Goal: Task Accomplishment & Management: Use online tool/utility

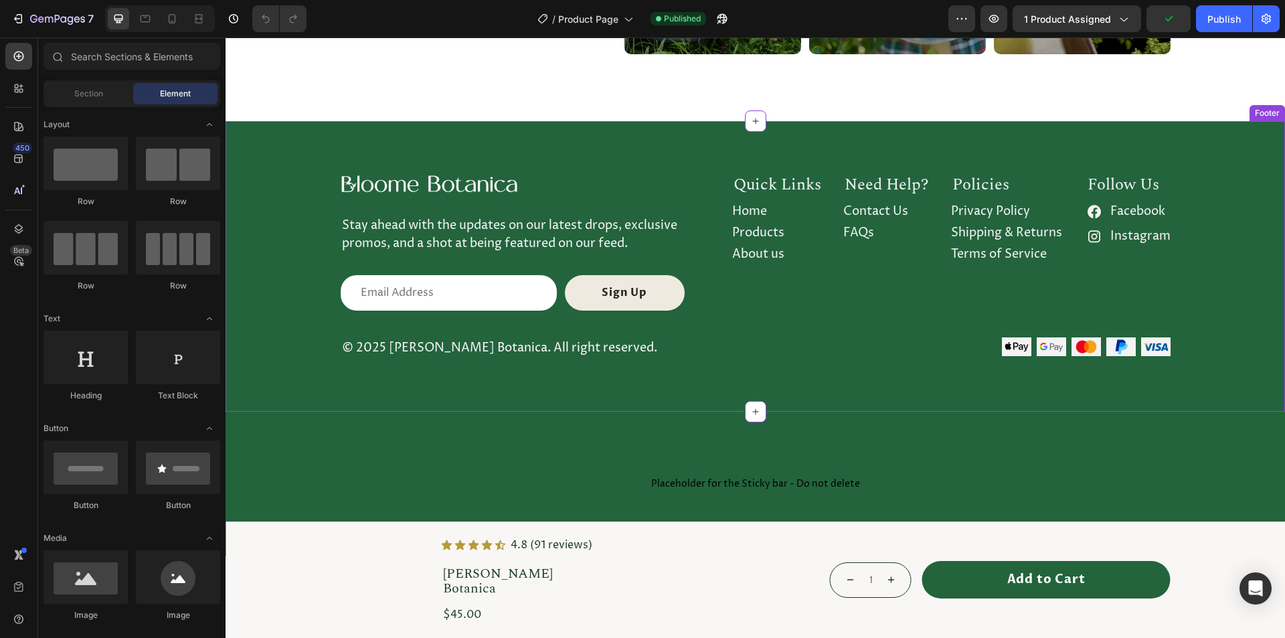
scroll to position [4572, 0]
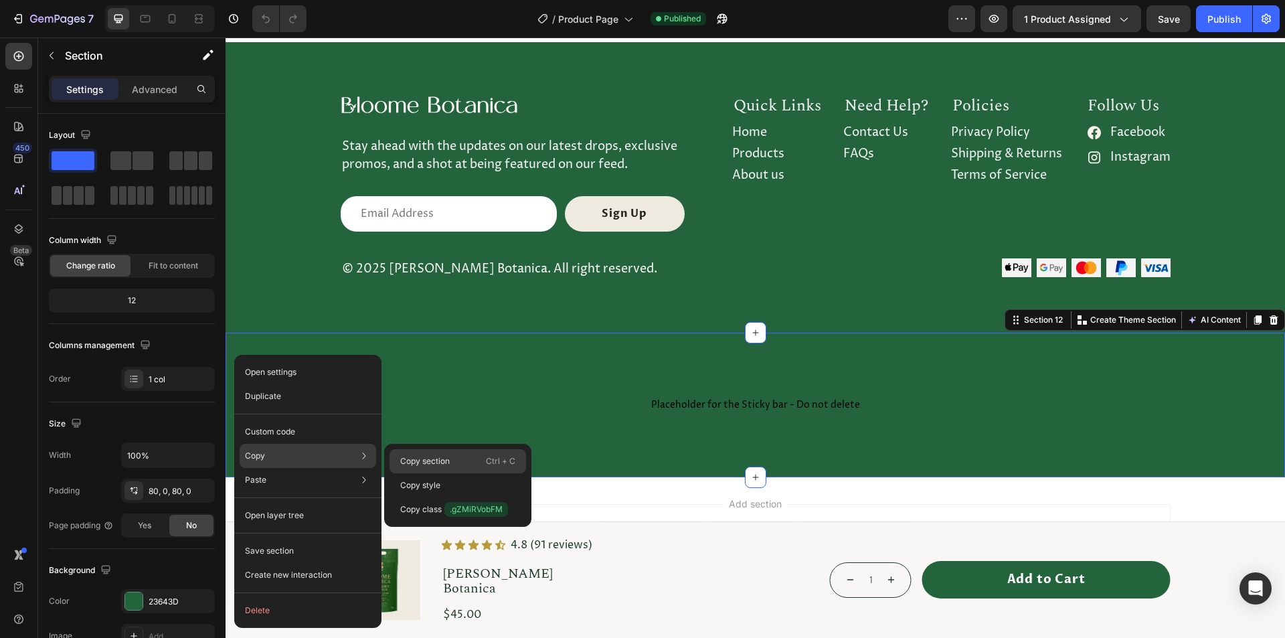
click at [398, 473] on div "Copy section Ctrl + C" at bounding box center [458, 485] width 137 height 24
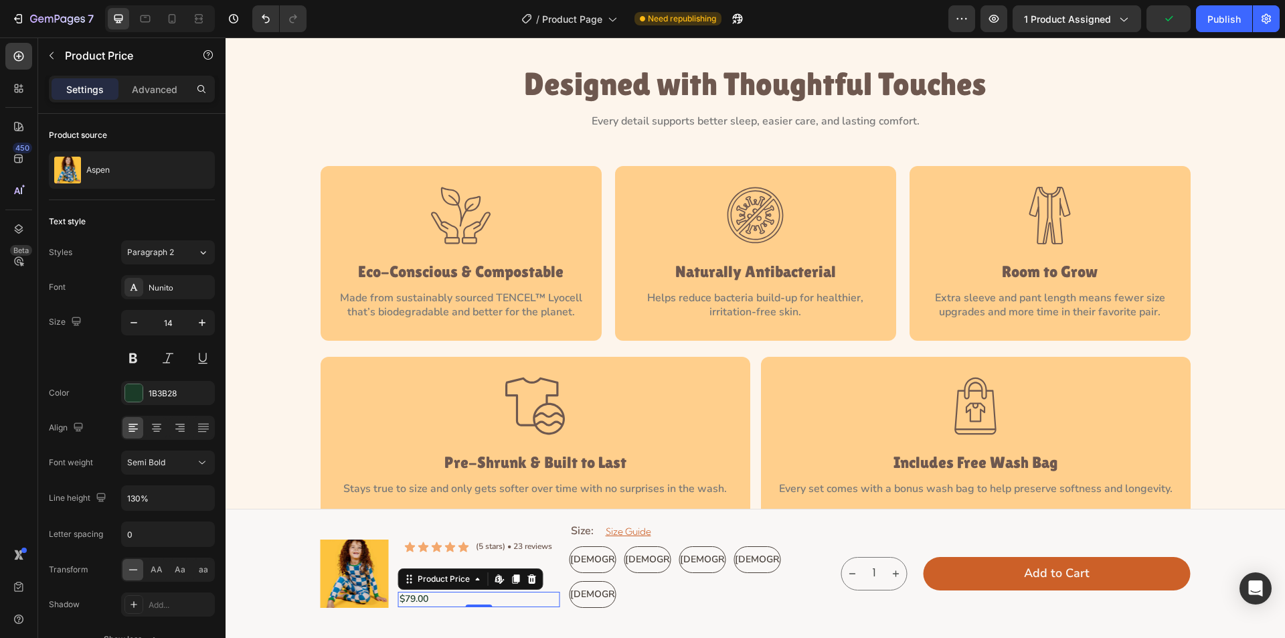
click at [431, 600] on div "$79.00" at bounding box center [479, 599] width 162 height 15
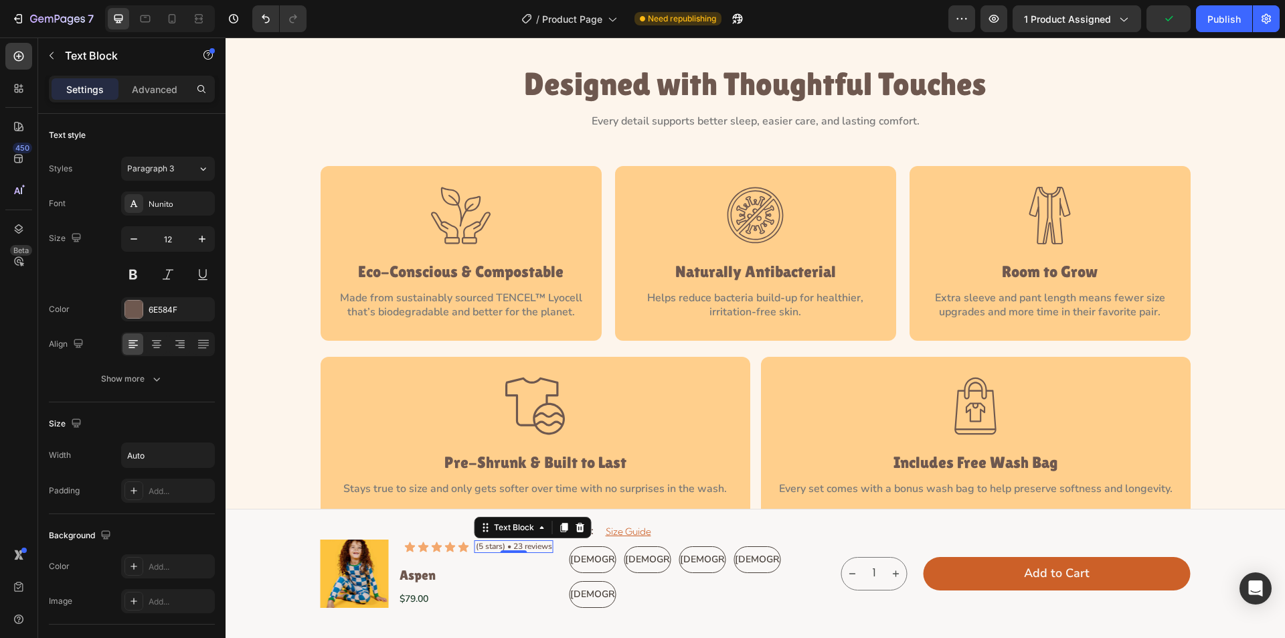
click at [476, 548] on p "(5 stars) • 23 reviews" at bounding box center [514, 547] width 76 height 11
click at [448, 575] on h1 "Aspen" at bounding box center [479, 574] width 162 height 17
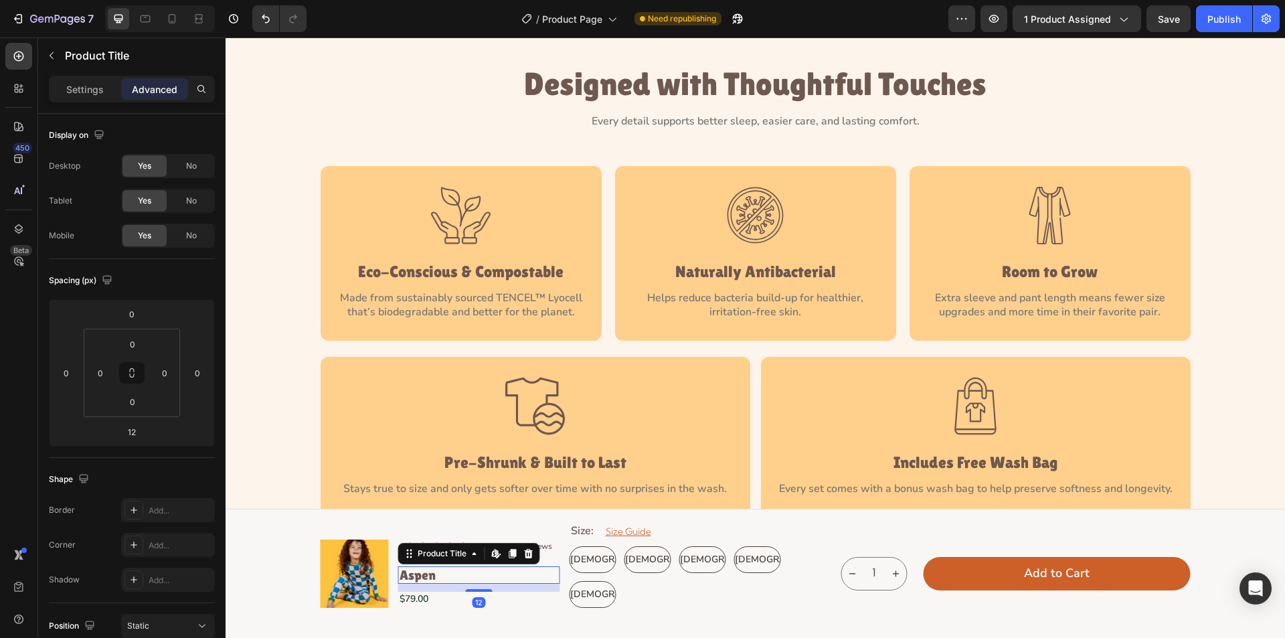
click at [515, 590] on div "12" at bounding box center [479, 588] width 162 height 8
click at [542, 544] on p "(5 stars) • 23 reviews" at bounding box center [514, 547] width 76 height 11
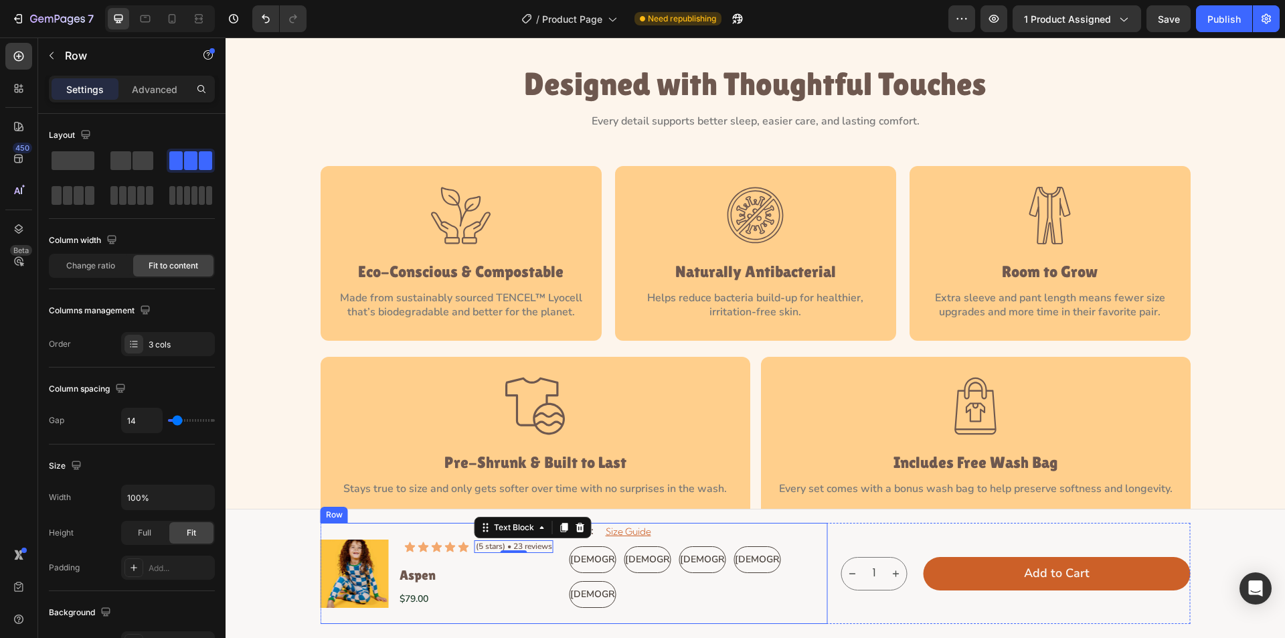
click at [541, 559] on div "Icon Icon Icon Icon Icon Icon List (5 stars) • 23 reviews Text Block 0 Row Aspe…" at bounding box center [479, 573] width 162 height 101
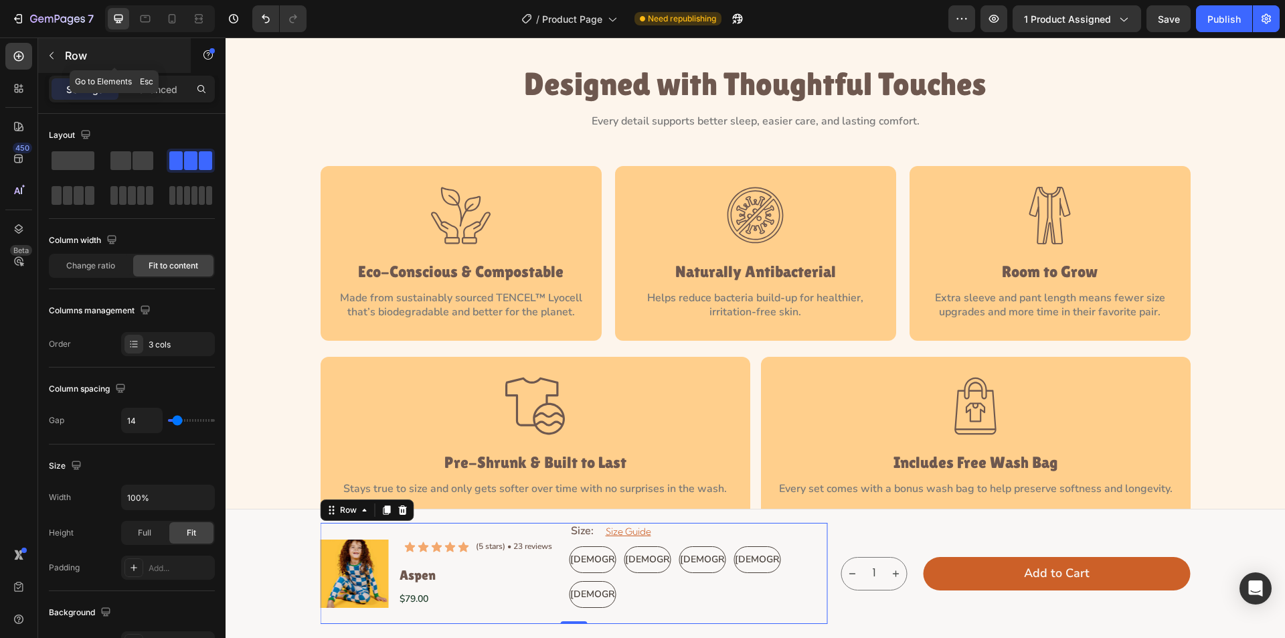
click at [49, 56] on icon "button" at bounding box center [51, 55] width 11 height 11
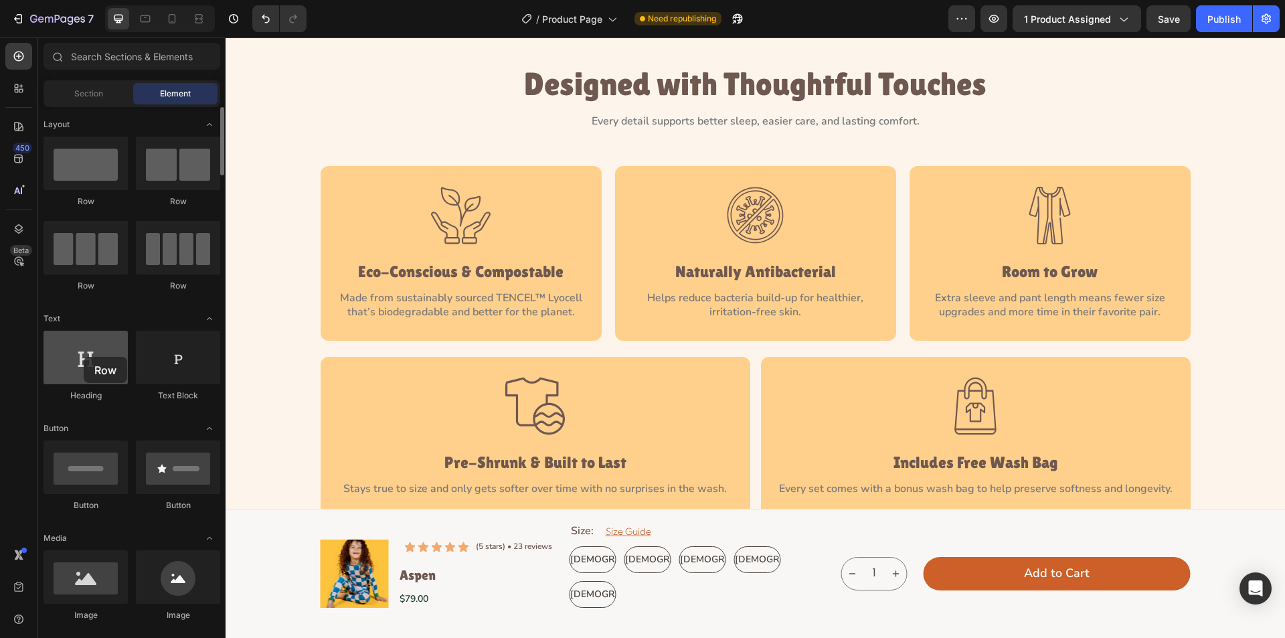
drag, startPoint x: 96, startPoint y: 175, endPoint x: 84, endPoint y: 357, distance: 181.8
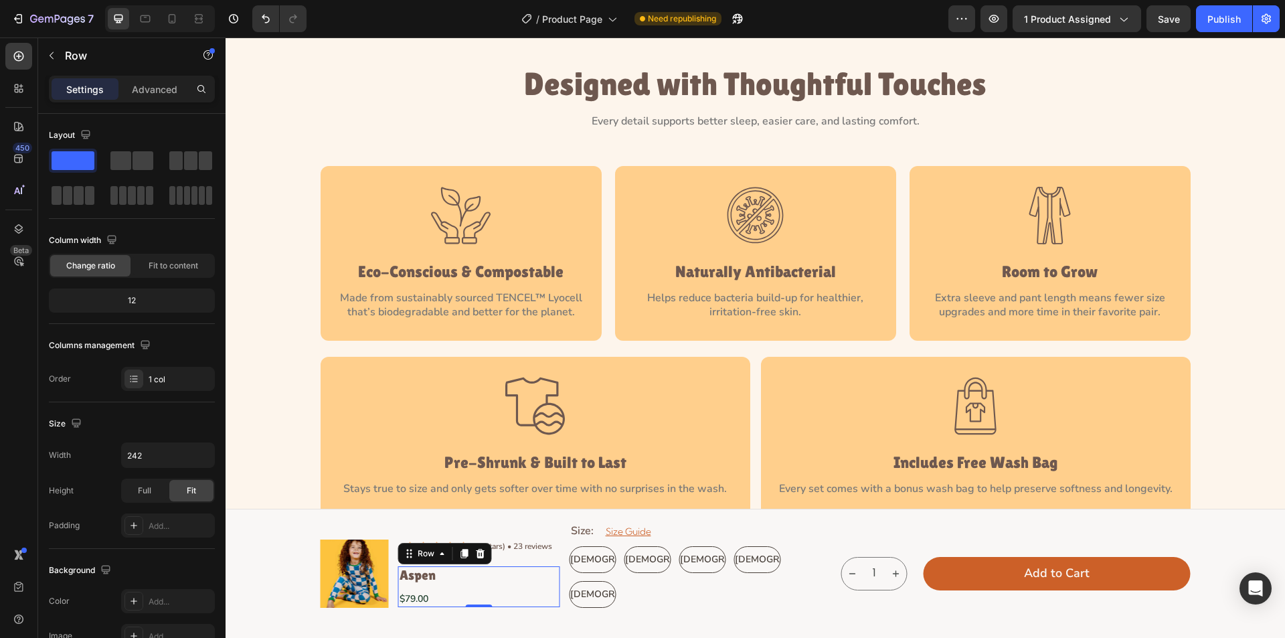
click at [476, 586] on div "Aspen Product Title $79.00 Product Price Product Price" at bounding box center [479, 586] width 162 height 40
click at [208, 455] on icon "button" at bounding box center [201, 454] width 13 height 13
click at [171, 511] on p "Full 100%" at bounding box center [165, 515] width 76 height 12
type input "100%"
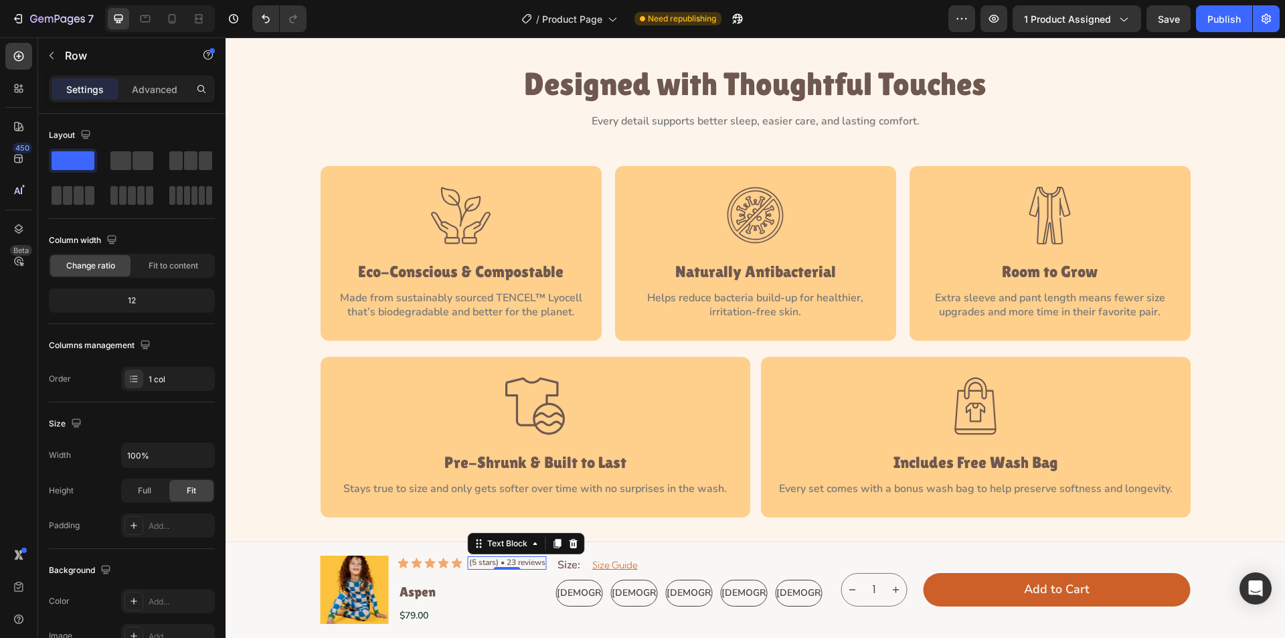
click at [533, 566] on p "(5 stars) • 23 reviews" at bounding box center [507, 563] width 76 height 11
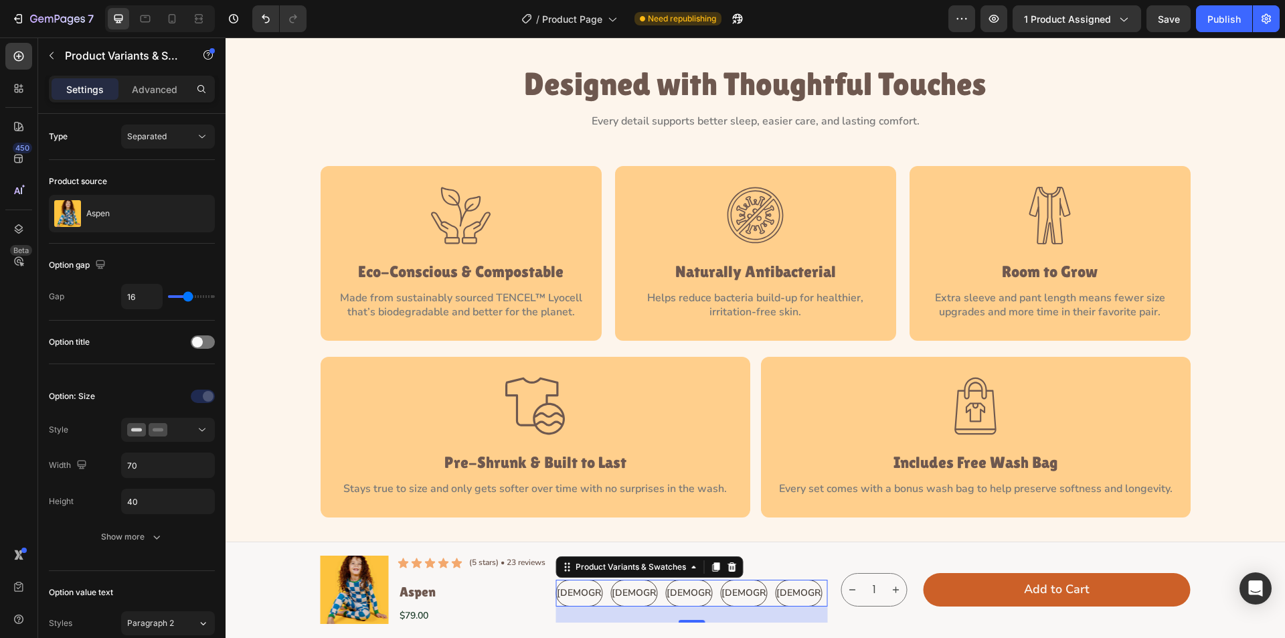
click at [817, 594] on Y\ "[DEMOGRAPHIC_DATA]" at bounding box center [799, 593] width 47 height 27
click at [776, 580] on input "[DEMOGRAPHIC_DATA] [DEMOGRAPHIC_DATA] [DEMOGRAPHIC_DATA]" at bounding box center [775, 579] width 1 height 1
radio input "true"
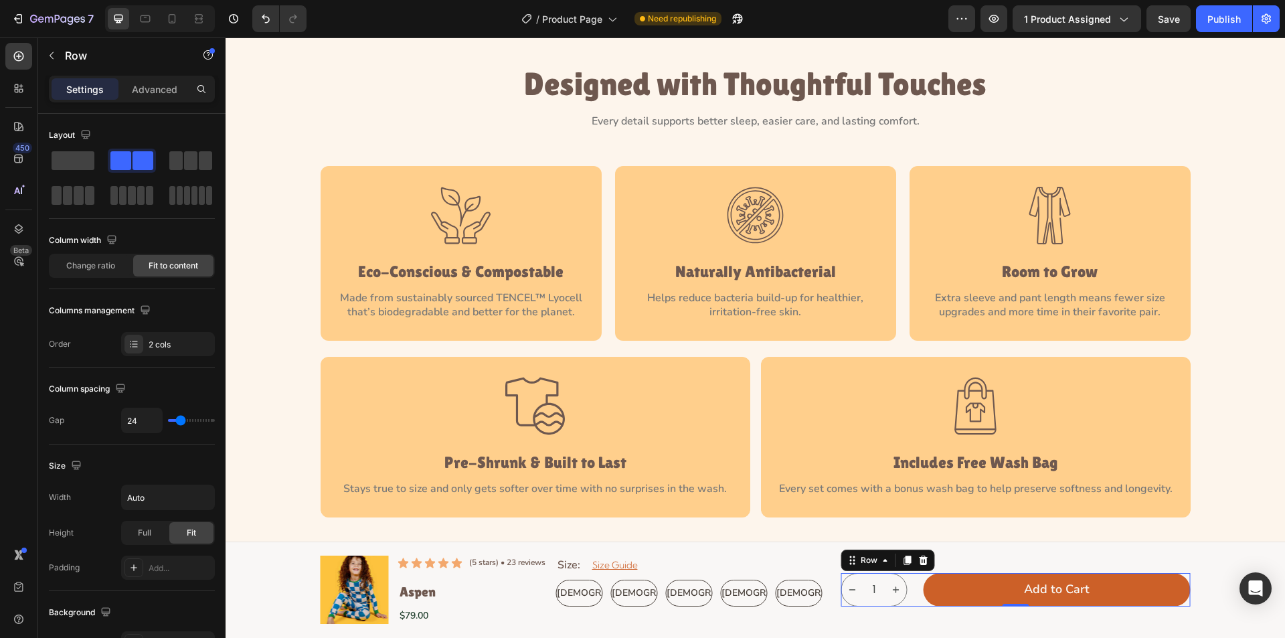
click at [910, 593] on div "1 Product Quantity Add to Cart Add to Cart Row 0" at bounding box center [1015, 589] width 349 height 33
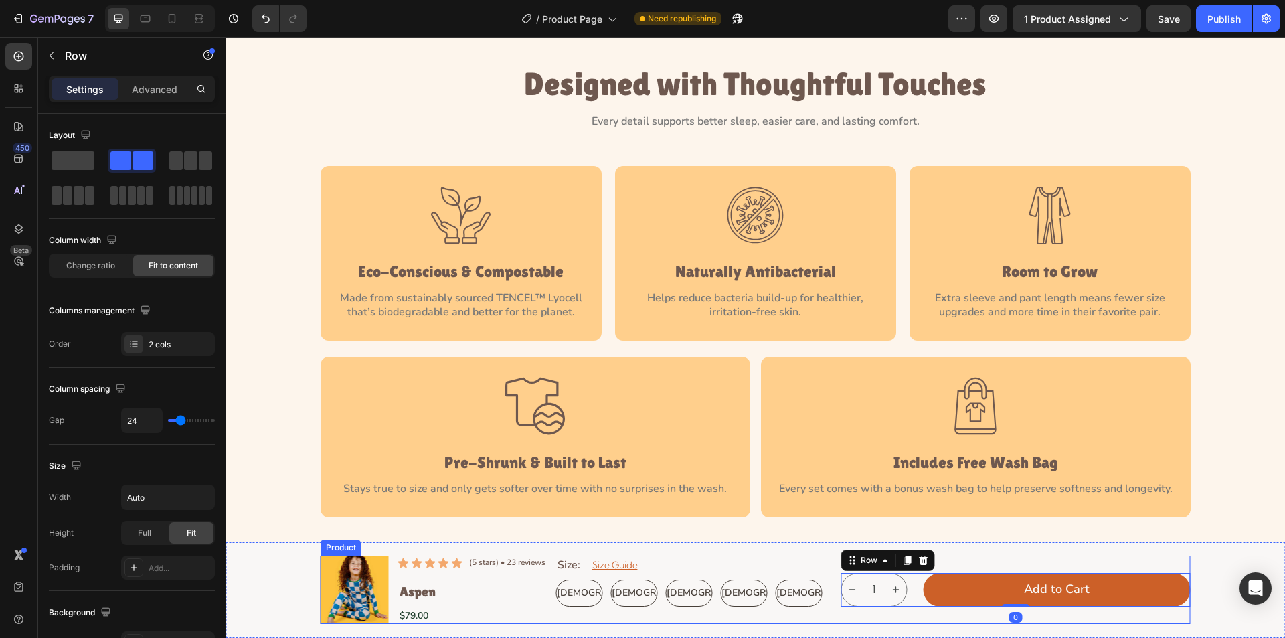
click at [826, 602] on div "Product Images Icon Icon Icon Icon Icon Icon List (5 stars) • 23 reviews Text B…" at bounding box center [756, 590] width 870 height 68
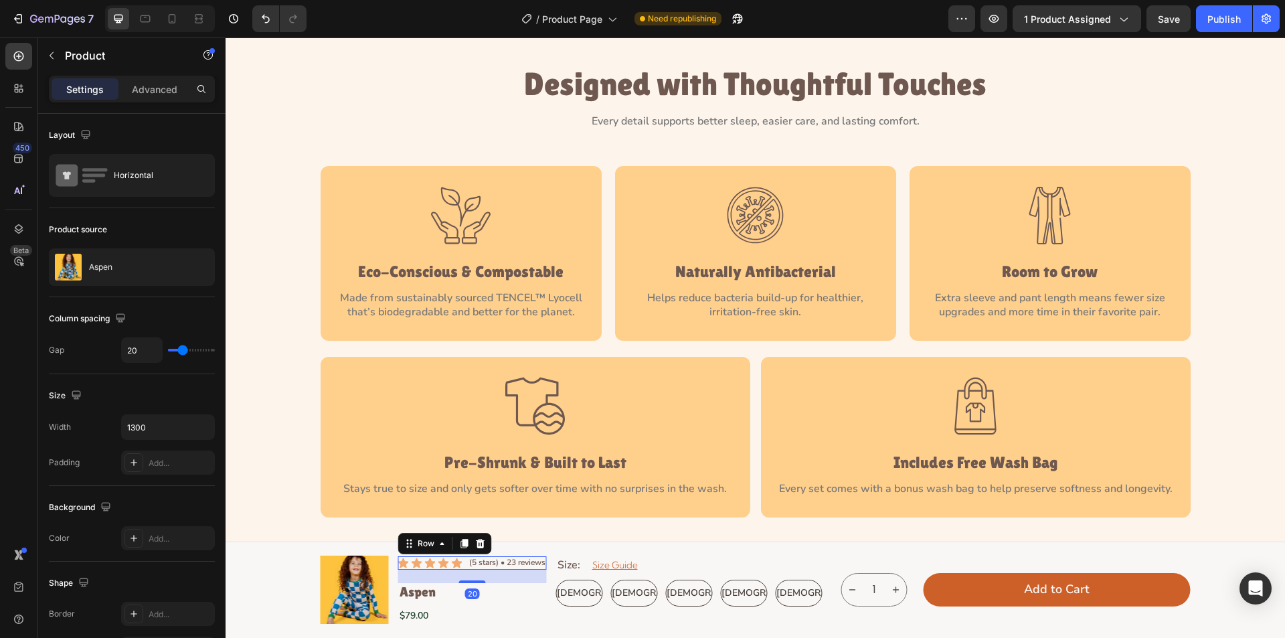
click at [459, 568] on div "Icon Icon Icon Icon Icon Icon List (5 stars) • 23 reviews Text Block Row 20" at bounding box center [472, 562] width 149 height 13
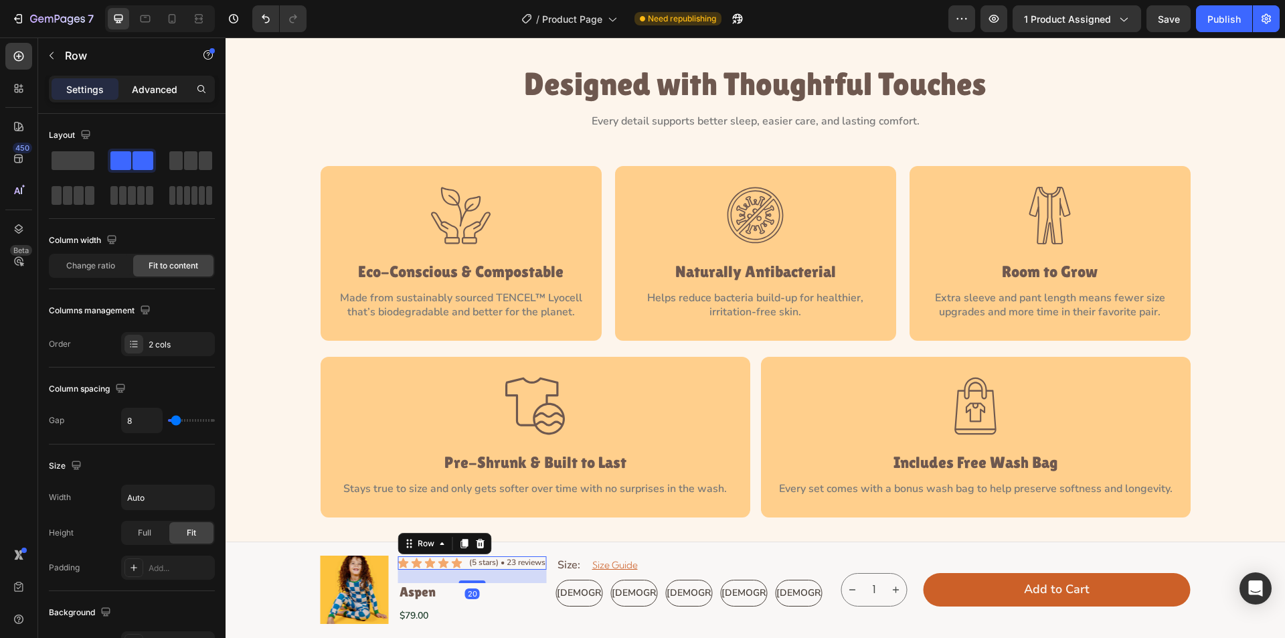
click at [141, 90] on p "Advanced" at bounding box center [155, 89] width 46 height 14
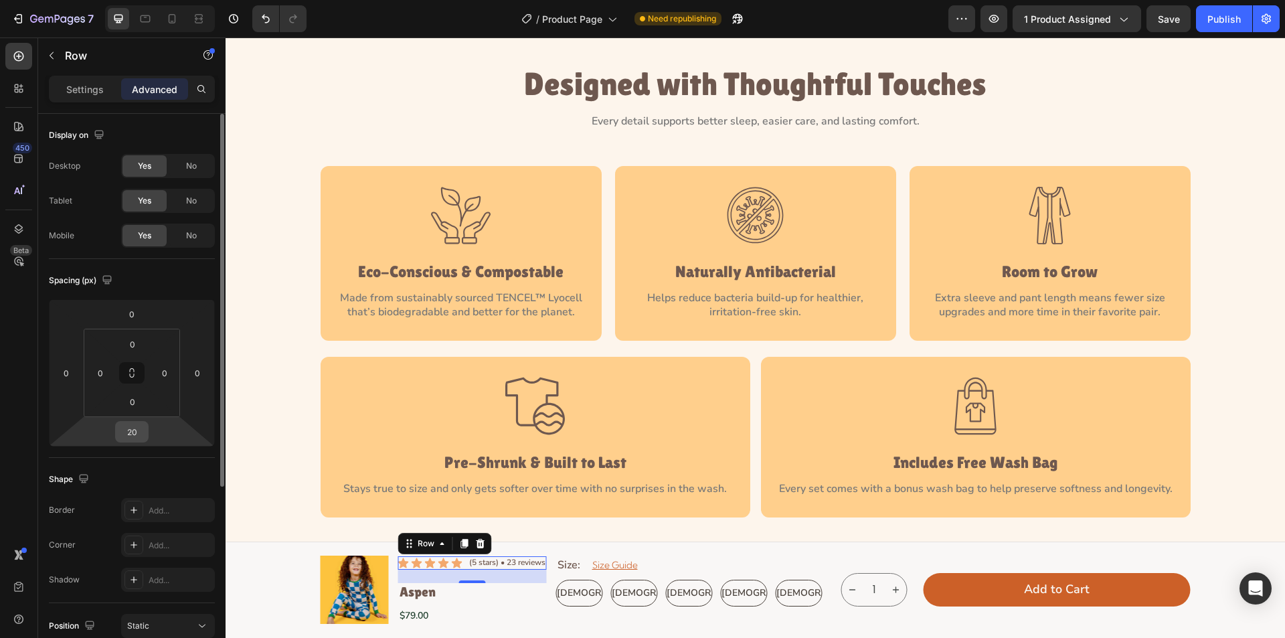
click at [137, 432] on input "20" at bounding box center [131, 432] width 27 height 20
type input "10"
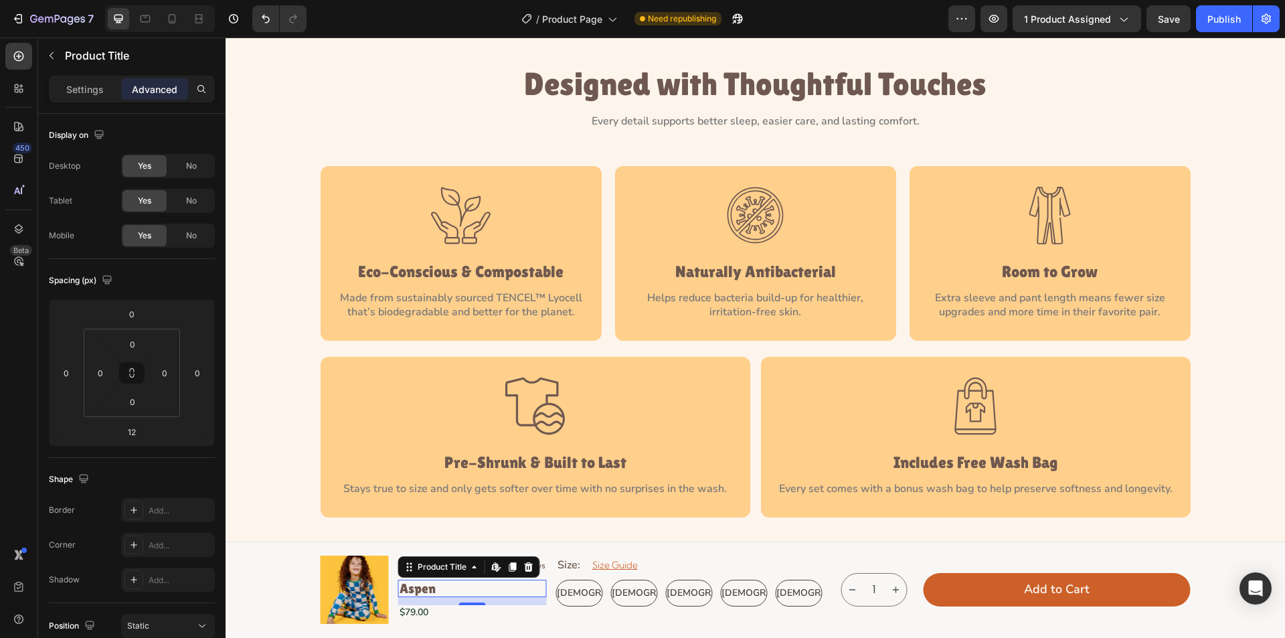
click at [453, 584] on h1 "Aspen" at bounding box center [472, 588] width 149 height 17
click at [141, 437] on input "12" at bounding box center [131, 432] width 27 height 20
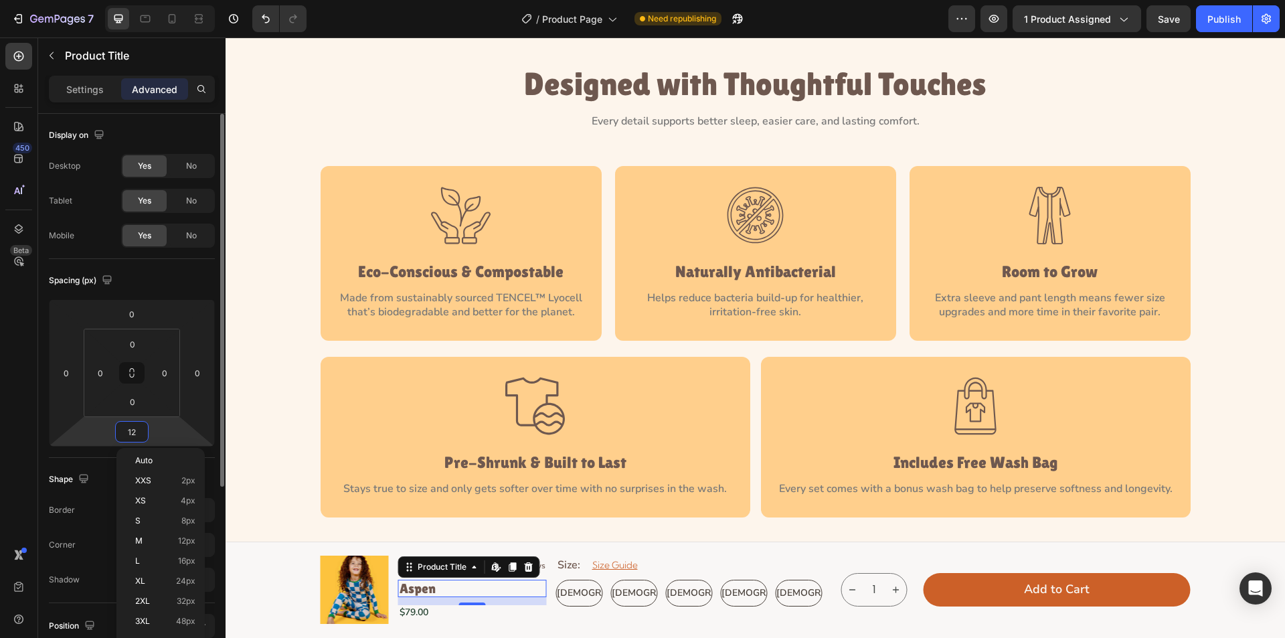
type input "4"
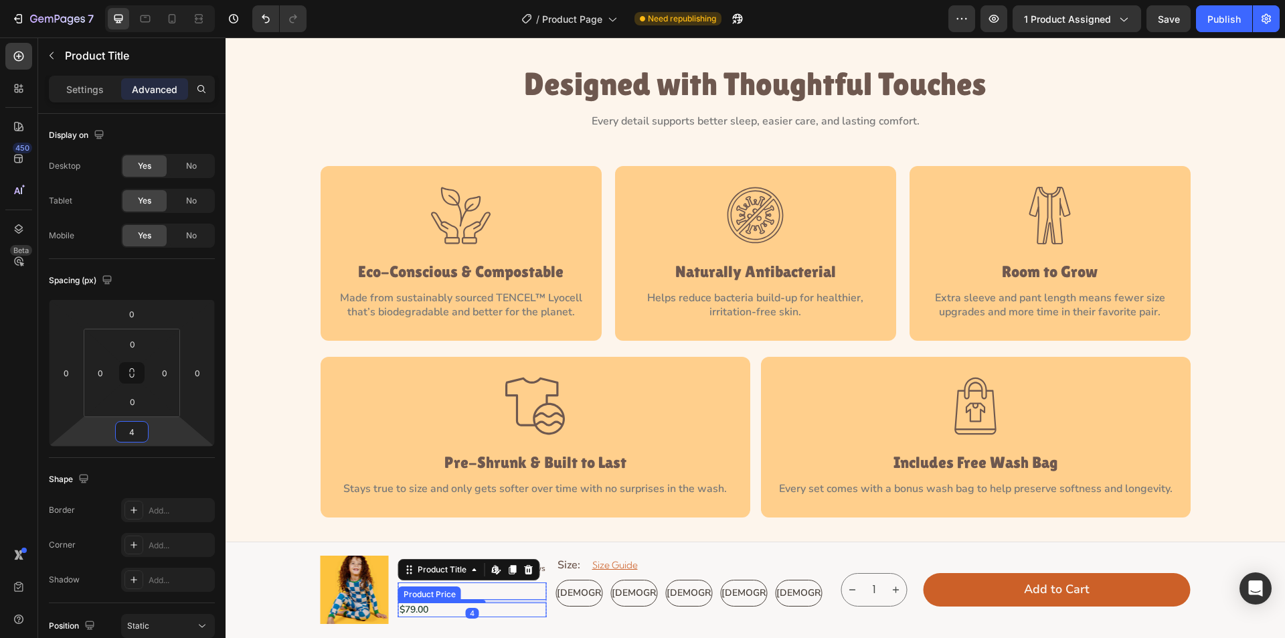
click at [437, 606] on div "$79.00" at bounding box center [472, 609] width 149 height 15
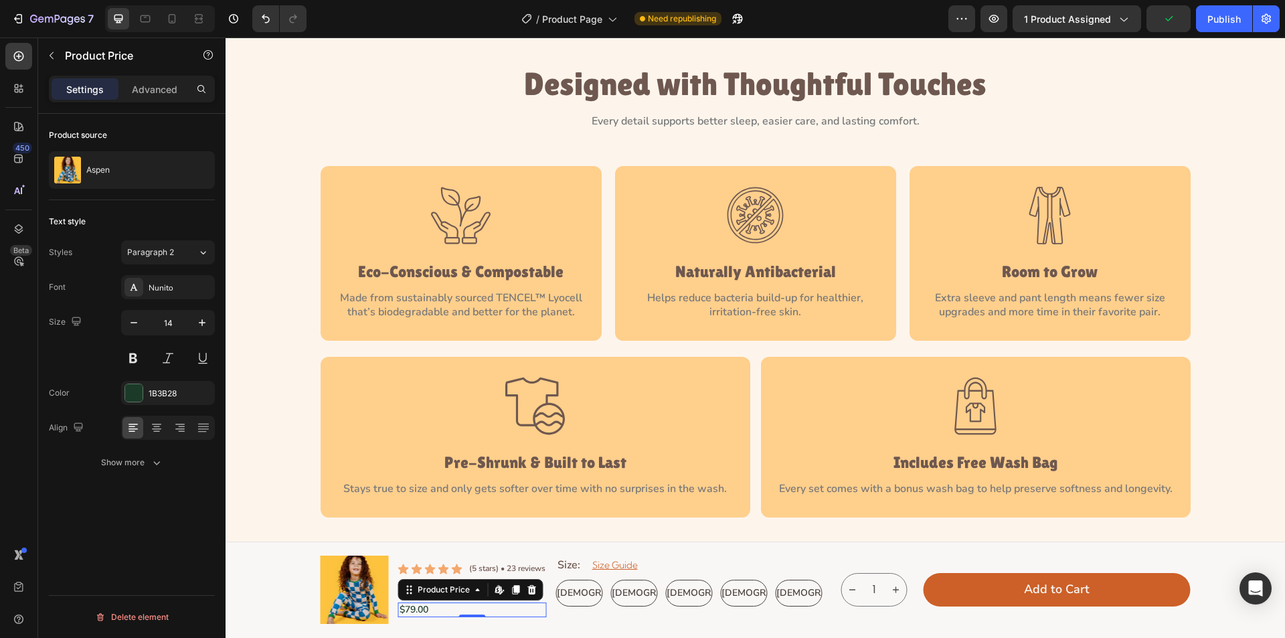
click at [418, 610] on div "$79.00" at bounding box center [472, 609] width 149 height 15
click at [165, 256] on span "Paragraph 2" at bounding box center [150, 252] width 47 height 12
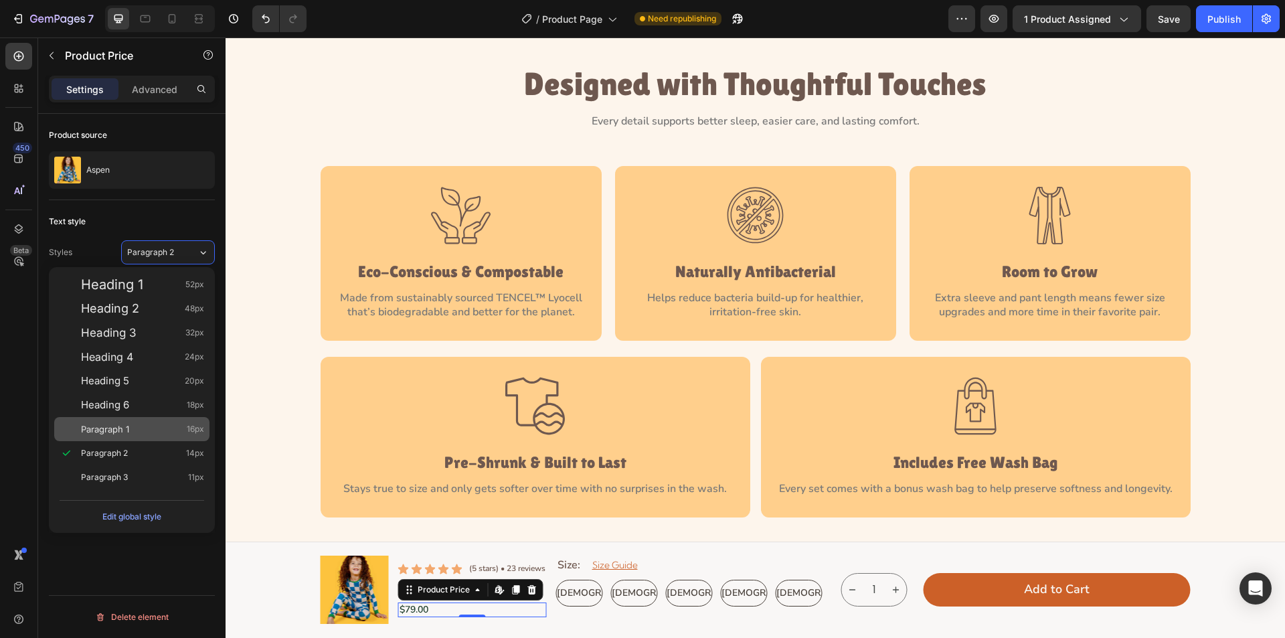
click at [190, 428] on span "16px" at bounding box center [195, 428] width 17 height 13
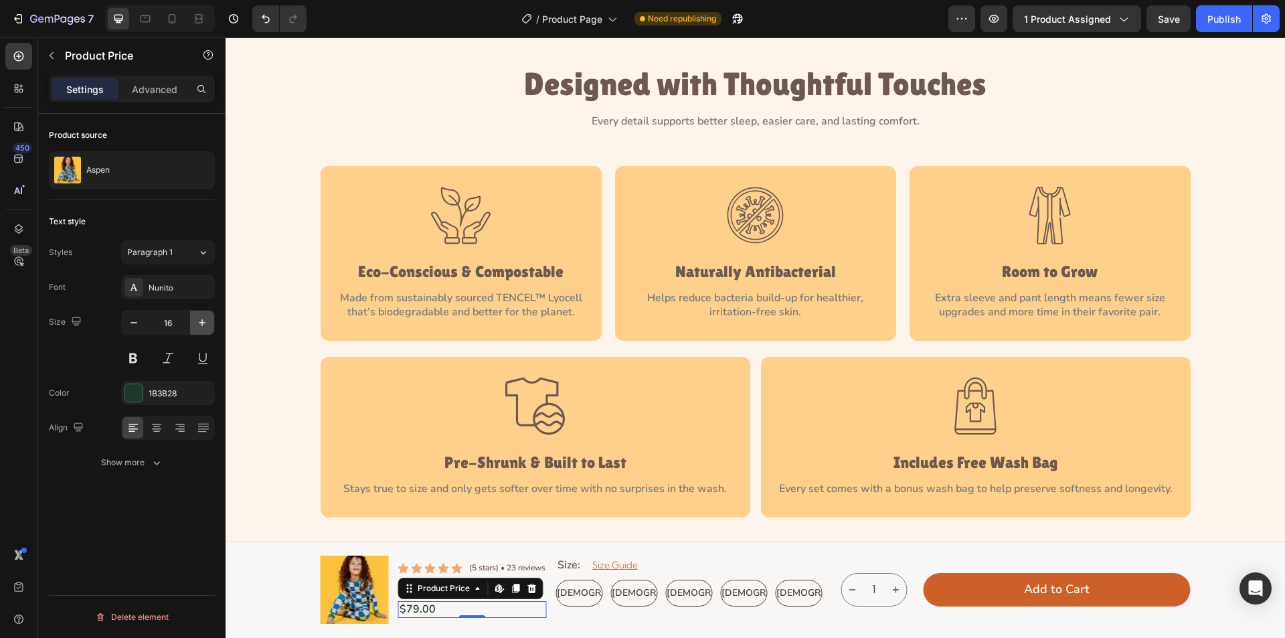
click at [210, 319] on button "button" at bounding box center [202, 323] width 24 height 24
type input "20"
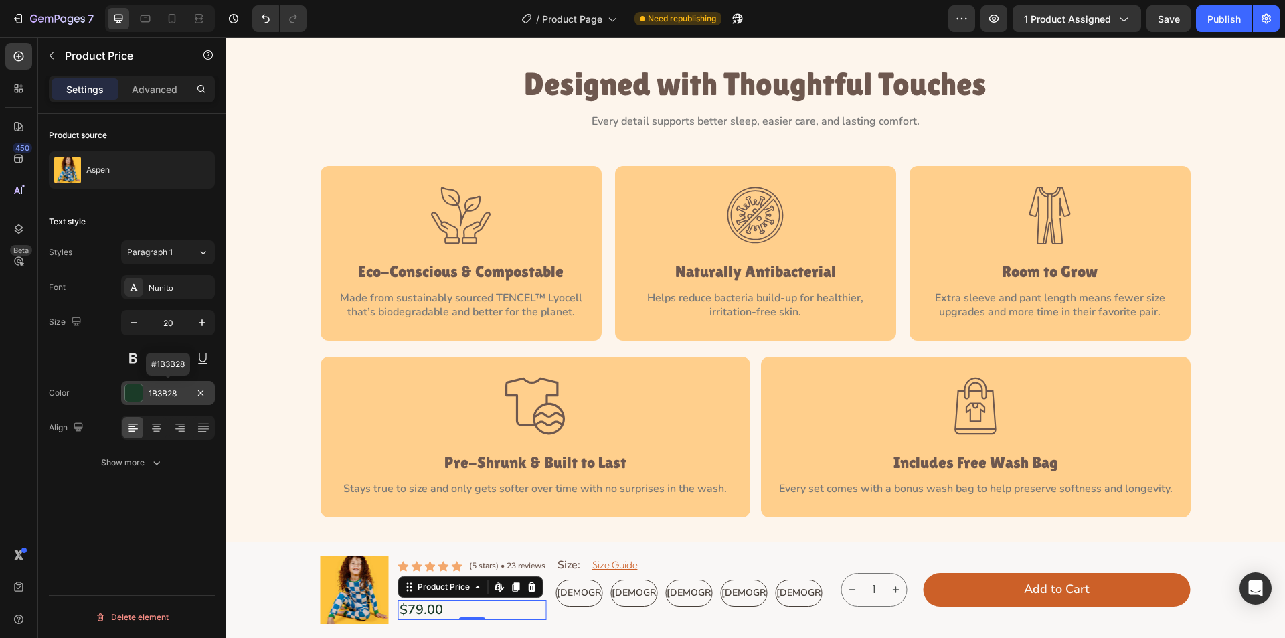
click at [129, 392] on div at bounding box center [133, 392] width 17 height 17
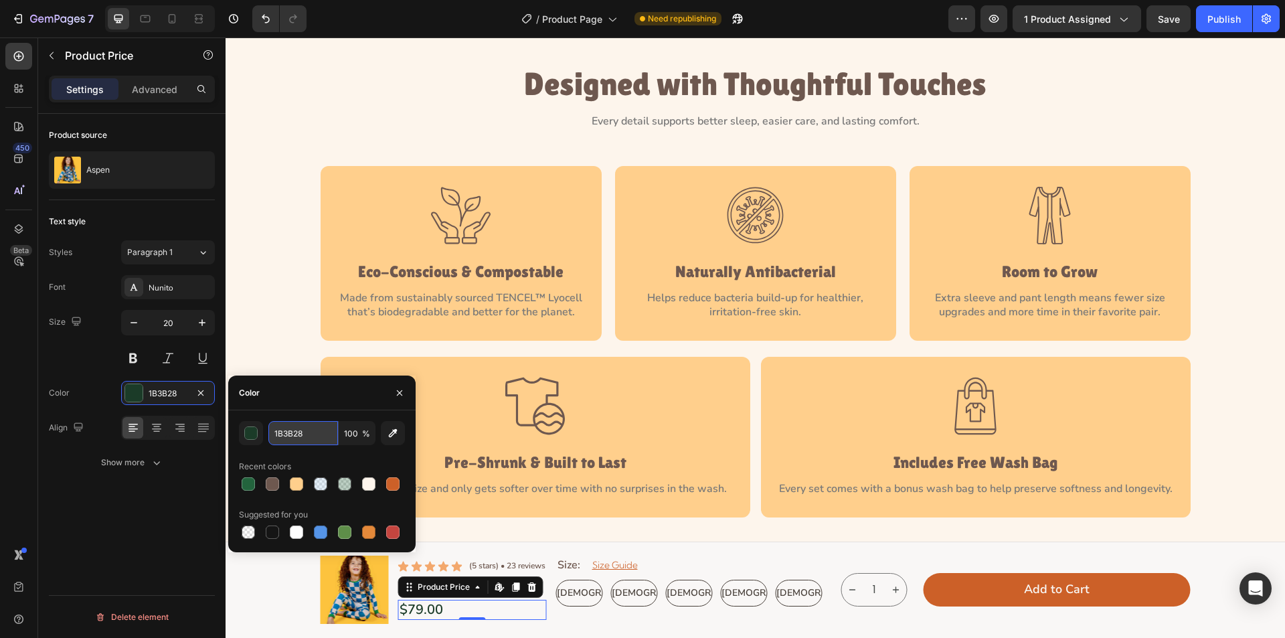
click at [316, 432] on input "1B3B28" at bounding box center [303, 433] width 70 height 24
paste input "#78787"
type input "#787878"
click at [138, 501] on div "Product source Aspen Text style Styles Paragraph 1 Font Nunito Size 20 Color 1B…" at bounding box center [131, 395] width 187 height 562
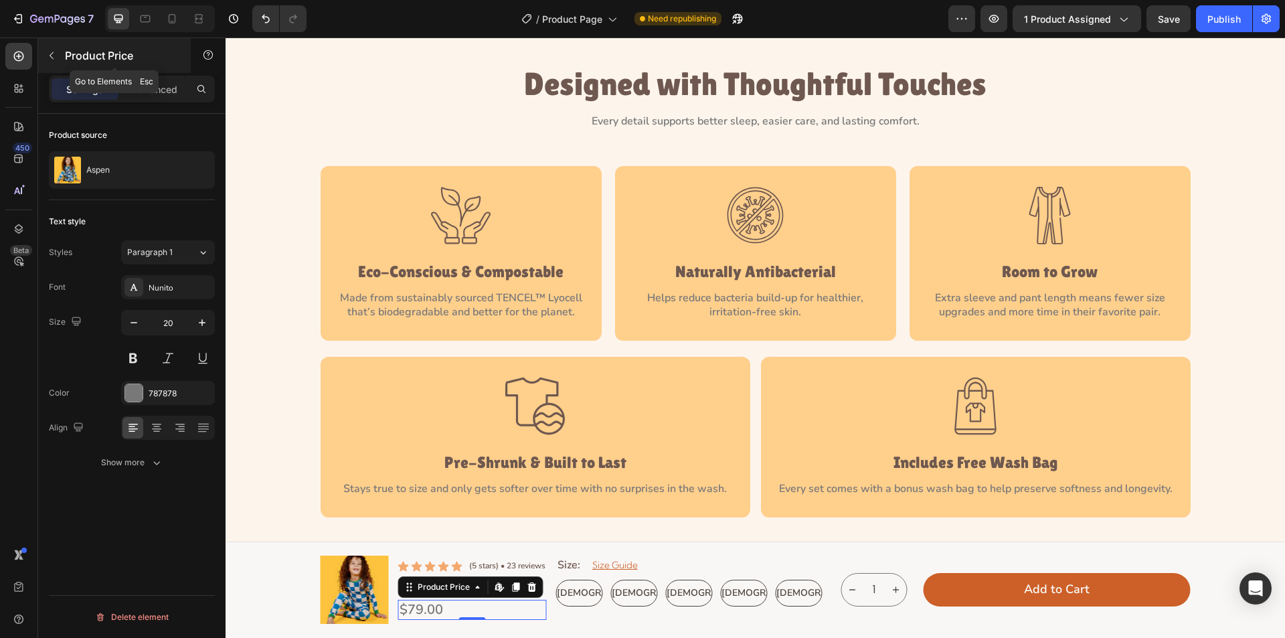
click at [50, 46] on button "button" at bounding box center [51, 55] width 21 height 21
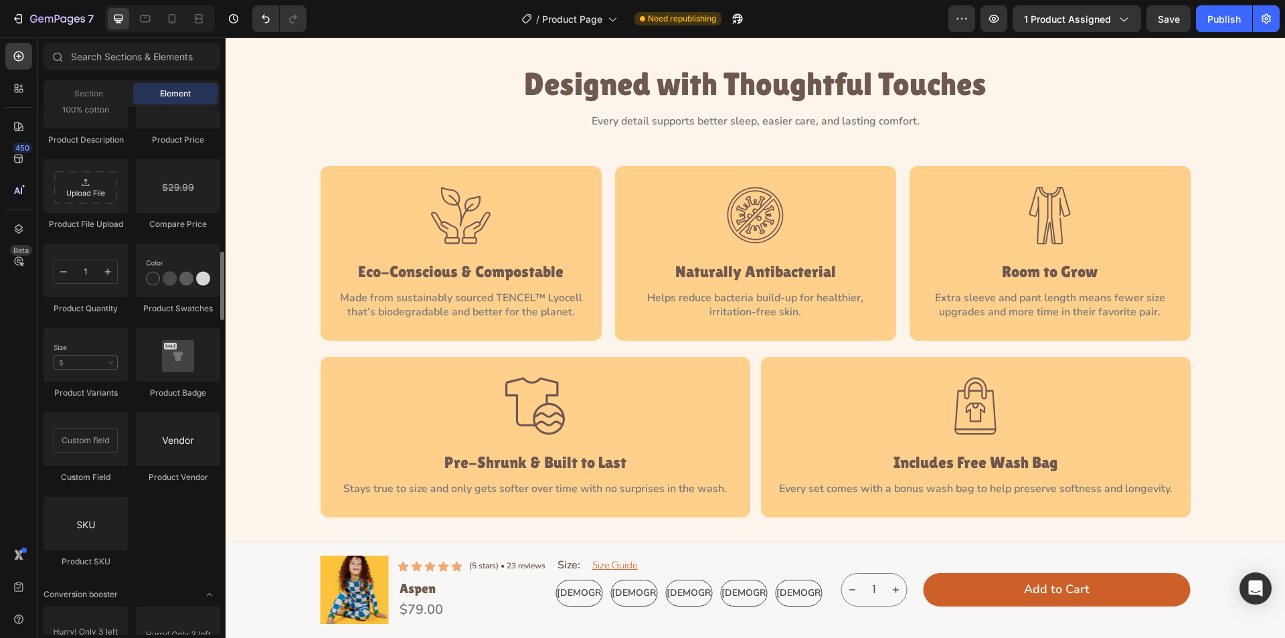
scroll to position [2142, 0]
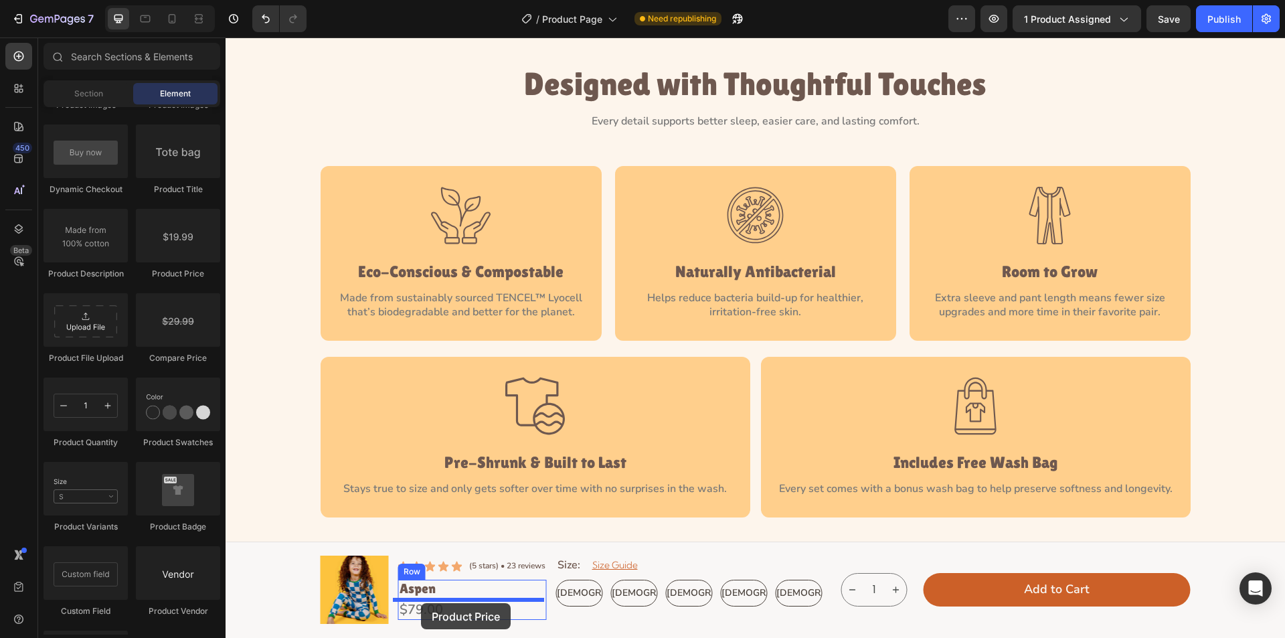
drag, startPoint x: 411, startPoint y: 276, endPoint x: 421, endPoint y: 603, distance: 327.5
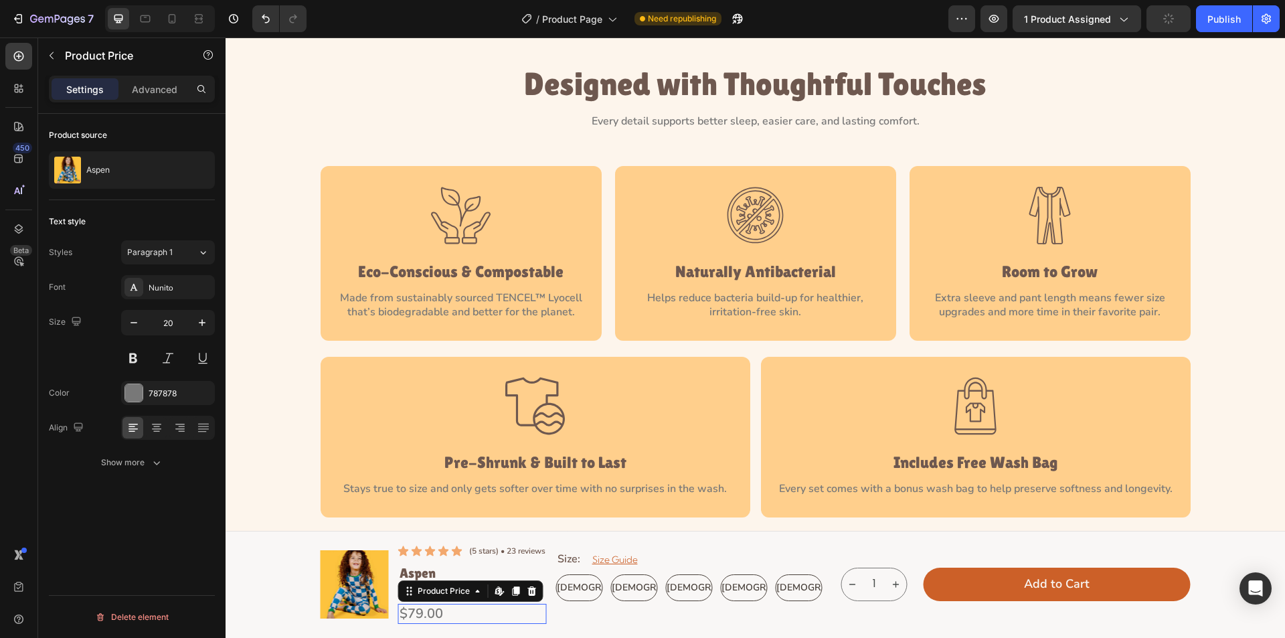
click at [444, 615] on div "$79.00" at bounding box center [472, 614] width 149 height 20
click at [527, 590] on icon at bounding box center [531, 590] width 9 height 9
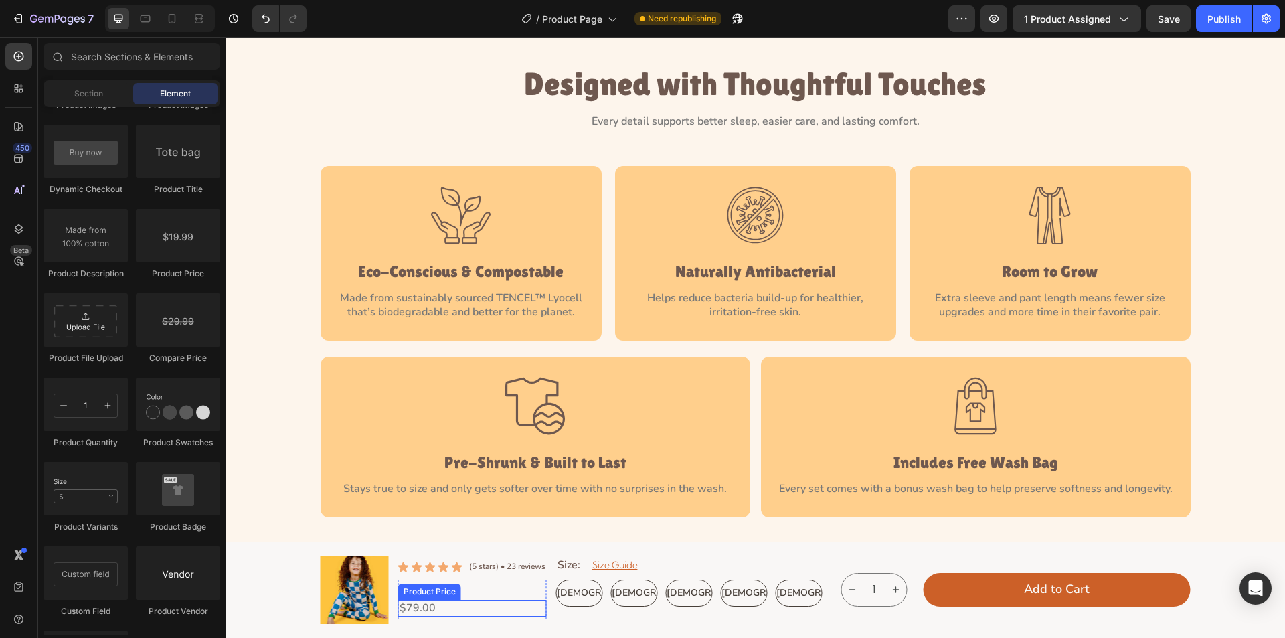
click at [462, 607] on div "$79.00" at bounding box center [472, 608] width 149 height 17
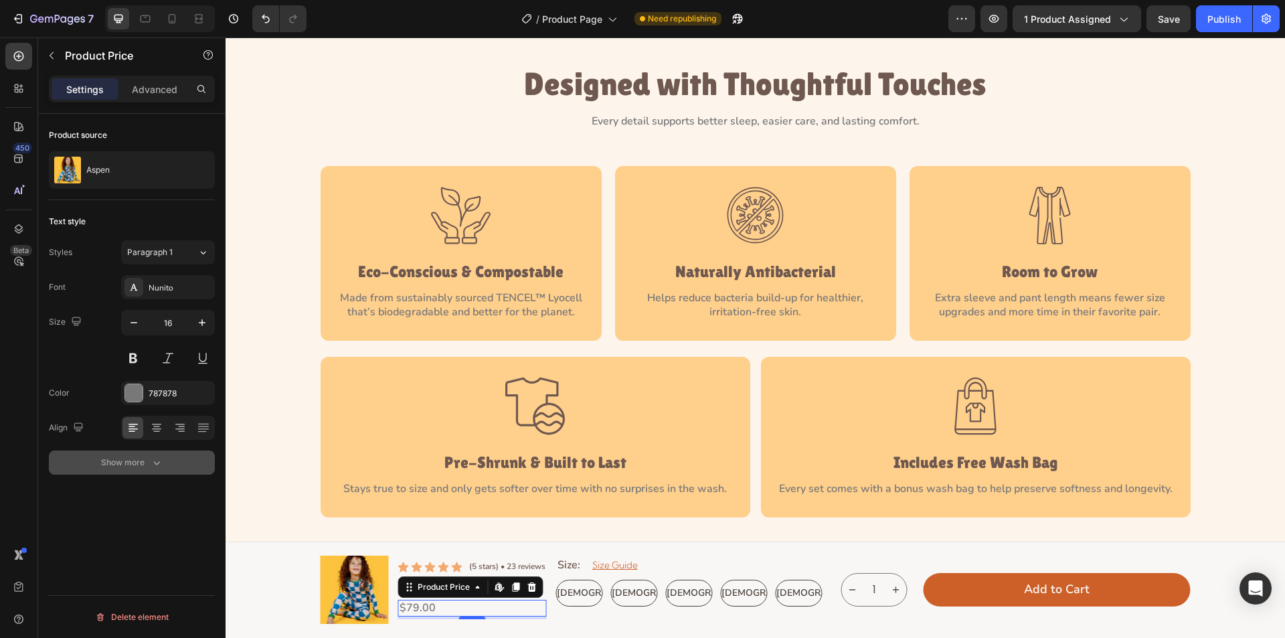
click at [148, 469] on div "Show more" at bounding box center [132, 462] width 62 height 13
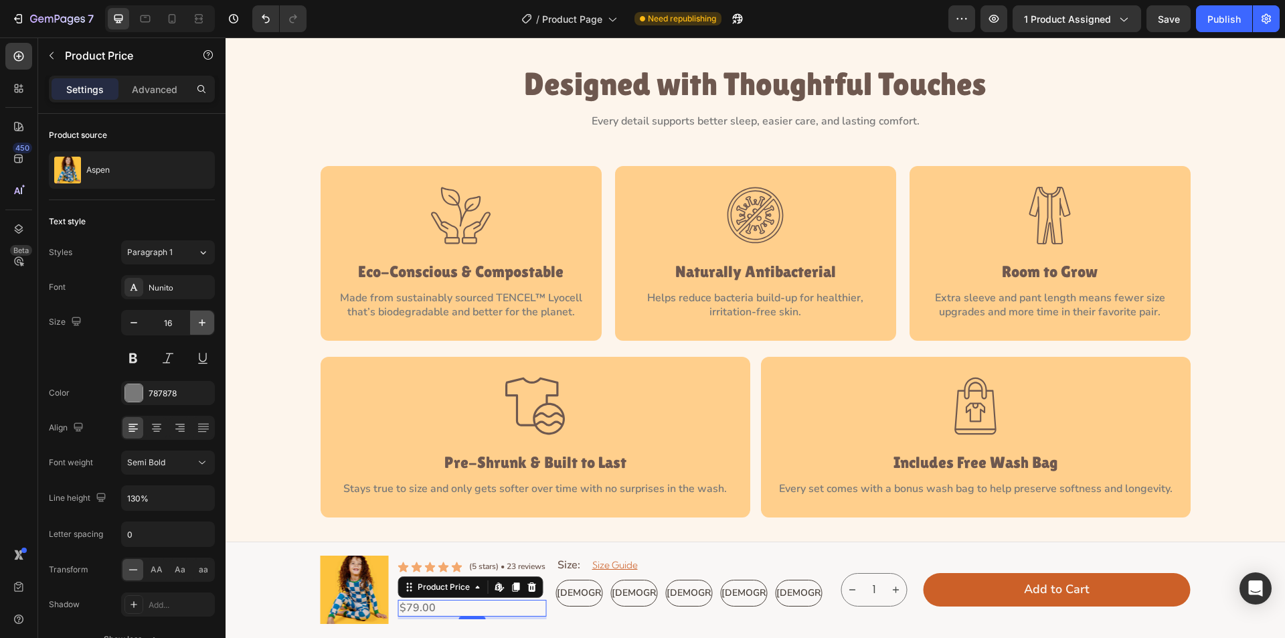
click at [205, 323] on icon "button" at bounding box center [201, 322] width 13 height 13
type input "20"
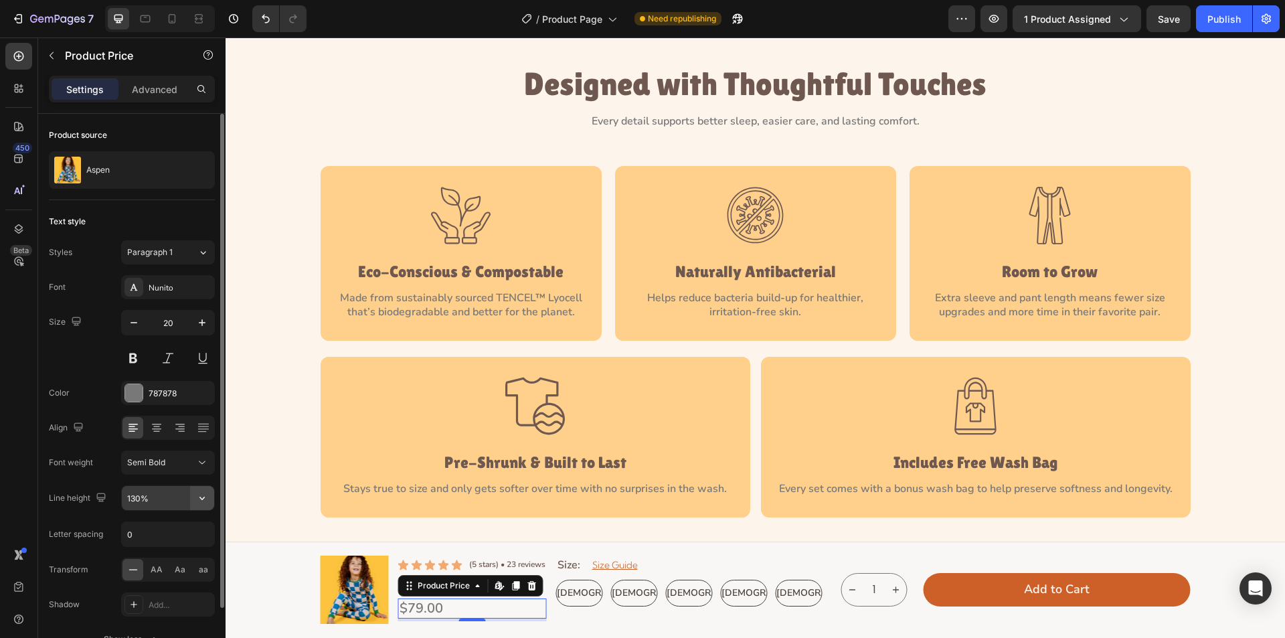
click at [203, 504] on icon "button" at bounding box center [201, 497] width 13 height 13
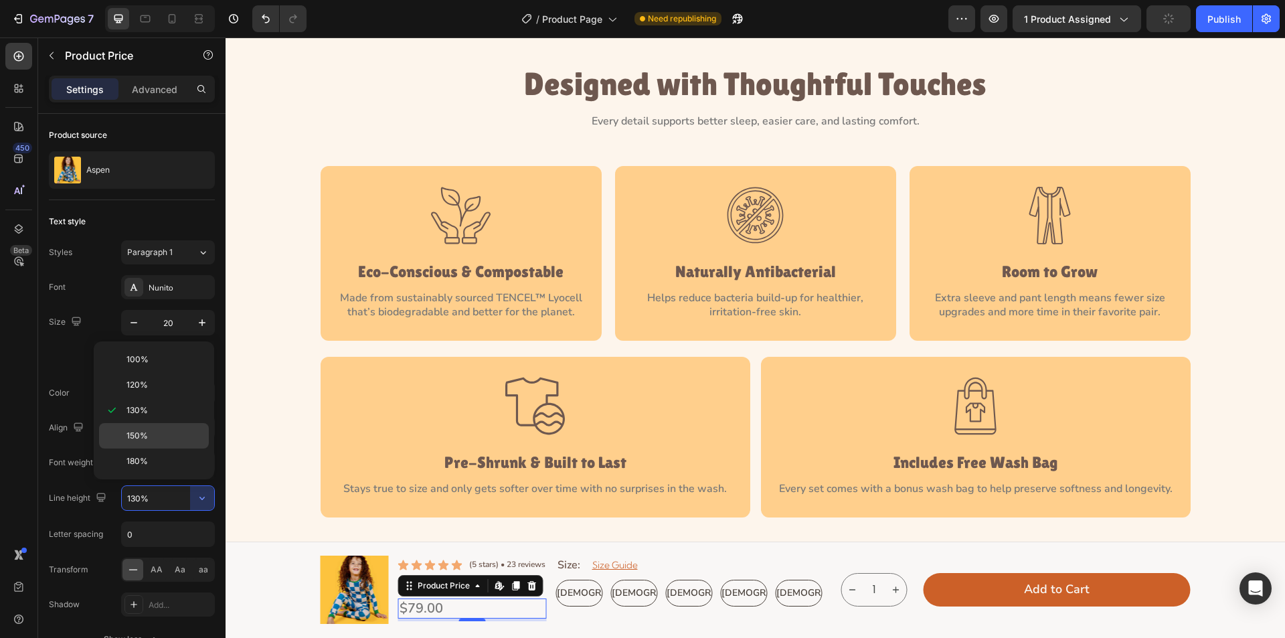
click at [155, 436] on p "150%" at bounding box center [165, 436] width 76 height 12
type input "150%"
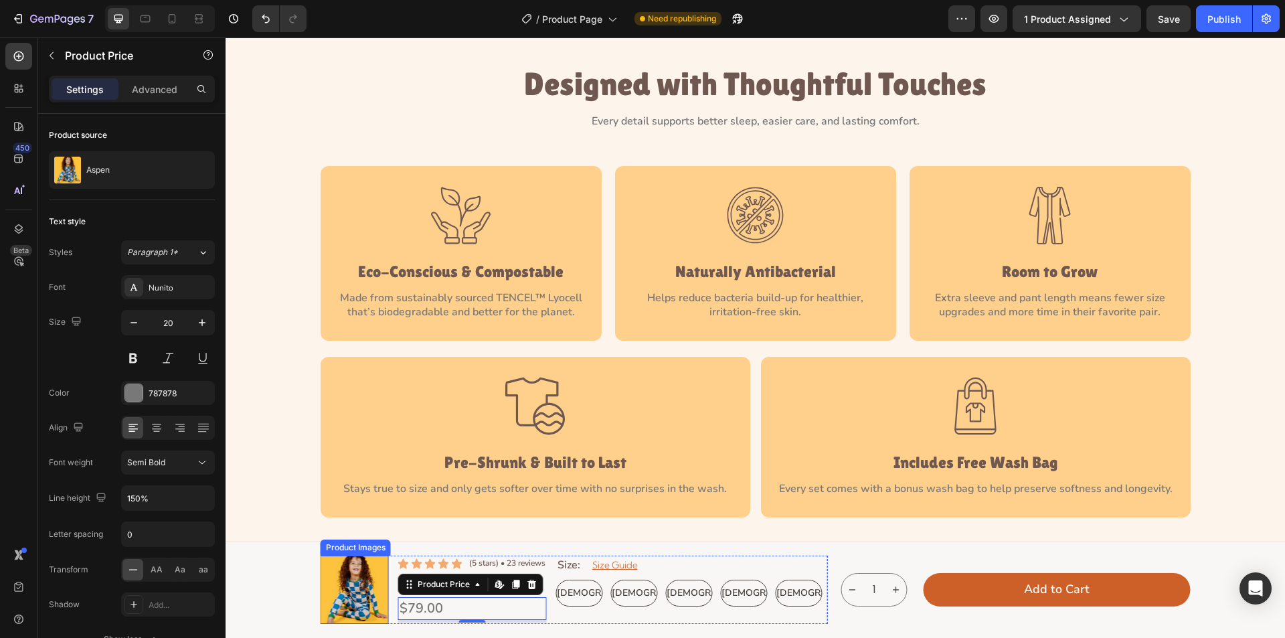
click at [340, 583] on img at bounding box center [355, 590] width 68 height 68
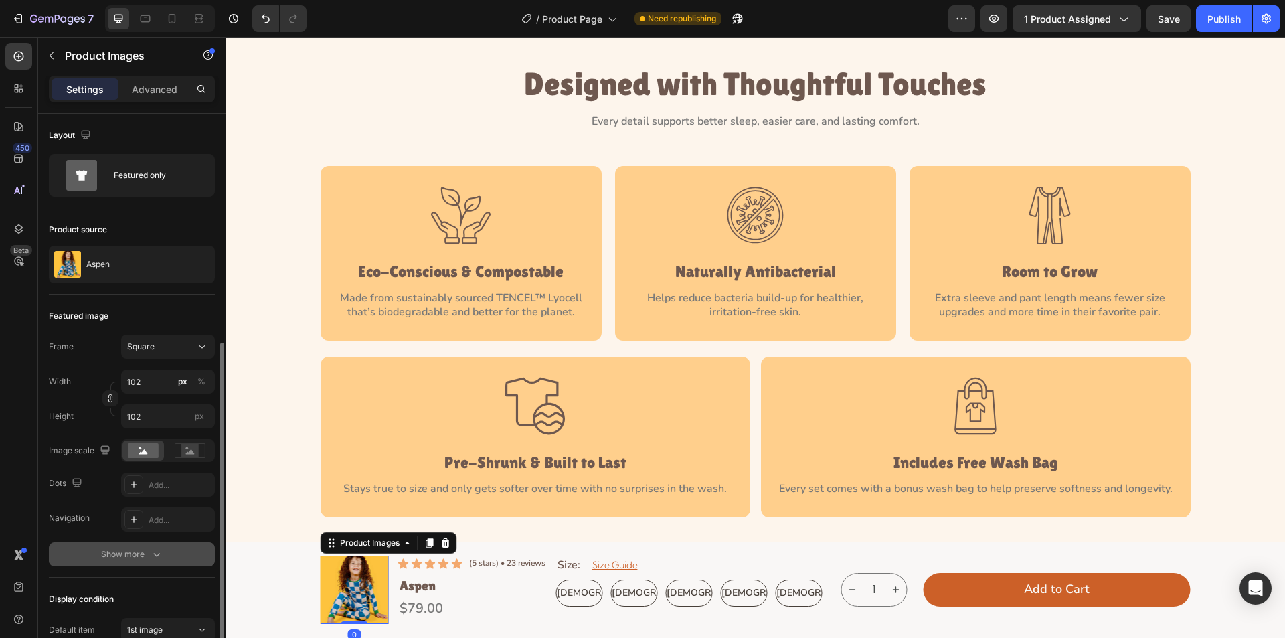
scroll to position [134, 0]
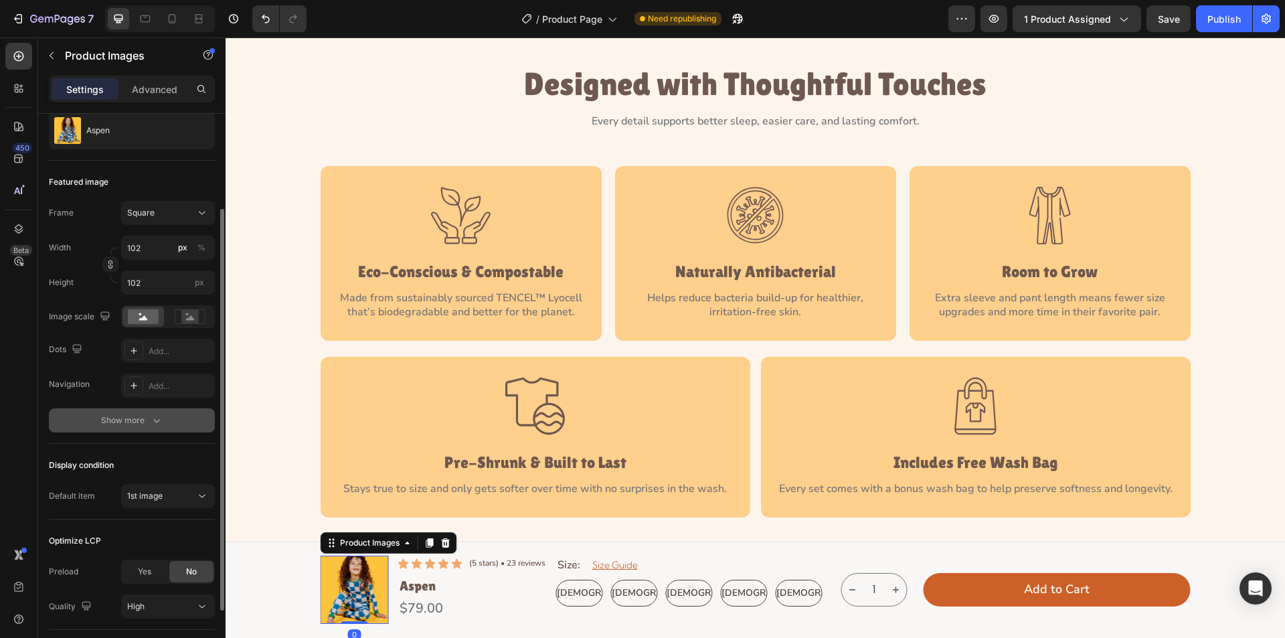
click at [156, 424] on icon "button" at bounding box center [156, 420] width 13 height 13
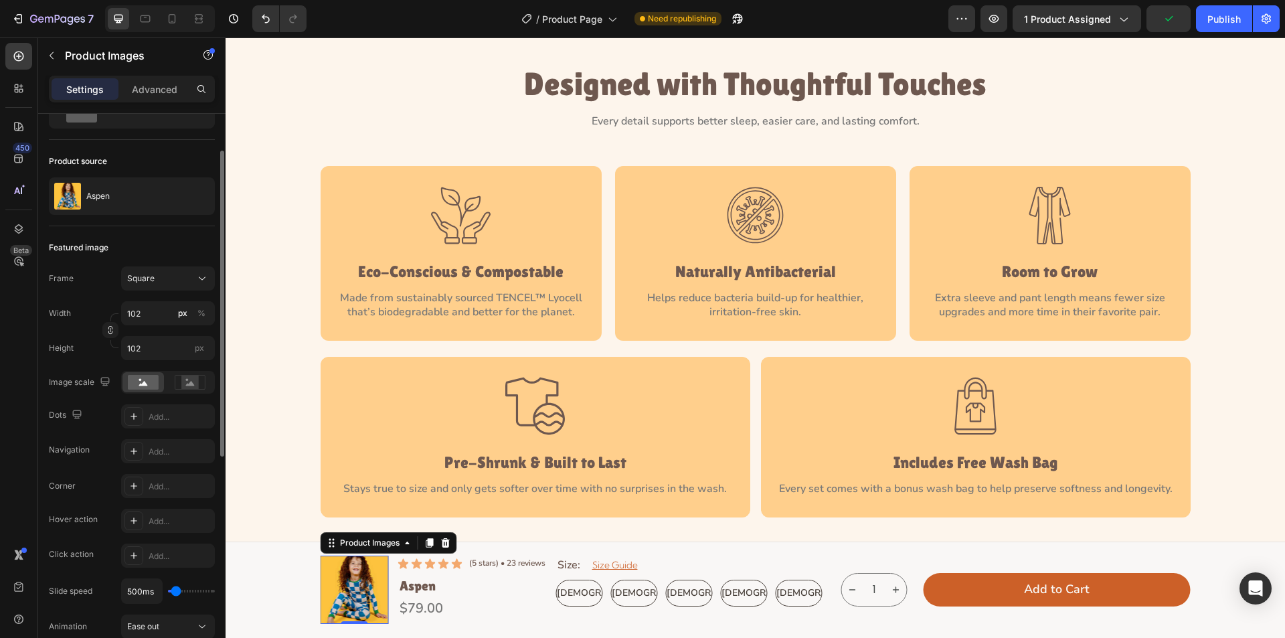
scroll to position [135, 0]
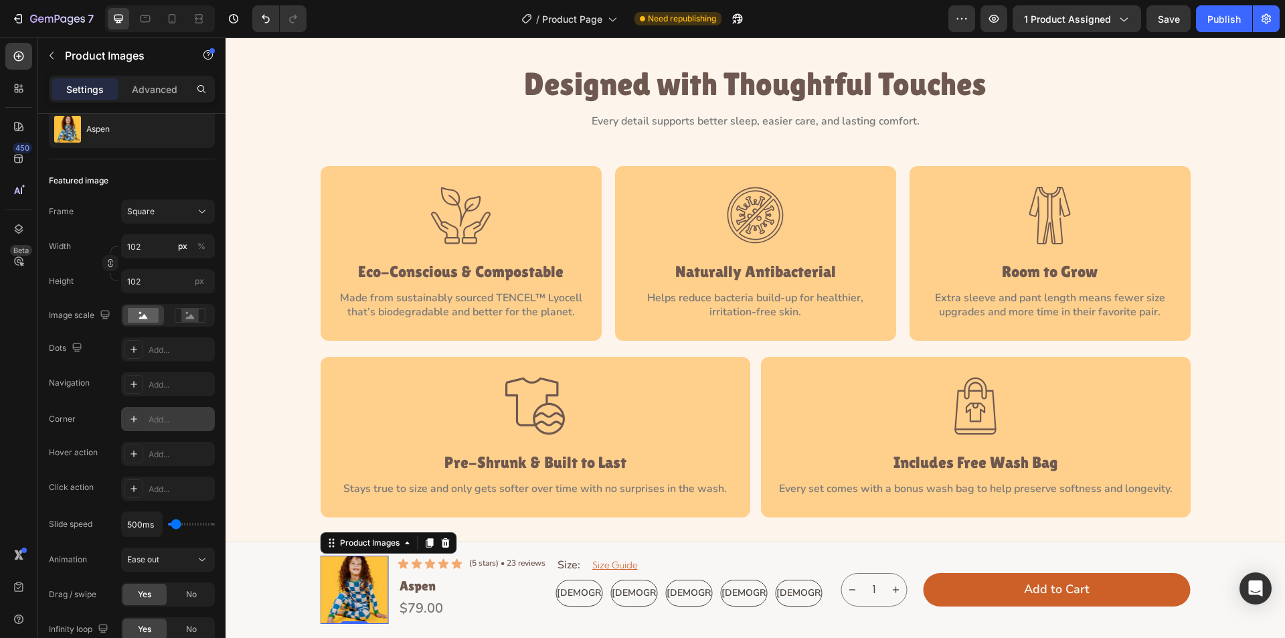
click at [129, 419] on icon at bounding box center [134, 419] width 11 height 11
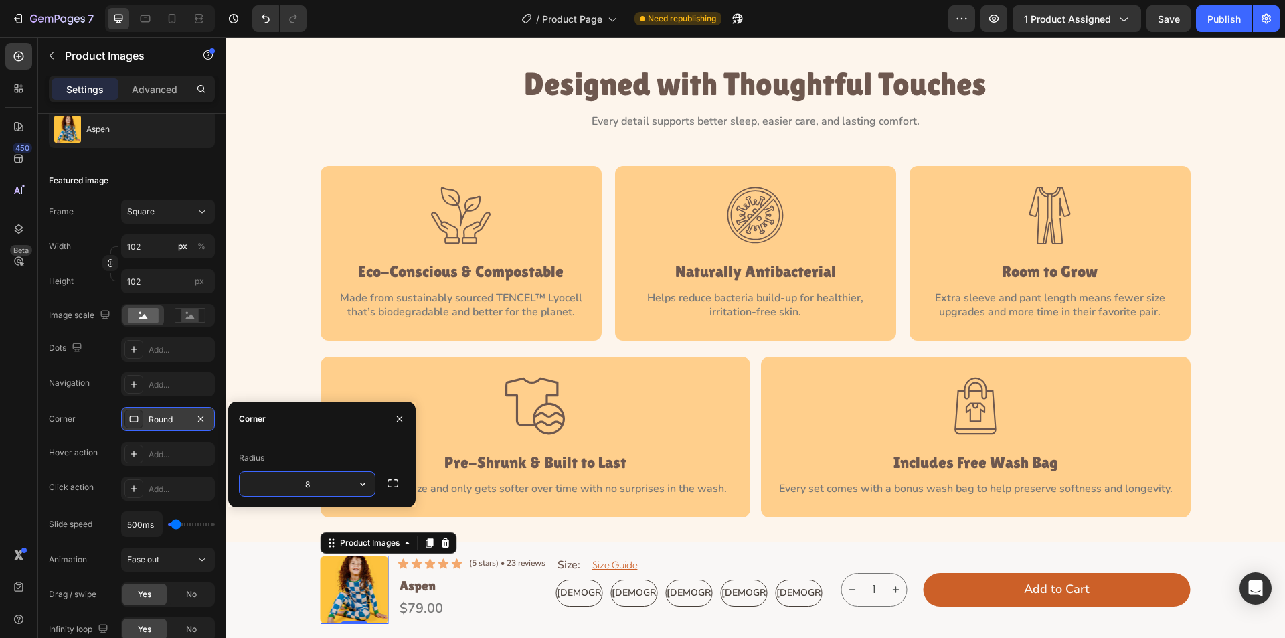
click at [315, 488] on input "8" at bounding box center [307, 484] width 135 height 24
type input "12"
click at [144, 252] on input "102" at bounding box center [168, 246] width 94 height 24
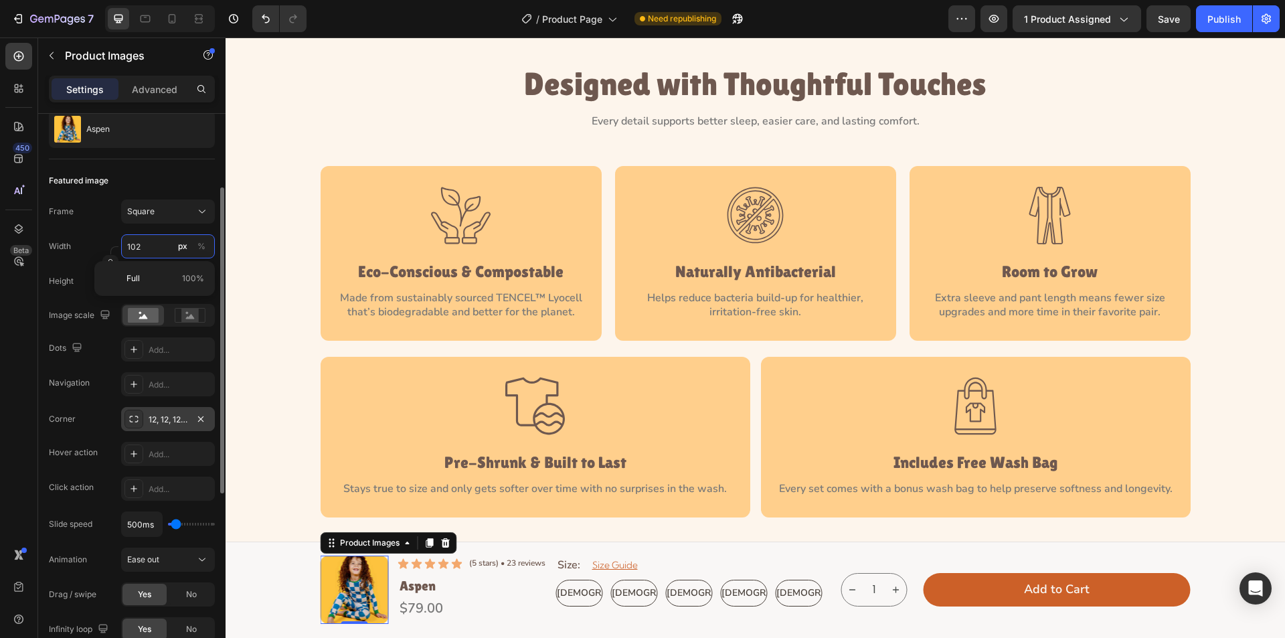
type input "1"
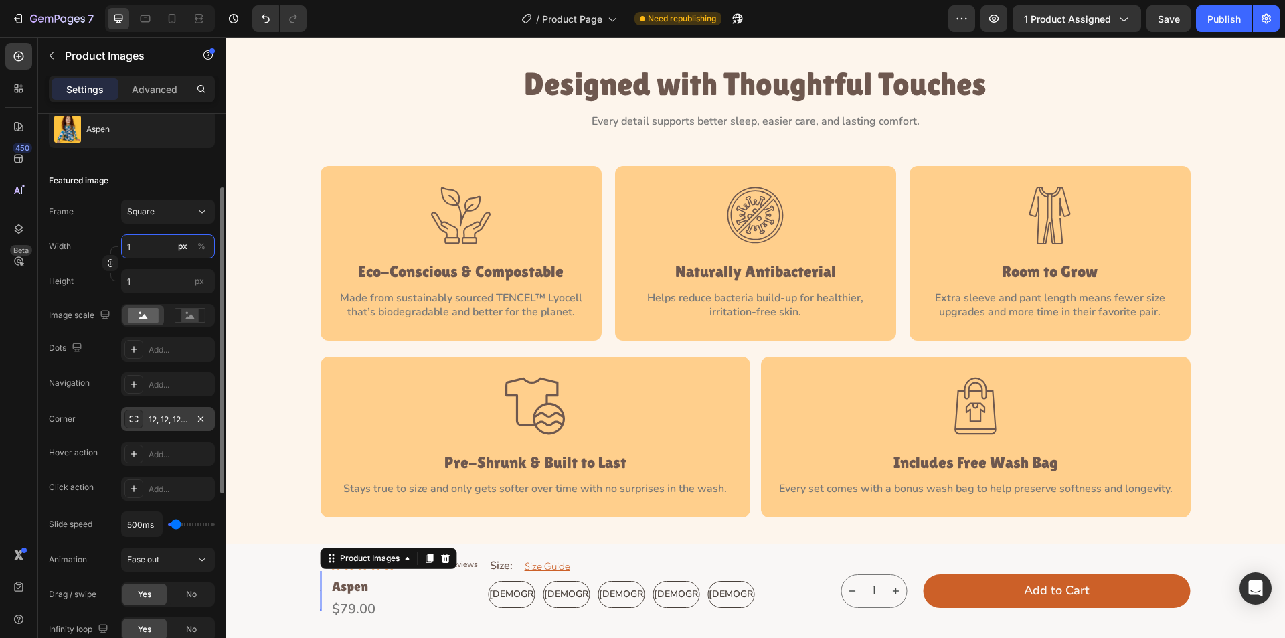
type input "10"
type input "108"
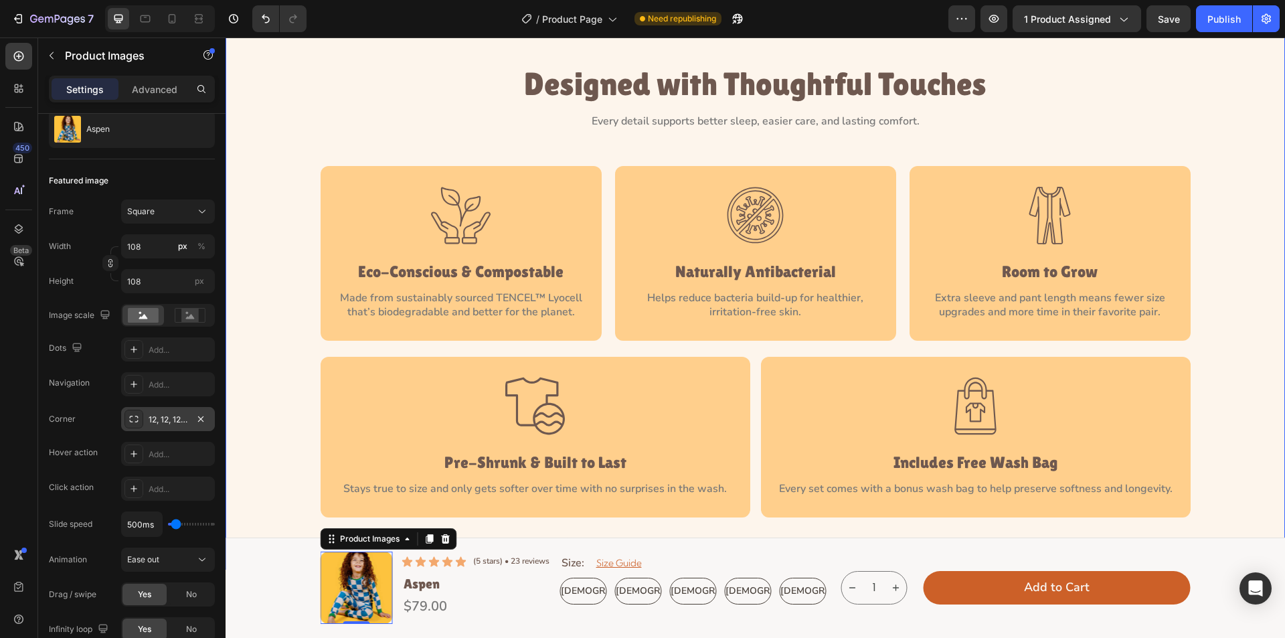
click at [293, 497] on div "Designed with Thoughtful Touches Heading Every detail supports better sleep, ea…" at bounding box center [755, 292] width 1029 height 452
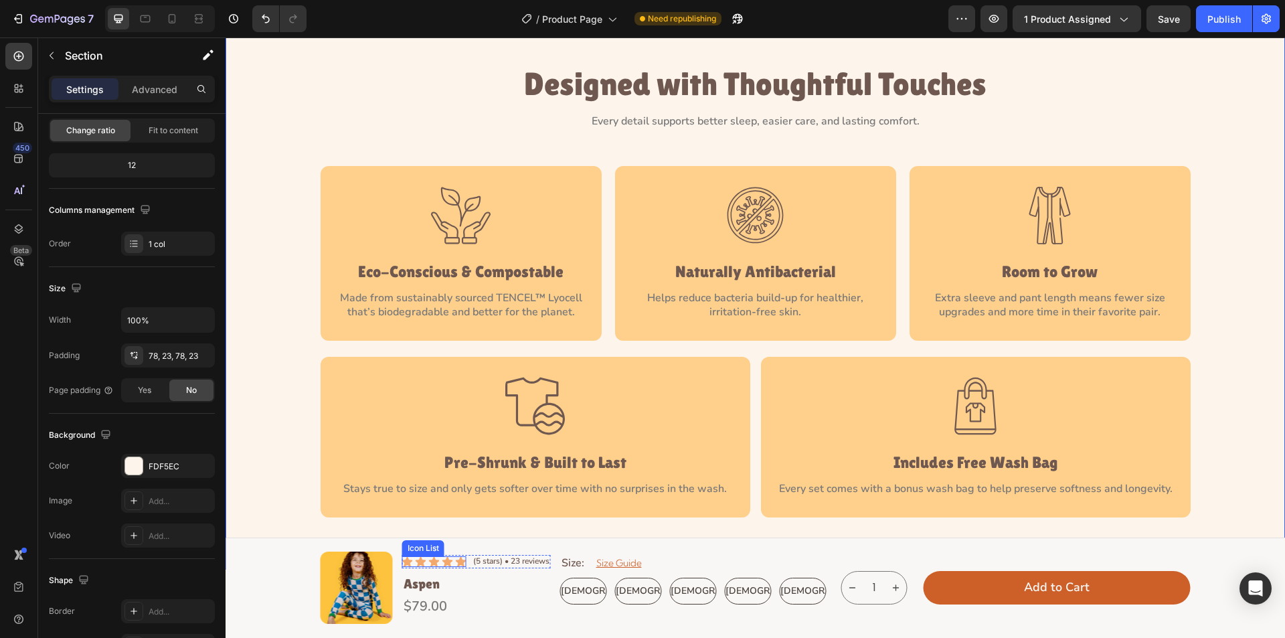
scroll to position [0, 0]
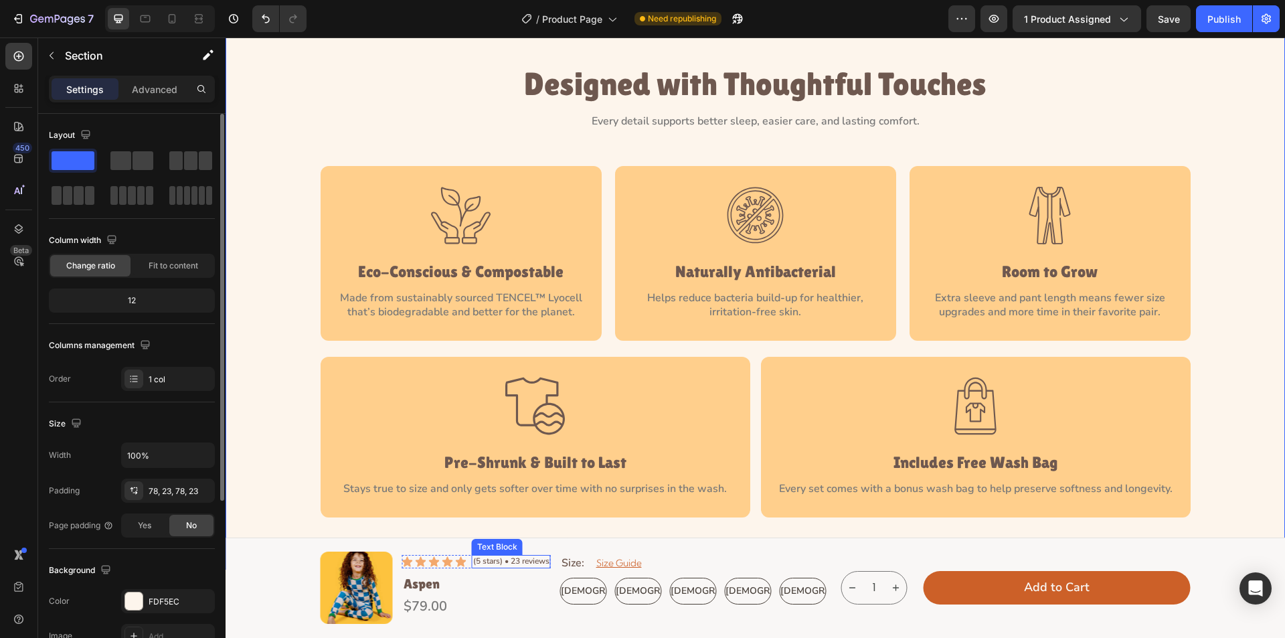
click at [529, 556] on p "(5 stars) • 23 reviews" at bounding box center [511, 561] width 76 height 11
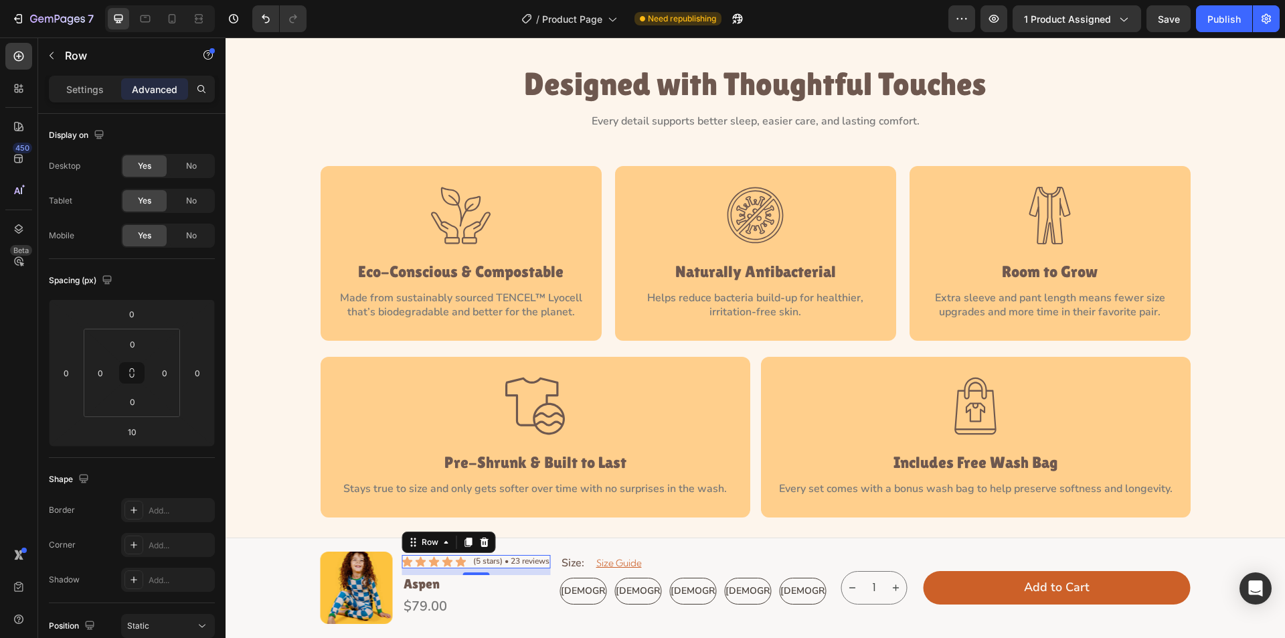
click at [462, 555] on div "Icon Icon Icon Icon Icon Icon List (5 stars) • 23 reviews Text Block Row 0" at bounding box center [476, 561] width 149 height 13
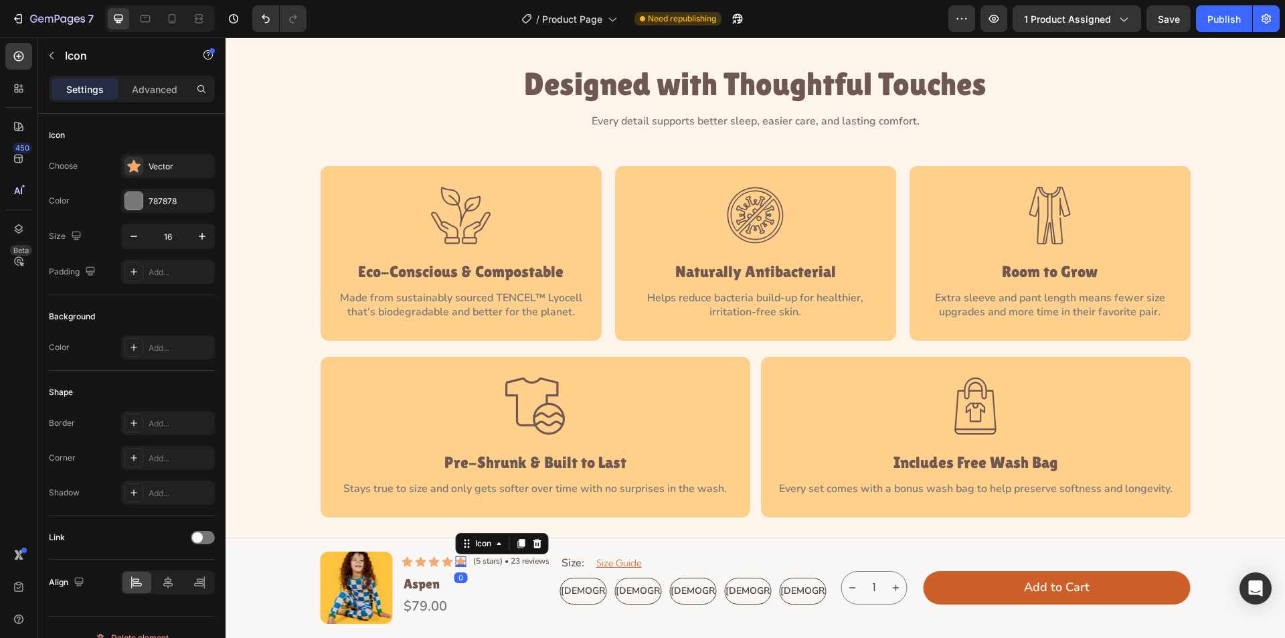
click at [456, 556] on div "Icon 0" at bounding box center [461, 561] width 11 height 11
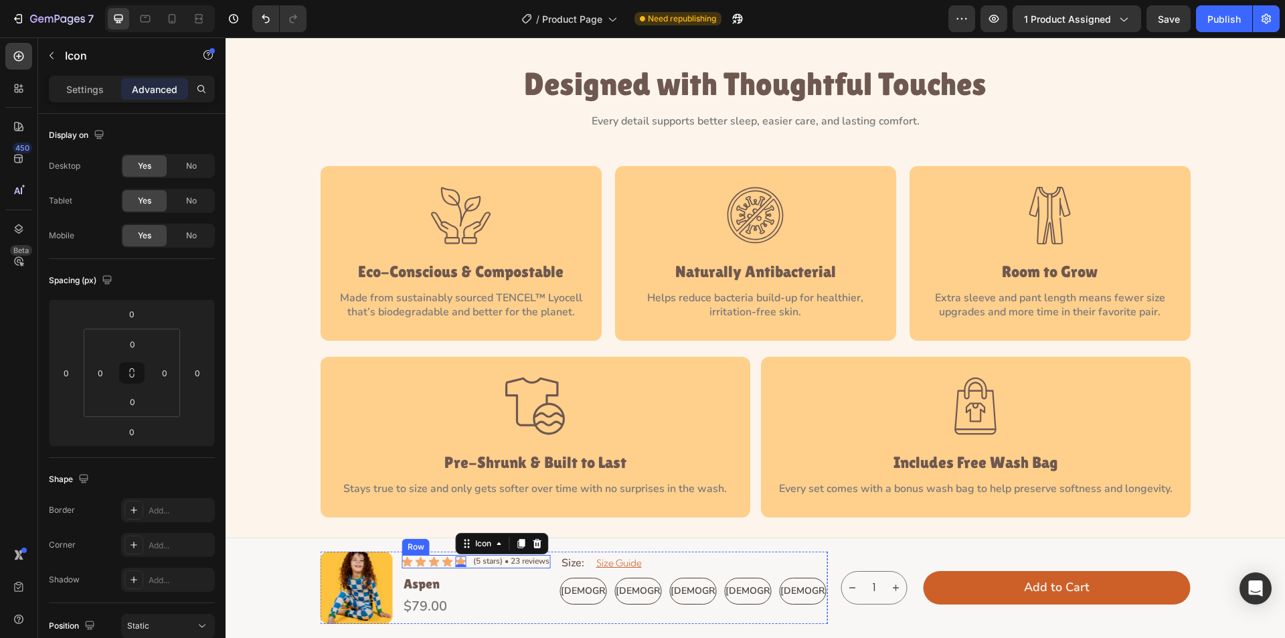
click at [465, 555] on div "Icon Icon Icon Icon Icon 0 Icon List (5 stars) • 23 reviews Text [GEOGRAPHIC_DA…" at bounding box center [476, 561] width 149 height 13
click at [83, 95] on p "Settings" at bounding box center [84, 89] width 37 height 14
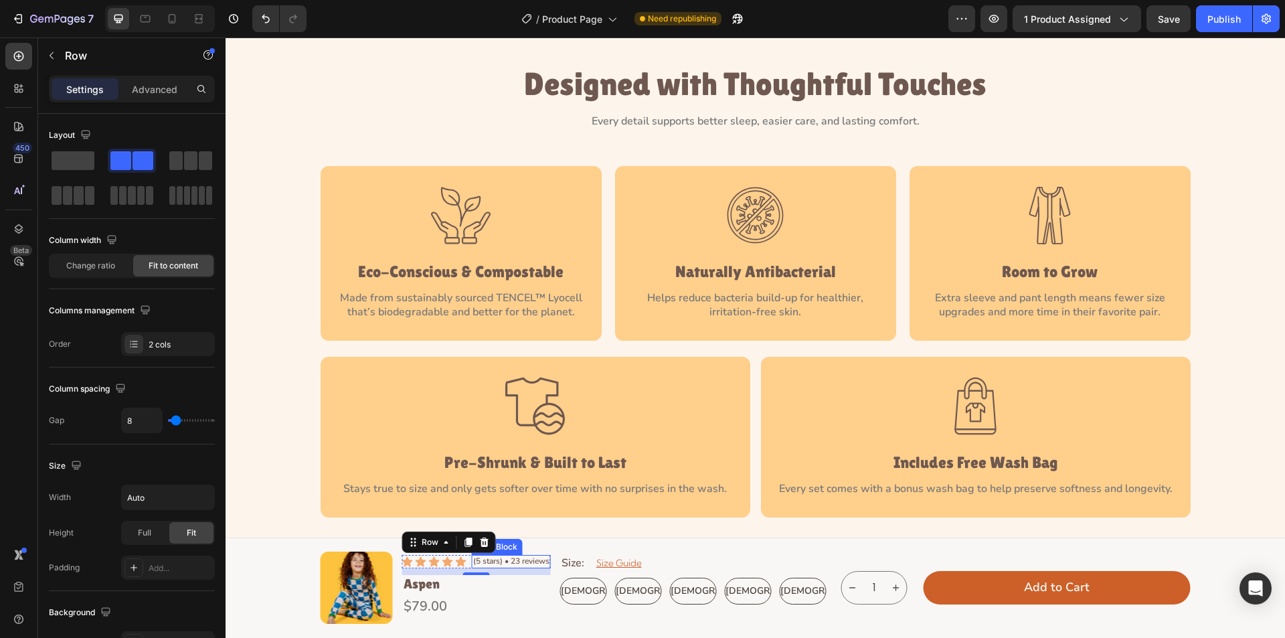
click at [514, 556] on p "(5 stars) • 23 reviews" at bounding box center [511, 561] width 76 height 11
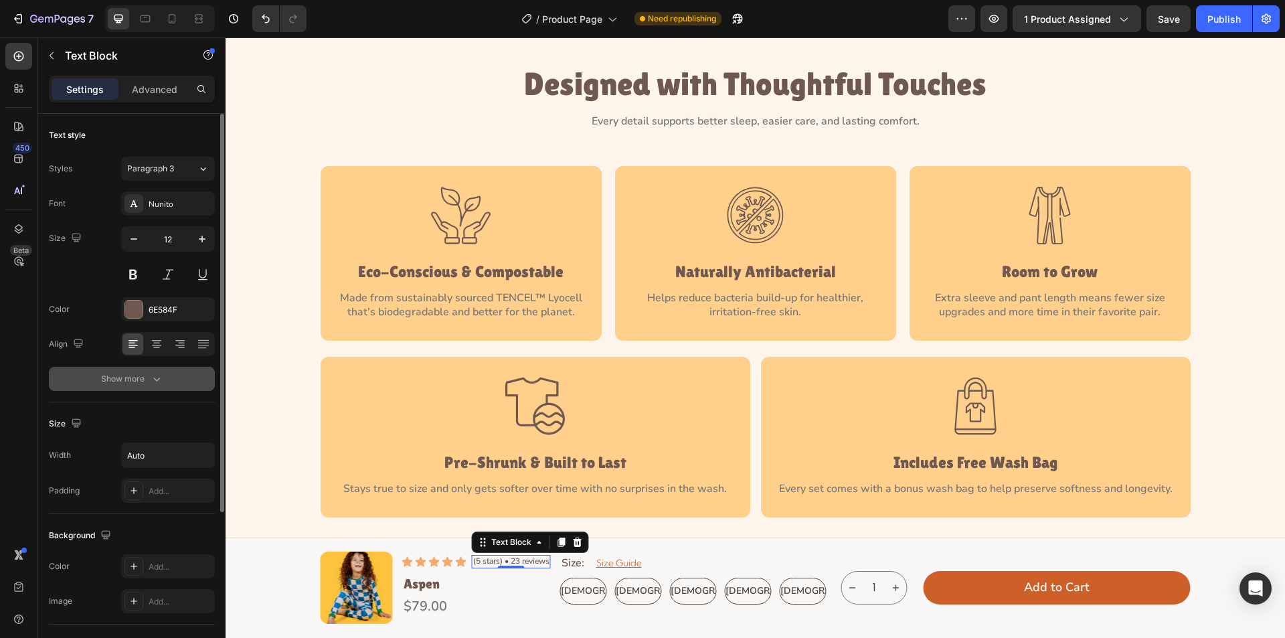
click at [171, 377] on button "Show more" at bounding box center [132, 379] width 166 height 24
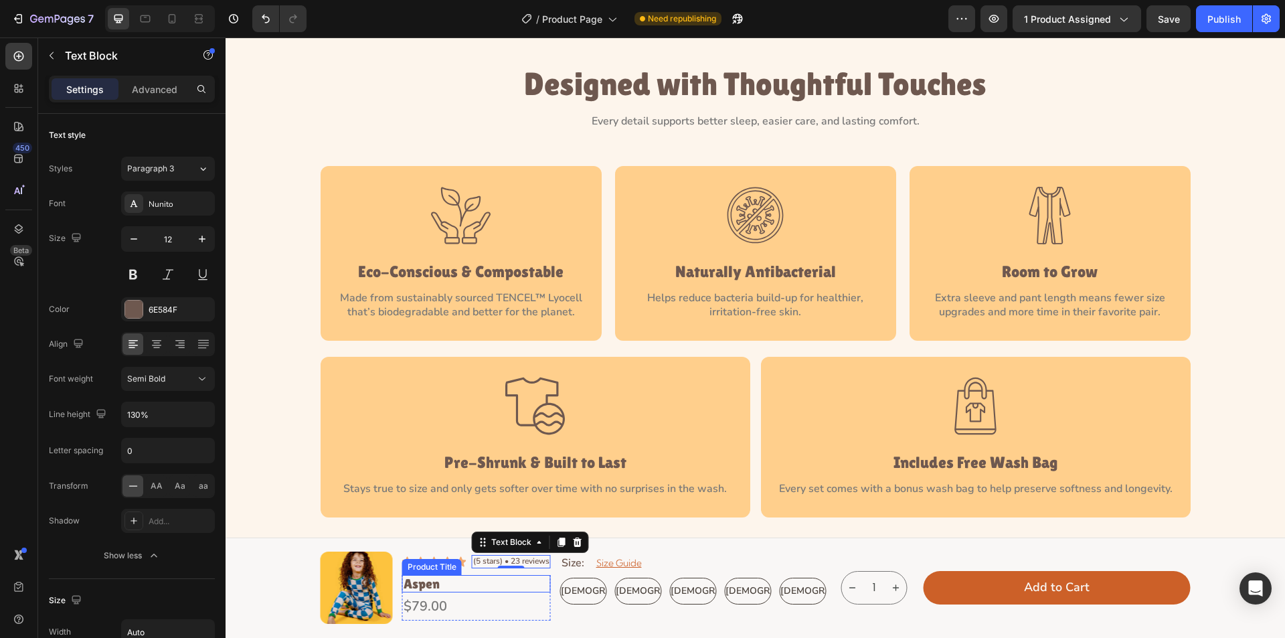
click at [500, 575] on h1 "Aspen" at bounding box center [476, 583] width 149 height 17
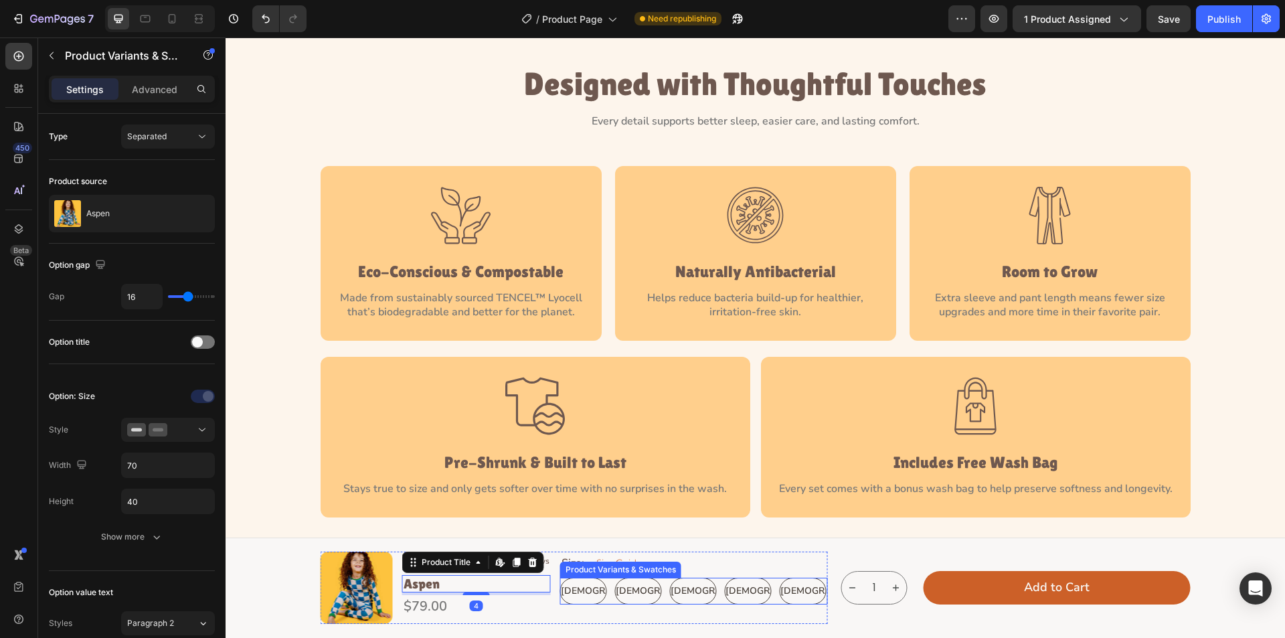
click at [811, 582] on div "[DEMOGRAPHIC_DATA] [DEMOGRAPHIC_DATA] [DEMOGRAPHIC_DATA] [DEMOGRAPHIC_DATA] [DE…" at bounding box center [694, 591] width 268 height 27
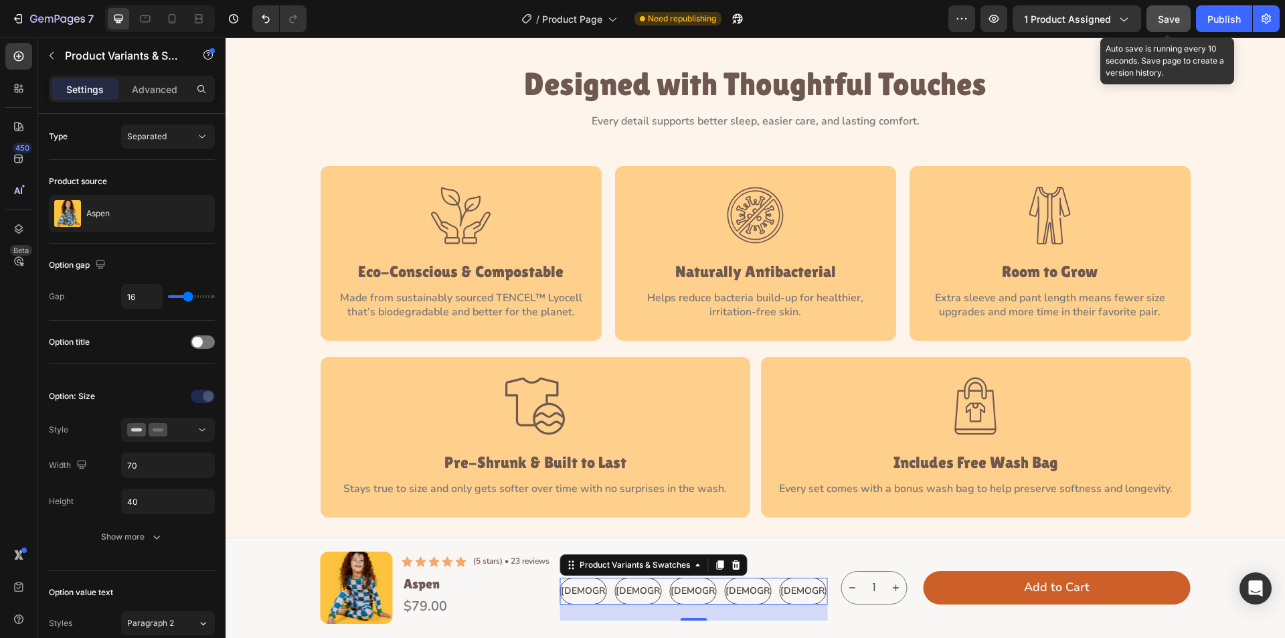
click at [1161, 21] on span "Save" at bounding box center [1169, 18] width 22 height 11
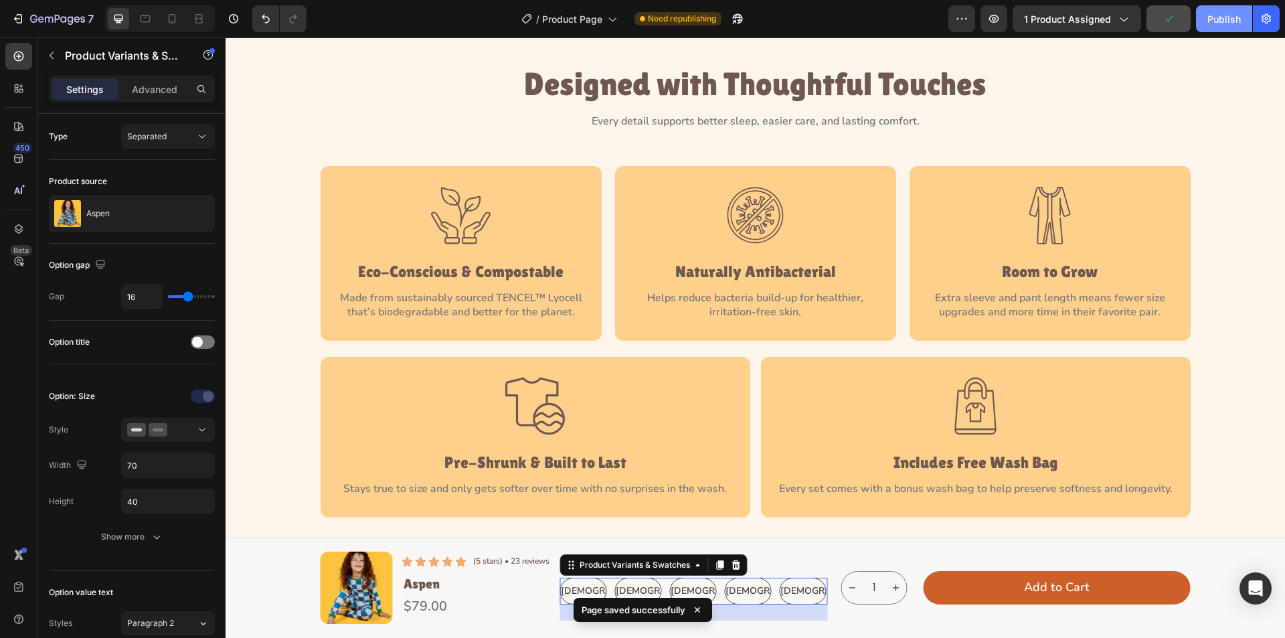
click at [1212, 23] on div "Publish" at bounding box center [1224, 19] width 33 height 14
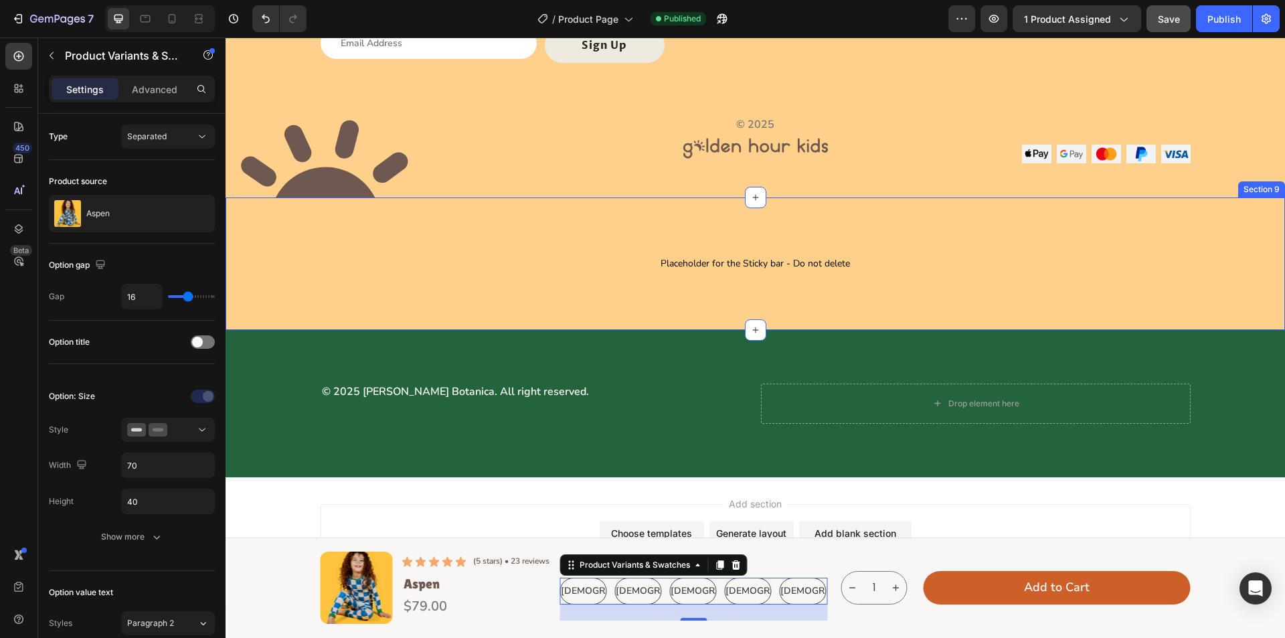
scroll to position [3928, 0]
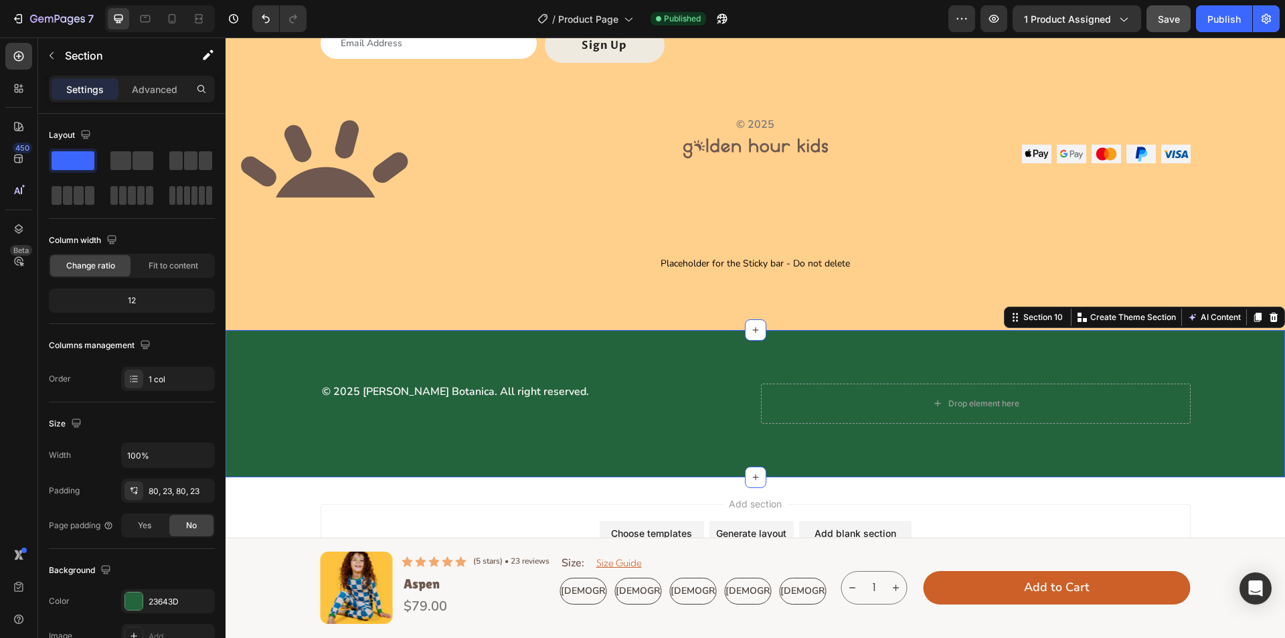
click at [459, 358] on div "© 2025 [PERSON_NAME] Botanica. All right reserved. Text Block Drop element here…" at bounding box center [756, 403] width 1060 height 147
click at [1268, 318] on icon at bounding box center [1273, 317] width 11 height 11
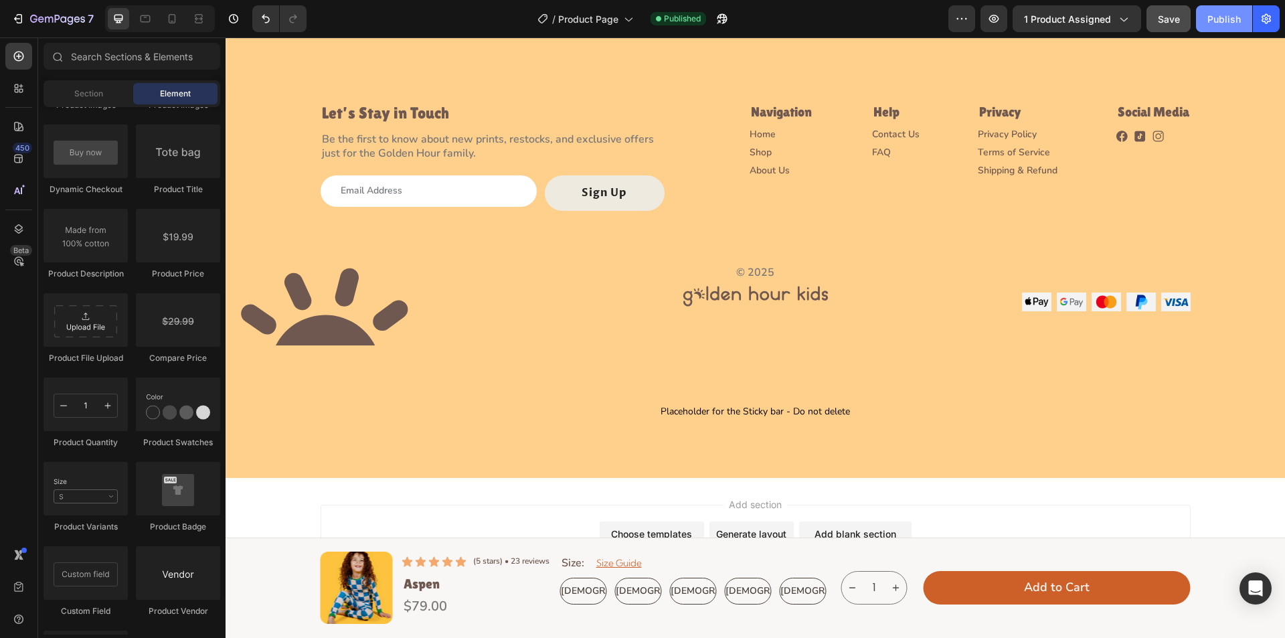
click at [1230, 19] on div "Publish" at bounding box center [1224, 19] width 33 height 14
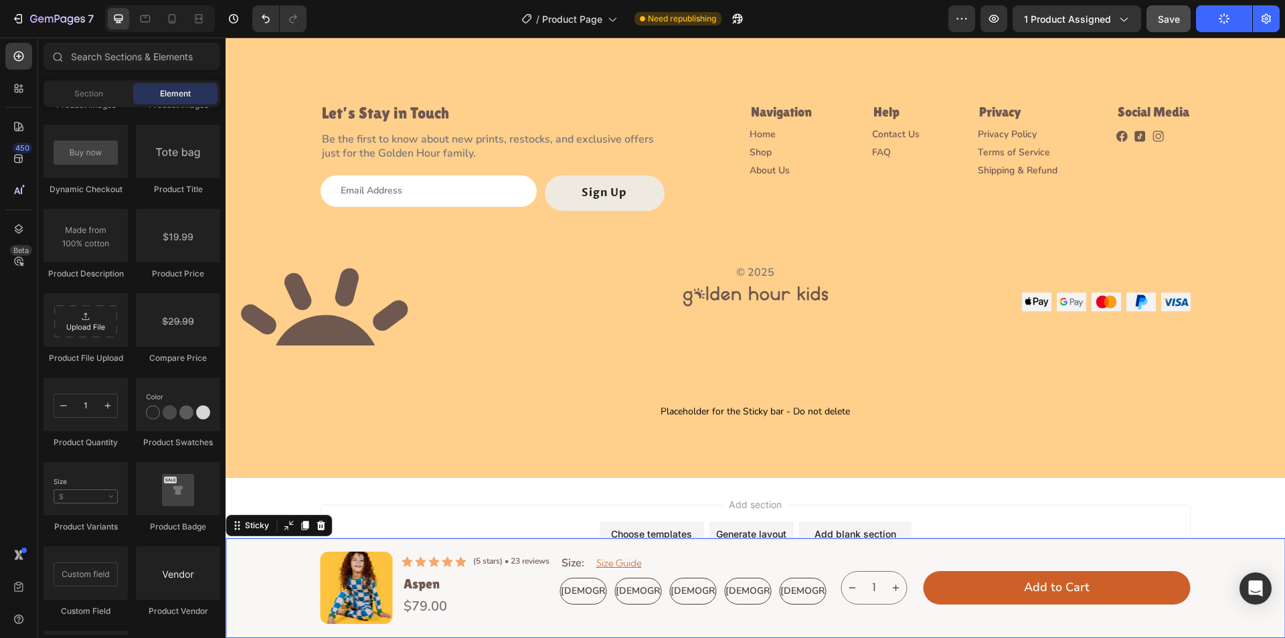
click at [251, 552] on div "Product Images Icon Icon Icon Icon Icon Icon List (5 stars) • 23 reviews Text B…" at bounding box center [755, 588] width 1029 height 72
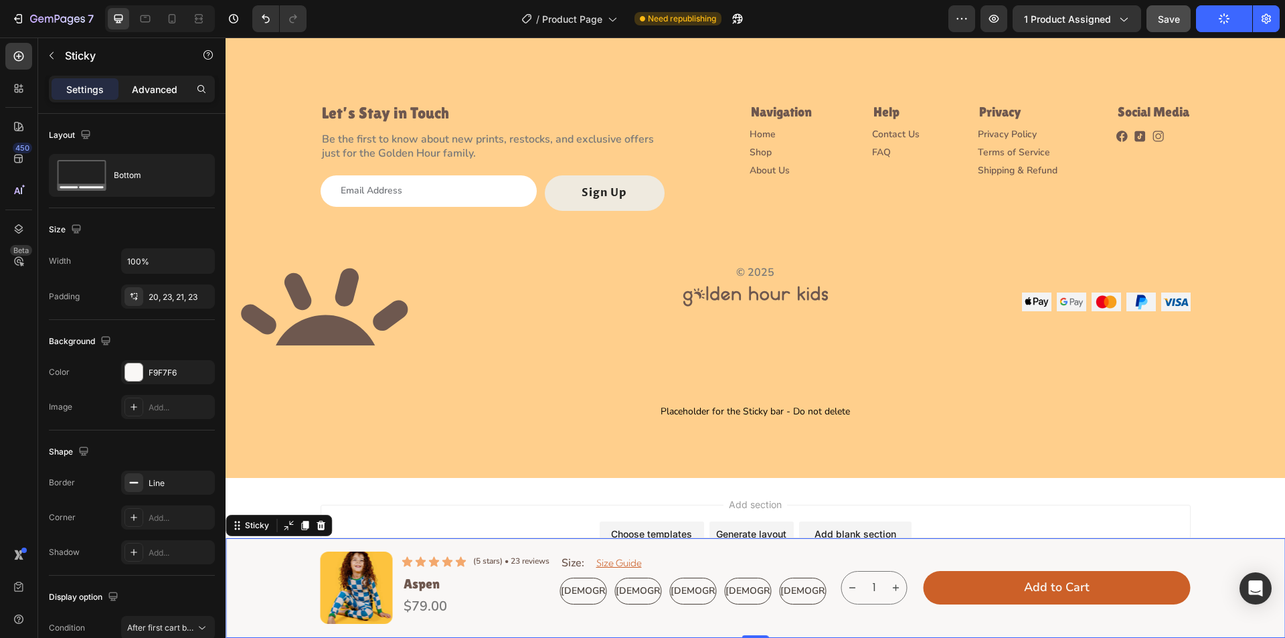
click at [155, 95] on p "Advanced" at bounding box center [155, 89] width 46 height 14
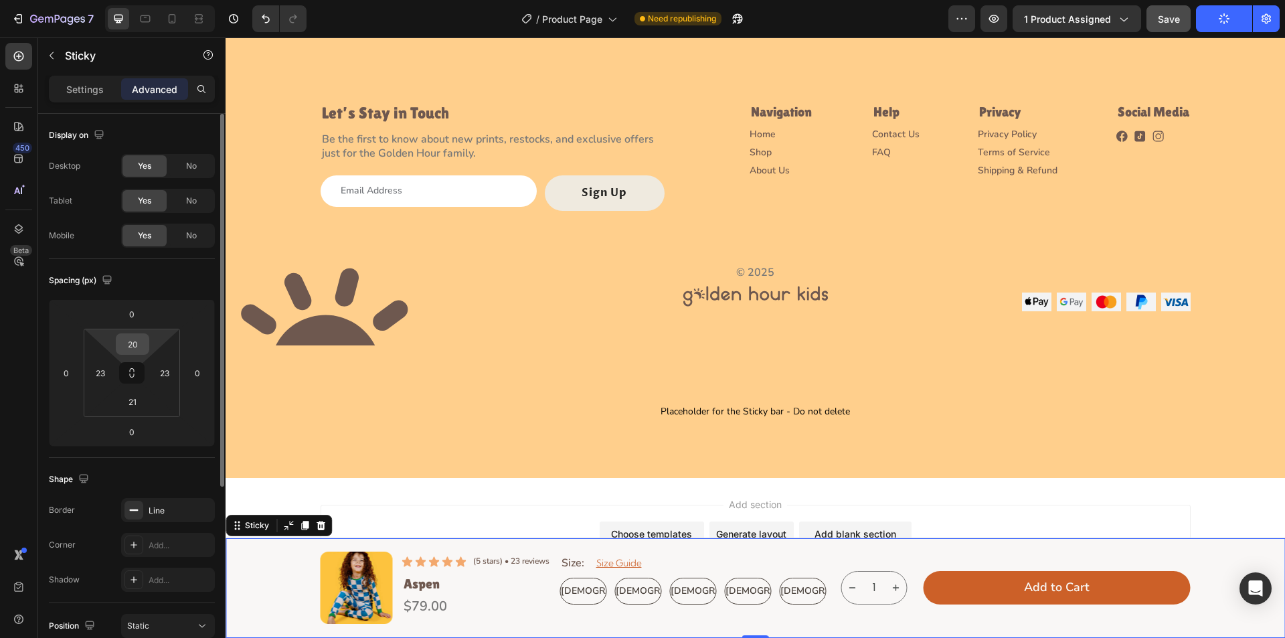
click at [139, 343] on input "20" at bounding box center [132, 344] width 27 height 20
type input "17"
click at [137, 402] on input "21" at bounding box center [132, 402] width 27 height 20
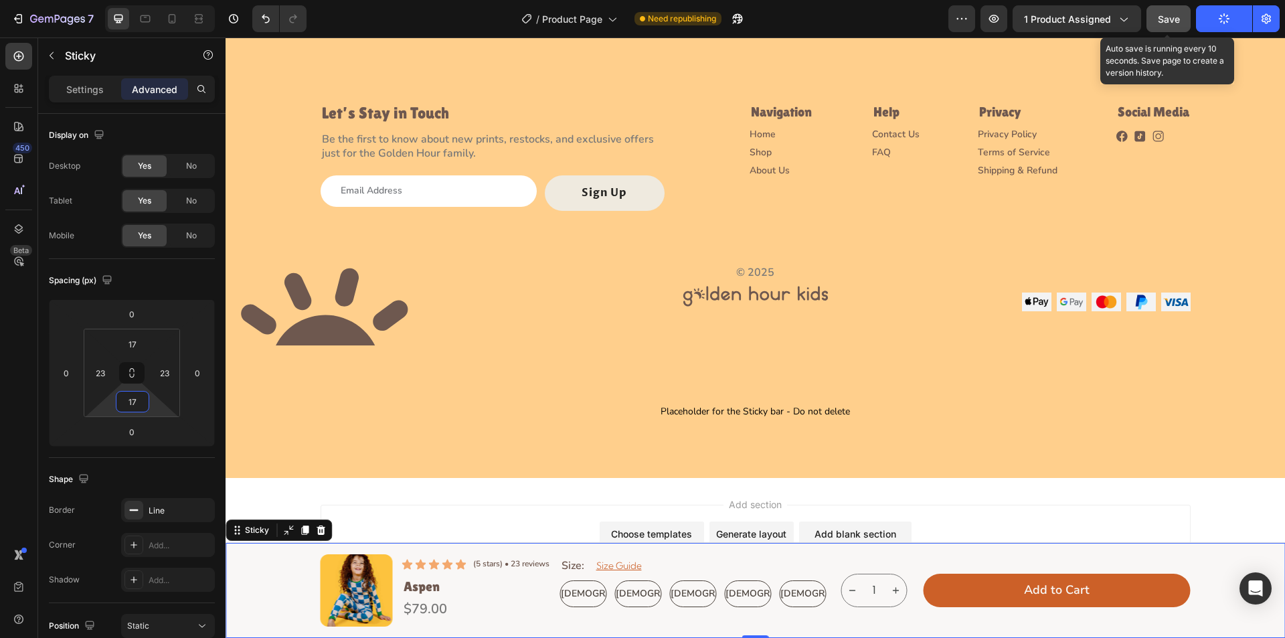
type input "17"
click at [1162, 27] on button "Save" at bounding box center [1169, 18] width 44 height 27
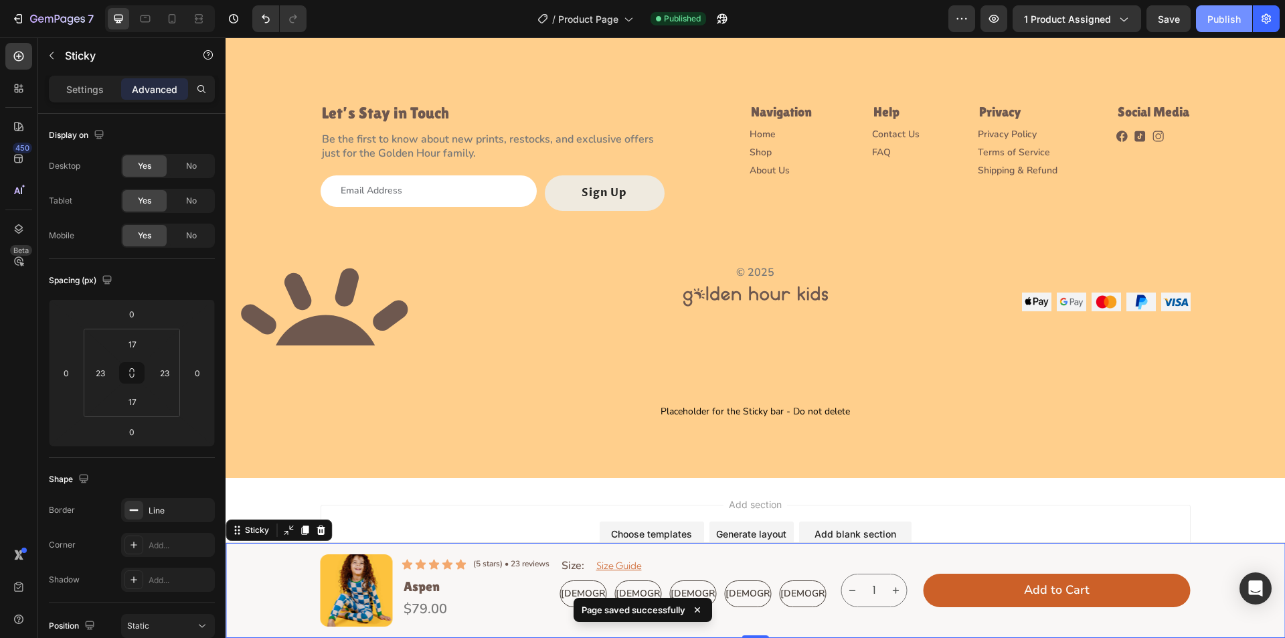
click at [1222, 28] on button "Publish" at bounding box center [1224, 18] width 56 height 27
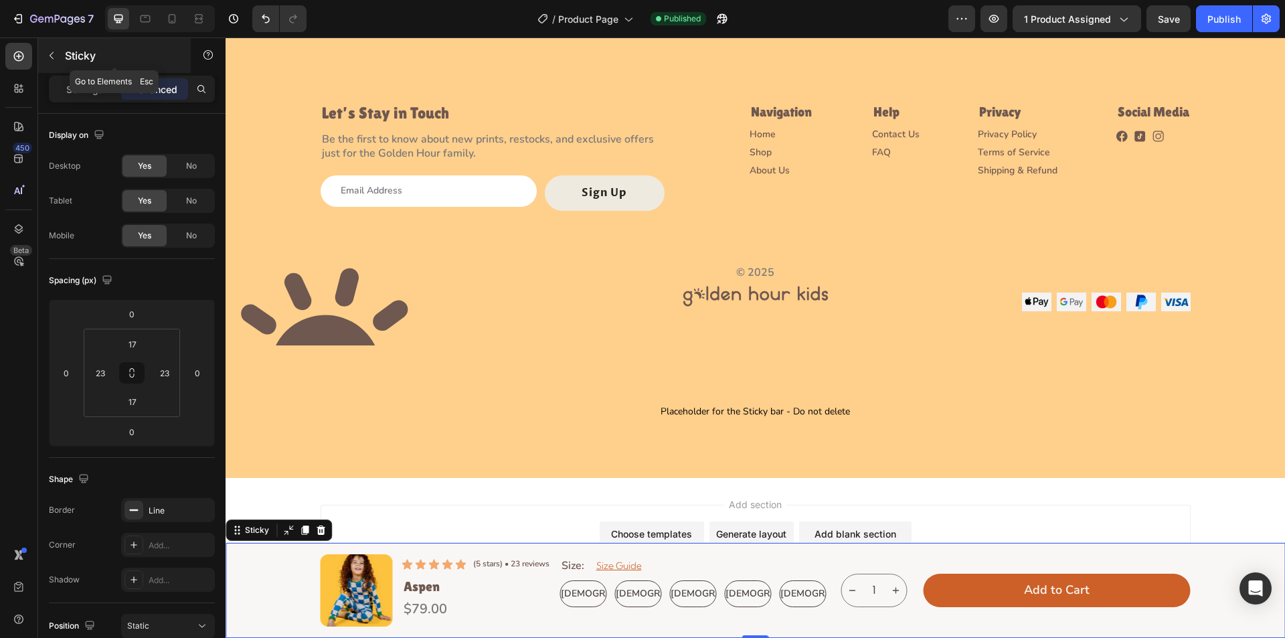
click at [47, 56] on icon "button" at bounding box center [51, 55] width 11 height 11
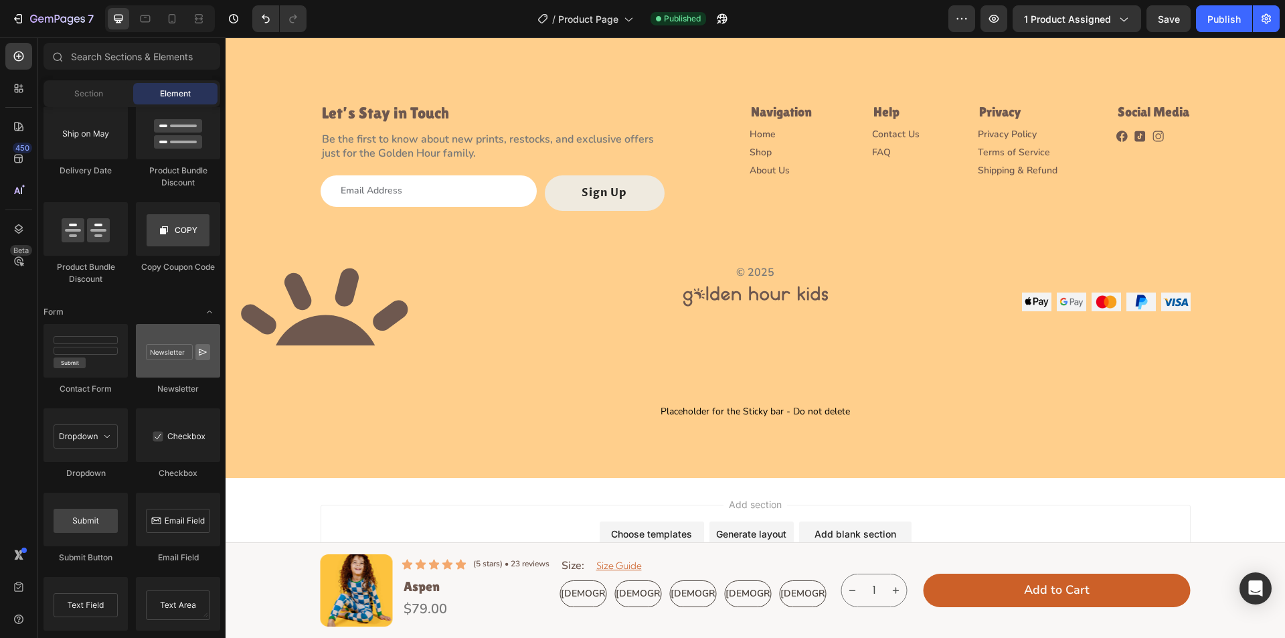
scroll to position [3146, 0]
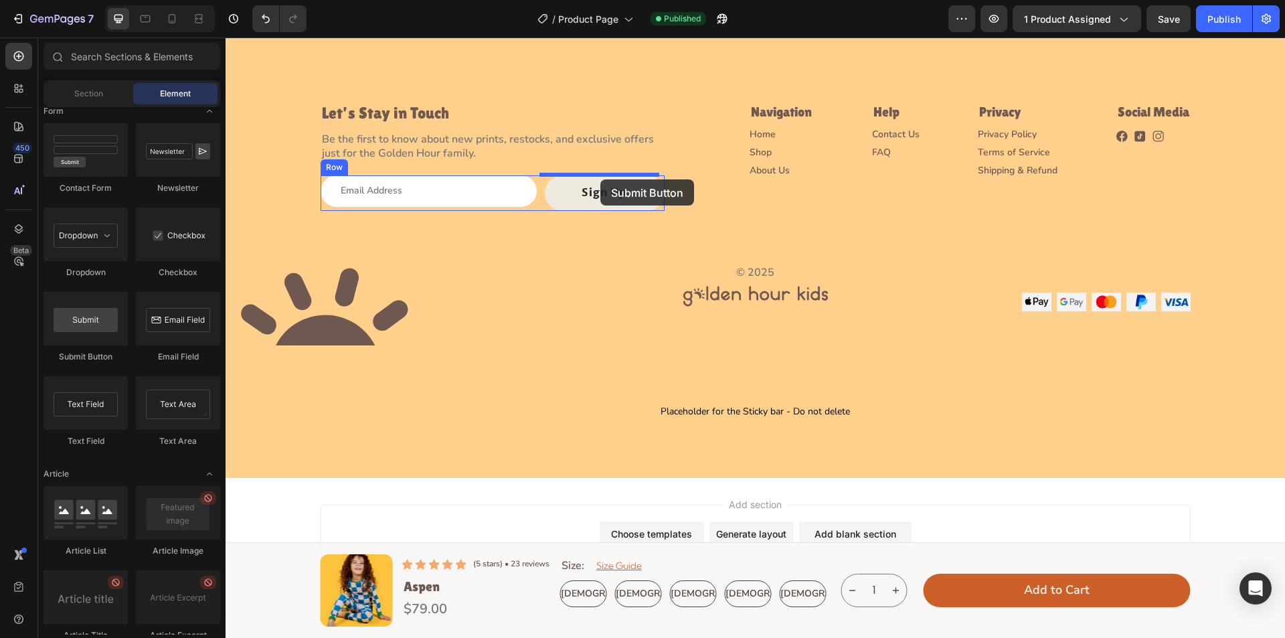
drag, startPoint x: 341, startPoint y: 365, endPoint x: 600, endPoint y: 179, distance: 319.0
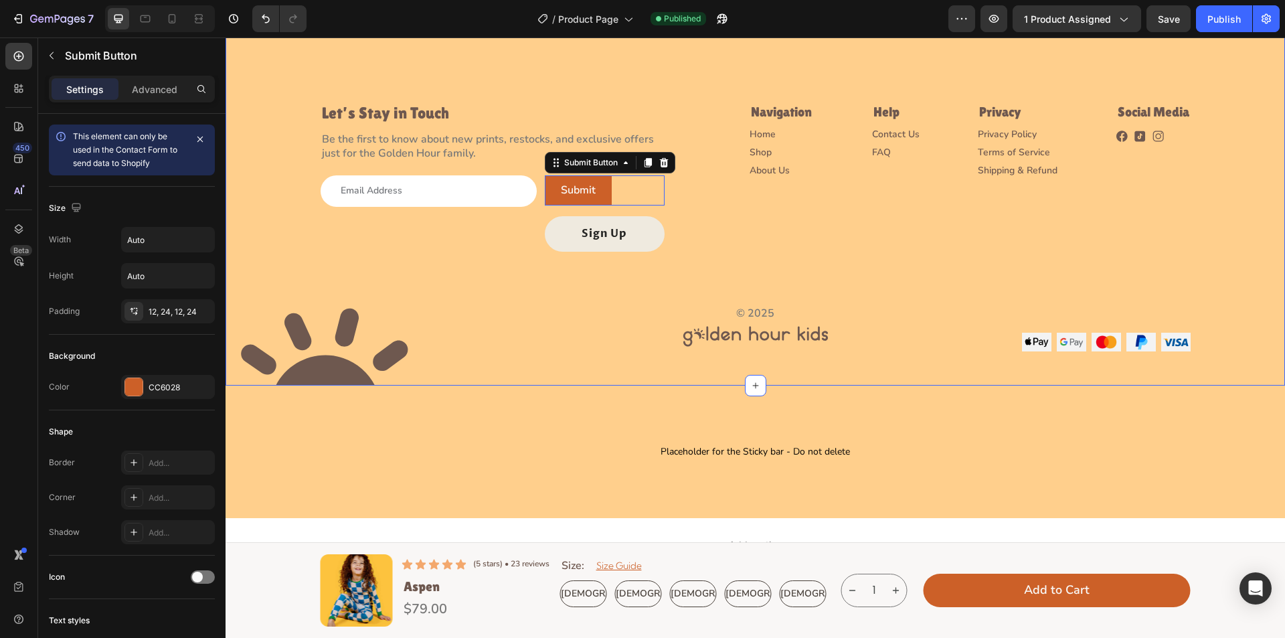
scroll to position [3821, 0]
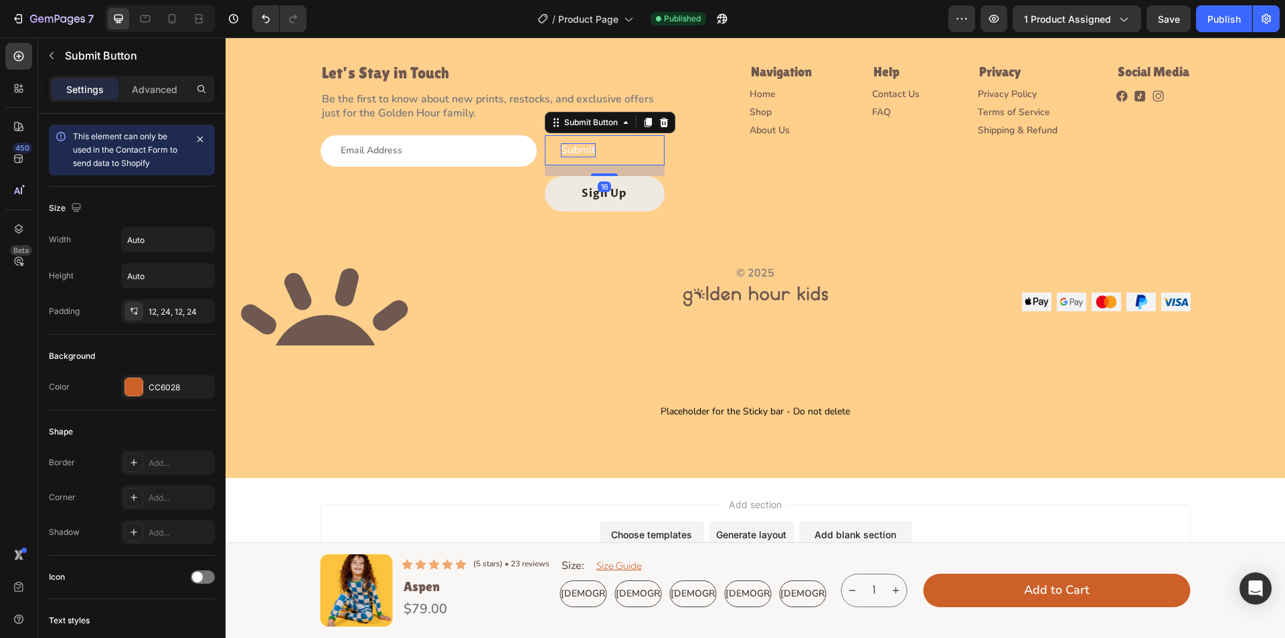
click at [572, 153] on p "Submit" at bounding box center [578, 150] width 35 height 14
click at [572, 151] on p "Submit" at bounding box center [578, 150] width 35 height 14
click at [598, 149] on button "Submit" at bounding box center [578, 150] width 67 height 30
click at [495, 185] on div "Email Field" at bounding box center [429, 173] width 216 height 76
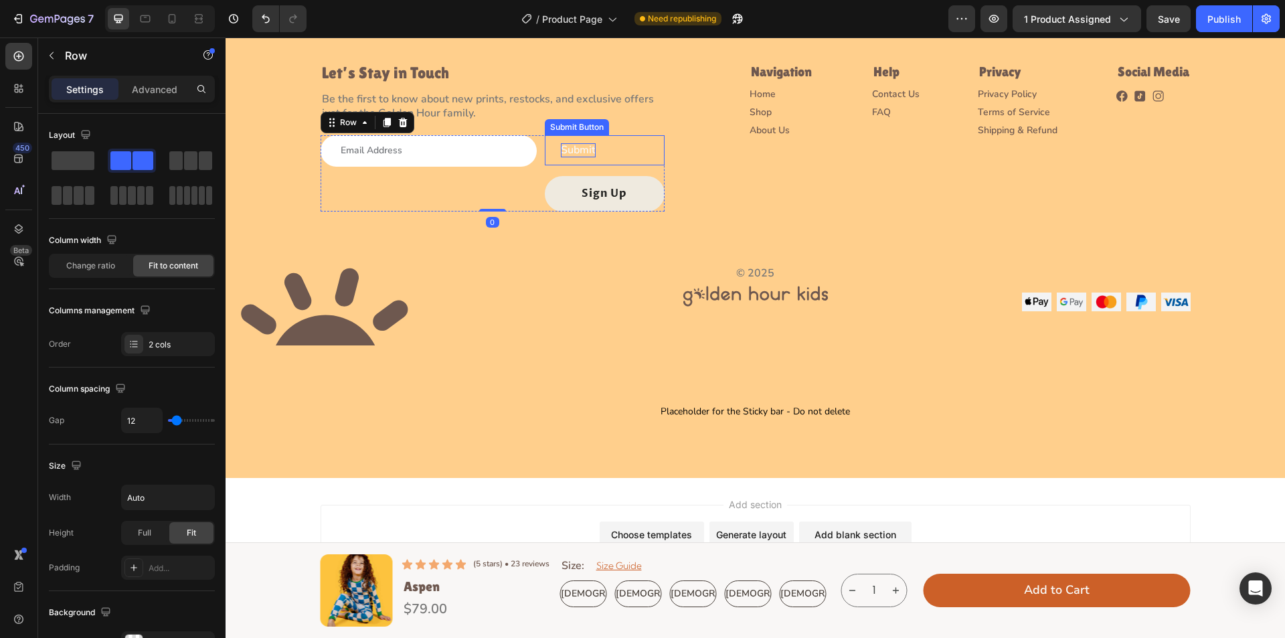
click at [553, 153] on button "Submit" at bounding box center [578, 150] width 67 height 30
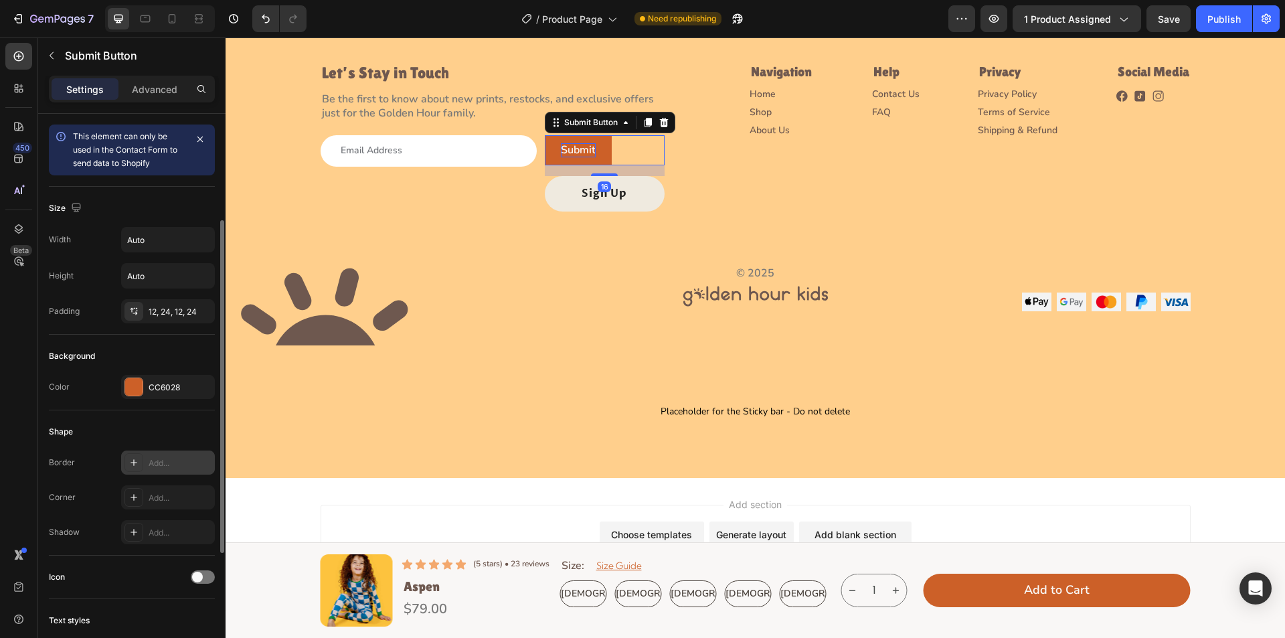
scroll to position [387, 0]
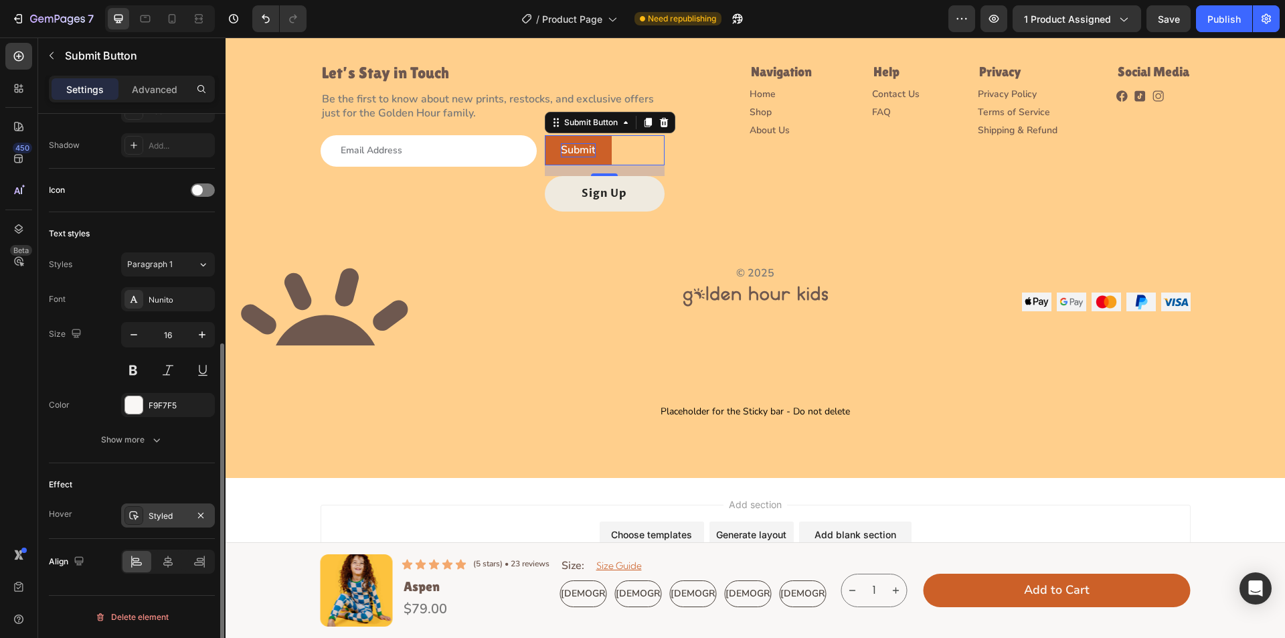
click at [131, 519] on icon at bounding box center [133, 515] width 9 height 9
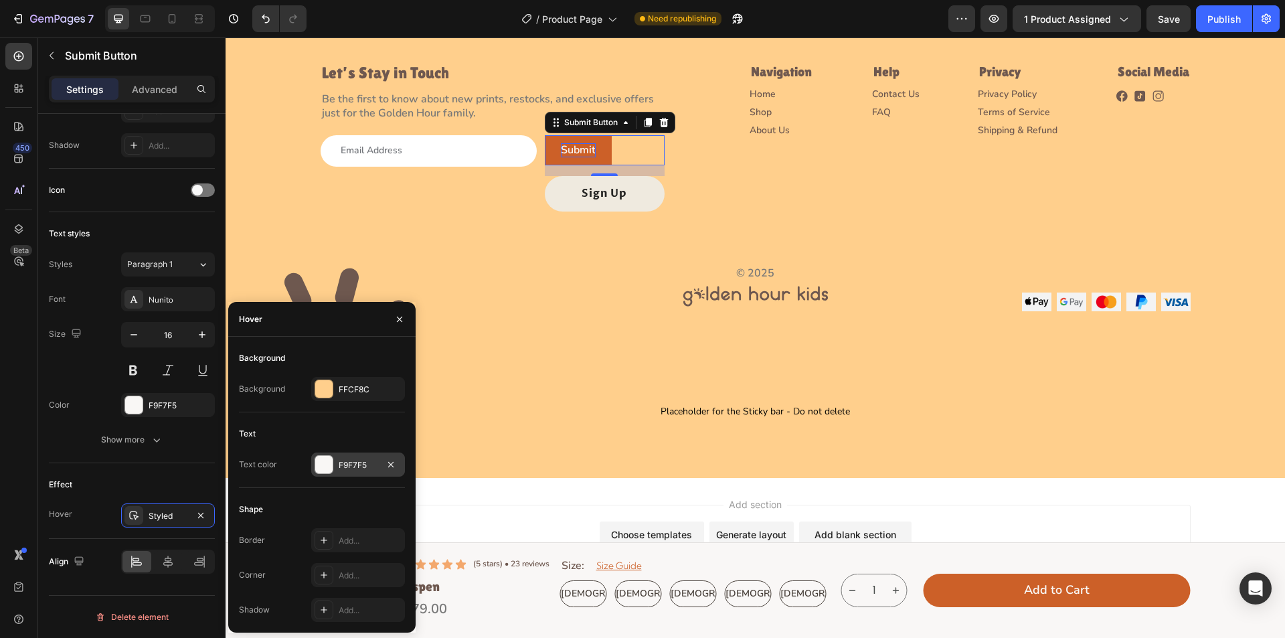
click at [314, 463] on div "F9F7F5" at bounding box center [358, 464] width 94 height 24
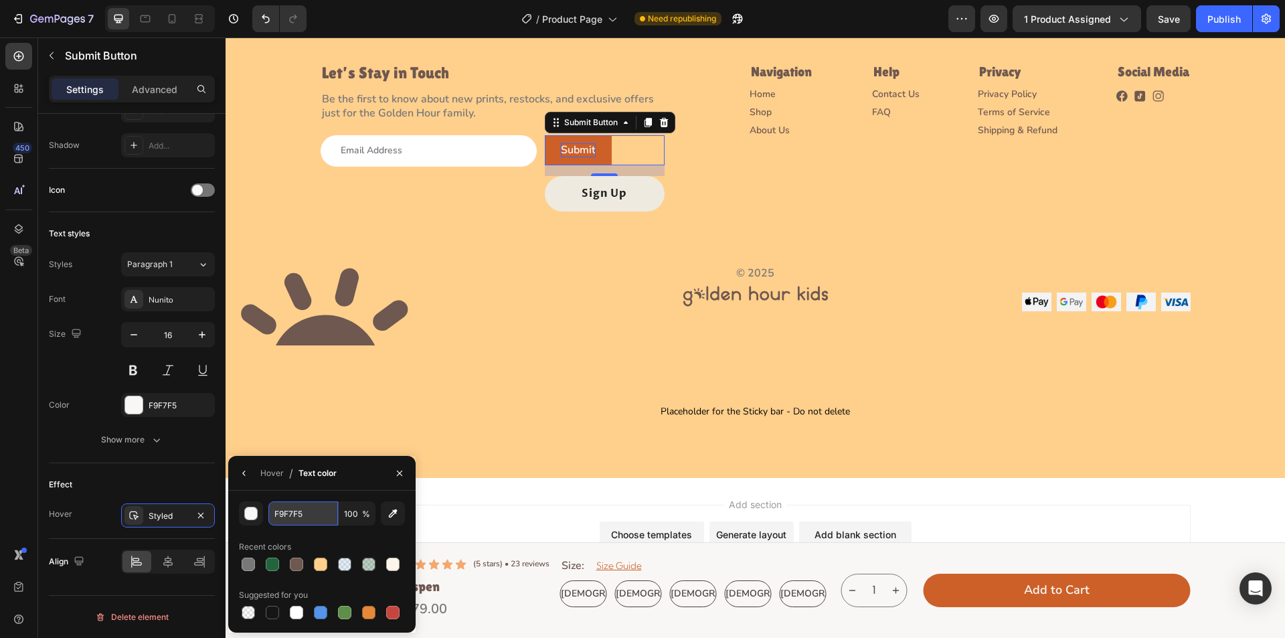
click at [305, 515] on input "F9F7F5" at bounding box center [303, 513] width 70 height 24
paste input "6E584F"
type input "6E584F"
click at [428, 385] on div "Placeholder for the Sticky bar - Do not delete Placeholder for the Sticky bar -…" at bounding box center [756, 411] width 1060 height 133
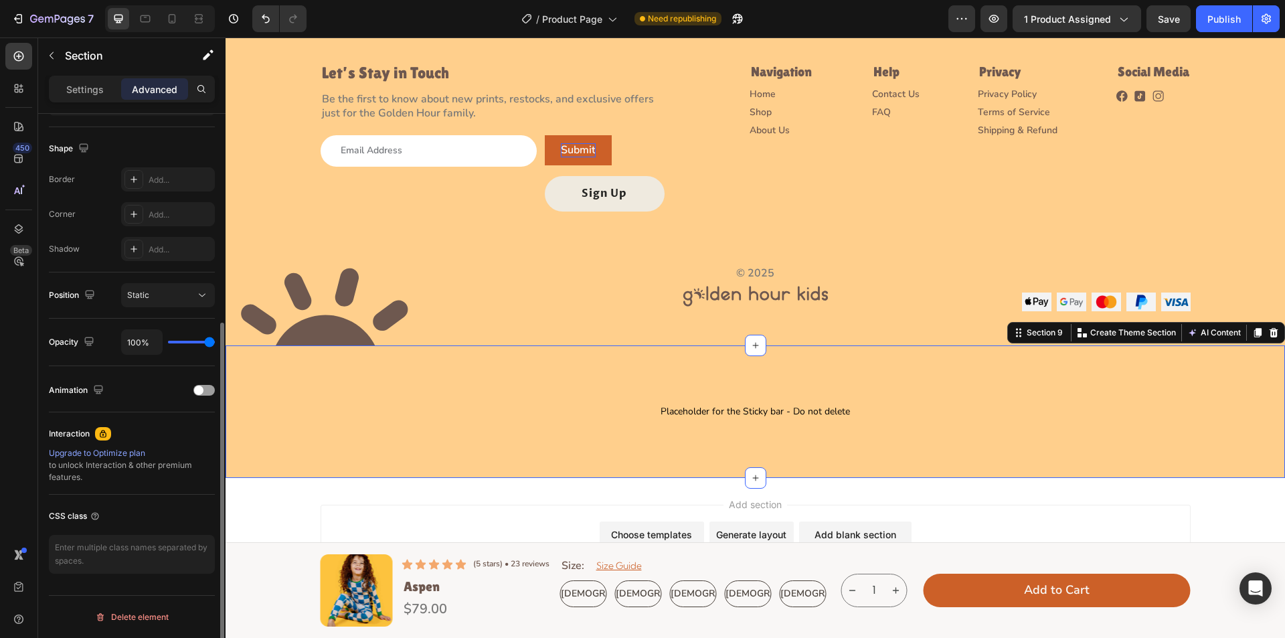
scroll to position [0, 0]
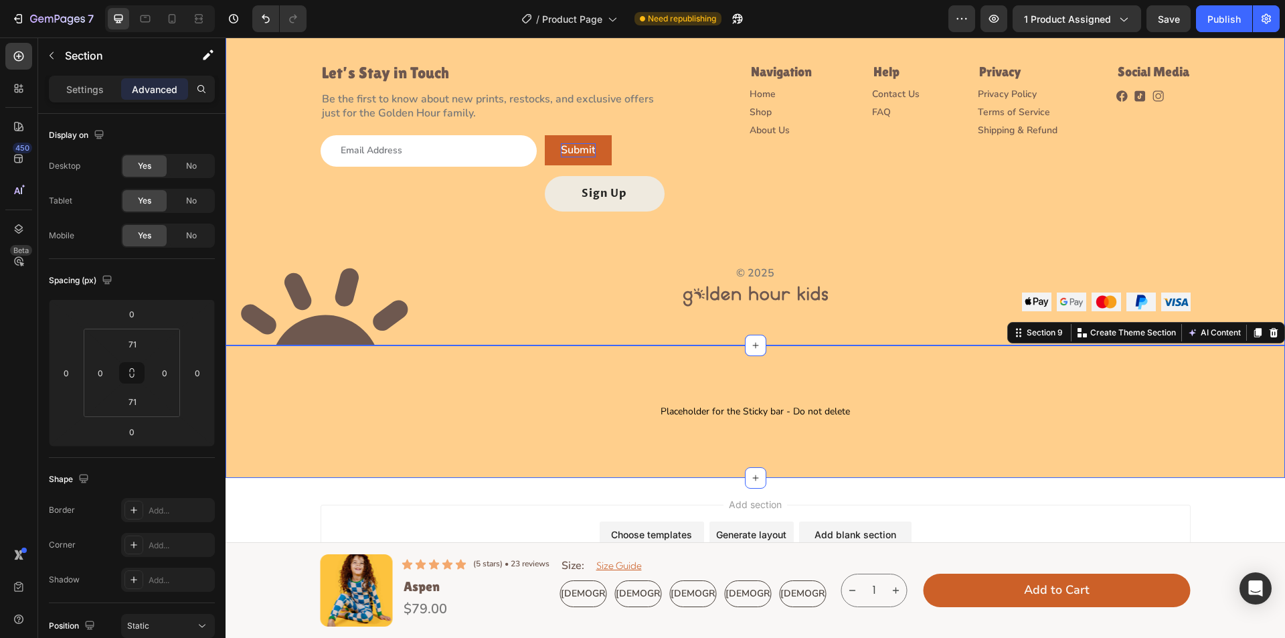
click at [512, 216] on div "Image Let’s Stay in Touch Heading Be the first to know about new prints, restoc…" at bounding box center [756, 124] width 1060 height 374
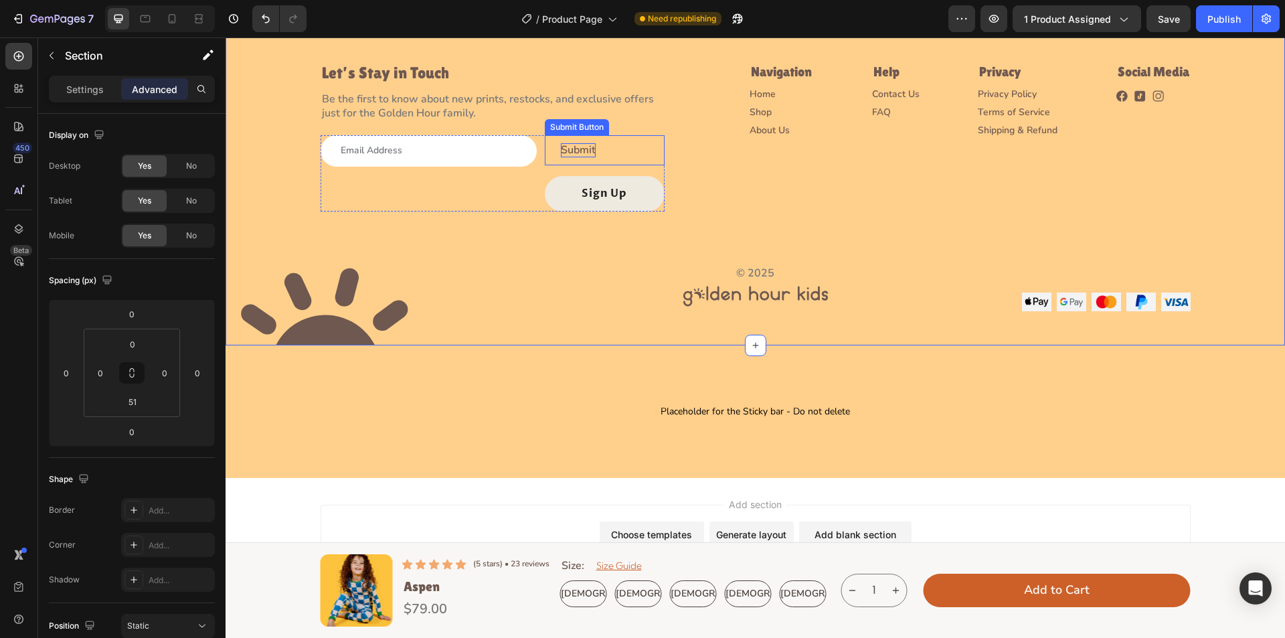
click at [549, 153] on button "Submit" at bounding box center [578, 150] width 67 height 30
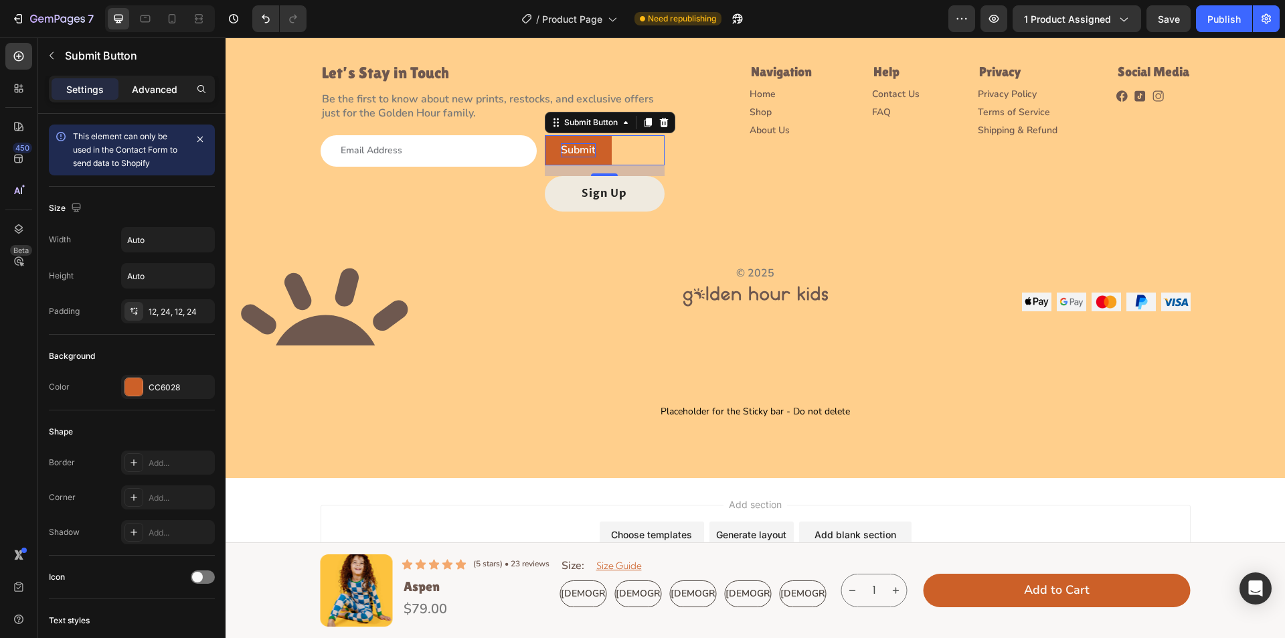
click at [158, 92] on p "Advanced" at bounding box center [155, 89] width 46 height 14
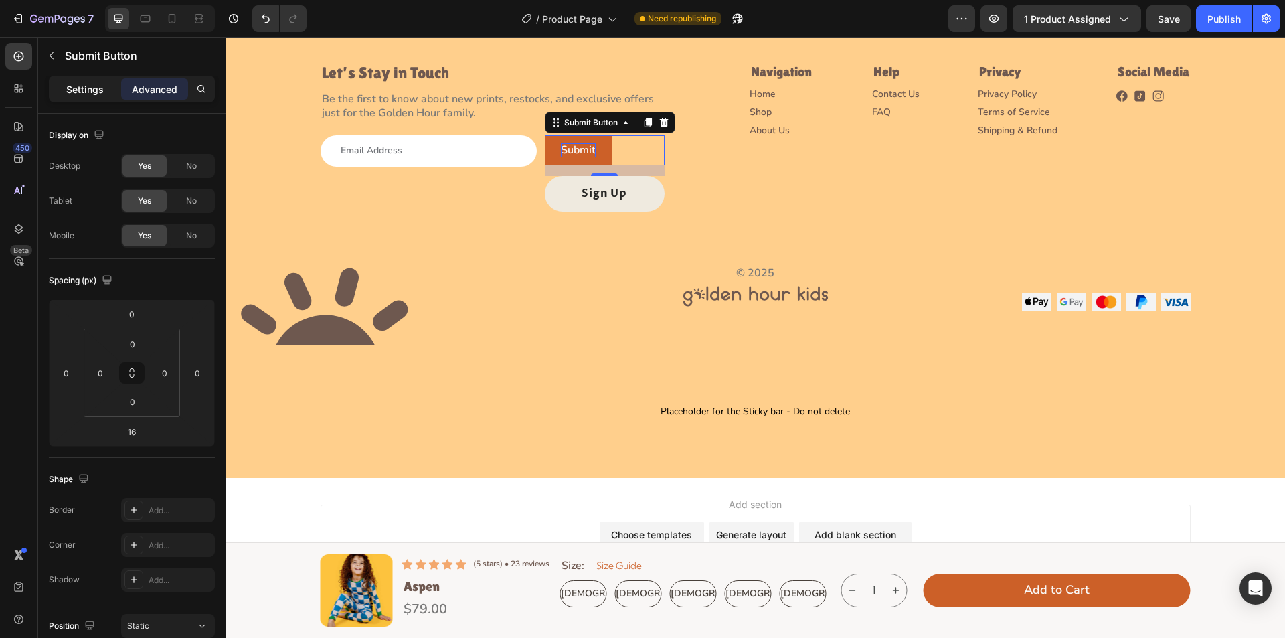
click at [93, 96] on p "Settings" at bounding box center [84, 89] width 37 height 14
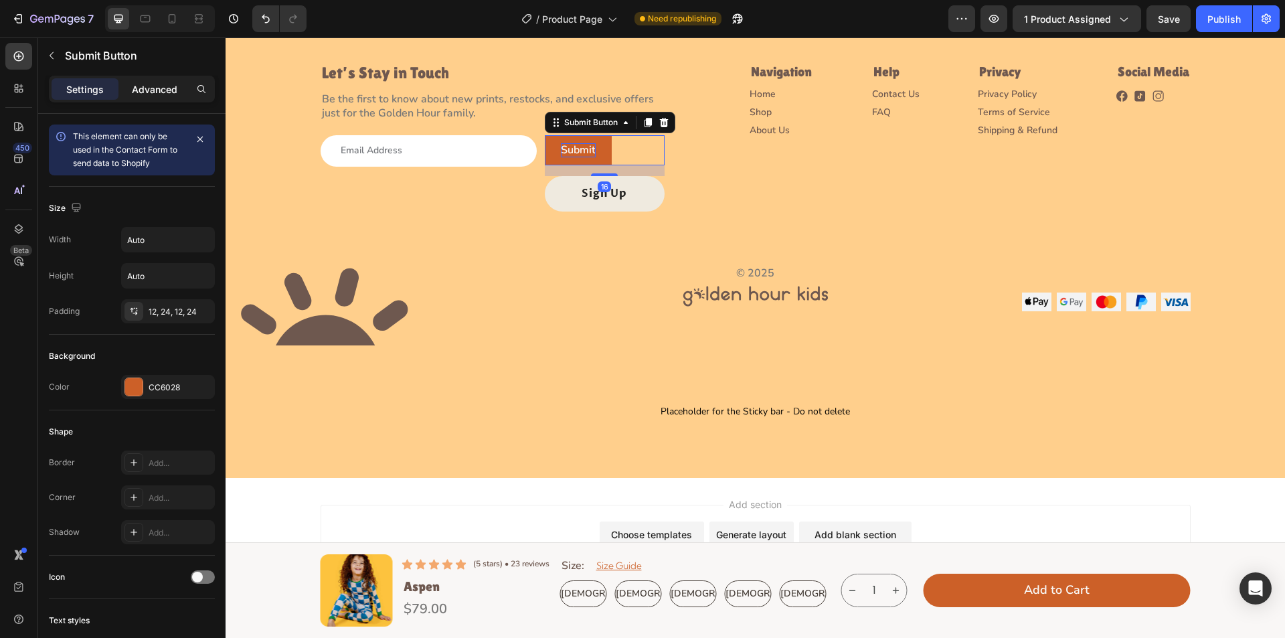
click at [160, 89] on p "Advanced" at bounding box center [155, 89] width 46 height 14
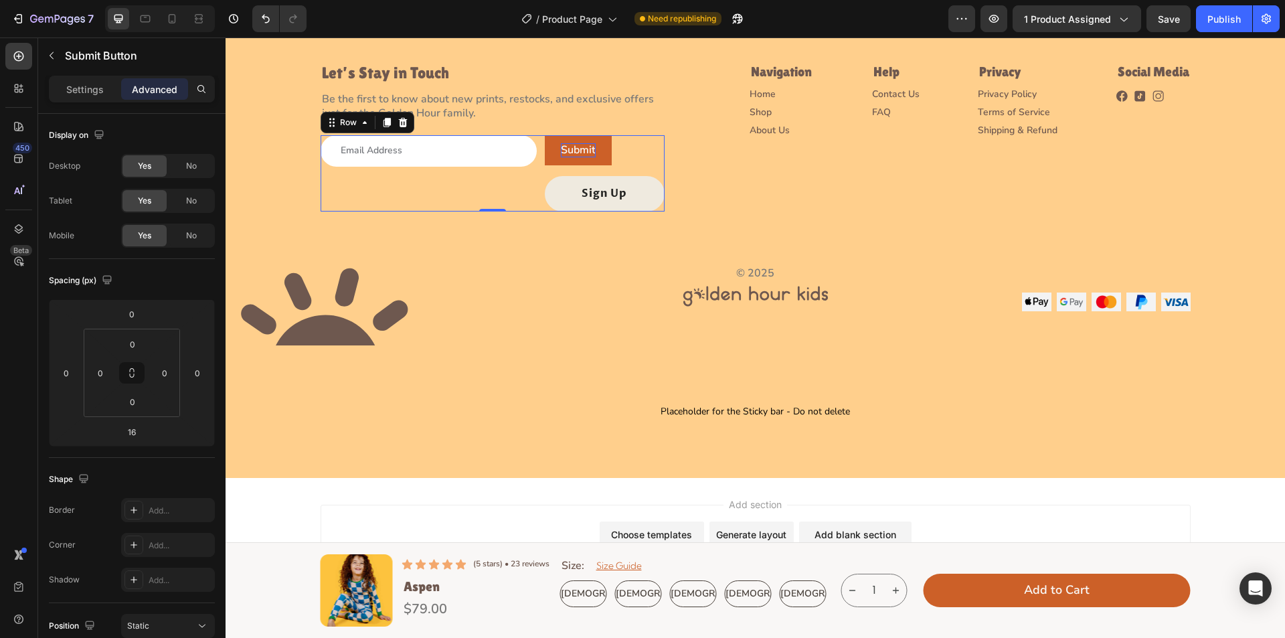
click at [536, 151] on div "Email Field Submit Submit Button Sign Up Submit Button Row 0" at bounding box center [493, 173] width 344 height 76
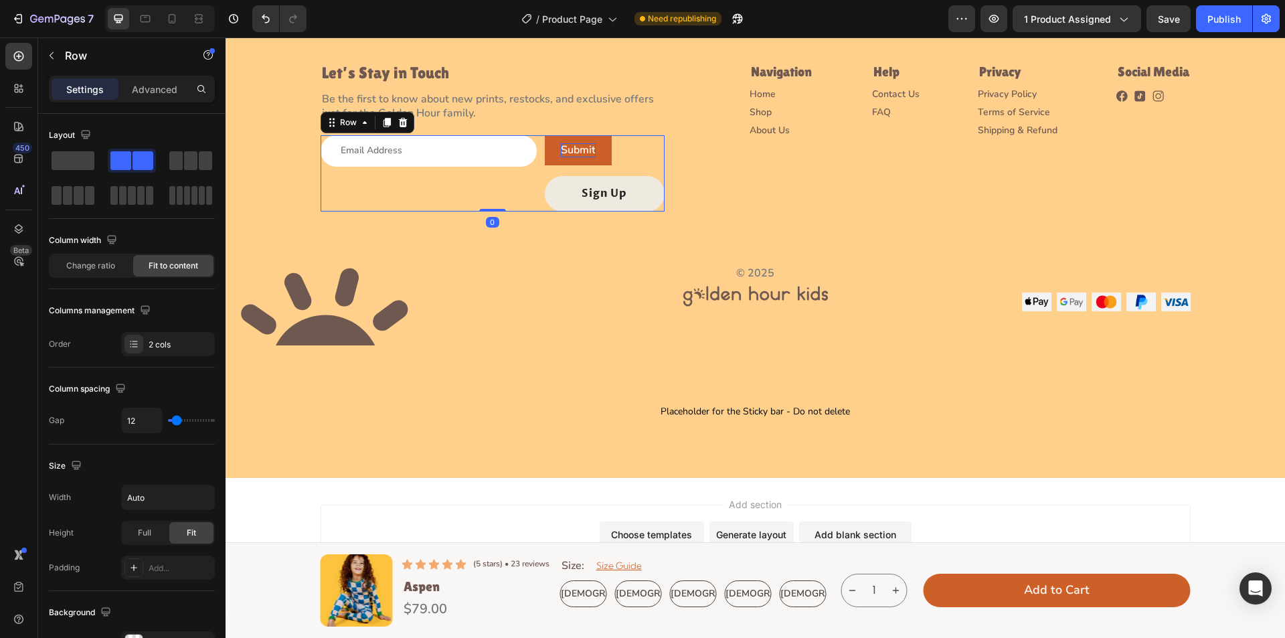
click at [535, 151] on div "Email Field Submit Submit Button Sign Up Submit Button Row 0" at bounding box center [493, 173] width 344 height 76
click at [520, 151] on input "email" at bounding box center [429, 150] width 216 height 31
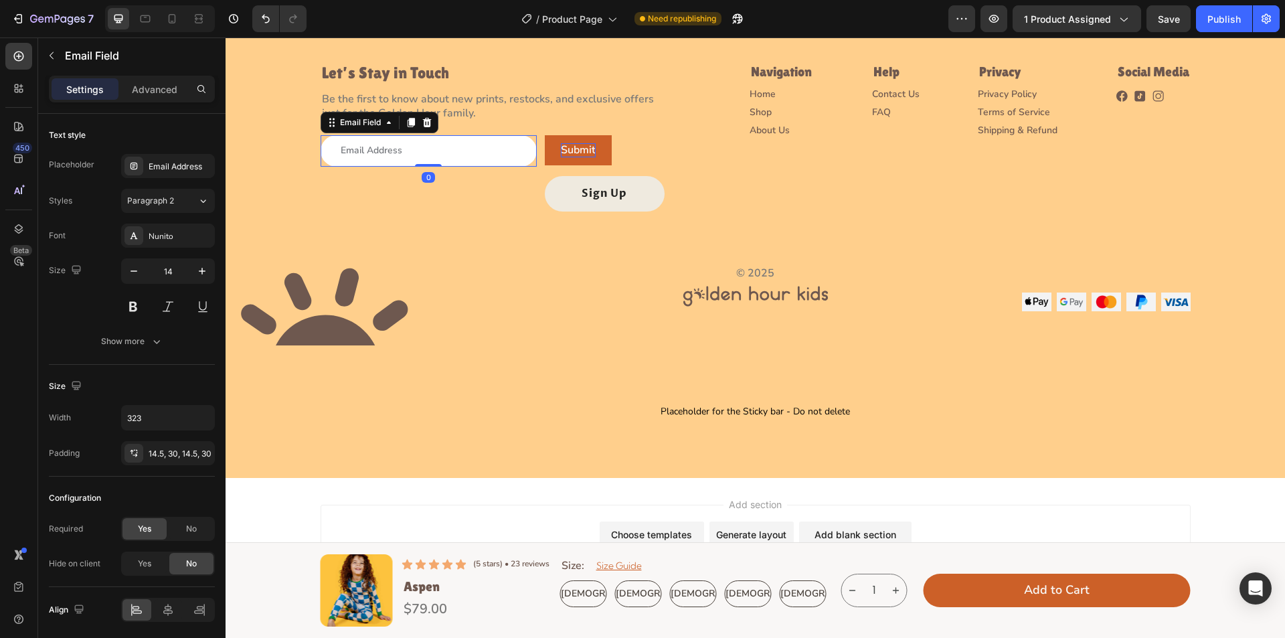
click at [520, 151] on input "email" at bounding box center [429, 150] width 216 height 31
click at [363, 120] on div "Email Field" at bounding box center [360, 122] width 46 height 12
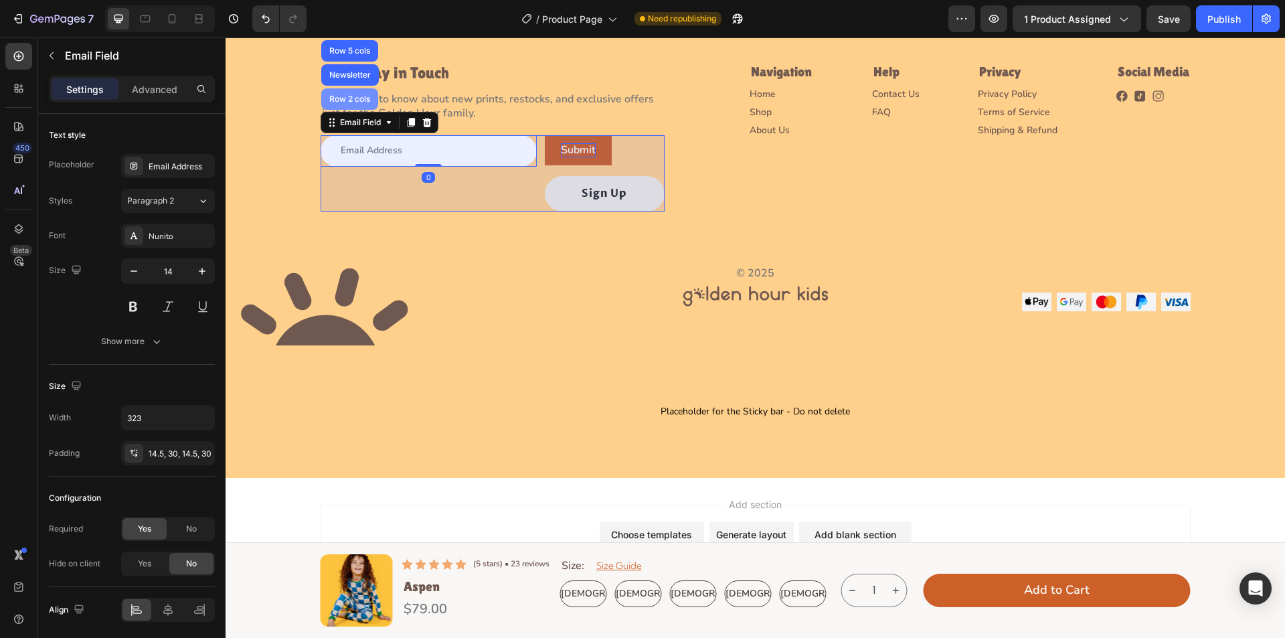
click at [354, 100] on div "Row 2 cols" at bounding box center [350, 99] width 46 height 8
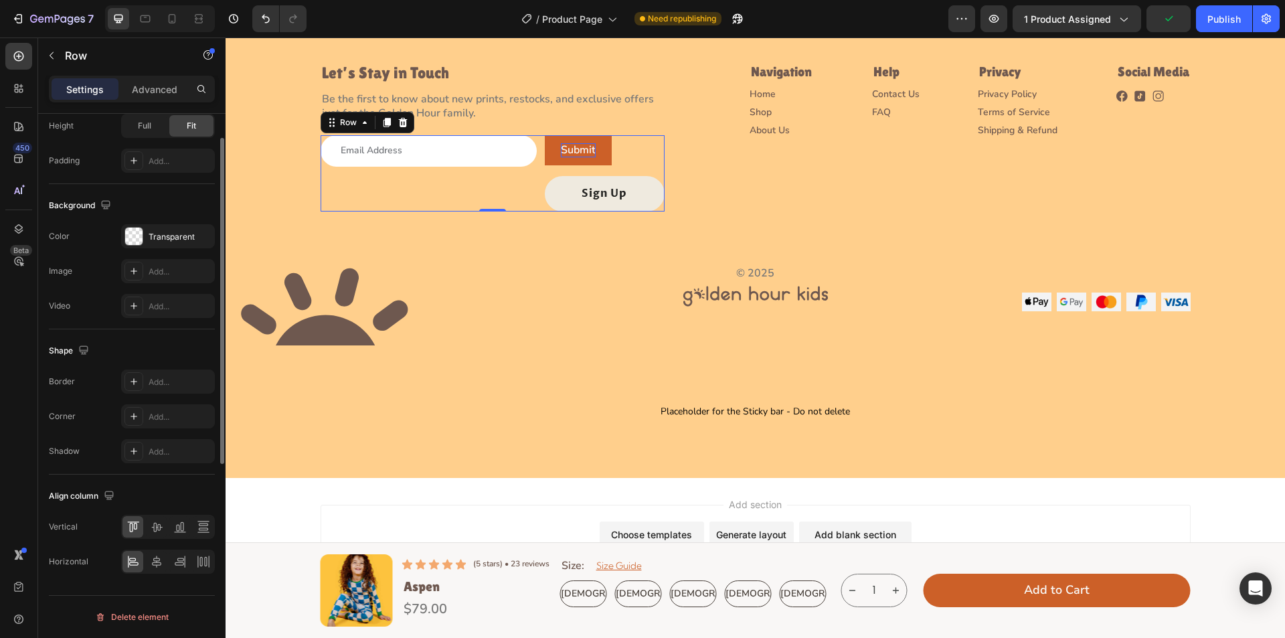
scroll to position [5, 0]
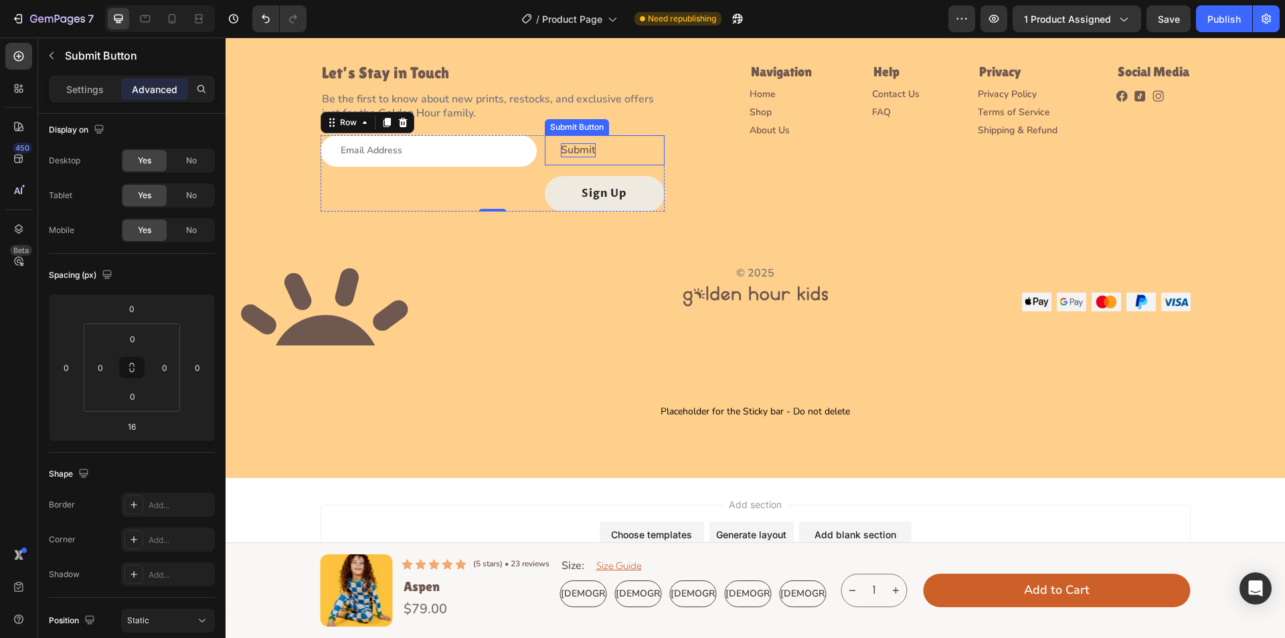
click at [548, 151] on button "Submit" at bounding box center [578, 150] width 67 height 30
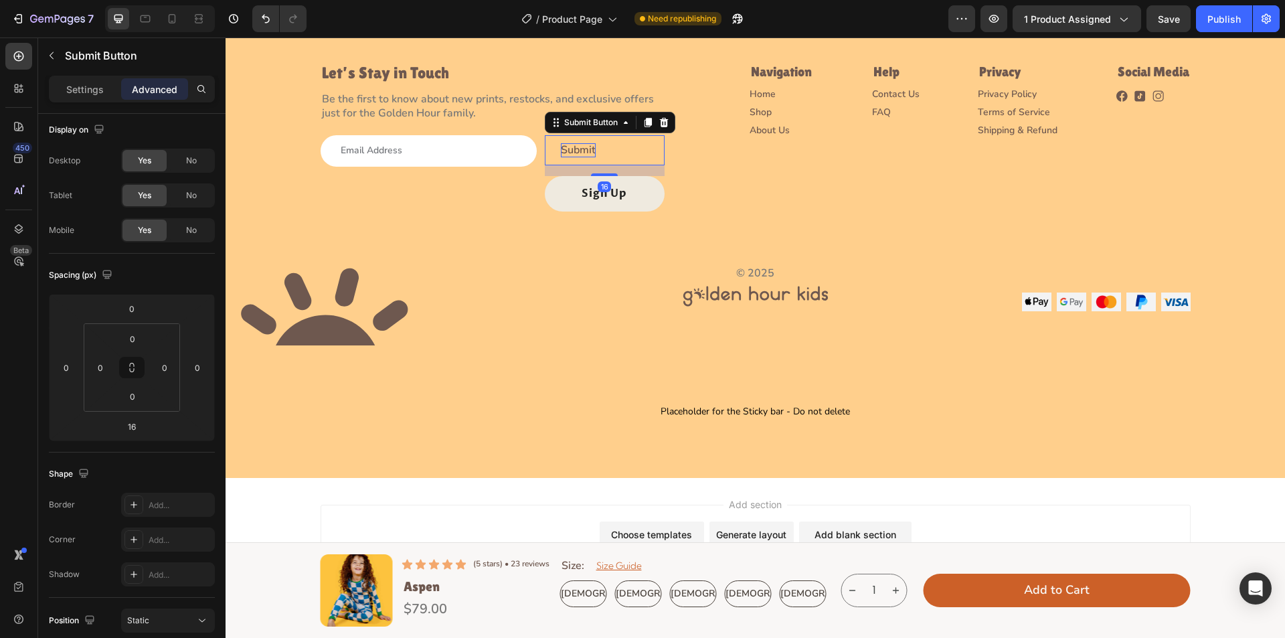
scroll to position [0, 0]
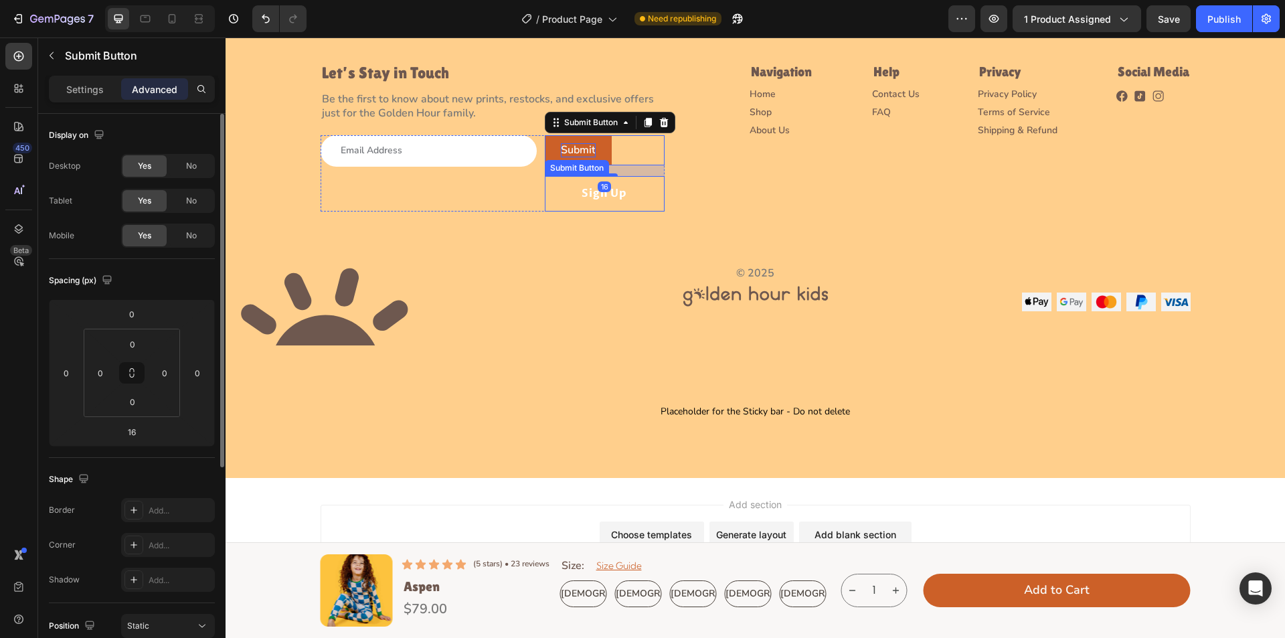
click at [572, 189] on button "Sign Up" at bounding box center [605, 193] width 120 height 35
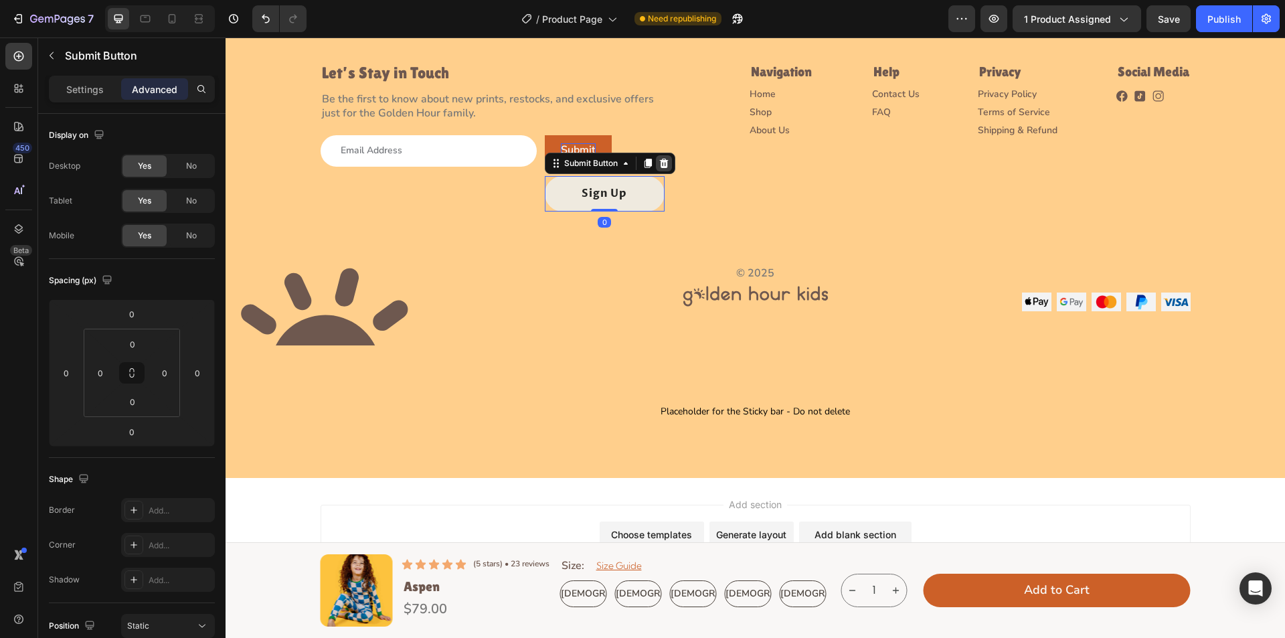
click at [661, 158] on icon at bounding box center [664, 163] width 11 height 11
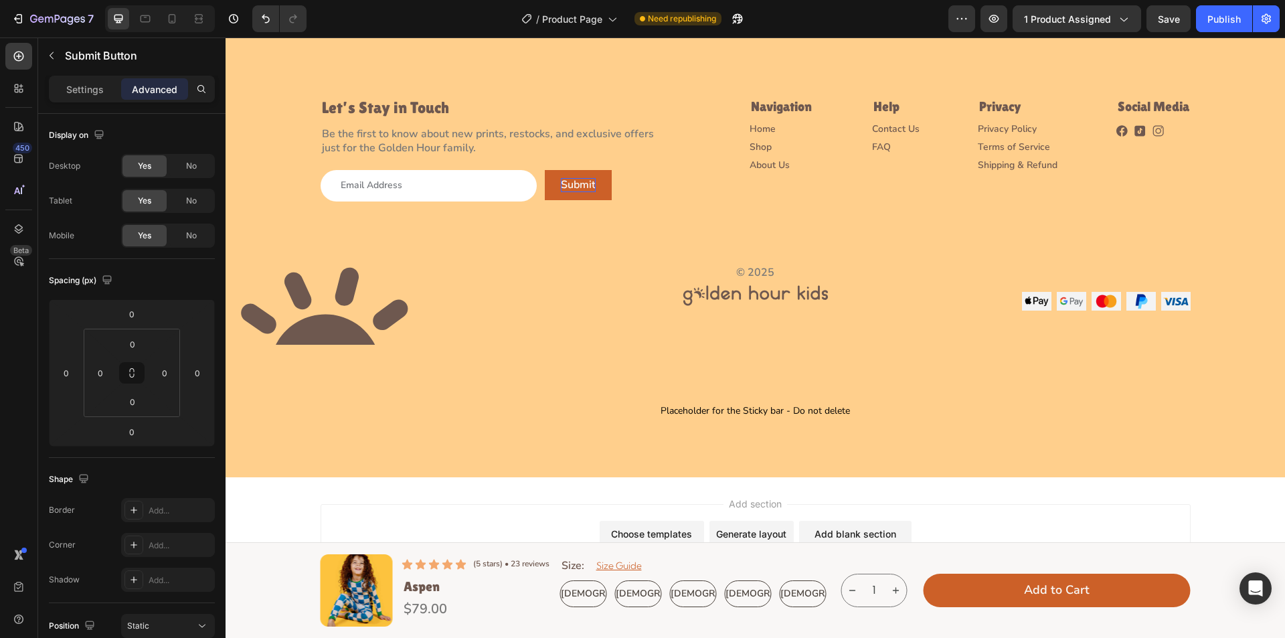
scroll to position [3785, 0]
click at [590, 190] on p "Submit" at bounding box center [578, 186] width 35 height 14
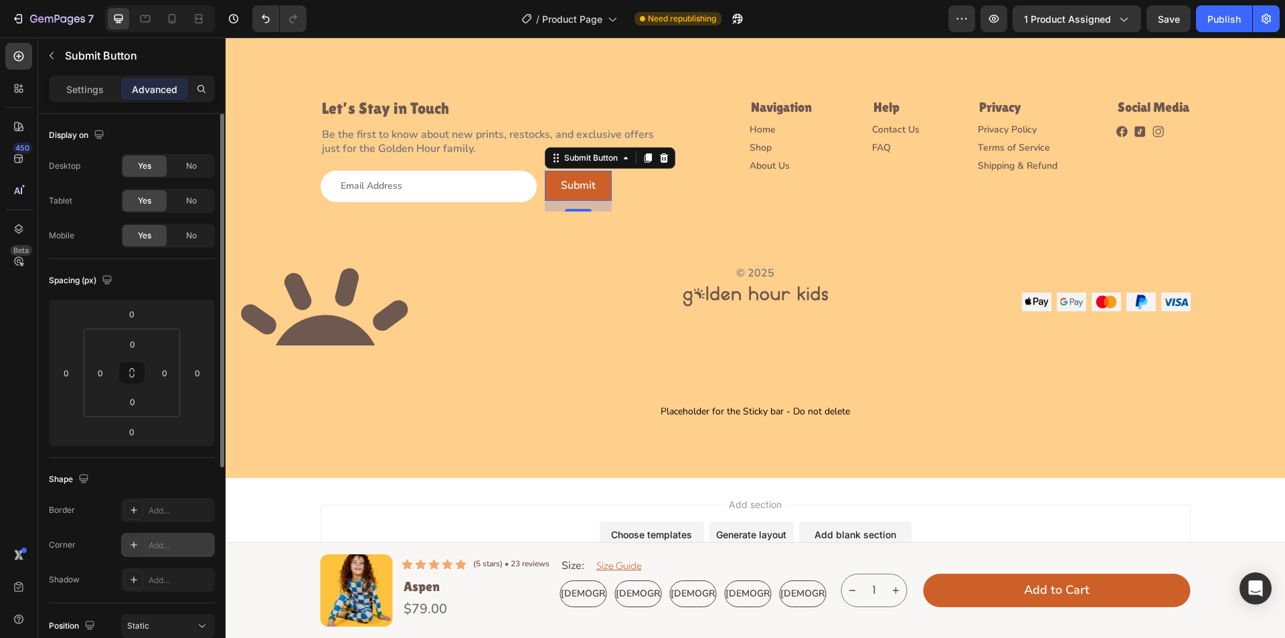
click at [132, 546] on icon at bounding box center [134, 545] width 11 height 11
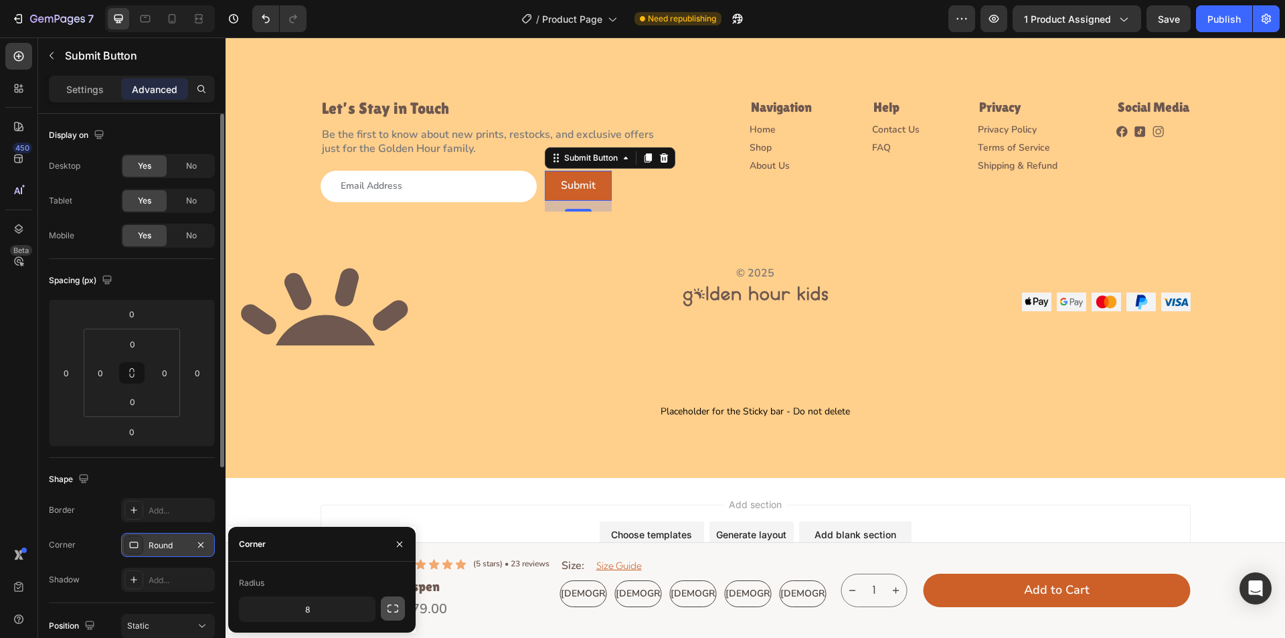
click at [387, 610] on icon "button" at bounding box center [392, 608] width 13 height 13
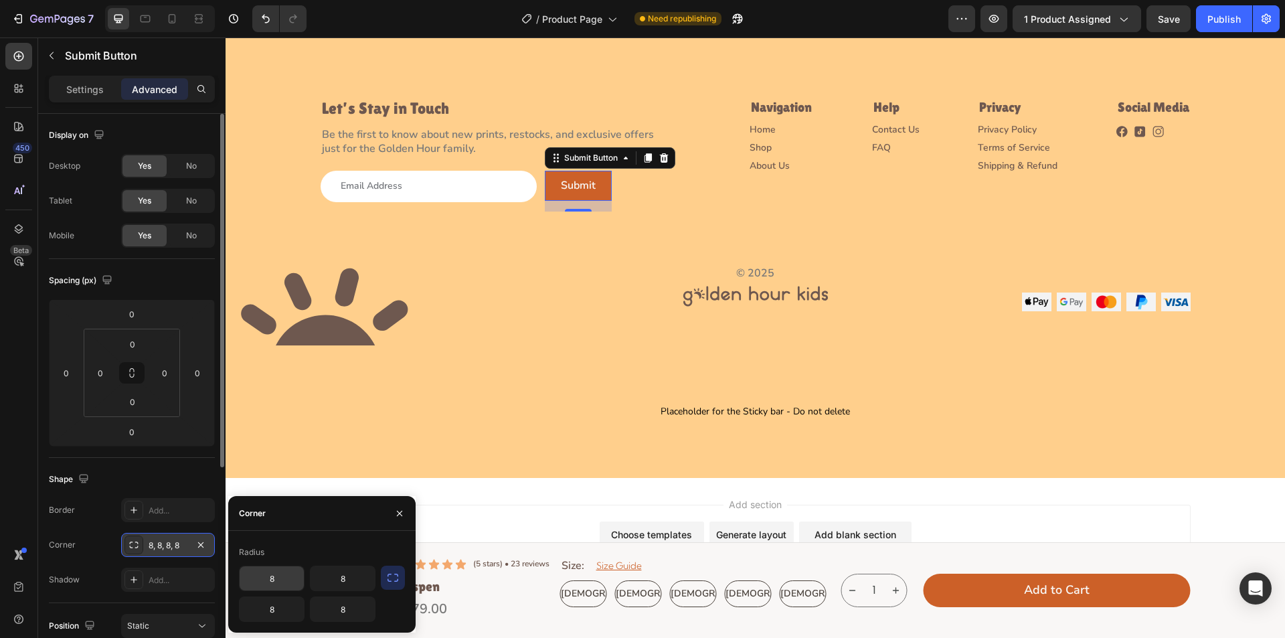
click at [284, 587] on input "8" at bounding box center [272, 578] width 64 height 24
click at [284, 583] on input "8" at bounding box center [272, 578] width 64 height 24
type input "0"
click at [280, 609] on input "8" at bounding box center [272, 609] width 64 height 24
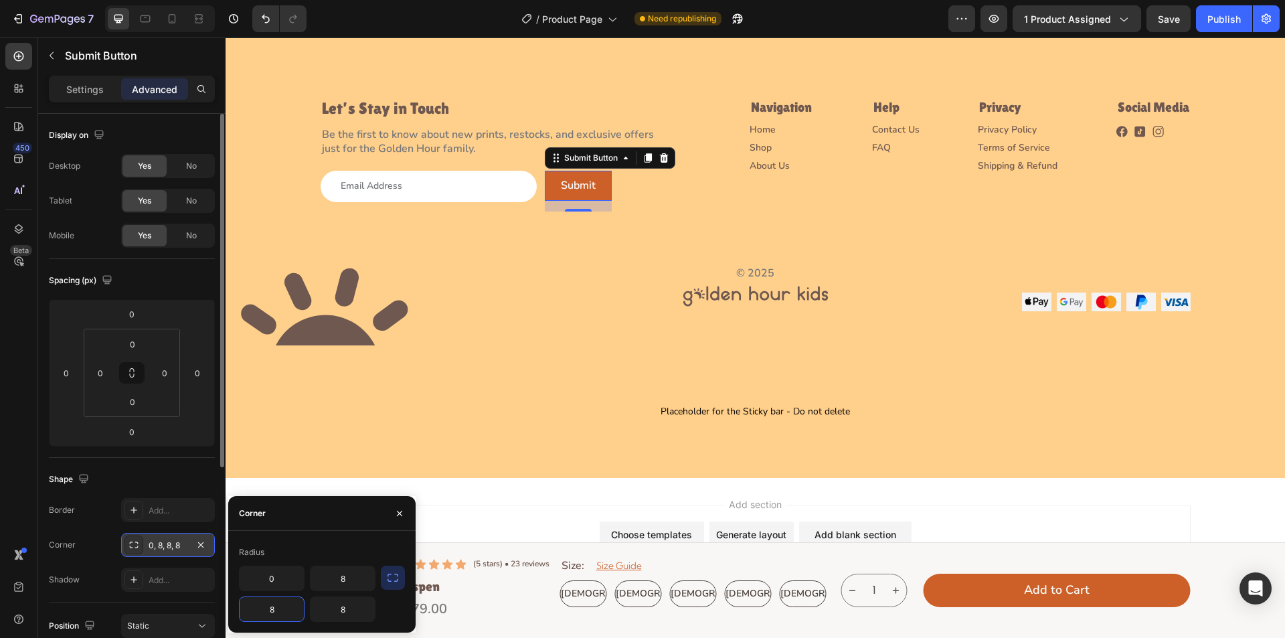
click at [280, 609] on input "8" at bounding box center [272, 609] width 64 height 24
type input "0"
click at [352, 578] on input "8" at bounding box center [343, 578] width 64 height 24
click at [351, 580] on input "8" at bounding box center [343, 578] width 64 height 24
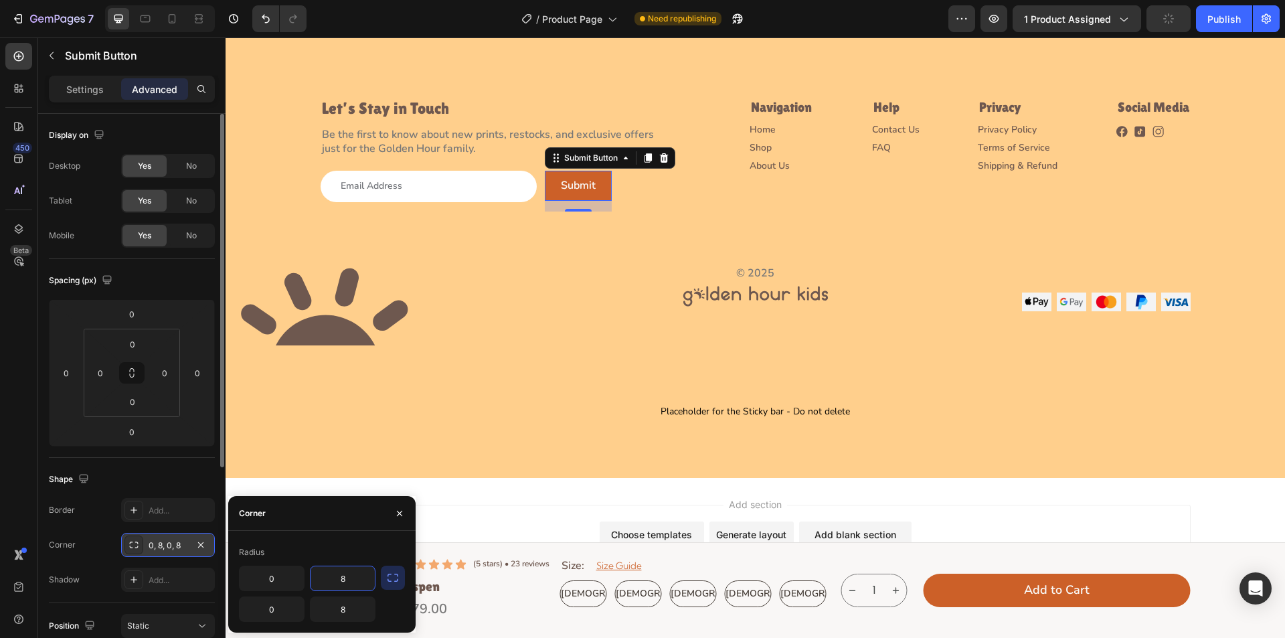
click at [351, 580] on input "8" at bounding box center [343, 578] width 64 height 24
type input "50"
click at [348, 608] on input "8" at bounding box center [343, 609] width 64 height 24
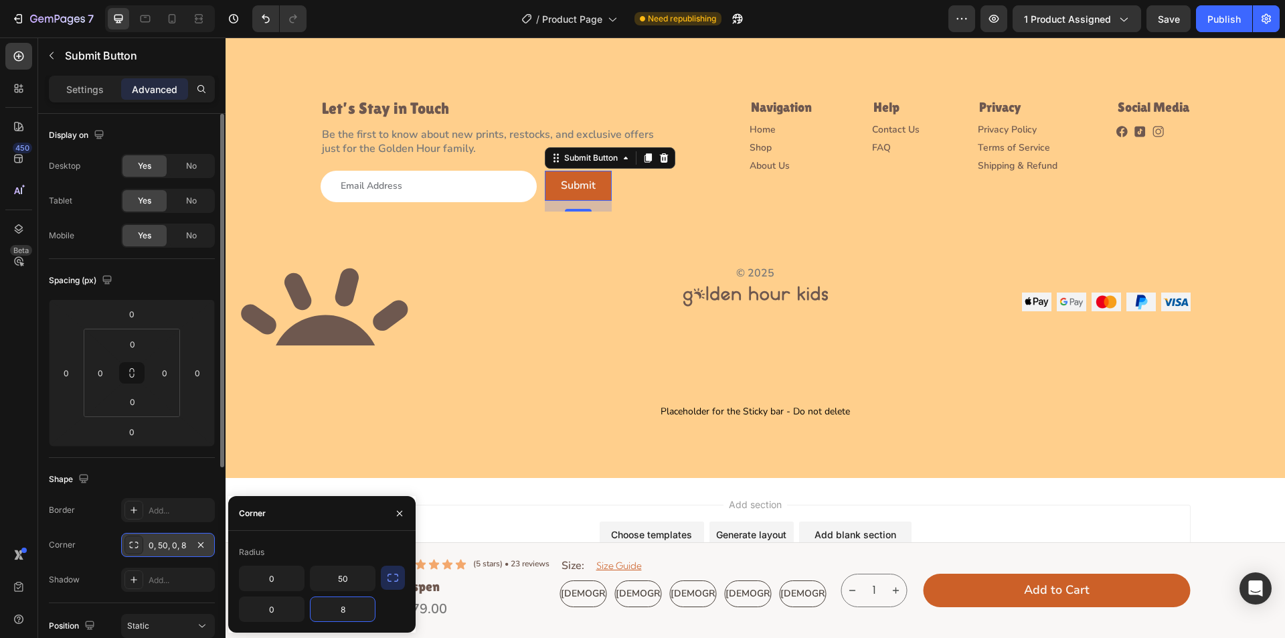
click at [348, 608] on input "8" at bounding box center [343, 609] width 64 height 24
type input "50"
click at [358, 546] on div "Radius" at bounding box center [322, 552] width 166 height 21
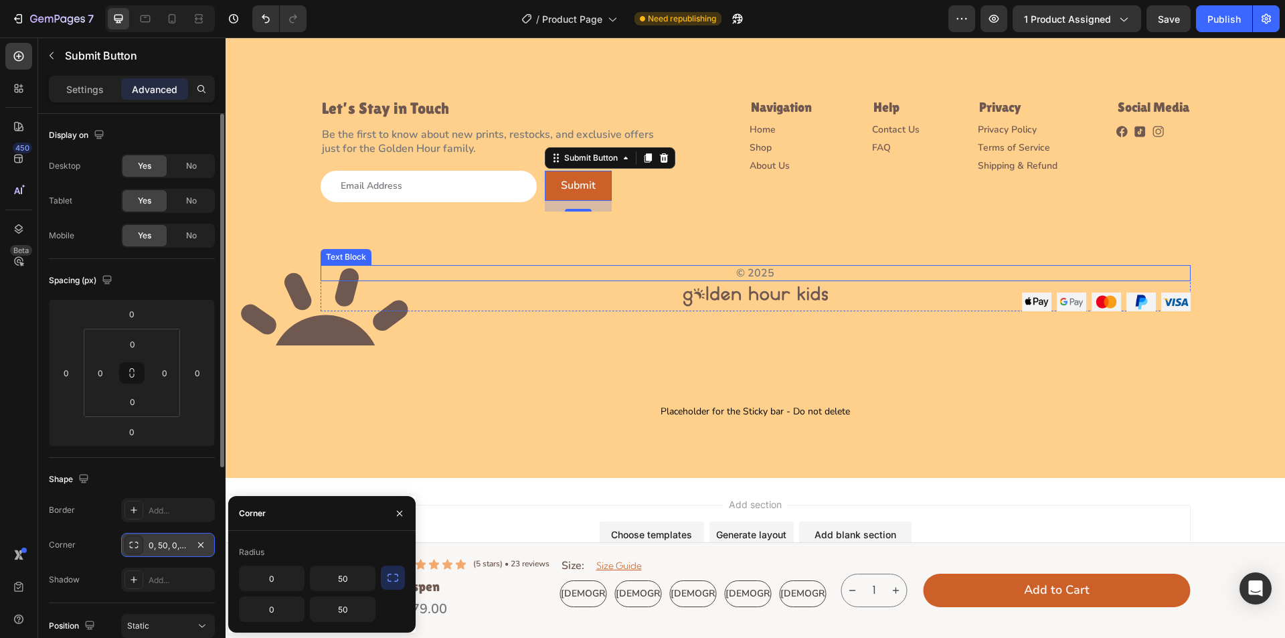
click at [473, 278] on p "© 2025" at bounding box center [756, 273] width 868 height 14
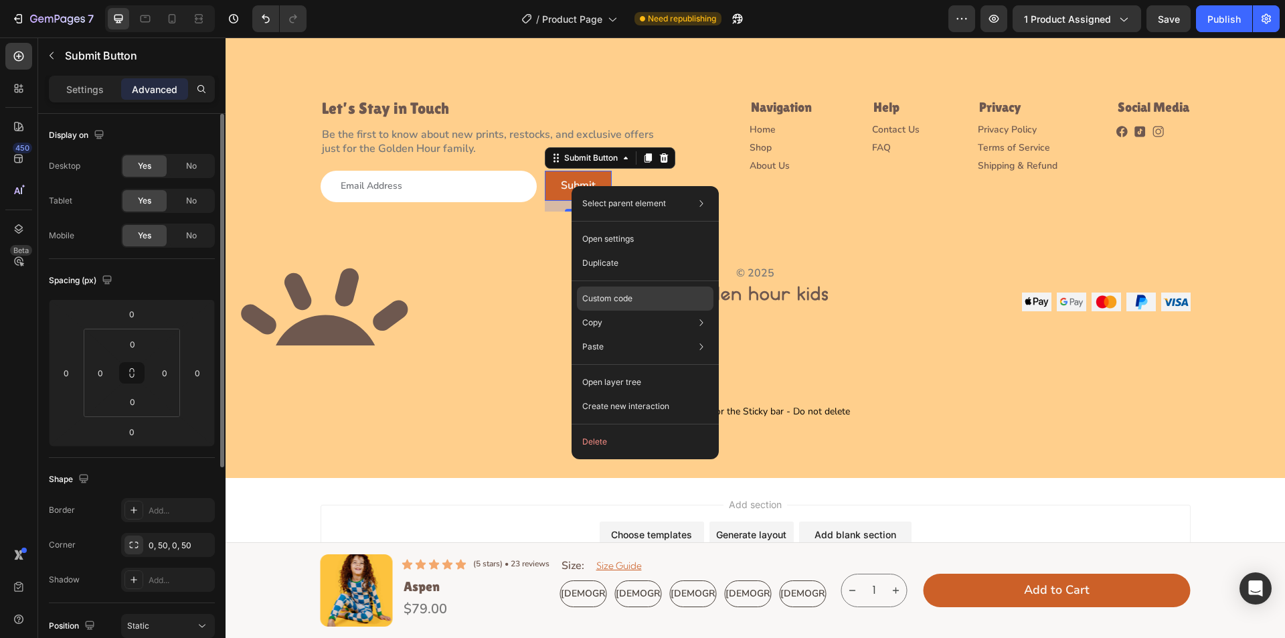
click at [616, 300] on p "Custom code" at bounding box center [607, 299] width 50 height 12
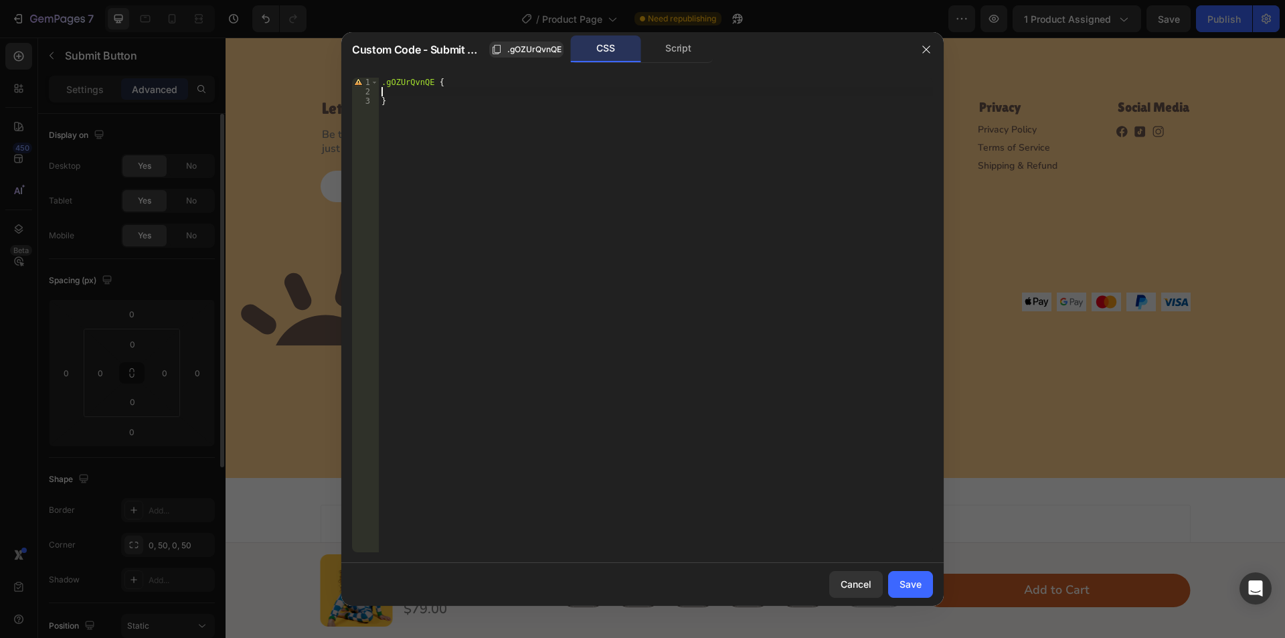
click at [410, 90] on div ".gOZUrQvnQE { }" at bounding box center [656, 324] width 554 height 493
type textarea "overflow: hidden;"
click at [919, 583] on div "Save" at bounding box center [911, 584] width 22 height 14
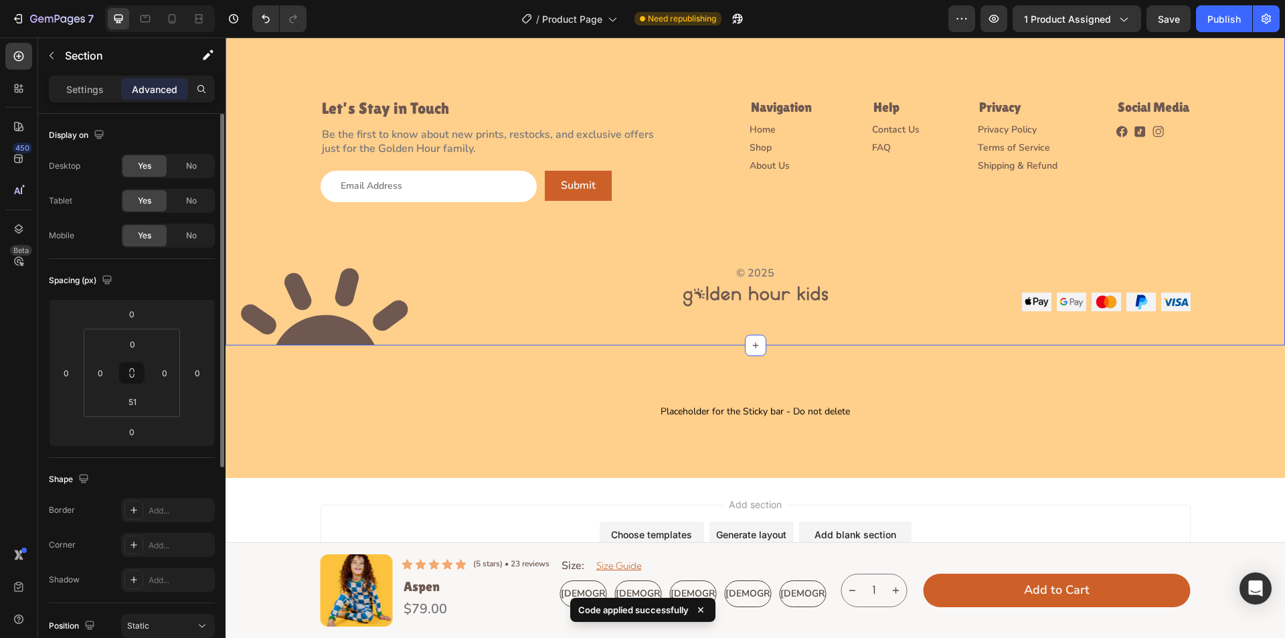
click at [444, 332] on div "Image Let’s Stay in Touch Heading Be the first to know about new prints, restoc…" at bounding box center [756, 159] width 1060 height 373
click at [552, 185] on button "Submit" at bounding box center [578, 186] width 67 height 30
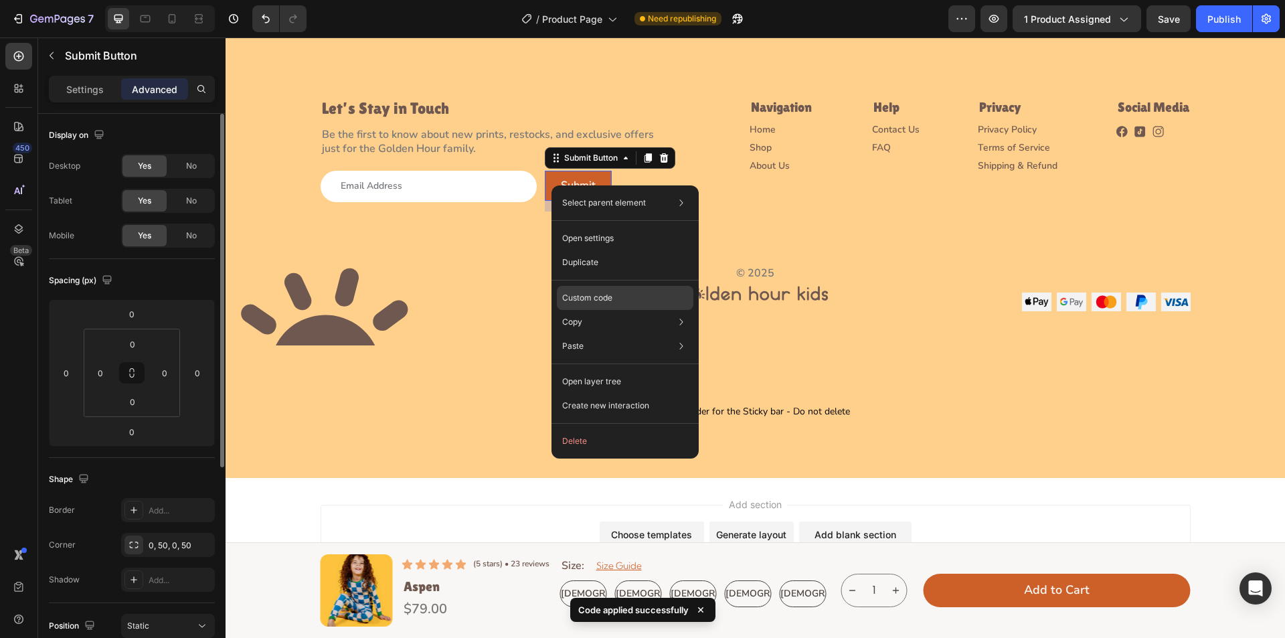
click at [600, 293] on p "Custom code" at bounding box center [587, 298] width 50 height 12
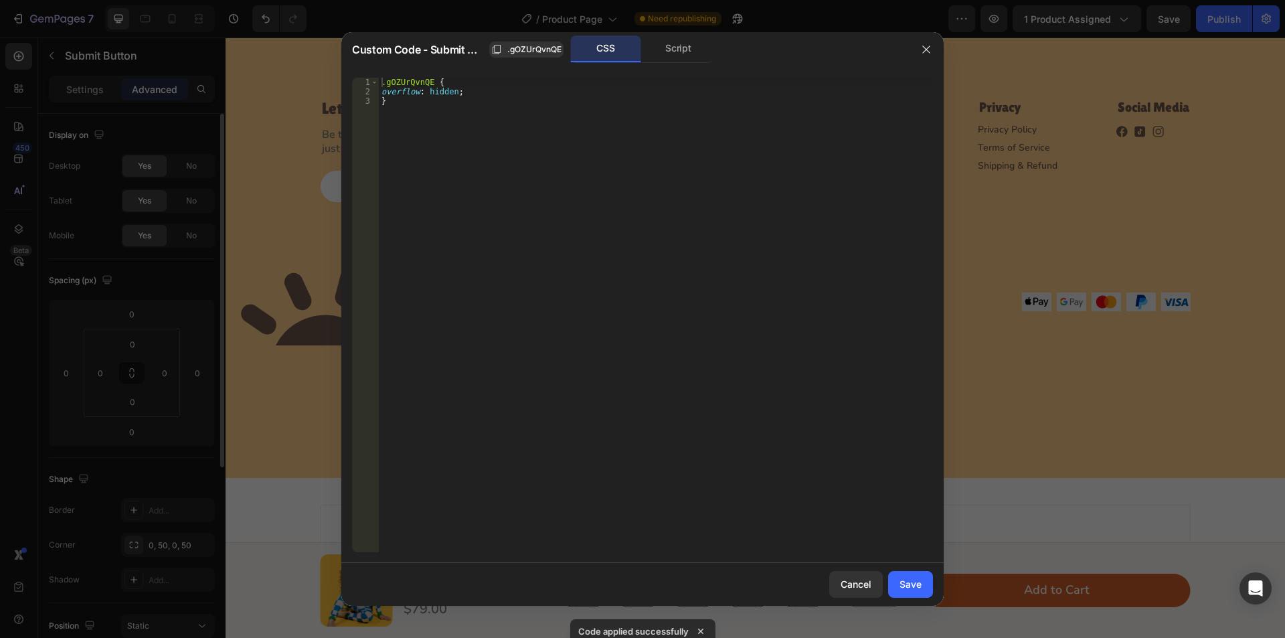
click at [940, 46] on div at bounding box center [926, 49] width 35 height 35
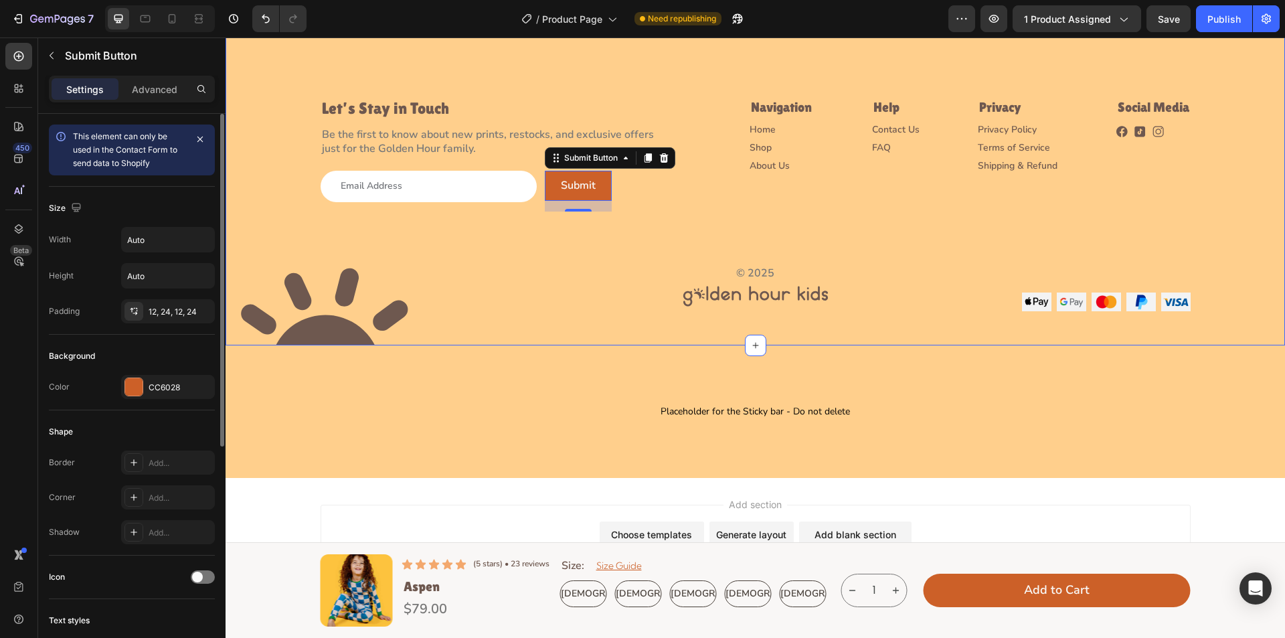
click at [445, 262] on div "Image Let’s Stay in Touch Heading Be the first to know about new prints, restoc…" at bounding box center [756, 142] width 1060 height 339
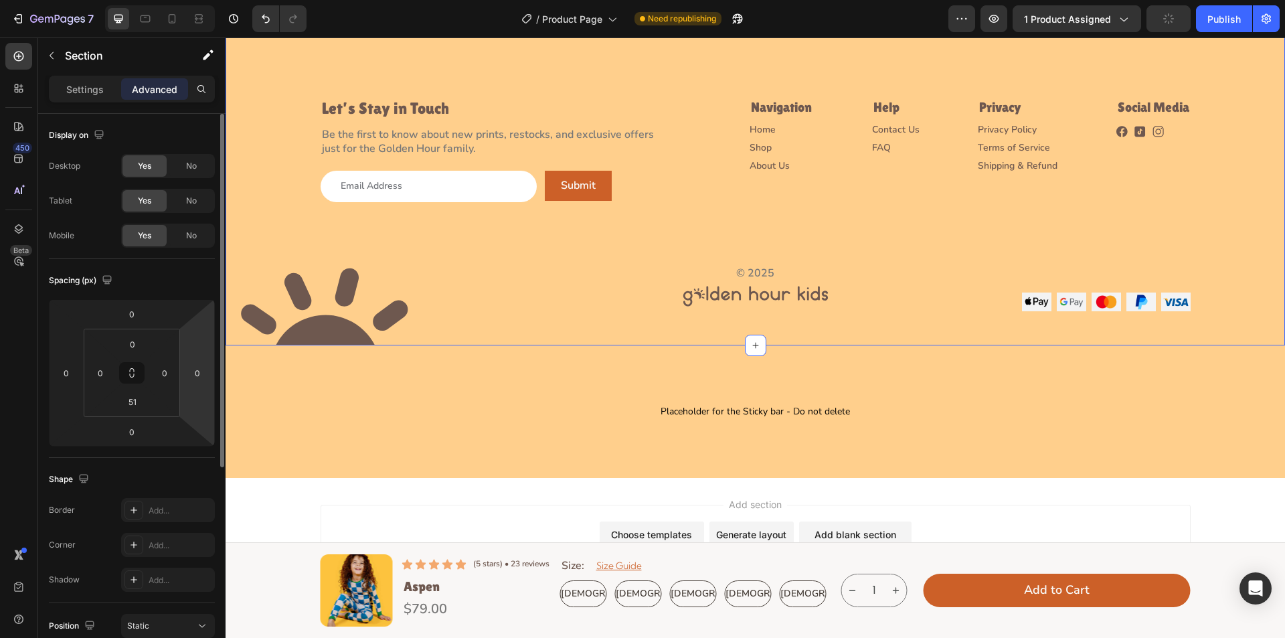
scroll to position [67, 0]
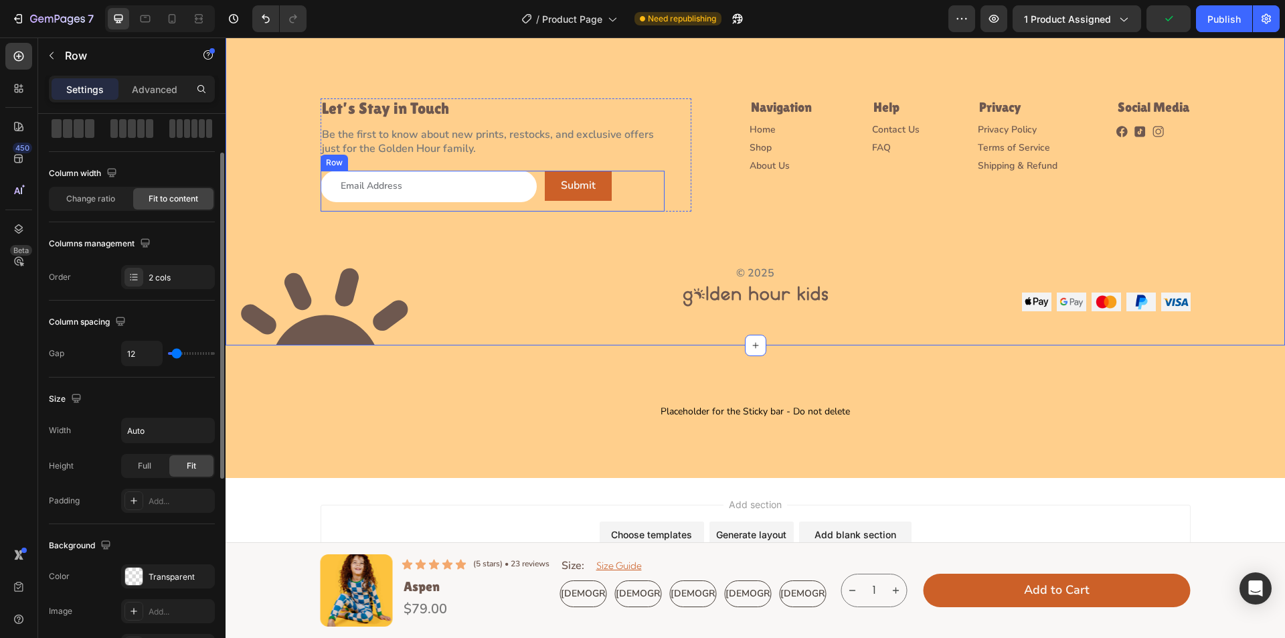
click at [538, 197] on div "Email Field Submit Submit Button Row" at bounding box center [493, 191] width 344 height 41
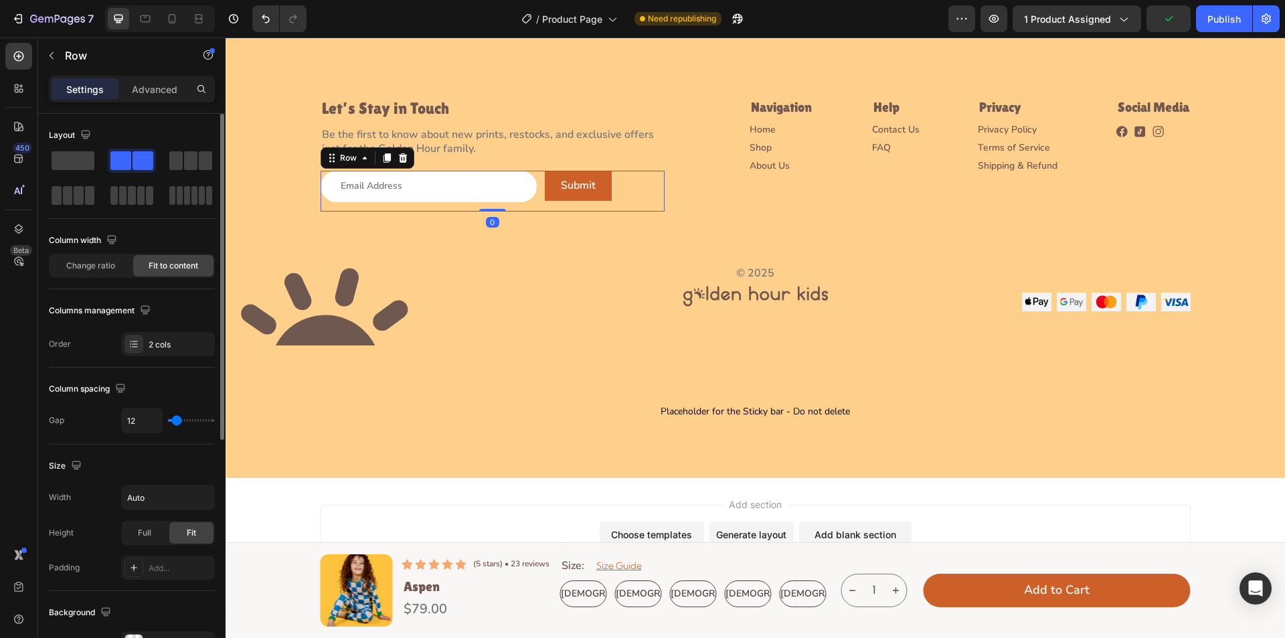
scroll to position [407, 0]
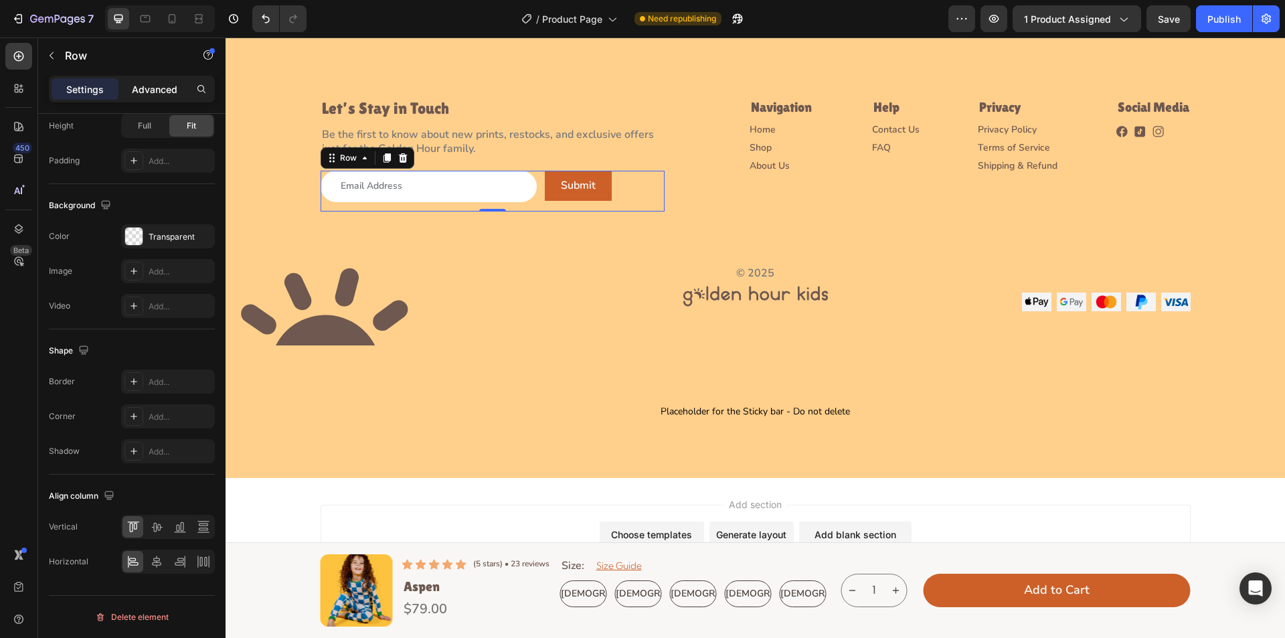
click at [161, 88] on p "Advanced" at bounding box center [155, 89] width 46 height 14
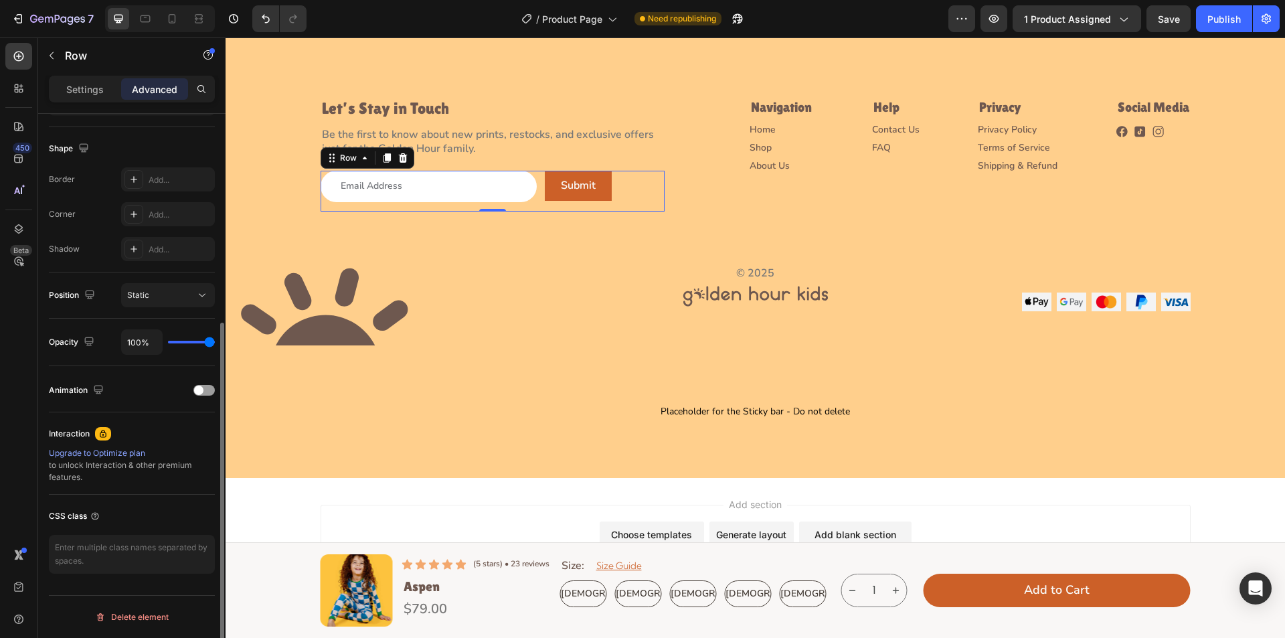
scroll to position [197, 0]
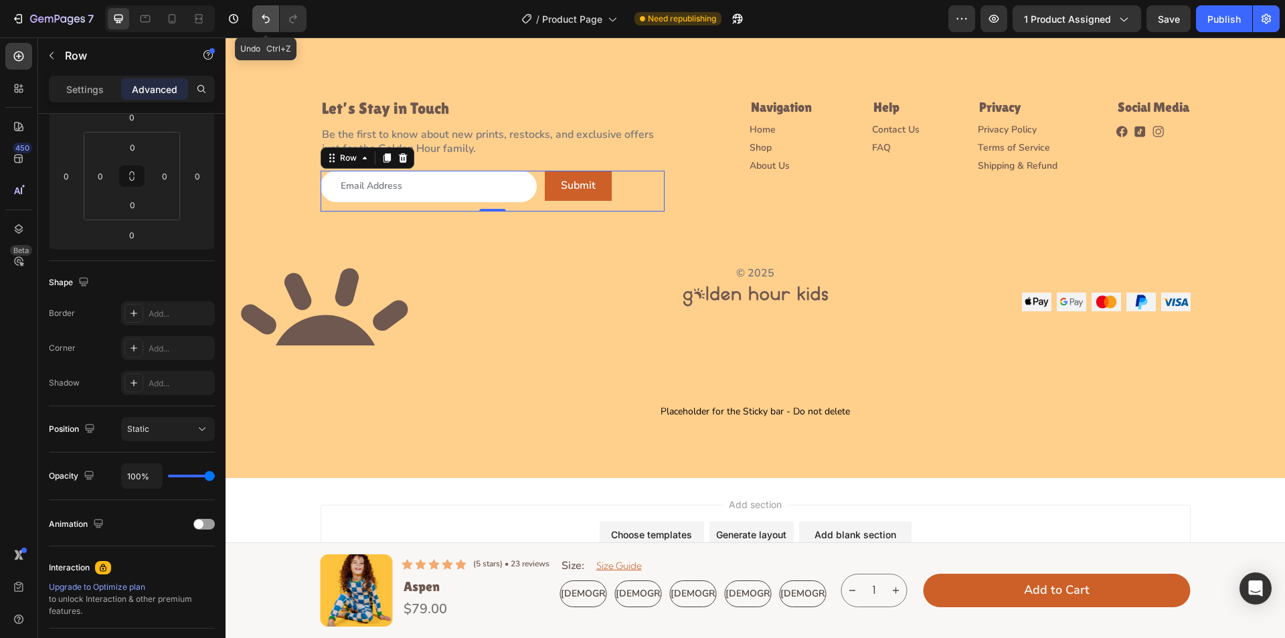
click at [266, 18] on icon "Undo/Redo" at bounding box center [265, 18] width 13 height 13
click at [588, 192] on button "Submit" at bounding box center [578, 186] width 67 height 30
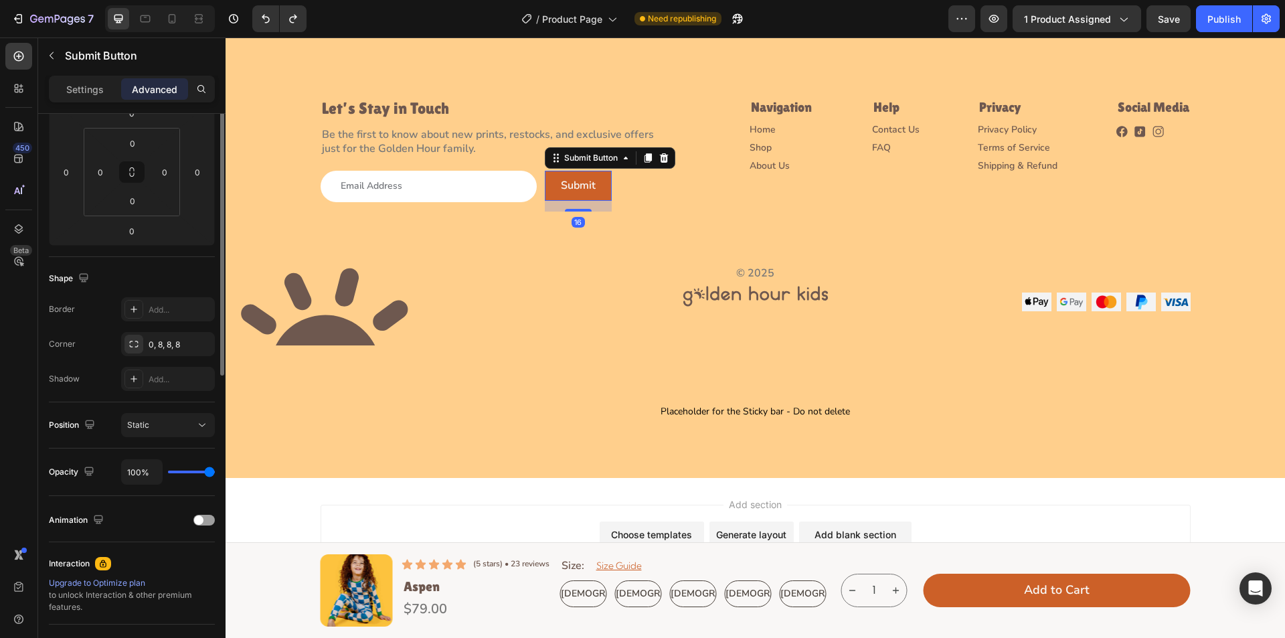
scroll to position [0, 0]
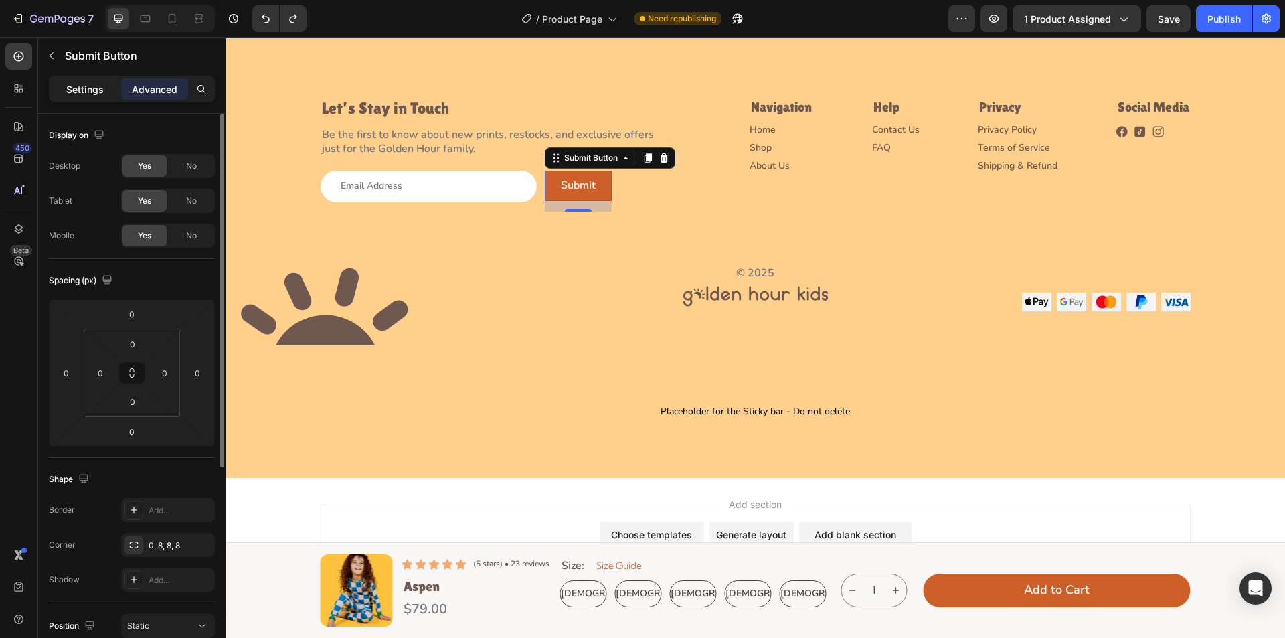
click at [93, 93] on p "Settings" at bounding box center [84, 89] width 37 height 14
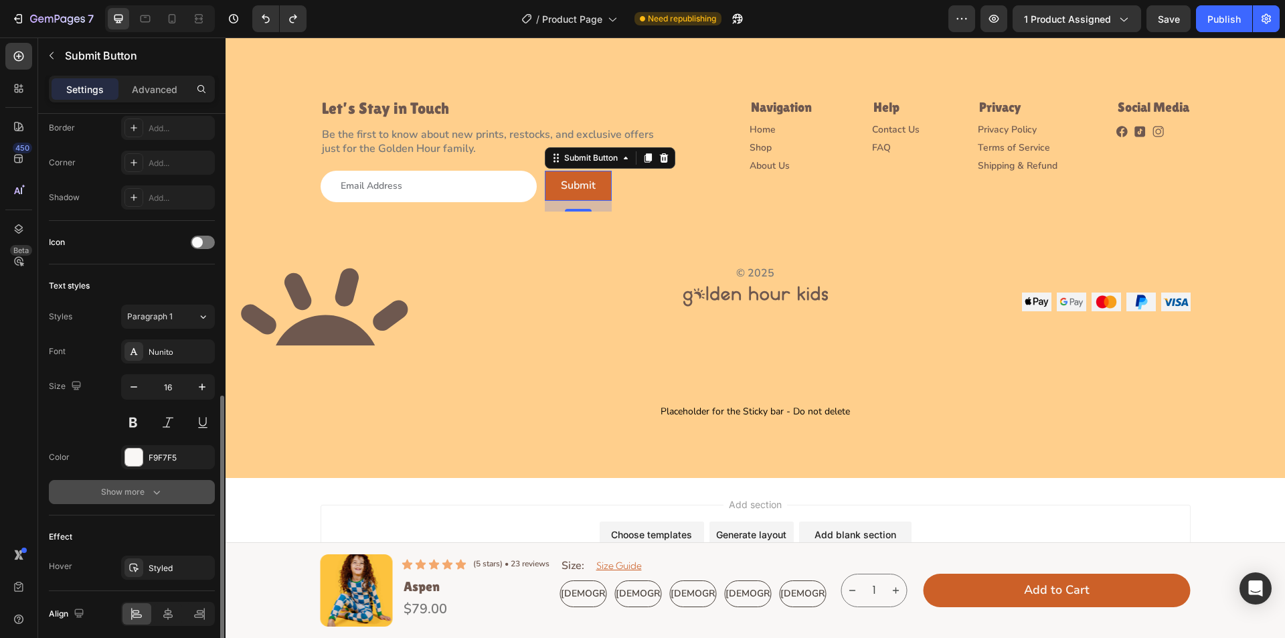
scroll to position [387, 0]
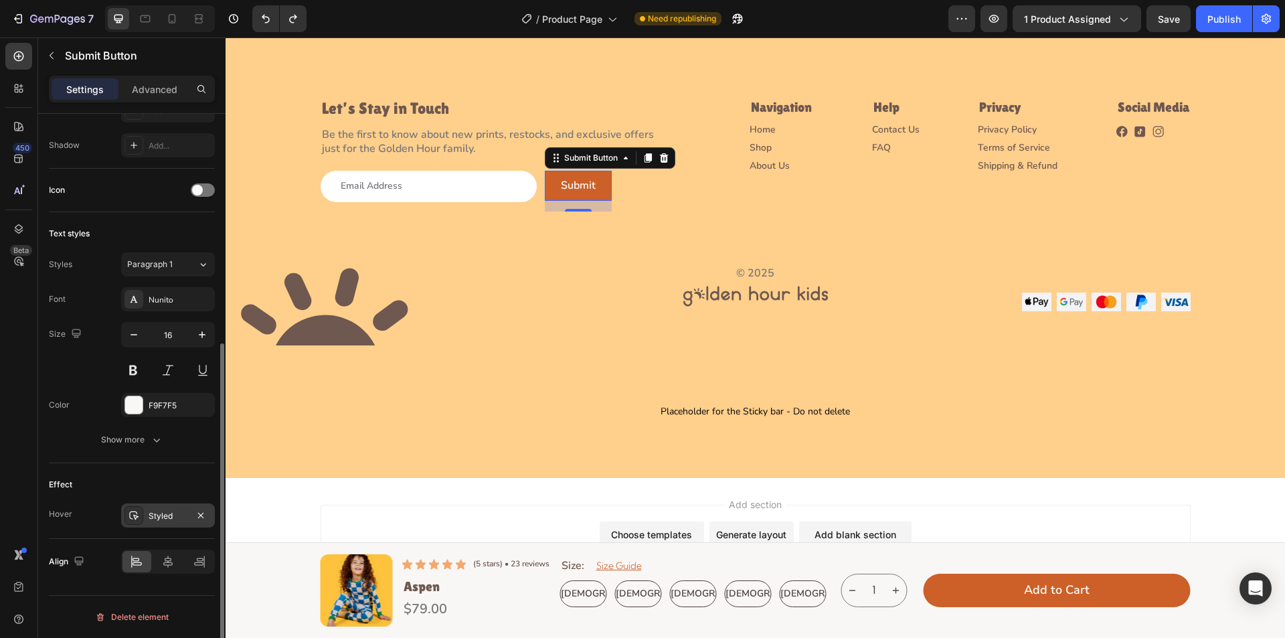
click at [128, 516] on div at bounding box center [134, 515] width 19 height 19
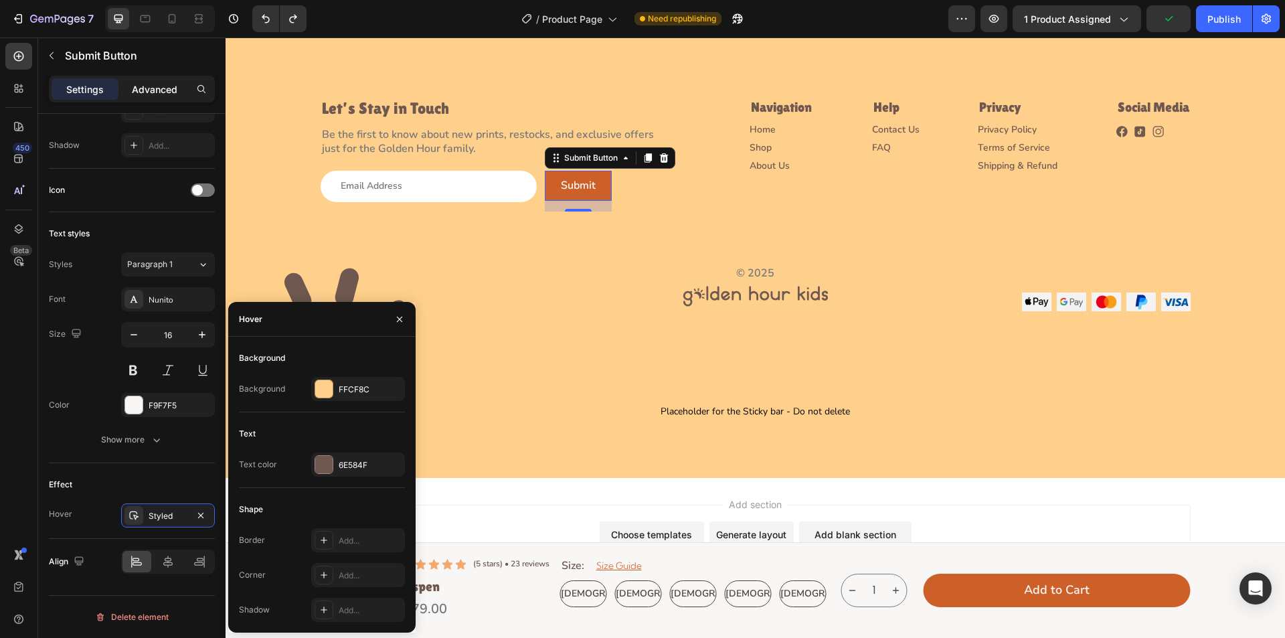
click at [157, 90] on p "Advanced" at bounding box center [155, 89] width 46 height 14
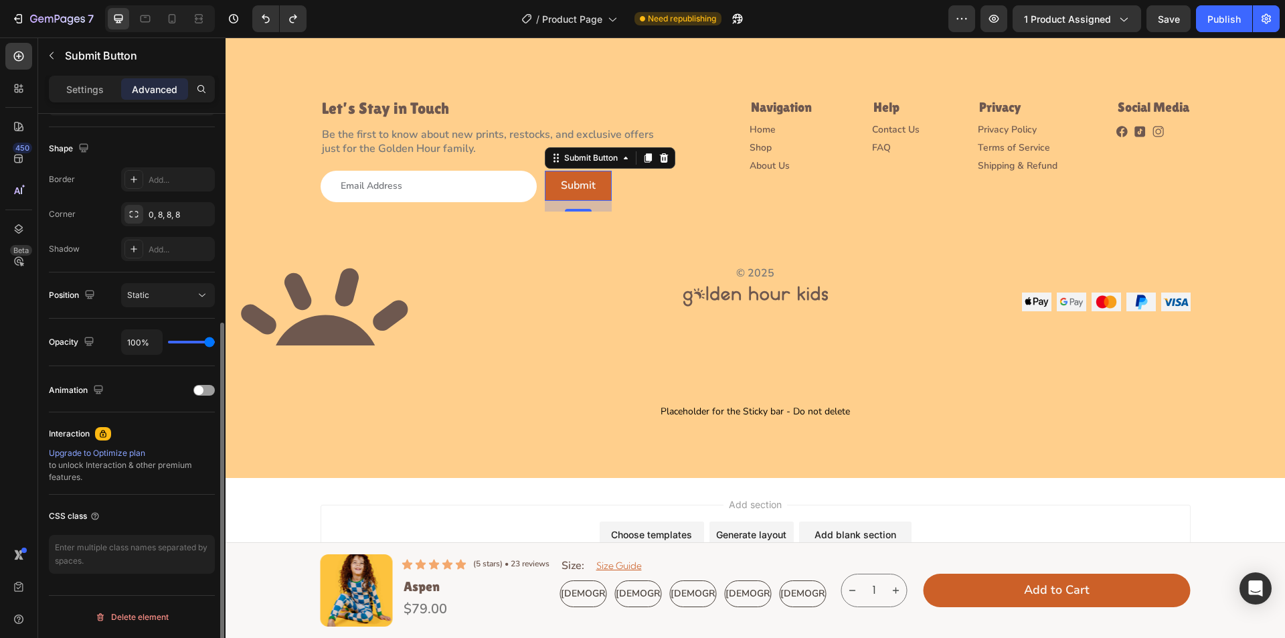
scroll to position [63, 0]
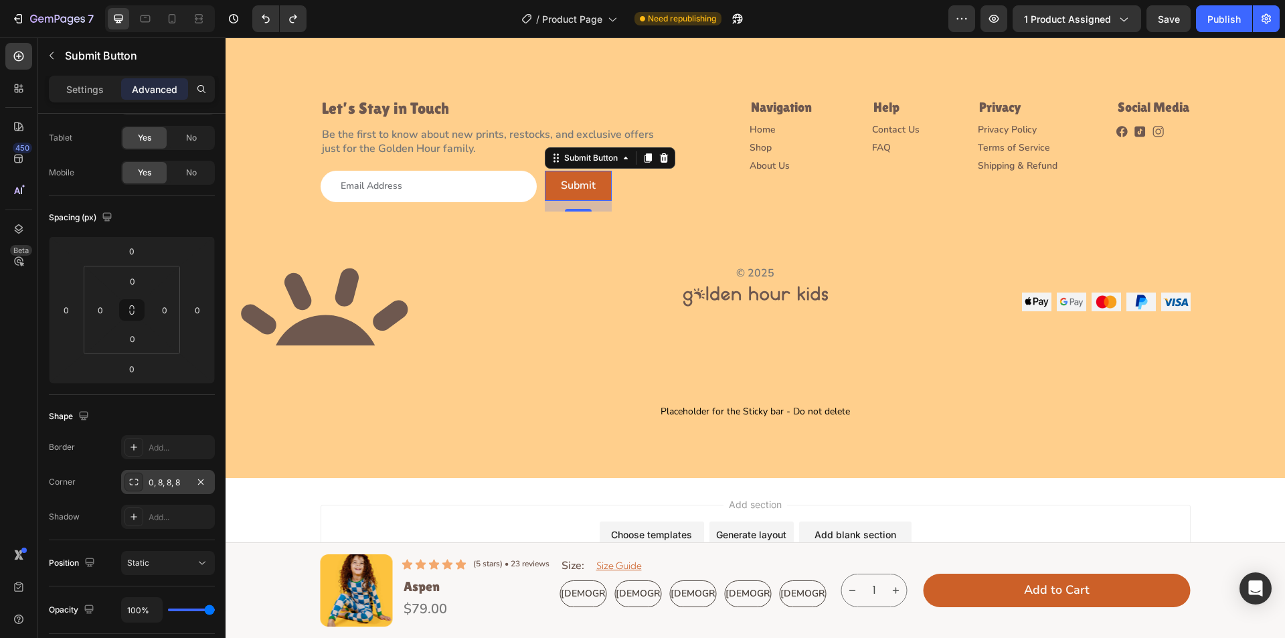
click at [129, 482] on icon at bounding box center [134, 482] width 11 height 11
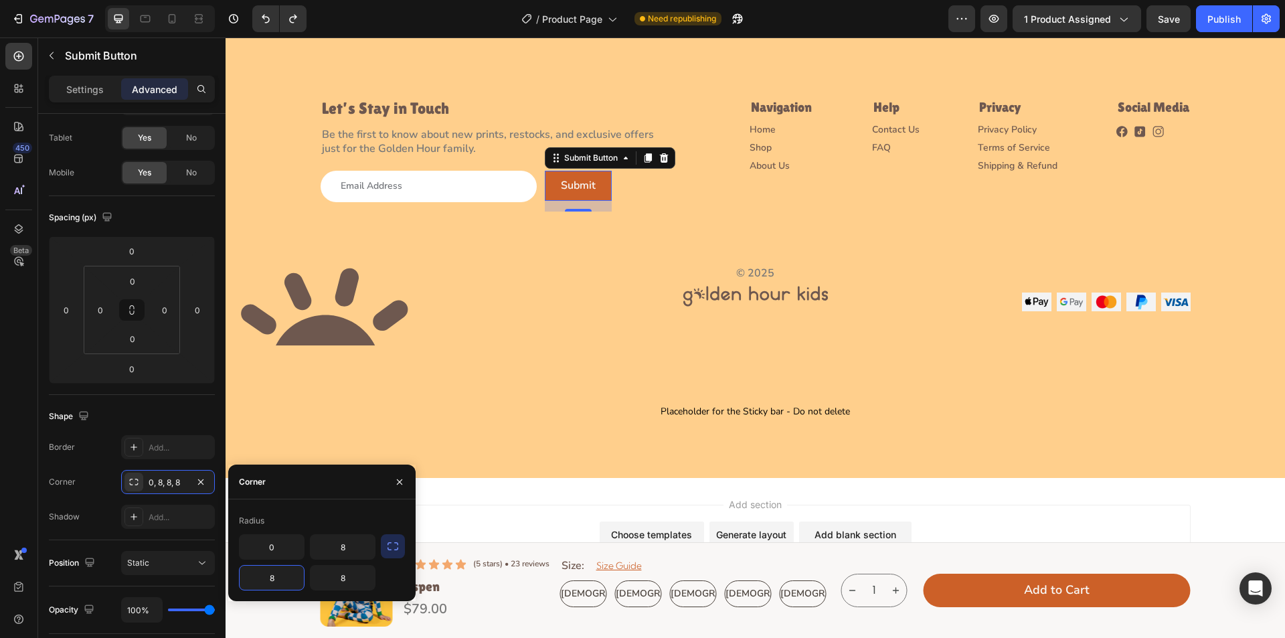
click at [275, 573] on input "8" at bounding box center [272, 578] width 64 height 24
type input "0"
click at [347, 540] on input "8" at bounding box center [343, 547] width 64 height 24
click at [348, 545] on input "8" at bounding box center [343, 547] width 64 height 24
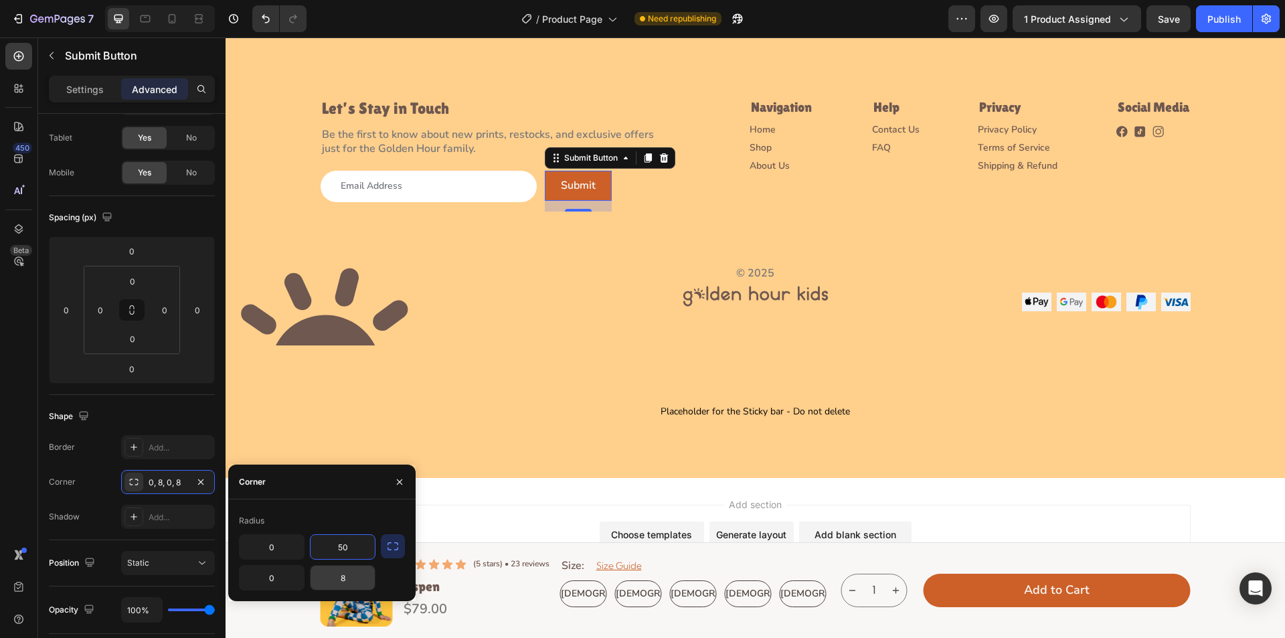
type input "50"
click at [354, 573] on input "8" at bounding box center [343, 578] width 64 height 24
click at [352, 576] on input "8" at bounding box center [343, 578] width 64 height 24
type input "50"
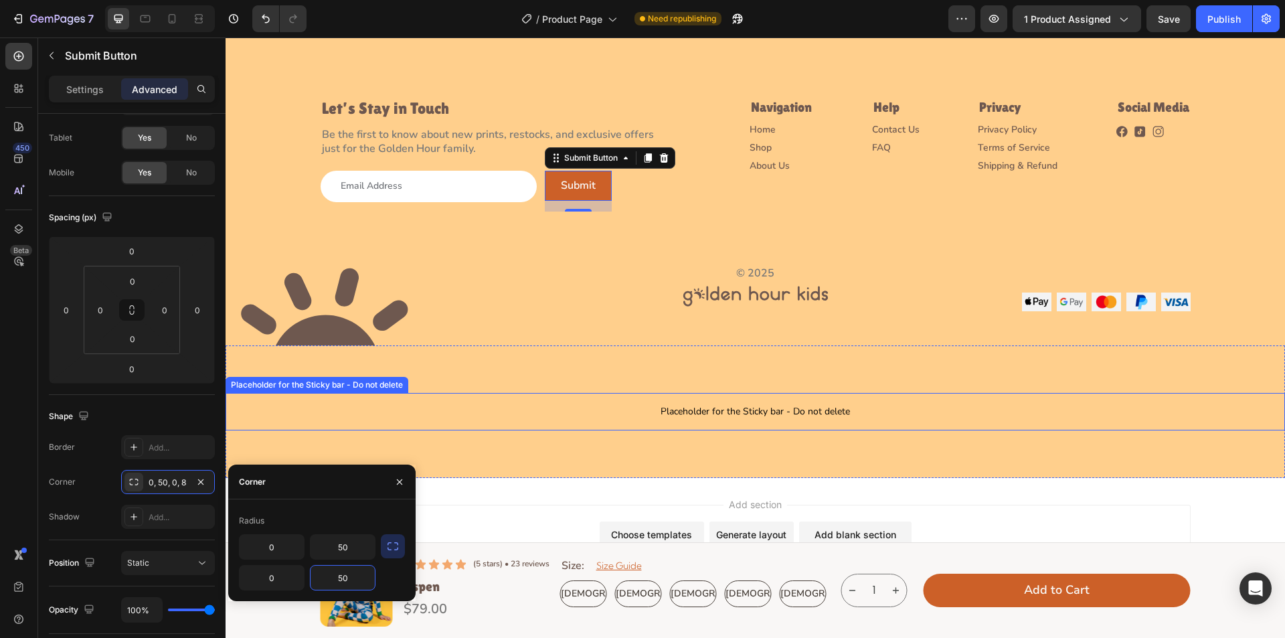
click at [473, 419] on span "Placeholder for the Sticky bar - Do not delete" at bounding box center [756, 412] width 1060 height 16
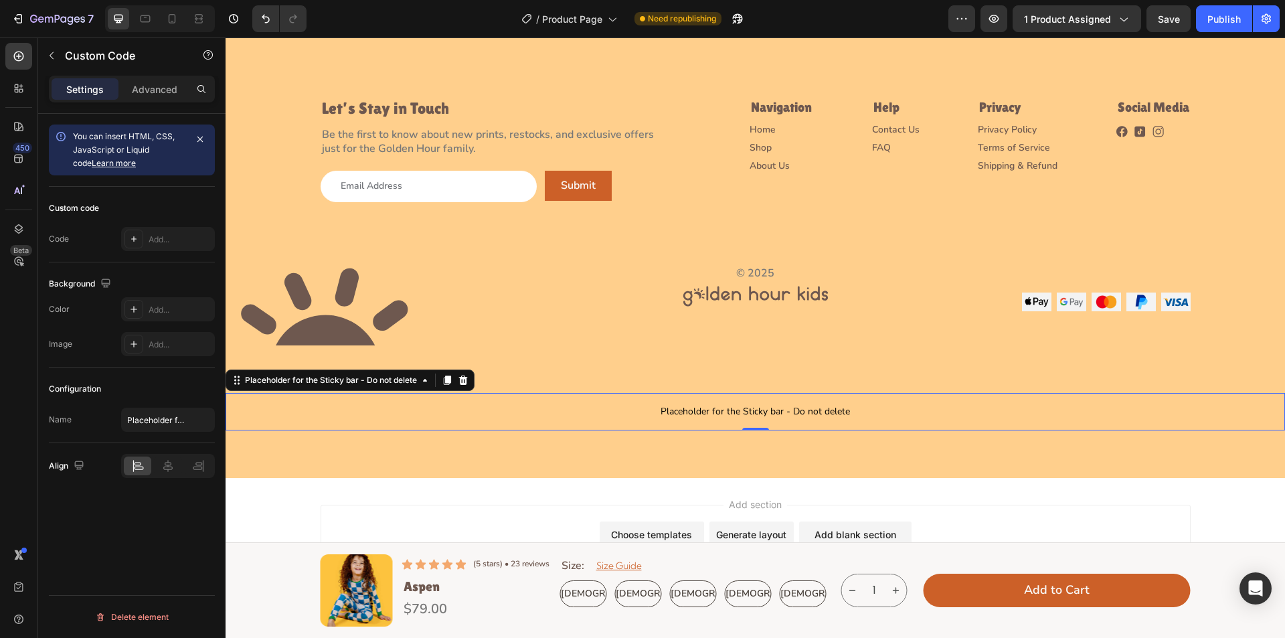
scroll to position [0, 0]
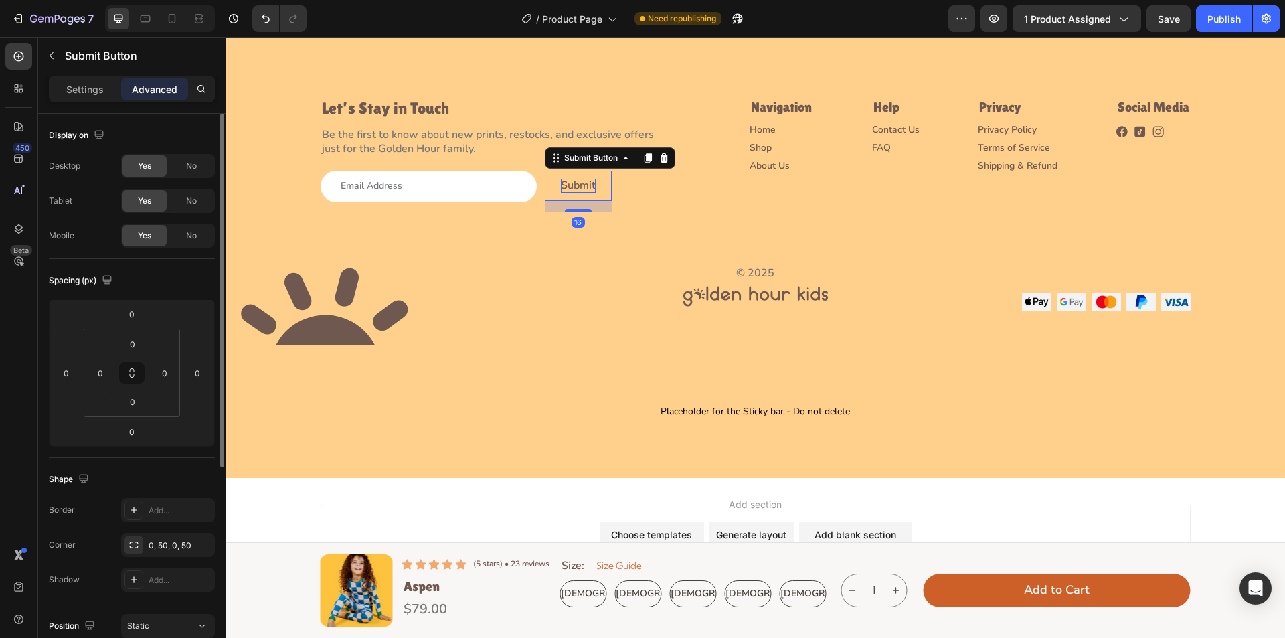
click at [572, 179] on p "Submit" at bounding box center [578, 186] width 35 height 14
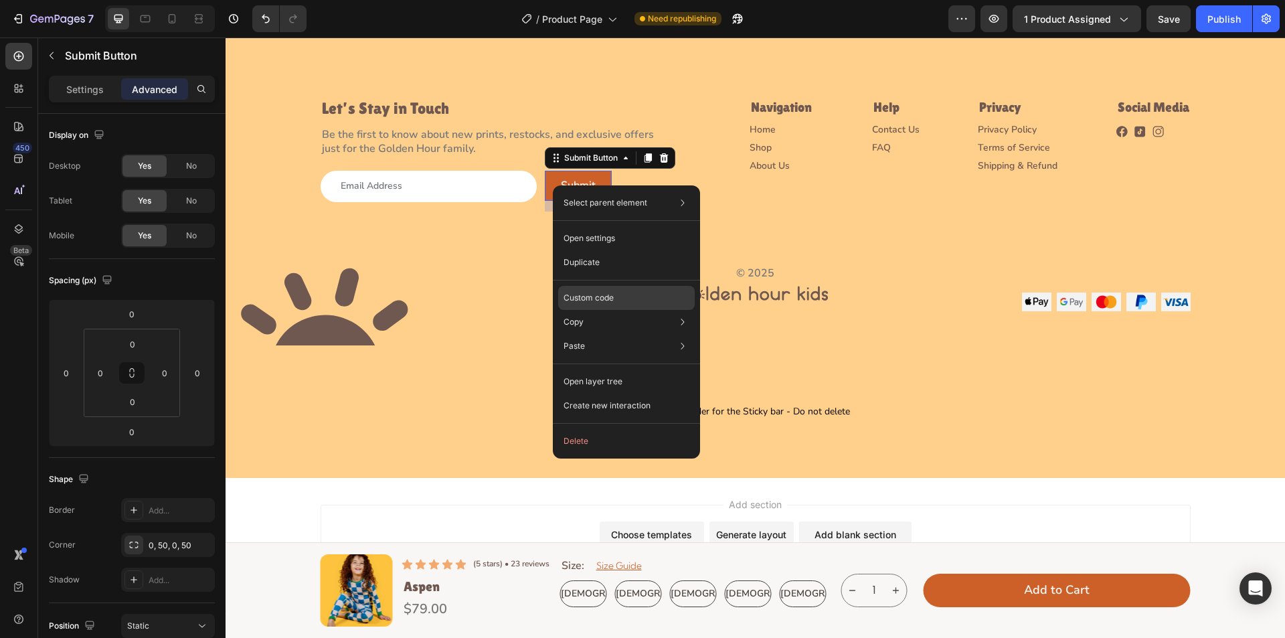
click at [592, 334] on div "Custom code" at bounding box center [626, 346] width 137 height 24
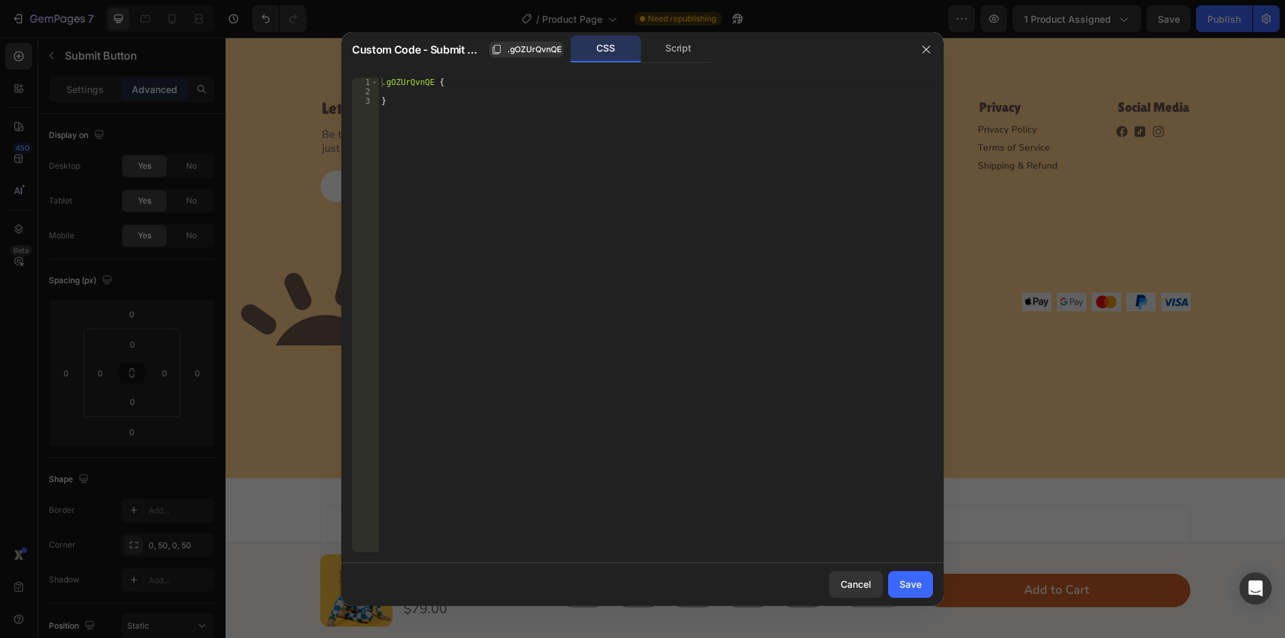
click at [412, 90] on div ".gOZUrQvnQE { }" at bounding box center [656, 324] width 554 height 493
type textarea "overflow: hidden;"
click at [900, 582] on div "Save" at bounding box center [911, 584] width 22 height 14
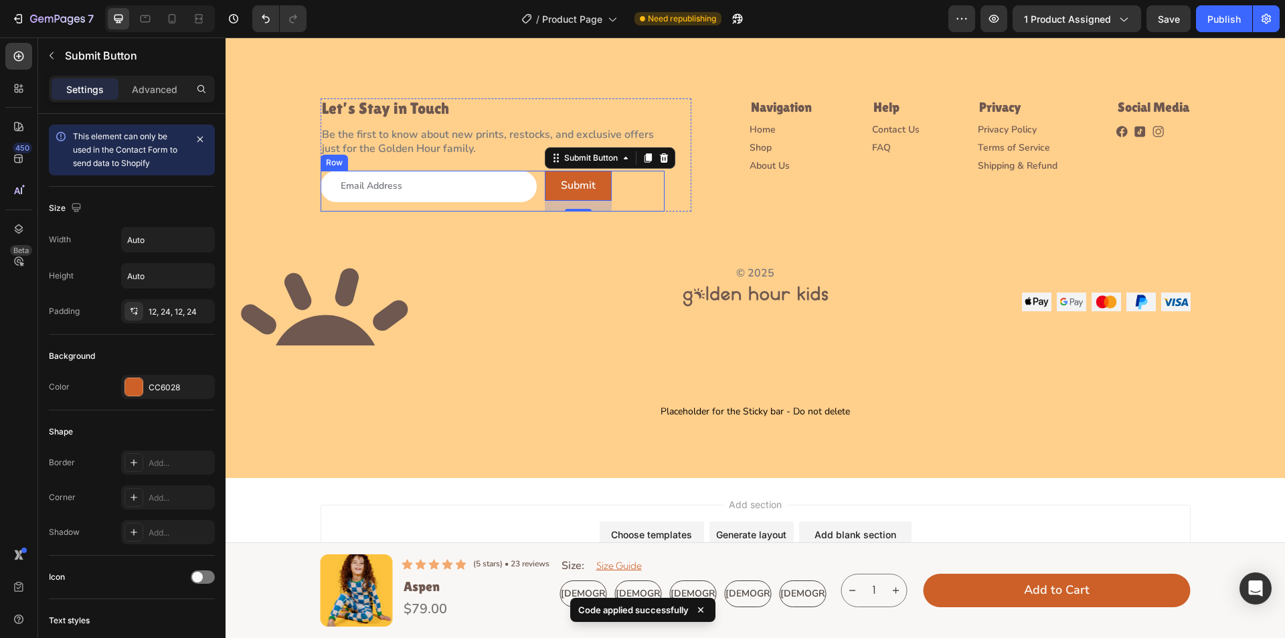
click at [533, 191] on div "Email Field Submit Submit Button 16 Row" at bounding box center [493, 191] width 344 height 41
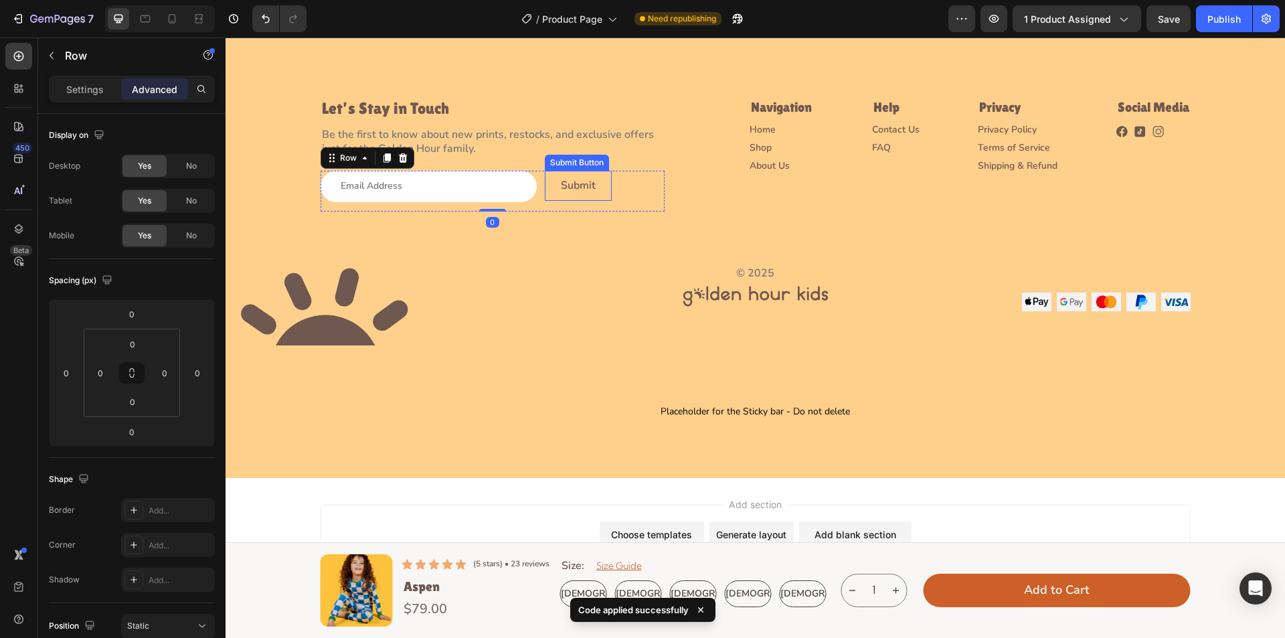
click at [558, 193] on button "Submit" at bounding box center [578, 186] width 67 height 30
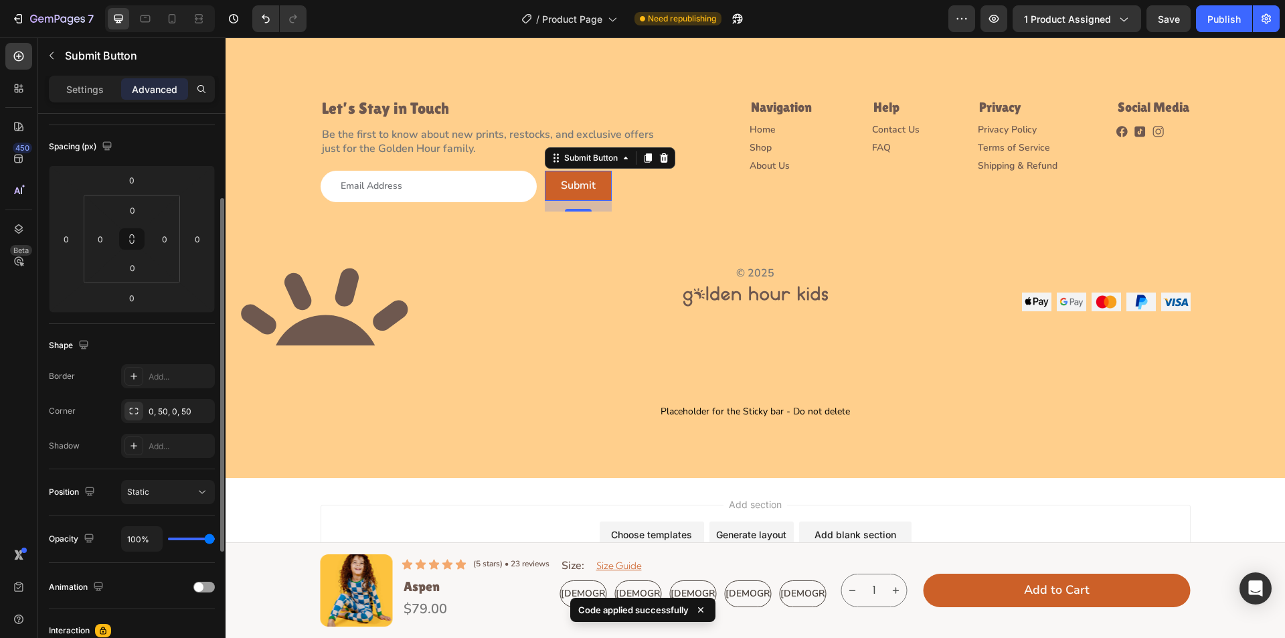
scroll to position [0, 0]
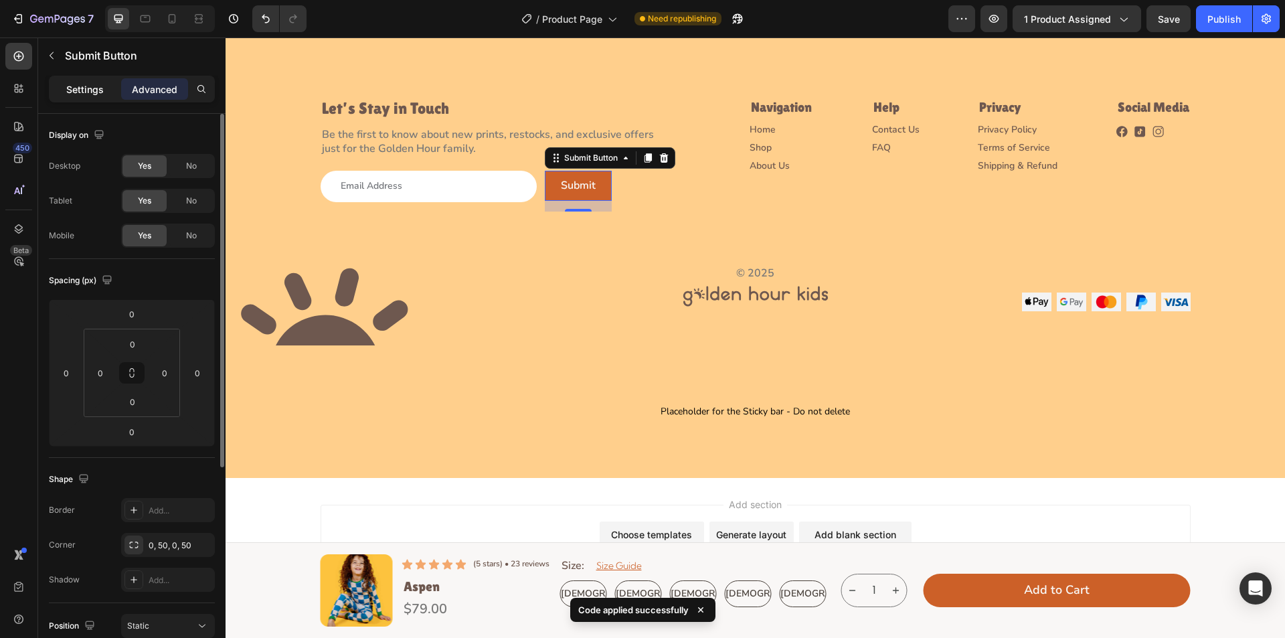
click at [82, 88] on p "Settings" at bounding box center [84, 89] width 37 height 14
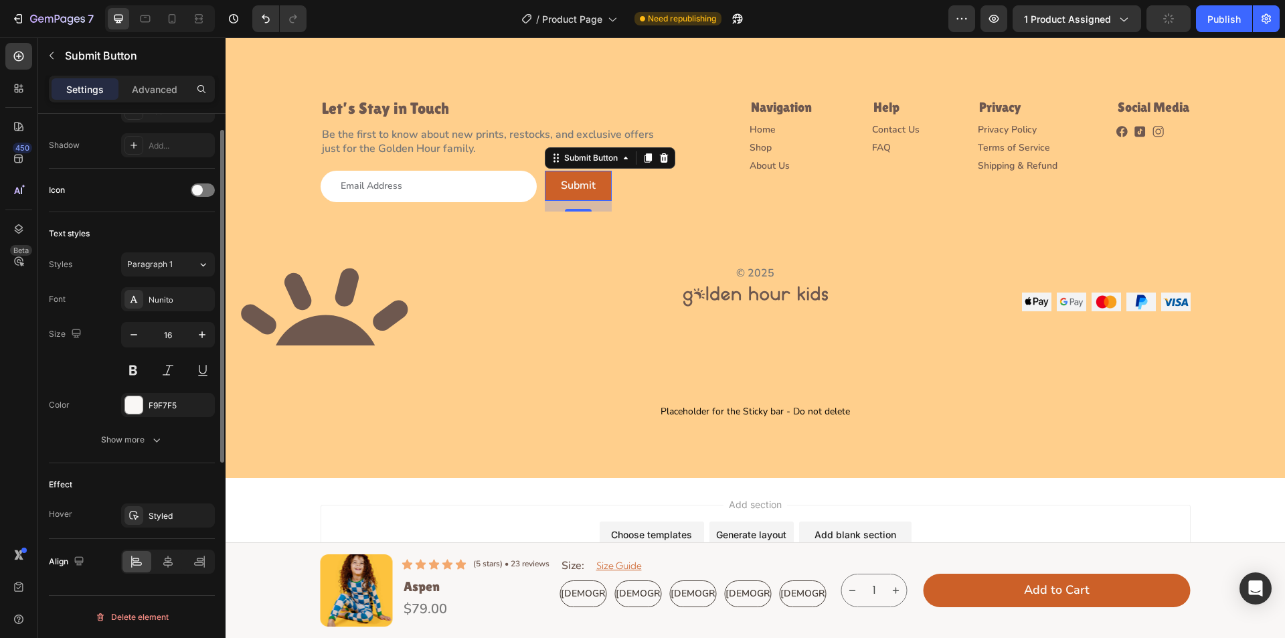
scroll to position [253, 0]
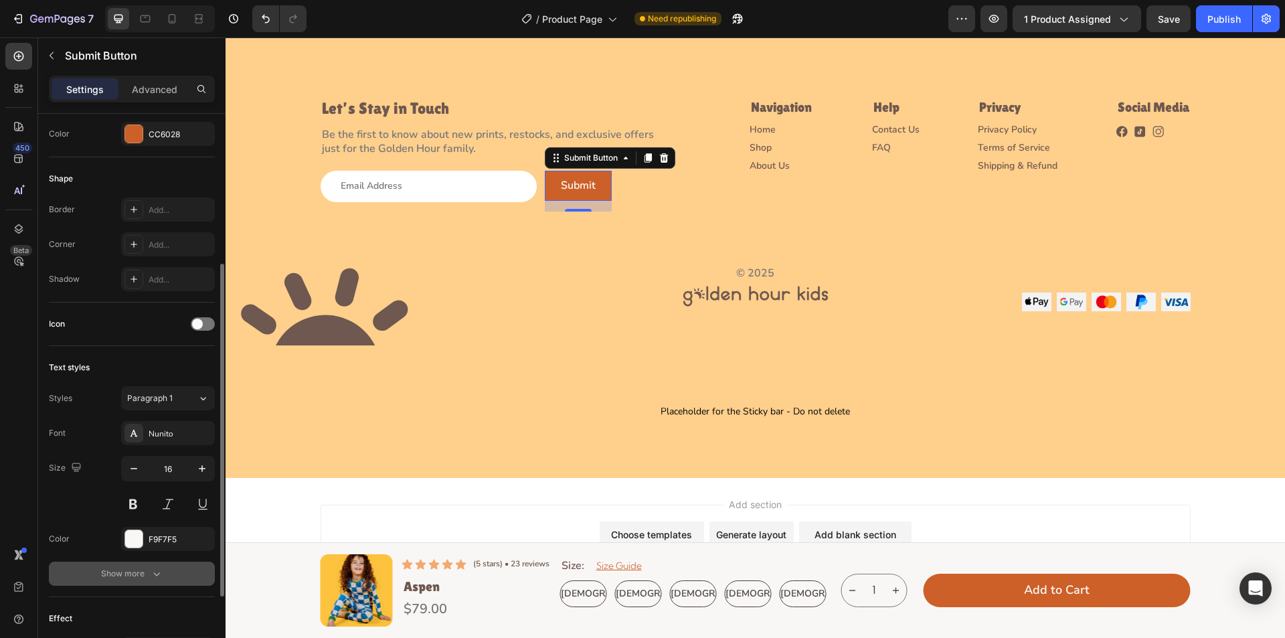
click at [155, 570] on icon "button" at bounding box center [156, 573] width 13 height 13
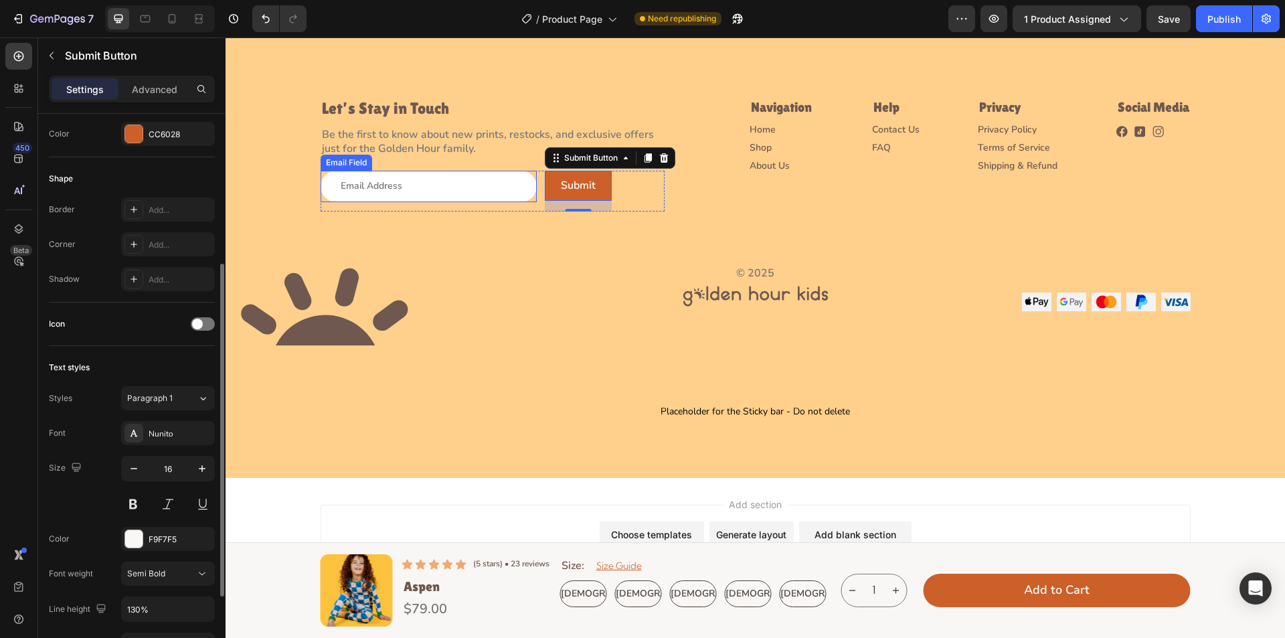
click at [499, 191] on input "email" at bounding box center [429, 186] width 216 height 31
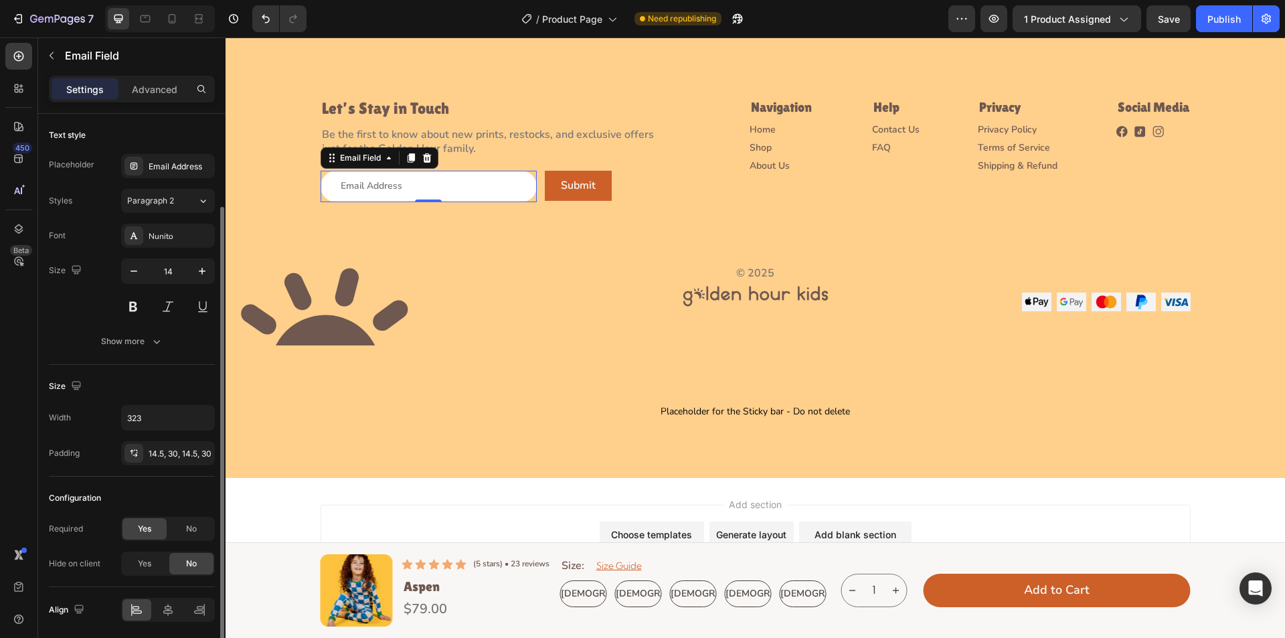
scroll to position [48, 0]
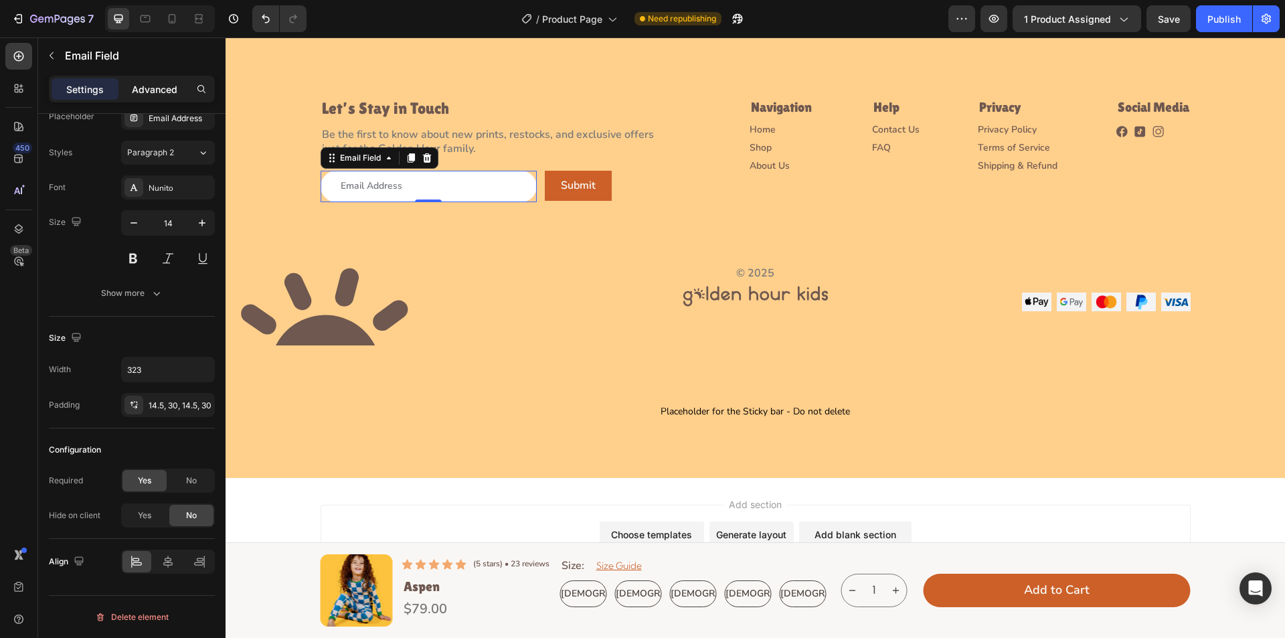
click at [153, 82] on p "Advanced" at bounding box center [155, 89] width 46 height 14
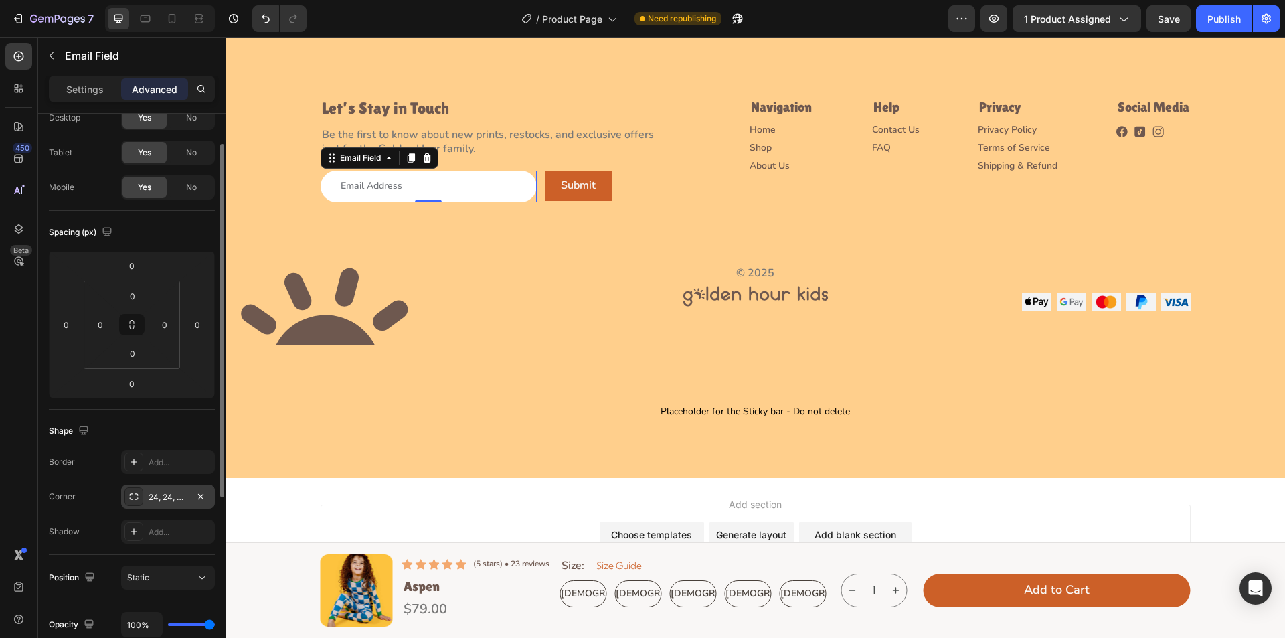
click at [131, 496] on icon at bounding box center [134, 496] width 11 height 11
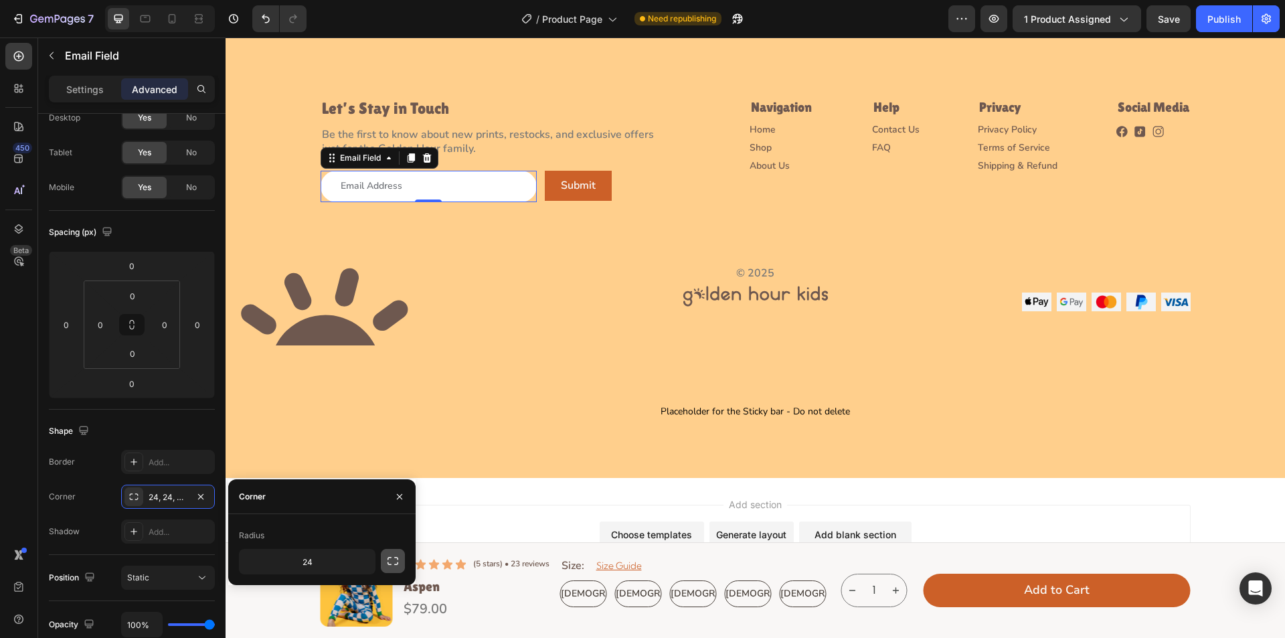
click at [396, 558] on icon "button" at bounding box center [393, 561] width 11 height 8
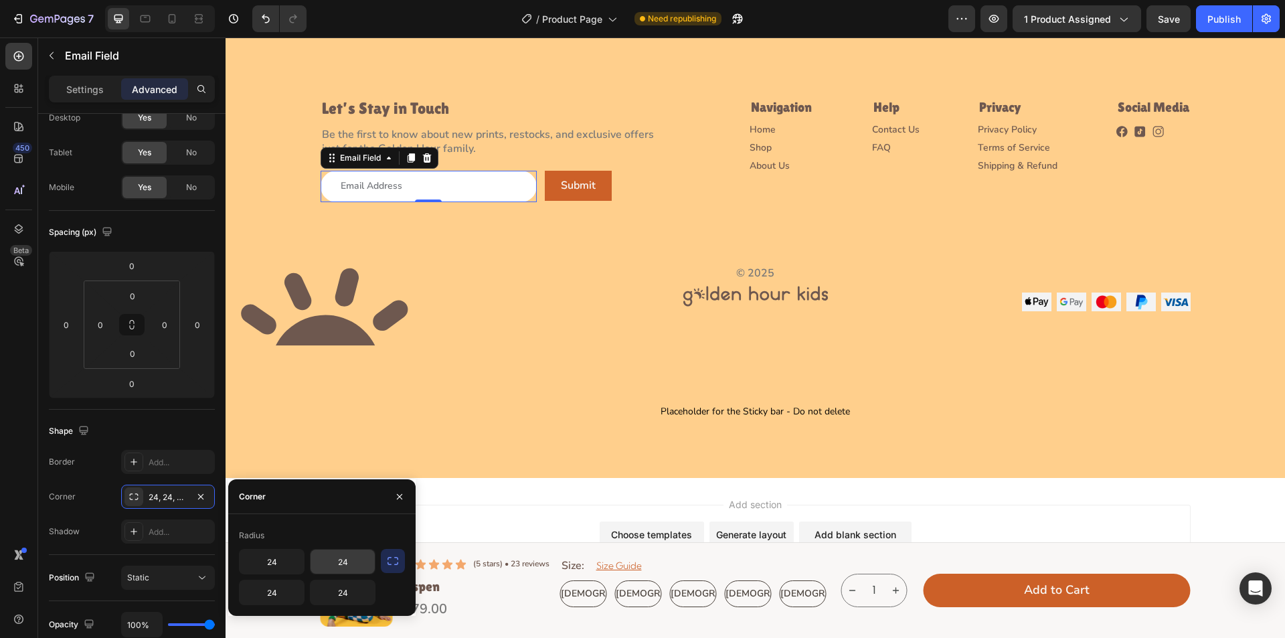
click at [355, 564] on input "24" at bounding box center [343, 562] width 64 height 24
type input "0"
click at [352, 591] on input "24" at bounding box center [343, 592] width 64 height 24
type input "0"
click at [369, 447] on div "Placeholder for the Sticky bar - Do not delete Placeholder for the Sticky bar -…" at bounding box center [756, 411] width 1060 height 133
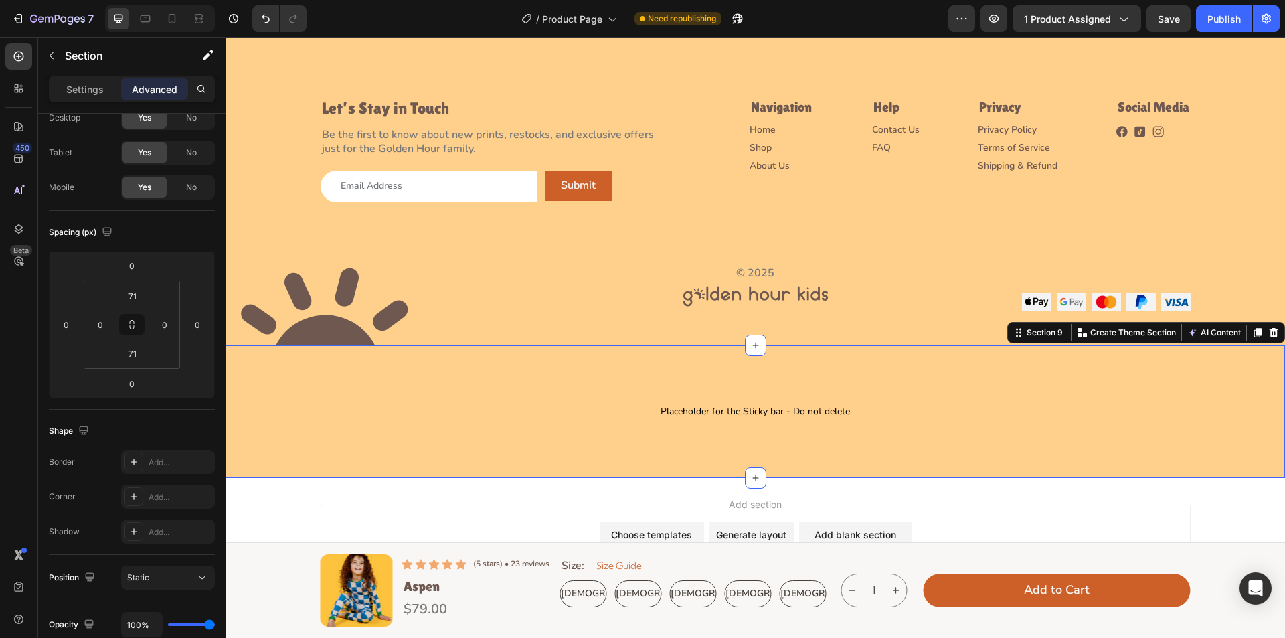
scroll to position [0, 0]
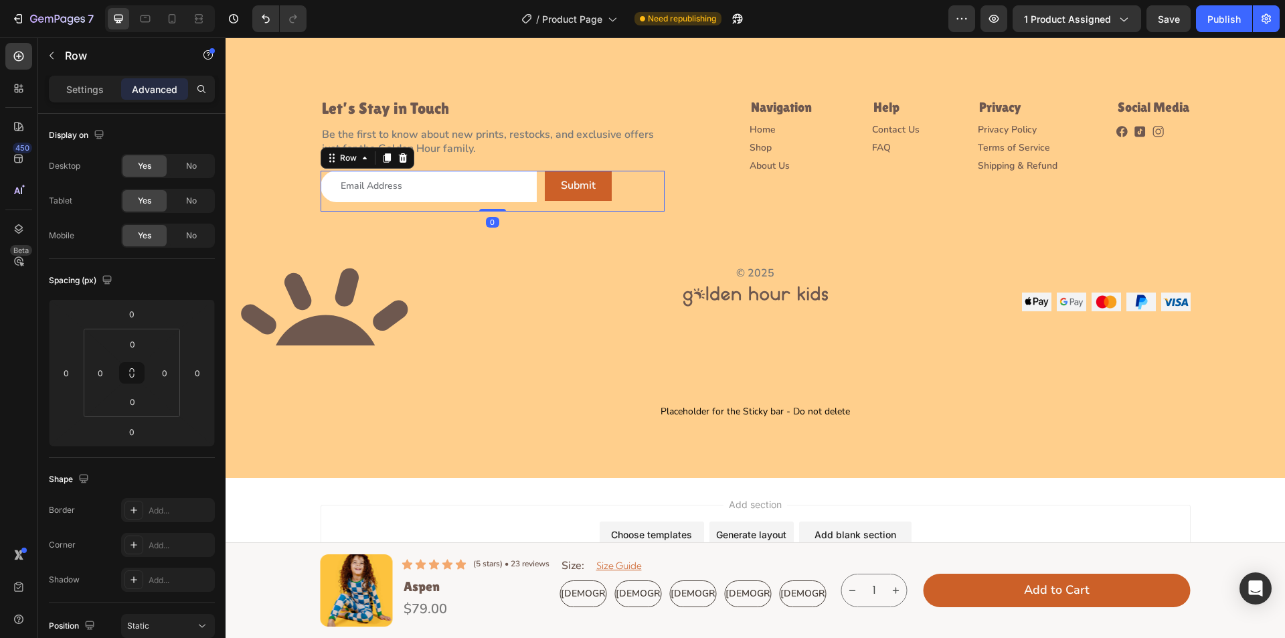
click at [535, 181] on div "Email Field Submit Submit Button Row 0" at bounding box center [493, 191] width 344 height 41
click at [88, 86] on p "Settings" at bounding box center [84, 89] width 37 height 14
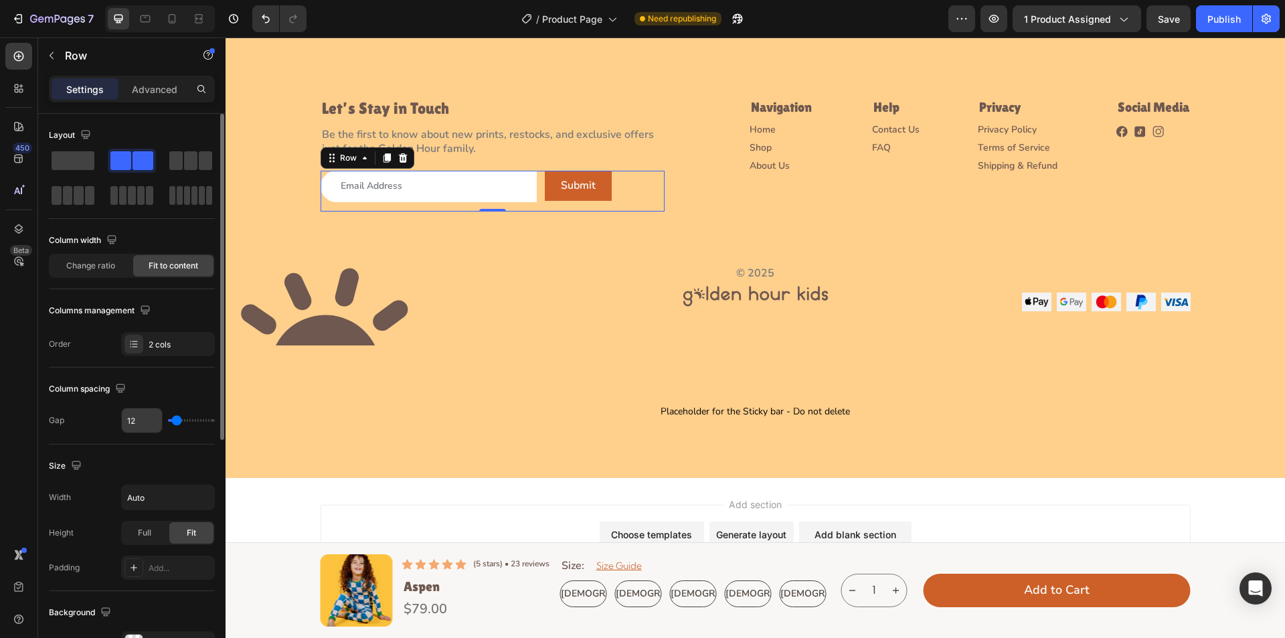
click at [132, 422] on input "12" at bounding box center [142, 420] width 40 height 24
click at [138, 420] on input "12" at bounding box center [142, 420] width 40 height 24
type input "0"
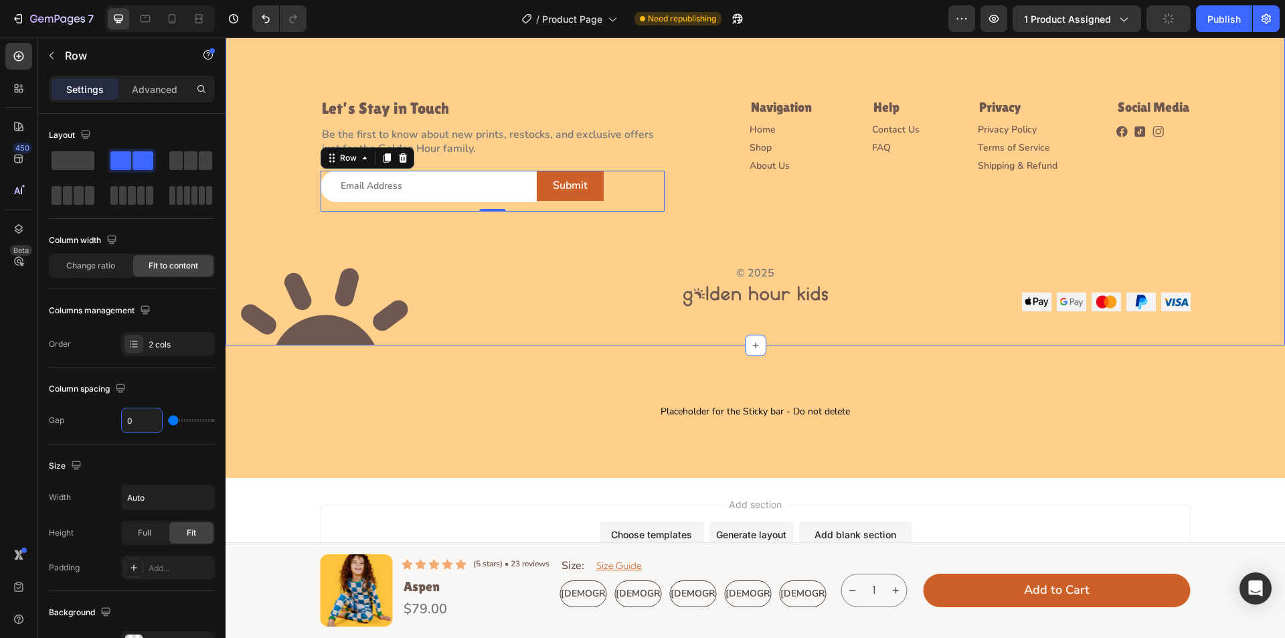
drag, startPoint x: 600, startPoint y: 318, endPoint x: 591, endPoint y: 287, distance: 32.2
click at [600, 317] on div "Image Let’s Stay in Touch Heading Be the first to know about new prints, restoc…" at bounding box center [756, 159] width 1060 height 373
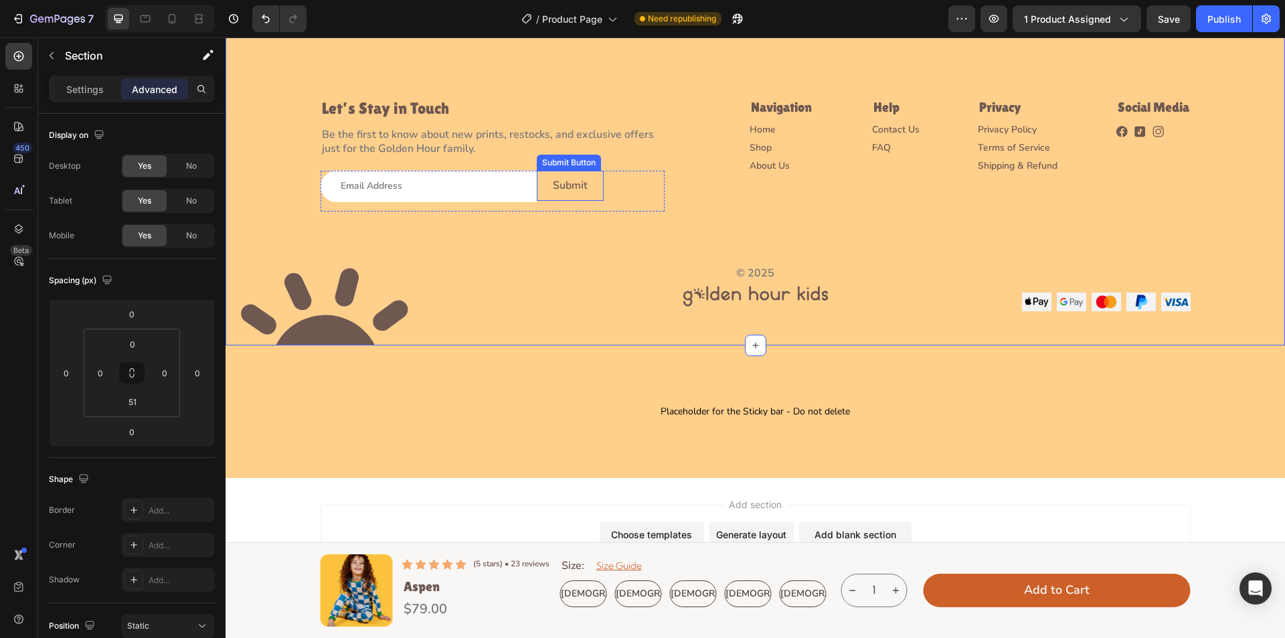
click at [596, 192] on button "Submit" at bounding box center [570, 186] width 67 height 30
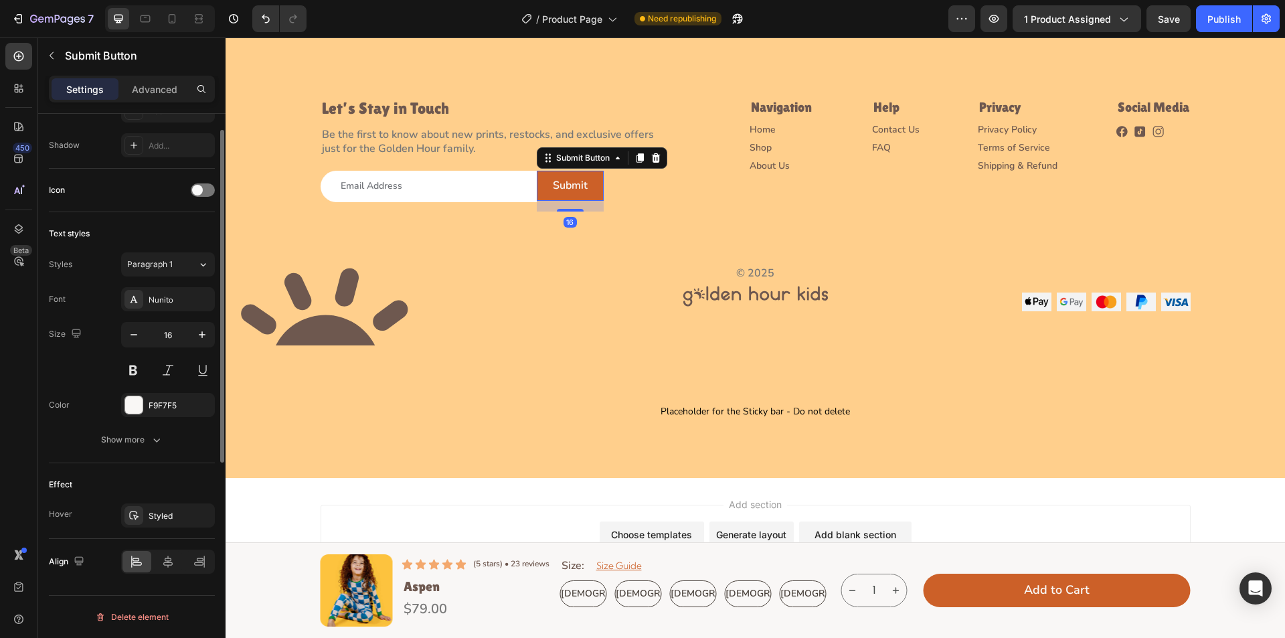
scroll to position [119, 0]
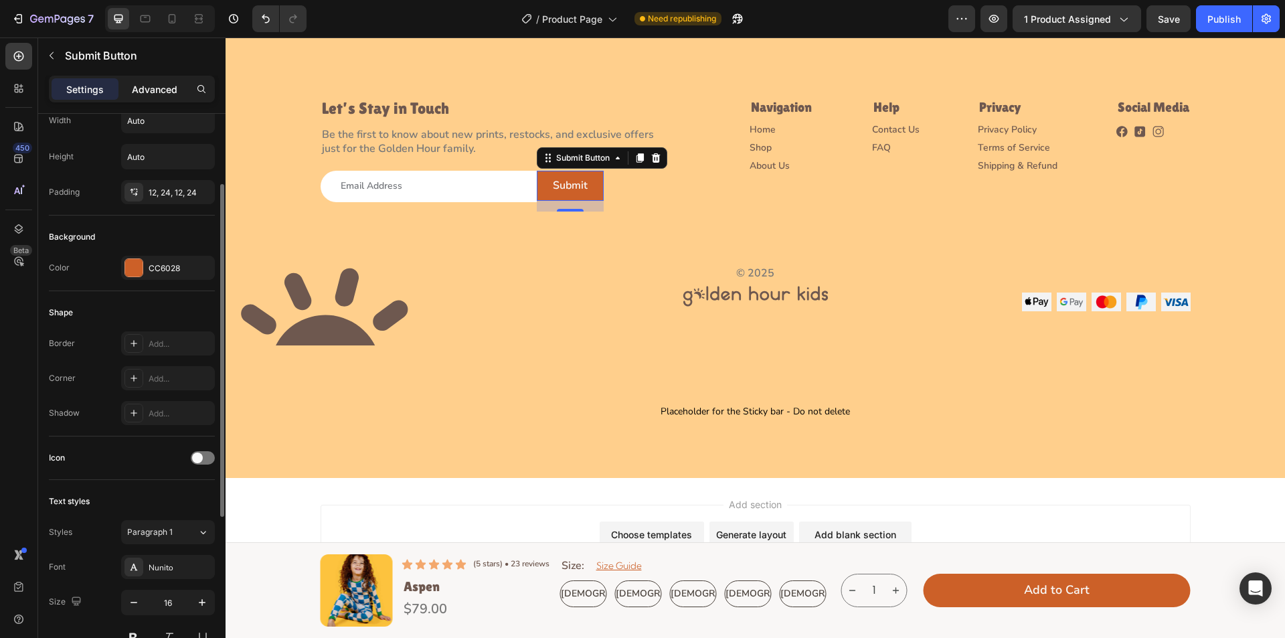
click at [153, 86] on p "Advanced" at bounding box center [155, 89] width 46 height 14
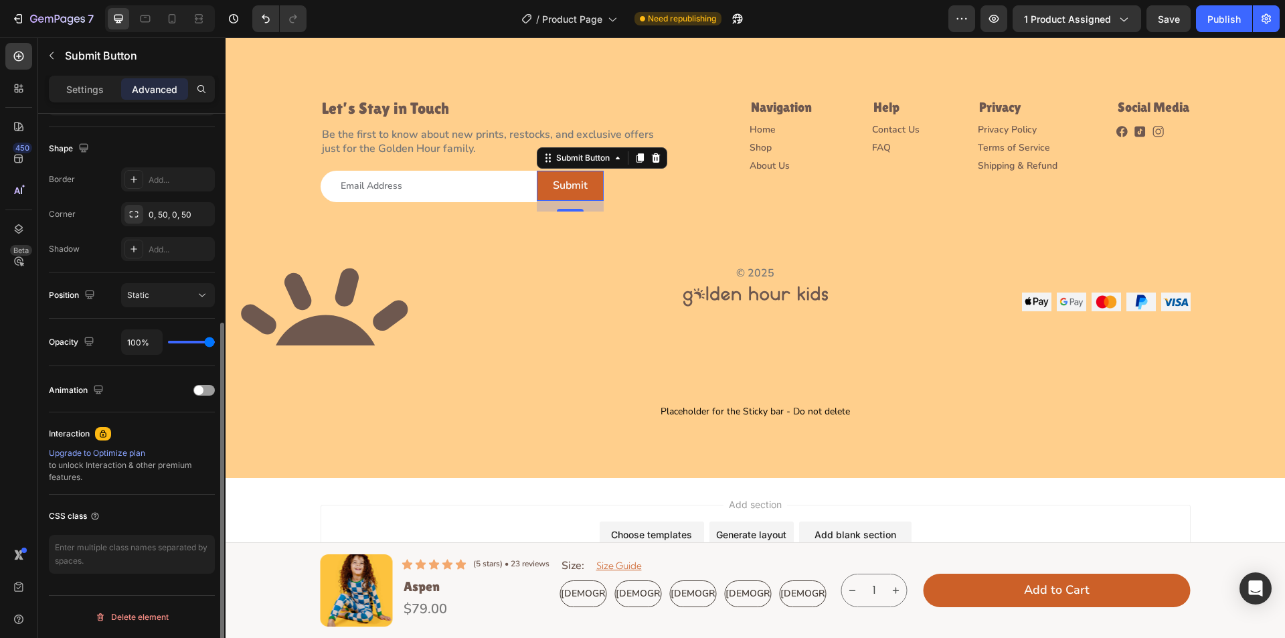
scroll to position [0, 0]
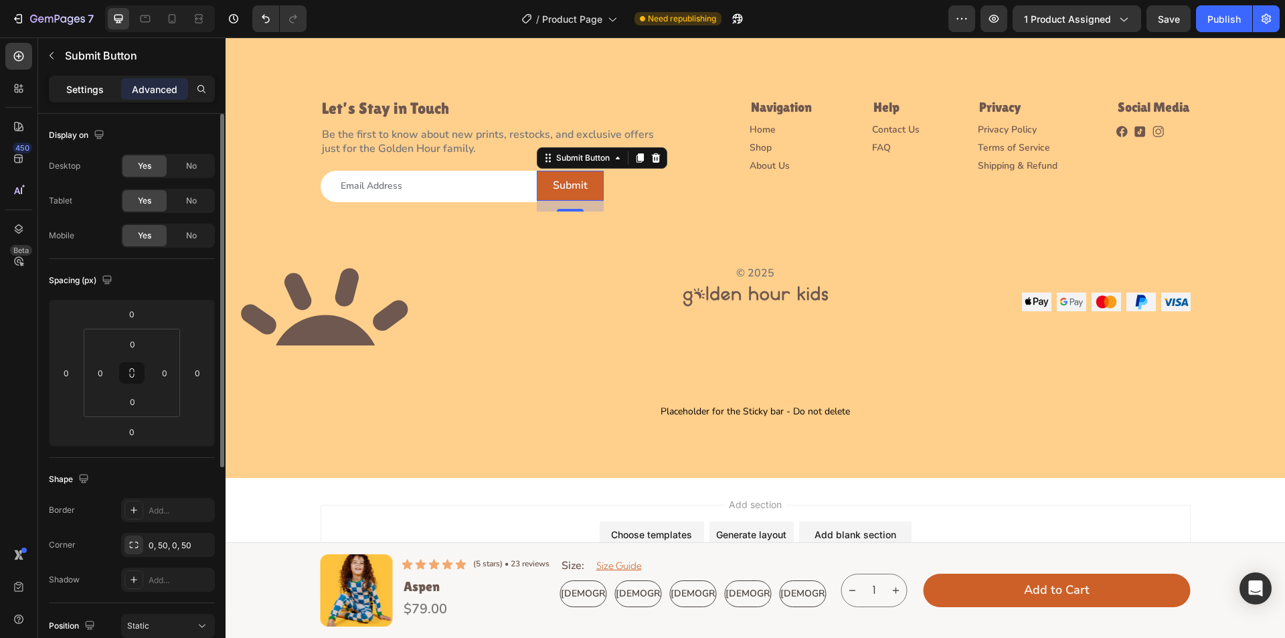
click at [88, 83] on p "Settings" at bounding box center [84, 89] width 37 height 14
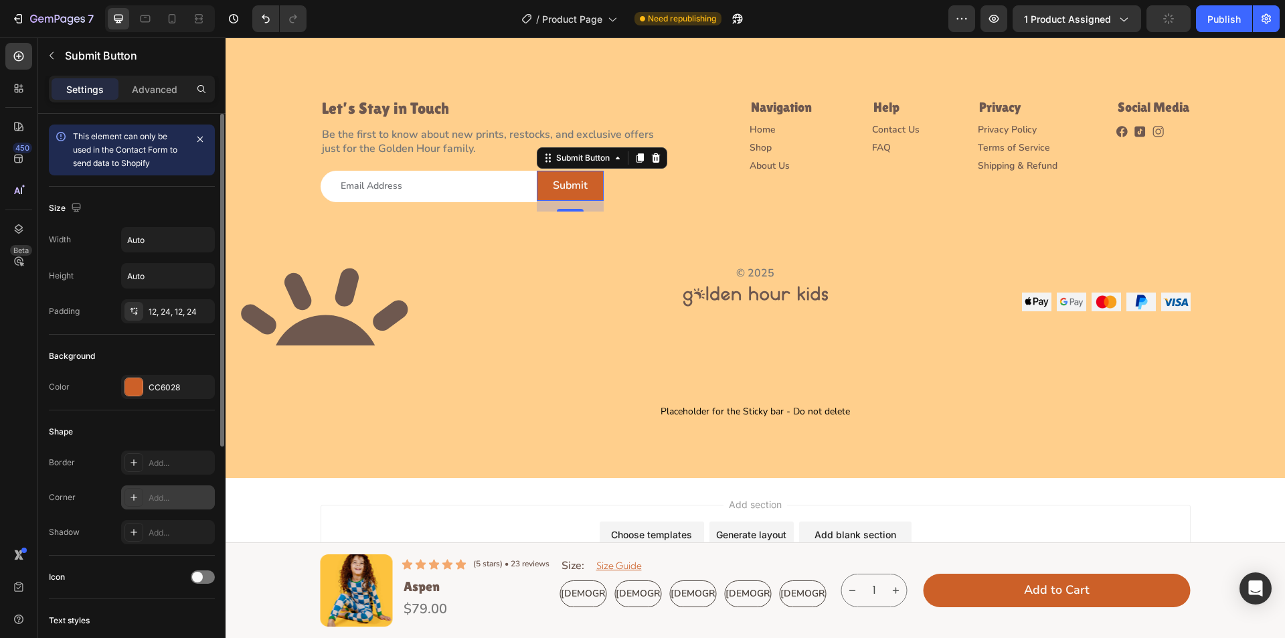
click at [131, 495] on icon at bounding box center [134, 497] width 11 height 11
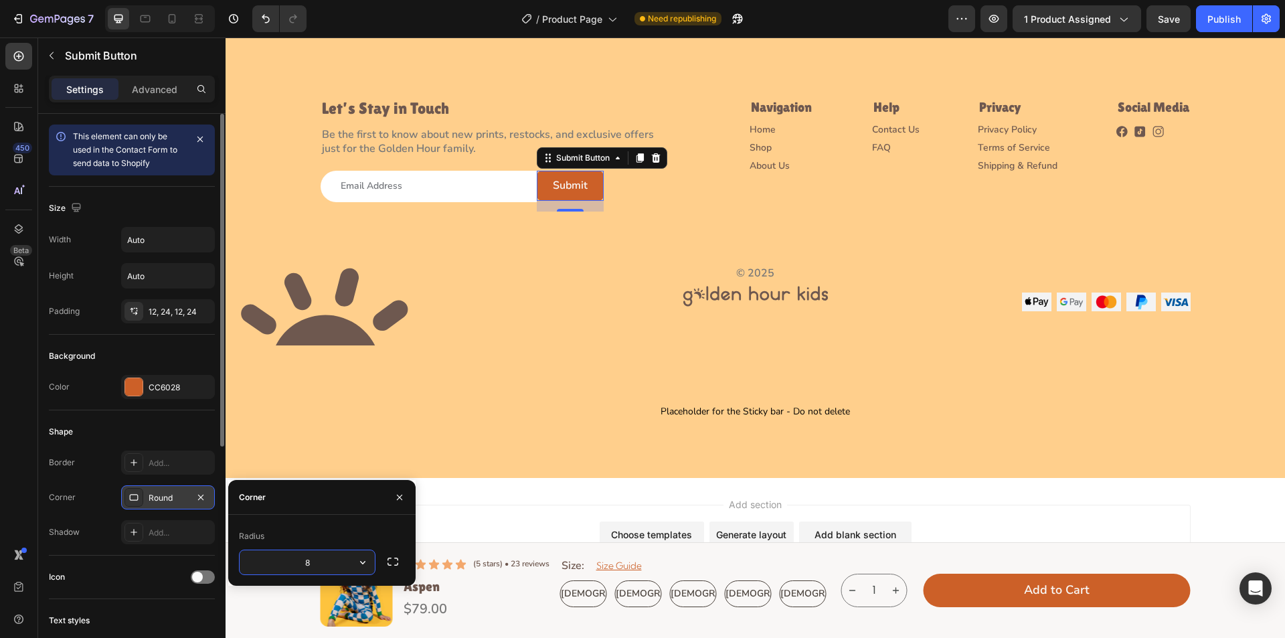
click at [317, 564] on input "8" at bounding box center [307, 562] width 135 height 24
click at [396, 564] on icon "button" at bounding box center [392, 561] width 13 height 13
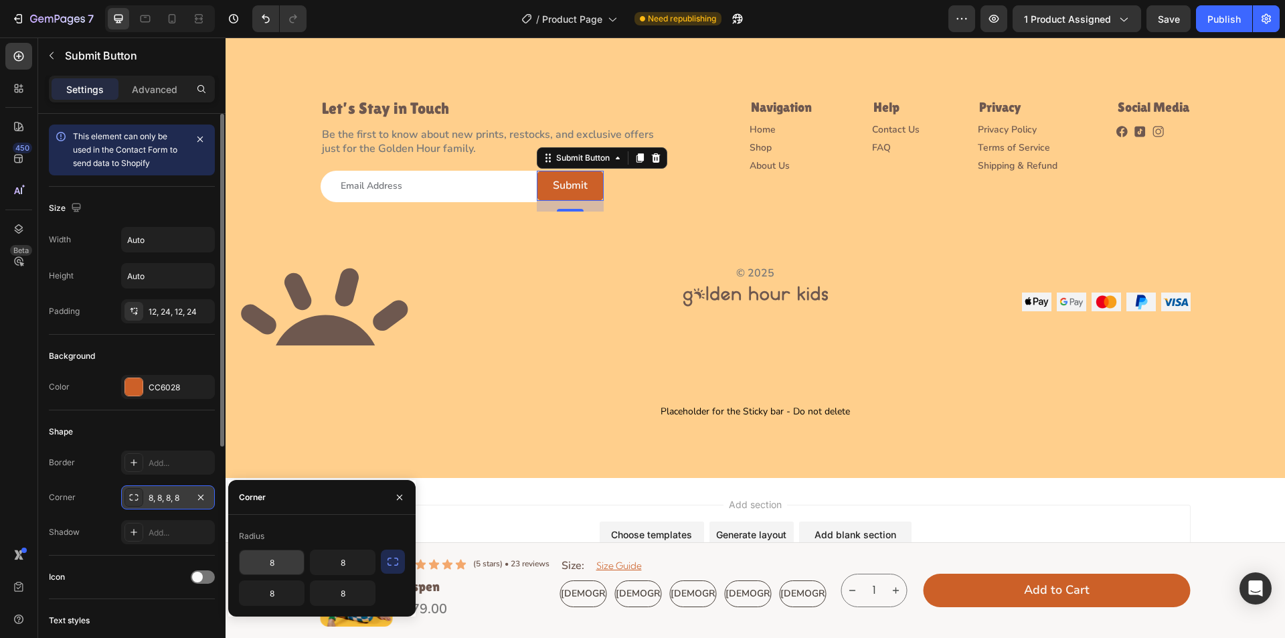
click at [278, 563] on input "8" at bounding box center [272, 562] width 64 height 24
type input "0"
click at [289, 597] on input "8" at bounding box center [272, 593] width 64 height 24
type input "0"
click at [350, 562] on input "8" at bounding box center [343, 562] width 64 height 24
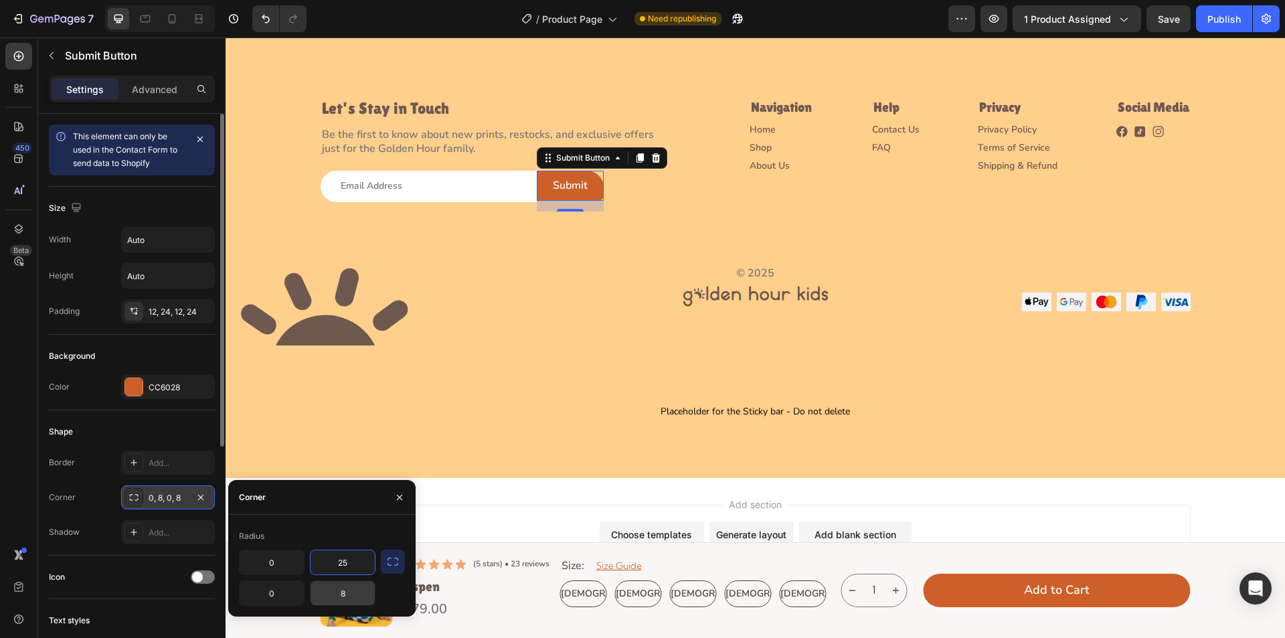
type input "25"
click at [347, 594] on input "8" at bounding box center [343, 593] width 64 height 24
type input "25"
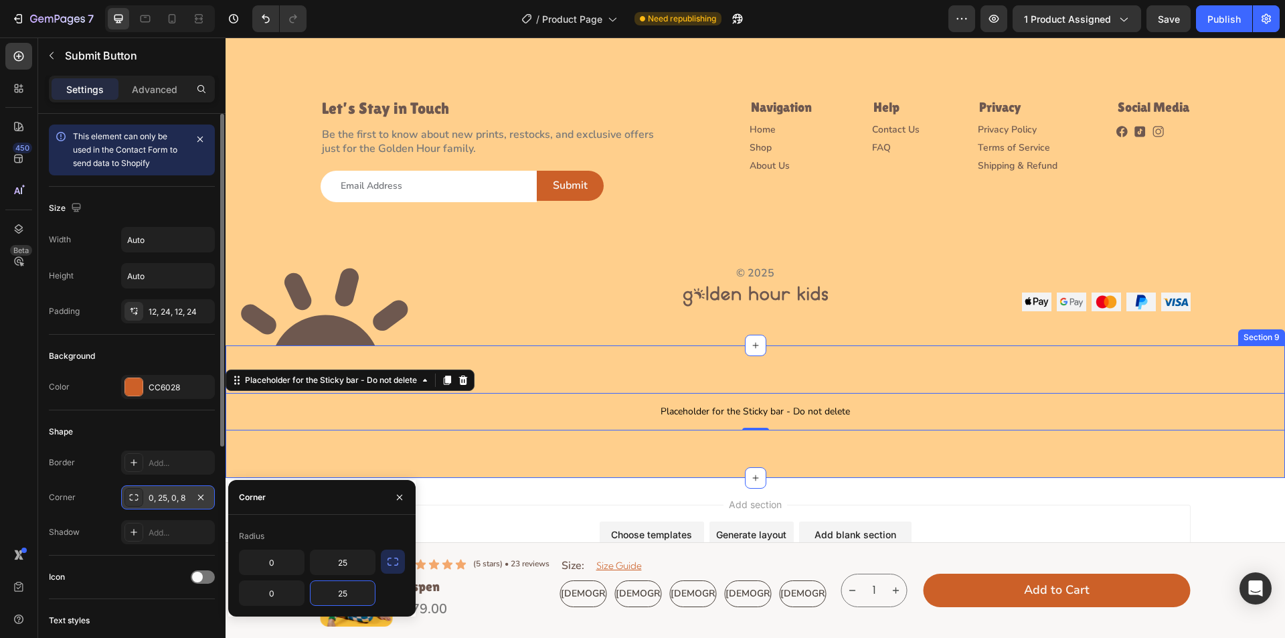
click at [510, 392] on div "Placeholder for the Sticky bar - Do not delete Placeholder for the Sticky bar -…" at bounding box center [756, 411] width 1060 height 133
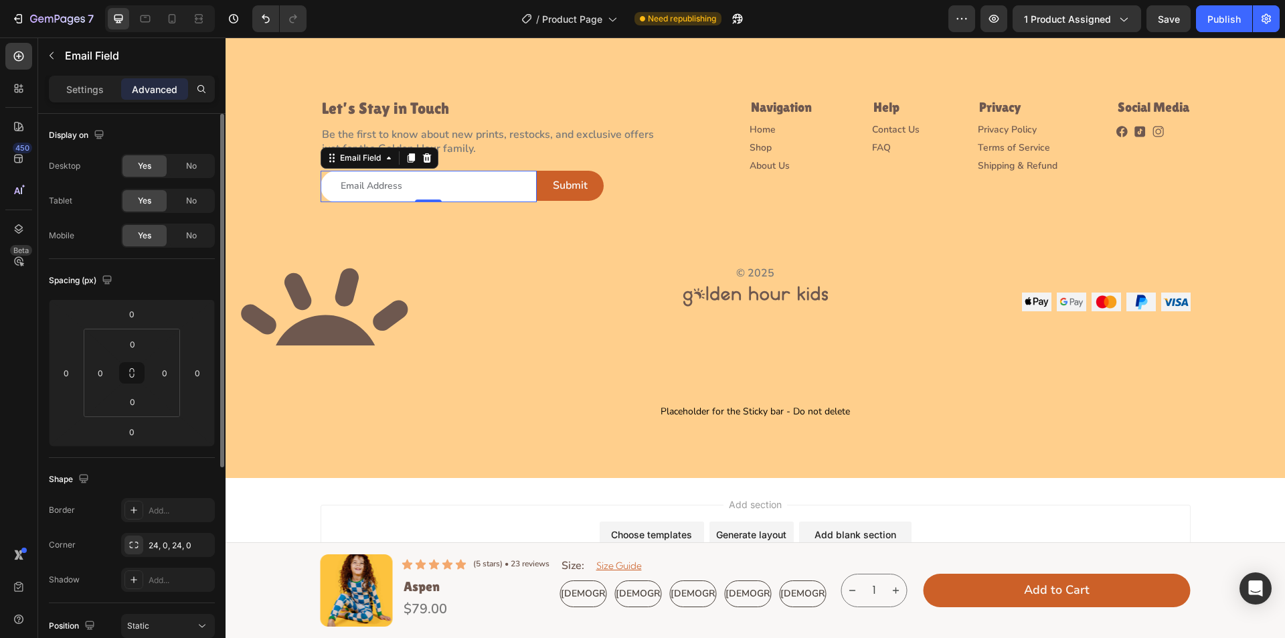
click at [497, 192] on input "email" at bounding box center [429, 186] width 216 height 31
click at [314, 188] on div "Image Let’s Stay in Touch Heading Be the first to know about new prints, restoc…" at bounding box center [756, 142] width 1060 height 339
click at [359, 189] on input "email" at bounding box center [429, 186] width 216 height 31
click at [79, 87] on p "Settings" at bounding box center [84, 89] width 37 height 14
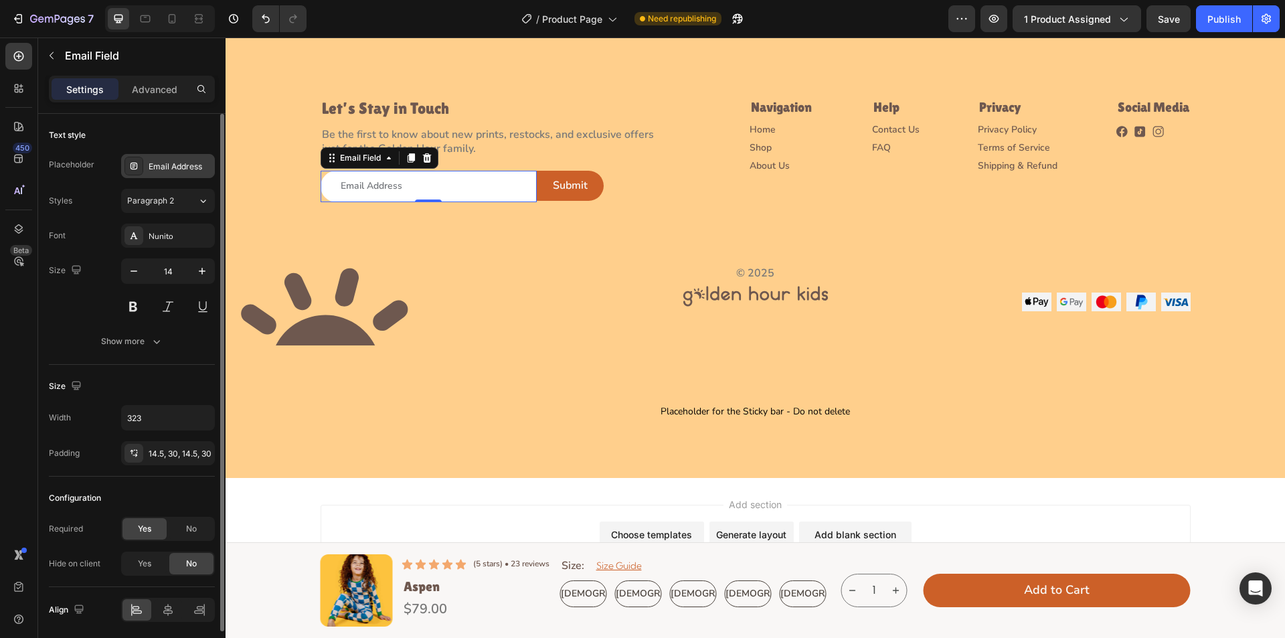
click at [169, 167] on div "Email Address" at bounding box center [180, 167] width 63 height 12
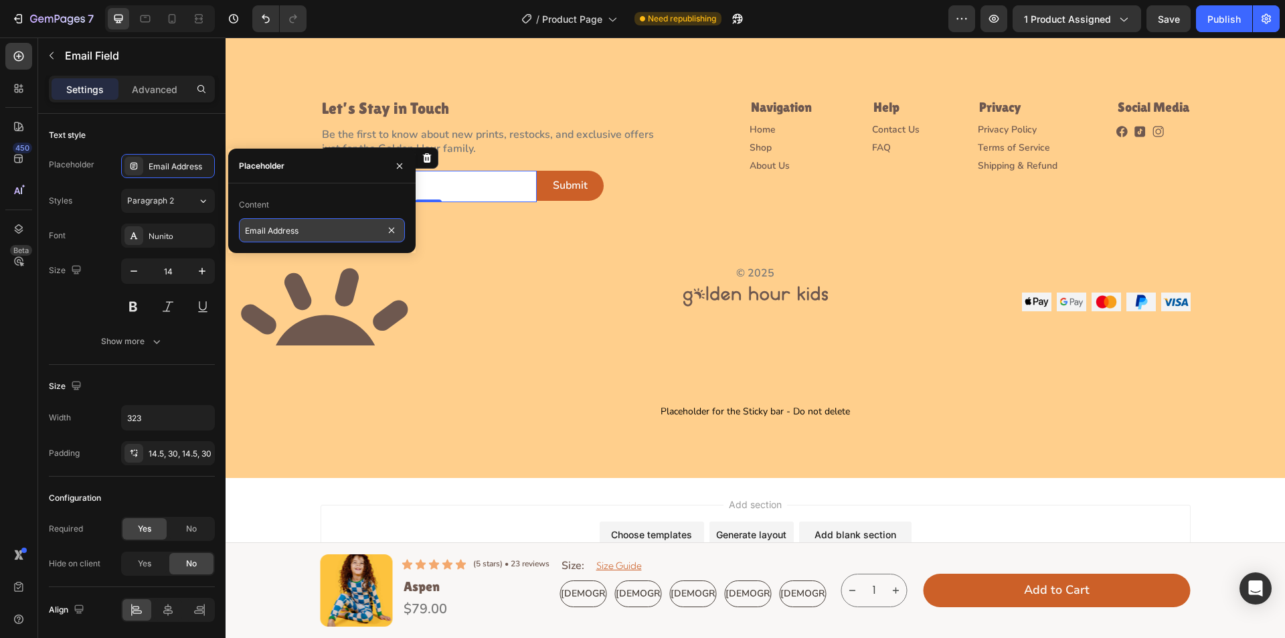
click at [298, 235] on input "Email Address" at bounding box center [322, 230] width 166 height 24
paste input "Your email here"
type input "Your email here"
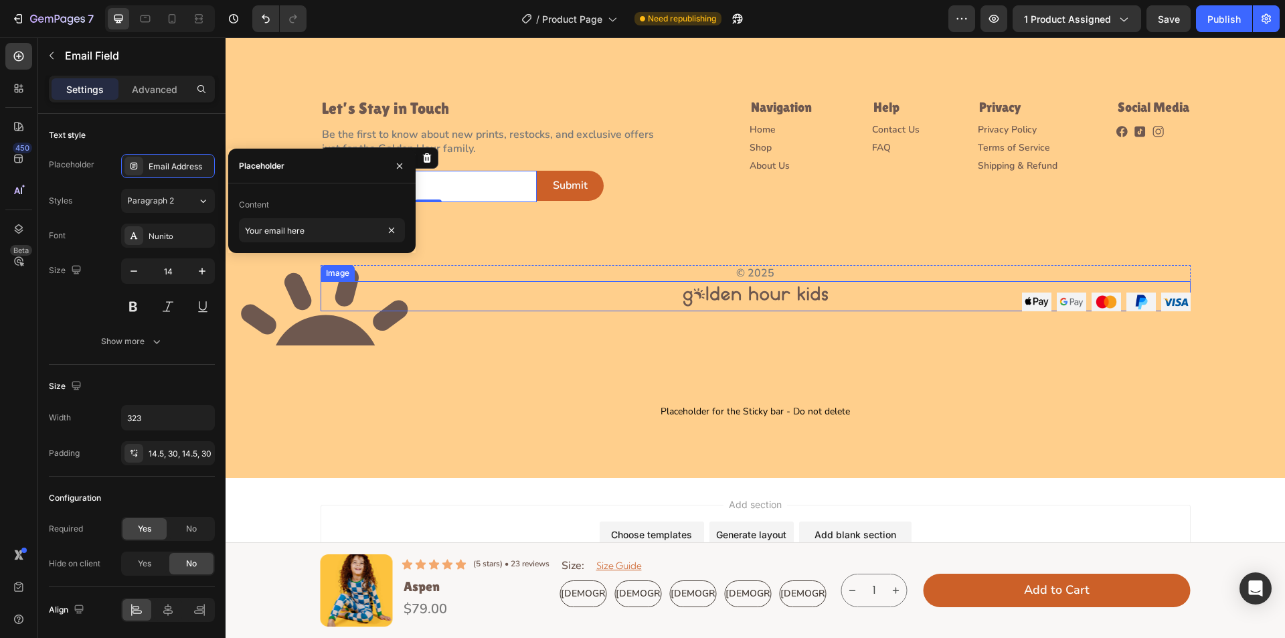
click at [509, 283] on div at bounding box center [756, 296] width 870 height 30
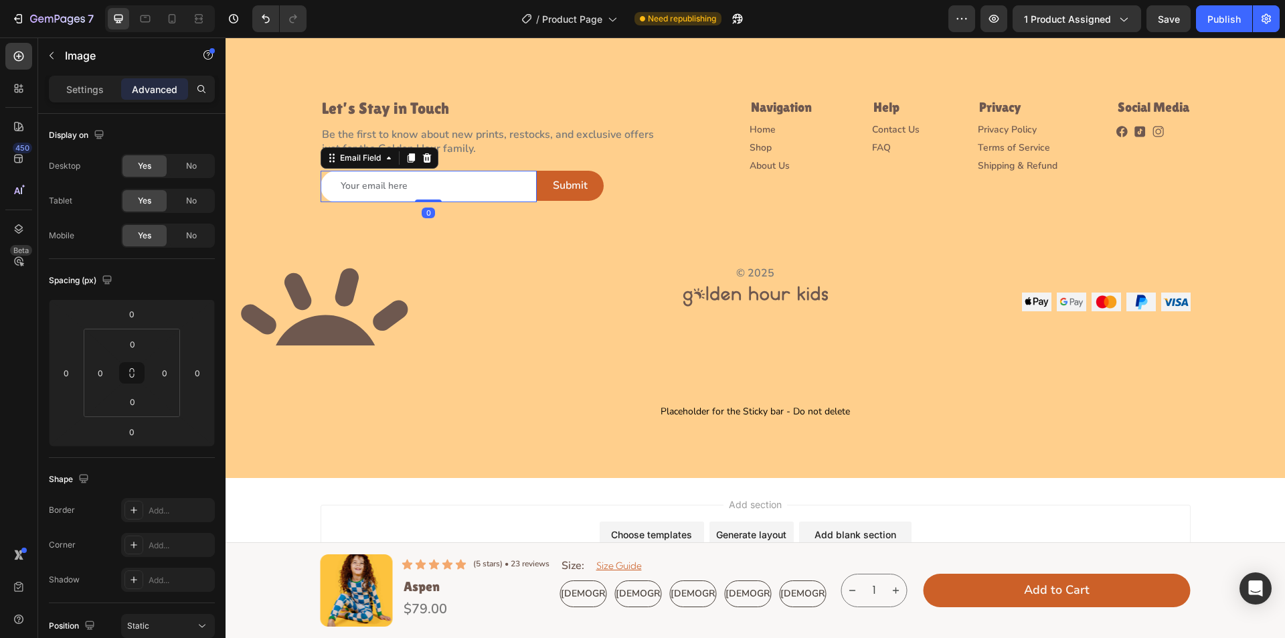
click at [491, 182] on input "email" at bounding box center [429, 186] width 216 height 31
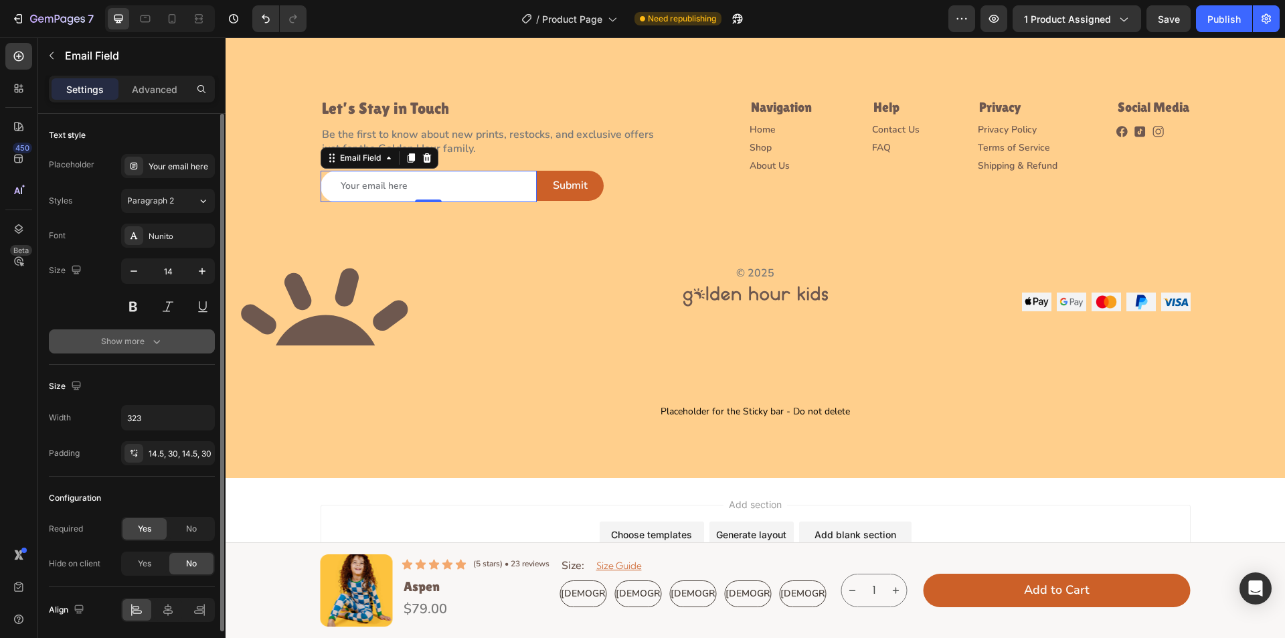
click at [153, 343] on icon "button" at bounding box center [156, 341] width 13 height 13
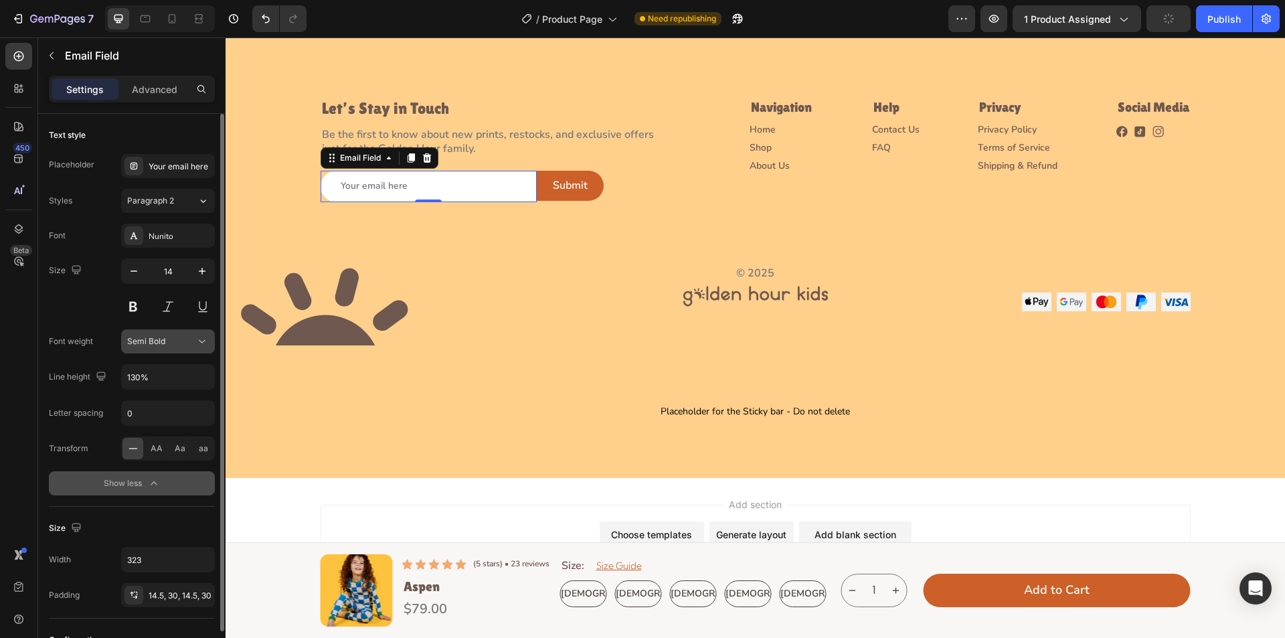
click at [154, 343] on span "Semi Bold" at bounding box center [146, 341] width 38 height 10
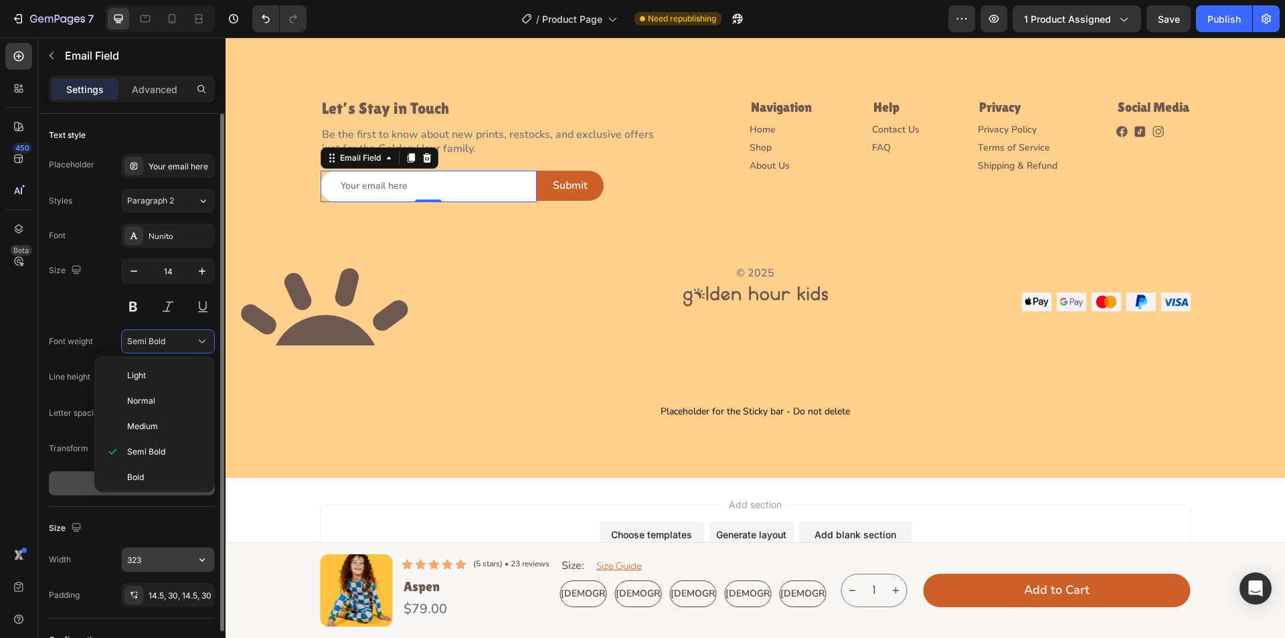
click at [143, 560] on input "323" at bounding box center [168, 560] width 92 height 24
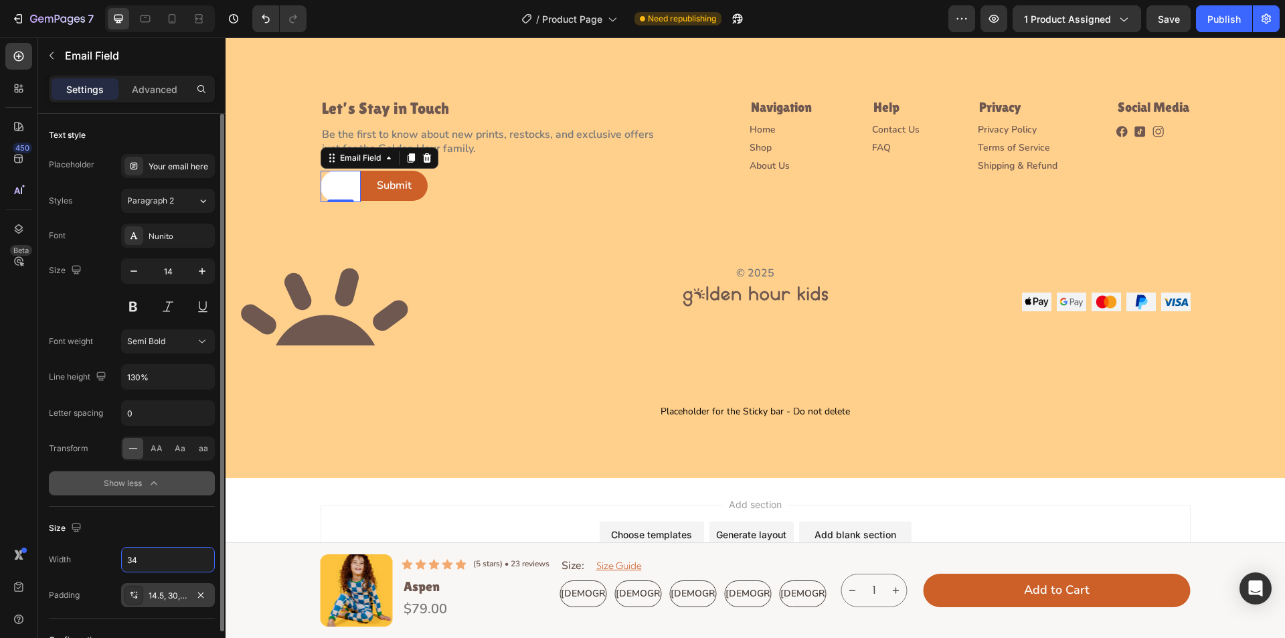
type input "342"
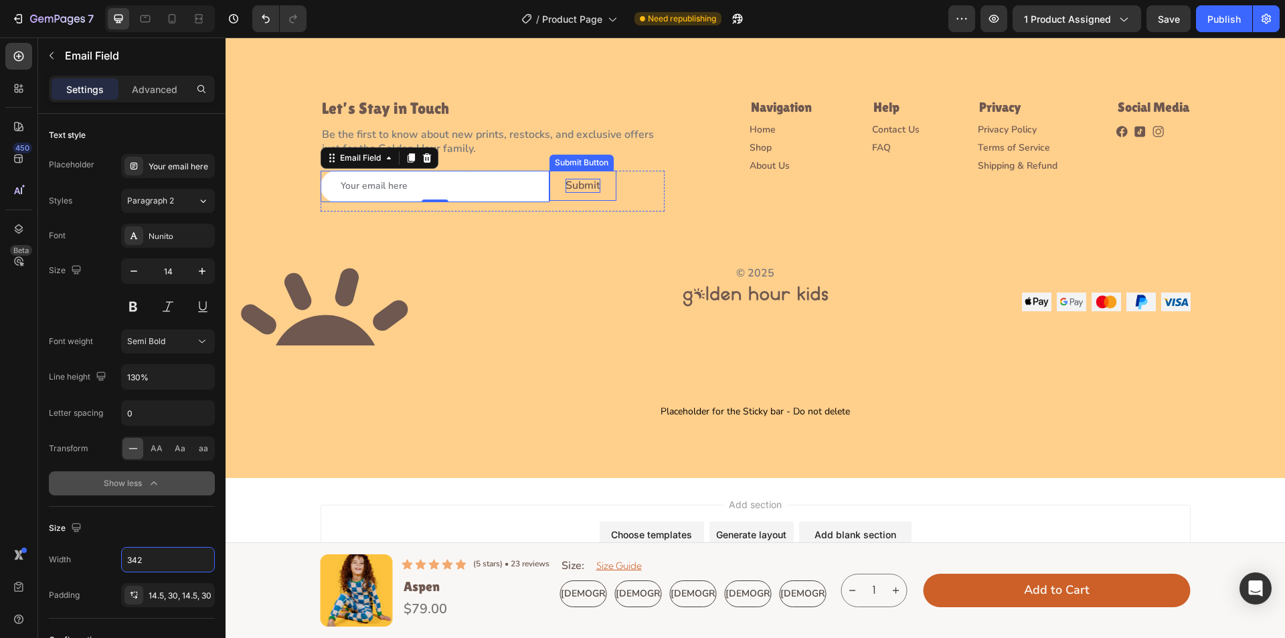
click at [592, 188] on p "Submit" at bounding box center [583, 186] width 35 height 14
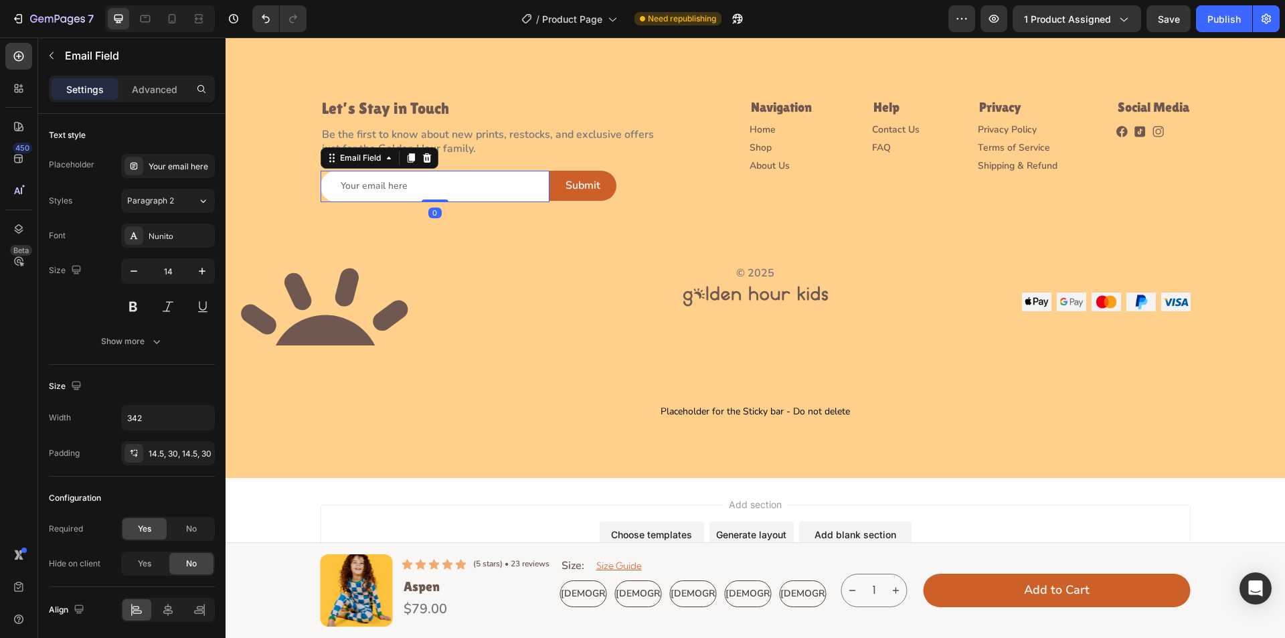
click at [467, 191] on input "email" at bounding box center [435, 186] width 229 height 31
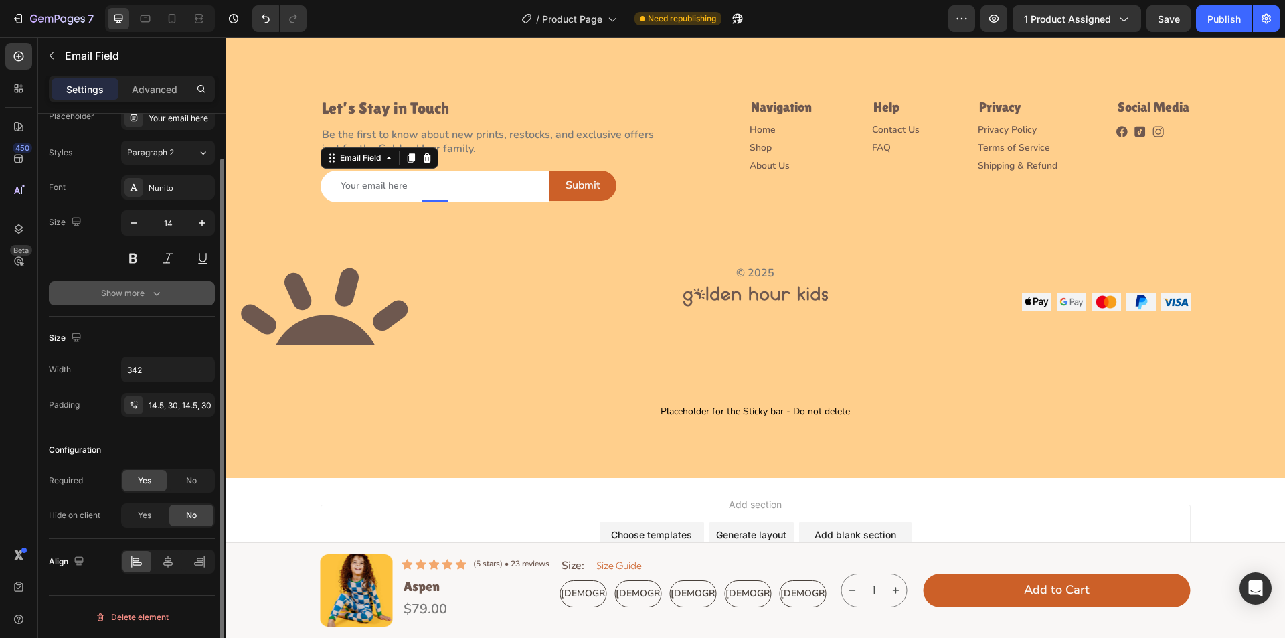
click at [175, 295] on button "Show more" at bounding box center [132, 293] width 166 height 24
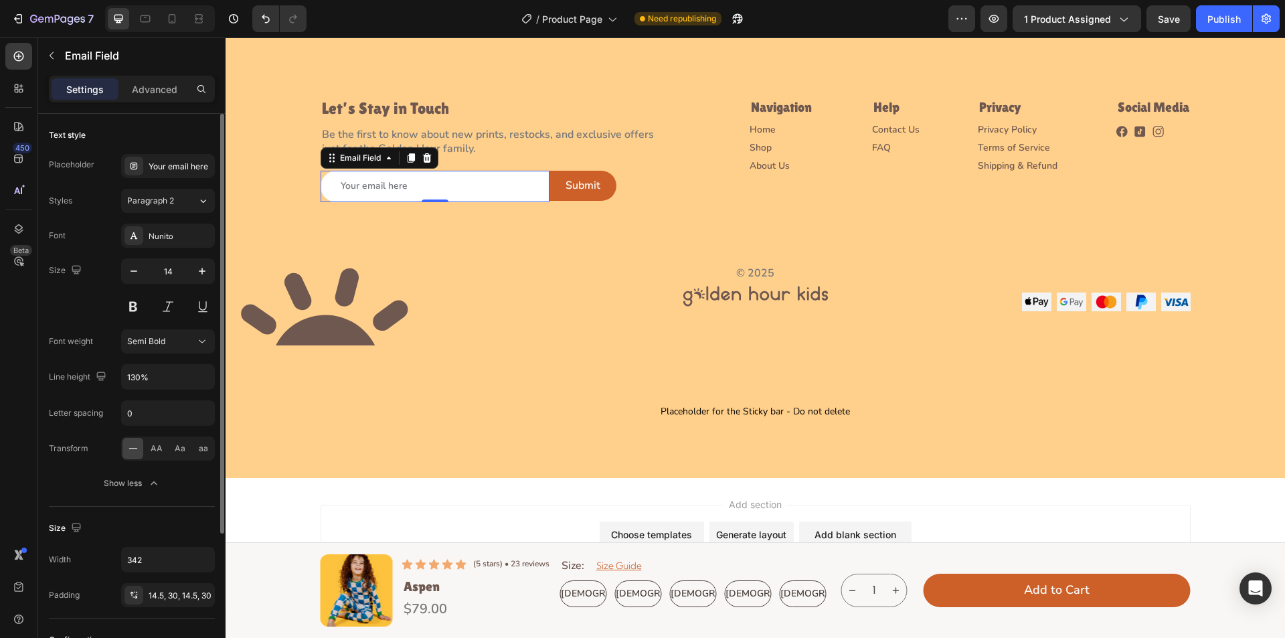
scroll to position [190, 0]
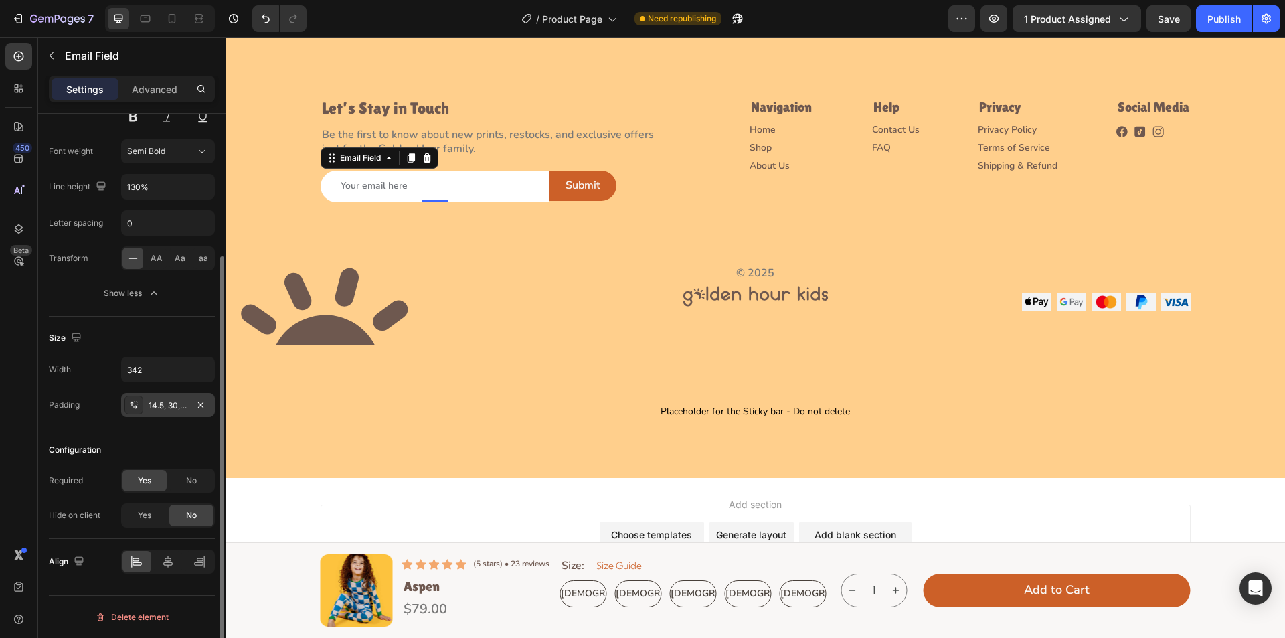
click at [127, 402] on div at bounding box center [134, 405] width 19 height 19
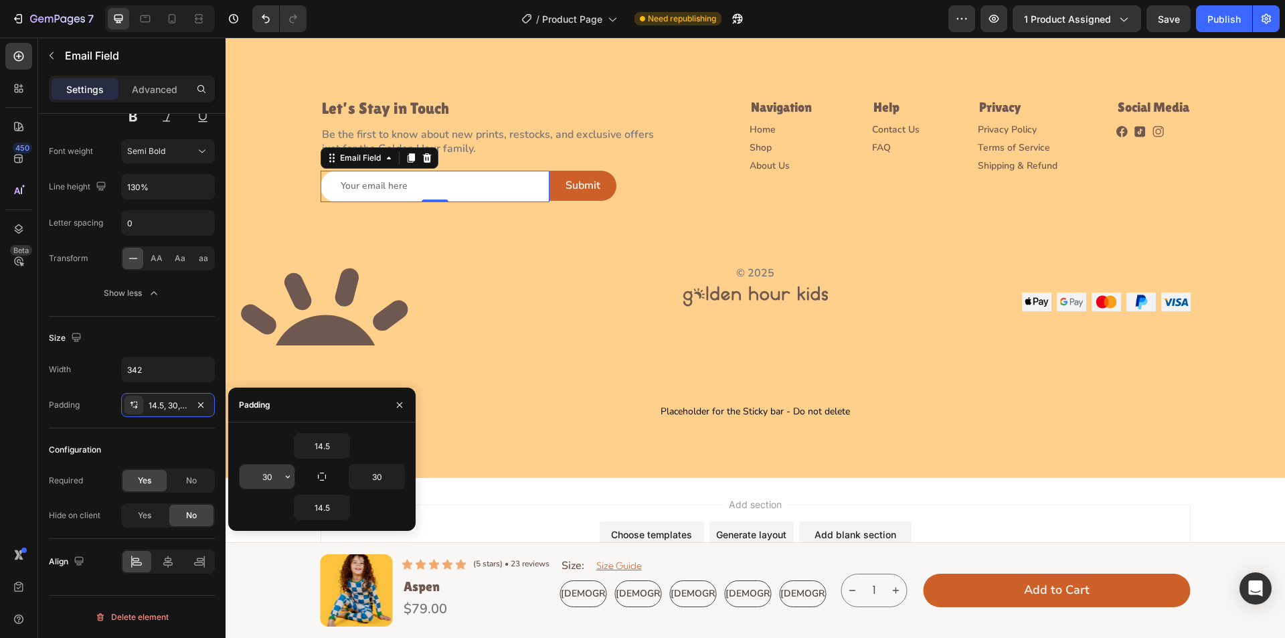
click at [273, 472] on input "30" at bounding box center [267, 477] width 55 height 24
type input "24"
click at [378, 477] on input "30" at bounding box center [376, 477] width 55 height 24
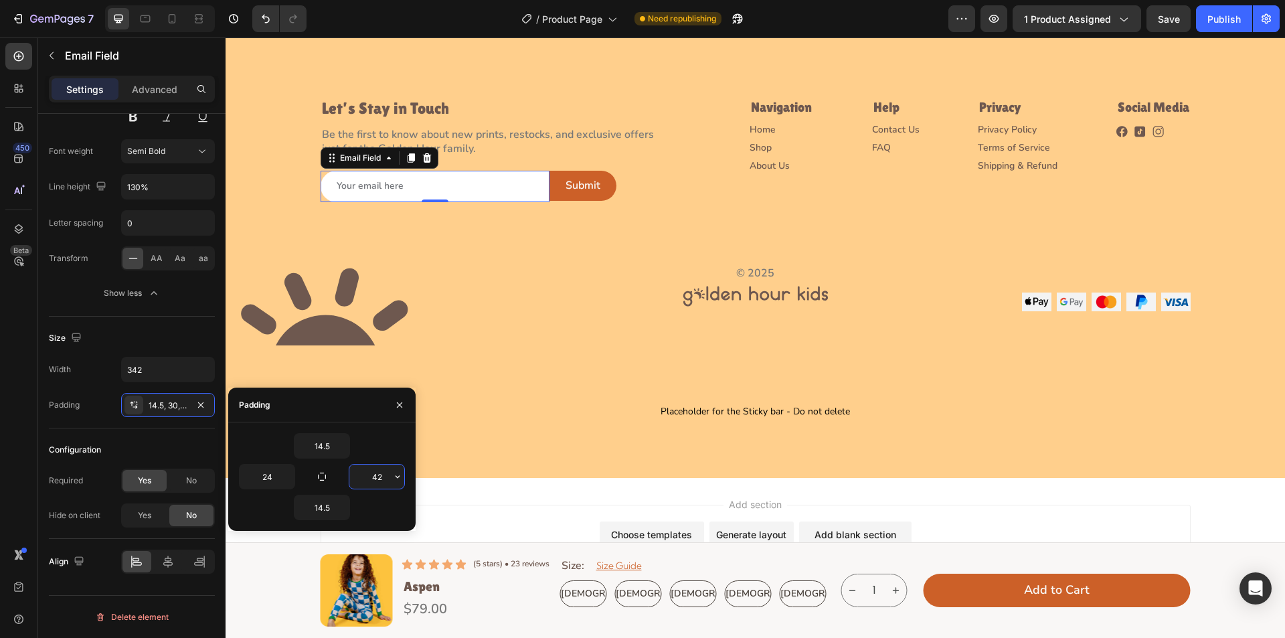
click at [382, 481] on input "42" at bounding box center [376, 477] width 55 height 24
type input "24"
click at [327, 447] on input "14.5" at bounding box center [322, 446] width 55 height 24
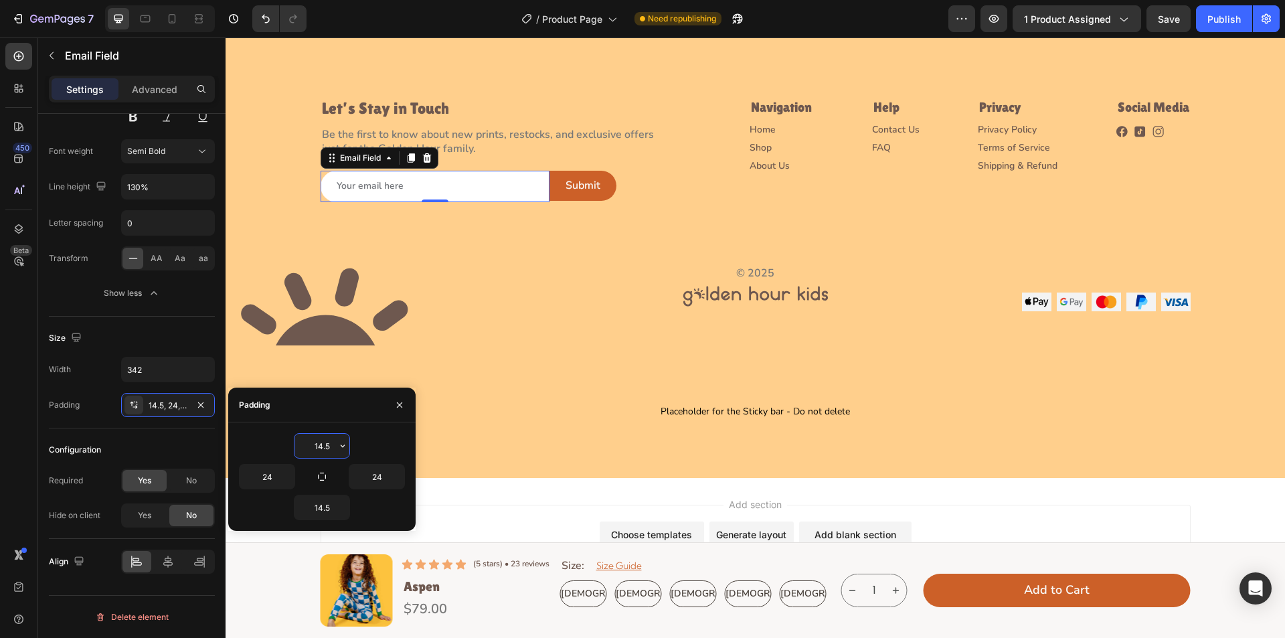
click at [327, 447] on input "14.5" at bounding box center [322, 446] width 55 height 24
type input "16"
click at [323, 508] on input "14.5" at bounding box center [322, 507] width 55 height 24
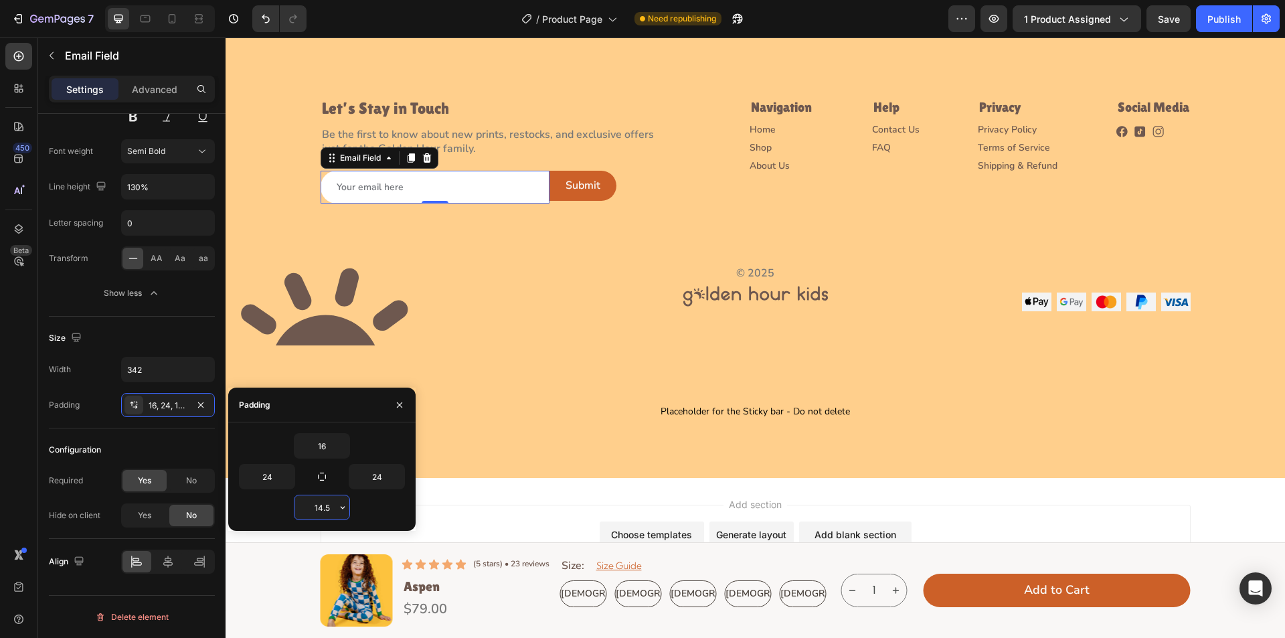
click at [323, 508] on input "14.5" at bounding box center [322, 507] width 55 height 24
type input "16"
click at [325, 446] on input "16" at bounding box center [322, 446] width 55 height 24
type input "17"
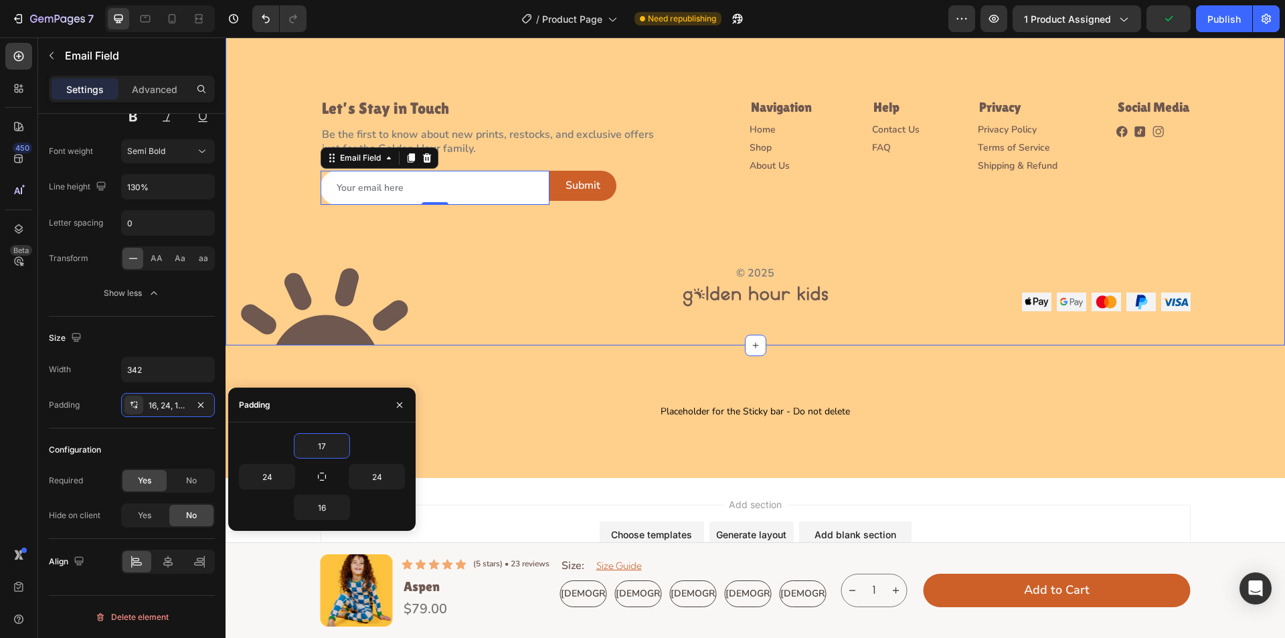
click at [568, 228] on div "Image Let’s Stay in Touch Heading Be the first to know about new prints, restoc…" at bounding box center [756, 142] width 1060 height 339
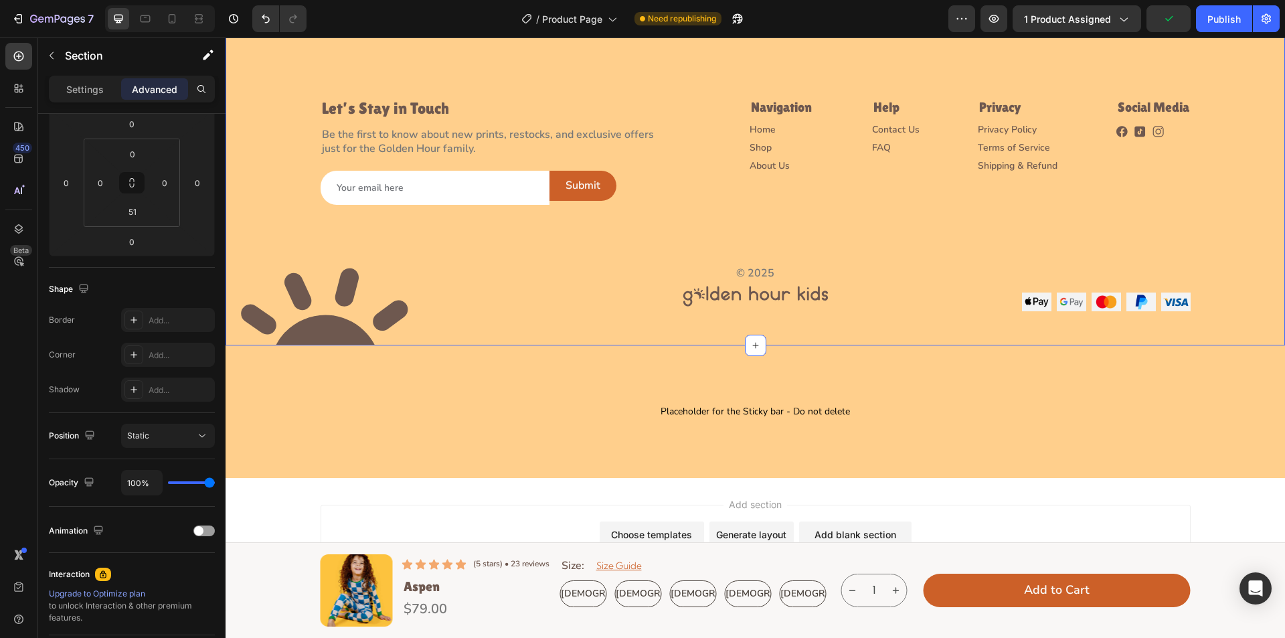
scroll to position [0, 0]
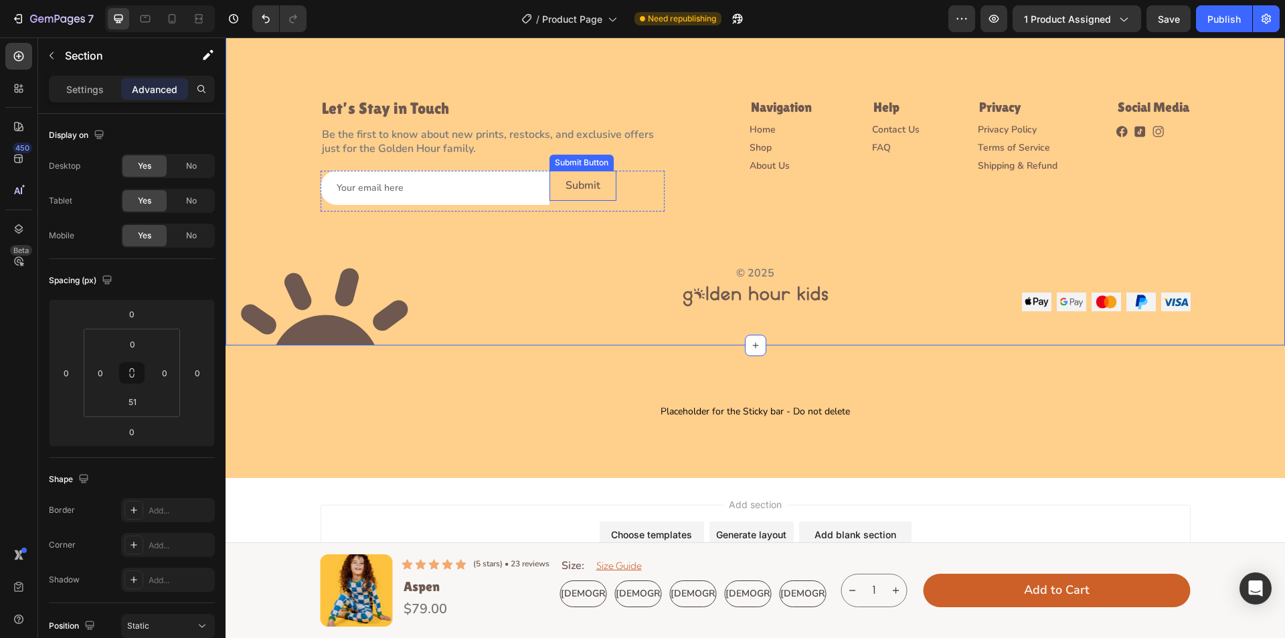
click at [550, 190] on button "Submit" at bounding box center [583, 186] width 67 height 30
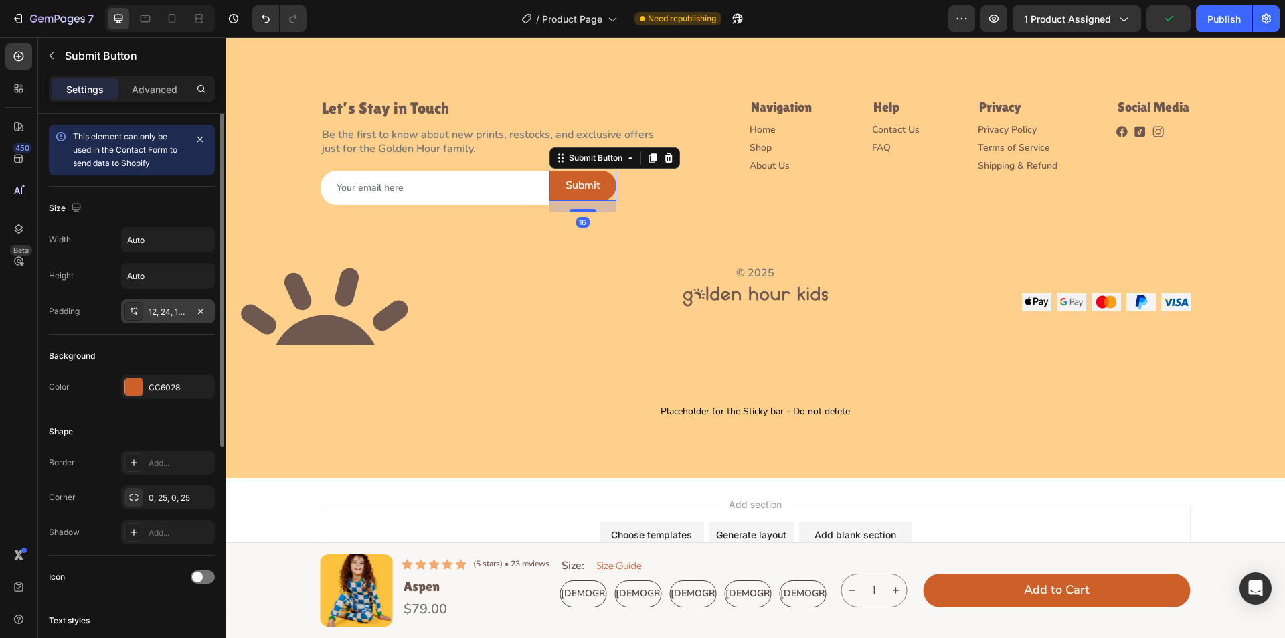
click at [127, 305] on div at bounding box center [134, 311] width 19 height 19
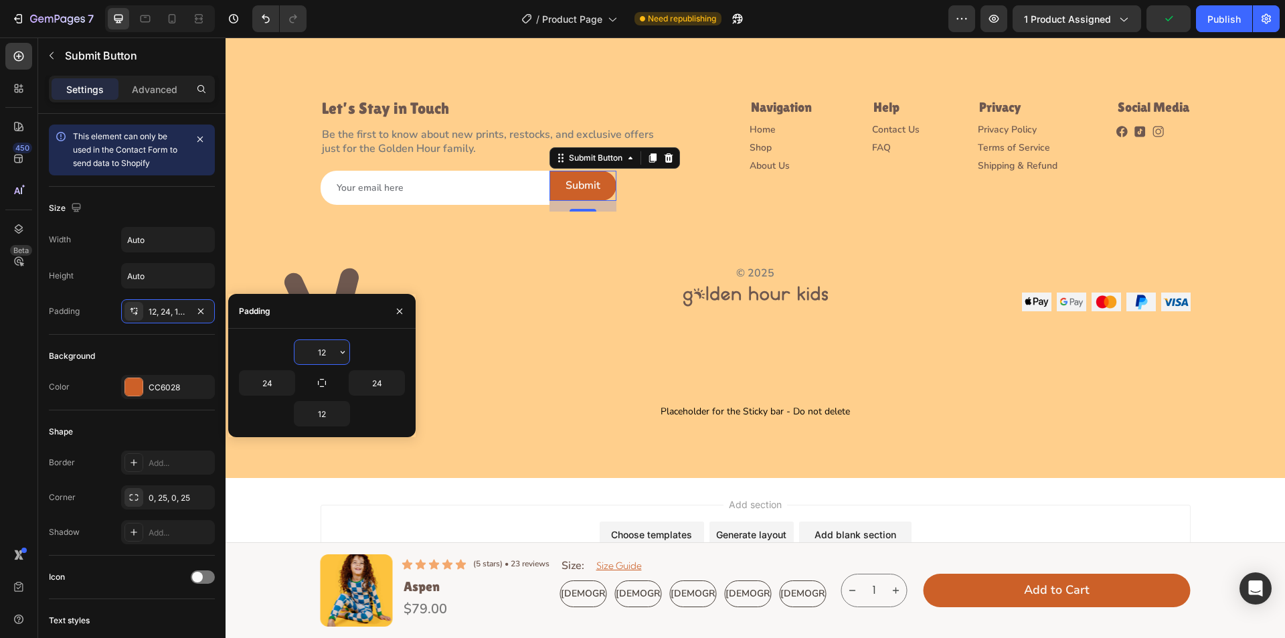
click at [327, 354] on input "12" at bounding box center [322, 352] width 55 height 24
type input "11"
click at [327, 416] on input "12" at bounding box center [322, 414] width 55 height 24
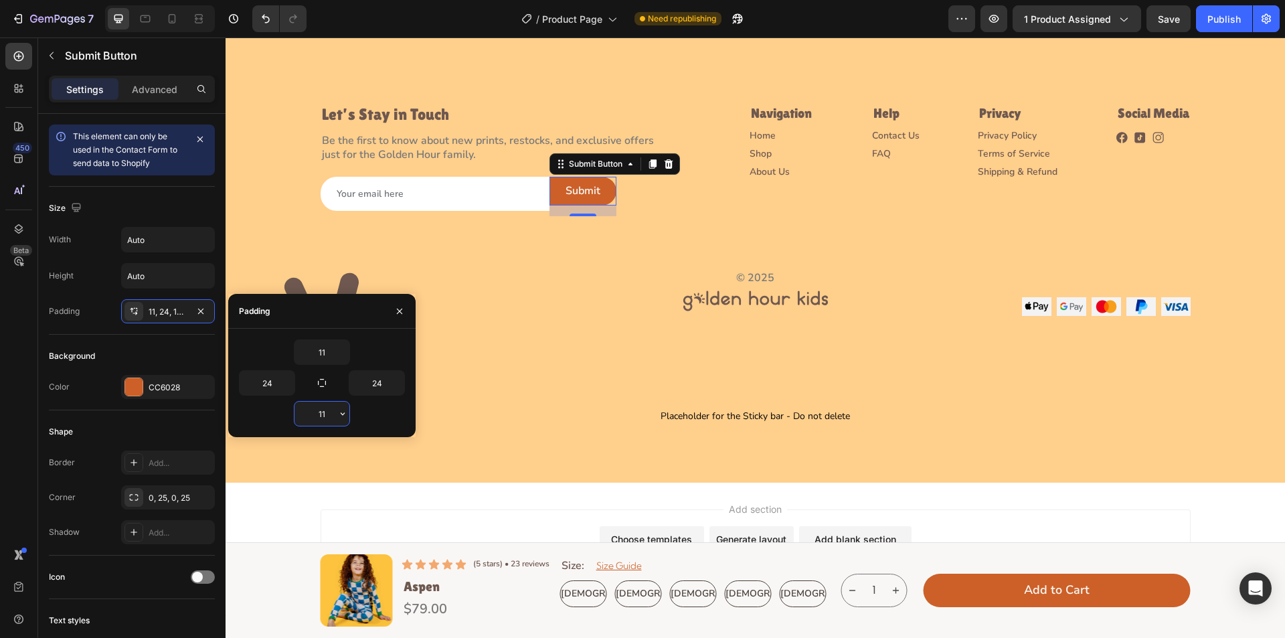
scroll to position [3784, 0]
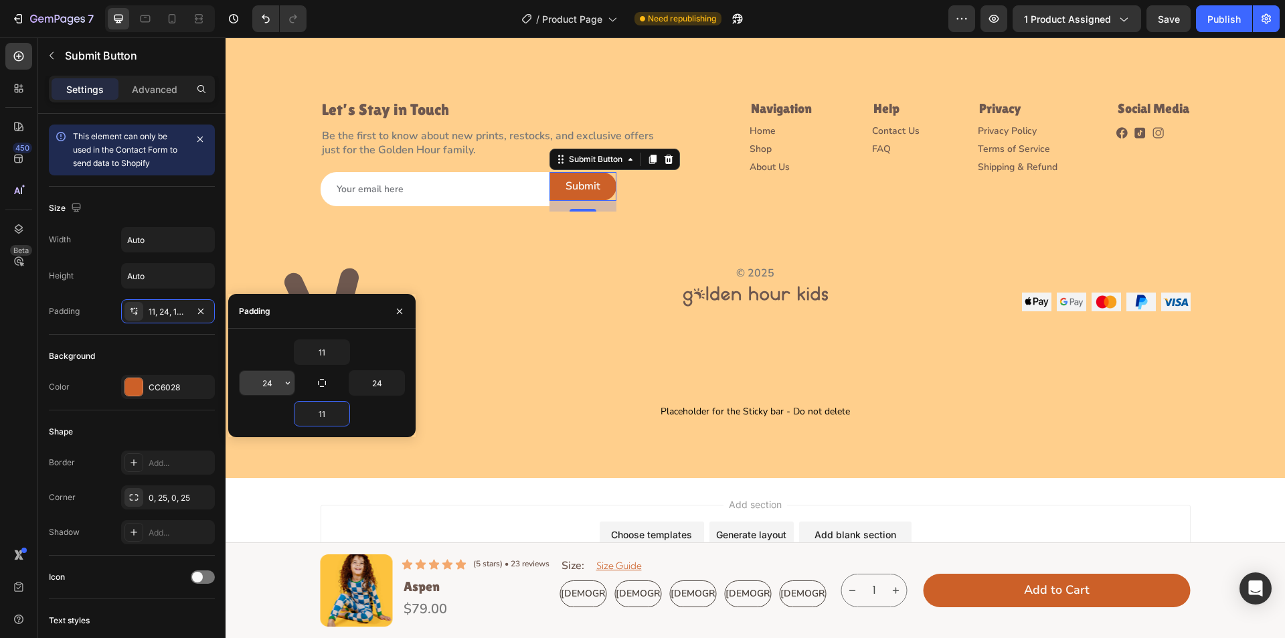
type input "11"
click at [276, 385] on input "24" at bounding box center [267, 383] width 55 height 24
type input "32"
click at [374, 382] on input "24" at bounding box center [376, 383] width 55 height 24
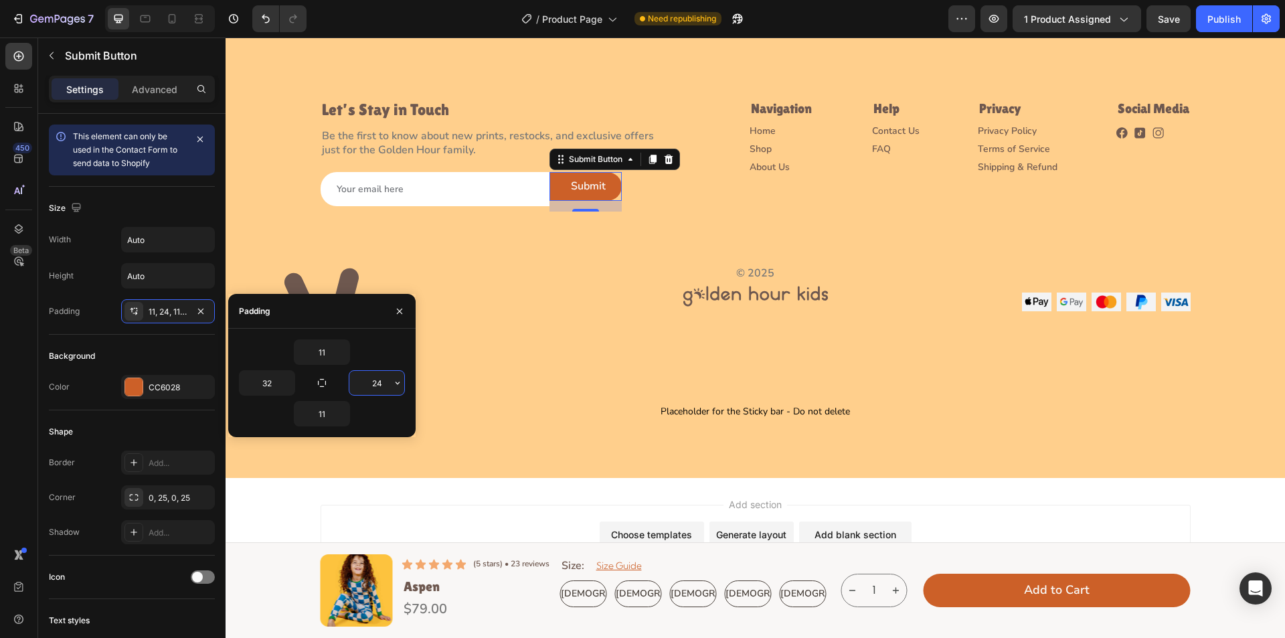
click at [374, 382] on input "24" at bounding box center [376, 383] width 55 height 24
type input "32"
click at [487, 311] on div at bounding box center [756, 296] width 870 height 30
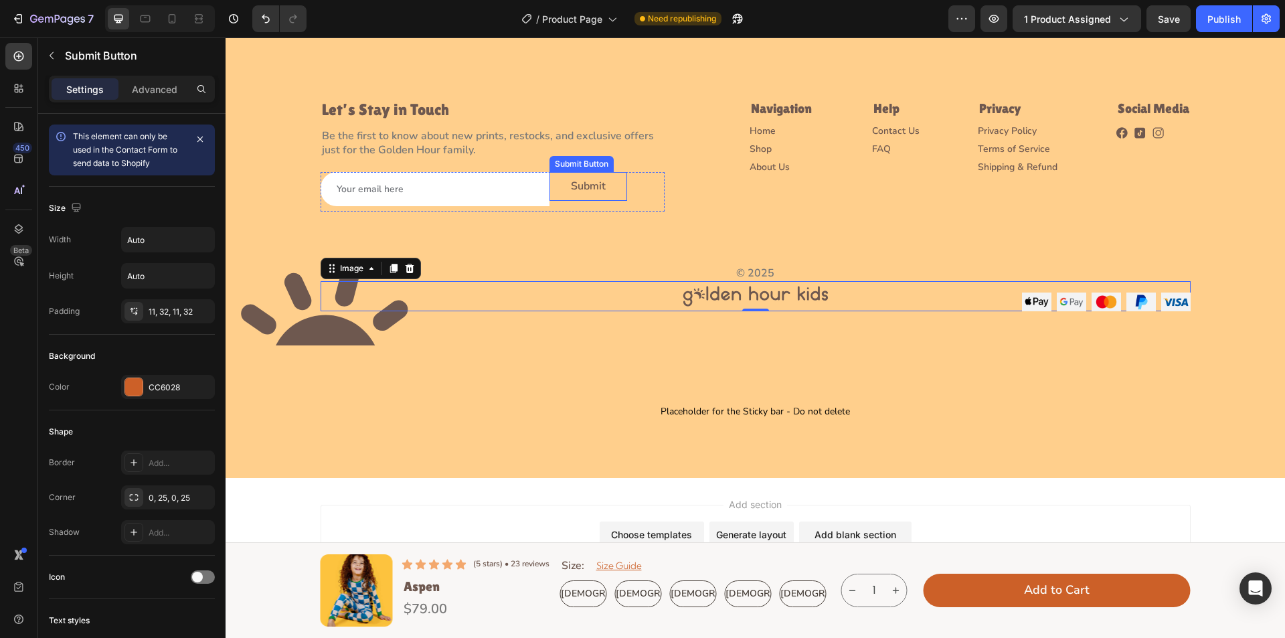
click at [609, 189] on button "Submit" at bounding box center [589, 186] width 78 height 29
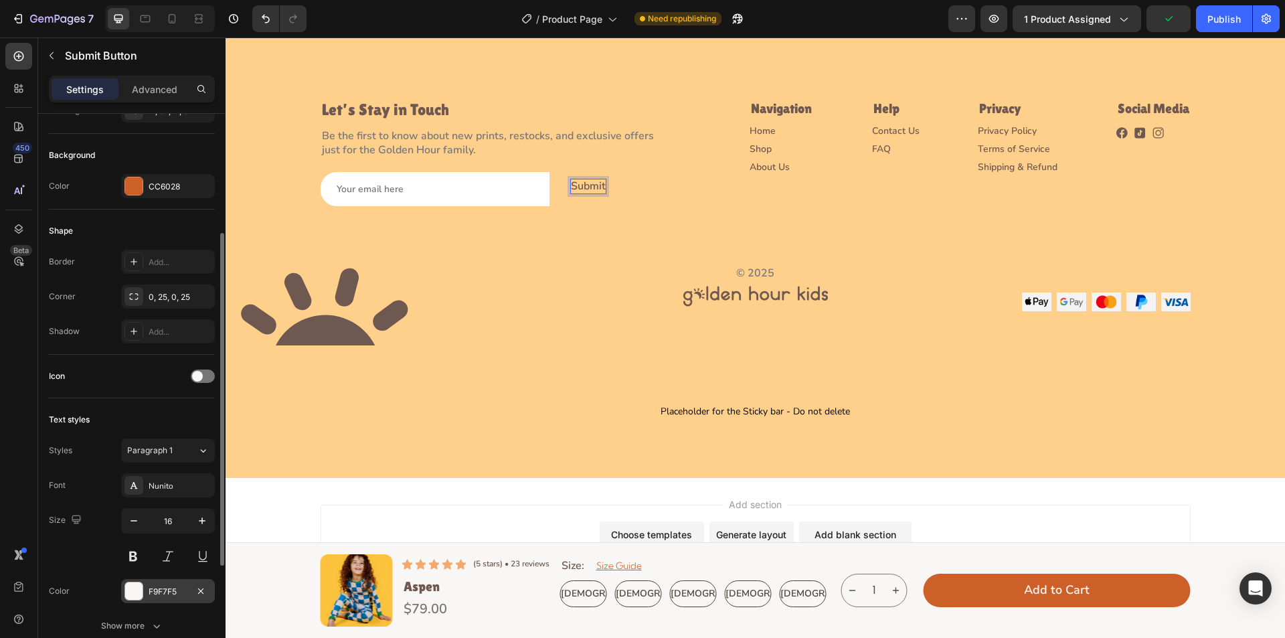
scroll to position [387, 0]
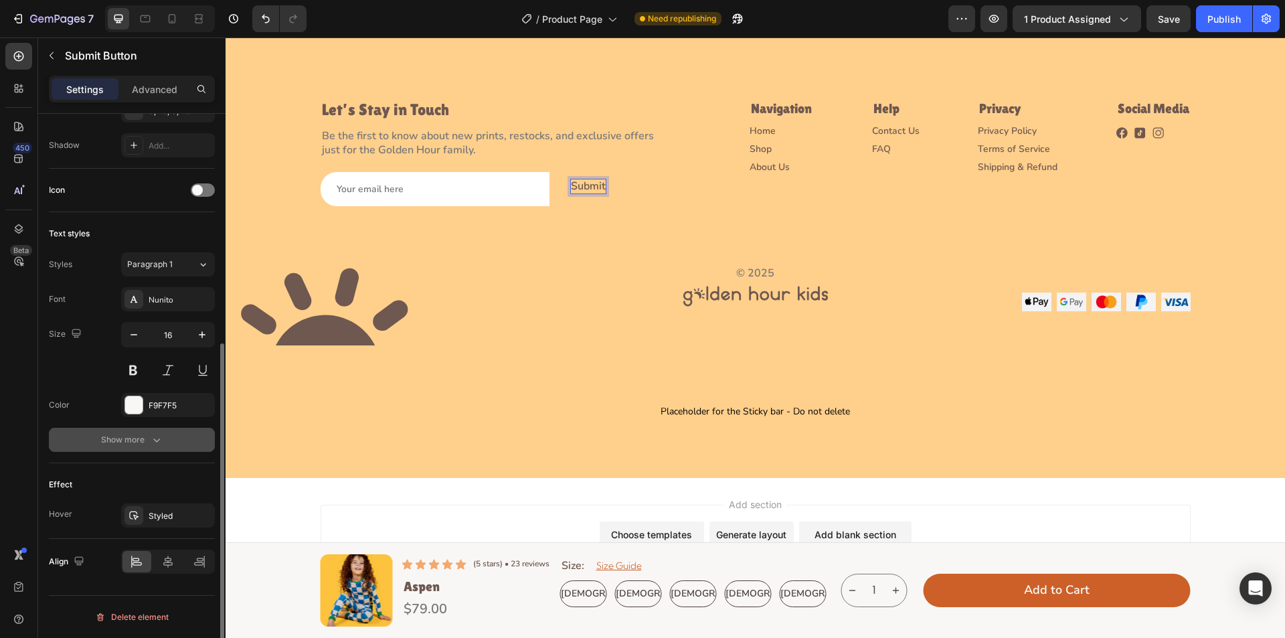
click at [176, 439] on button "Show more" at bounding box center [132, 440] width 166 height 24
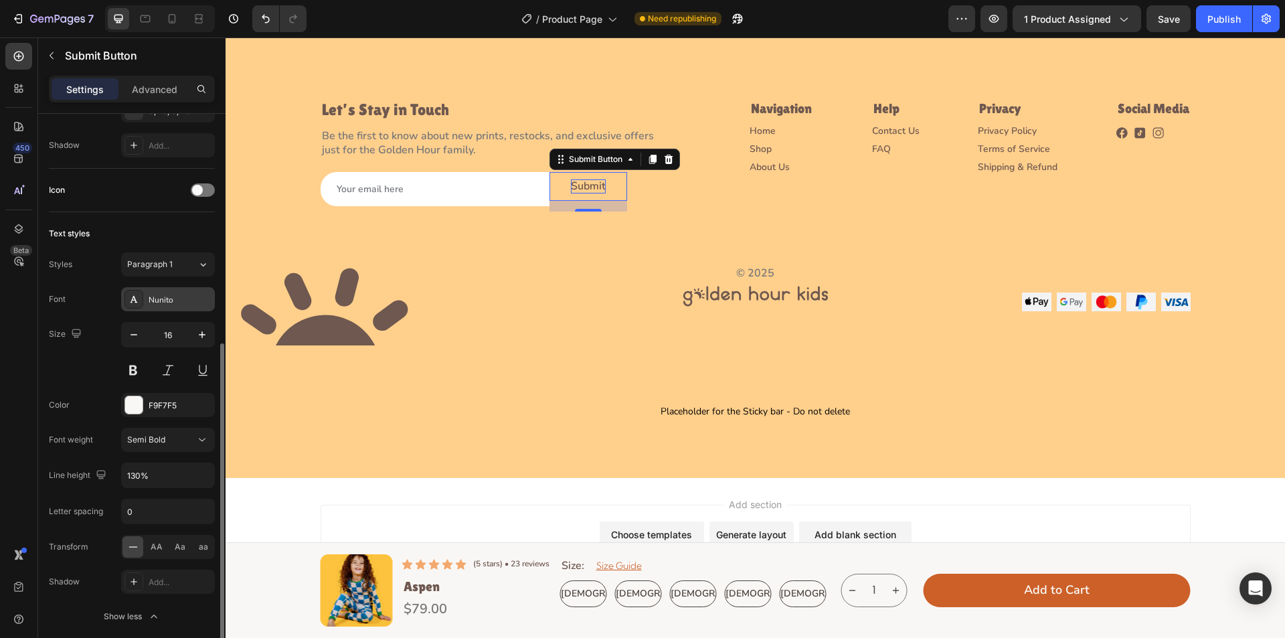
click at [163, 289] on div "Nunito" at bounding box center [168, 299] width 94 height 24
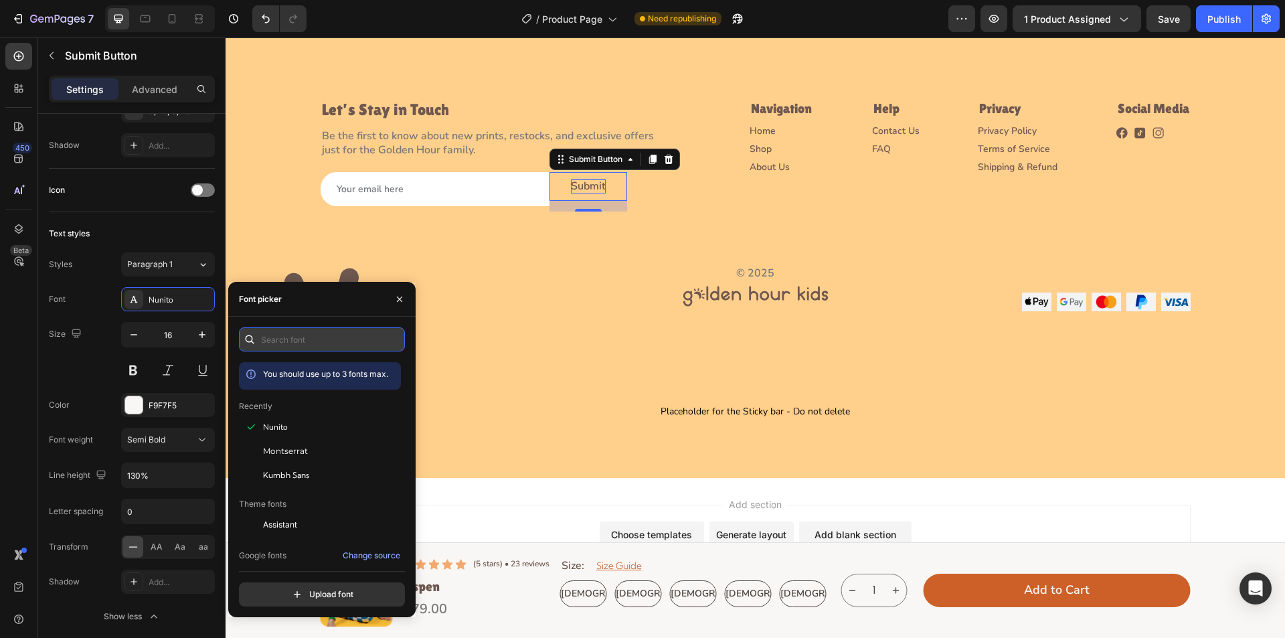
drag, startPoint x: 289, startPoint y: 343, endPoint x: 276, endPoint y: 343, distance: 12.7
click at [288, 343] on input "text" at bounding box center [322, 339] width 166 height 24
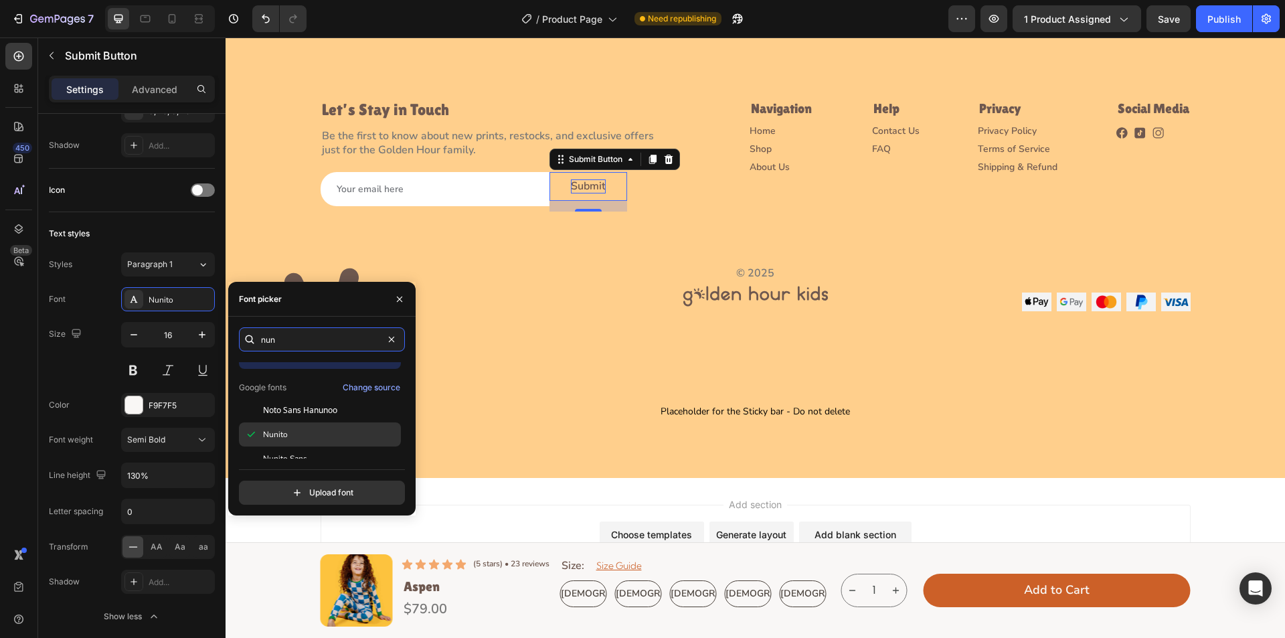
scroll to position [33, 0]
type input "nun"
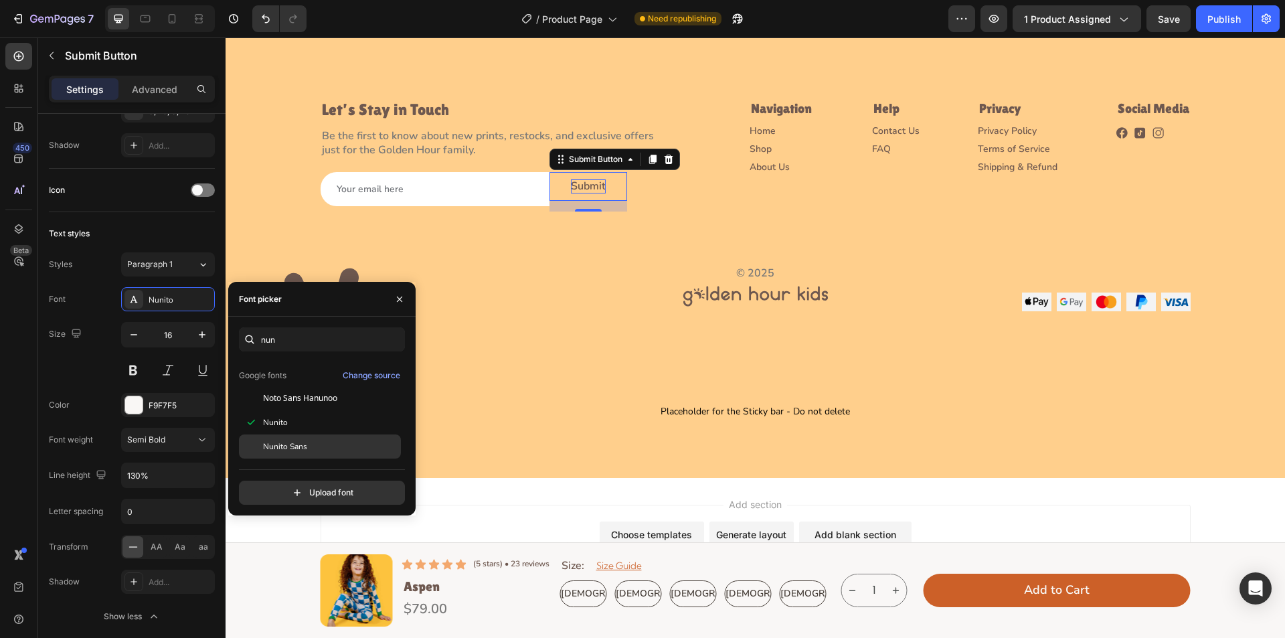
click at [317, 440] on div "Nunito Sans" at bounding box center [330, 446] width 135 height 12
click at [50, 351] on div "Size 16" at bounding box center [132, 352] width 166 height 60
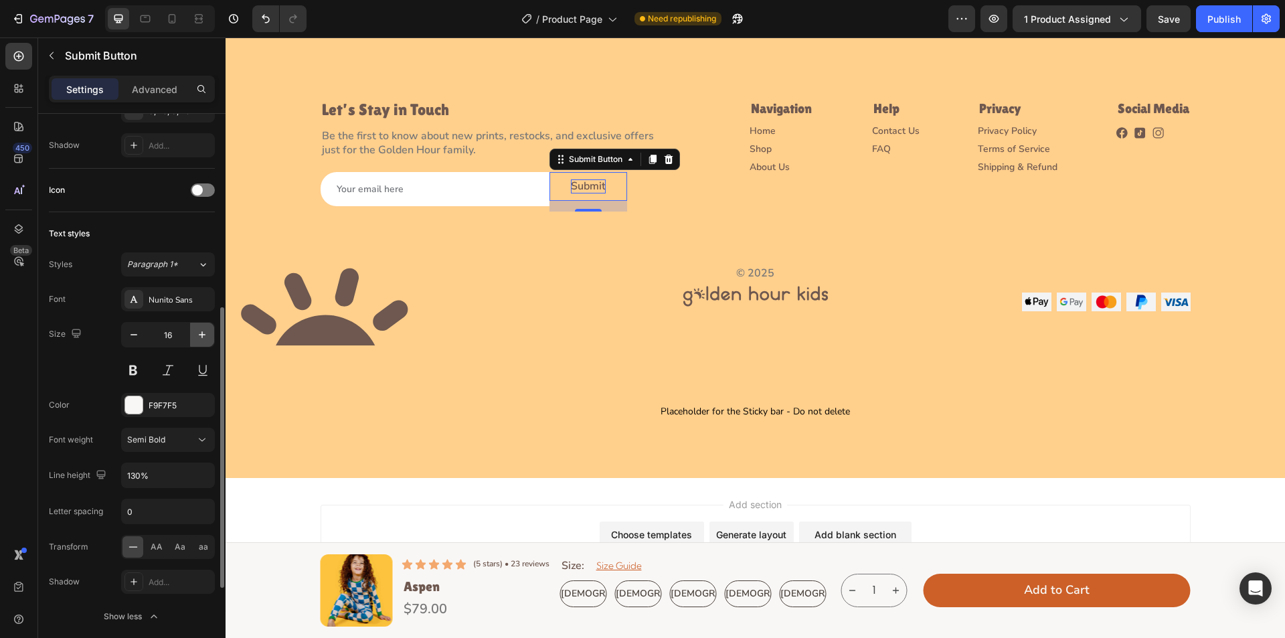
click at [202, 335] on icon "button" at bounding box center [202, 334] width 7 height 7
type input "18"
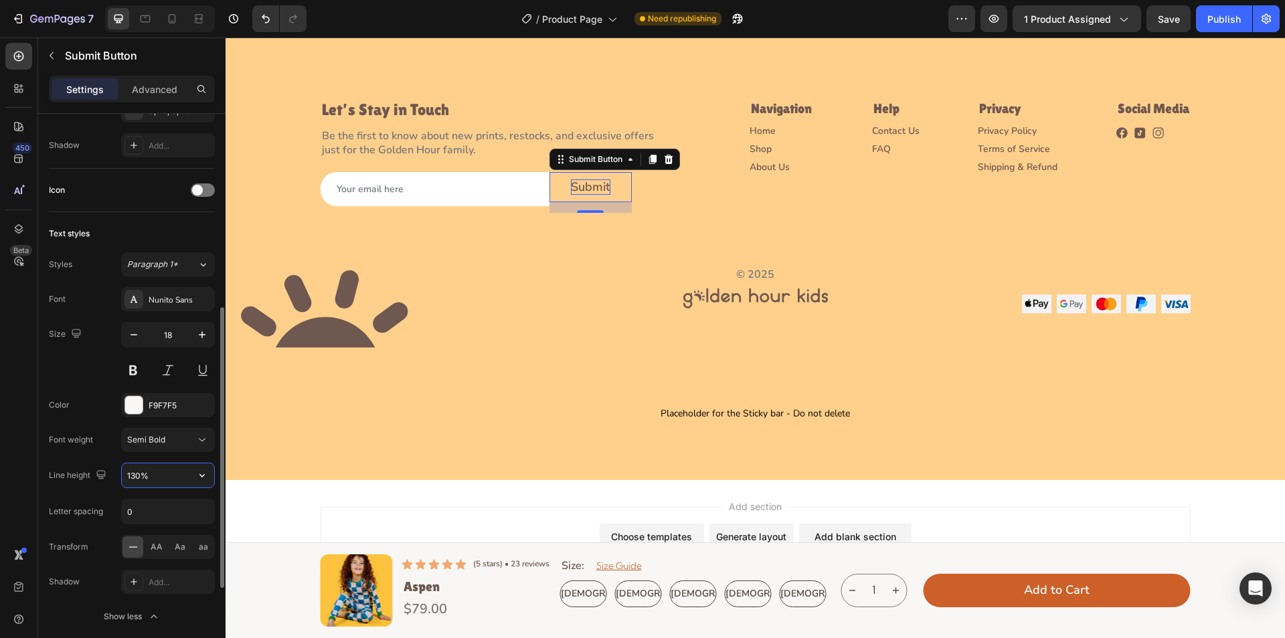
click at [136, 475] on input "130%" at bounding box center [168, 475] width 92 height 24
click at [135, 475] on input "130%" at bounding box center [168, 475] width 92 height 24
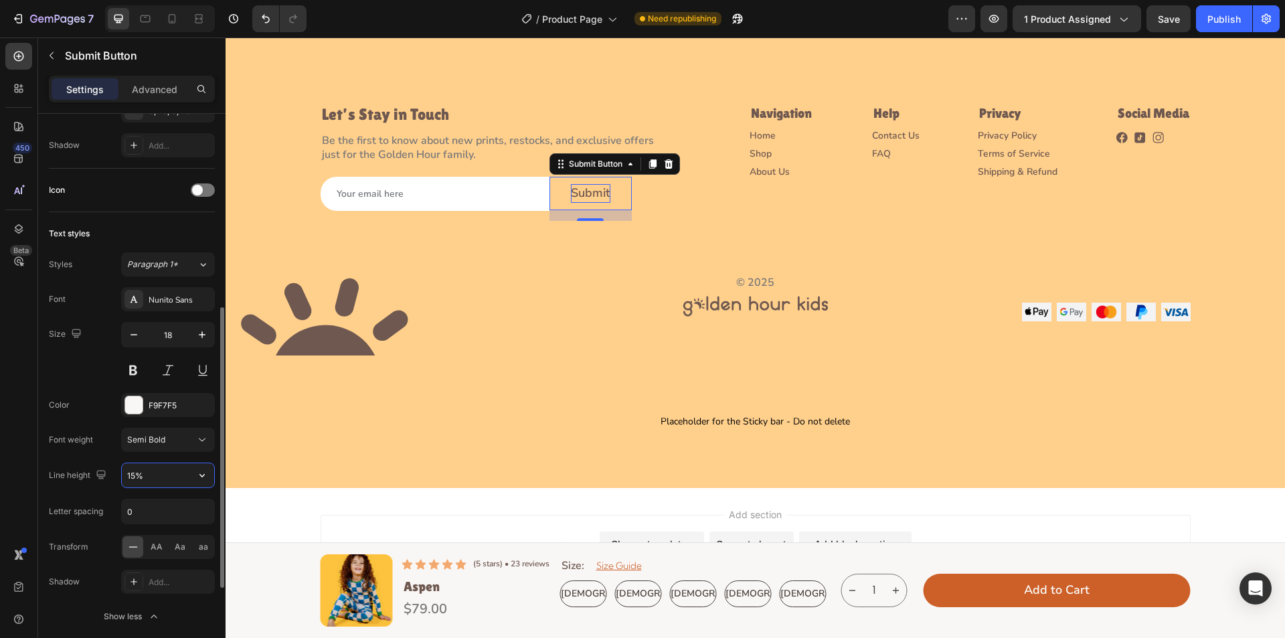
type input "155%"
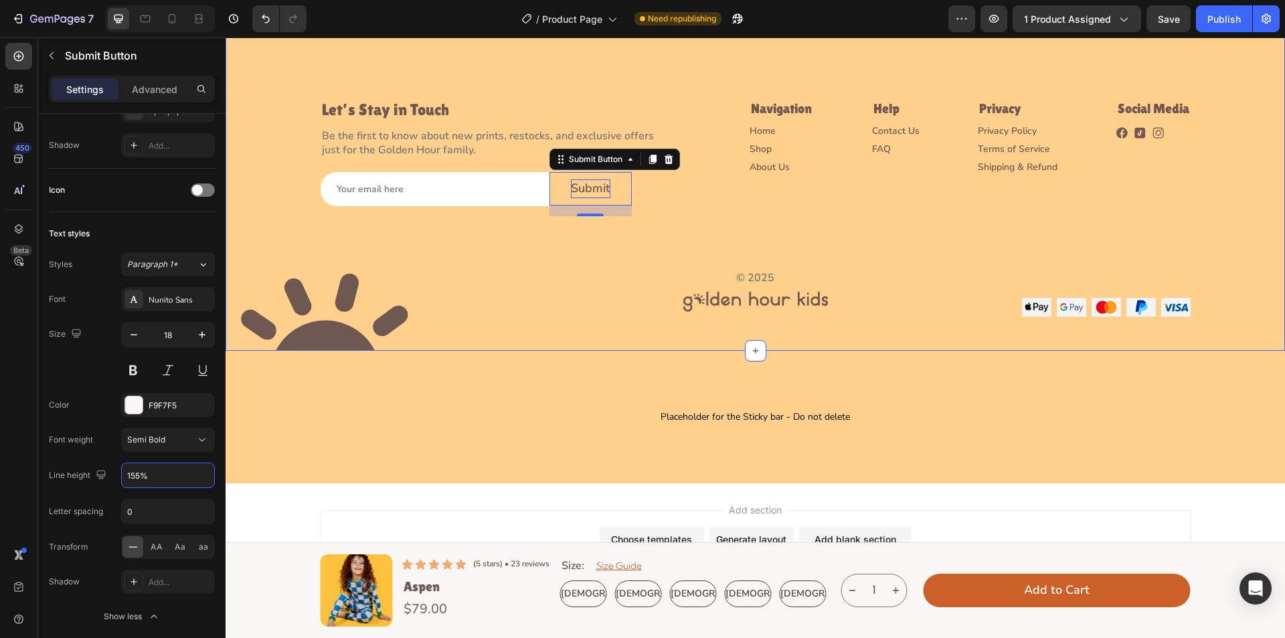
click at [517, 230] on div "Image Let’s Stay in Touch Heading Be the first to know about new prints, restoc…" at bounding box center [756, 145] width 1060 height 342
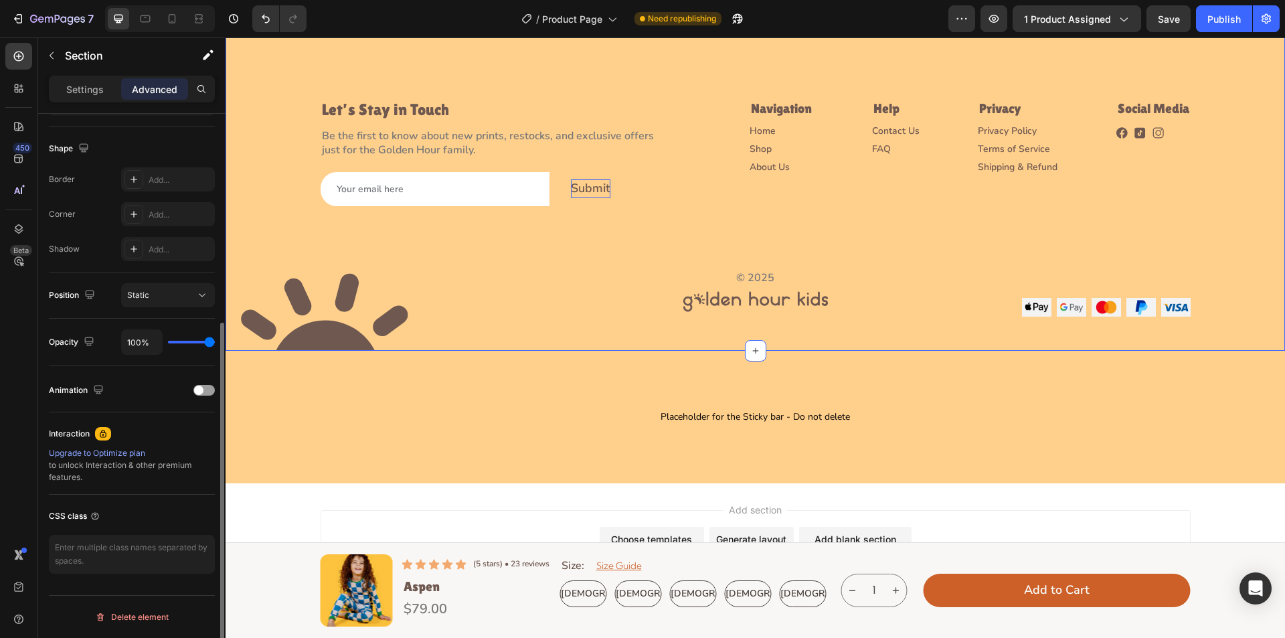
scroll to position [0, 0]
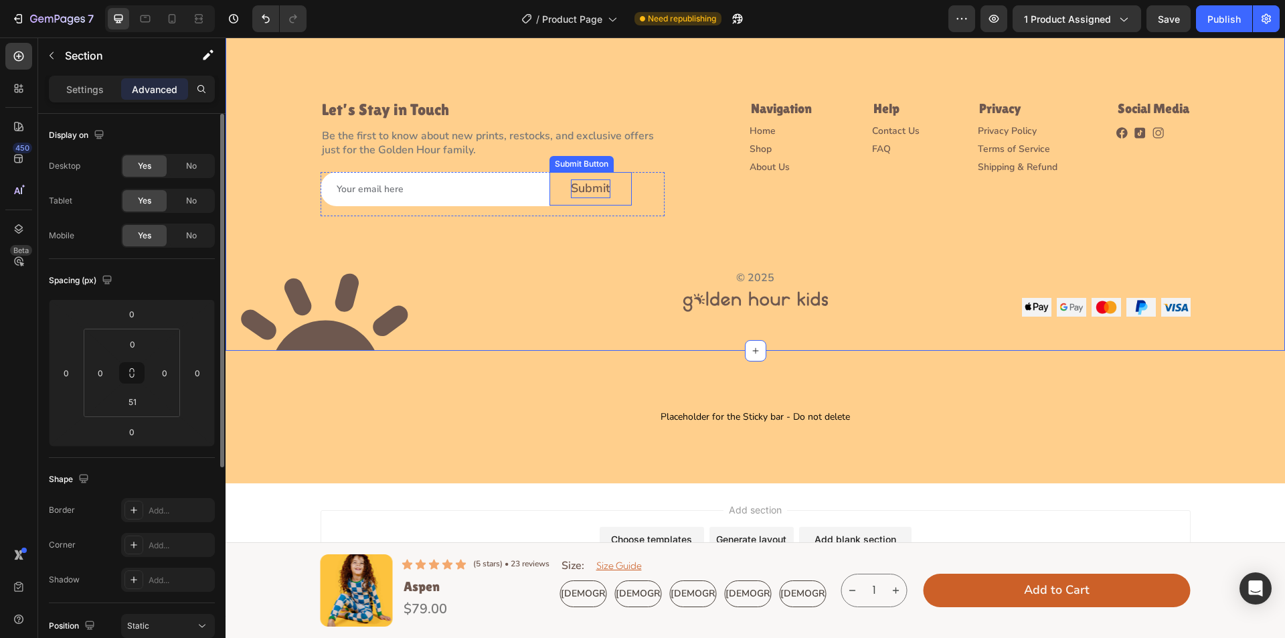
click at [618, 189] on button "Submit" at bounding box center [591, 188] width 82 height 33
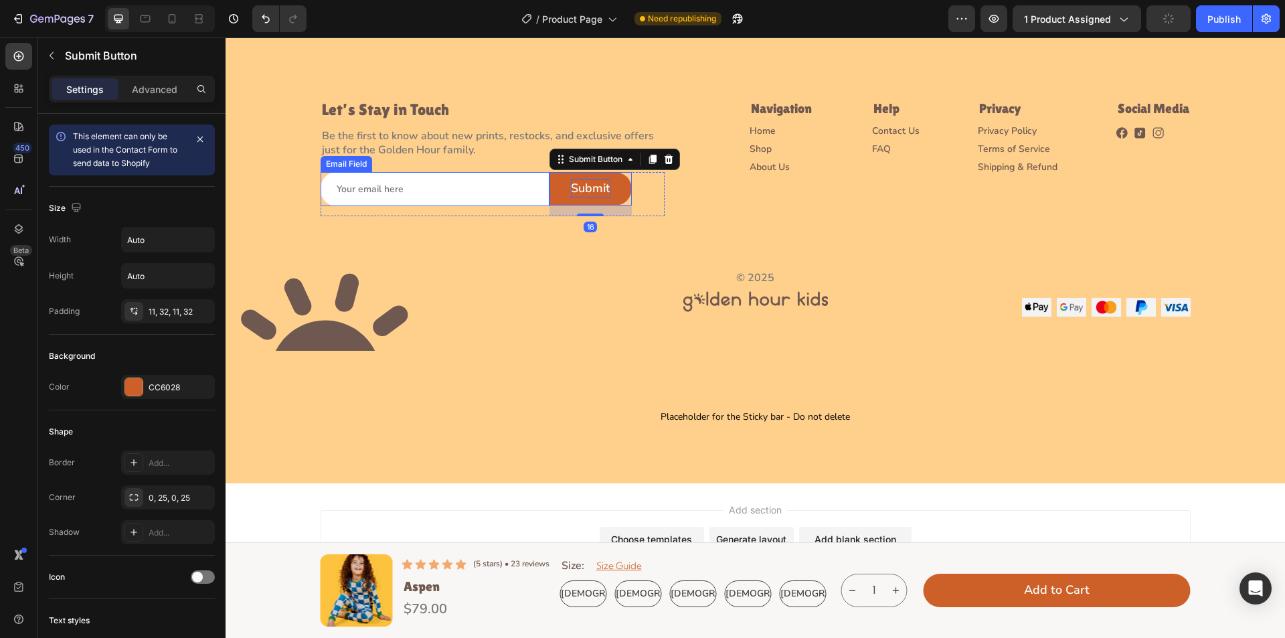
click at [479, 197] on input "email" at bounding box center [435, 189] width 229 height 34
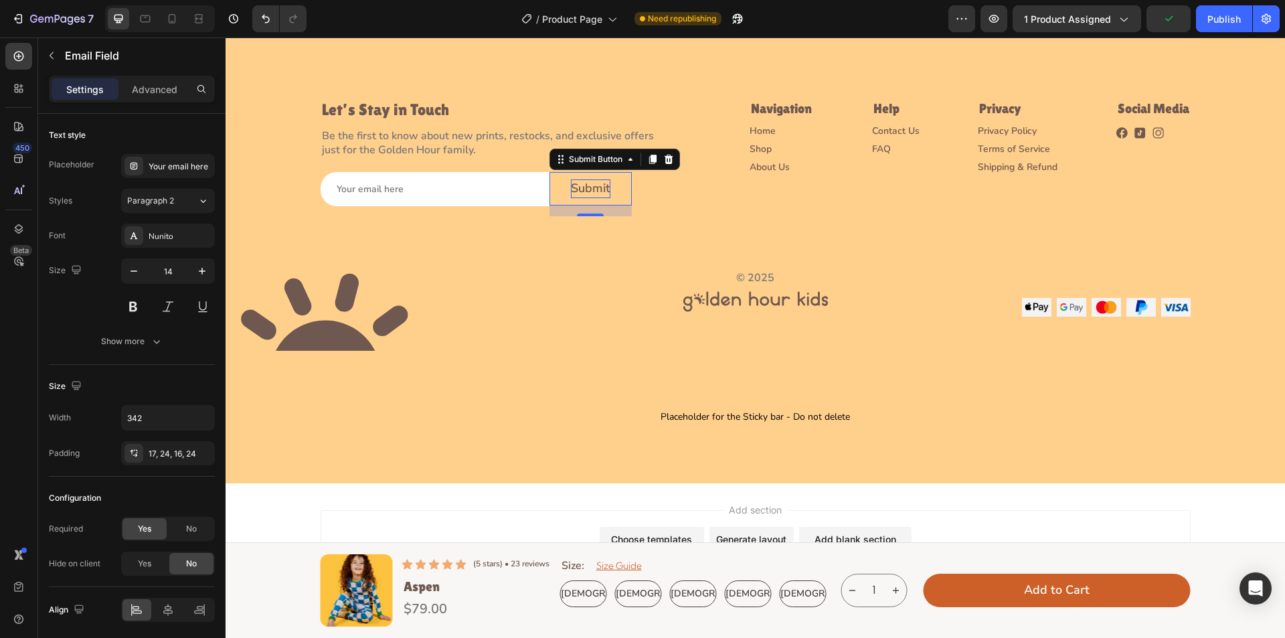
click at [612, 197] on button "Submit" at bounding box center [591, 188] width 82 height 33
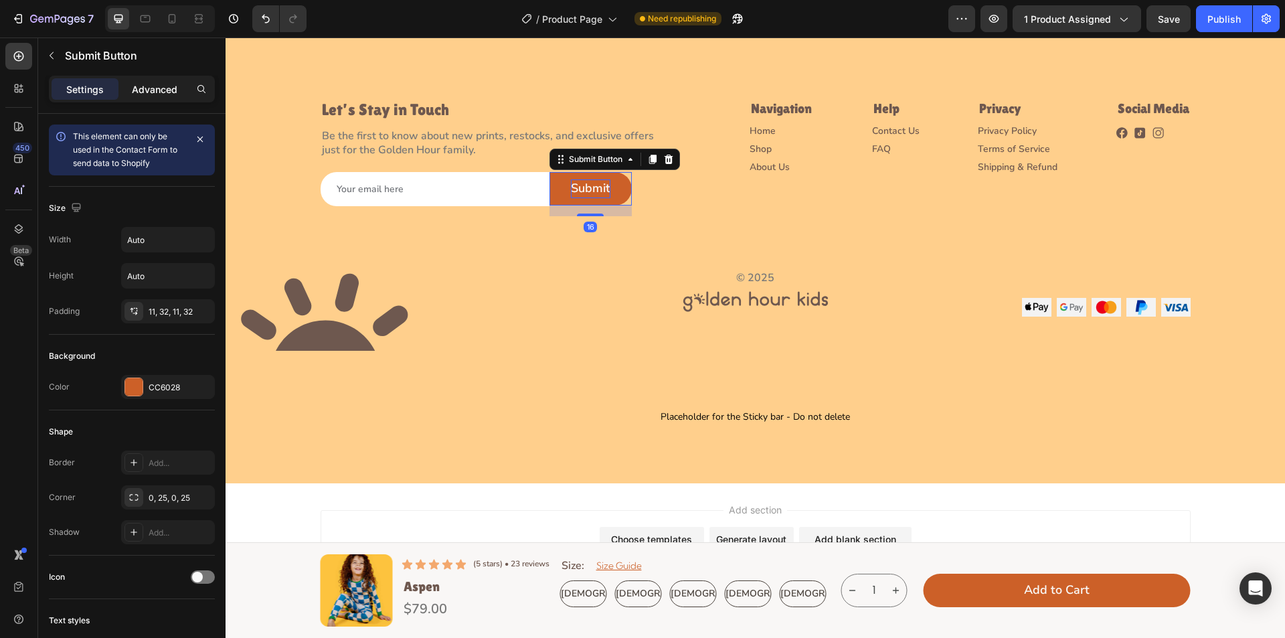
click at [166, 98] on div "Advanced" at bounding box center [154, 88] width 67 height 21
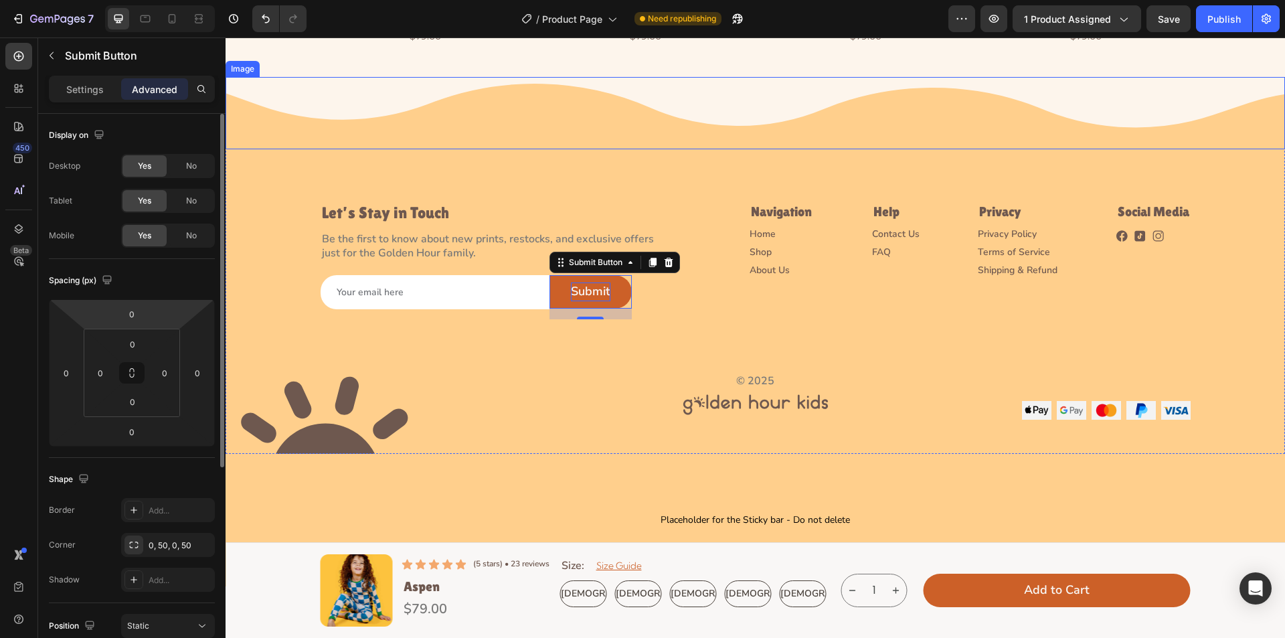
scroll to position [3583, 0]
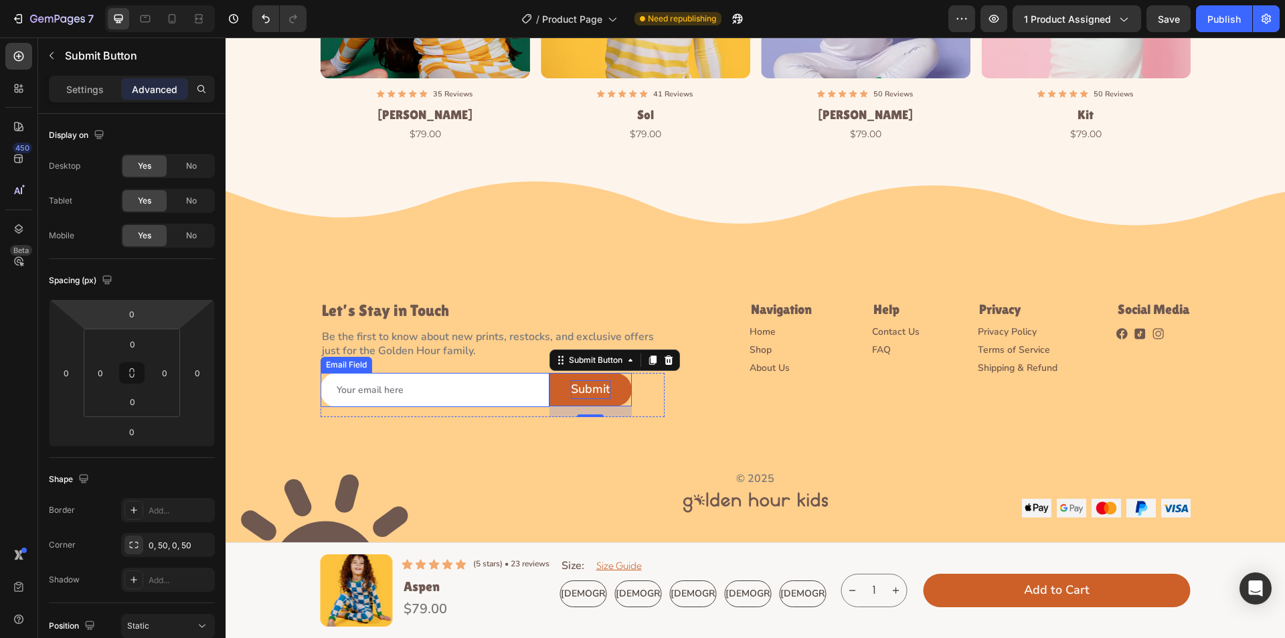
click at [505, 397] on input "email" at bounding box center [435, 390] width 229 height 34
click at [576, 393] on p "Submit" at bounding box center [590, 389] width 39 height 19
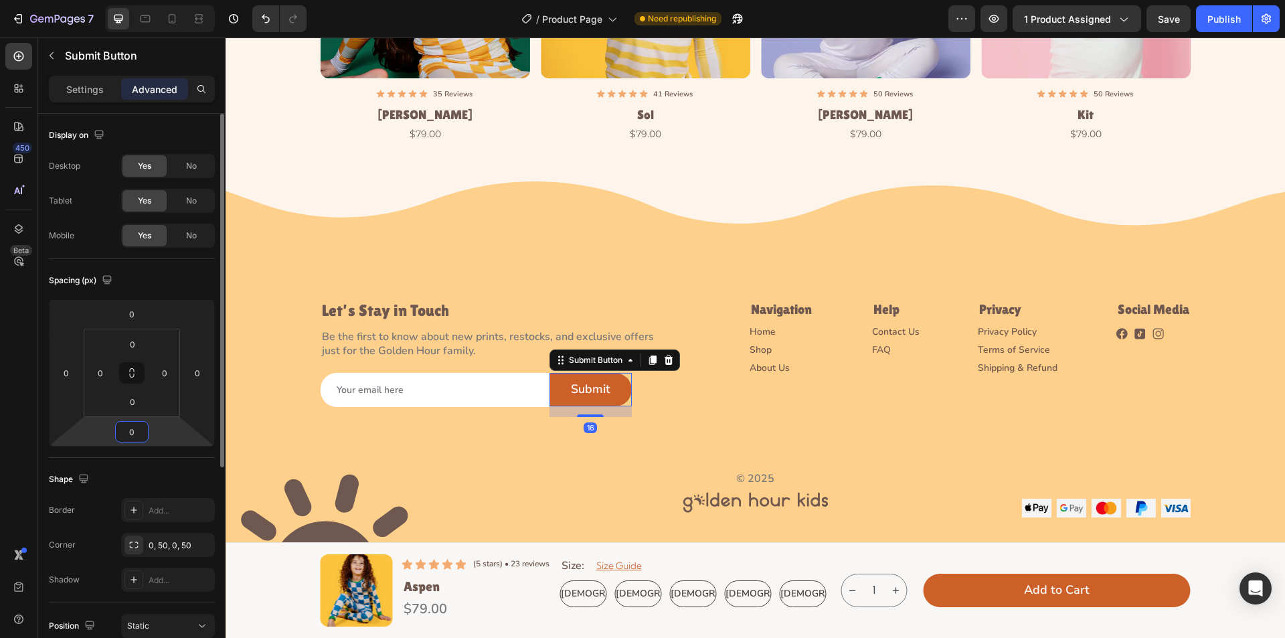
click at [141, 437] on input "0" at bounding box center [131, 432] width 27 height 20
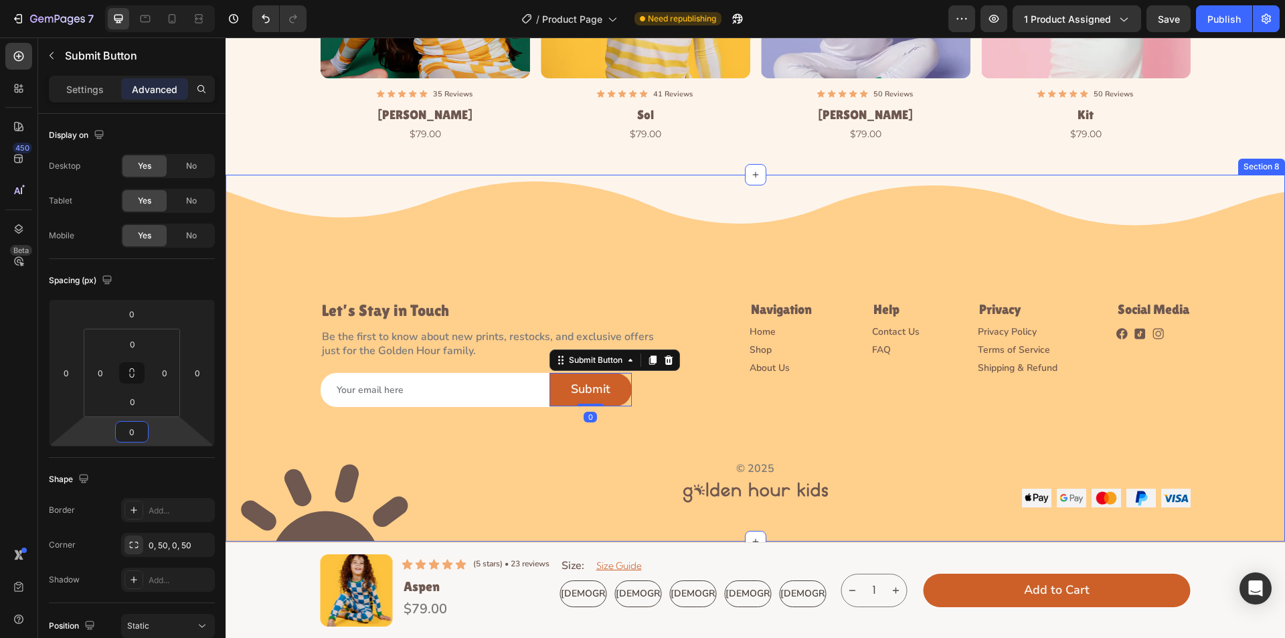
click at [687, 423] on div "Image Let’s Stay in Touch Heading Be the first to know about new prints, restoc…" at bounding box center [756, 341] width 1060 height 333
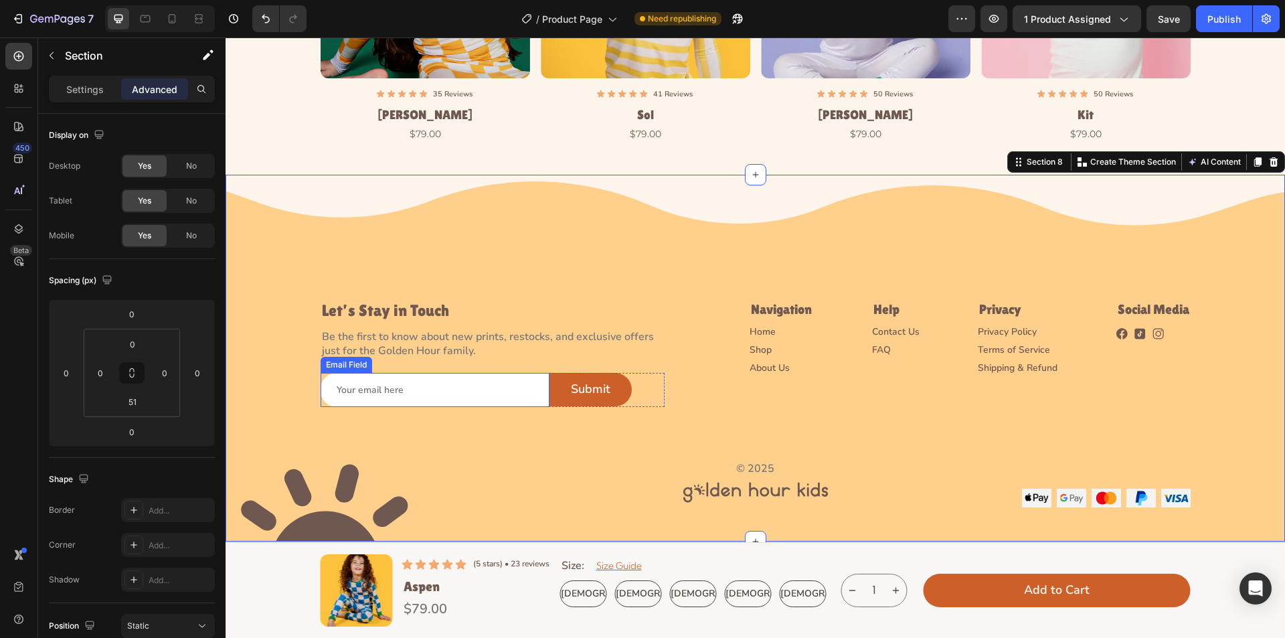
click at [498, 396] on input "email" at bounding box center [435, 390] width 229 height 34
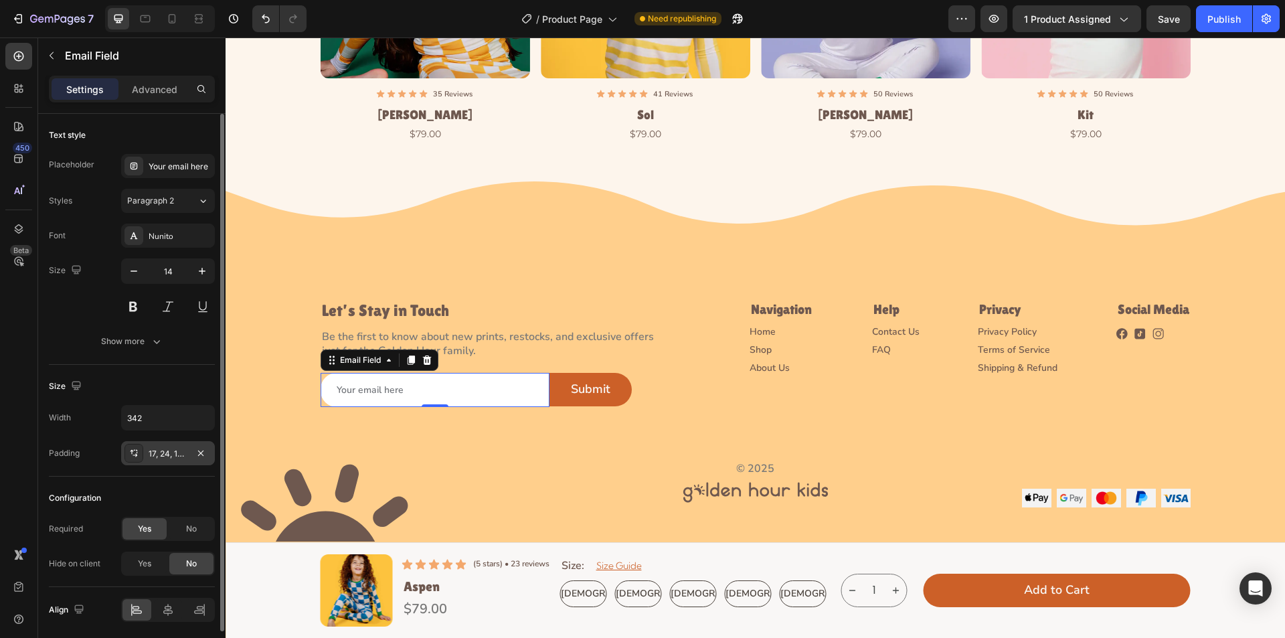
click at [136, 450] on icon at bounding box center [134, 453] width 11 height 11
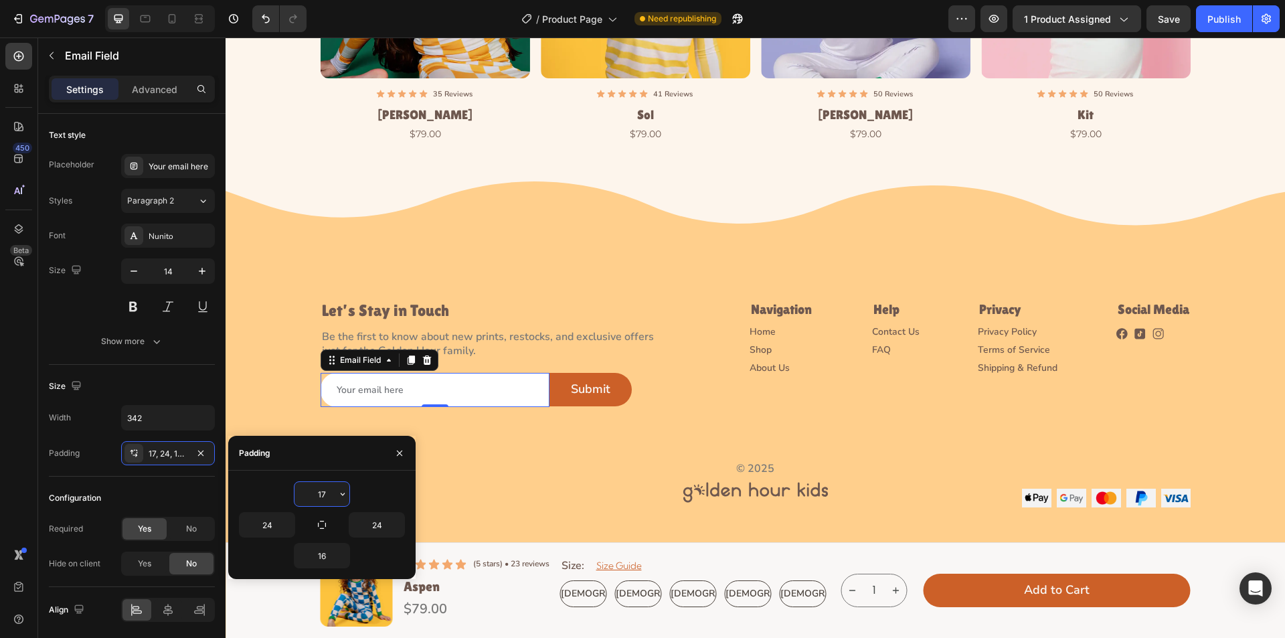
click at [325, 491] on input "17" at bounding box center [322, 494] width 55 height 24
type input "16"
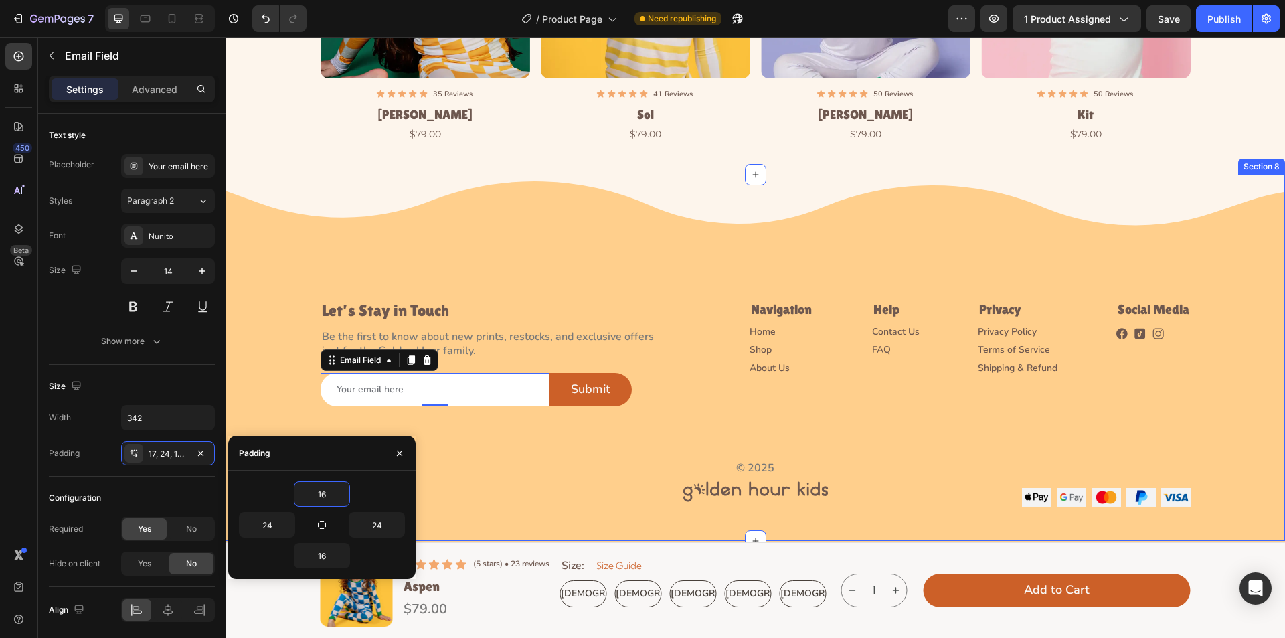
click at [280, 397] on div "Image Let’s Stay in Touch Heading Be the first to know about new prints, restoc…" at bounding box center [756, 341] width 1060 height 332
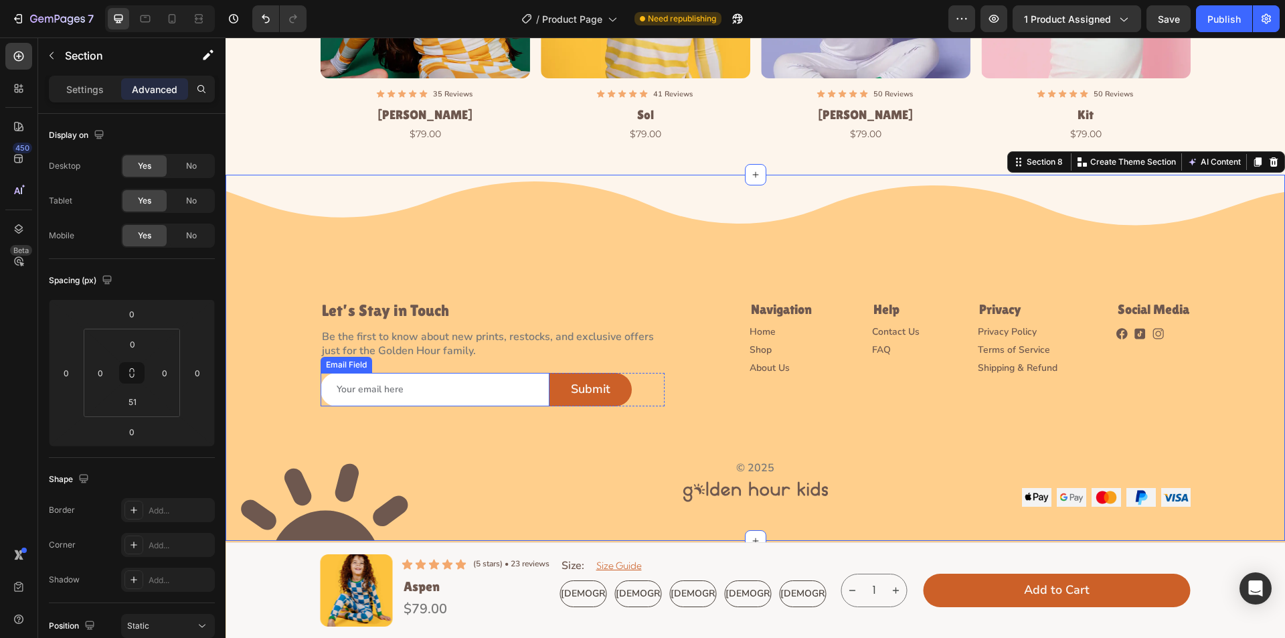
click at [340, 390] on input "email" at bounding box center [435, 389] width 229 height 33
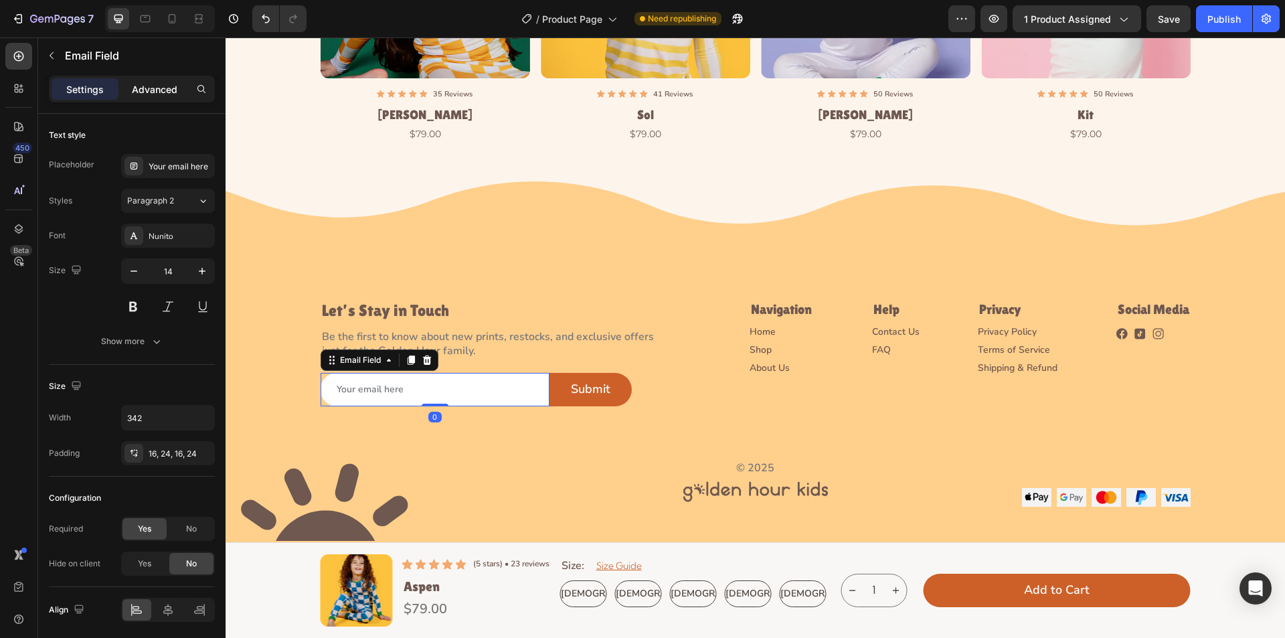
click at [147, 90] on p "Advanced" at bounding box center [155, 89] width 46 height 14
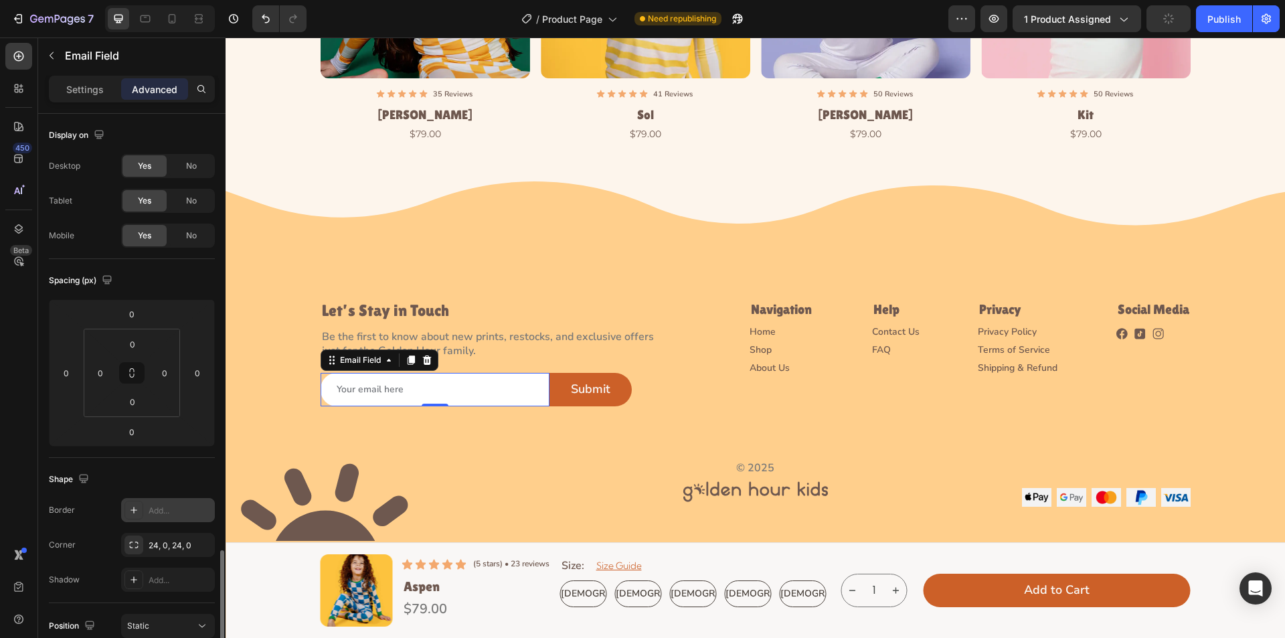
scroll to position [268, 0]
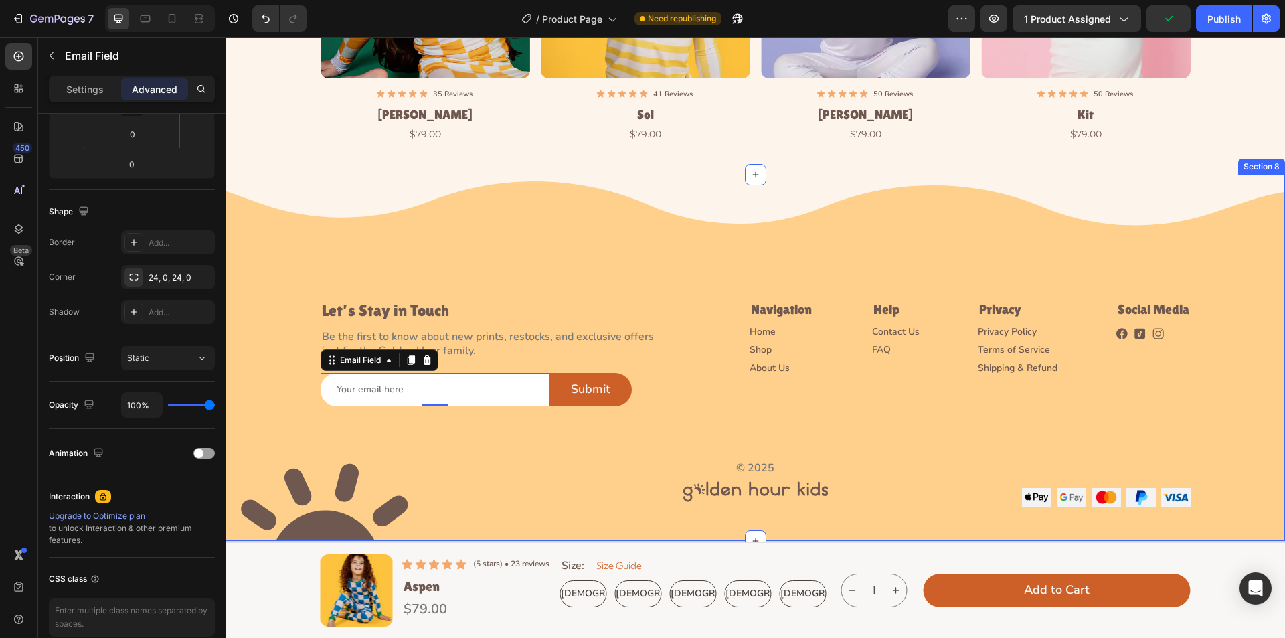
click at [700, 438] on div "Image Let’s Stay in Touch Heading Be the first to know about new prints, restoc…" at bounding box center [756, 341] width 1060 height 332
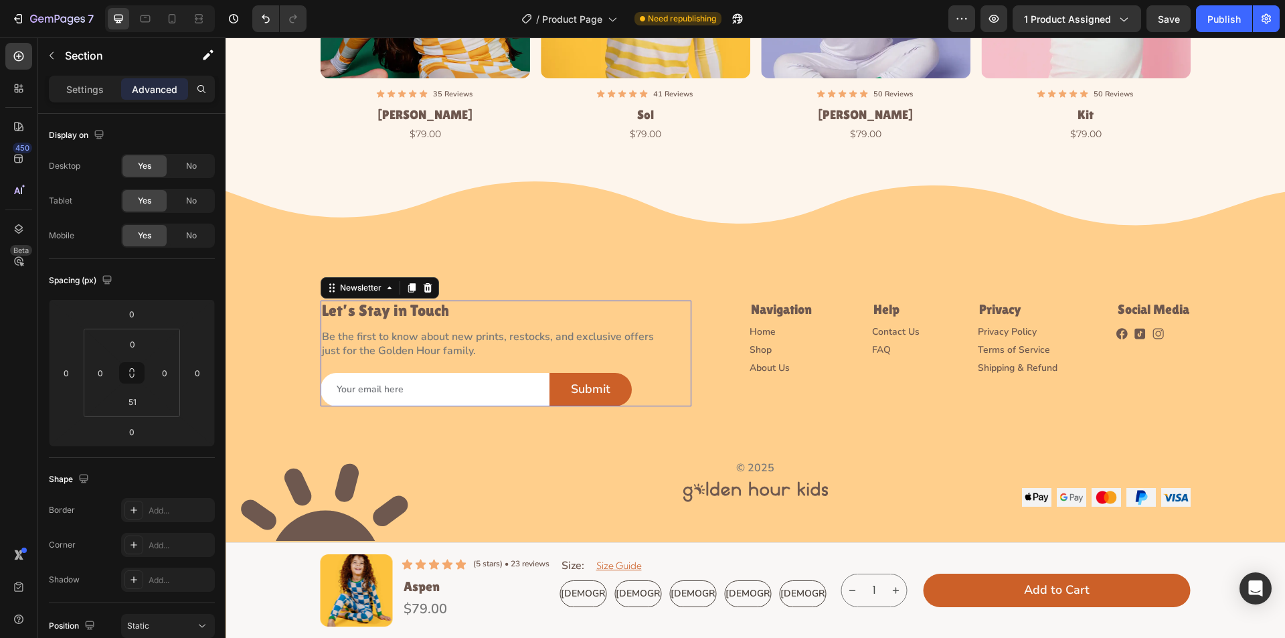
click at [660, 358] on div "Let’s Stay in Touch Heading Be the first to know about new prints, restocks, an…" at bounding box center [506, 354] width 371 height 106
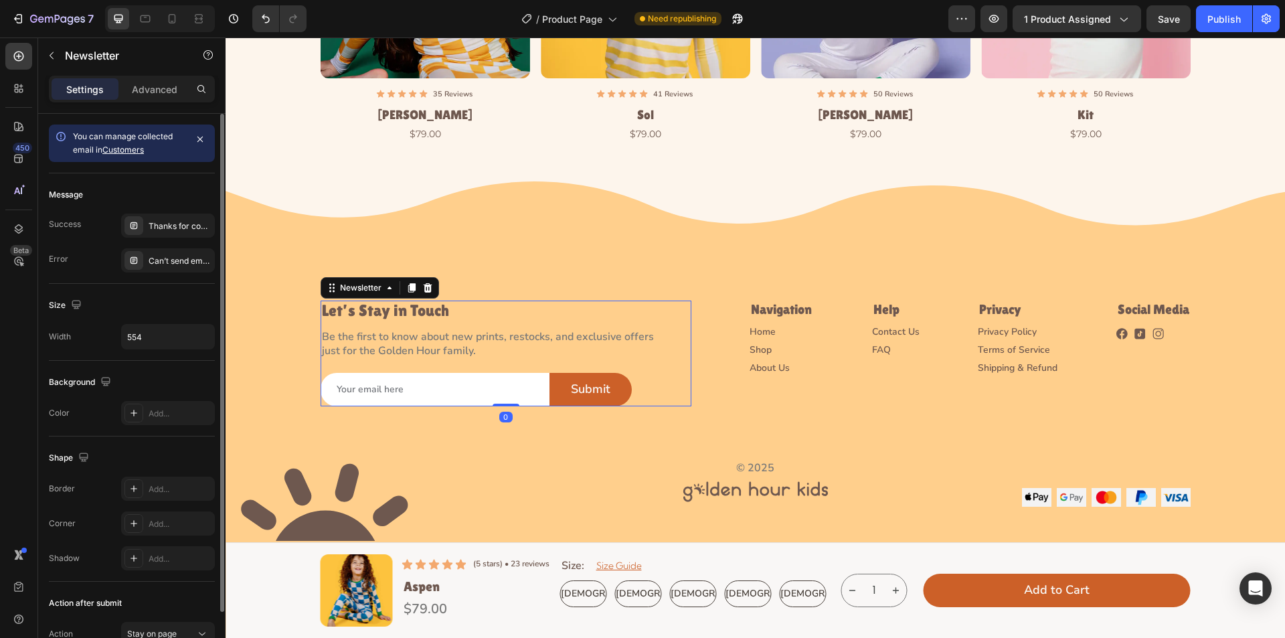
scroll to position [67, 0]
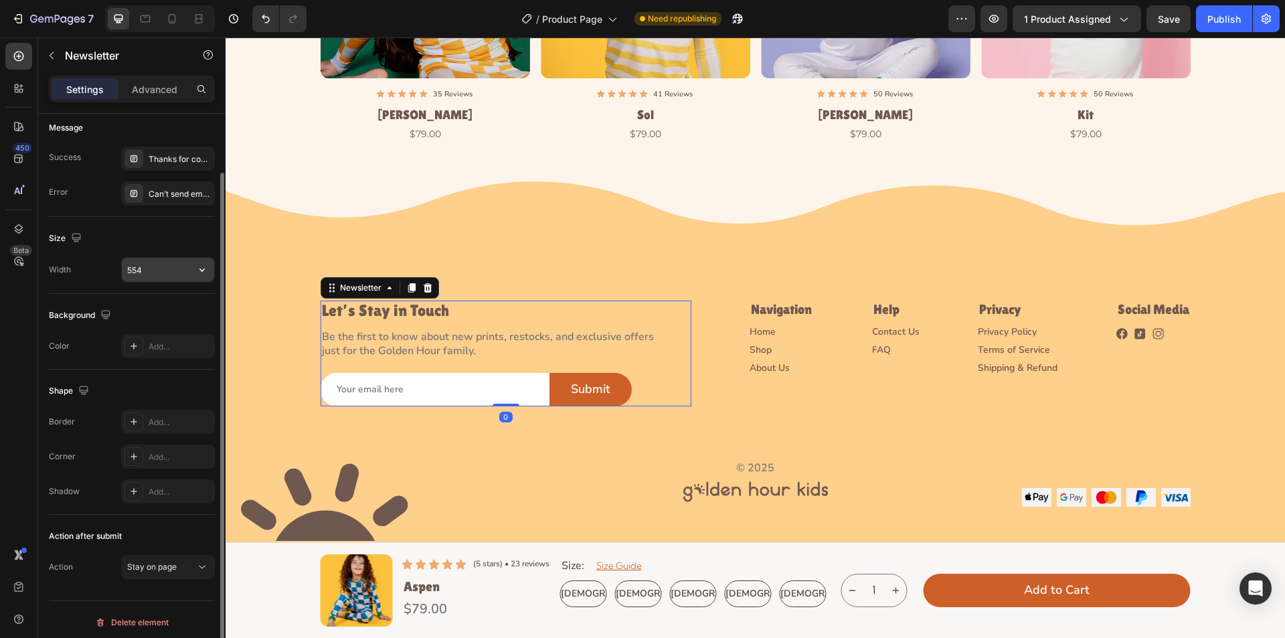
click at [178, 266] on input "554" at bounding box center [168, 270] width 92 height 24
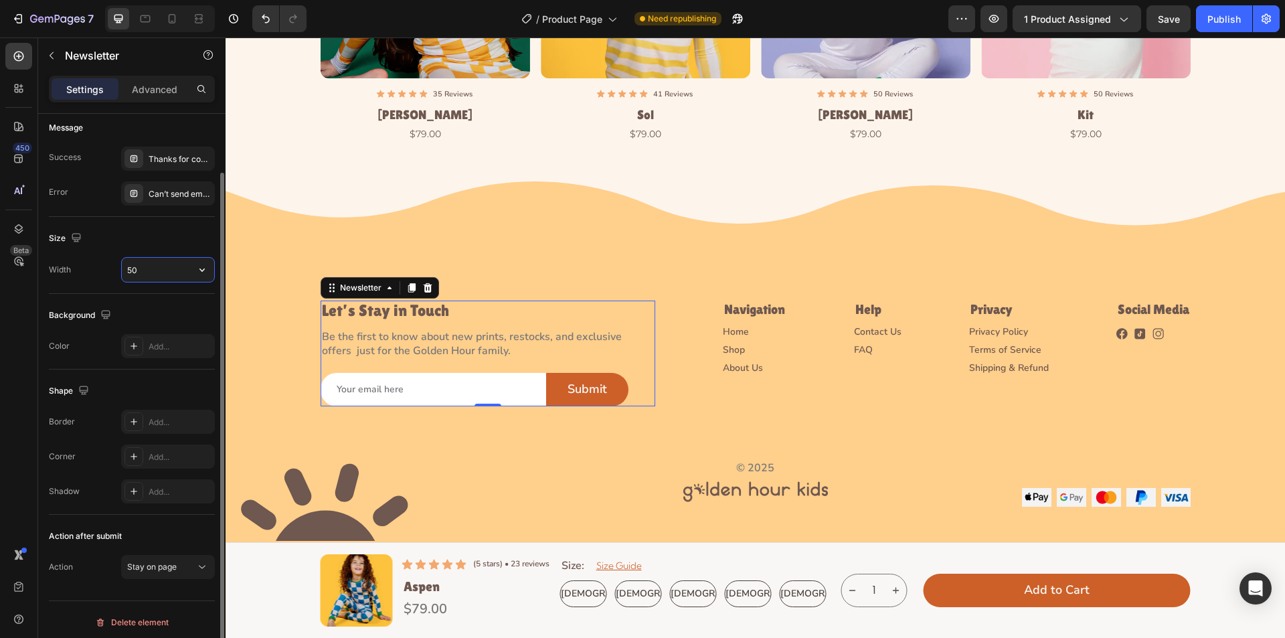
type input "500"
click at [600, 335] on p "Be the first to know about new prints, restocks, and exclusive offers  just for…" at bounding box center [474, 344] width 305 height 28
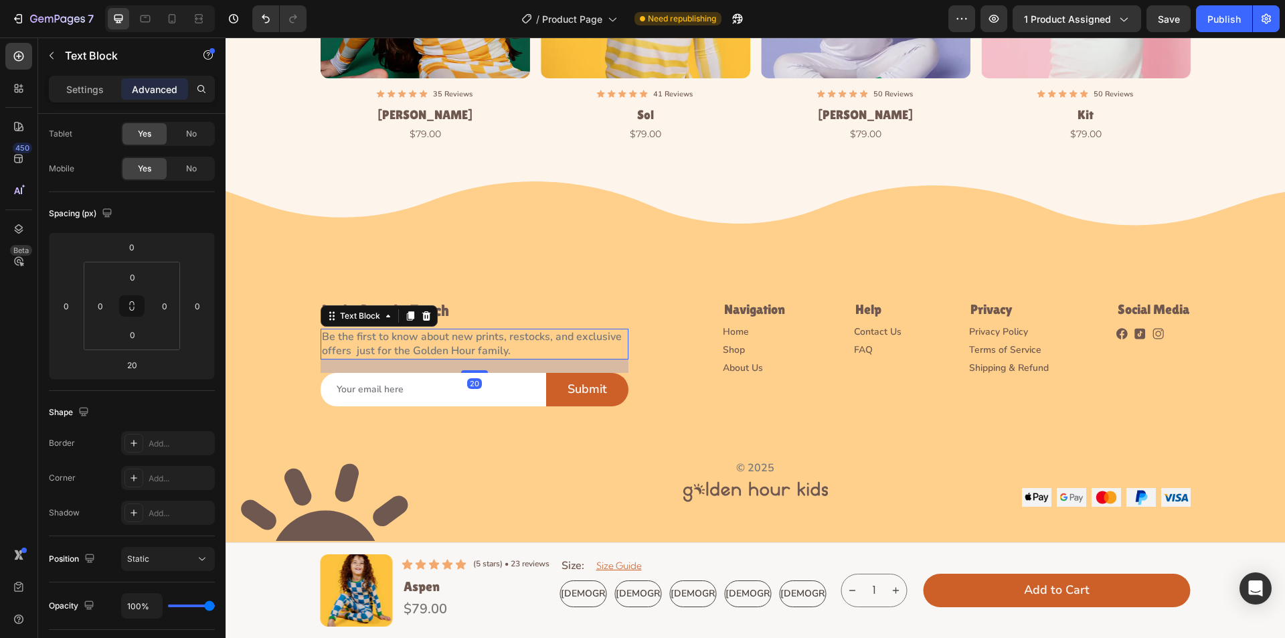
scroll to position [0, 0]
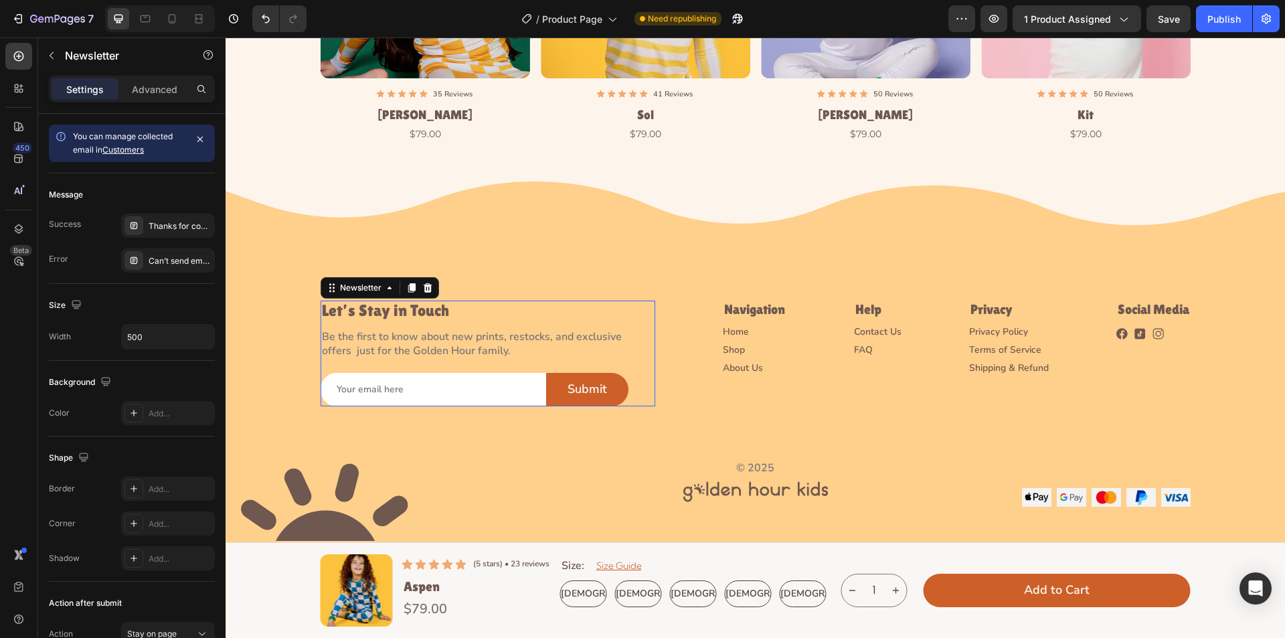
click at [643, 358] on div "Let’s Stay in Touch Heading Be the first to know about new prints, restocks, an…" at bounding box center [488, 354] width 335 height 106
click at [170, 84] on p "Advanced" at bounding box center [155, 89] width 46 height 14
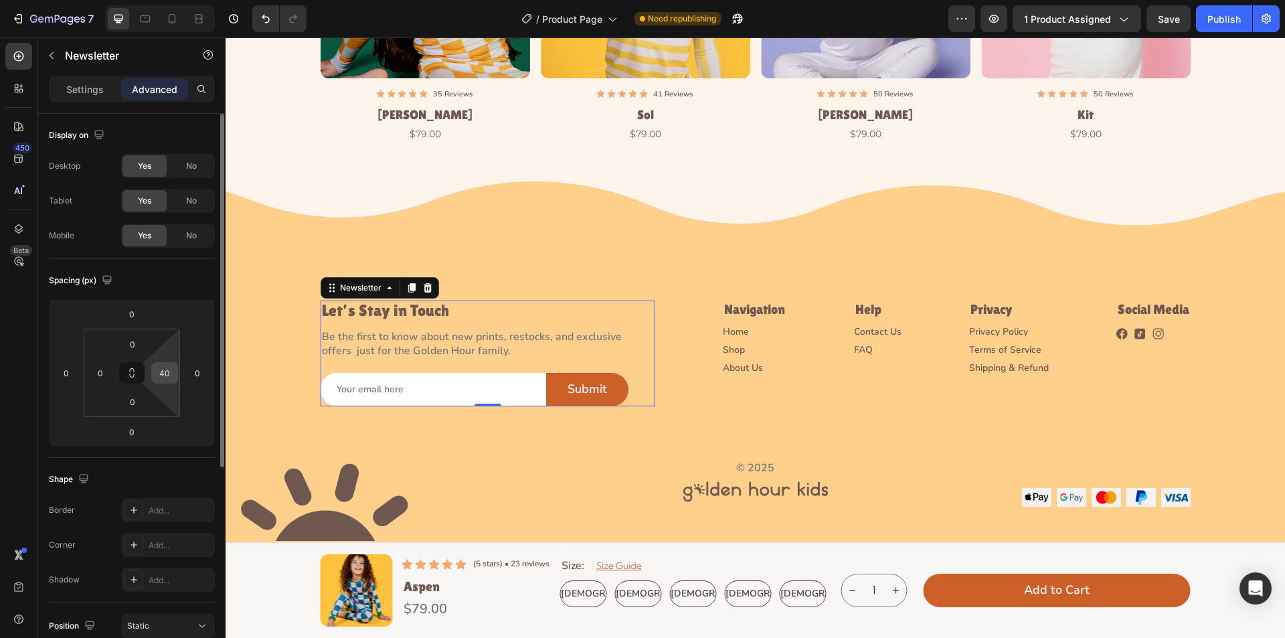
click at [169, 372] on input "40" at bounding box center [165, 373] width 20 height 20
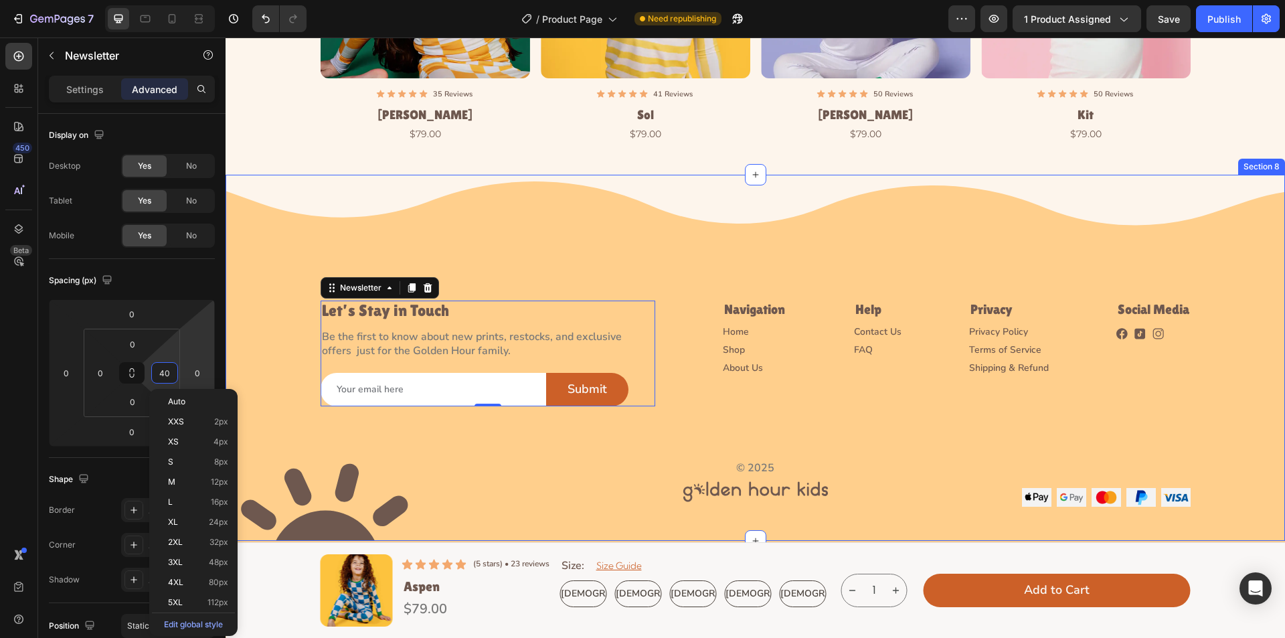
type input "0"
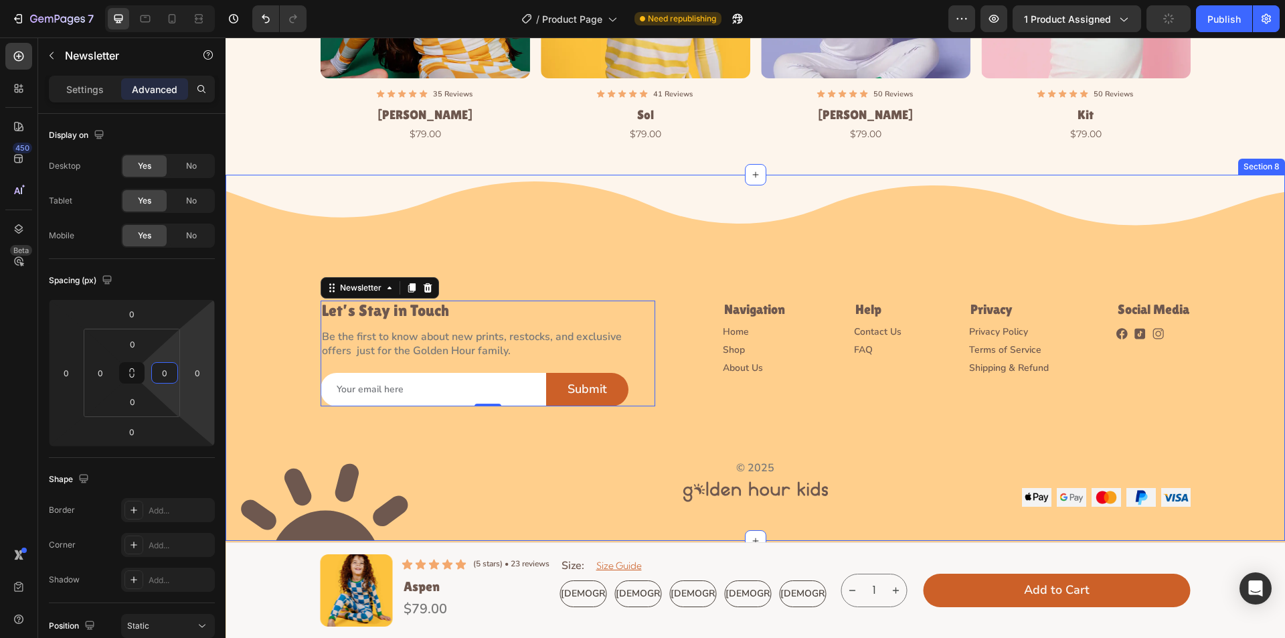
click at [498, 257] on div "Image Let’s Stay in Touch Heading Be the first to know about new prints, restoc…" at bounding box center [756, 341] width 1060 height 332
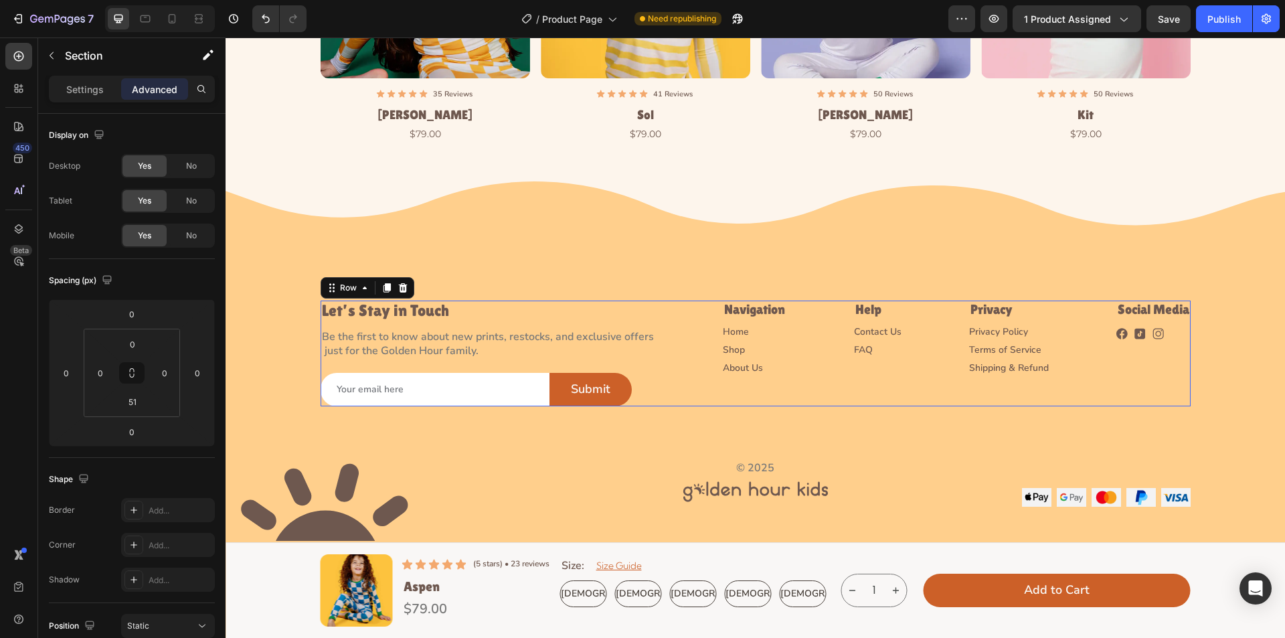
click at [821, 350] on div "Let’s Stay in Touch Heading Be the first to know about new prints, restocks, an…" at bounding box center [756, 354] width 870 height 106
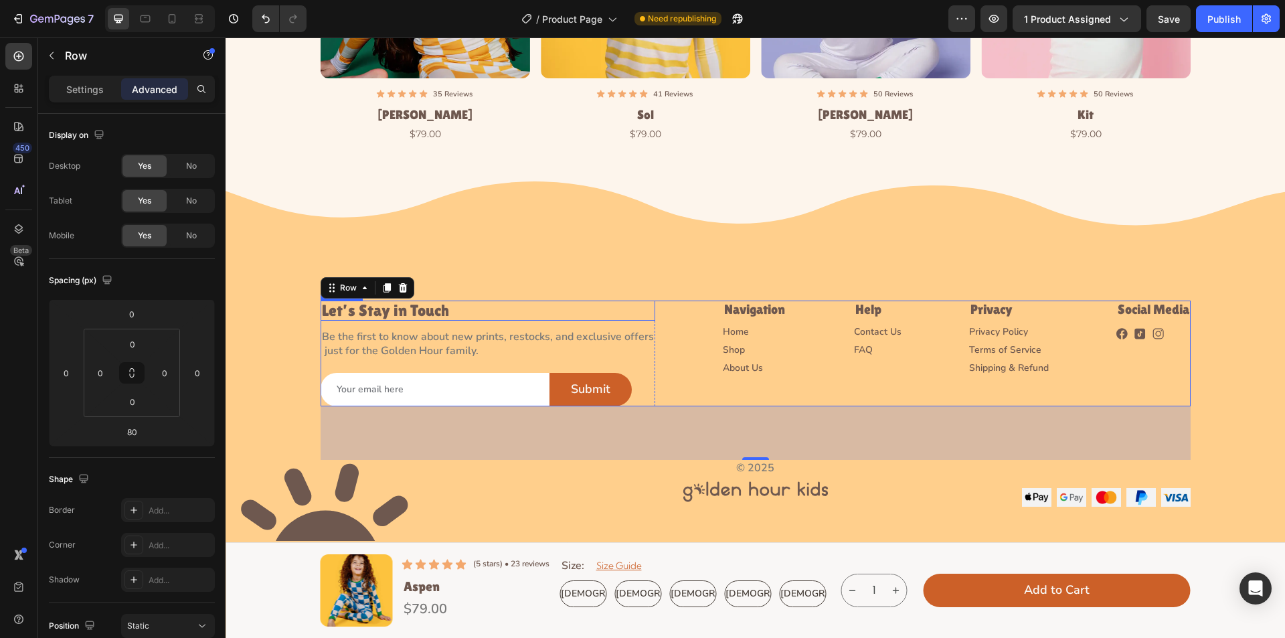
click at [406, 309] on h2 "Let’s Stay in Touch" at bounding box center [488, 311] width 335 height 20
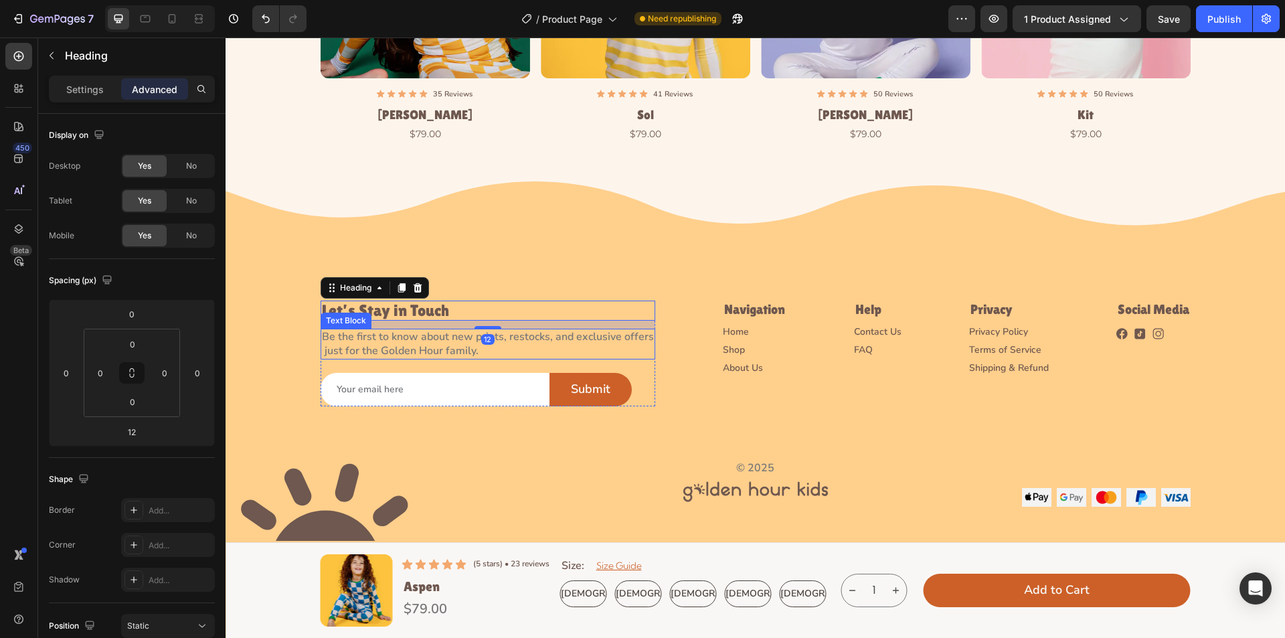
click at [529, 335] on p "Be the first to know about new prints, restocks, and exclusive offers  just for…" at bounding box center [488, 344] width 332 height 28
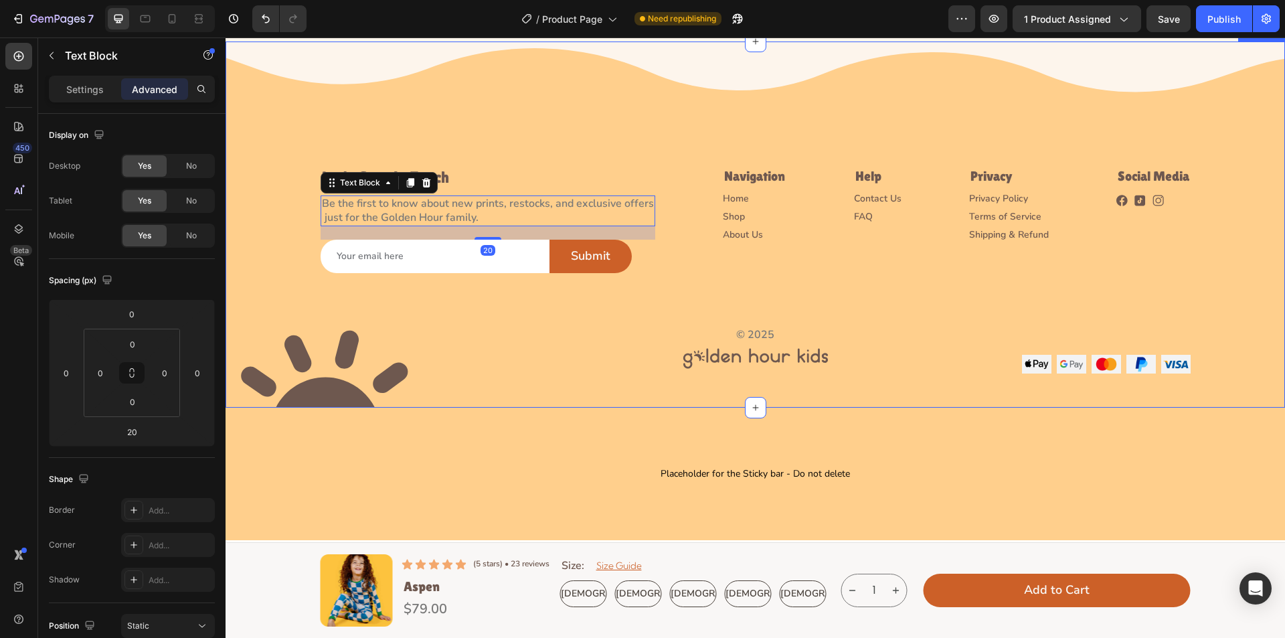
scroll to position [3717, 0]
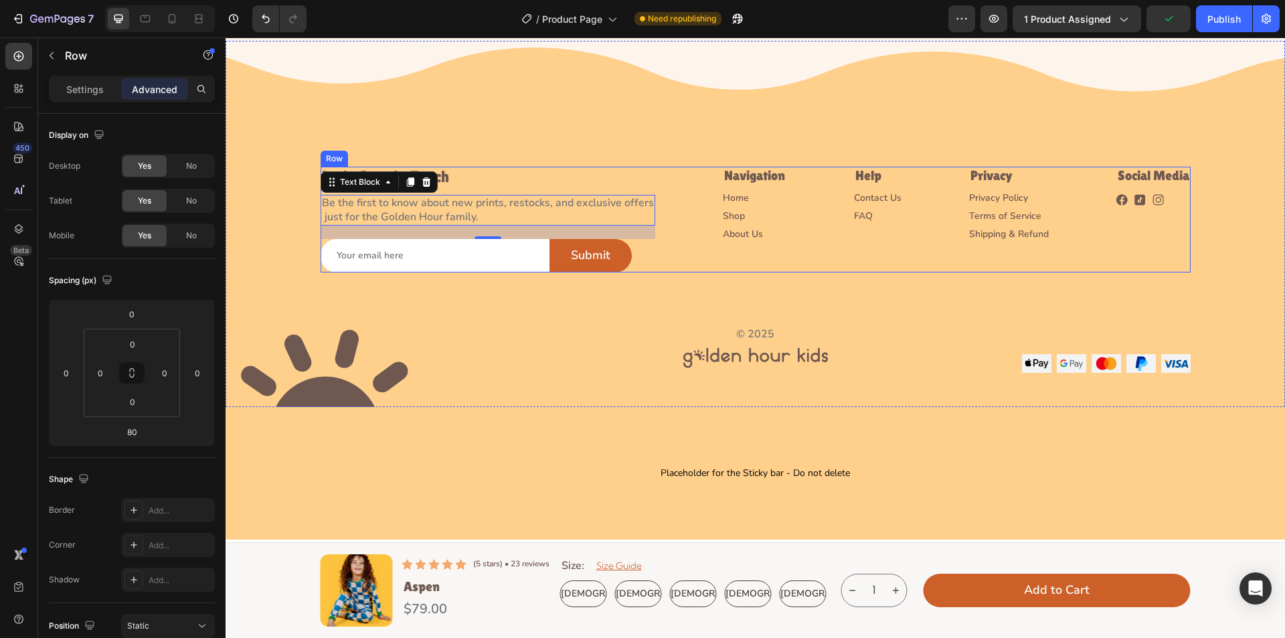
click at [703, 264] on div "Let’s Stay in Touch Heading Be the first to know about new prints, restocks, an…" at bounding box center [756, 220] width 870 height 106
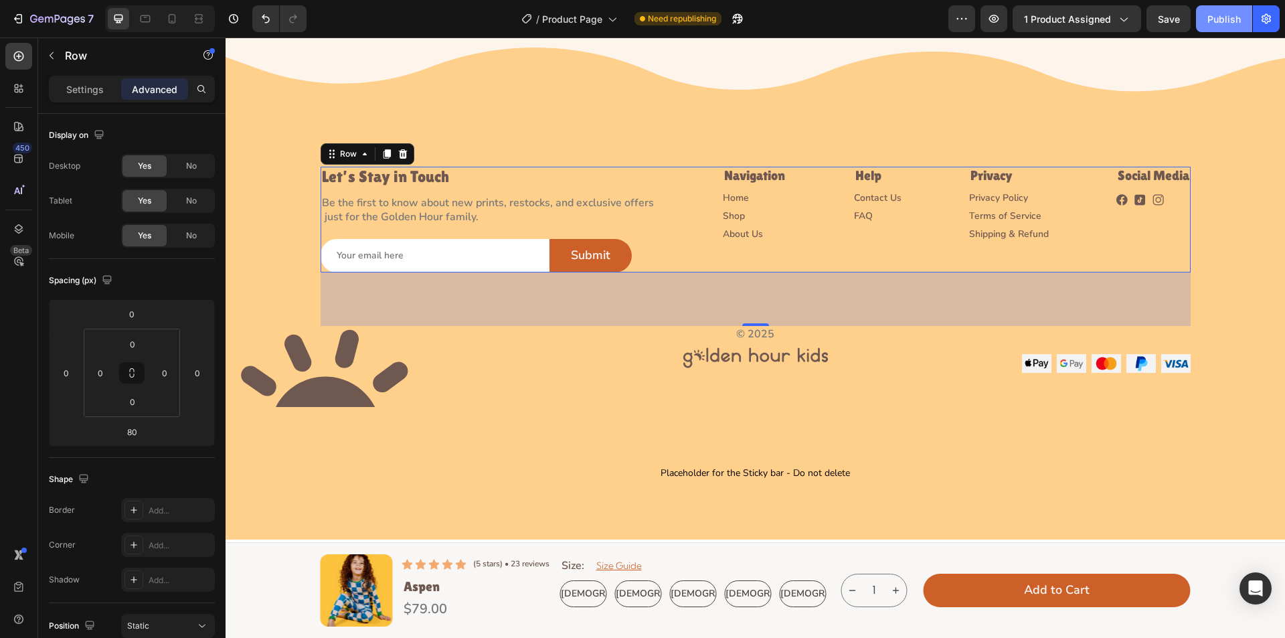
click at [1223, 17] on div "Publish" at bounding box center [1224, 19] width 33 height 14
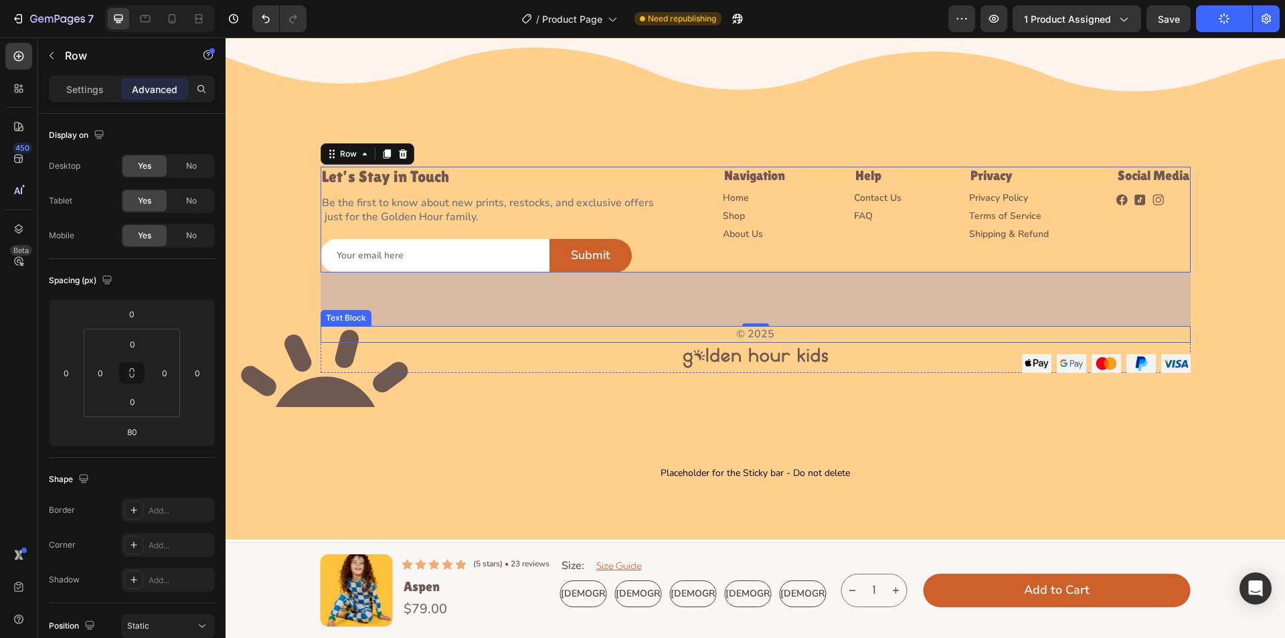
drag, startPoint x: 823, startPoint y: 329, endPoint x: 798, endPoint y: 336, distance: 25.8
click at [823, 329] on p "© 2025" at bounding box center [756, 334] width 868 height 14
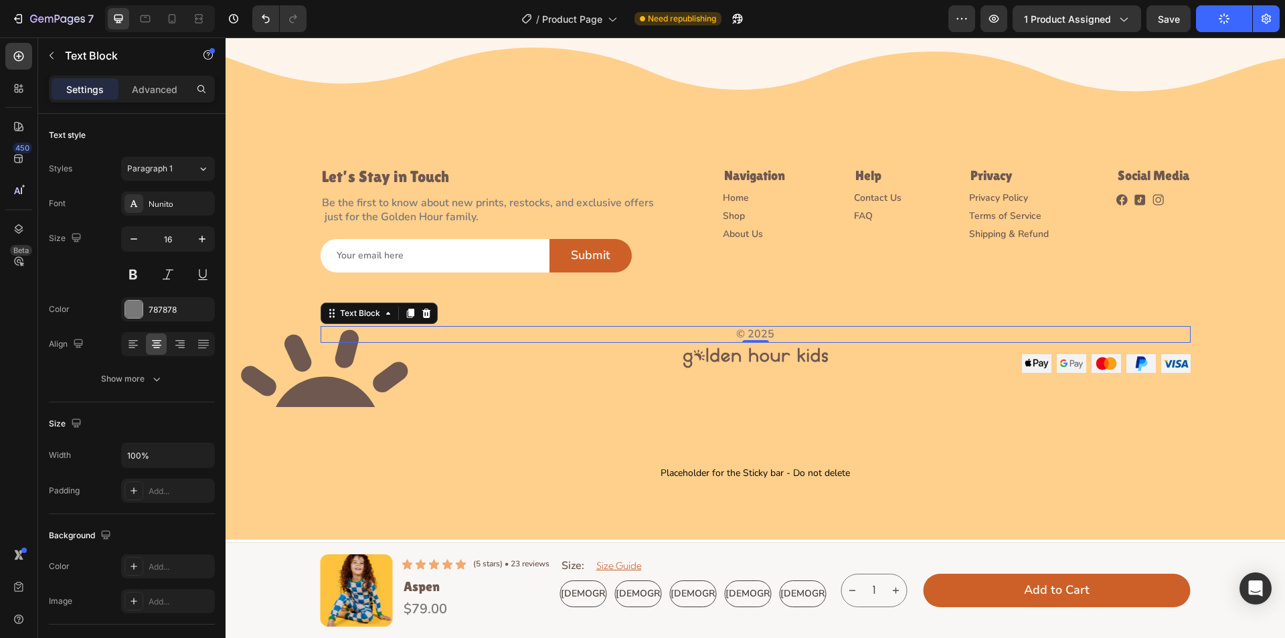
click at [763, 329] on p "© 2025" at bounding box center [756, 334] width 868 height 14
click at [132, 309] on div at bounding box center [133, 309] width 17 height 17
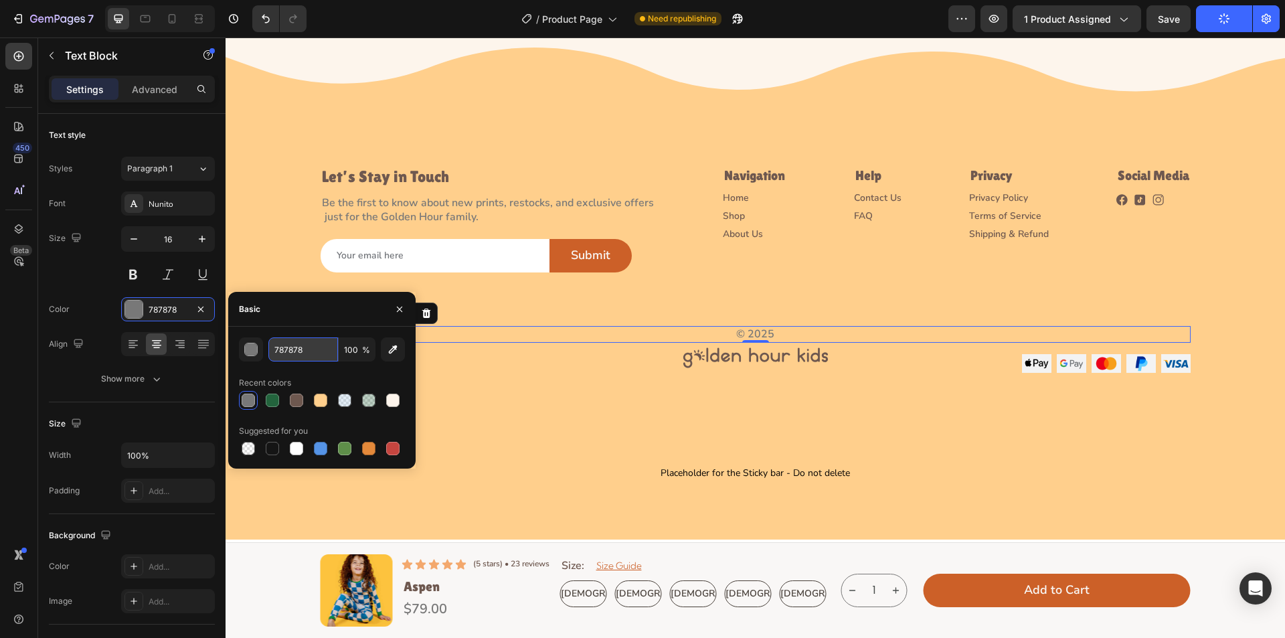
click at [316, 355] on input "787878" at bounding box center [303, 349] width 70 height 24
paste input "#6E584F"
type input "#6E584F"
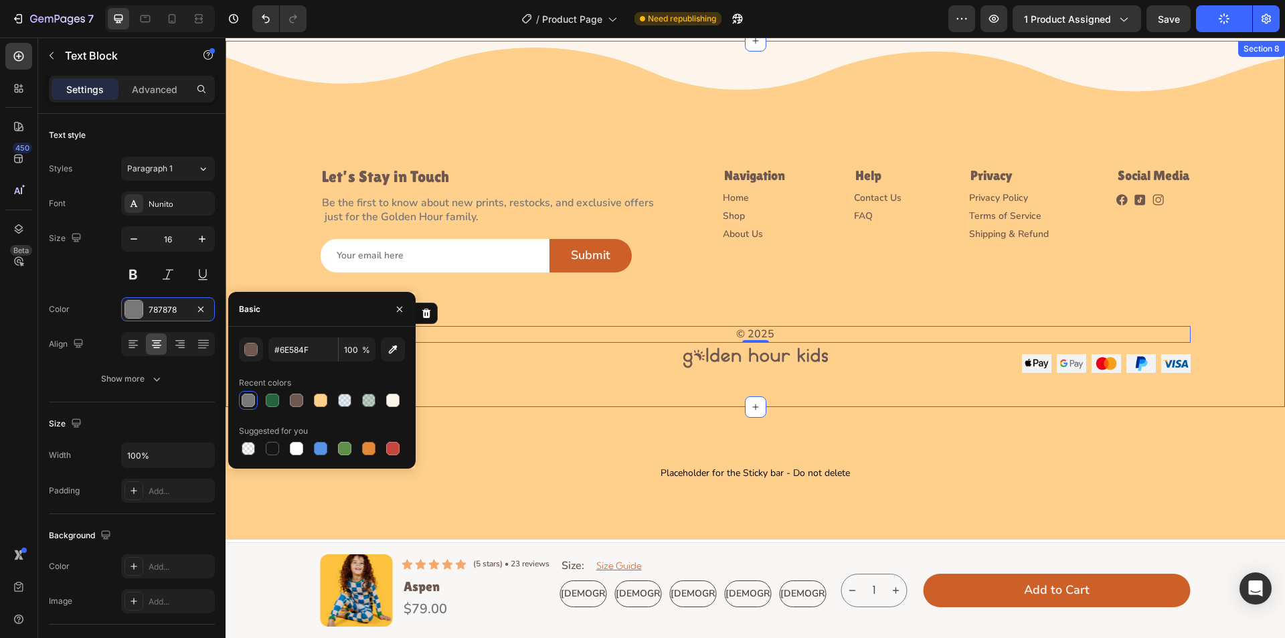
click at [477, 401] on div "Image Let’s Stay in Touch Heading Be the first to know about new prints, restoc…" at bounding box center [756, 224] width 1060 height 366
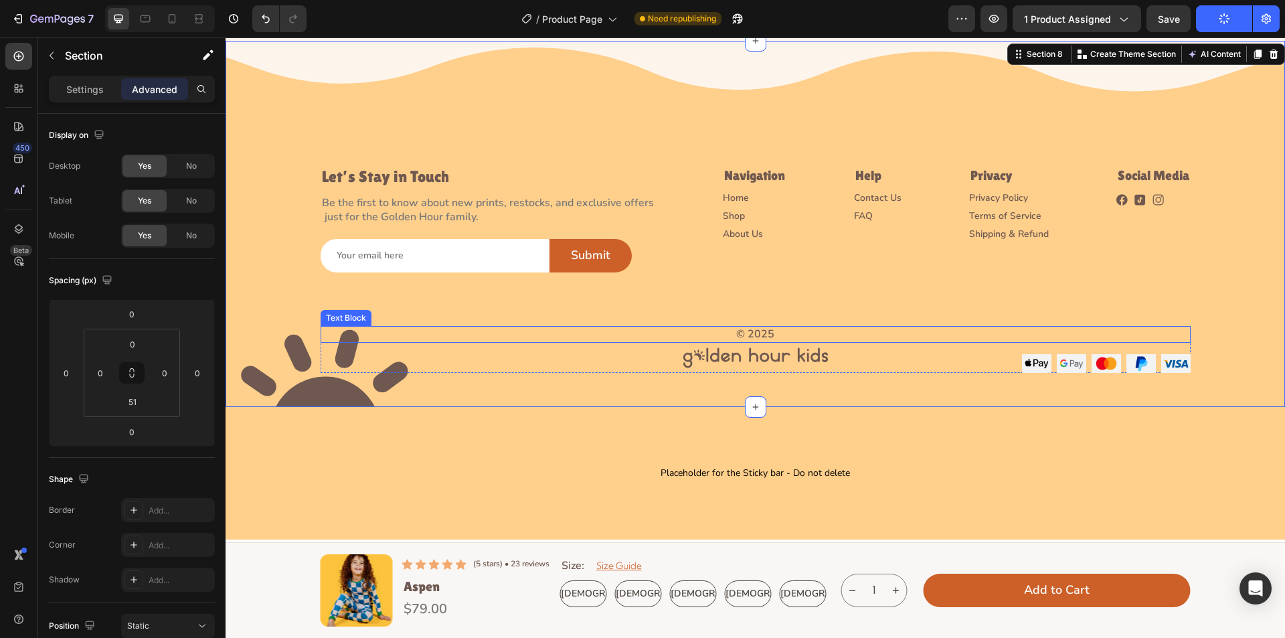
click at [751, 329] on p "© 2025" at bounding box center [756, 334] width 868 height 14
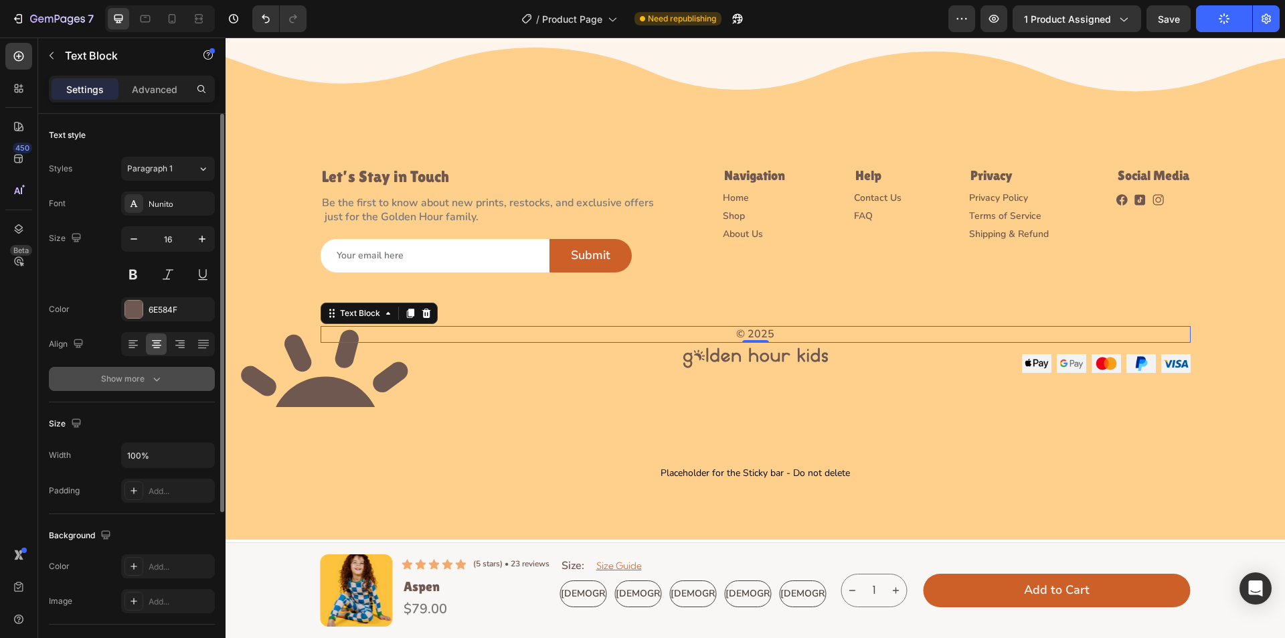
click at [159, 378] on icon "button" at bounding box center [156, 378] width 13 height 13
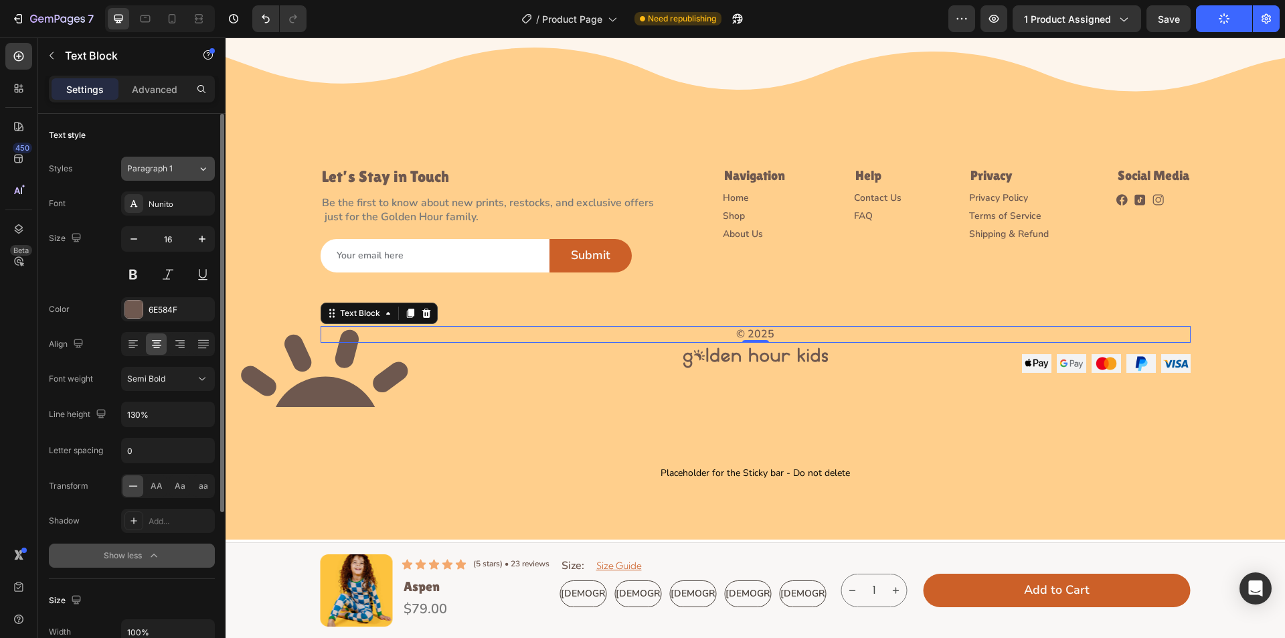
click at [174, 167] on div "Paragraph 1" at bounding box center [154, 169] width 54 height 12
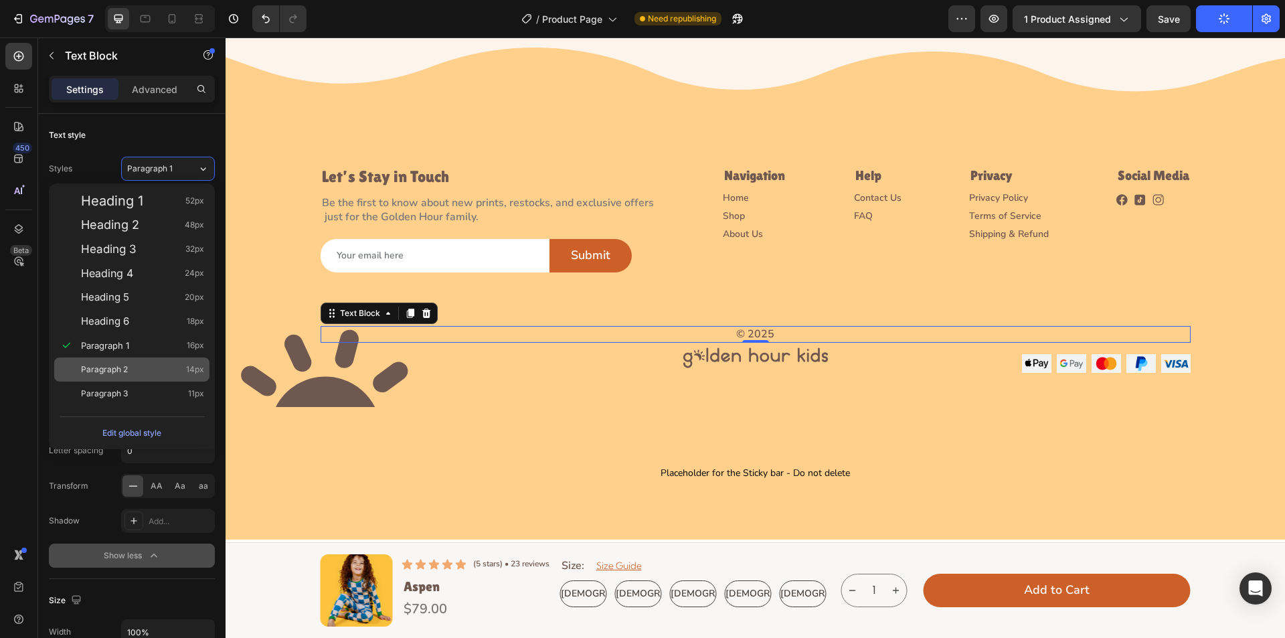
click at [144, 377] on div "Paragraph 2 14px" at bounding box center [131, 369] width 155 height 24
type input "14"
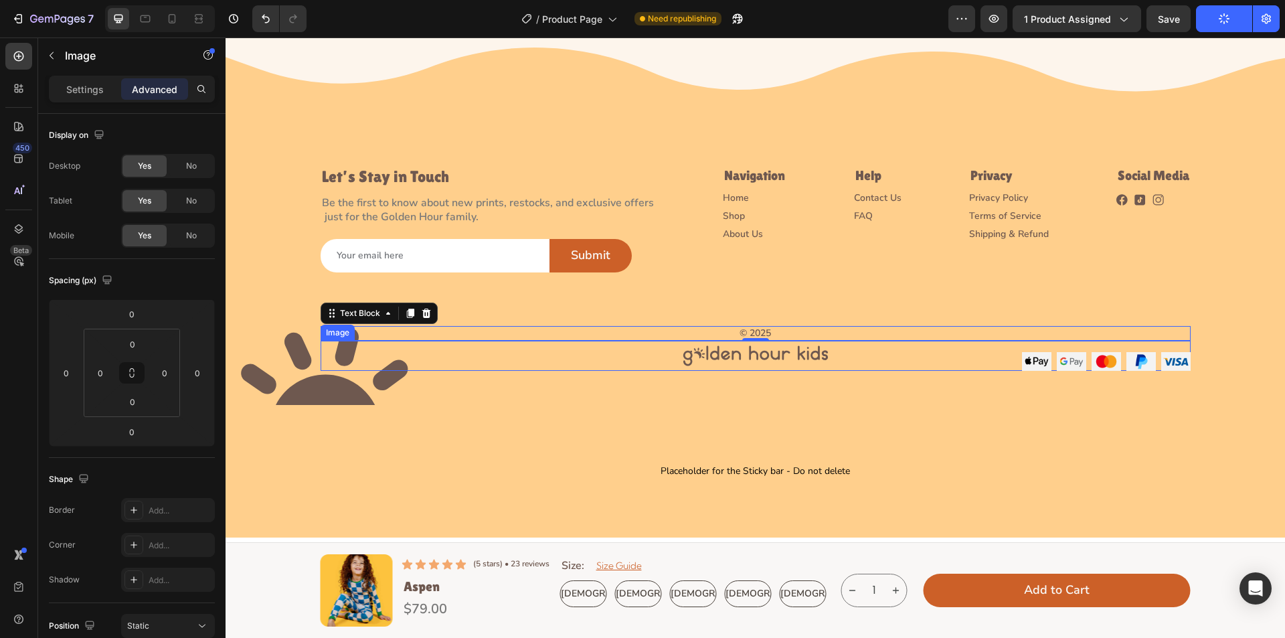
click at [689, 365] on img at bounding box center [755, 356] width 157 height 30
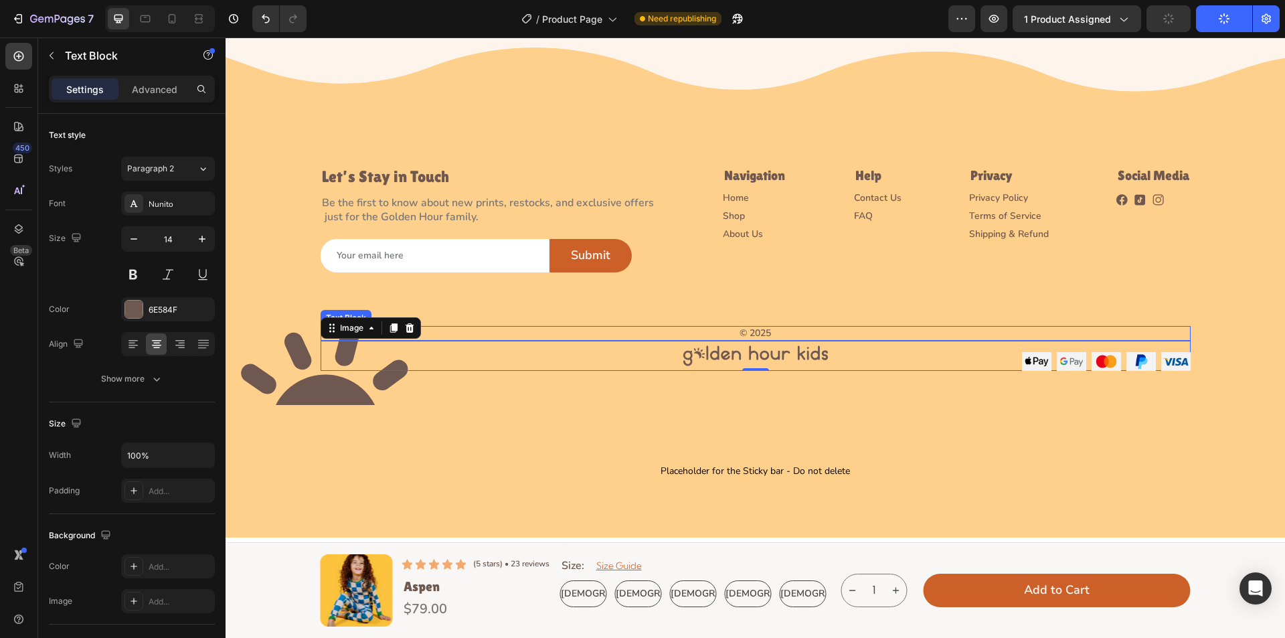
click at [742, 331] on p "© 2025" at bounding box center [756, 333] width 868 height 12
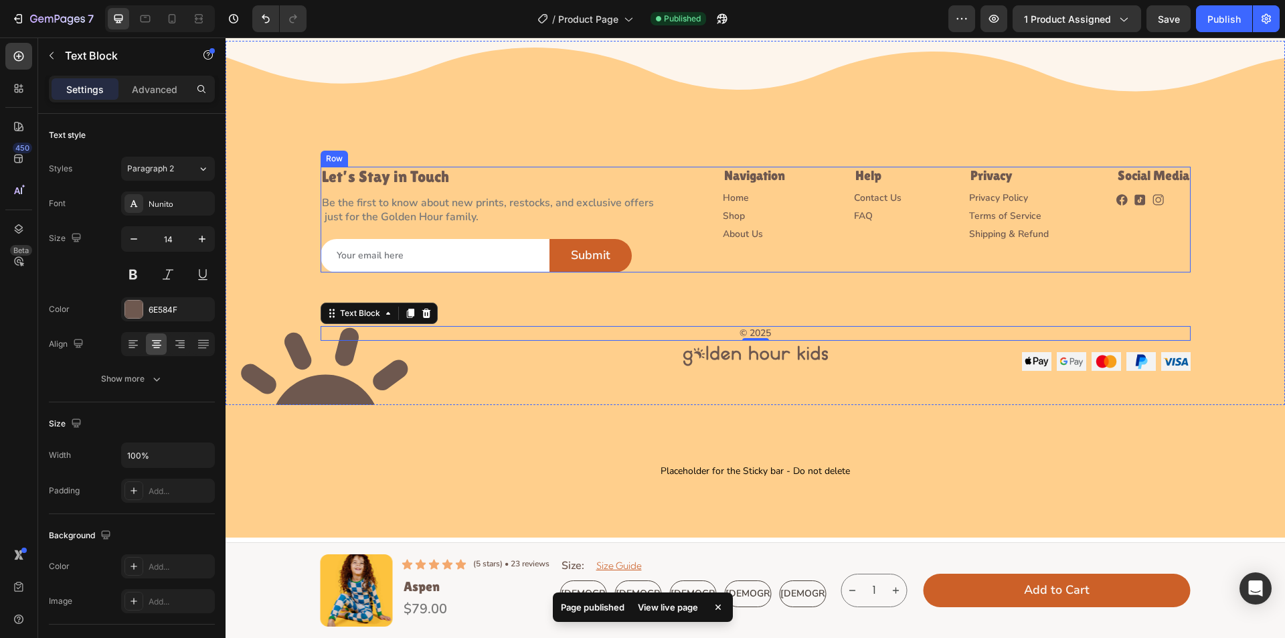
click at [1132, 231] on div "Social Media Heading Image Image Image Row" at bounding box center [1154, 220] width 74 height 106
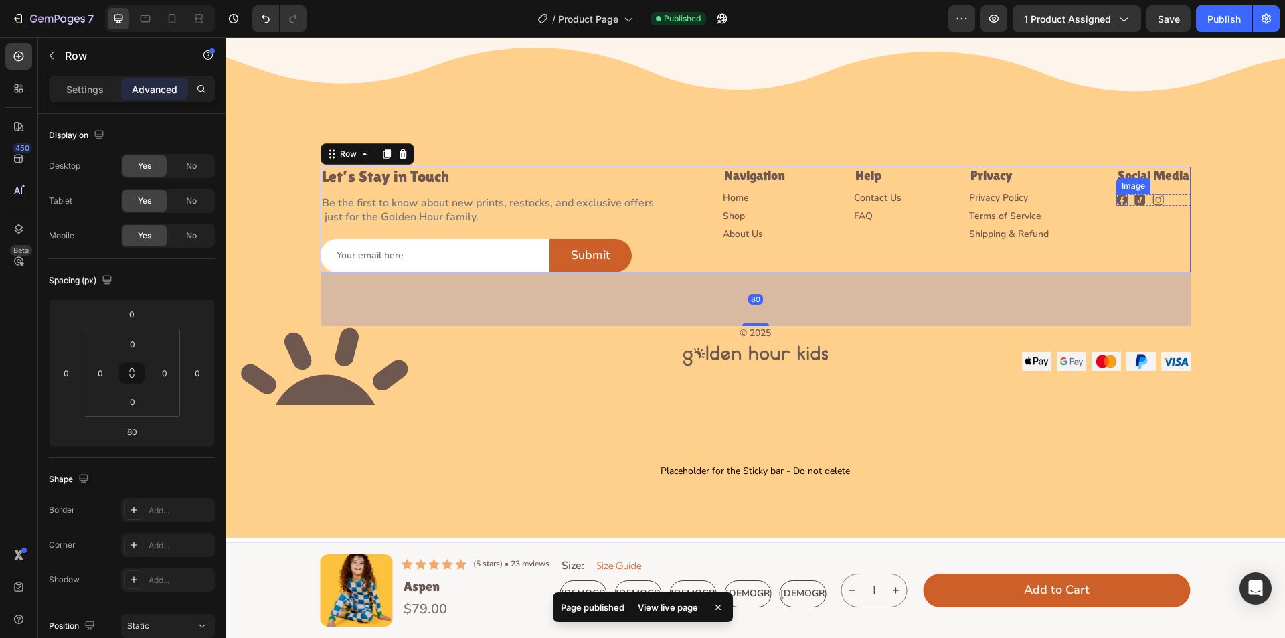
click at [1117, 200] on img at bounding box center [1122, 199] width 11 height 11
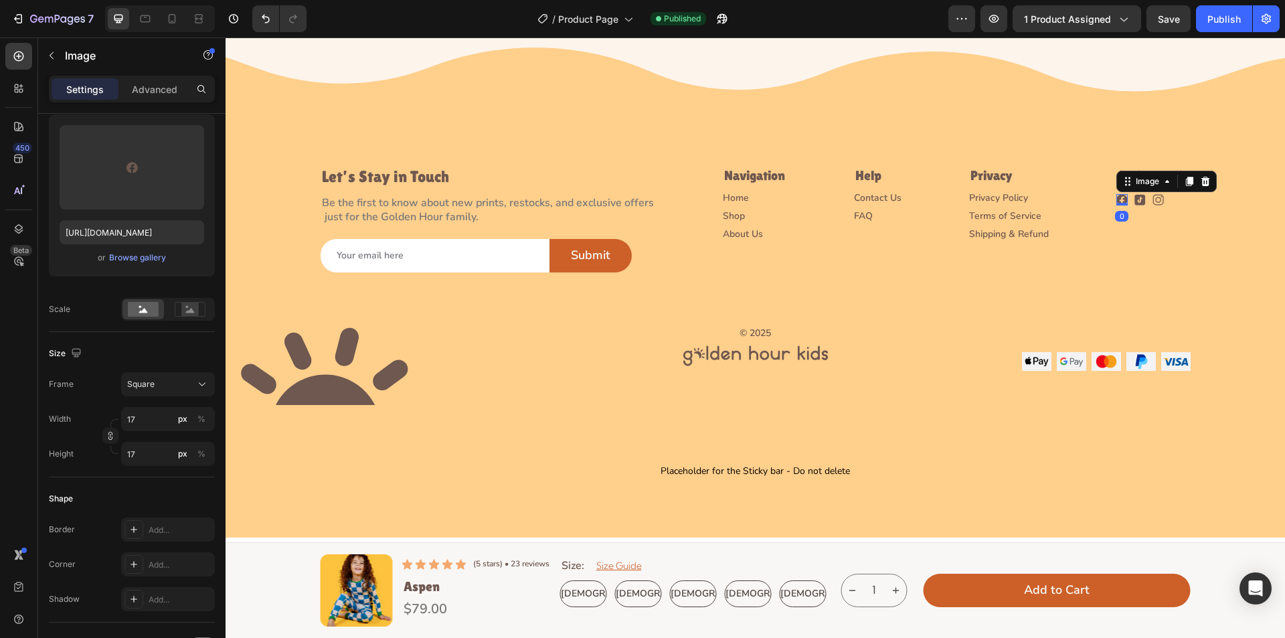
scroll to position [482, 0]
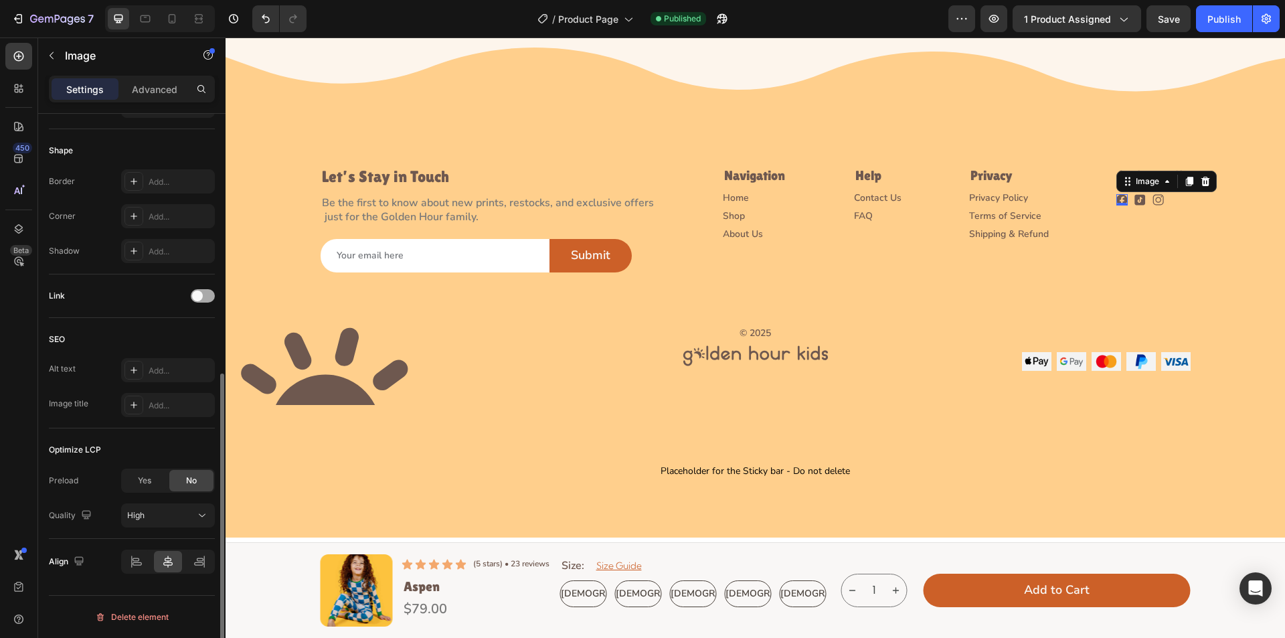
click at [207, 296] on div at bounding box center [203, 295] width 24 height 13
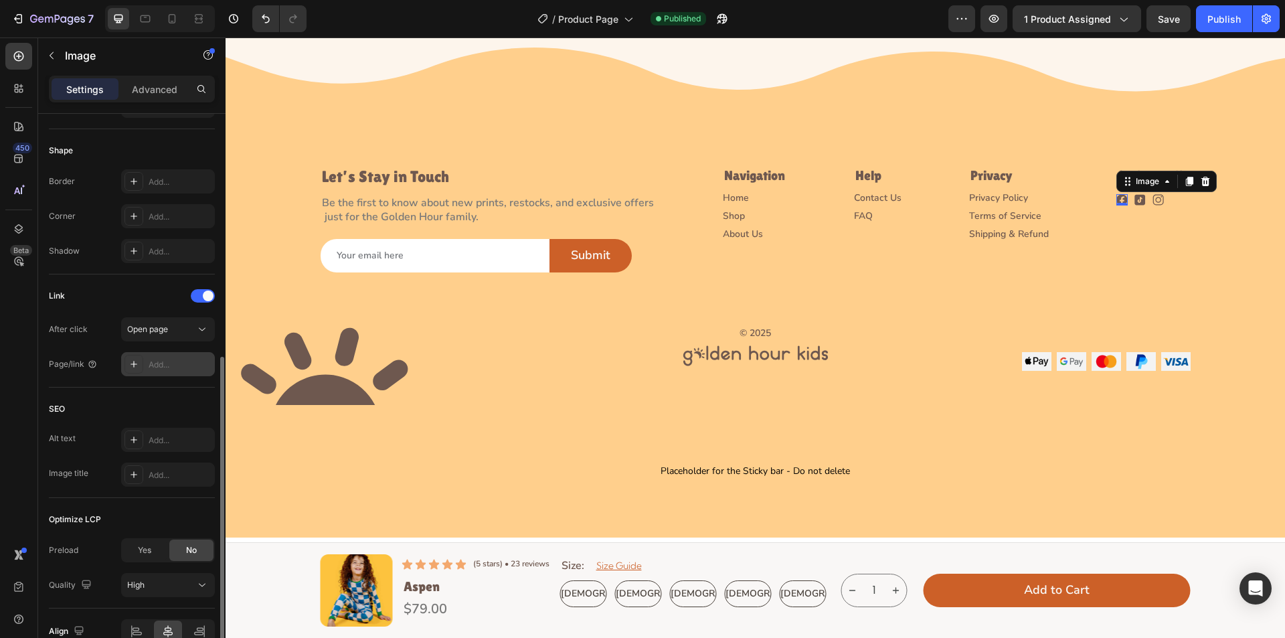
click at [139, 363] on icon at bounding box center [134, 364] width 11 height 11
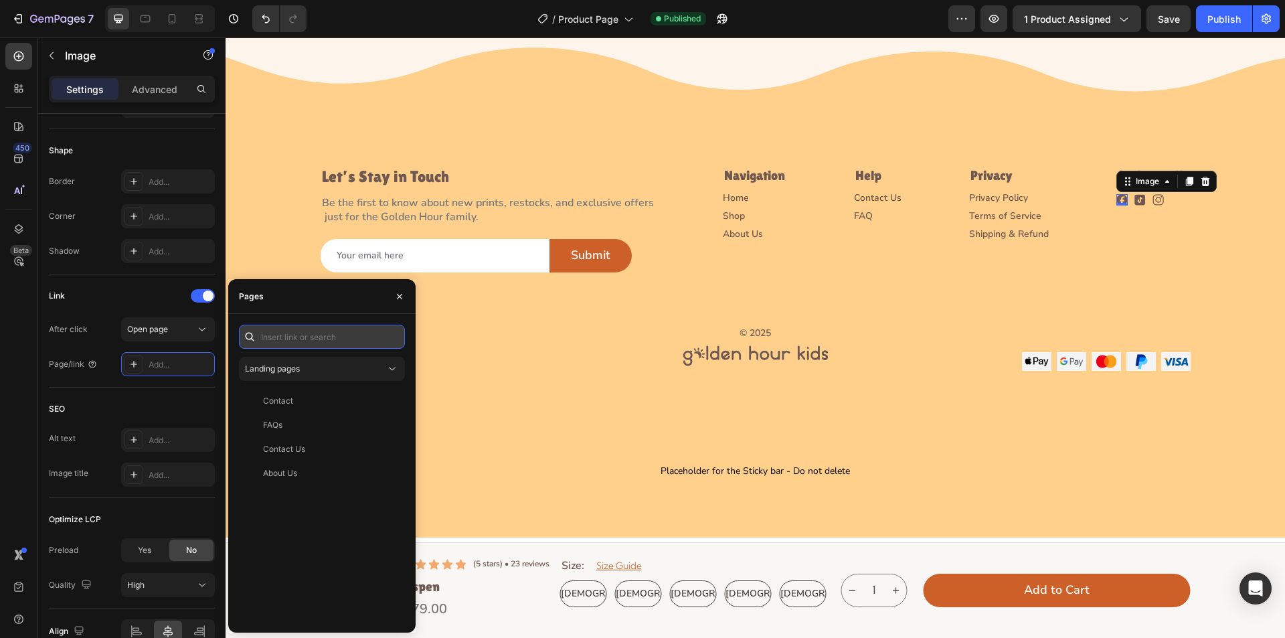
click at [279, 337] on input "text" at bounding box center [322, 337] width 166 height 24
type input "#"
click at [284, 361] on div "# View" at bounding box center [319, 369] width 161 height 24
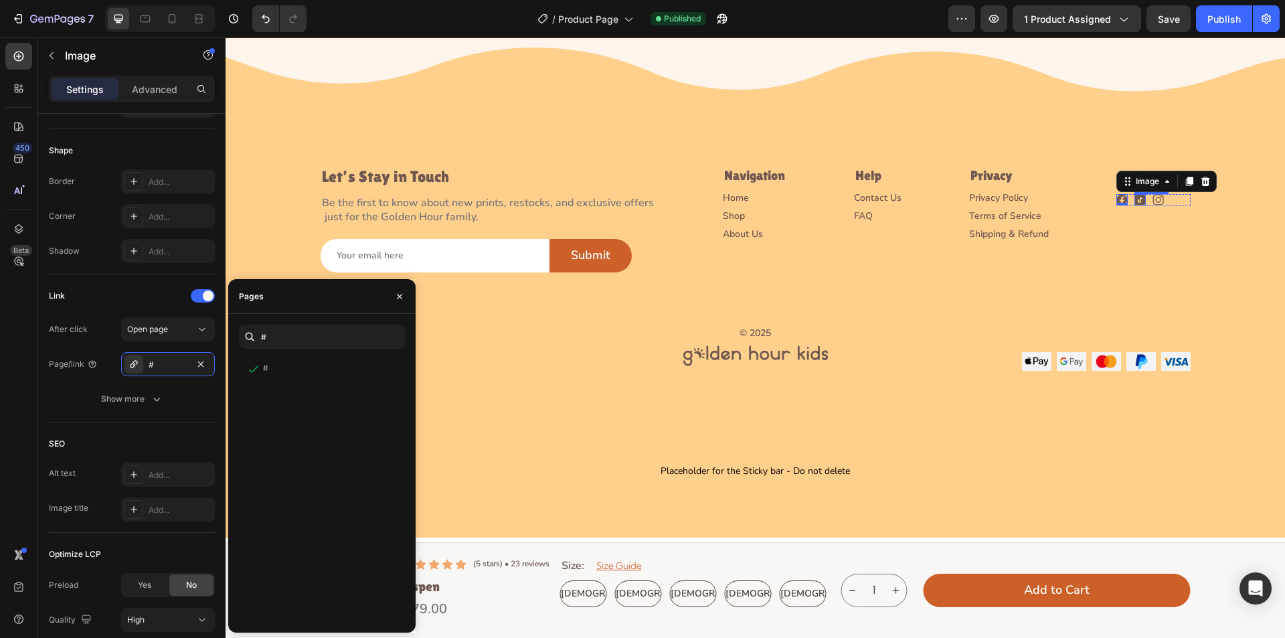
click at [1135, 196] on img at bounding box center [1140, 199] width 11 height 11
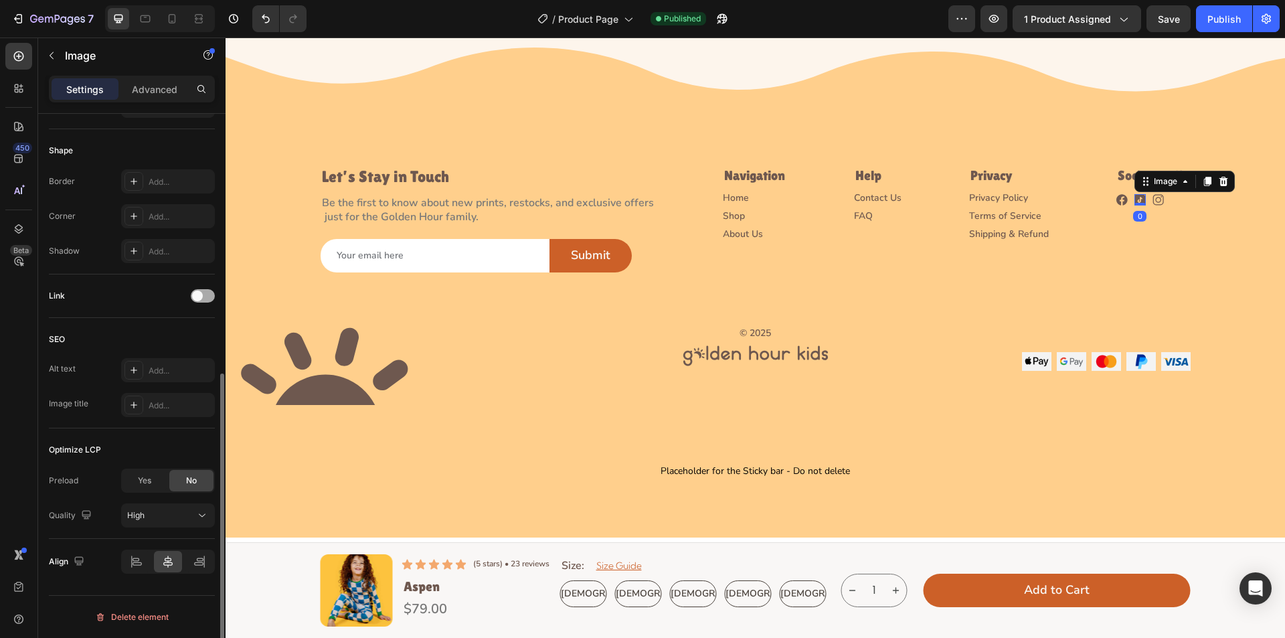
click at [199, 292] on span at bounding box center [197, 296] width 11 height 11
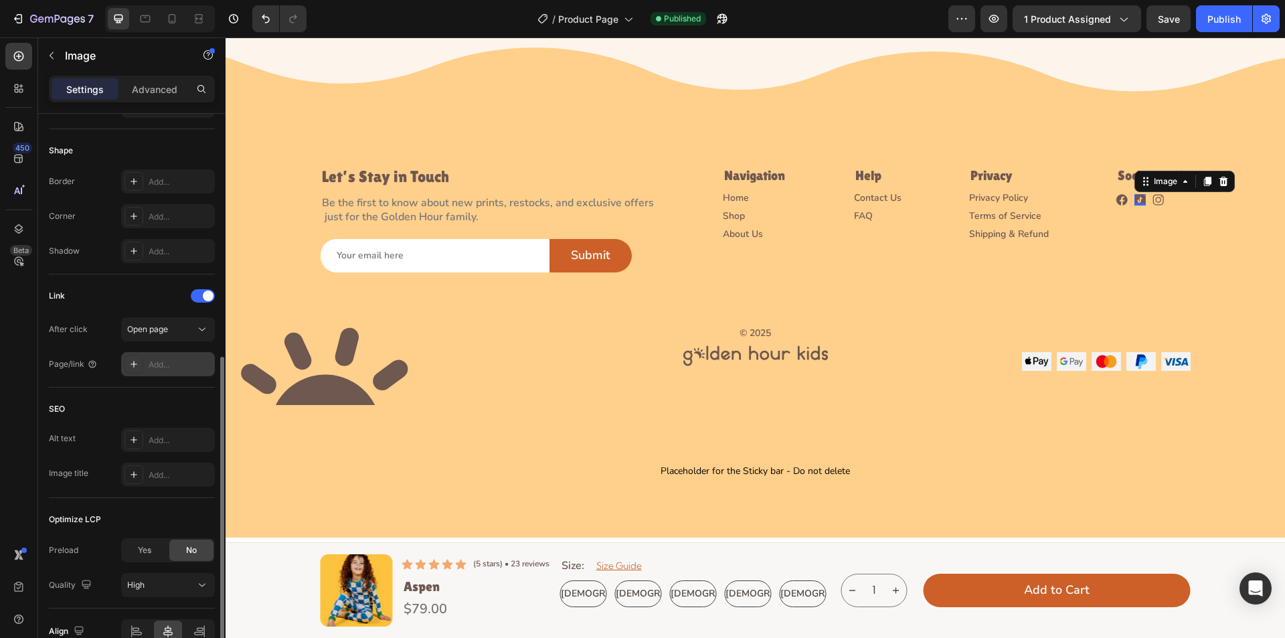
click at [136, 365] on icon at bounding box center [134, 364] width 11 height 11
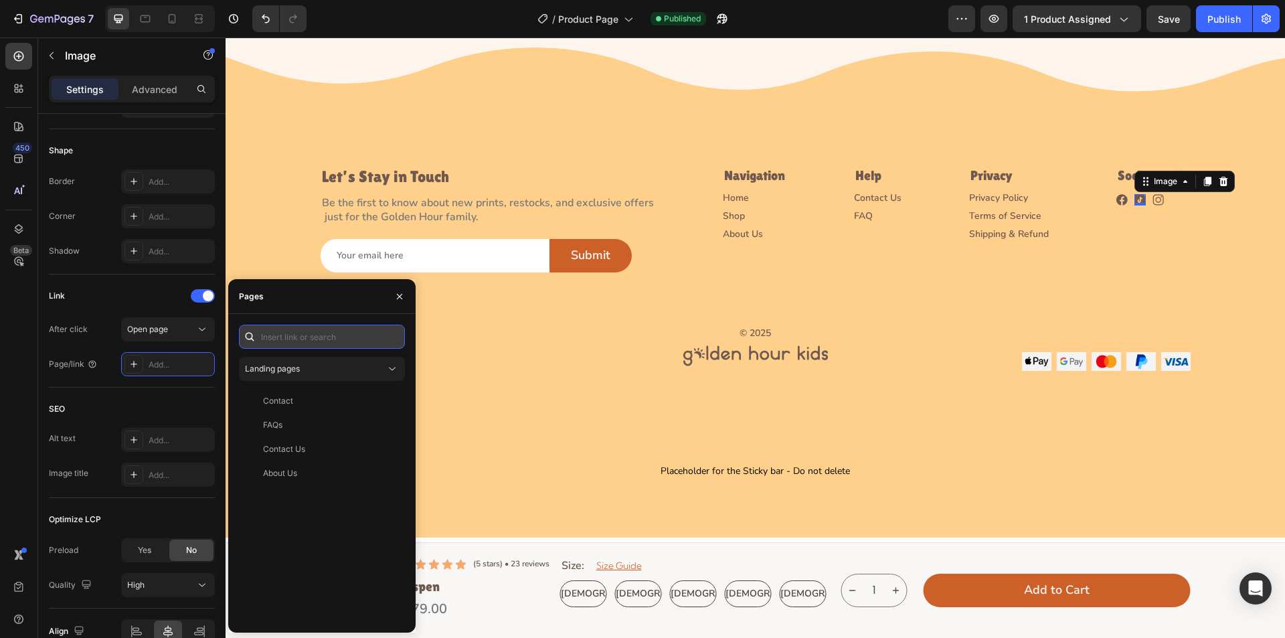
click at [277, 338] on input "text" at bounding box center [322, 337] width 166 height 24
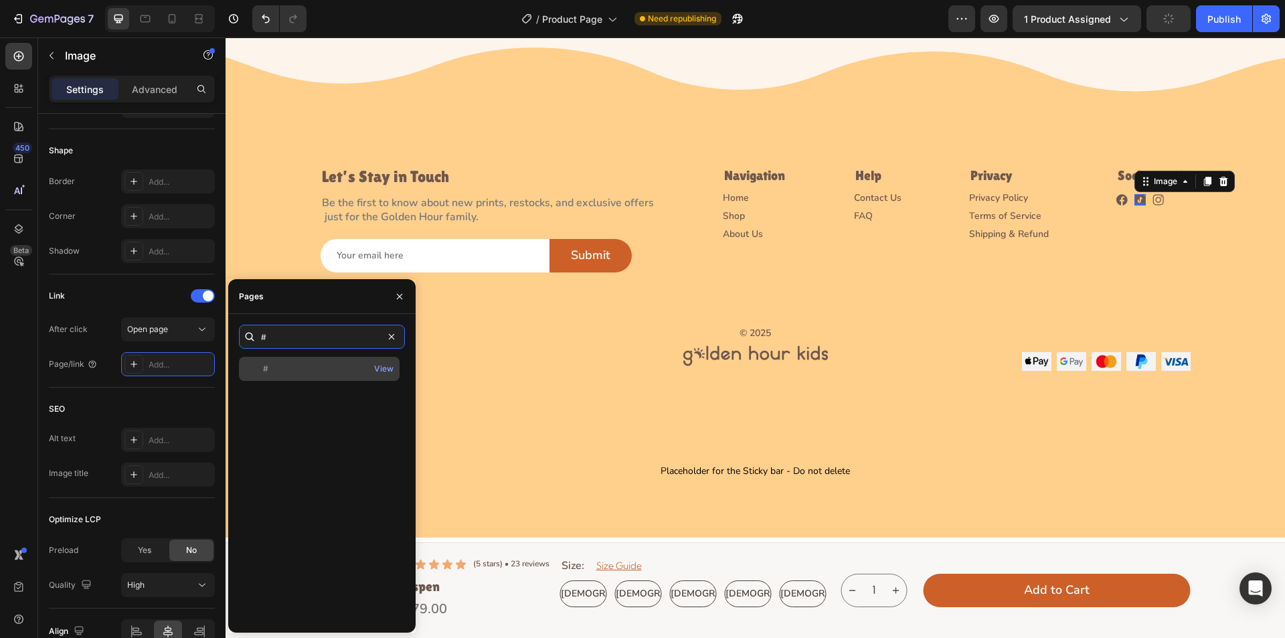
type input "#"
click at [297, 367] on div "#" at bounding box center [319, 369] width 150 height 12
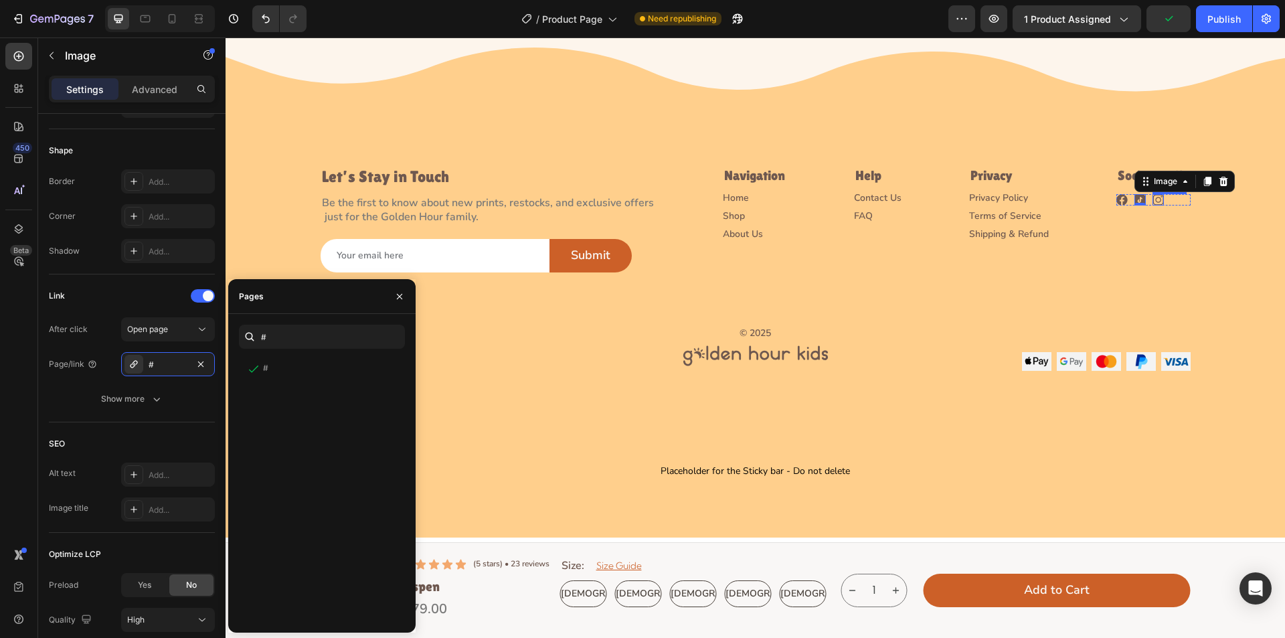
click at [1153, 201] on img at bounding box center [1158, 199] width 11 height 11
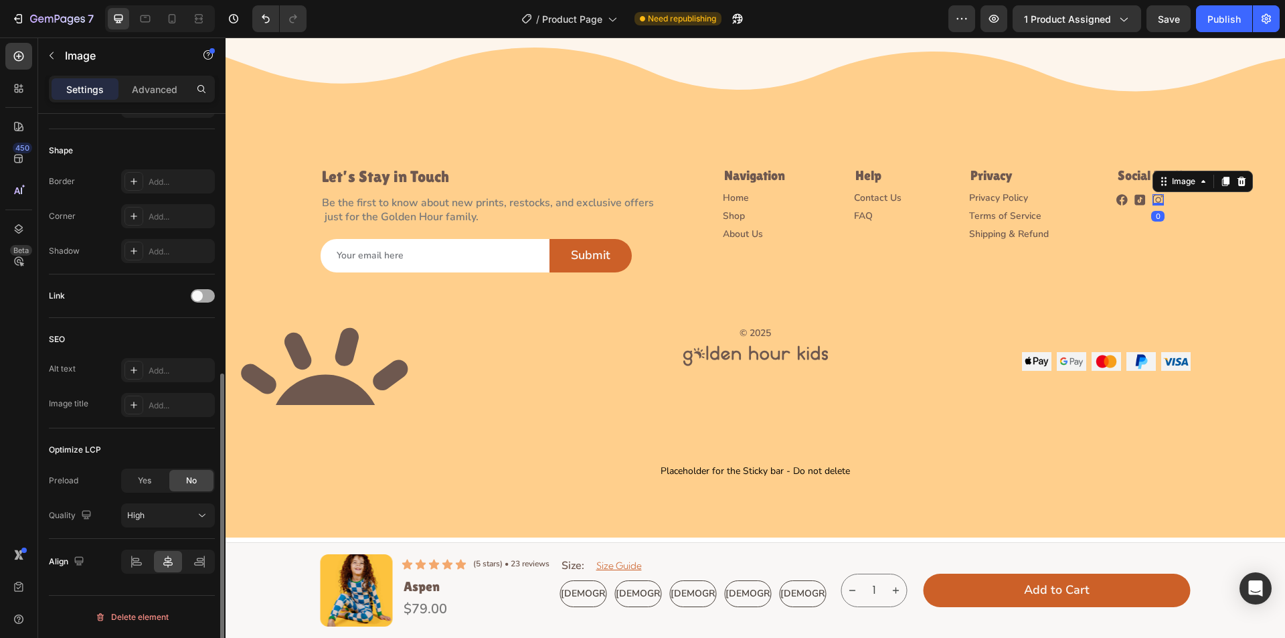
click at [209, 296] on div at bounding box center [203, 295] width 24 height 13
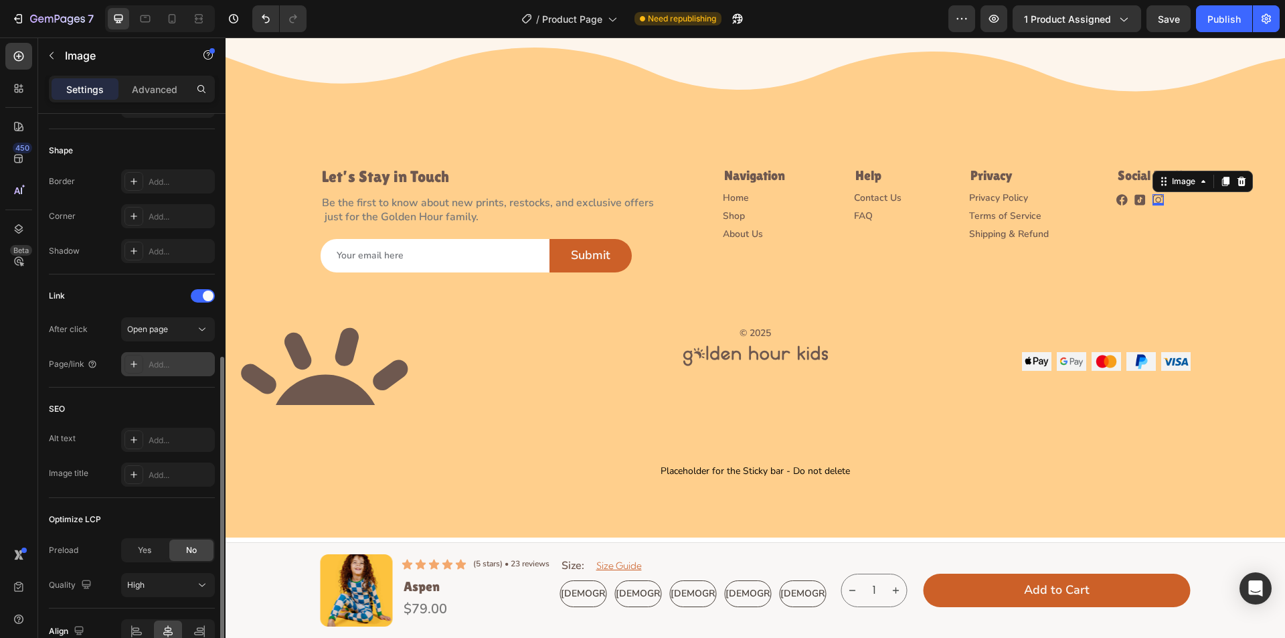
click at [130, 361] on icon at bounding box center [134, 364] width 11 height 11
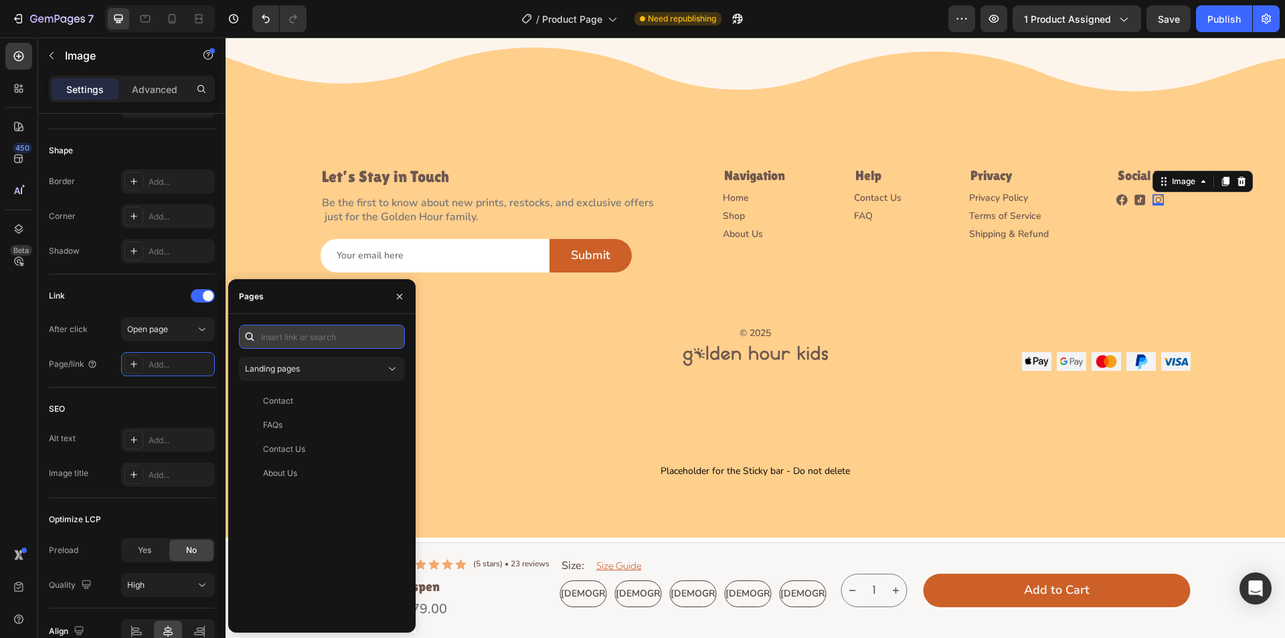
click at [290, 331] on input "text" at bounding box center [322, 337] width 166 height 24
type input "#"
click at [264, 368] on div "#" at bounding box center [265, 369] width 5 height 12
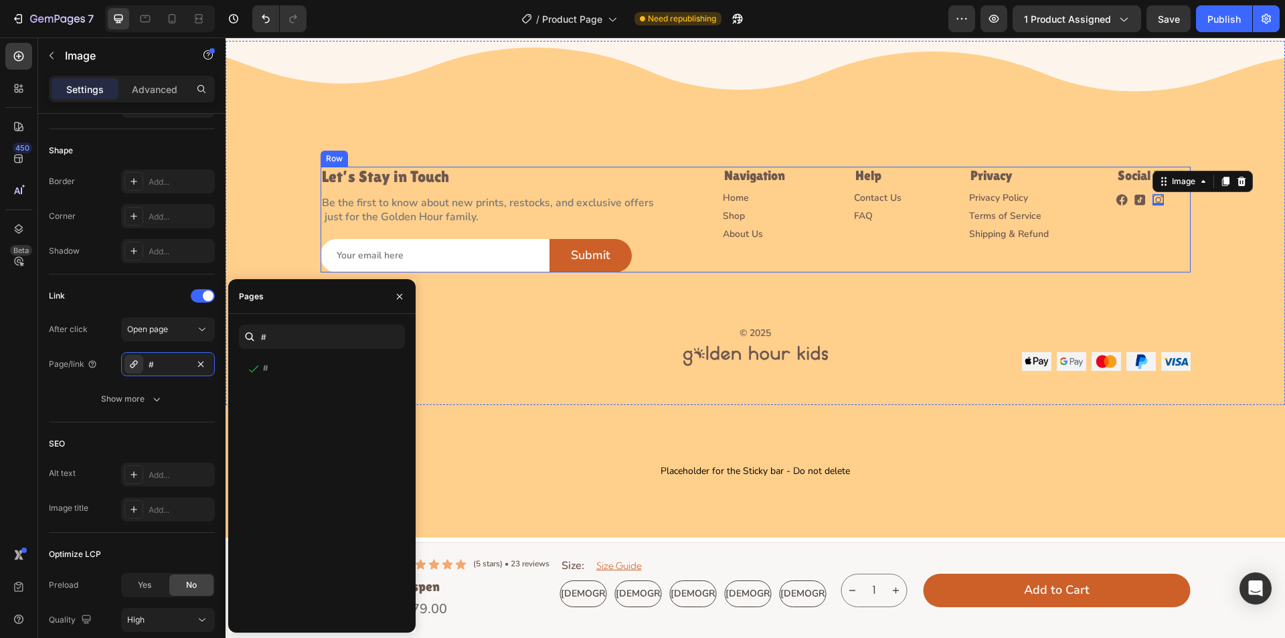
click at [1170, 234] on div "Social Media Heading Image Image Image 0 Row" at bounding box center [1154, 220] width 74 height 106
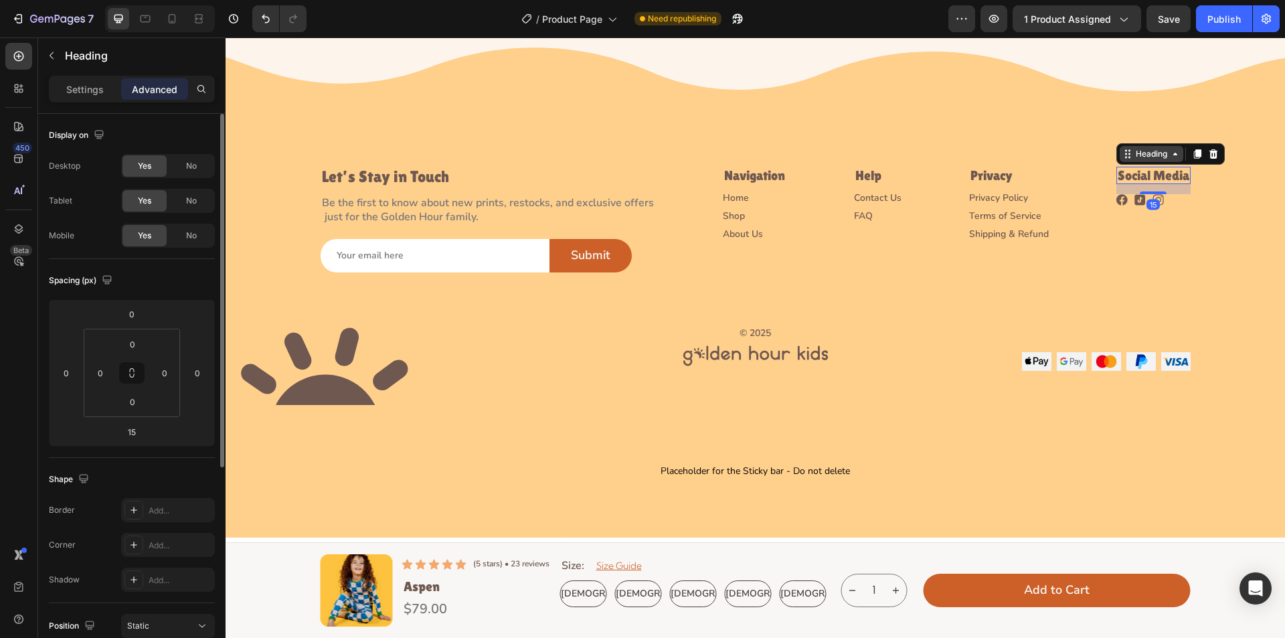
click at [1145, 163] on div "Heading" at bounding box center [1171, 153] width 108 height 21
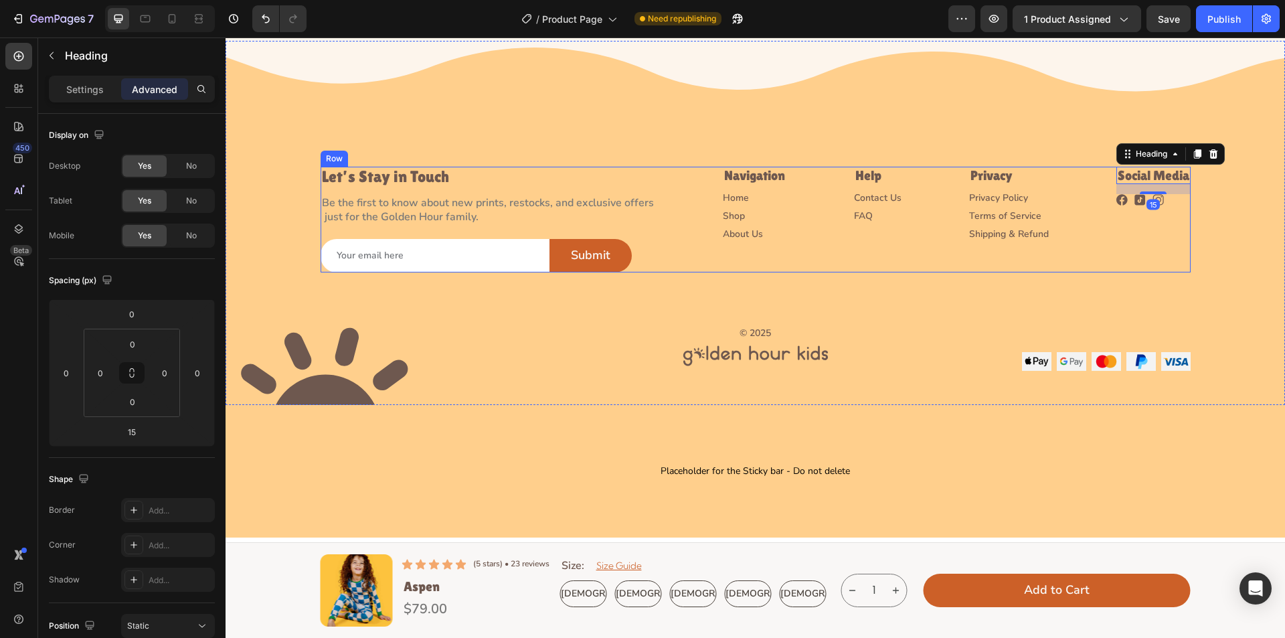
click at [1166, 236] on div "Social Media Heading 15 Image Image Image Row" at bounding box center [1154, 220] width 74 height 106
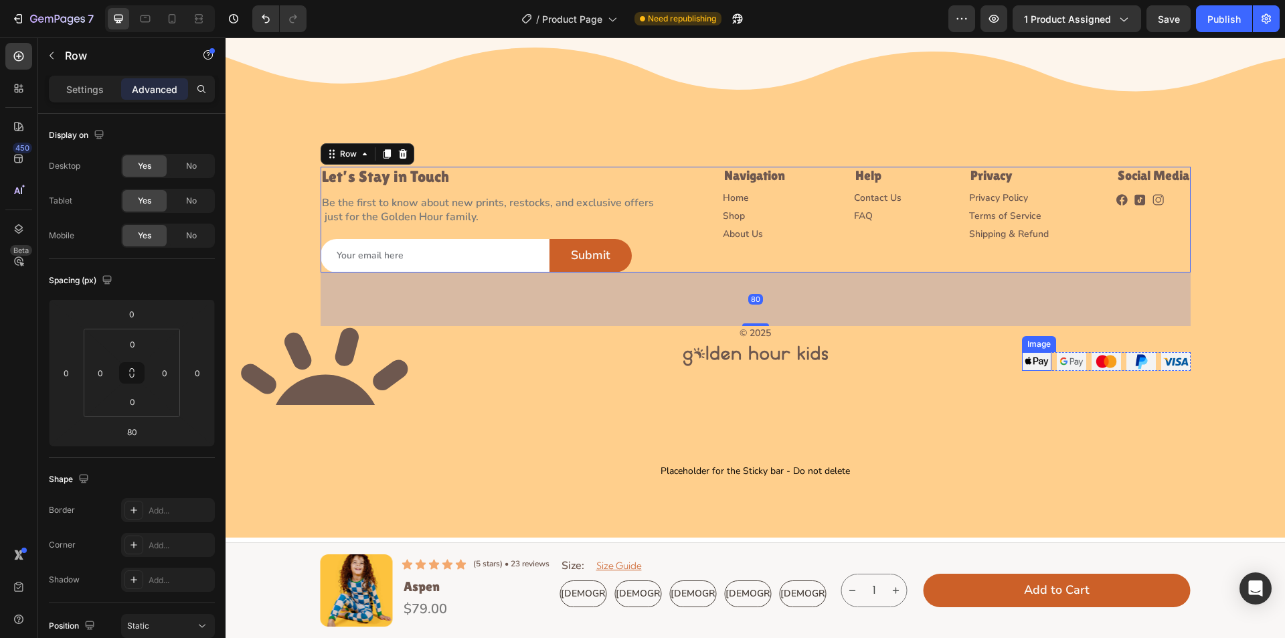
click at [1034, 368] on div "Image" at bounding box center [1036, 361] width 29 height 19
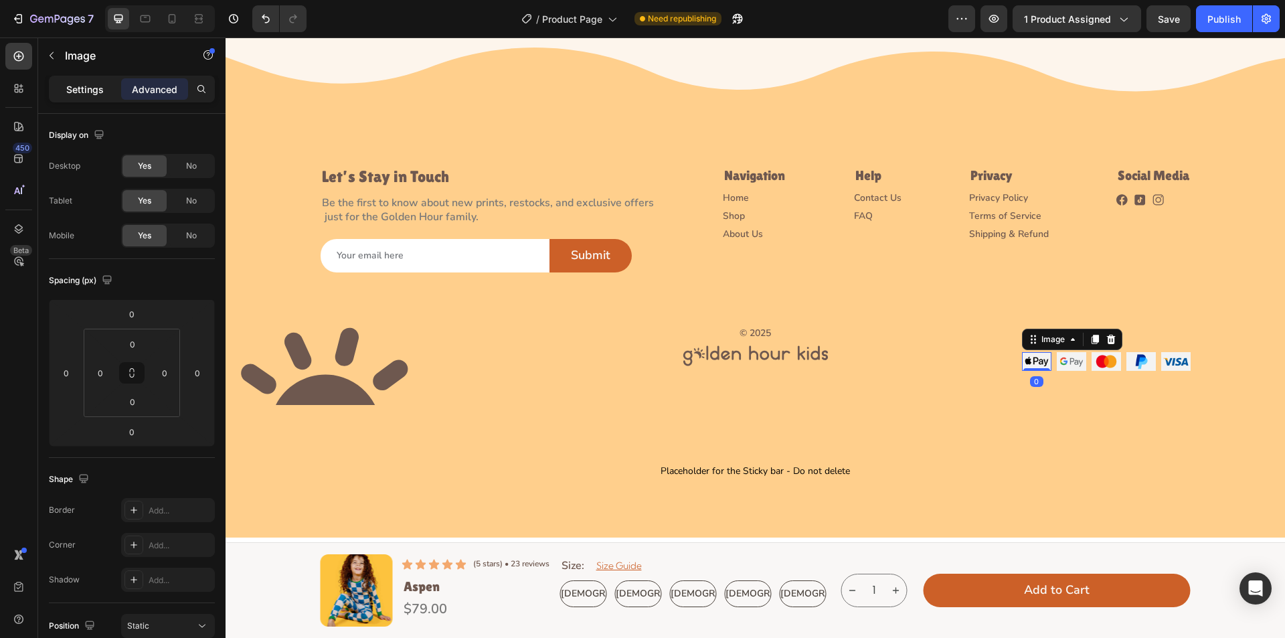
click at [95, 84] on p "Settings" at bounding box center [84, 89] width 37 height 14
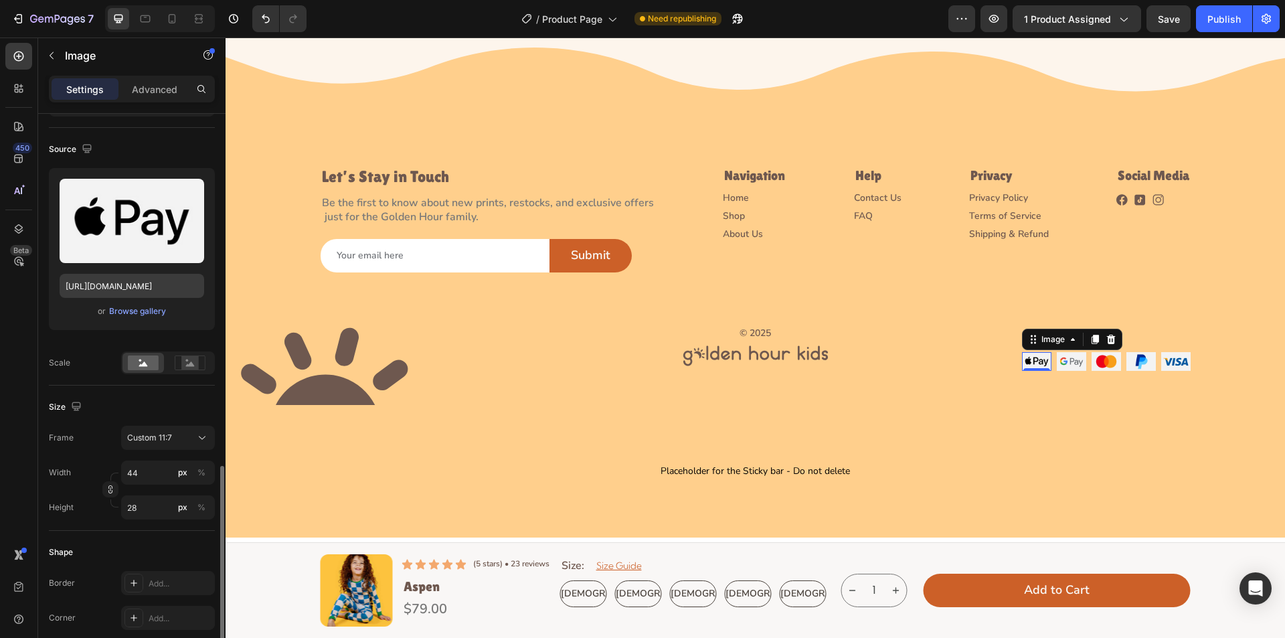
scroll to position [13, 0]
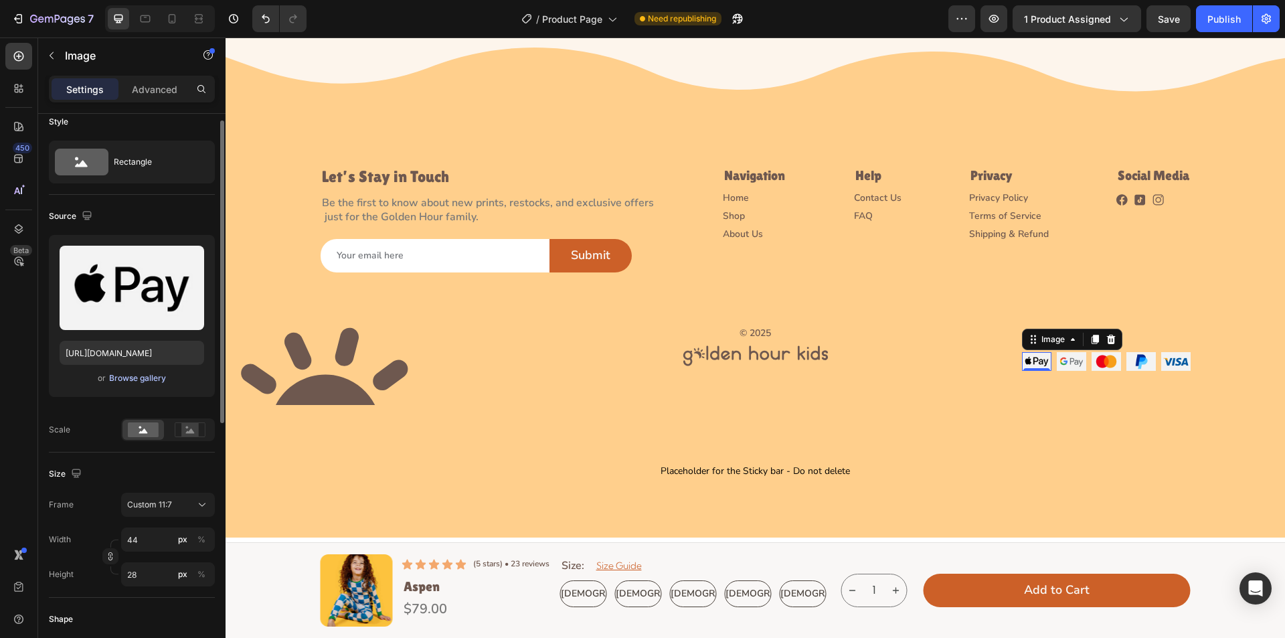
click at [123, 377] on div "Browse gallery" at bounding box center [137, 378] width 57 height 12
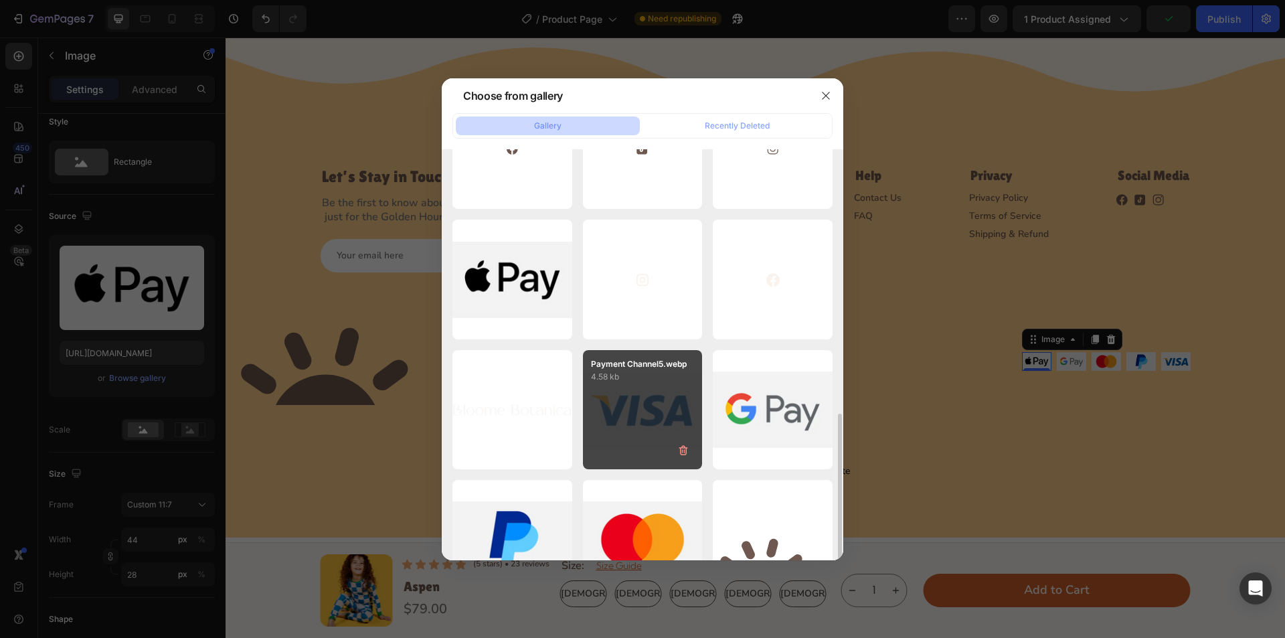
scroll to position [402, 0]
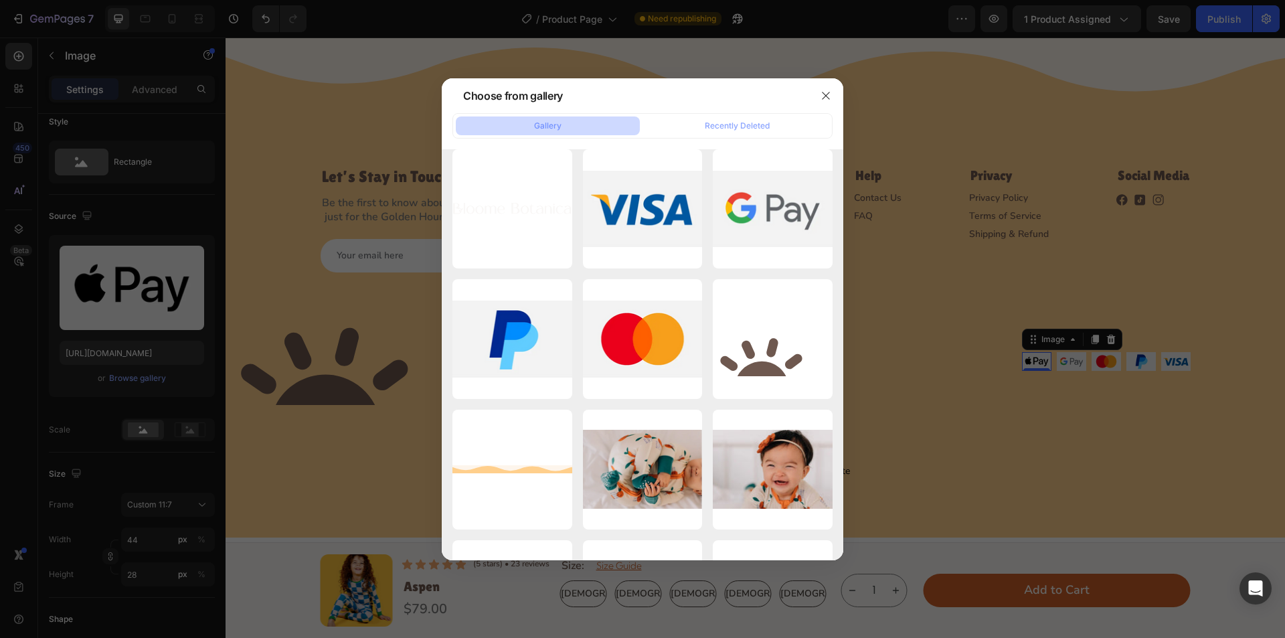
click at [110, 355] on div at bounding box center [642, 319] width 1285 height 638
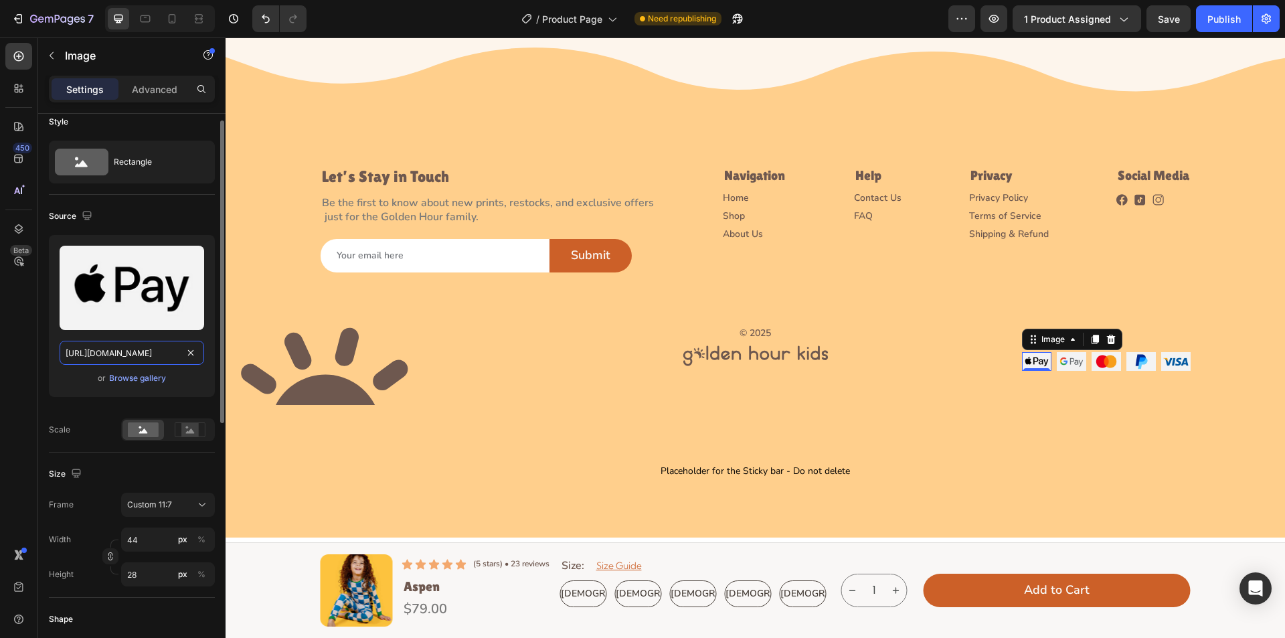
click at [114, 353] on input "[URL][DOMAIN_NAME]" at bounding box center [132, 353] width 145 height 24
click at [127, 351] on input "[URL][DOMAIN_NAME]" at bounding box center [132, 353] width 145 height 24
drag, startPoint x: 127, startPoint y: 353, endPoint x: 102, endPoint y: 355, distance: 24.8
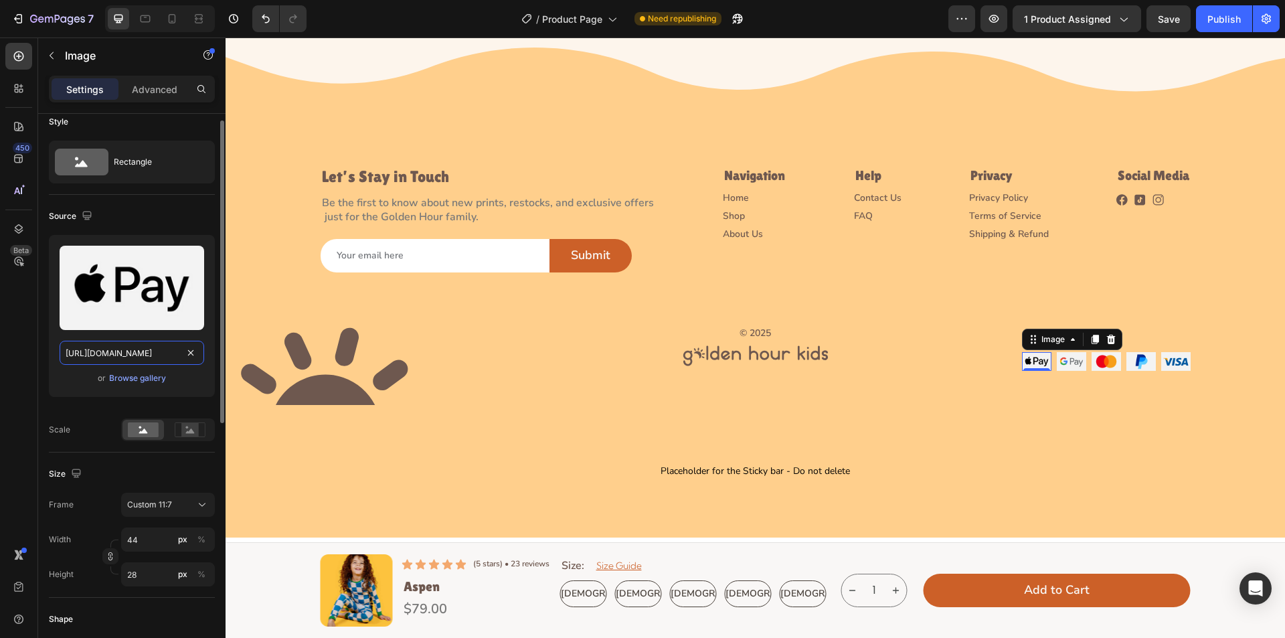
click at [107, 356] on input "[URL][DOMAIN_NAME]" at bounding box center [132, 353] width 145 height 24
click at [102, 355] on input "[URL][DOMAIN_NAME]" at bounding box center [132, 353] width 145 height 24
drag, startPoint x: 115, startPoint y: 353, endPoint x: 60, endPoint y: 351, distance: 54.9
click at [58, 351] on div "Upload Image [URL][DOMAIN_NAME] or Browse gallery" at bounding box center [132, 316] width 166 height 162
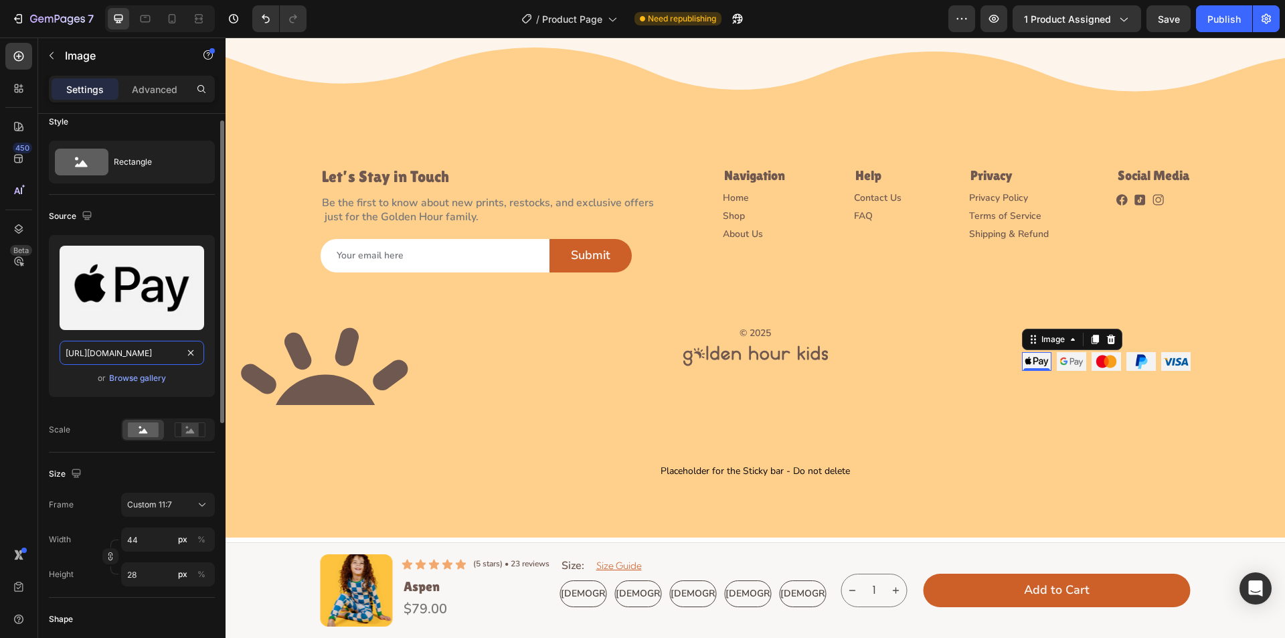
click at [116, 353] on input "[URL][DOMAIN_NAME]" at bounding box center [132, 353] width 145 height 24
click at [358, 374] on img at bounding box center [324, 364] width 197 height 82
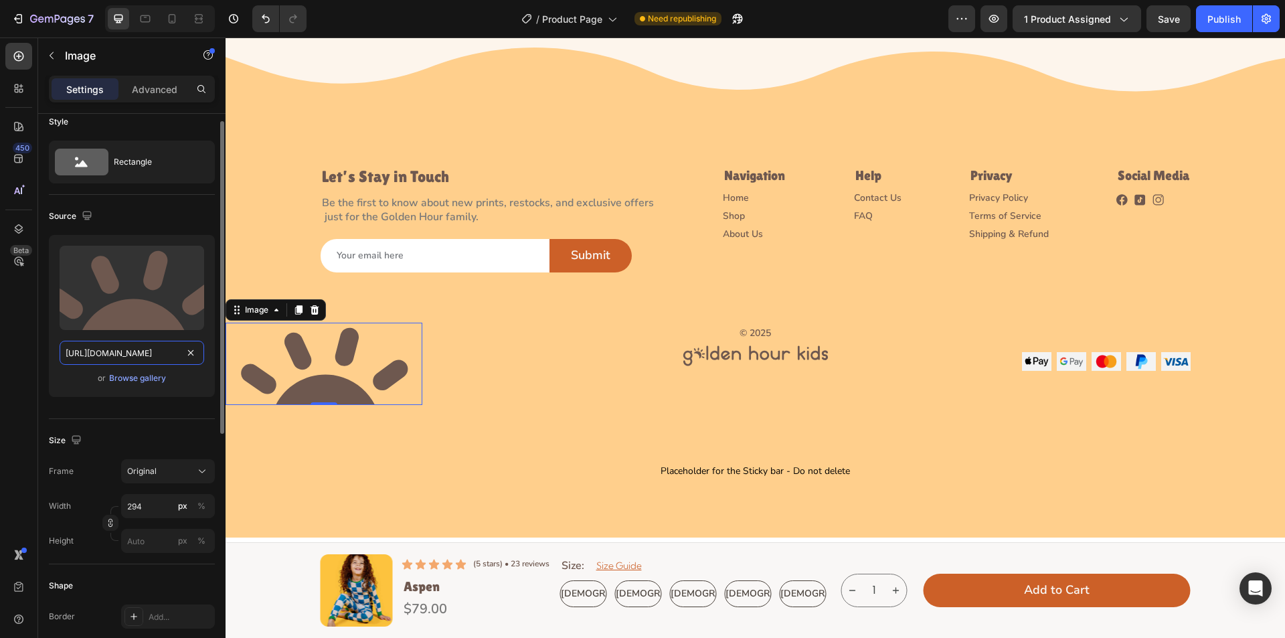
click at [120, 349] on input "[URL][DOMAIN_NAME]" at bounding box center [132, 353] width 145 height 24
click at [1262, 21] on icon "button" at bounding box center [1266, 19] width 9 height 10
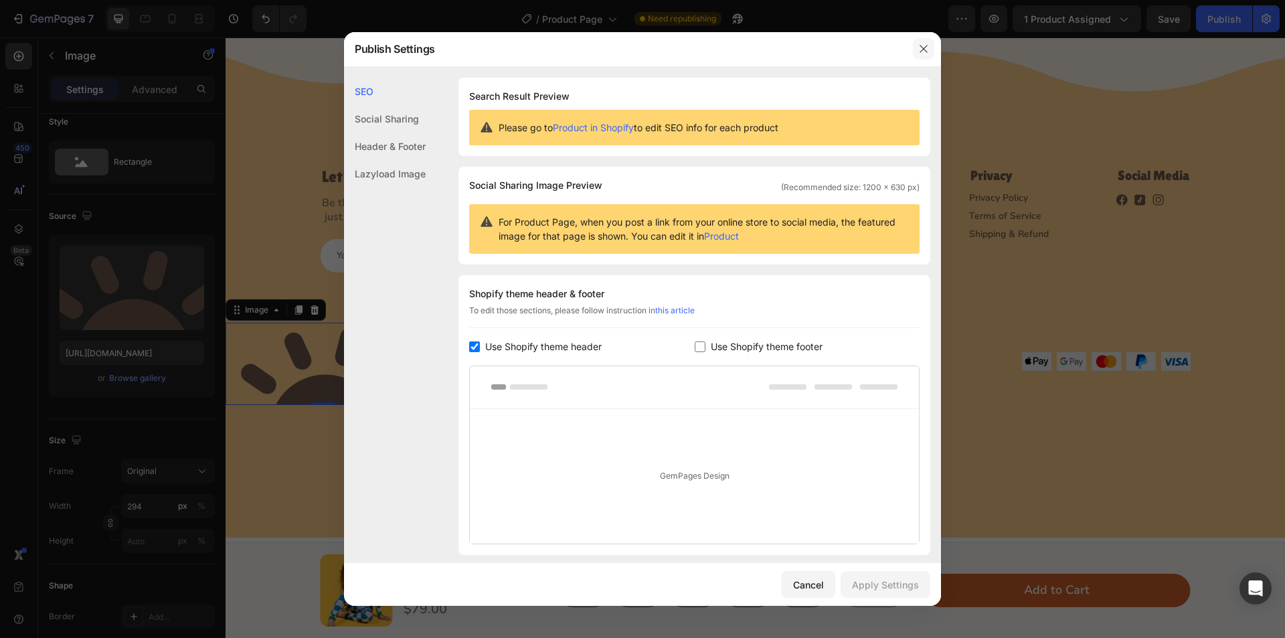
drag, startPoint x: 924, startPoint y: 52, endPoint x: 733, endPoint y: 5, distance: 197.3
click at [924, 52] on icon "button" at bounding box center [923, 49] width 11 height 11
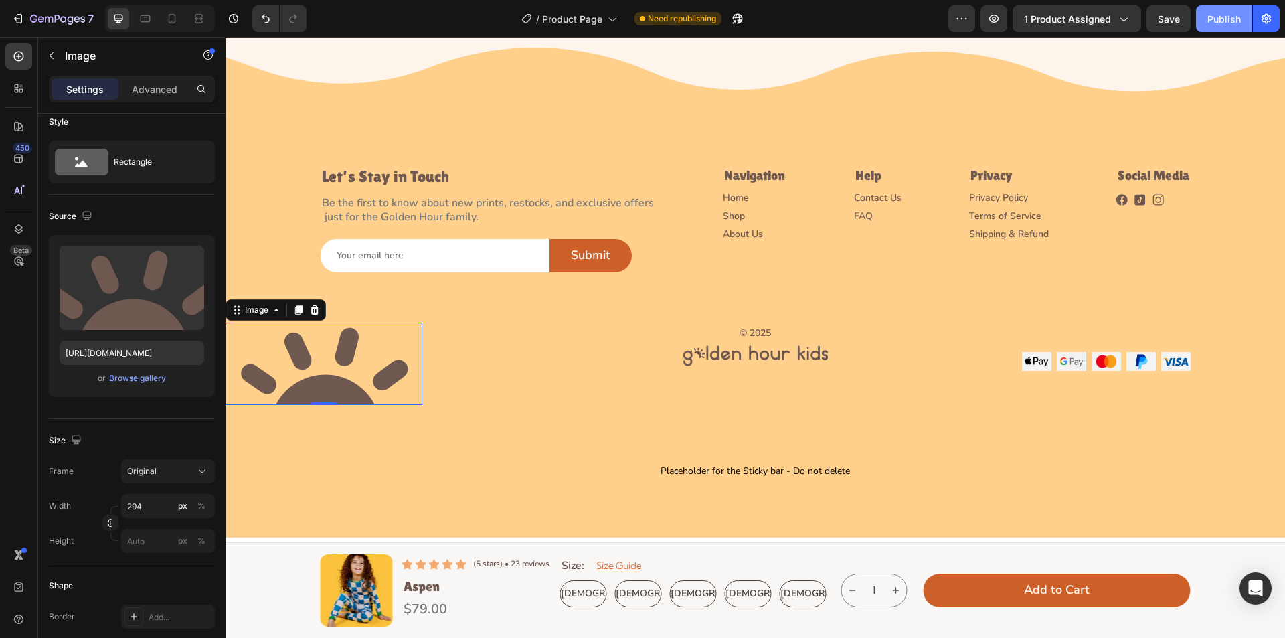
click at [1234, 15] on div "Publish" at bounding box center [1224, 19] width 33 height 14
click at [148, 18] on icon at bounding box center [145, 18] width 13 height 13
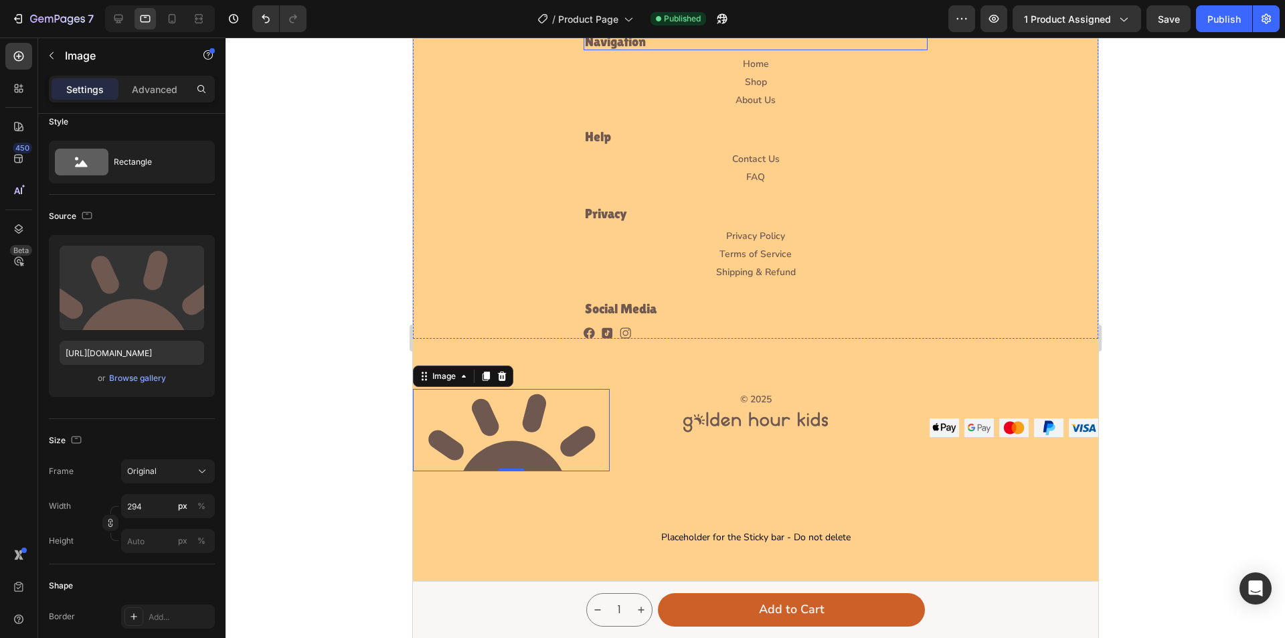
scroll to position [3805, 0]
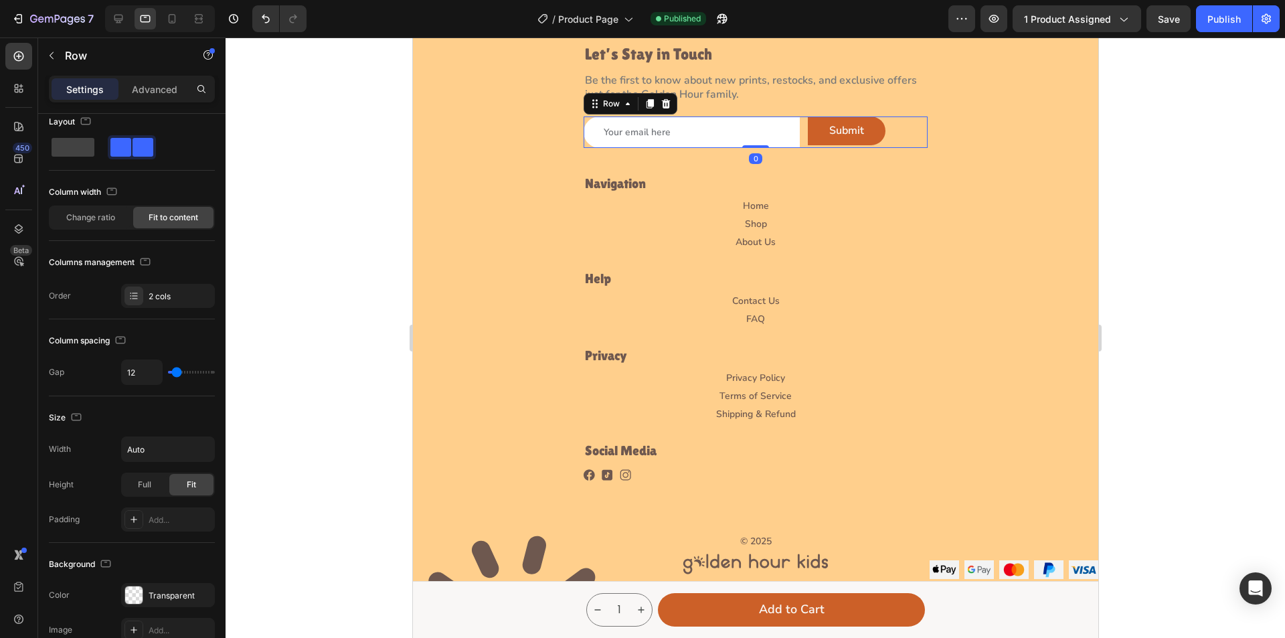
click at [797, 138] on div "Email Field Submit Submit Button Row 0" at bounding box center [755, 131] width 344 height 31
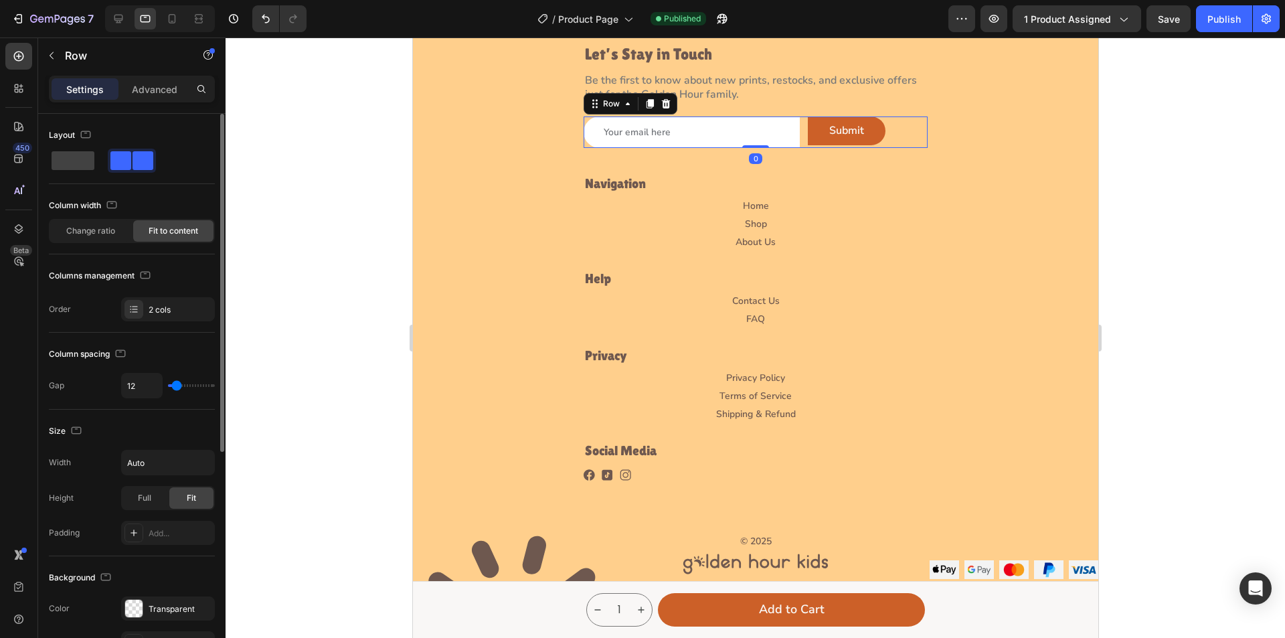
type input "20"
type input "18"
type input "16"
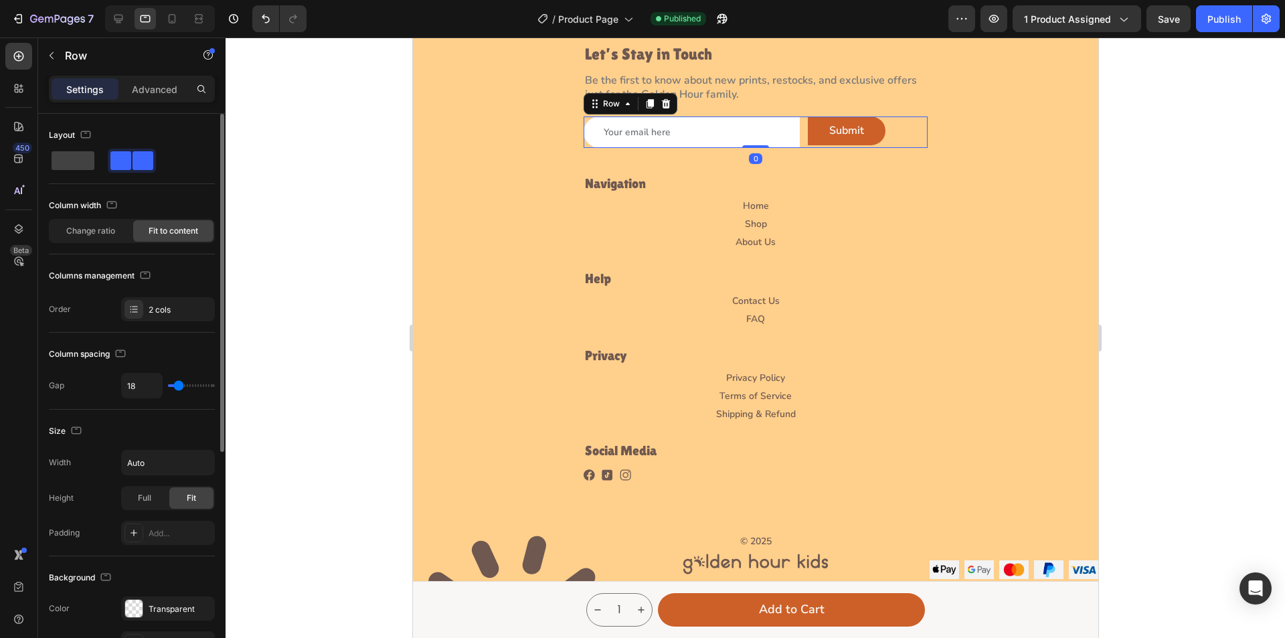
type input "16"
type input "11"
type input "9"
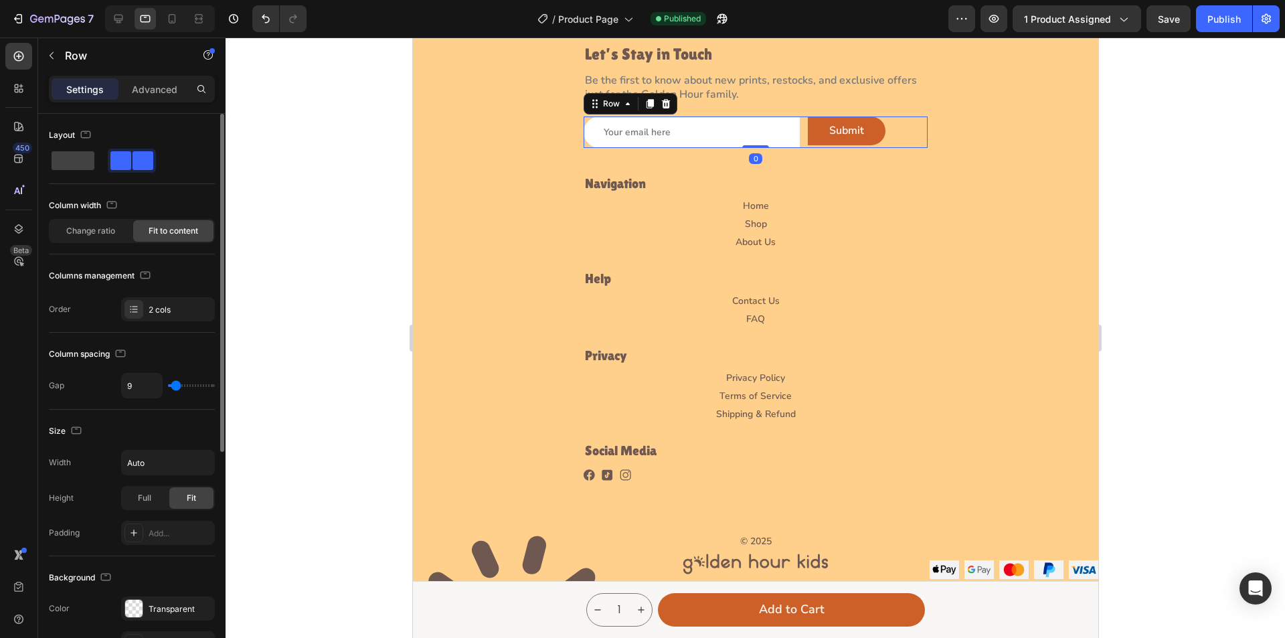
type input "0"
drag, startPoint x: 180, startPoint y: 387, endPoint x: 112, endPoint y: 378, distance: 68.9
type input "0"
click at [168, 384] on input "range" at bounding box center [191, 385] width 47 height 3
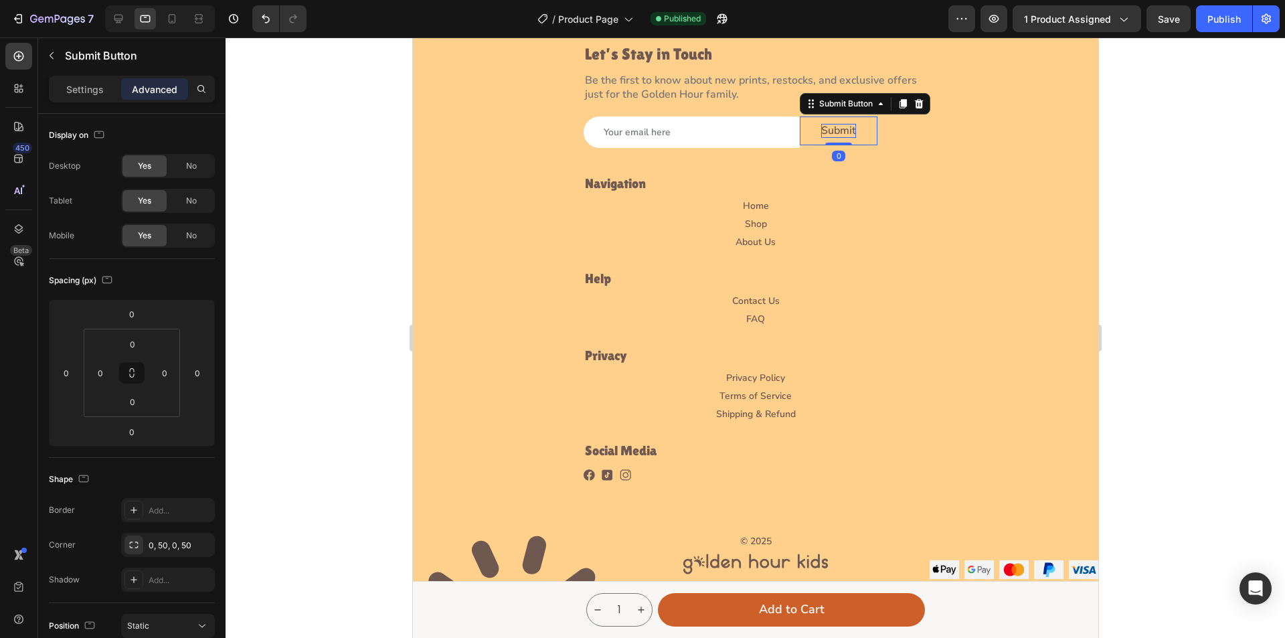
click at [834, 131] on p "Submit" at bounding box center [838, 131] width 35 height 14
click at [106, 94] on div "Settings" at bounding box center [85, 88] width 67 height 21
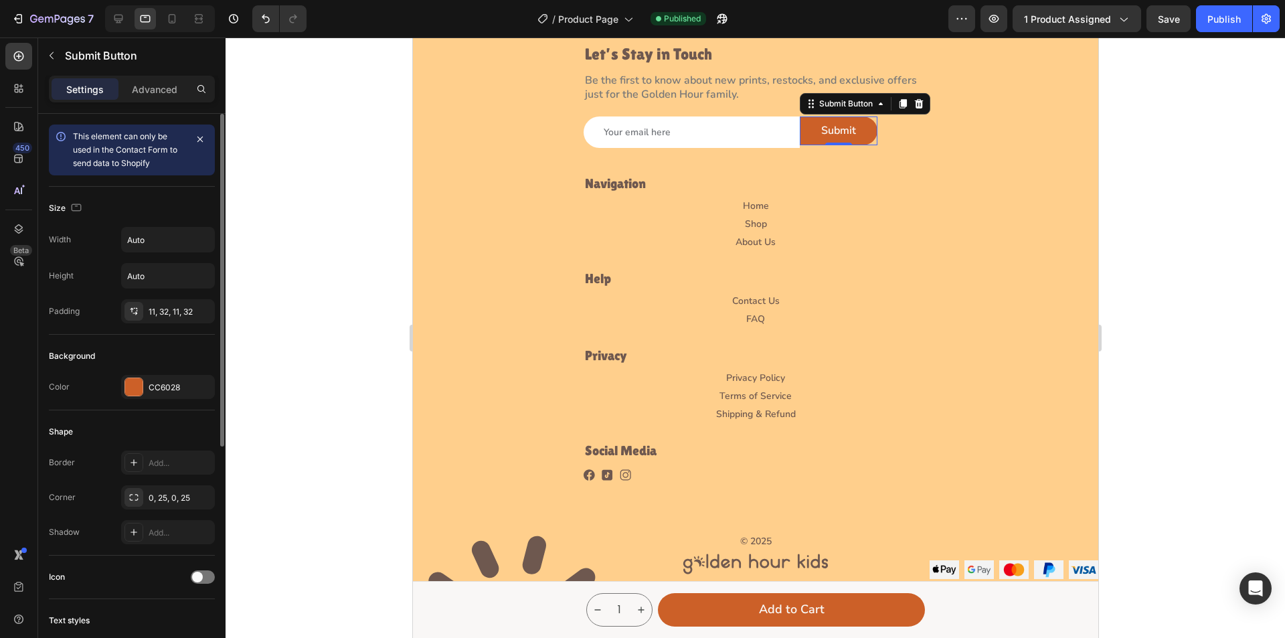
scroll to position [335, 0]
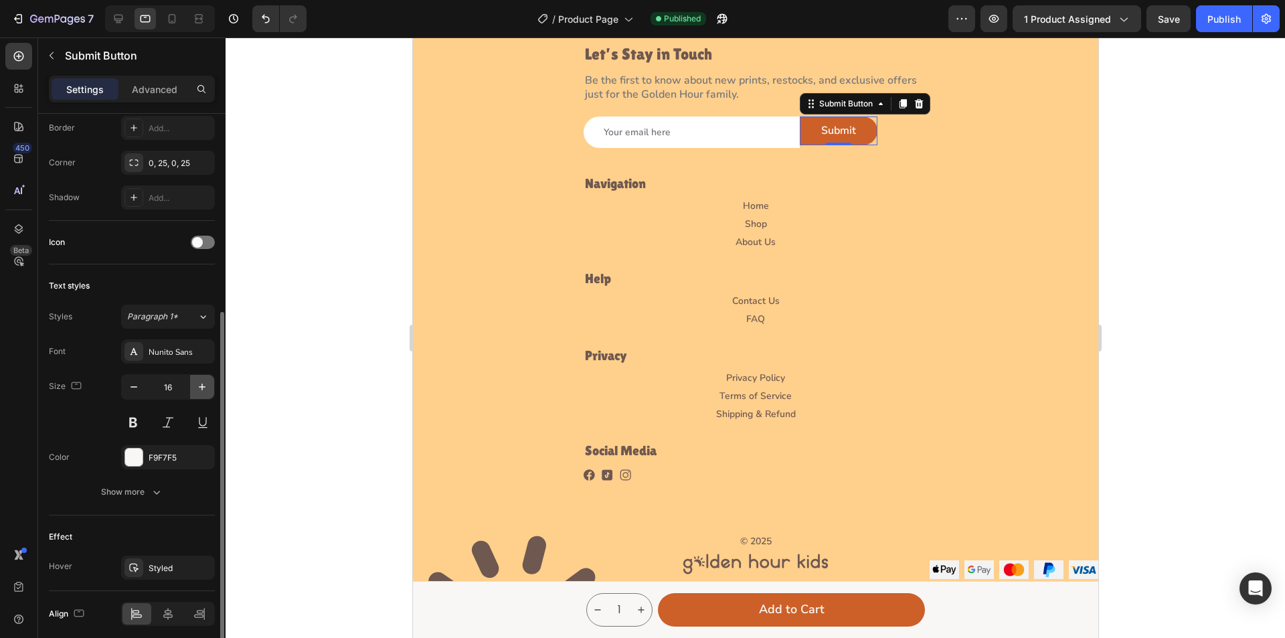
click at [204, 387] on icon "button" at bounding box center [202, 387] width 7 height 7
type input "18"
click at [163, 495] on button "Show more" at bounding box center [132, 492] width 166 height 24
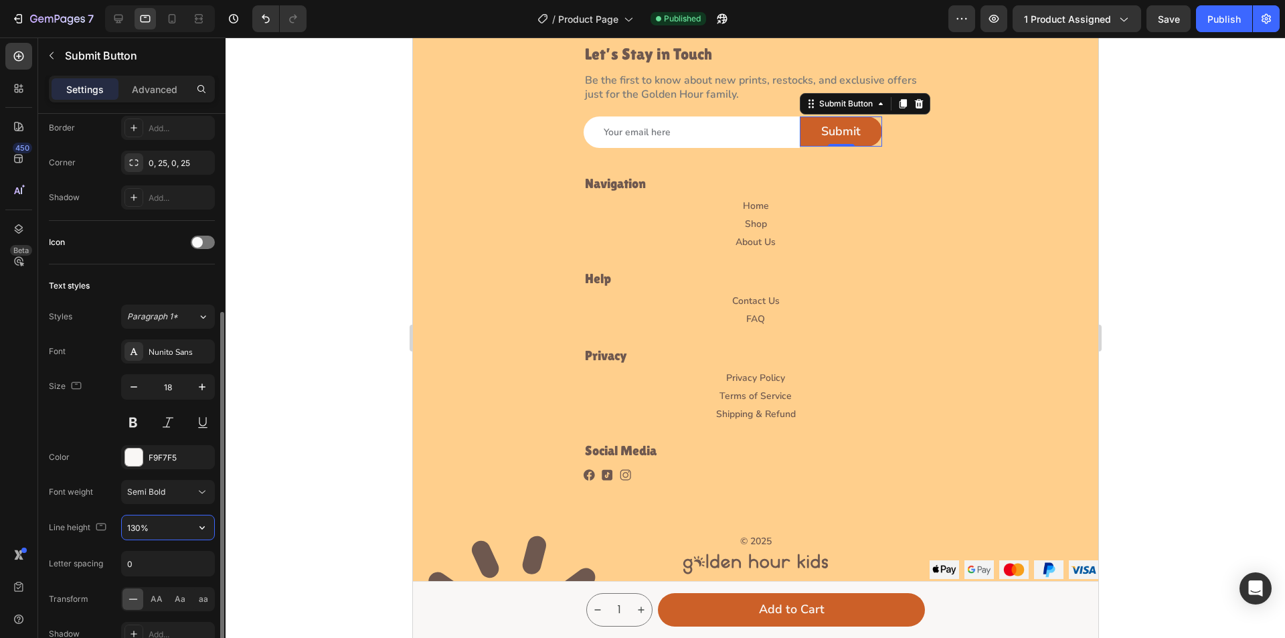
click at [130, 528] on input "130%" at bounding box center [168, 527] width 92 height 24
type input "155%"
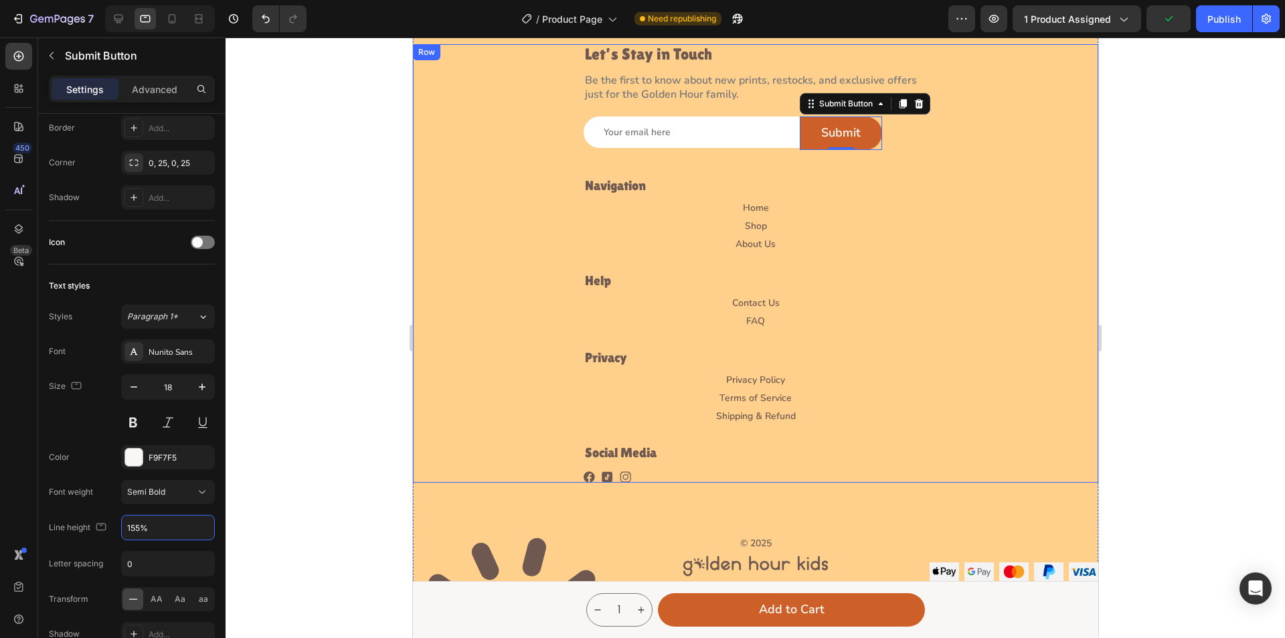
click at [932, 163] on div "Let’s Stay in Touch Heading Be the first to know about new prints, restocks, an…" at bounding box center [754, 263] width 685 height 438
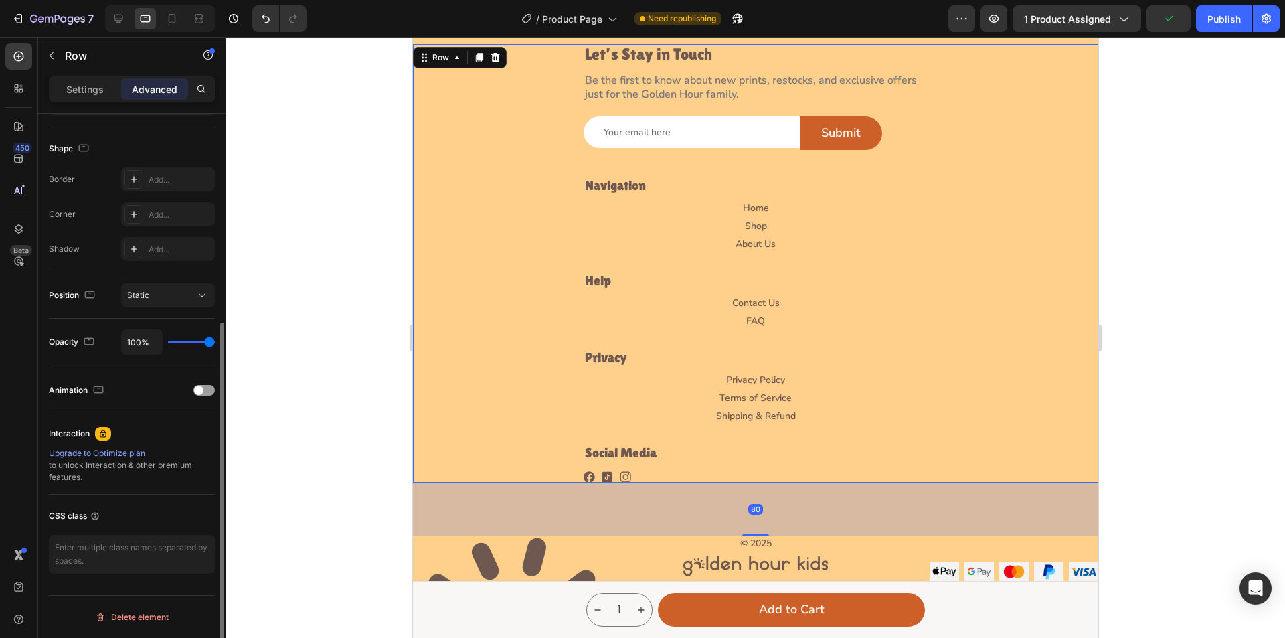
scroll to position [0, 0]
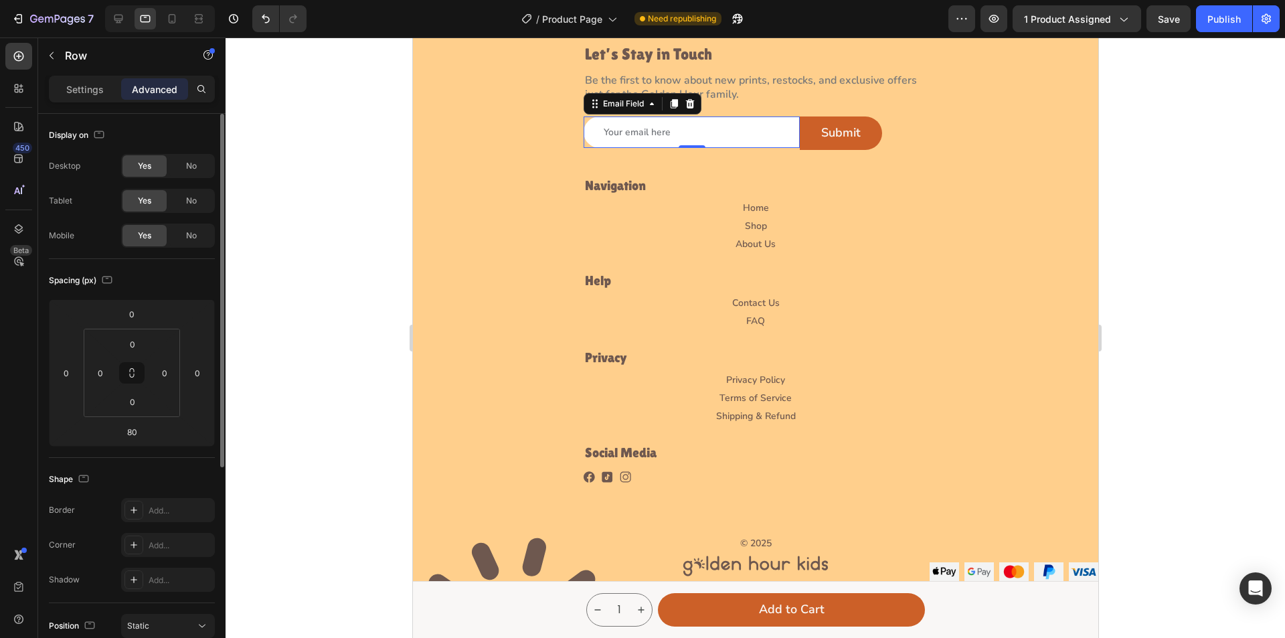
click at [683, 131] on input "email" at bounding box center [691, 131] width 216 height 31
drag, startPoint x: 61, startPoint y: 102, endPoint x: 66, endPoint y: 90, distance: 12.3
click at [61, 101] on div "Settings Advanced" at bounding box center [132, 89] width 166 height 27
click at [72, 85] on p "Settings" at bounding box center [84, 89] width 37 height 14
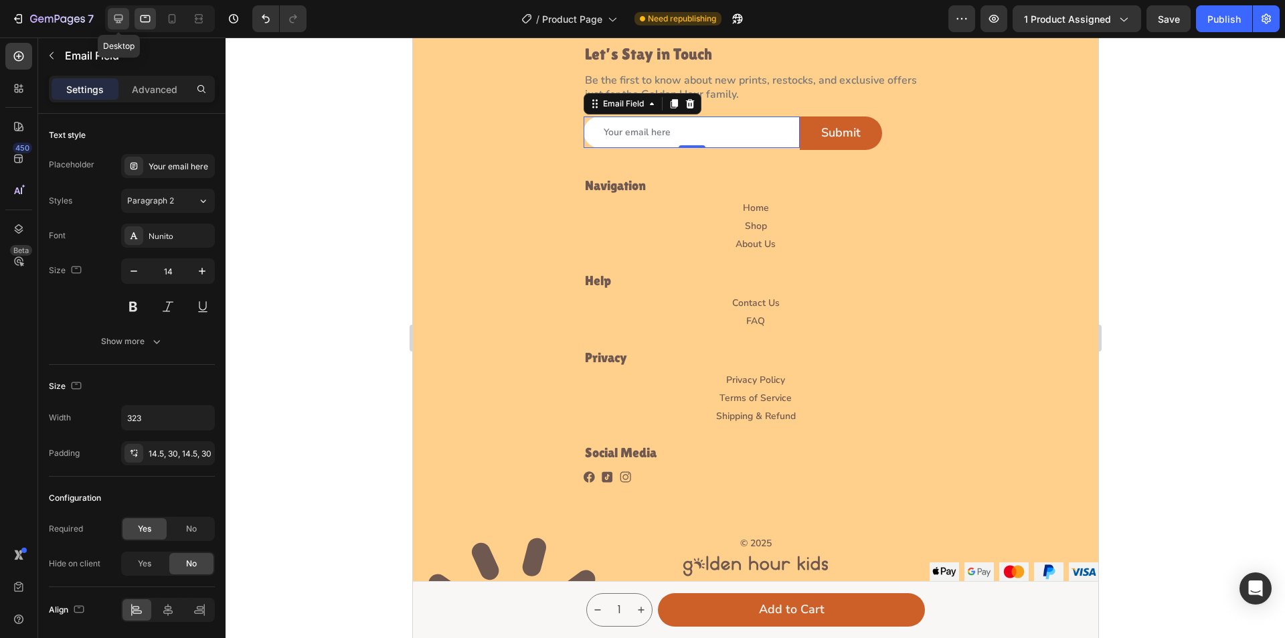
click at [116, 15] on icon at bounding box center [118, 19] width 9 height 9
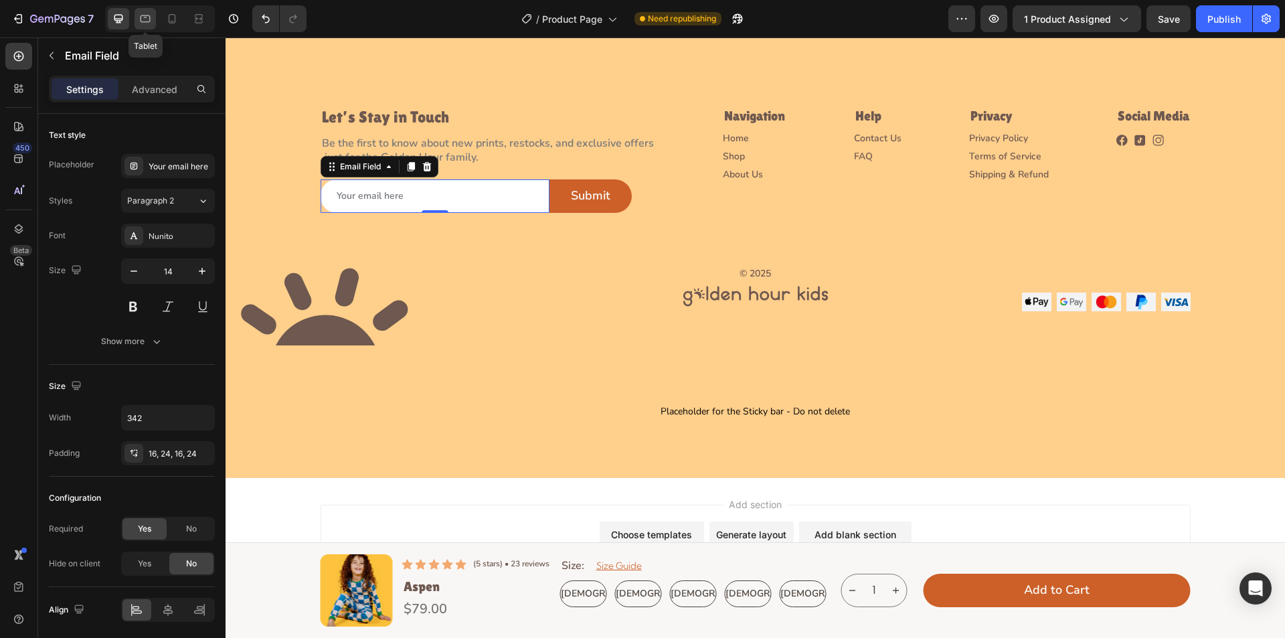
click at [145, 15] on icon at bounding box center [146, 18] width 10 height 7
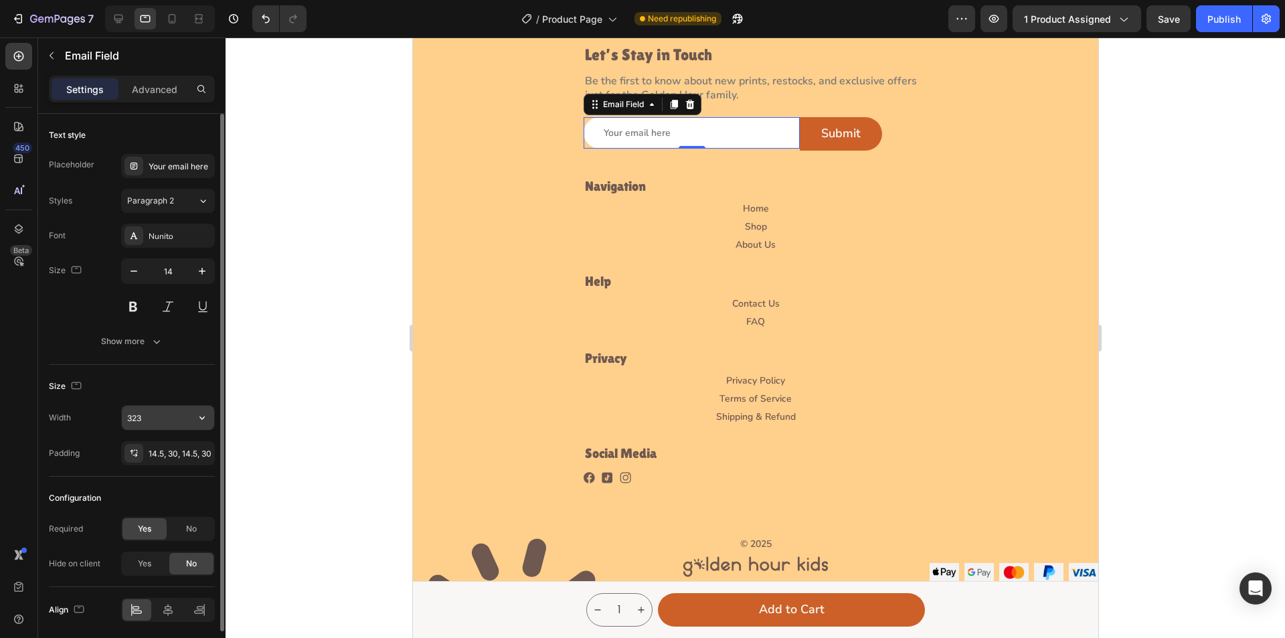
scroll to position [3836, 0]
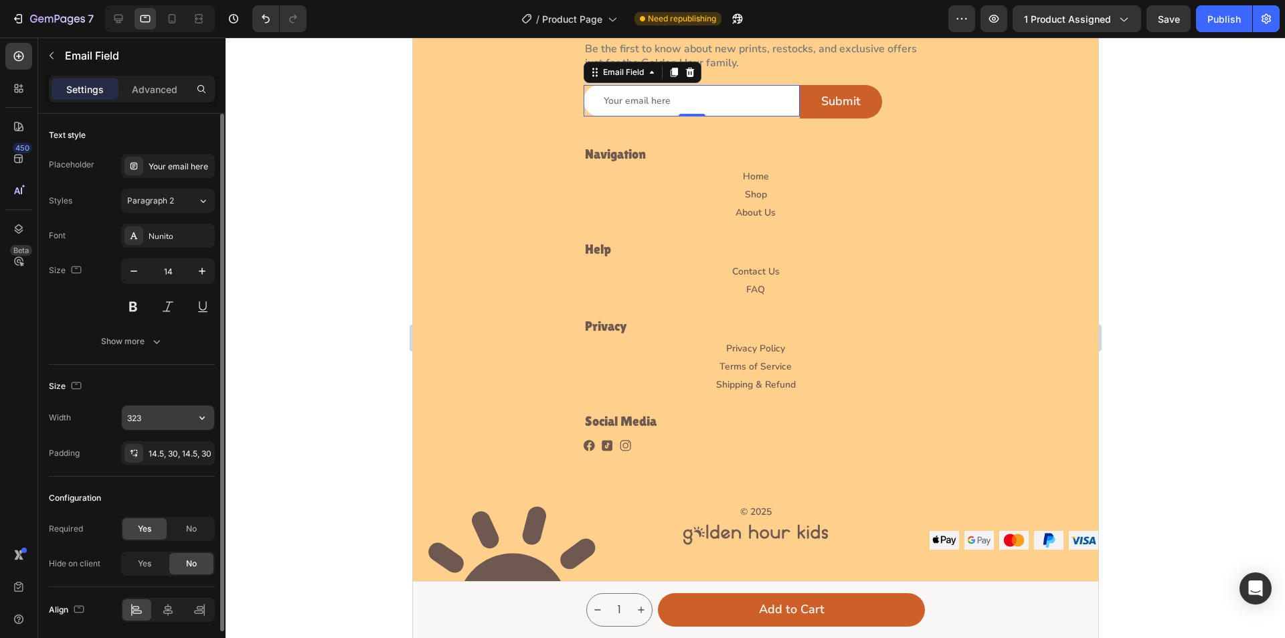
click at [152, 418] on input "323" at bounding box center [168, 418] width 92 height 24
type input "342"
click at [166, 337] on button "Show more" at bounding box center [132, 341] width 166 height 24
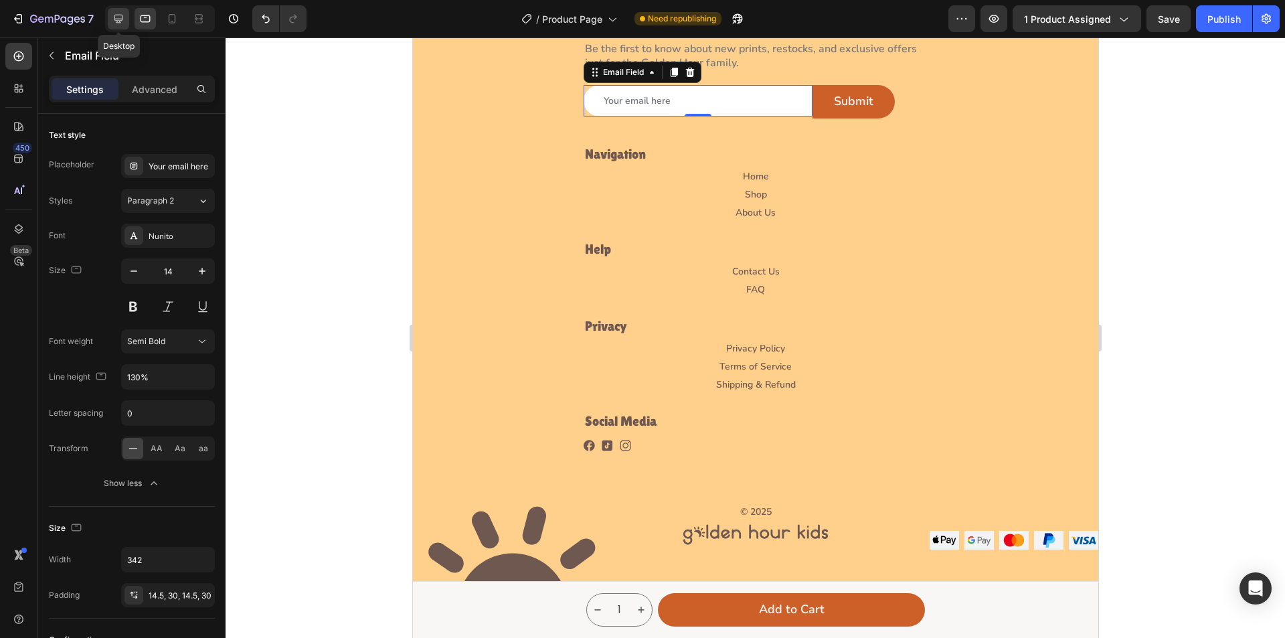
click at [116, 18] on icon at bounding box center [118, 18] width 13 height 13
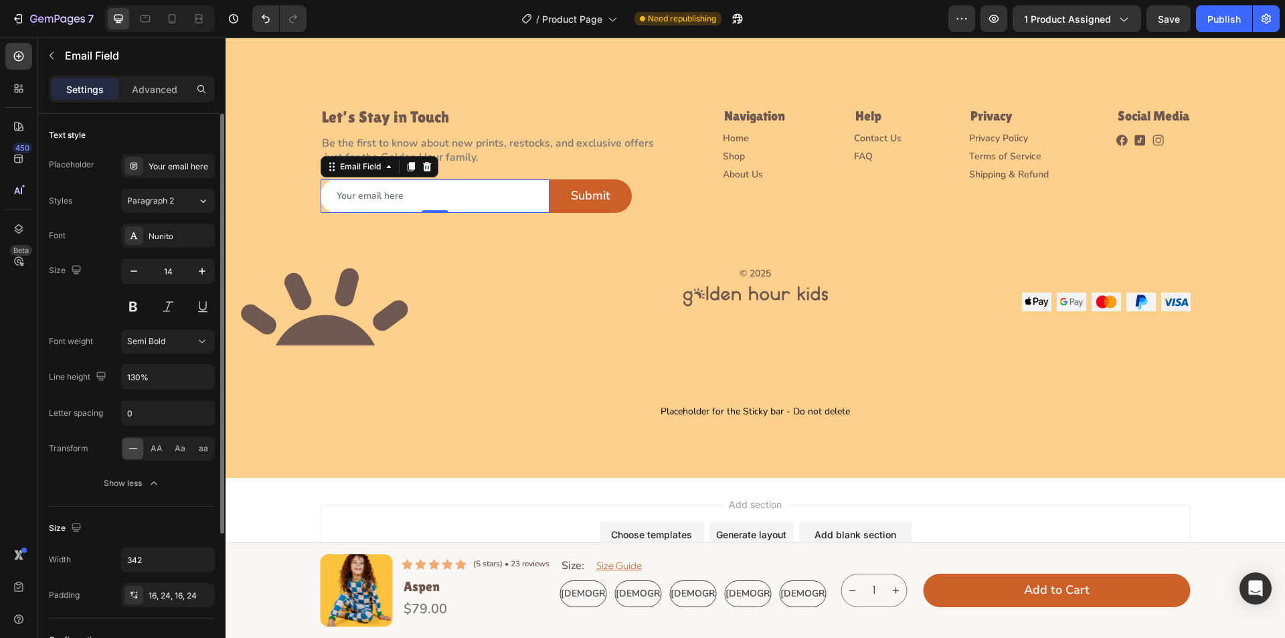
scroll to position [67, 0]
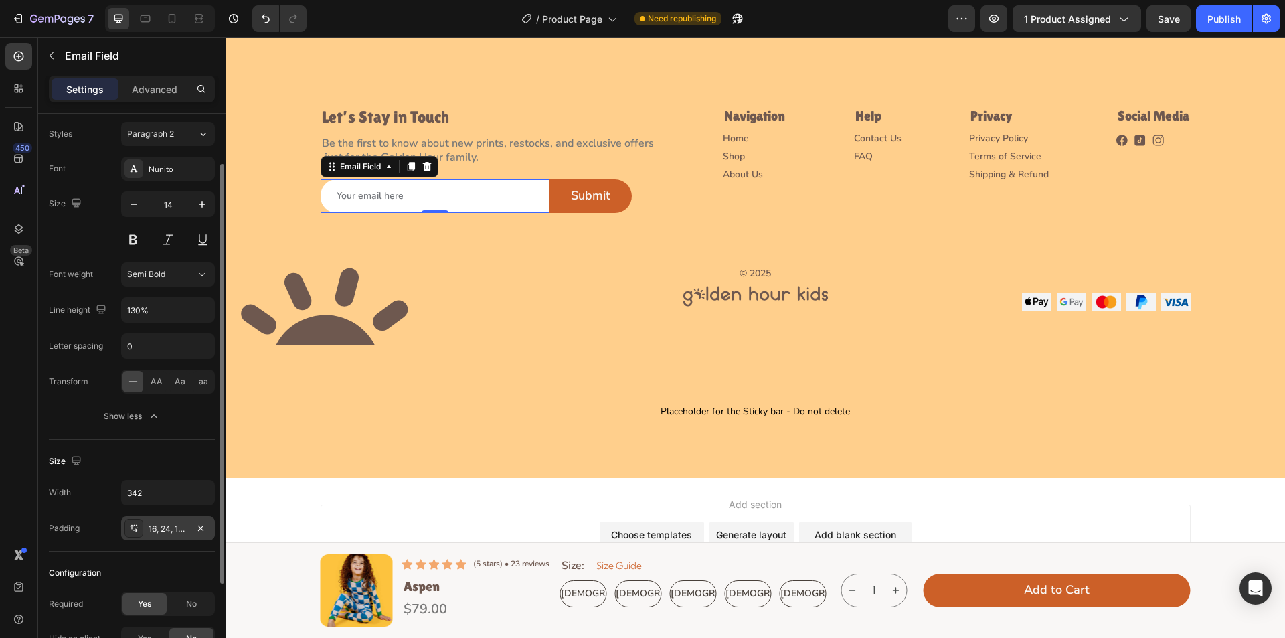
click at [133, 531] on icon at bounding box center [134, 528] width 11 height 11
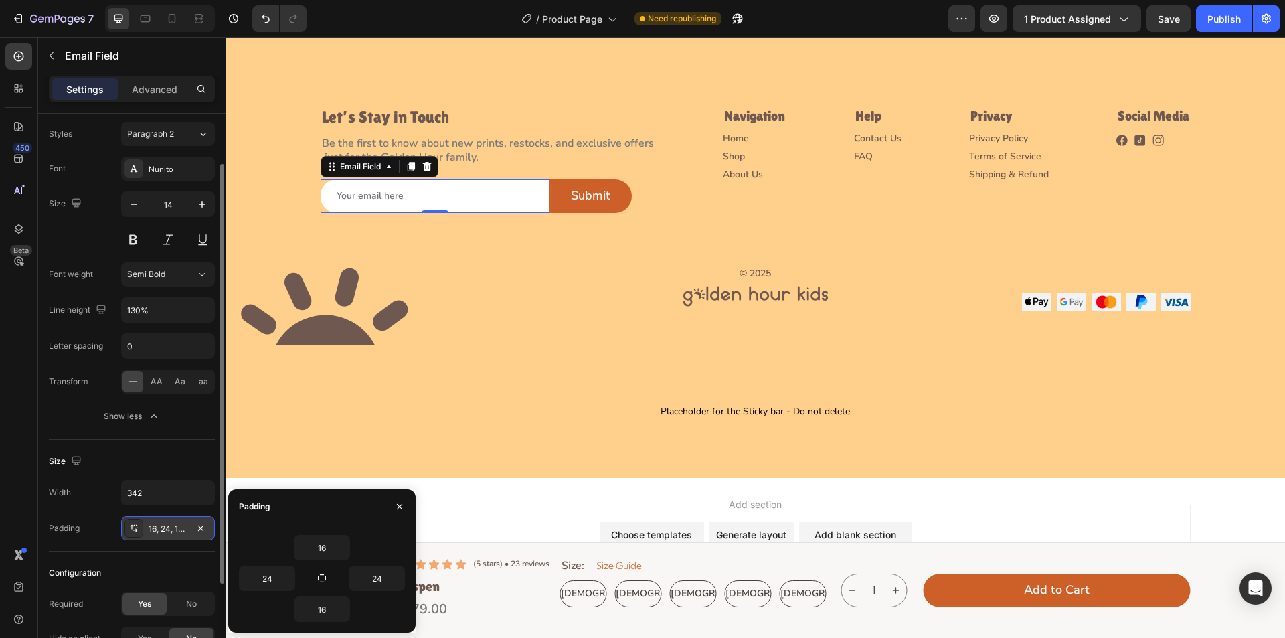
click at [133, 531] on icon at bounding box center [134, 528] width 11 height 11
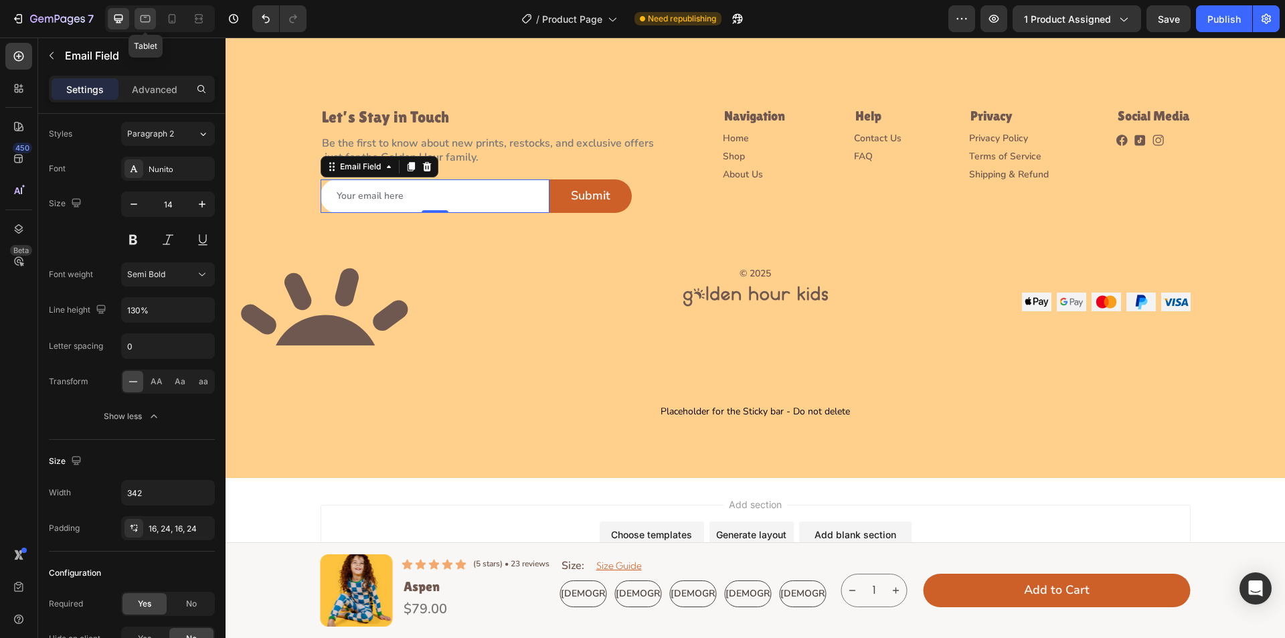
click at [147, 13] on icon at bounding box center [145, 18] width 13 height 13
type input "14.5"
type input "30"
type input "14.5"
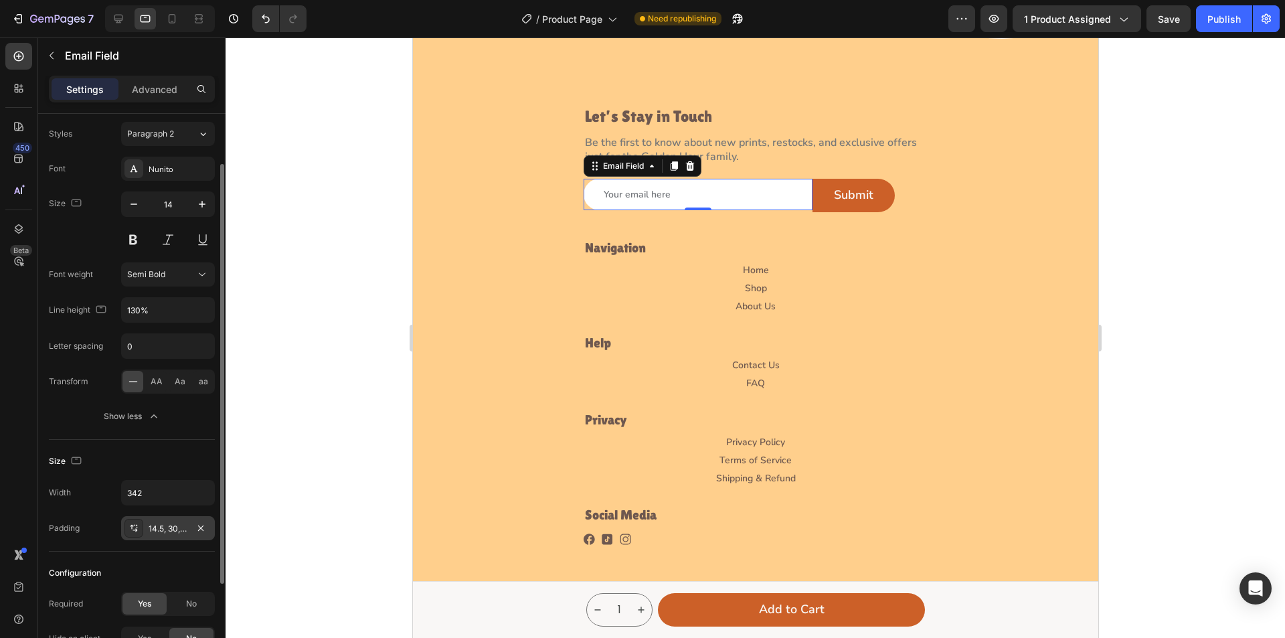
scroll to position [3836, 0]
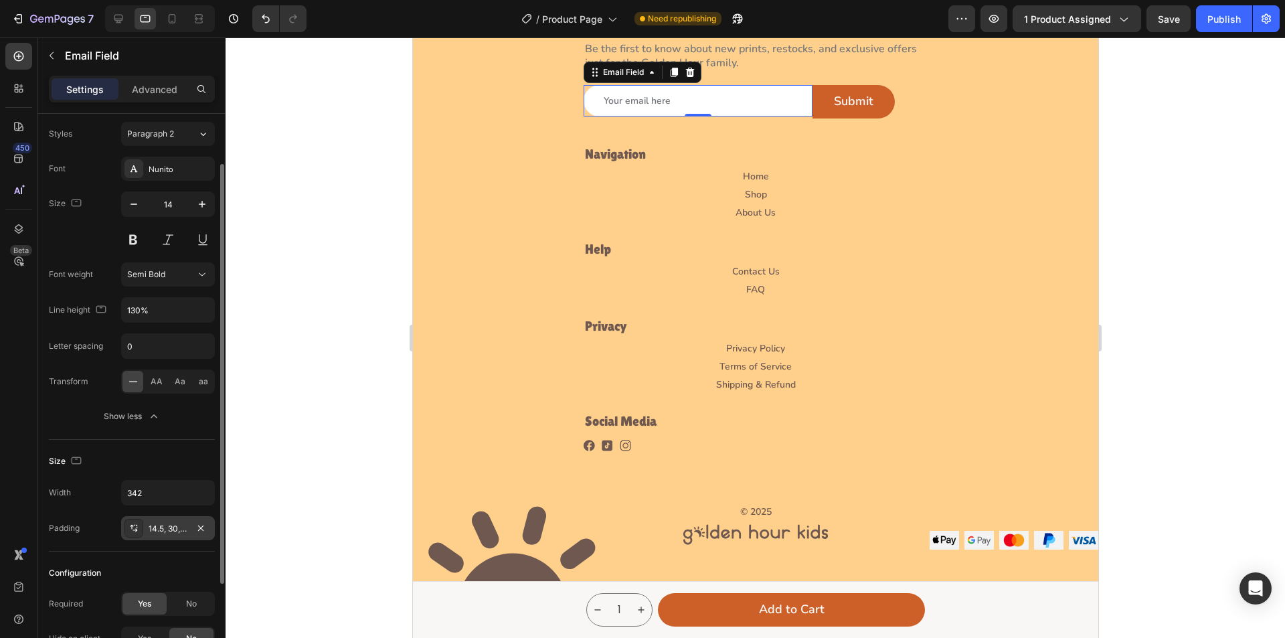
click at [133, 527] on icon at bounding box center [134, 528] width 11 height 11
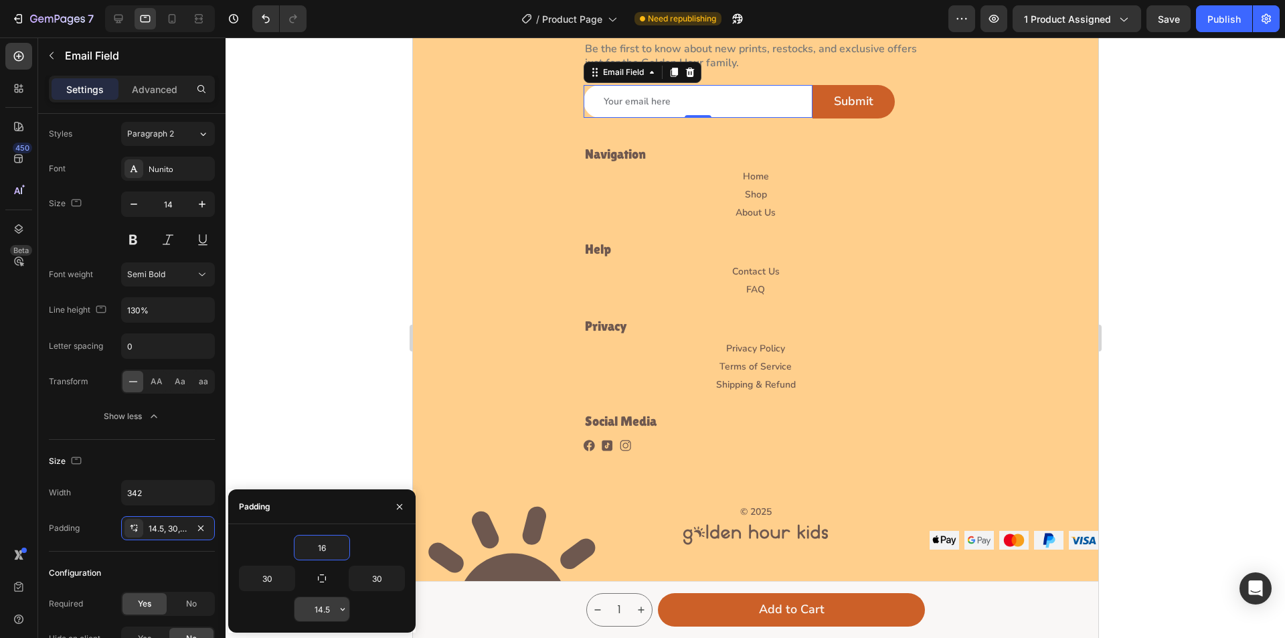
type input "16"
click at [328, 602] on input "14.5" at bounding box center [322, 609] width 55 height 24
type input "16"
click at [112, 23] on icon at bounding box center [118, 18] width 13 height 13
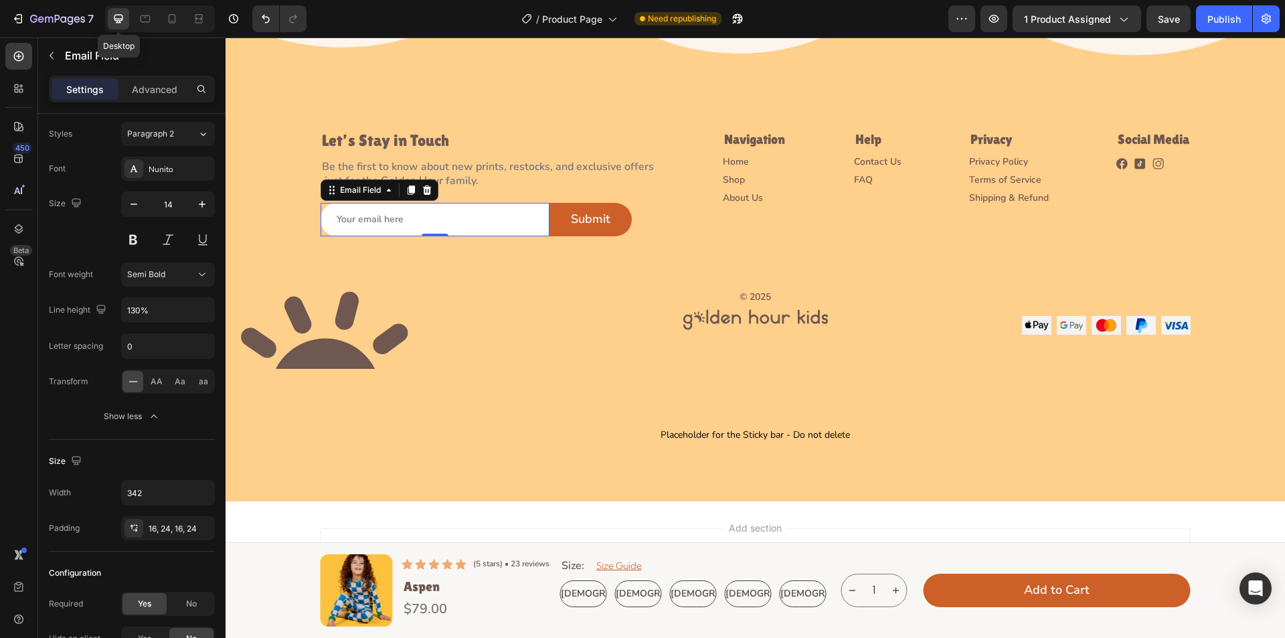
scroll to position [3767, 0]
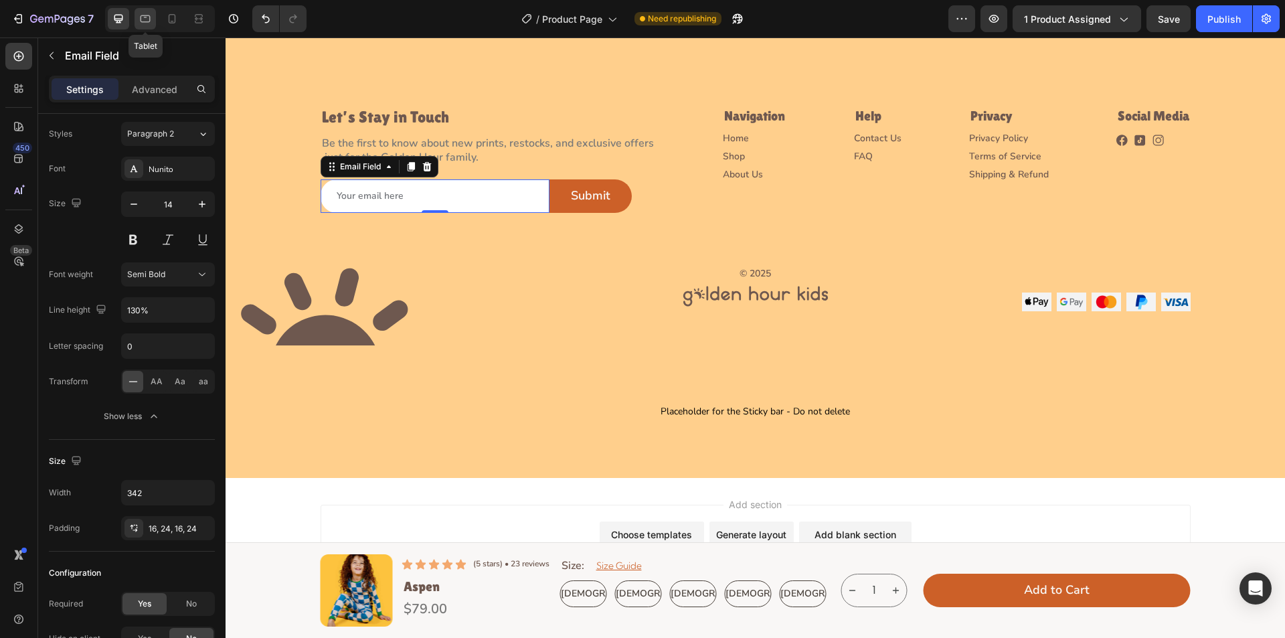
click at [141, 21] on icon at bounding box center [146, 18] width 10 height 7
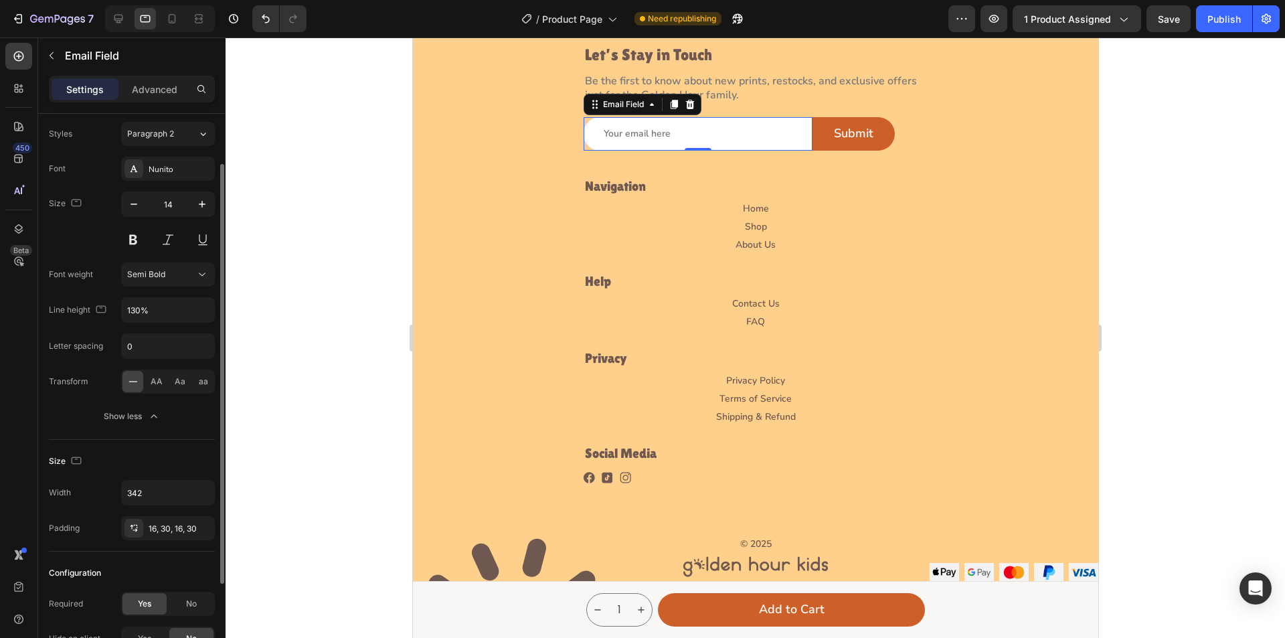
scroll to position [3836, 0]
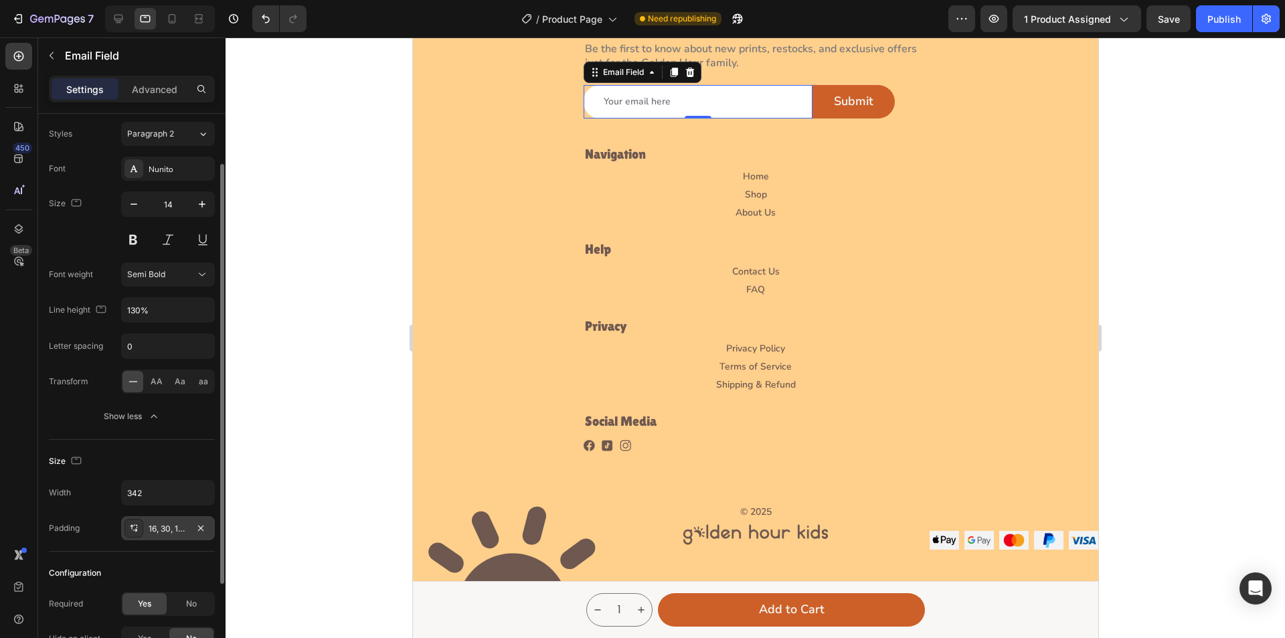
click at [130, 528] on icon at bounding box center [134, 528] width 11 height 11
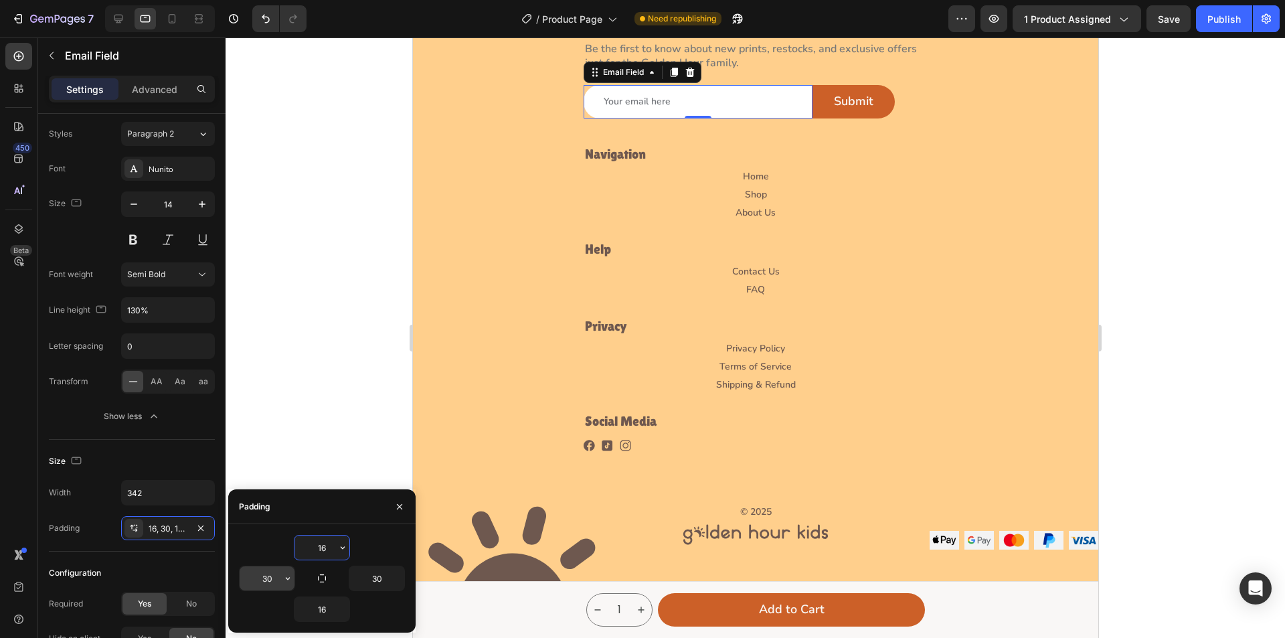
click at [270, 580] on input "30" at bounding box center [267, 578] width 55 height 24
type input "24"
click at [362, 585] on input "30" at bounding box center [376, 578] width 55 height 24
type input "24"
click at [359, 420] on div at bounding box center [756, 337] width 1060 height 600
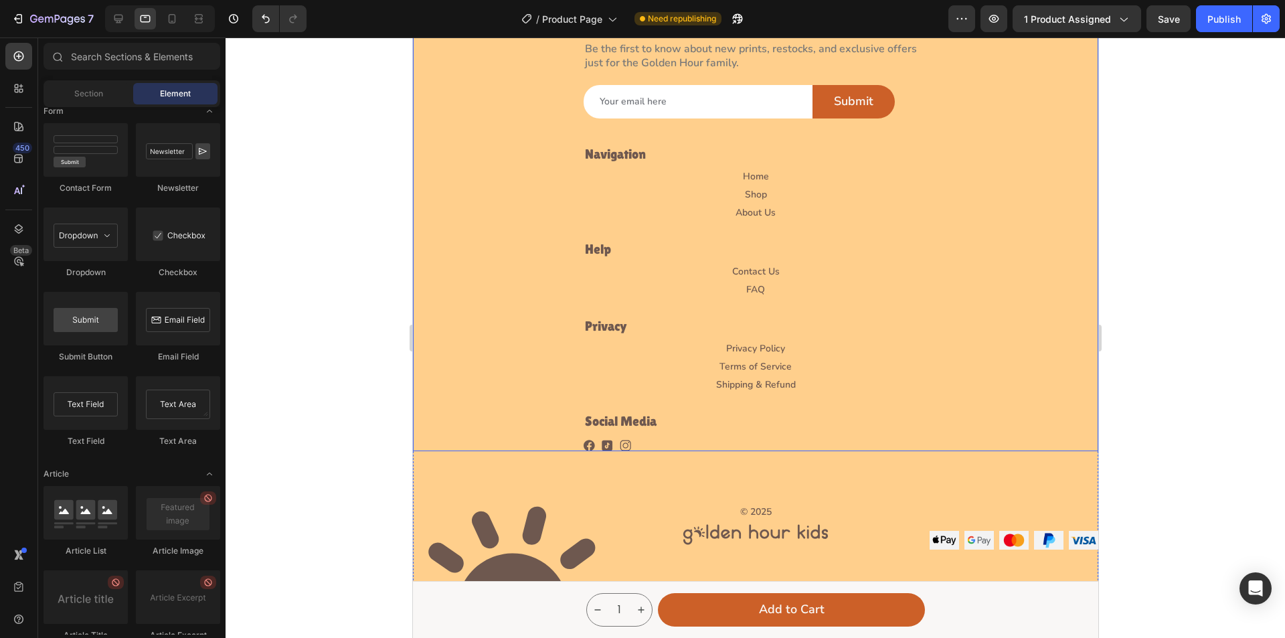
click at [938, 179] on div "Let’s Stay in Touch Heading Be the first to know about new prints, restocks, an…" at bounding box center [754, 232] width 685 height 438
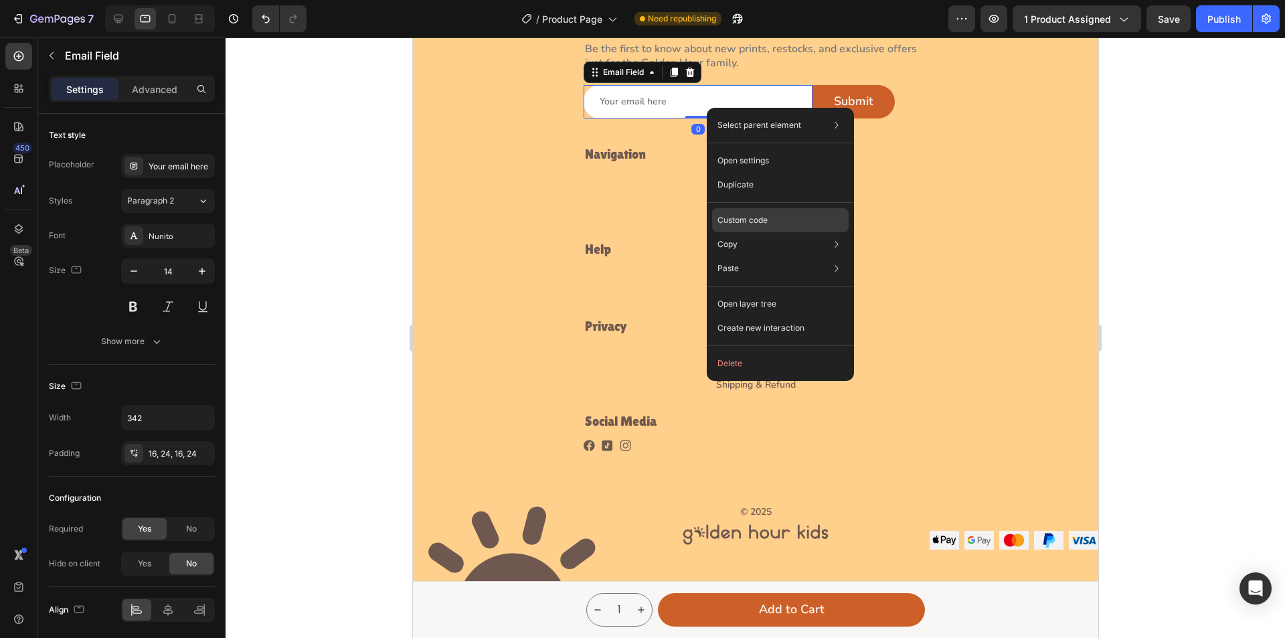
click at [756, 214] on p "Custom code" at bounding box center [743, 220] width 50 height 12
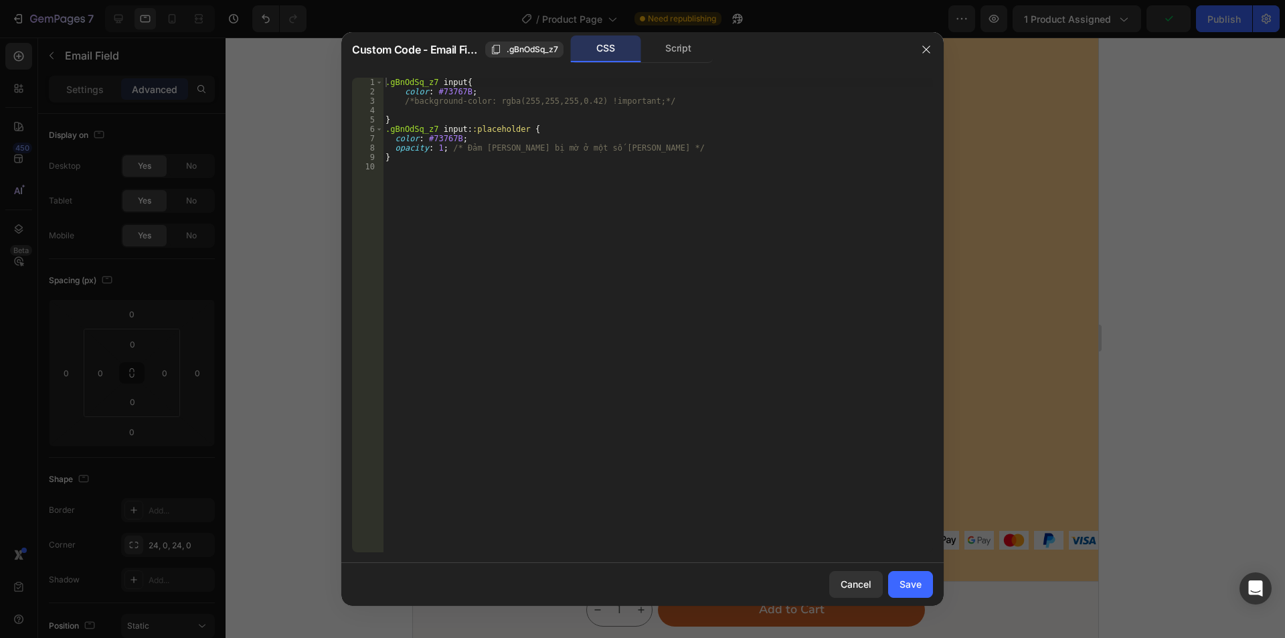
click at [428, 187] on div ".gBnOdSq_z7 input { color : #73767B ; /*background-color: rgba(255,255,255,0.42…" at bounding box center [658, 324] width 550 height 493
click at [400, 166] on div ".gBnOdSq_z7 input { color : #73767B ; /*background-color: rgba(255,255,255,0.42…" at bounding box center [658, 324] width 550 height 493
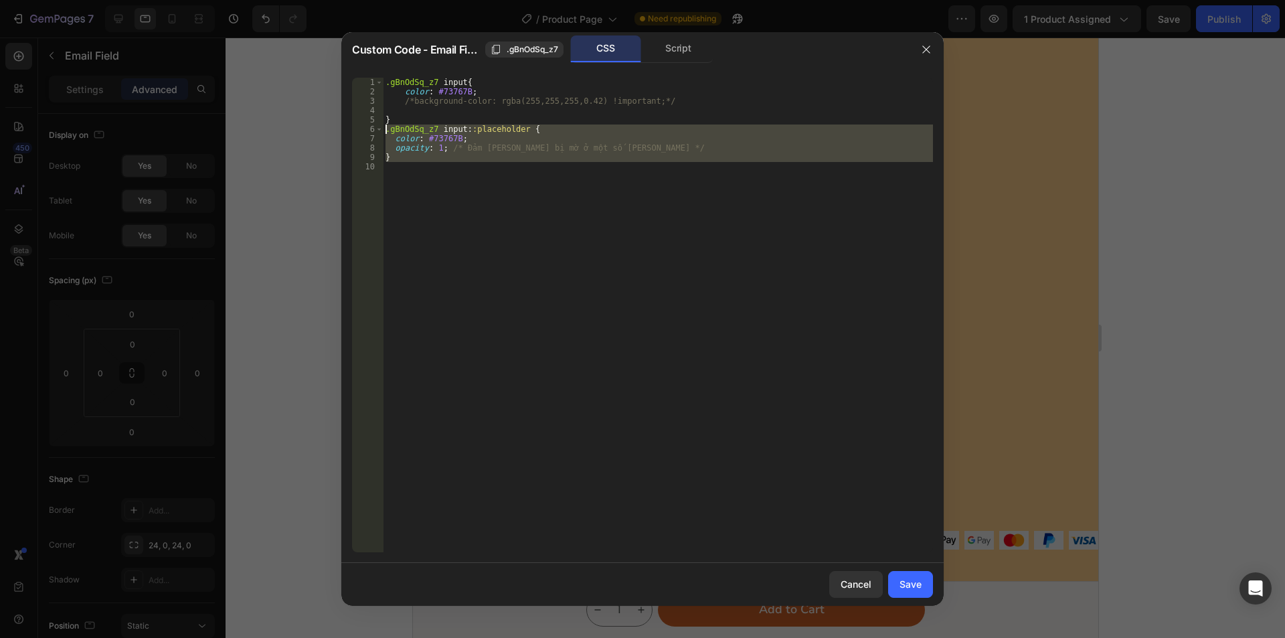
drag, startPoint x: 372, startPoint y: 141, endPoint x: 368, endPoint y: 129, distance: 12.5
click at [368, 129] on div "1 2 3 4 5 6 7 8 9 10 .gBnOdSq_z7 input { color : #73767B ; /*background-color: …" at bounding box center [642, 315] width 581 height 475
type textarea ".gBnOdSq_z7 input::placeholder { color: #73767B;"
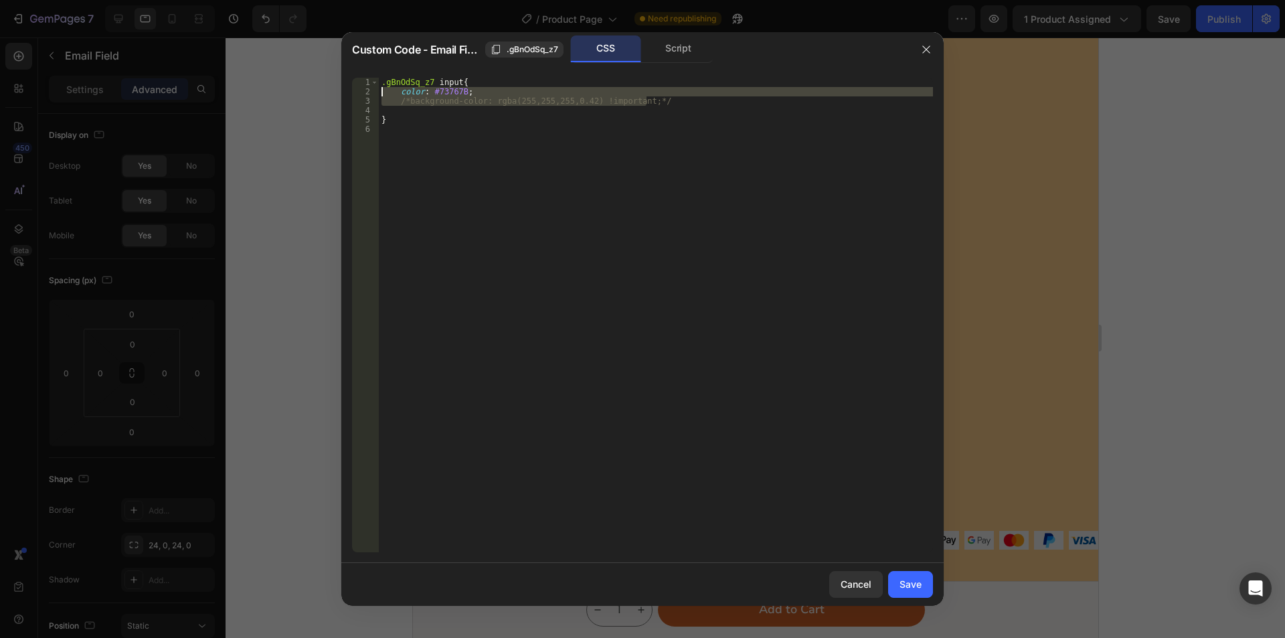
drag, startPoint x: 669, startPoint y: 104, endPoint x: 379, endPoint y: 94, distance: 290.7
click at [379, 94] on div ".gBnOdSq_z7 input { color : #73767B ; /*background-color: rgba(255,255,255,0.42…" at bounding box center [656, 324] width 554 height 493
type textarea "color: #73767B; /*background-color: rgba(255,255,255,0.42) !important;*/"
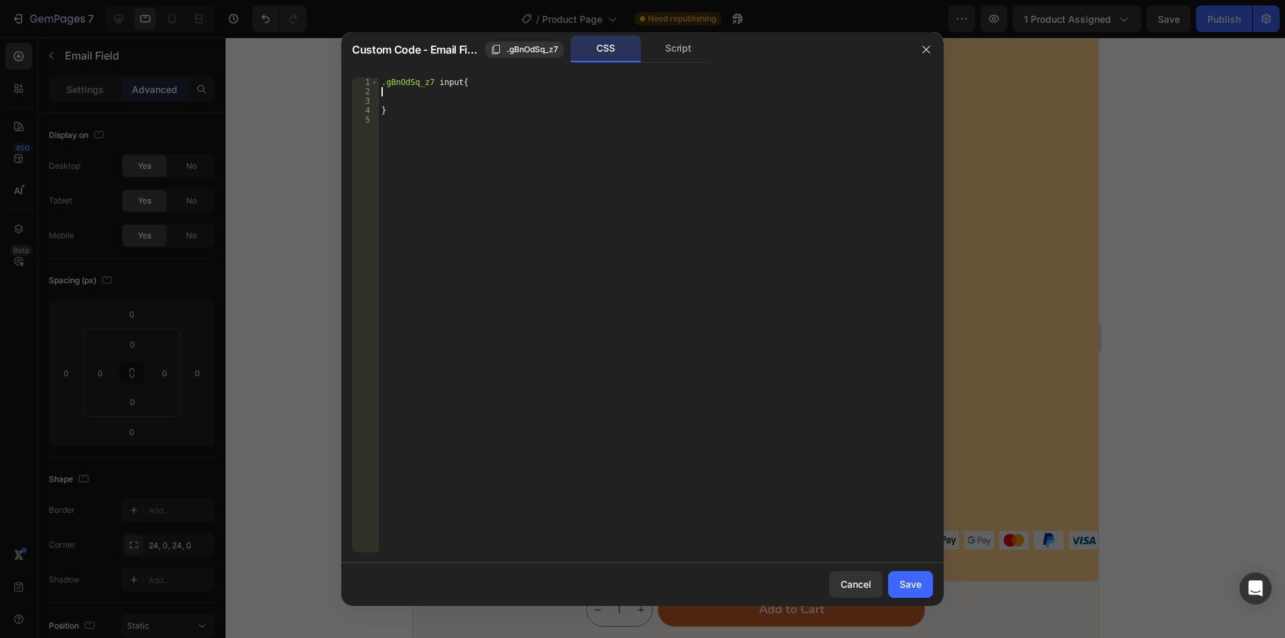
type textarea ".gBnOdSq_z7 input{"
click at [452, 92] on div ".gBnOdSq_z7 input { }" at bounding box center [656, 324] width 554 height 493
click at [909, 584] on div "Save" at bounding box center [911, 584] width 22 height 14
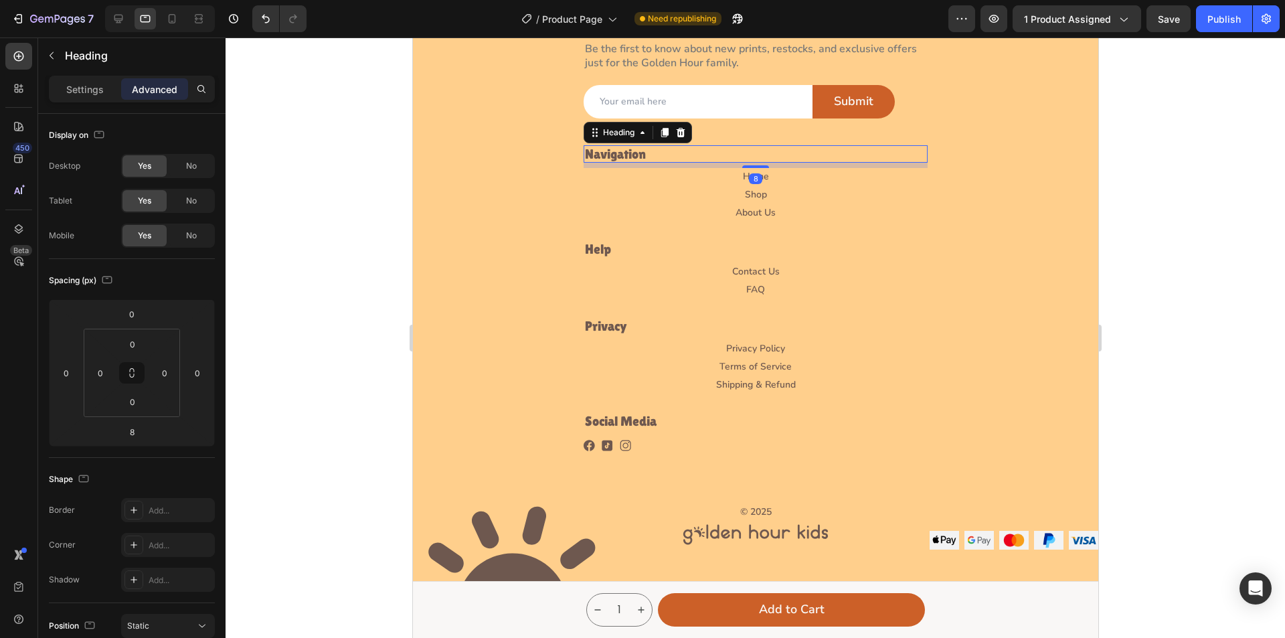
click at [812, 155] on h2 "Navigation" at bounding box center [755, 153] width 344 height 17
click at [167, 22] on icon at bounding box center [171, 18] width 13 height 13
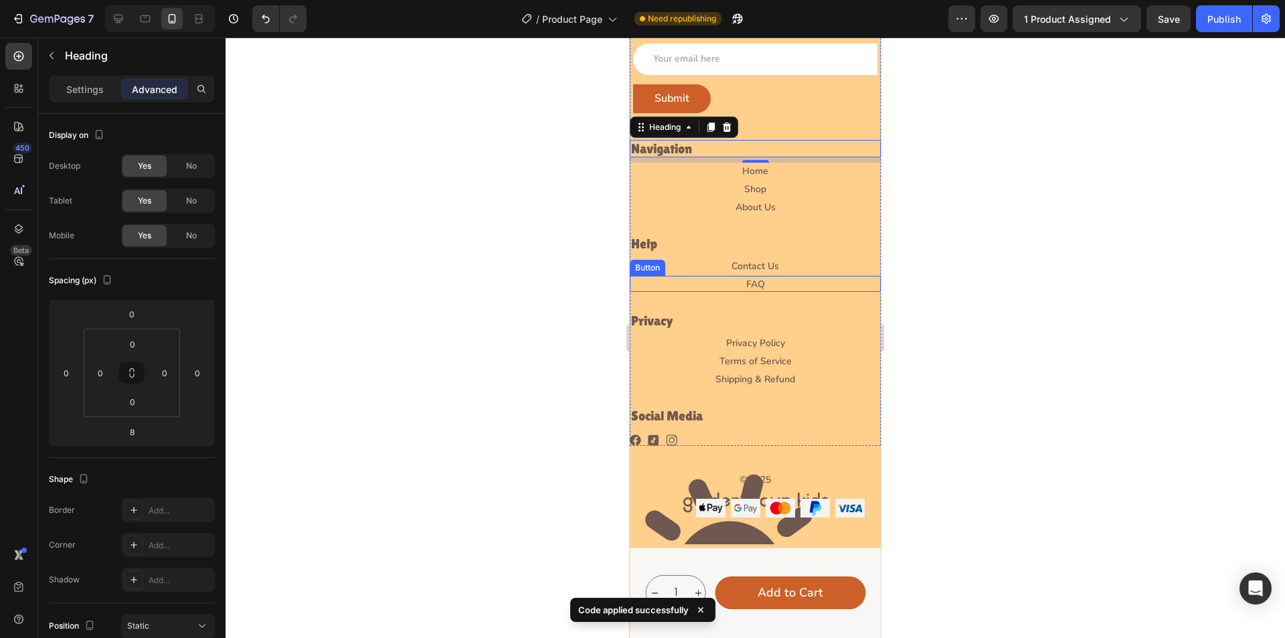
scroll to position [3780, 0]
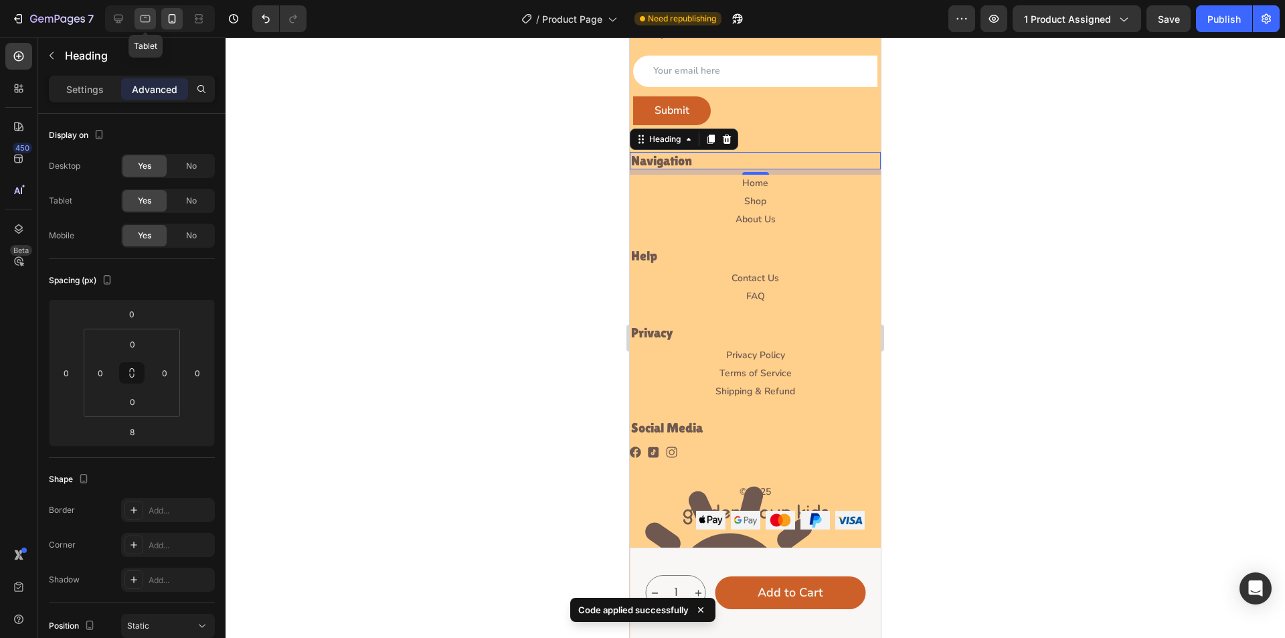
click at [136, 17] on div at bounding box center [145, 18] width 21 height 21
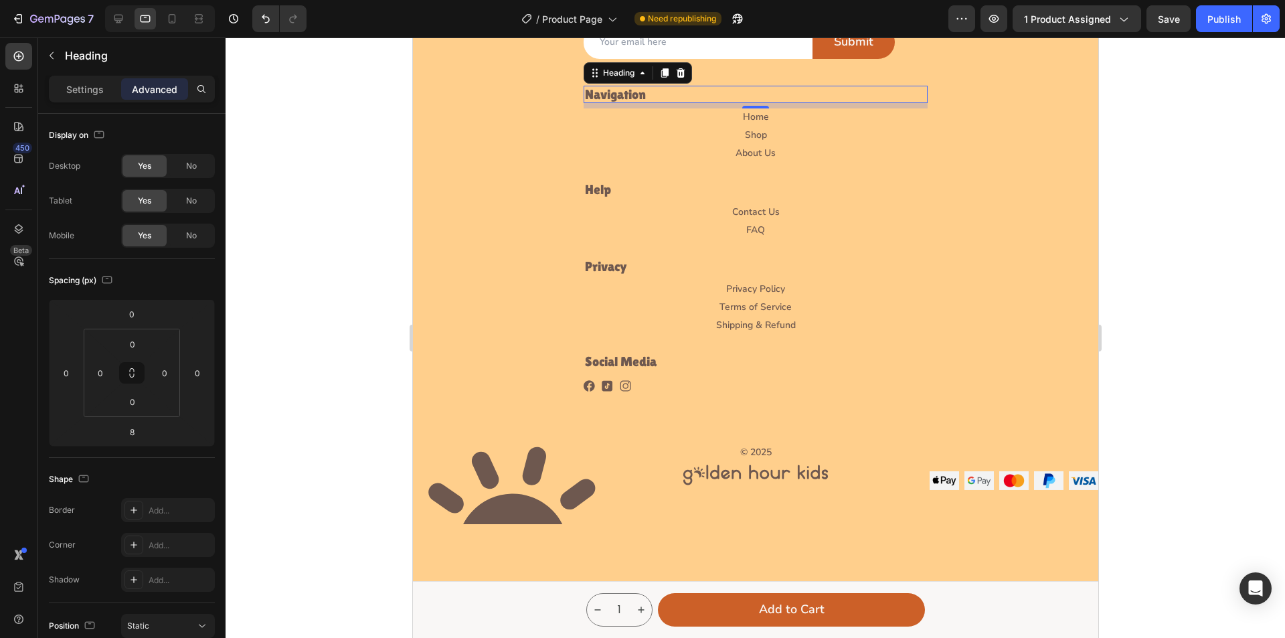
scroll to position [3896, 0]
click at [653, 90] on h2 "Navigation" at bounding box center [755, 93] width 344 height 17
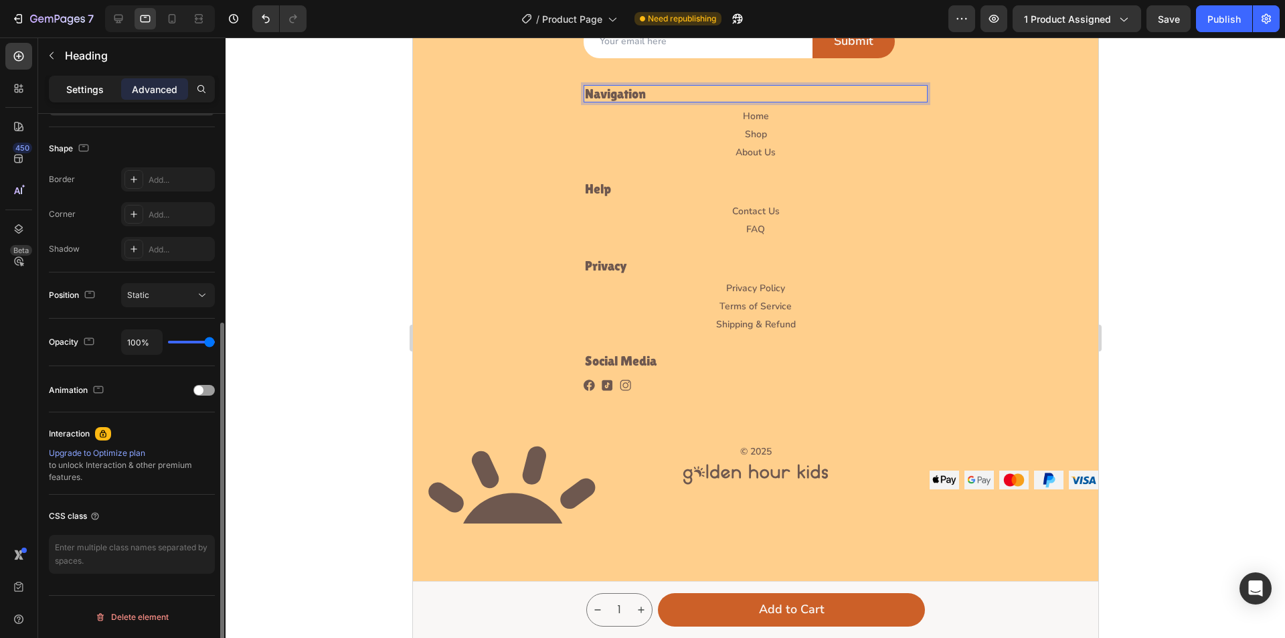
click at [78, 90] on p "Settings" at bounding box center [84, 89] width 37 height 14
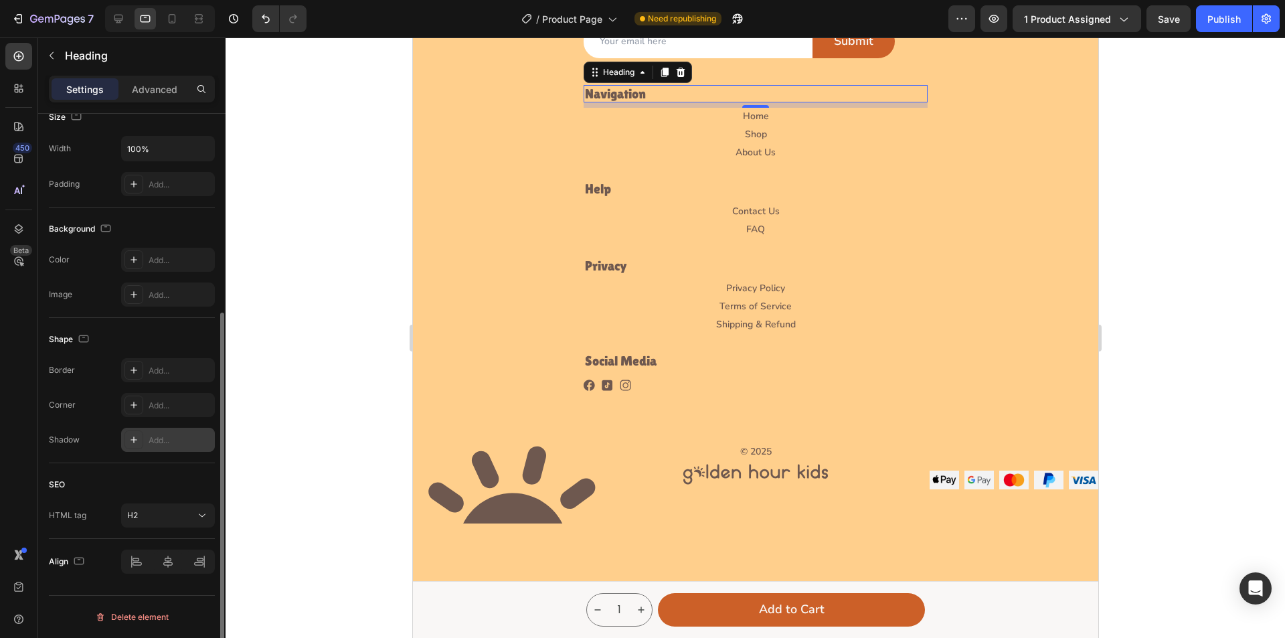
scroll to position [307, 0]
click at [169, 568] on div at bounding box center [168, 562] width 94 height 24
click at [197, 513] on icon at bounding box center [201, 515] width 13 height 13
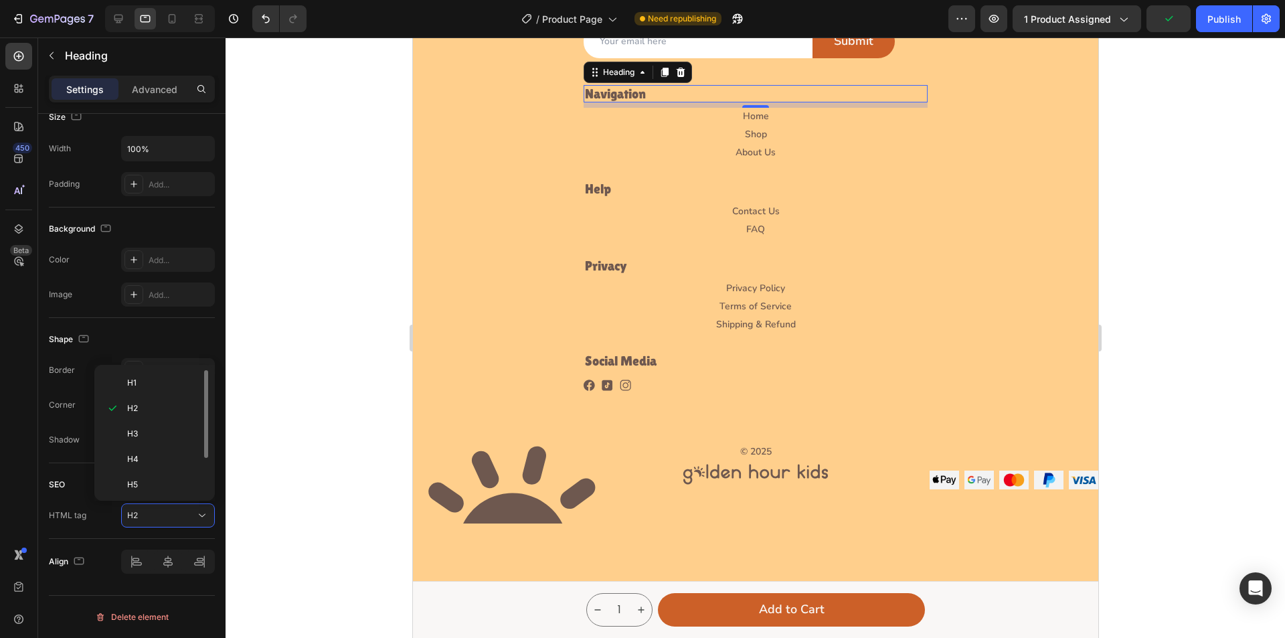
scroll to position [53, 0]
click at [163, 456] on p "H6" at bounding box center [162, 457] width 71 height 12
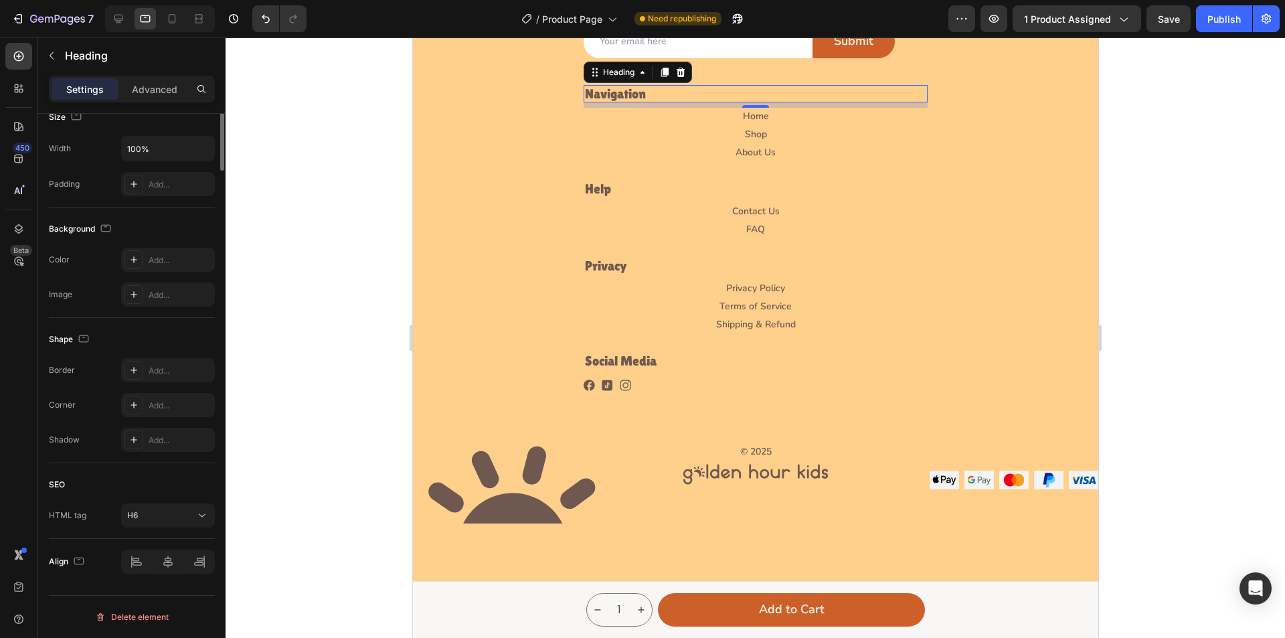
scroll to position [0, 0]
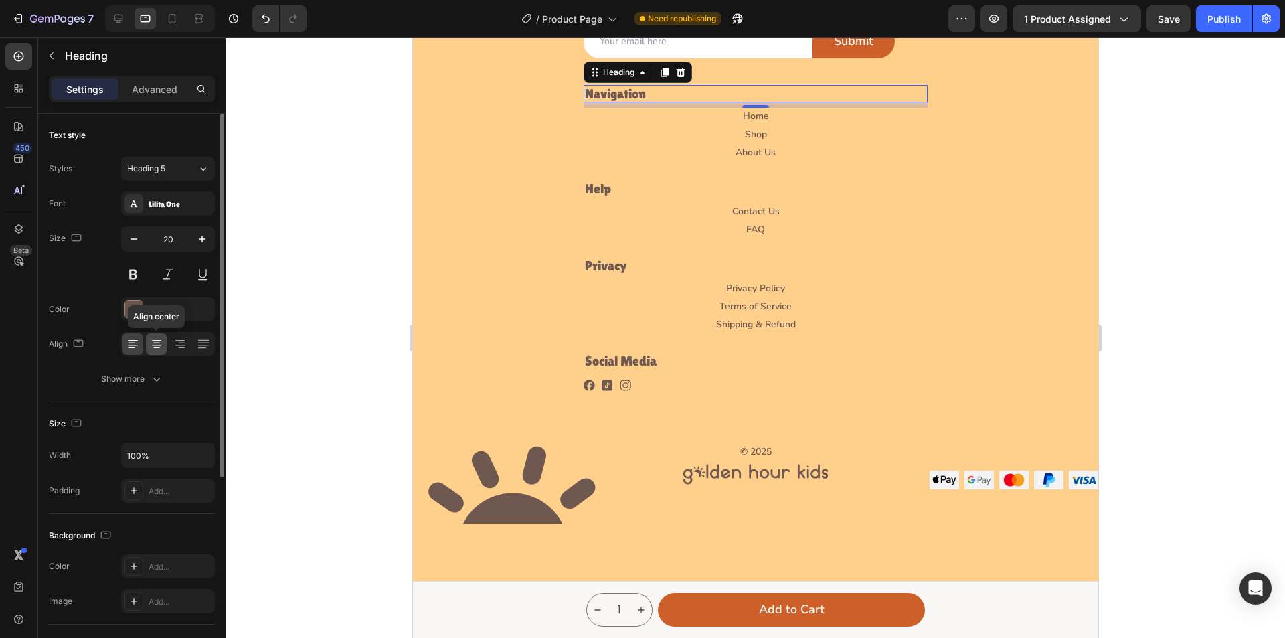
click at [159, 349] on icon at bounding box center [156, 343] width 13 height 13
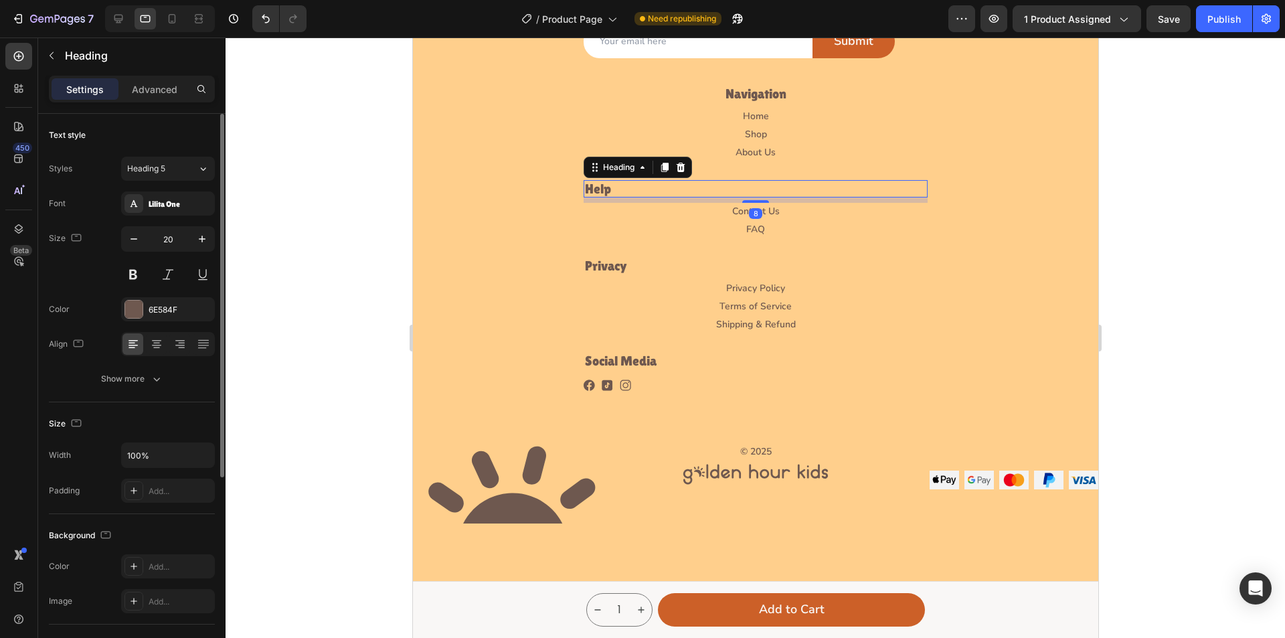
drag, startPoint x: 647, startPoint y: 189, endPoint x: 687, endPoint y: 343, distance: 159.3
click at [647, 189] on h2 "Help" at bounding box center [755, 188] width 344 height 17
click at [155, 349] on icon at bounding box center [156, 343] width 13 height 13
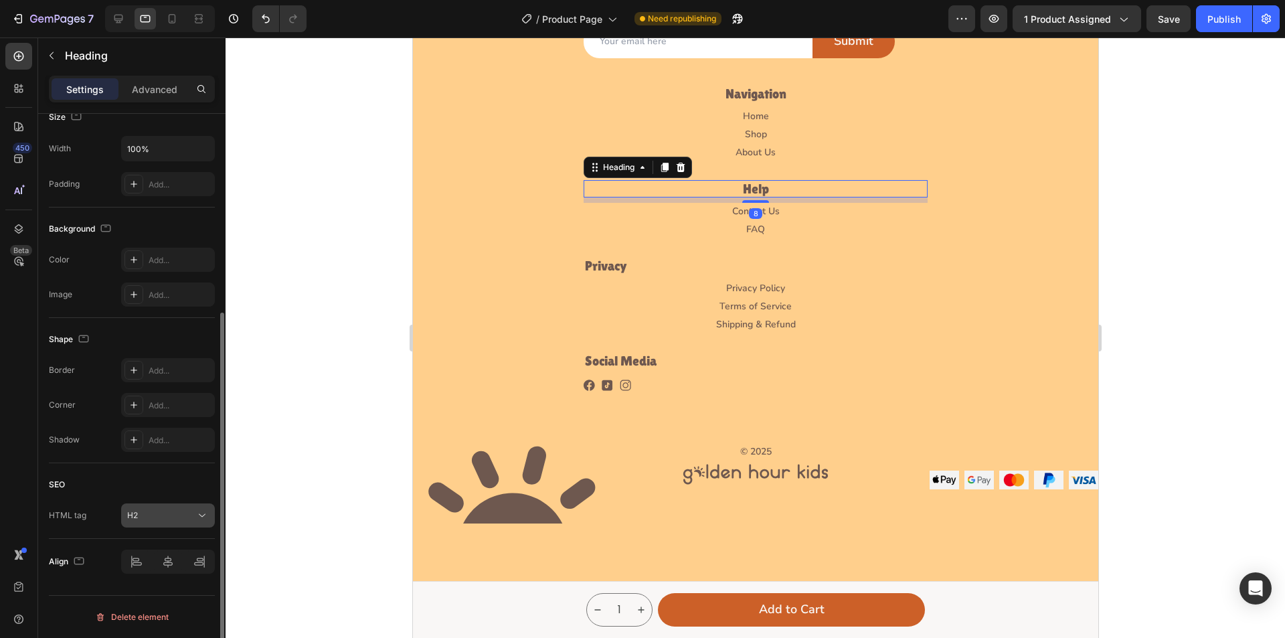
click at [195, 513] on div "H2" at bounding box center [161, 515] width 68 height 12
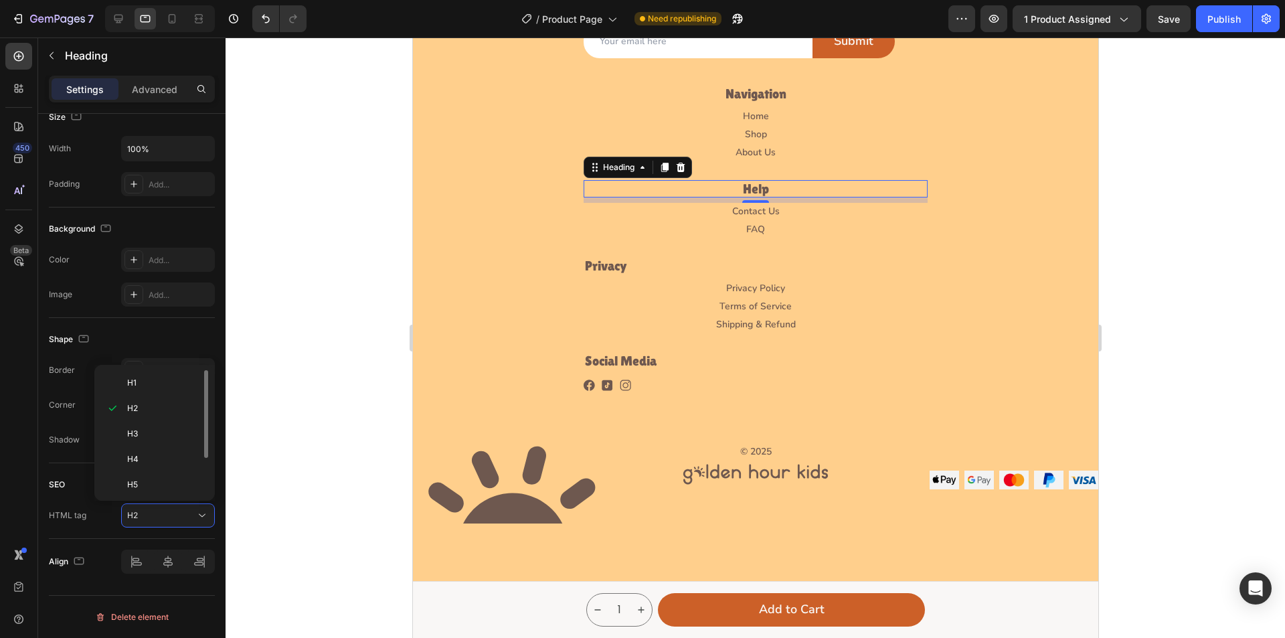
scroll to position [53, 0]
click at [165, 461] on p "H6" at bounding box center [162, 457] width 71 height 12
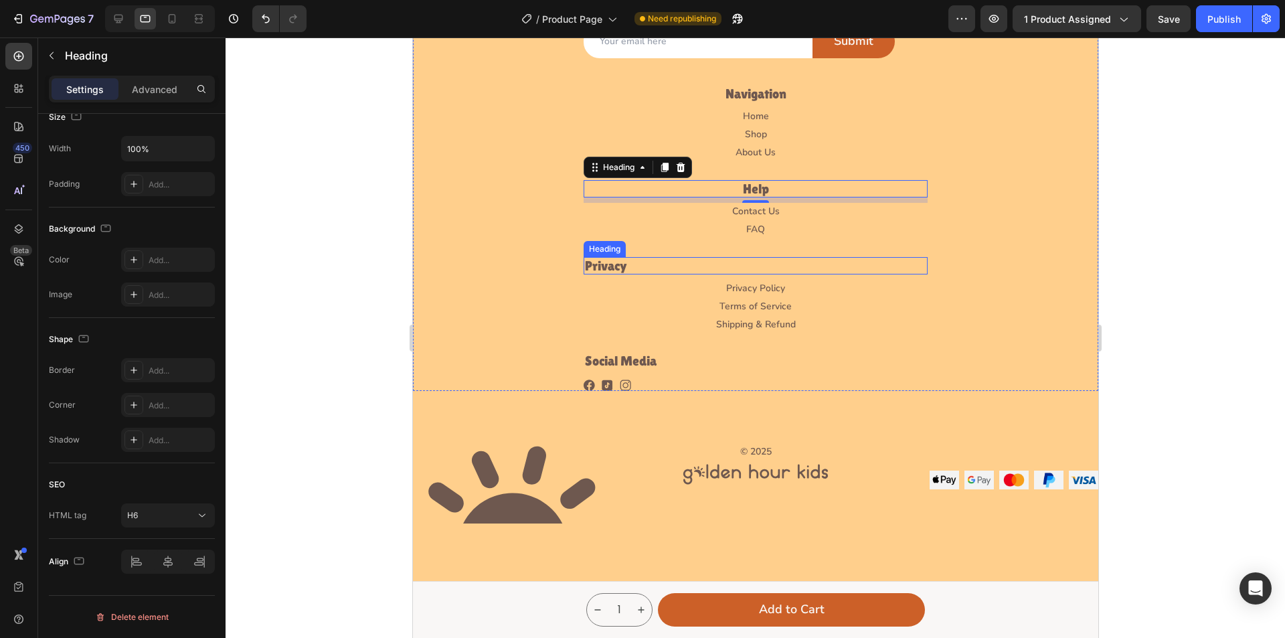
click at [655, 271] on h2 "Privacy" at bounding box center [755, 265] width 344 height 17
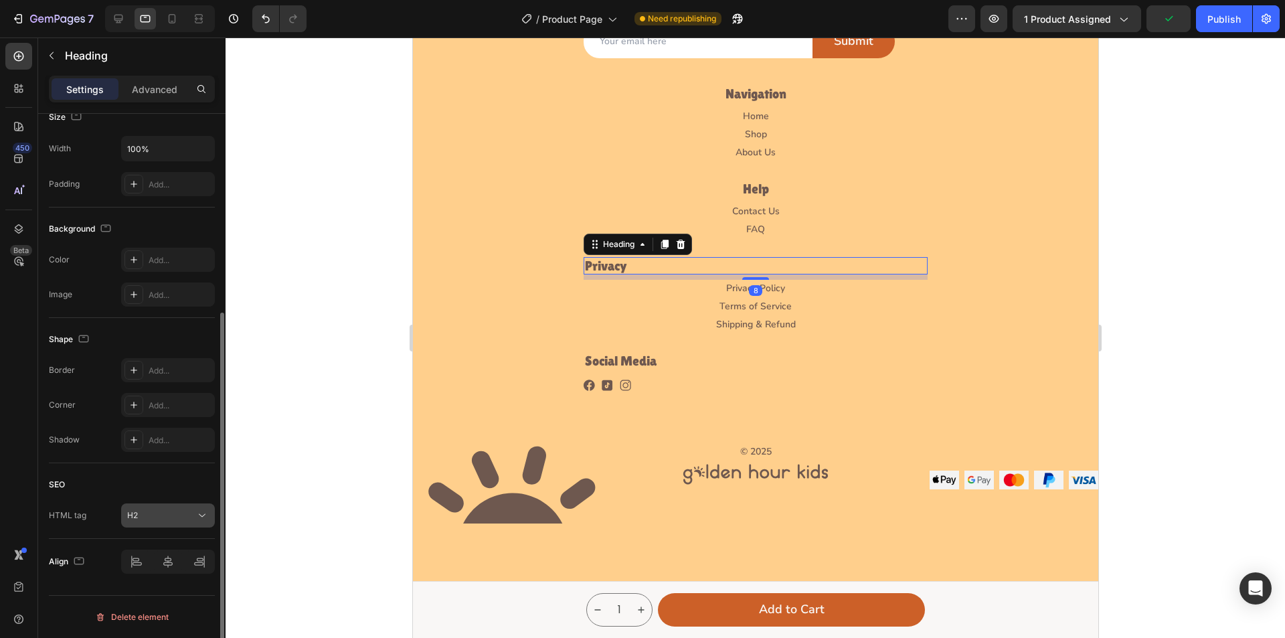
click at [195, 521] on div "H2" at bounding box center [161, 515] width 68 height 12
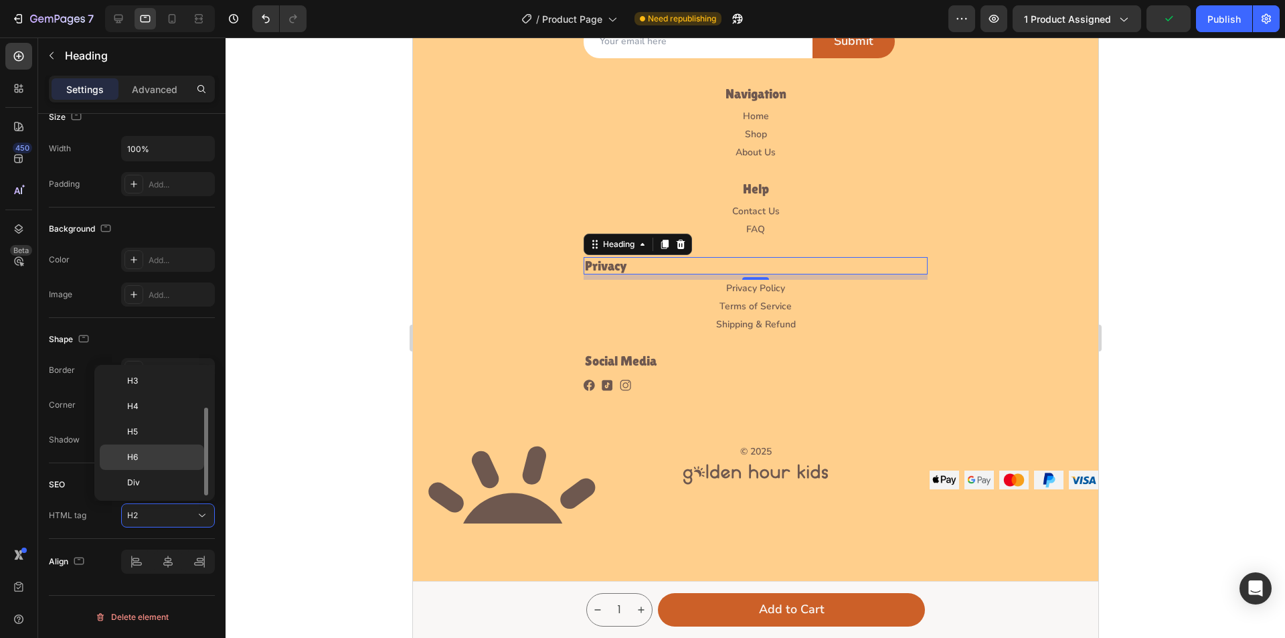
click at [156, 460] on p "H6" at bounding box center [162, 457] width 71 height 12
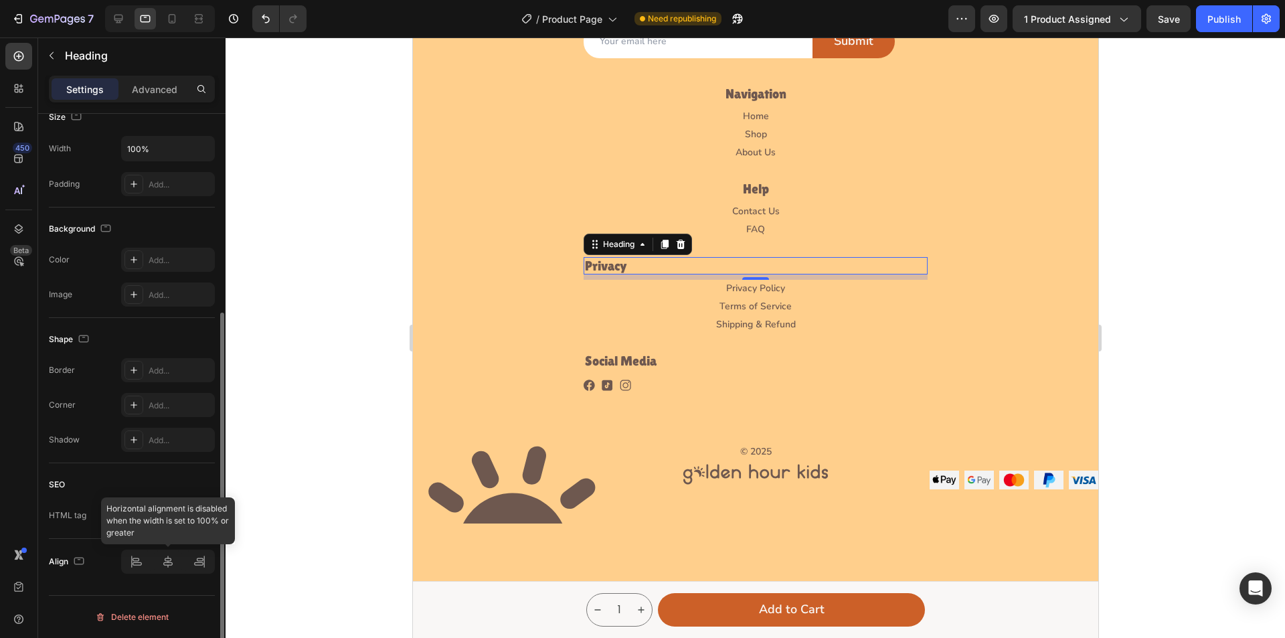
click at [167, 559] on div at bounding box center [168, 562] width 94 height 24
click at [161, 570] on div at bounding box center [168, 562] width 94 height 24
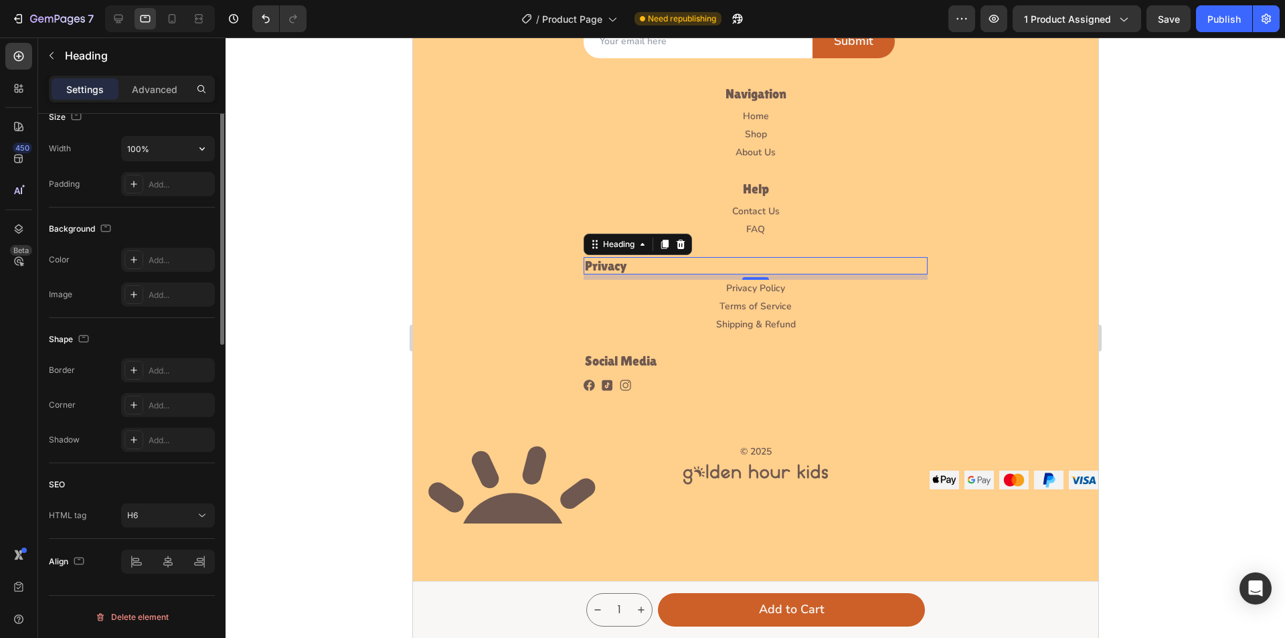
scroll to position [0, 0]
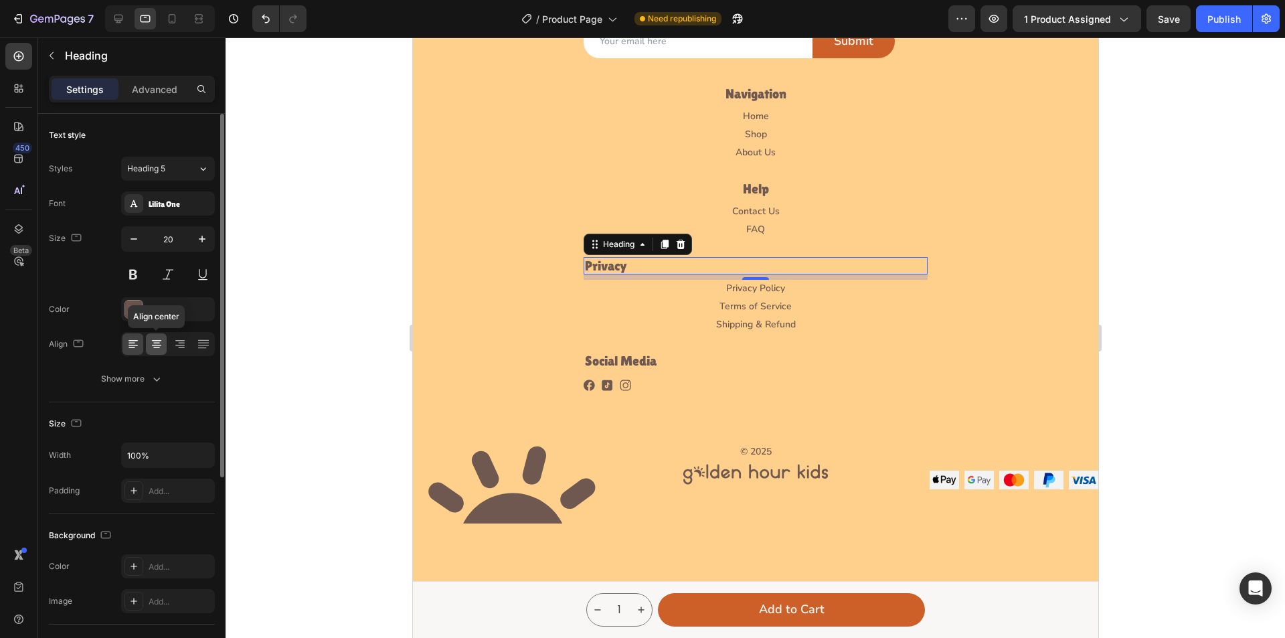
click at [159, 349] on icon at bounding box center [156, 343] width 13 height 13
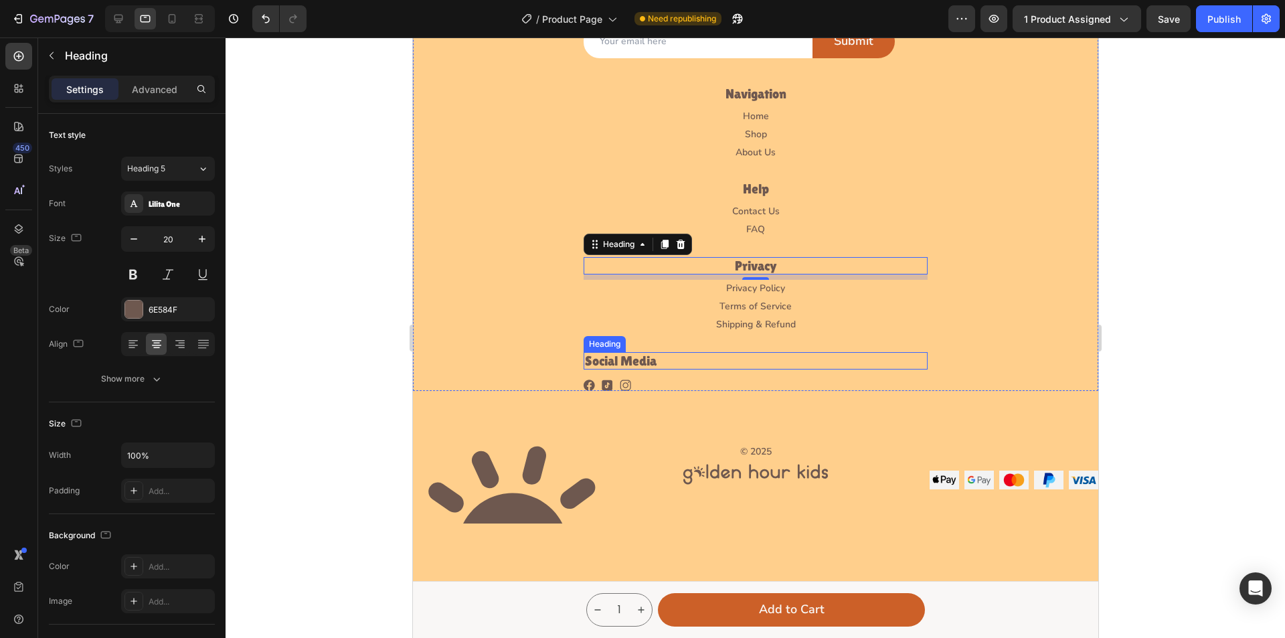
click at [631, 359] on h2 "Social Media" at bounding box center [755, 360] width 344 height 17
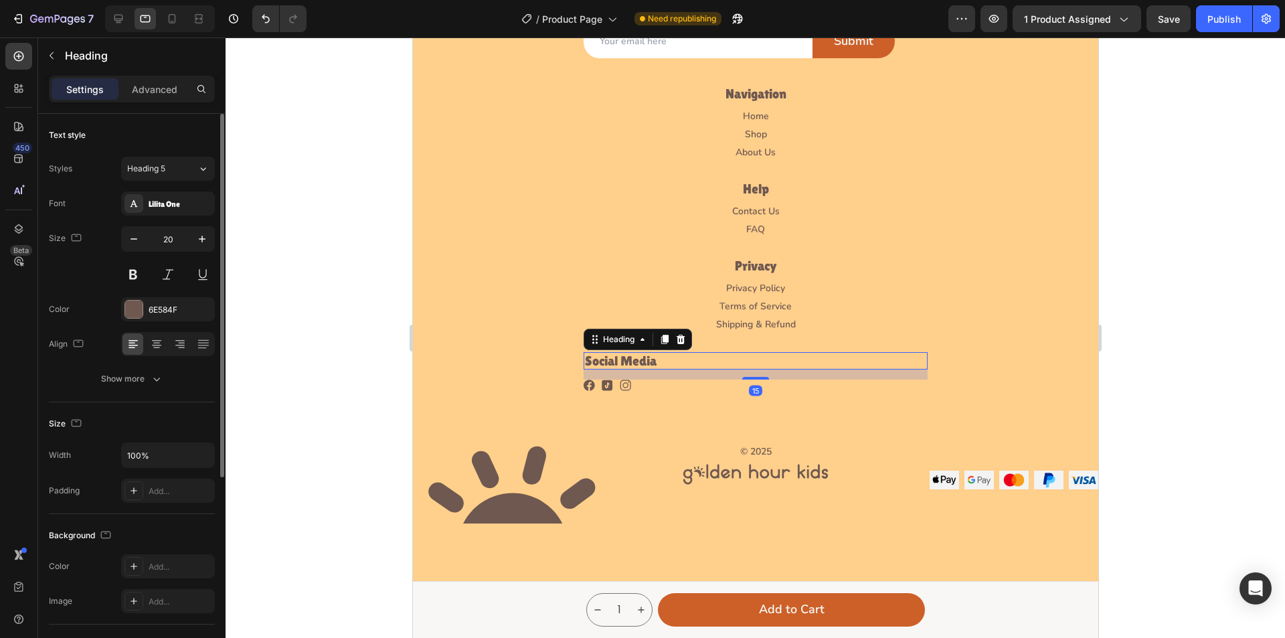
scroll to position [307, 0]
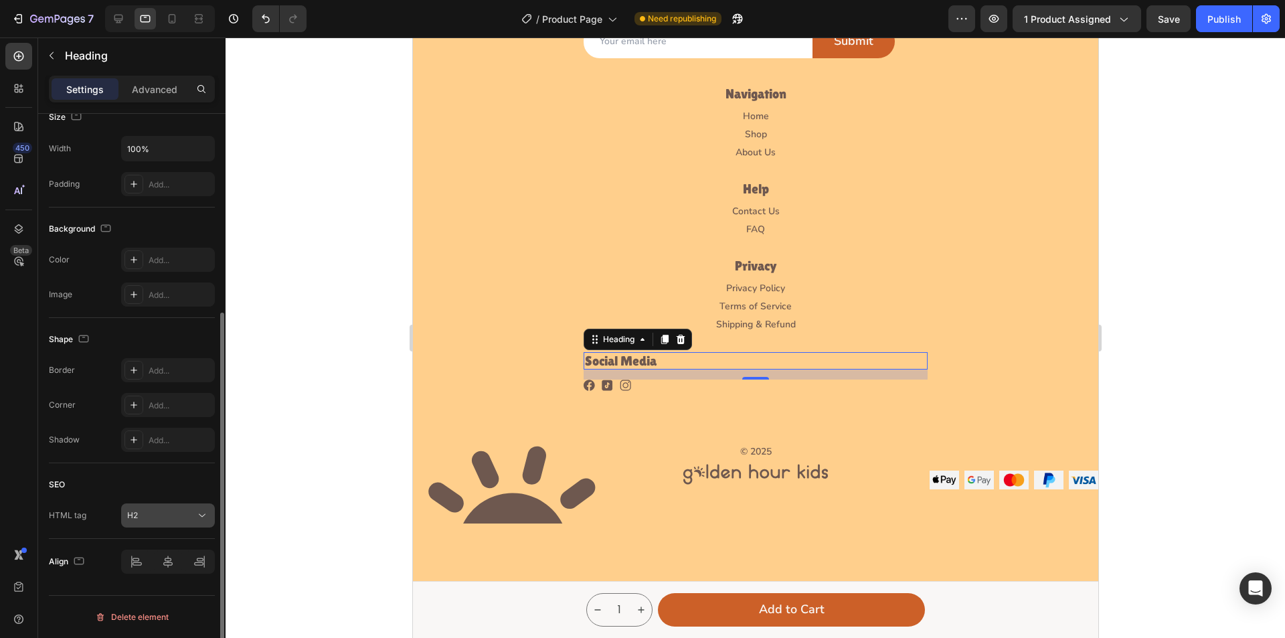
click at [204, 519] on icon at bounding box center [201, 515] width 13 height 13
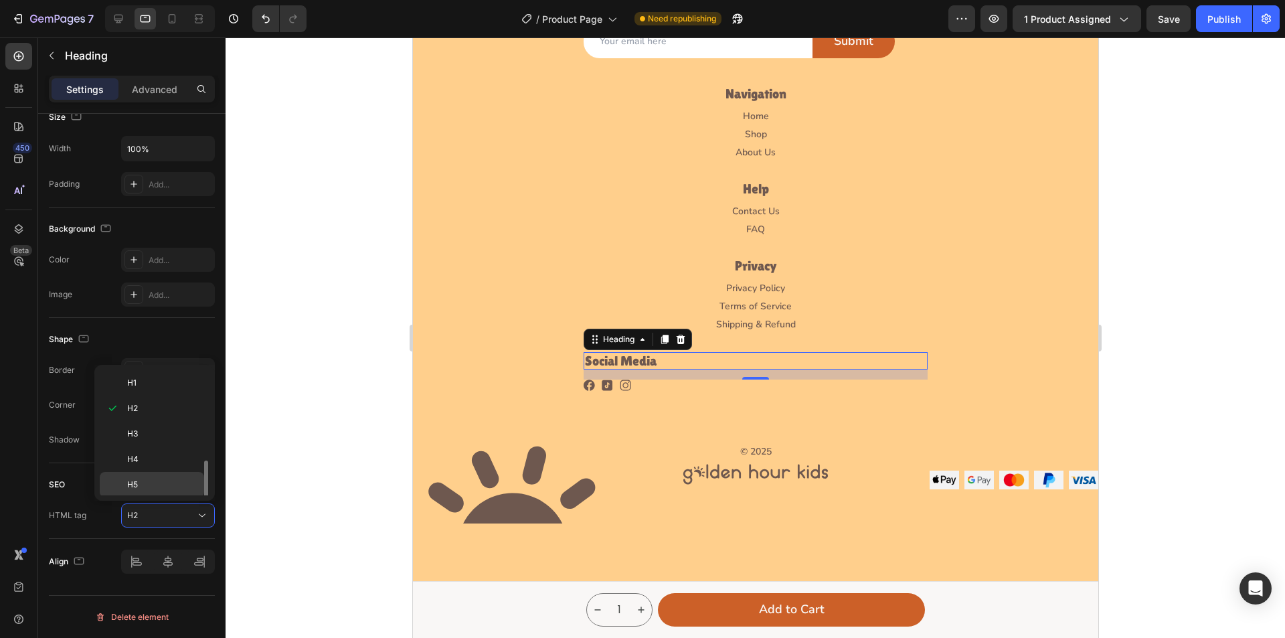
scroll to position [53, 0]
click at [154, 462] on p "H6" at bounding box center [162, 457] width 71 height 12
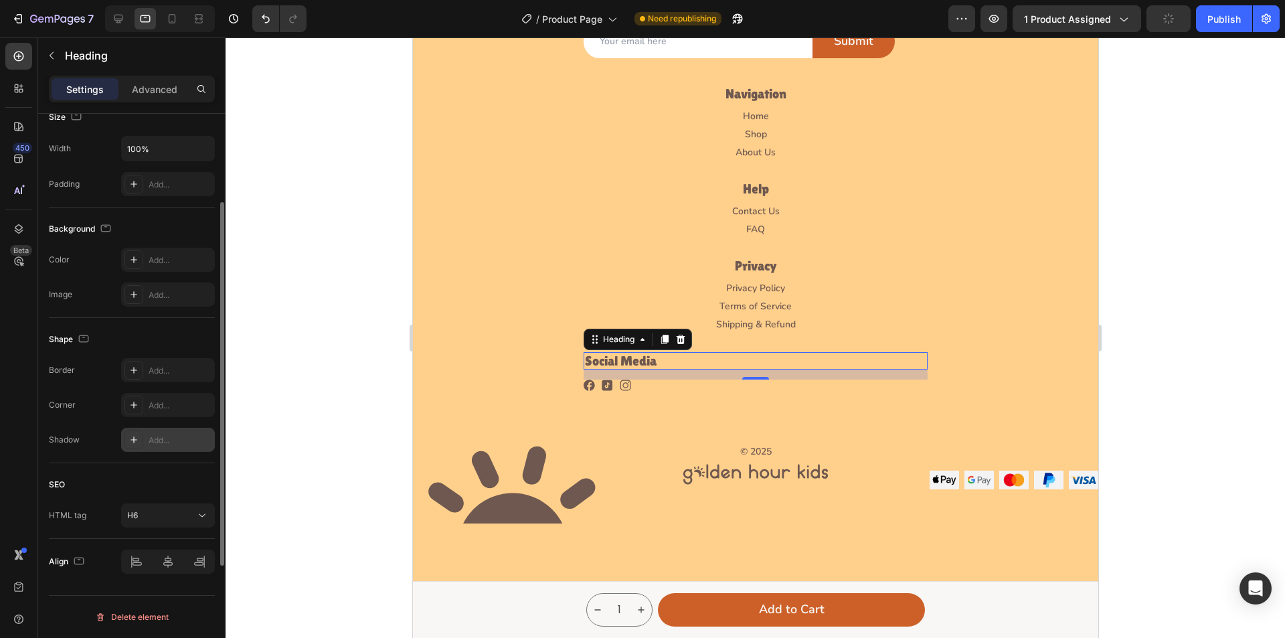
scroll to position [0, 0]
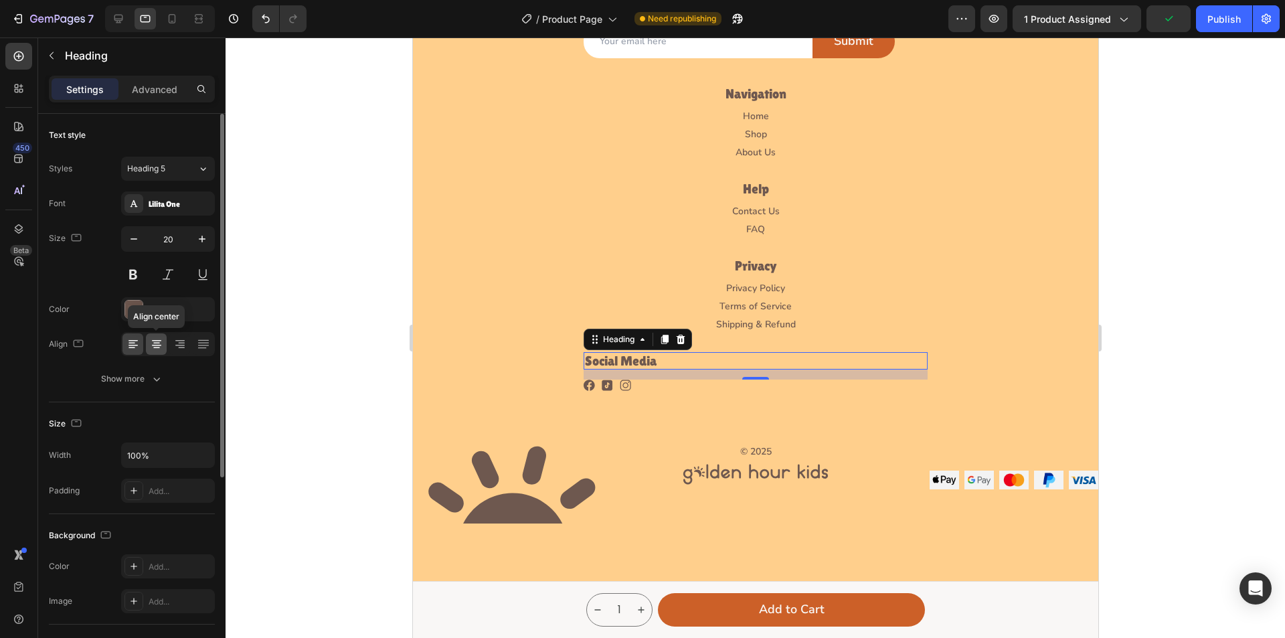
click at [159, 343] on icon at bounding box center [156, 343] width 7 height 1
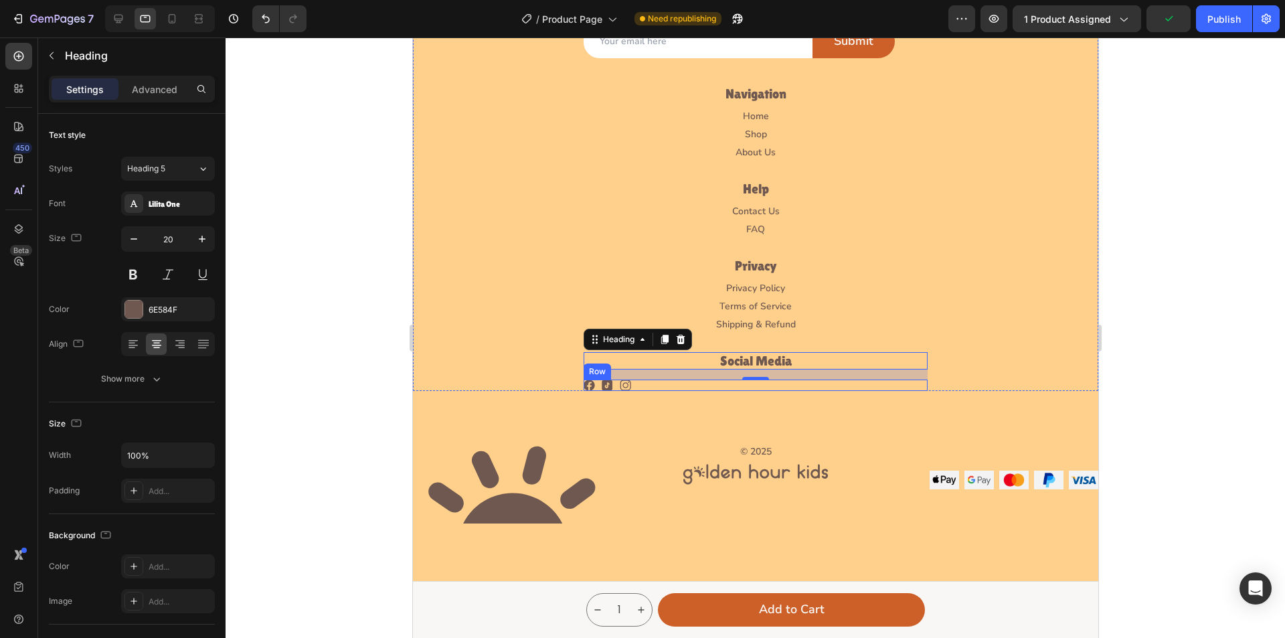
click at [650, 386] on div "Image Image Image Row" at bounding box center [755, 385] width 344 height 11
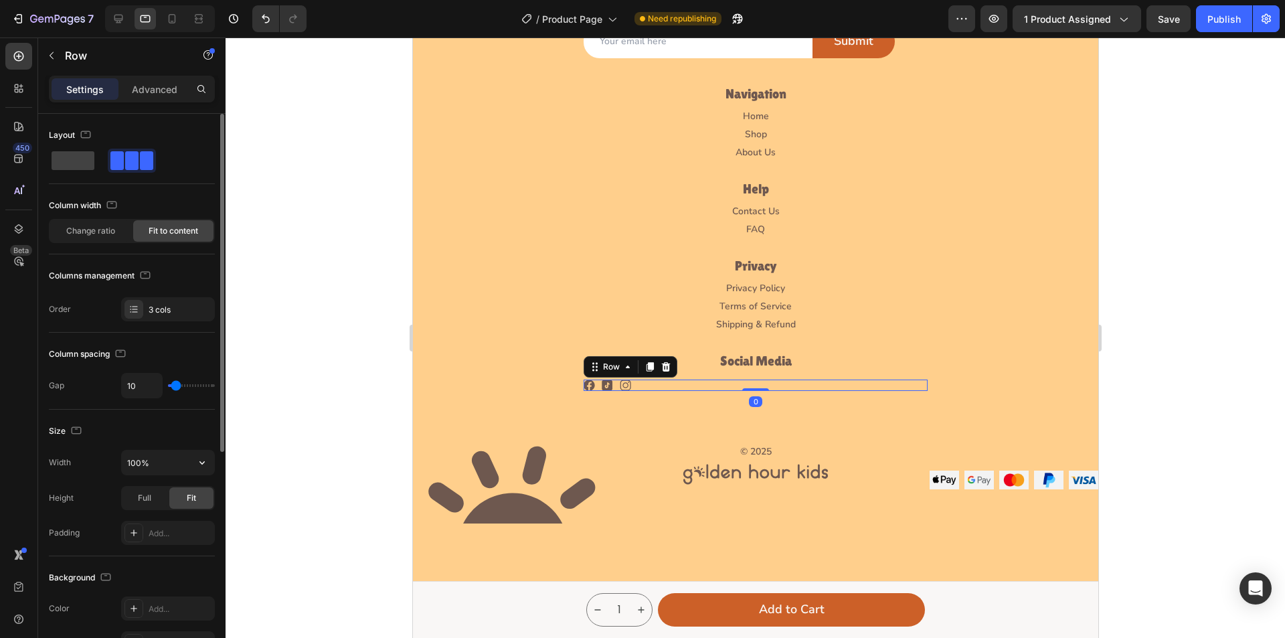
scroll to position [372, 0]
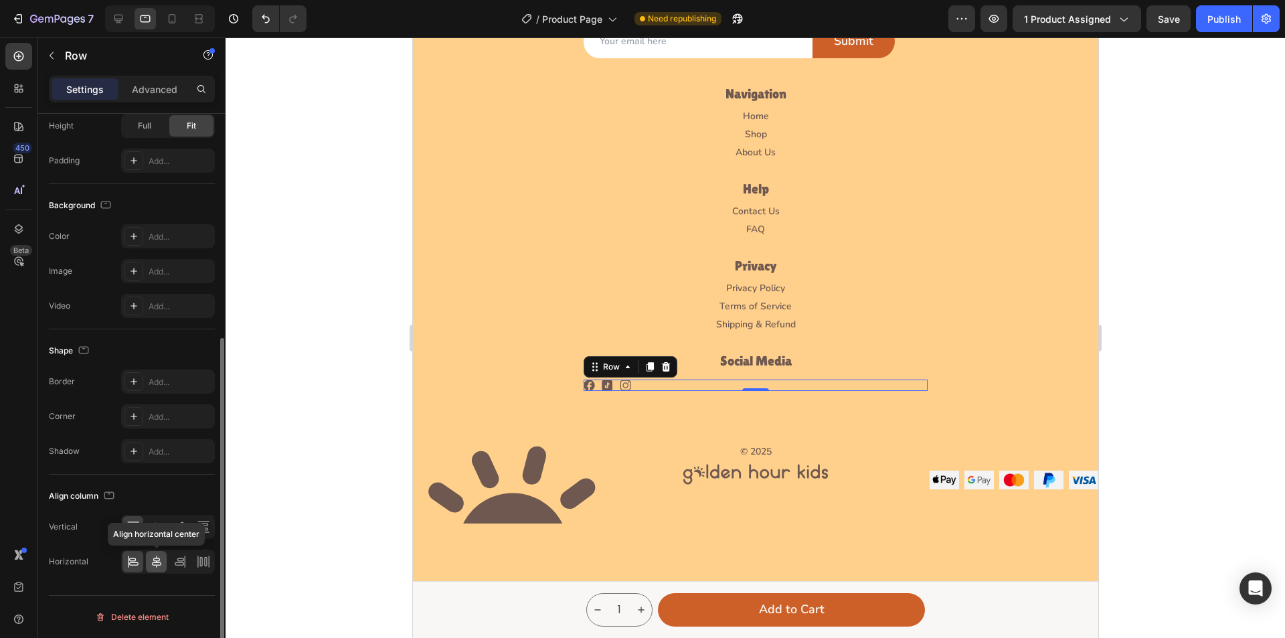
click at [154, 556] on icon at bounding box center [156, 561] width 13 height 13
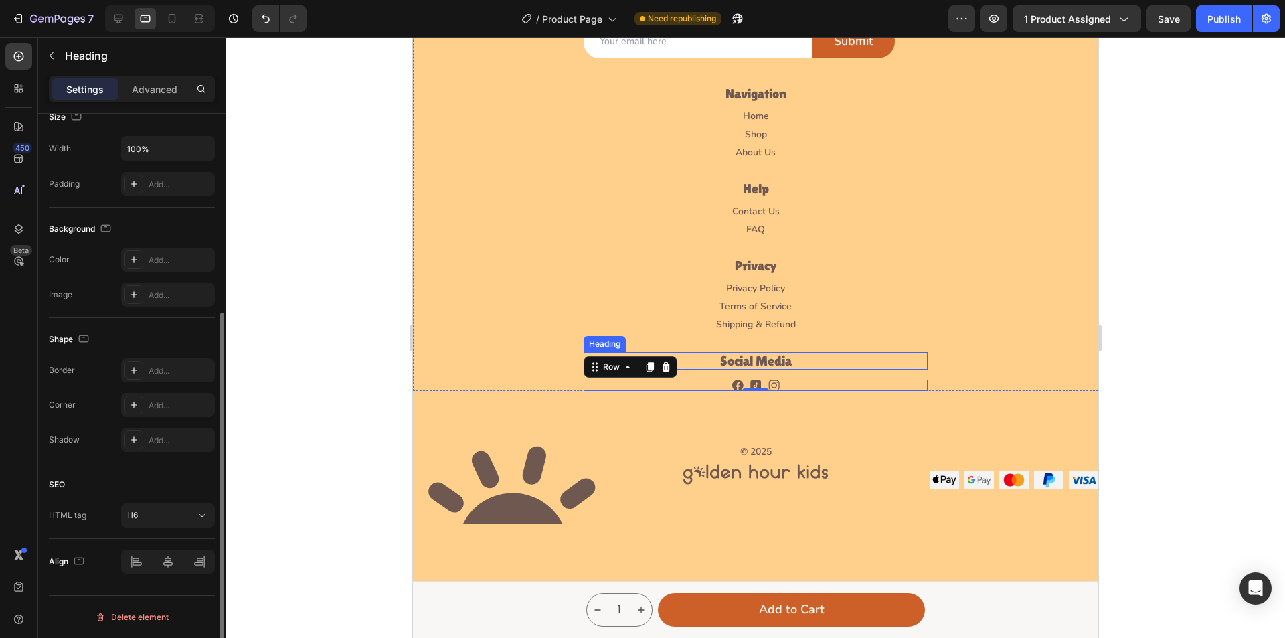
click at [742, 355] on h6 "Social Media" at bounding box center [755, 360] width 344 height 17
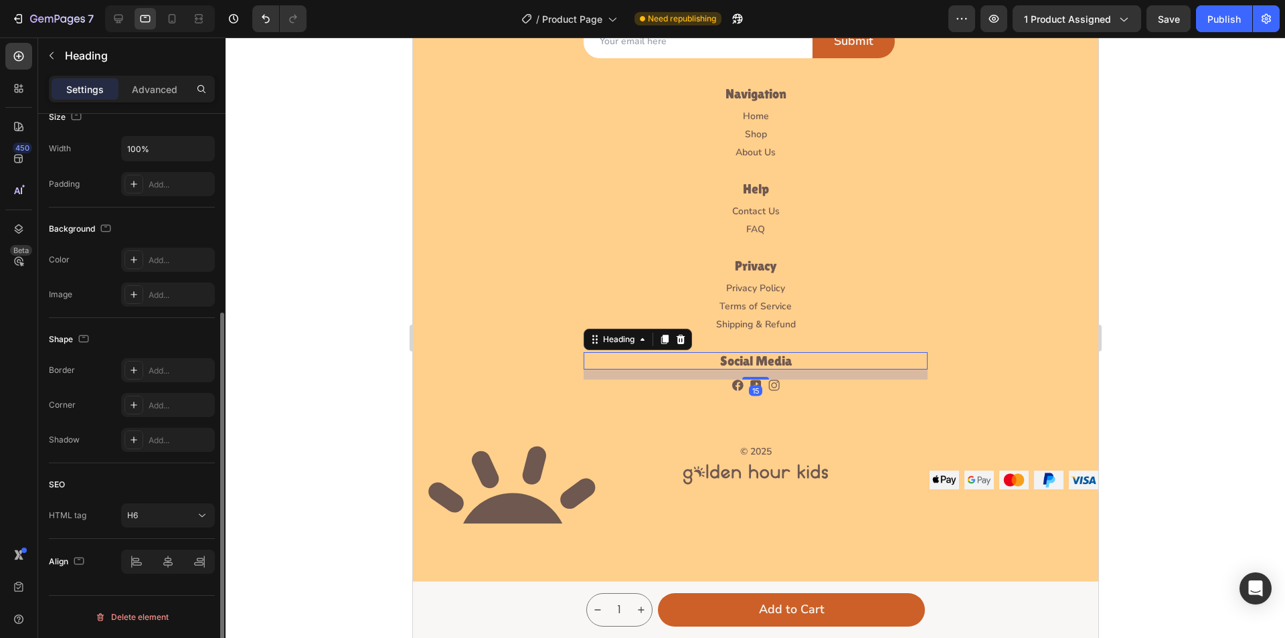
scroll to position [0, 0]
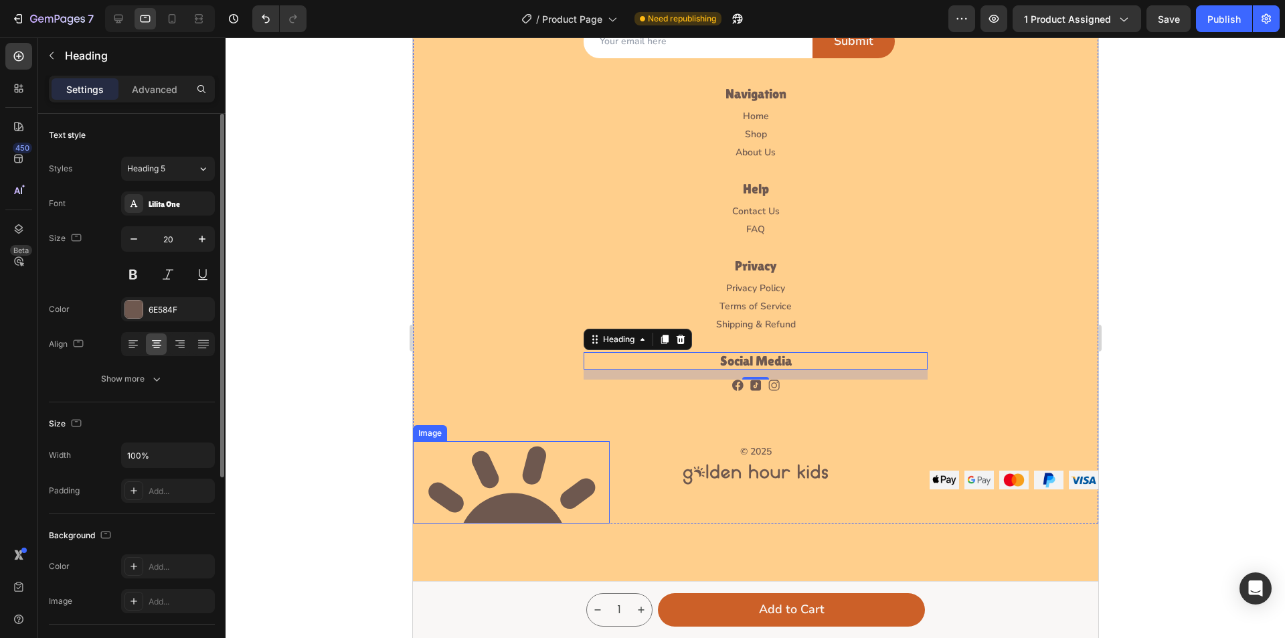
click at [542, 474] on img at bounding box center [510, 482] width 197 height 82
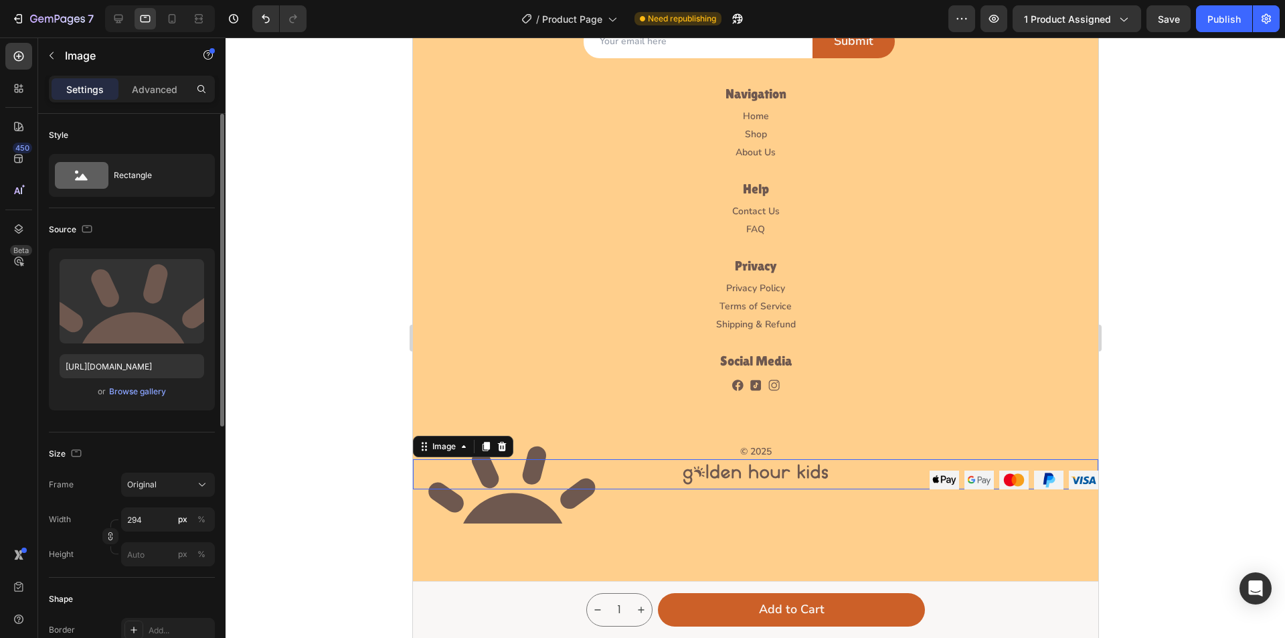
click at [778, 466] on img at bounding box center [755, 474] width 157 height 30
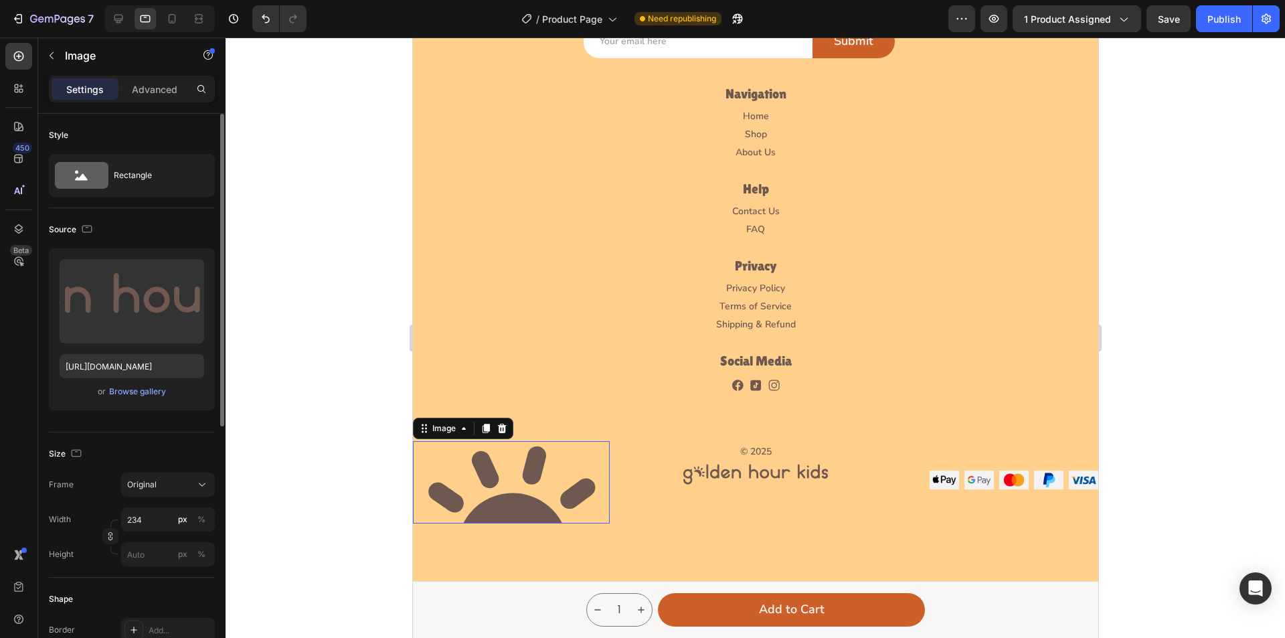
click at [560, 503] on img at bounding box center [510, 482] width 197 height 82
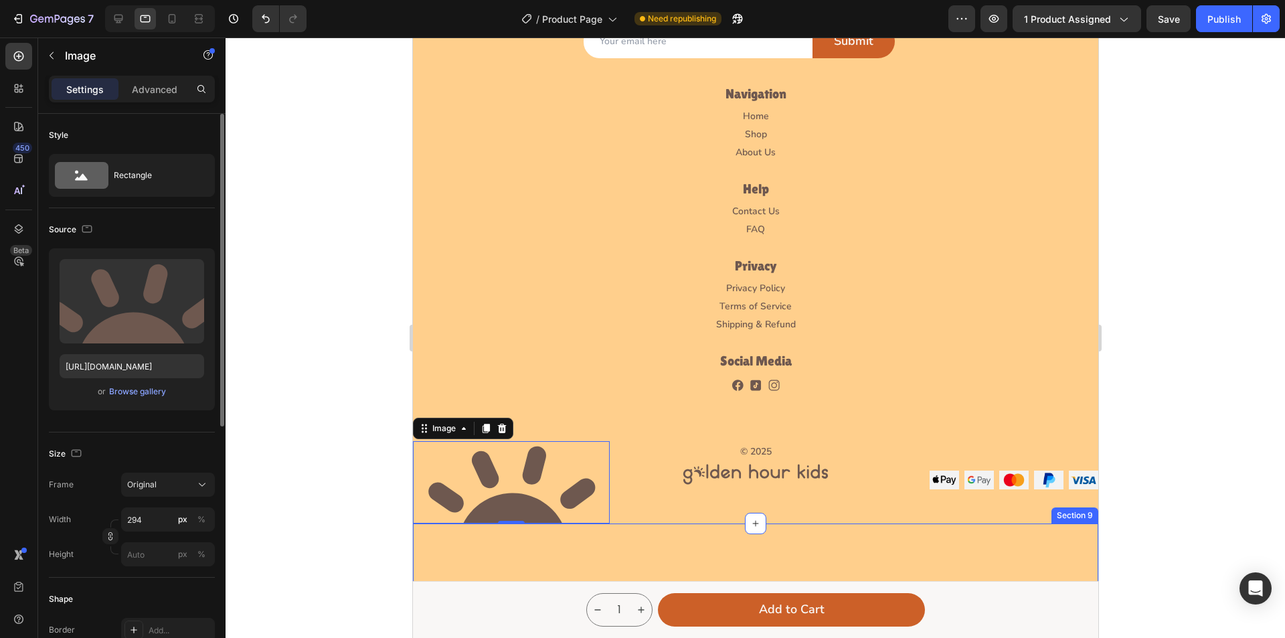
click at [550, 568] on div "Placeholder for the Sticky bar - Do not delete Placeholder for the Sticky bar -…" at bounding box center [754, 589] width 685 height 133
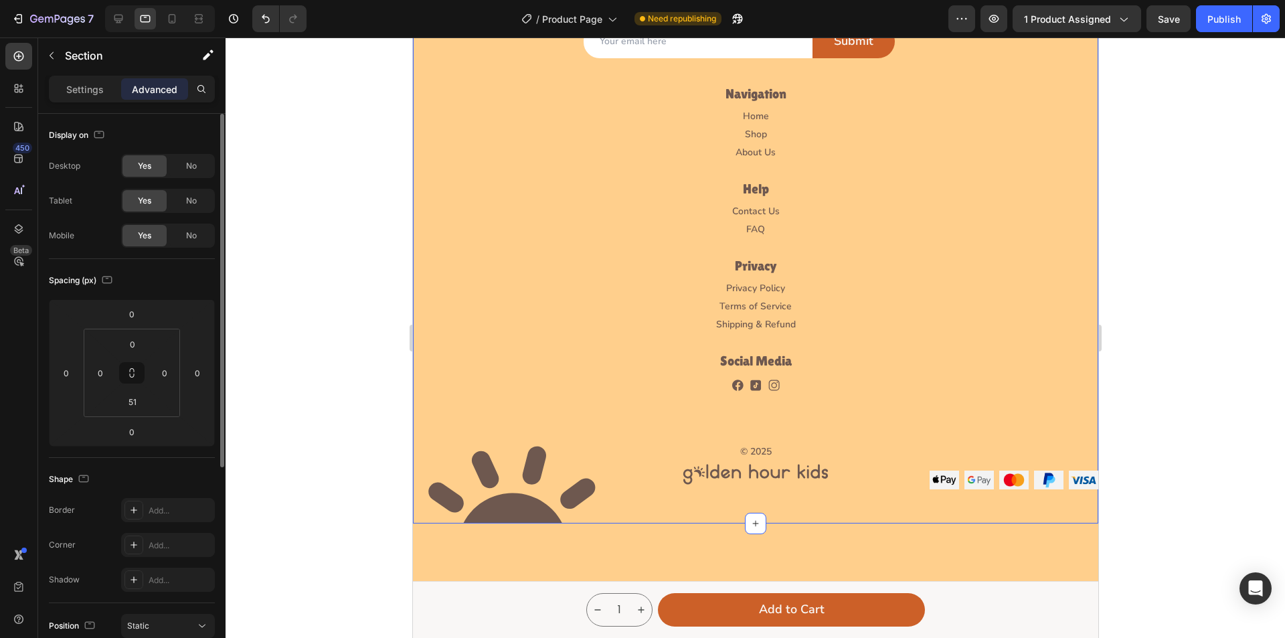
click at [623, 510] on div "Image Let’s Stay in Touch Heading Be the first to know about new prints, restoc…" at bounding box center [754, 187] width 685 height 671
click at [142, 400] on input "51" at bounding box center [132, 402] width 27 height 20
type input "0"
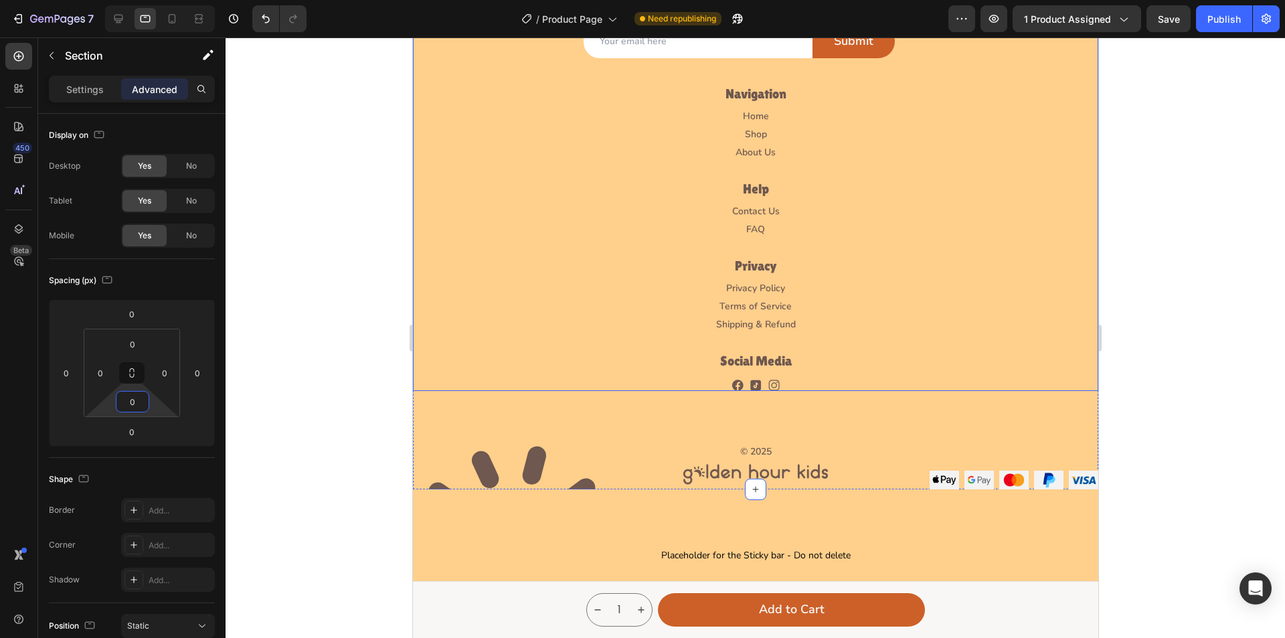
click at [562, 386] on div "Let’s Stay in Touch Heading Be the first to know about new prints, restocks, an…" at bounding box center [754, 171] width 685 height 438
click at [515, 463] on img at bounding box center [510, 482] width 197 height 82
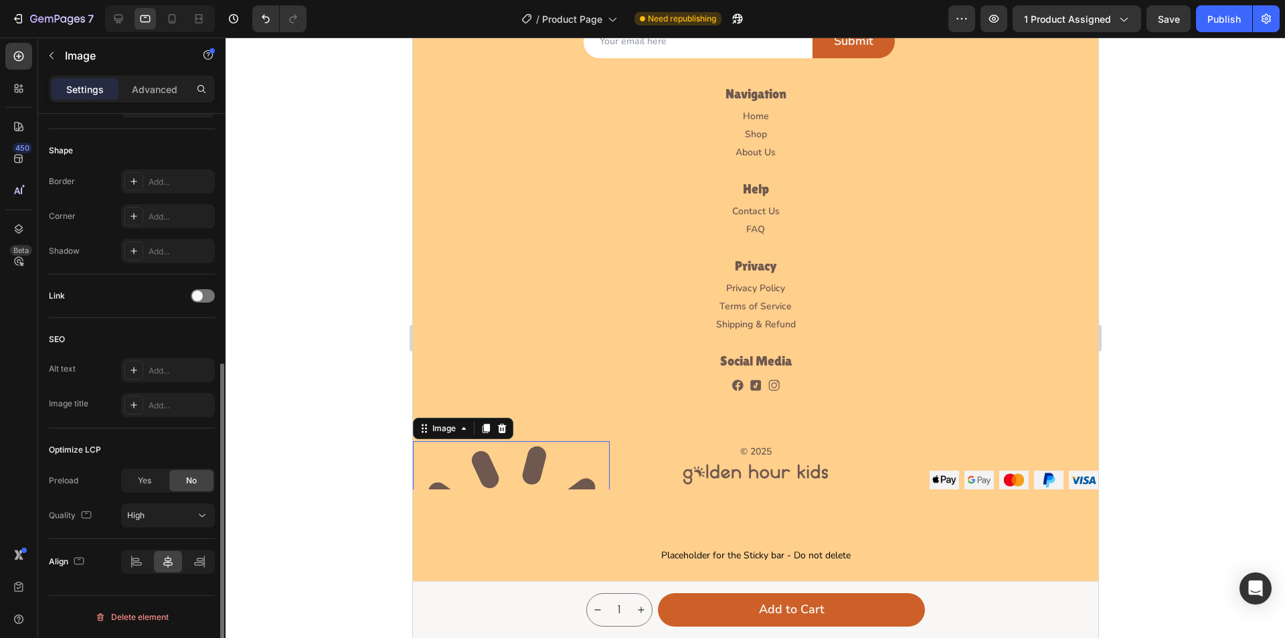
scroll to position [47, 0]
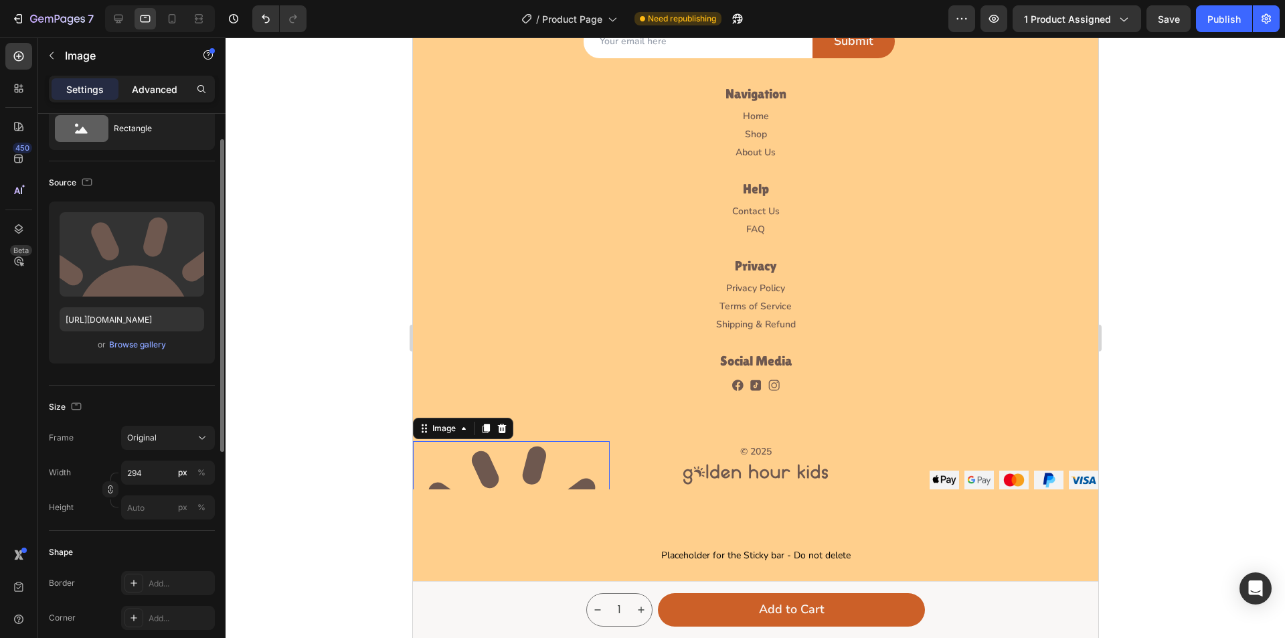
click at [147, 85] on p "Advanced" at bounding box center [155, 89] width 46 height 14
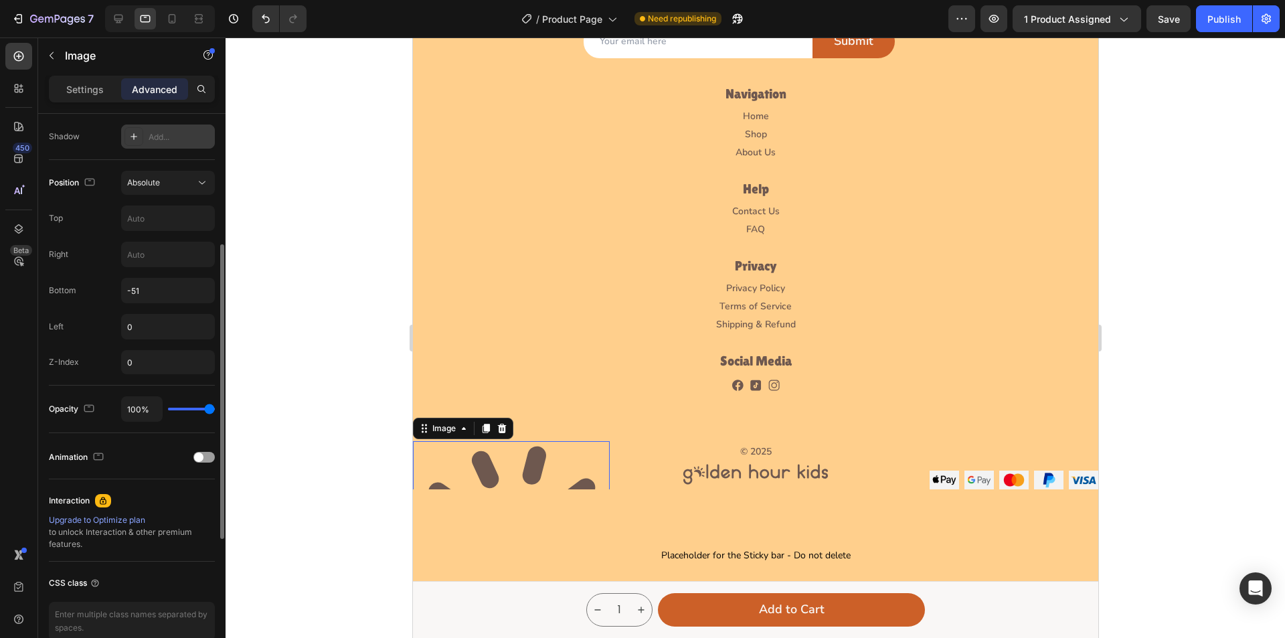
scroll to position [376, 0]
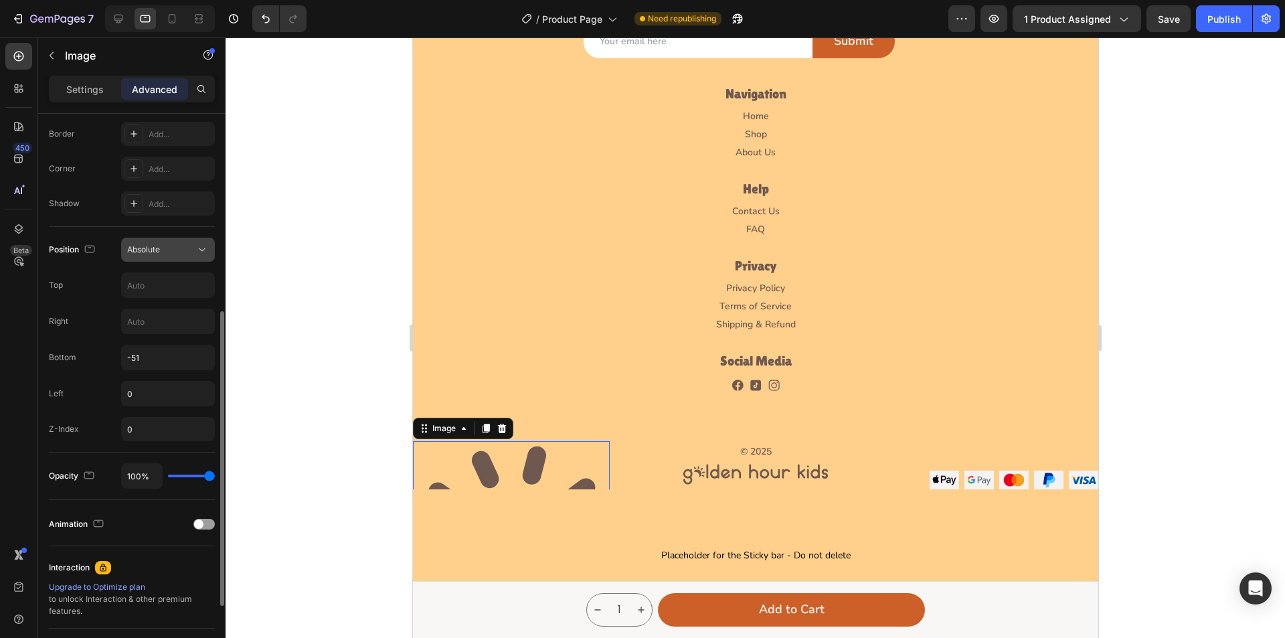
click at [208, 248] on icon at bounding box center [201, 249] width 13 height 13
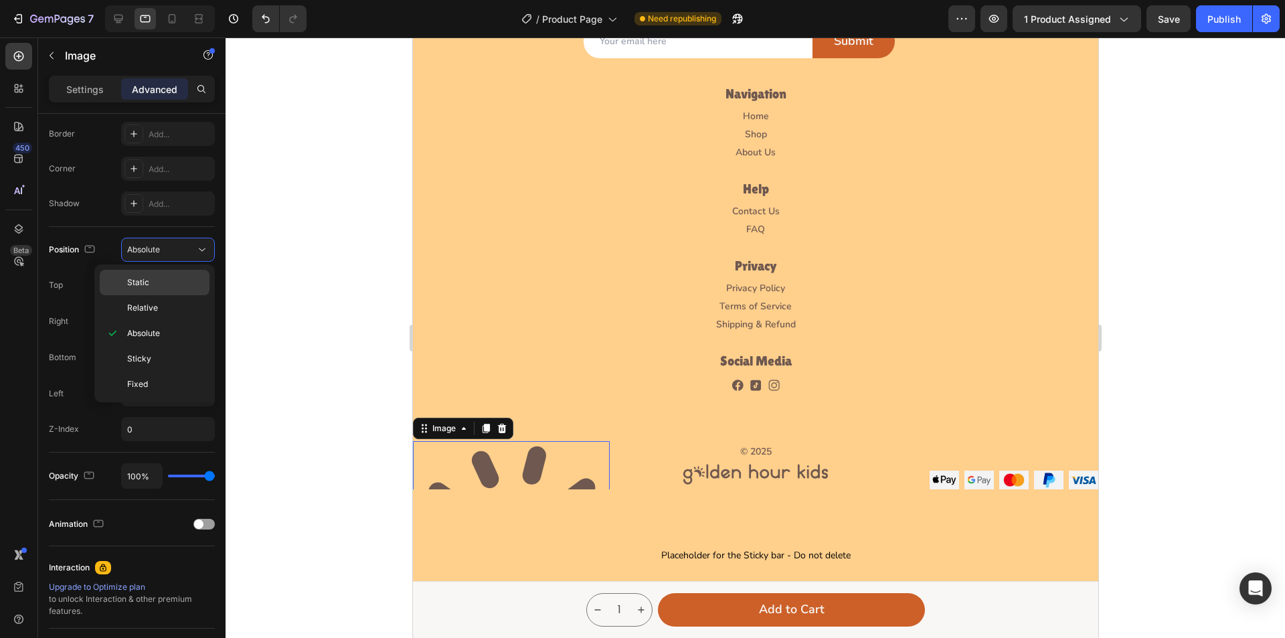
click at [160, 286] on p "Static" at bounding box center [165, 282] width 76 height 12
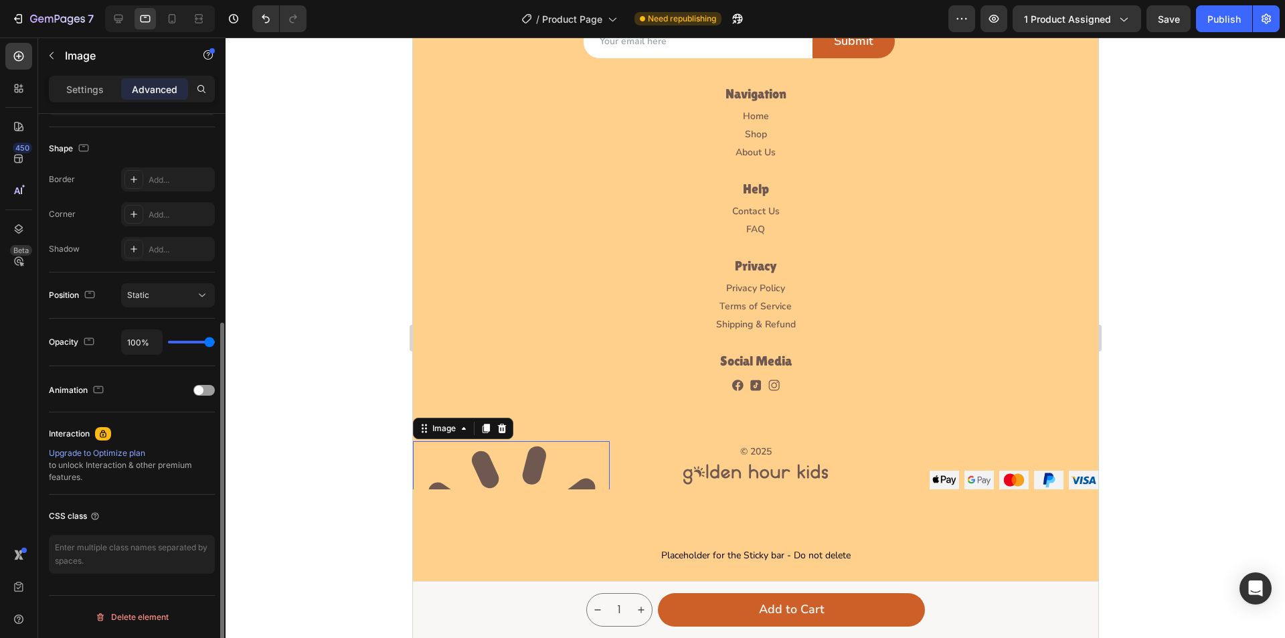
scroll to position [331, 0]
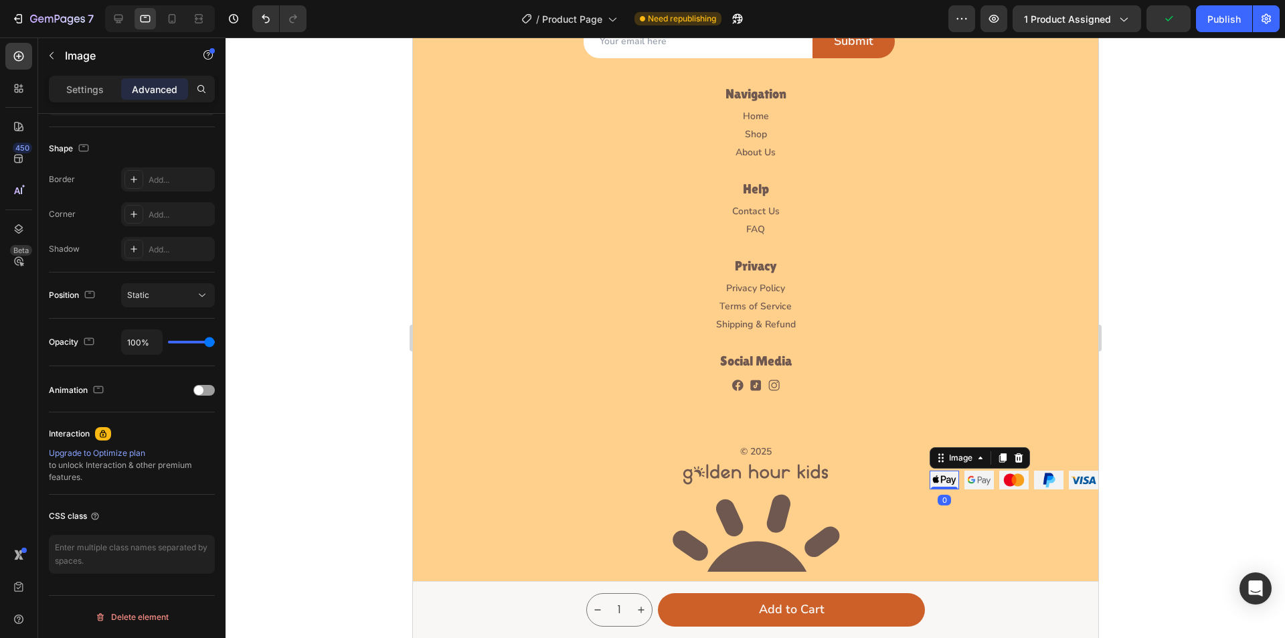
click at [930, 481] on img at bounding box center [943, 480] width 29 height 19
click at [946, 459] on div "Image" at bounding box center [960, 458] width 29 height 12
click at [938, 436] on div "Row 5 cols" at bounding box center [958, 434] width 46 height 8
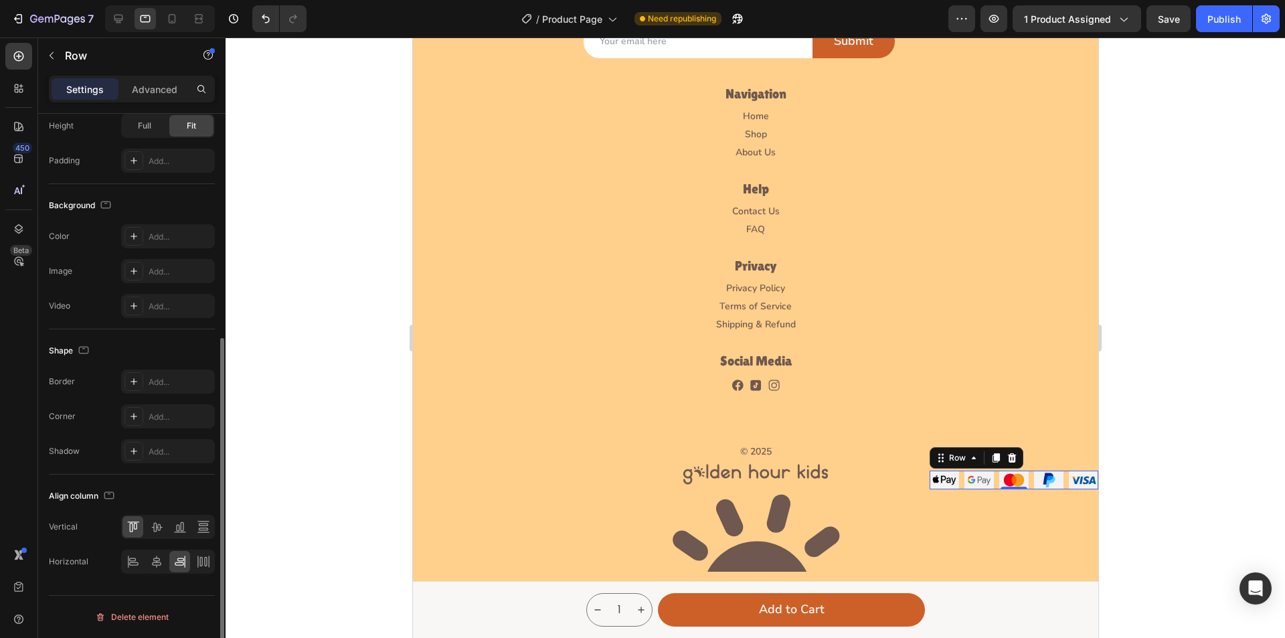
scroll to position [104, 0]
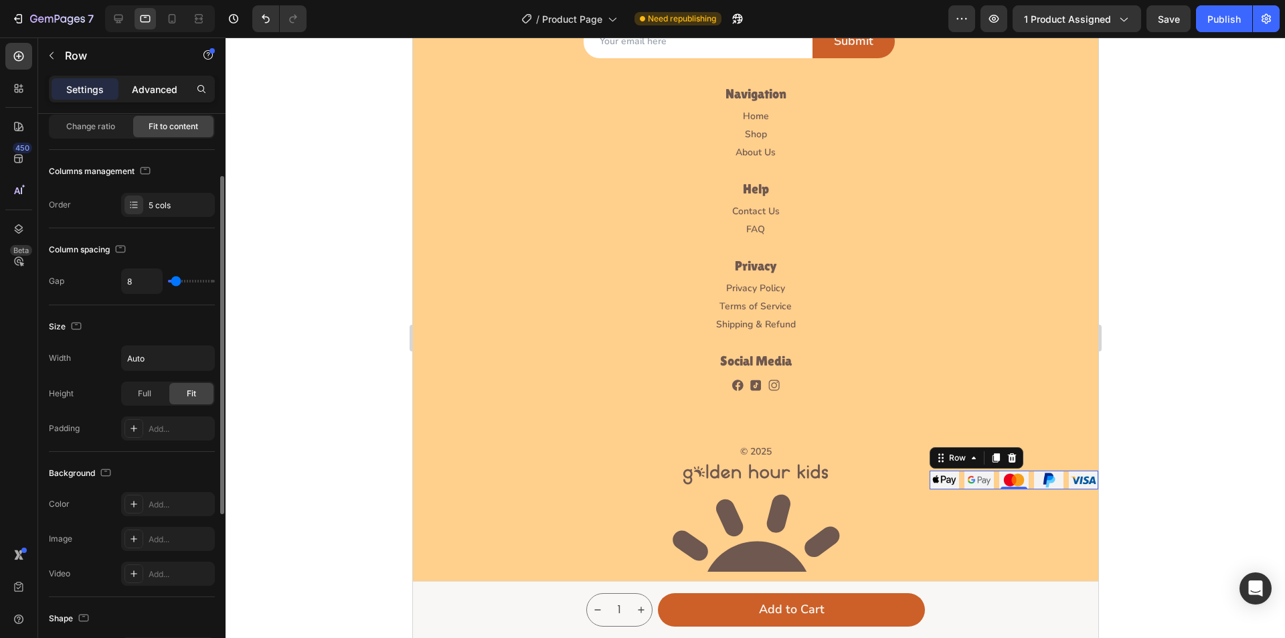
click at [164, 94] on p "Advanced" at bounding box center [155, 89] width 46 height 14
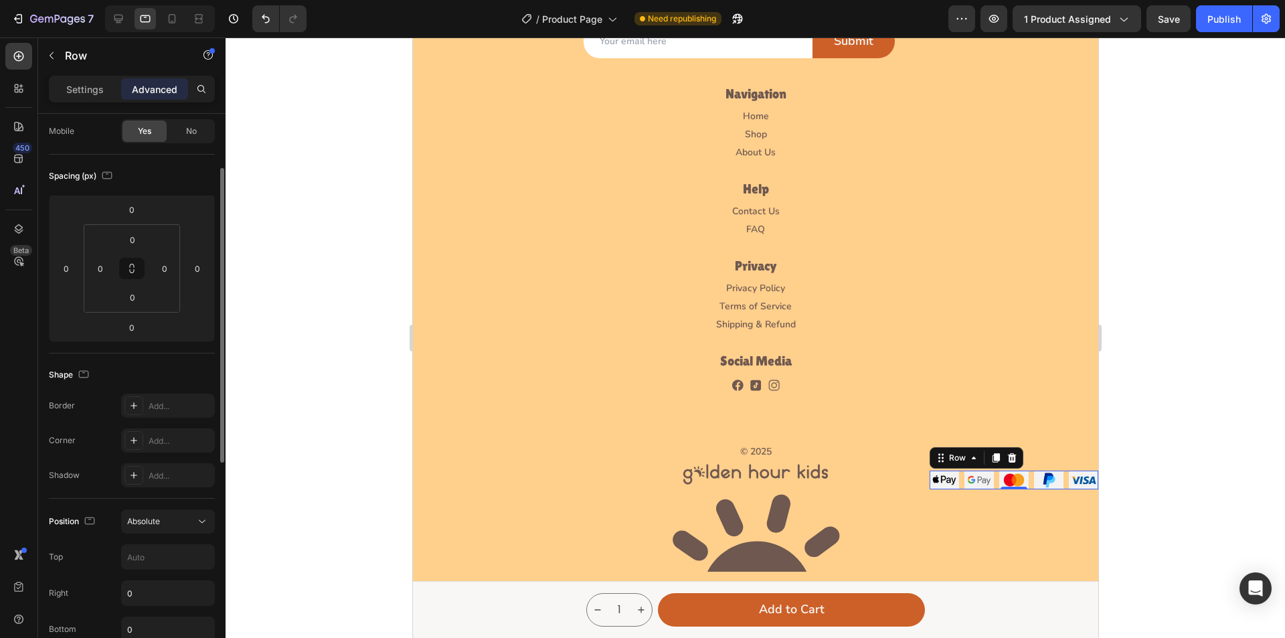
scroll to position [238, 0]
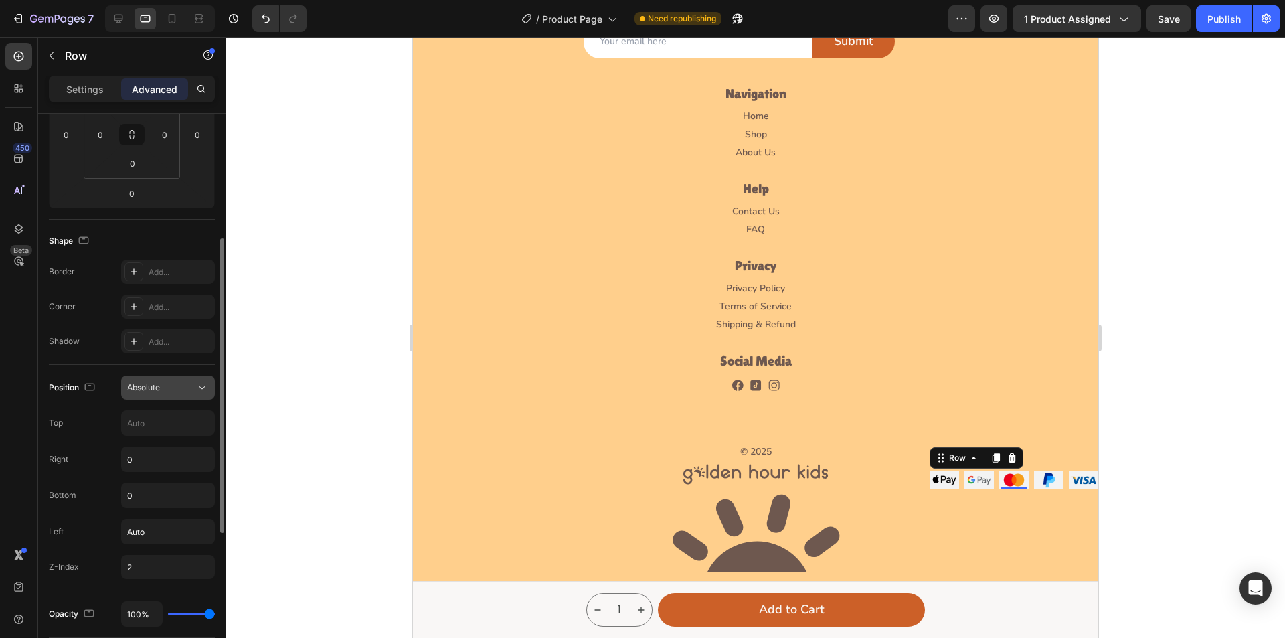
click at [197, 390] on icon at bounding box center [201, 387] width 13 height 13
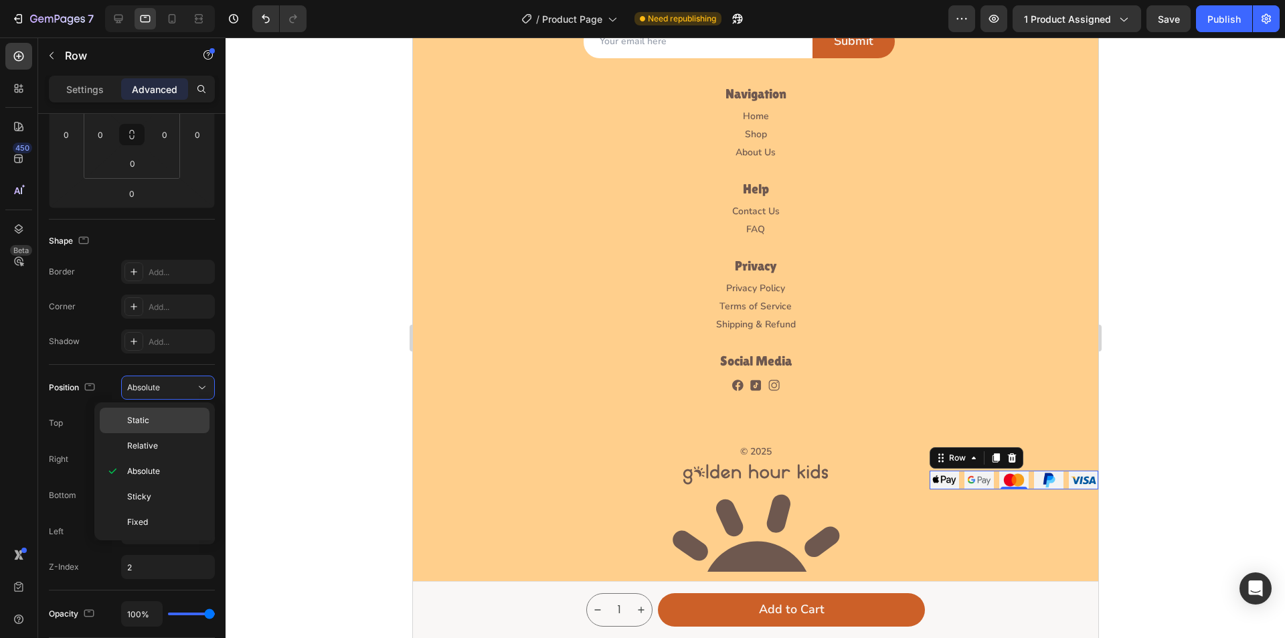
click at [183, 433] on div "Static" at bounding box center [155, 445] width 110 height 25
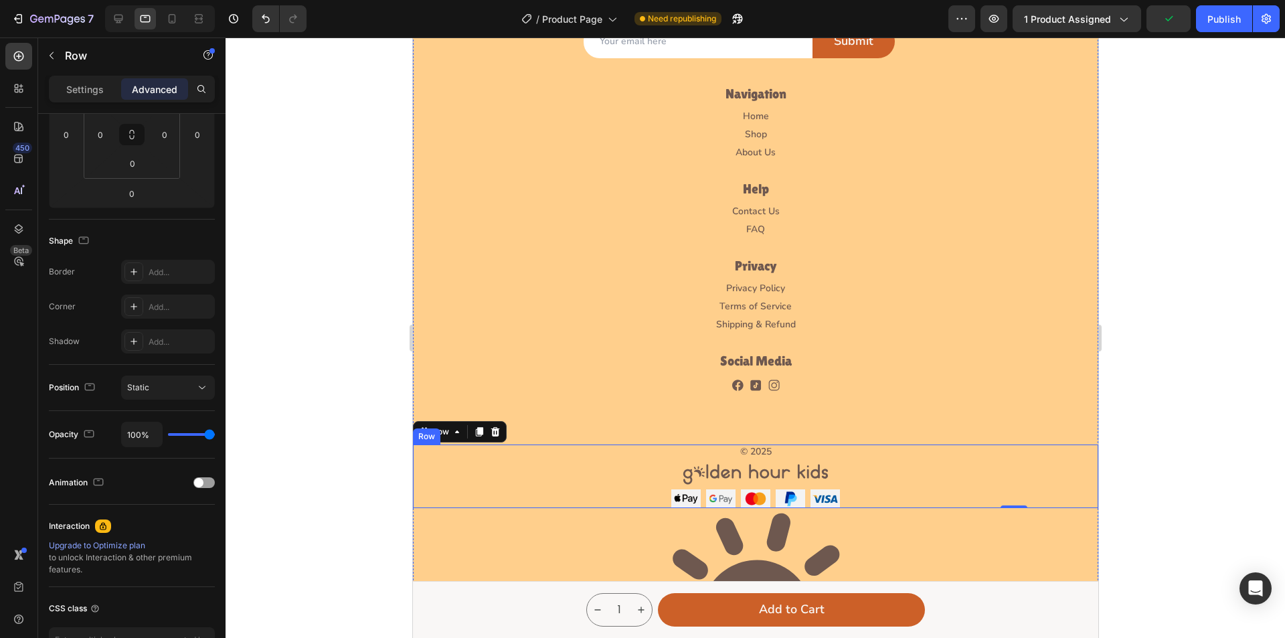
click at [870, 493] on div "© 2025 Text Block Image Image Image Image Image Image Row 0" at bounding box center [754, 476] width 685 height 64
click at [135, 191] on input "0" at bounding box center [131, 193] width 27 height 20
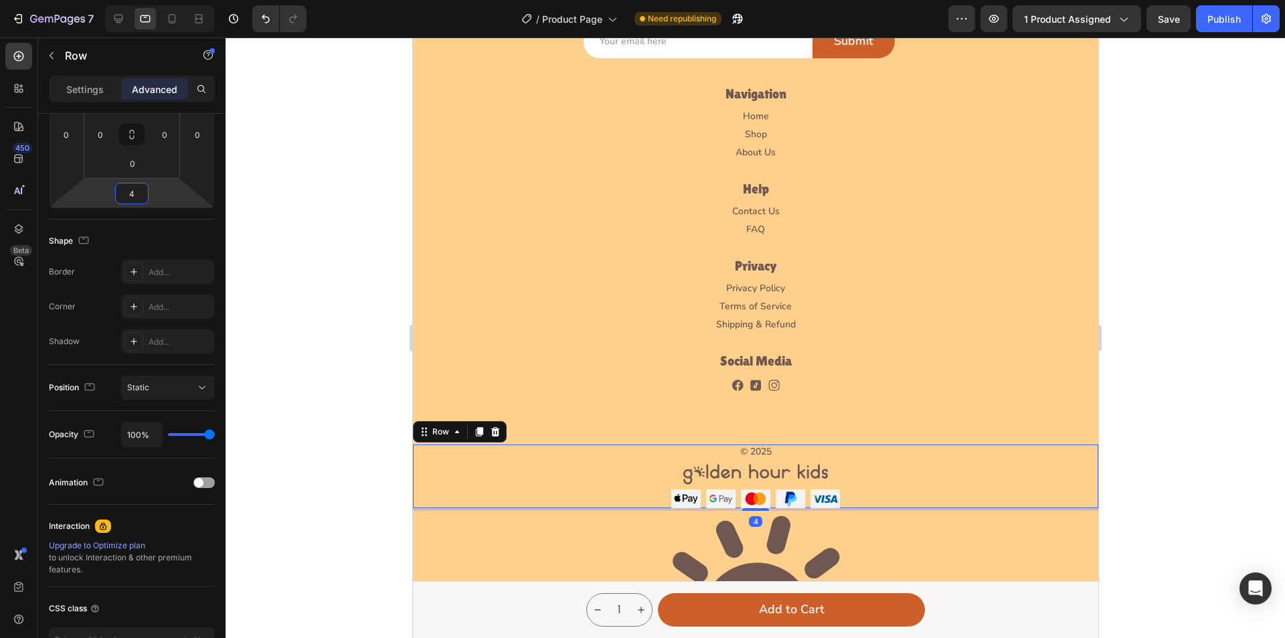
type input "45"
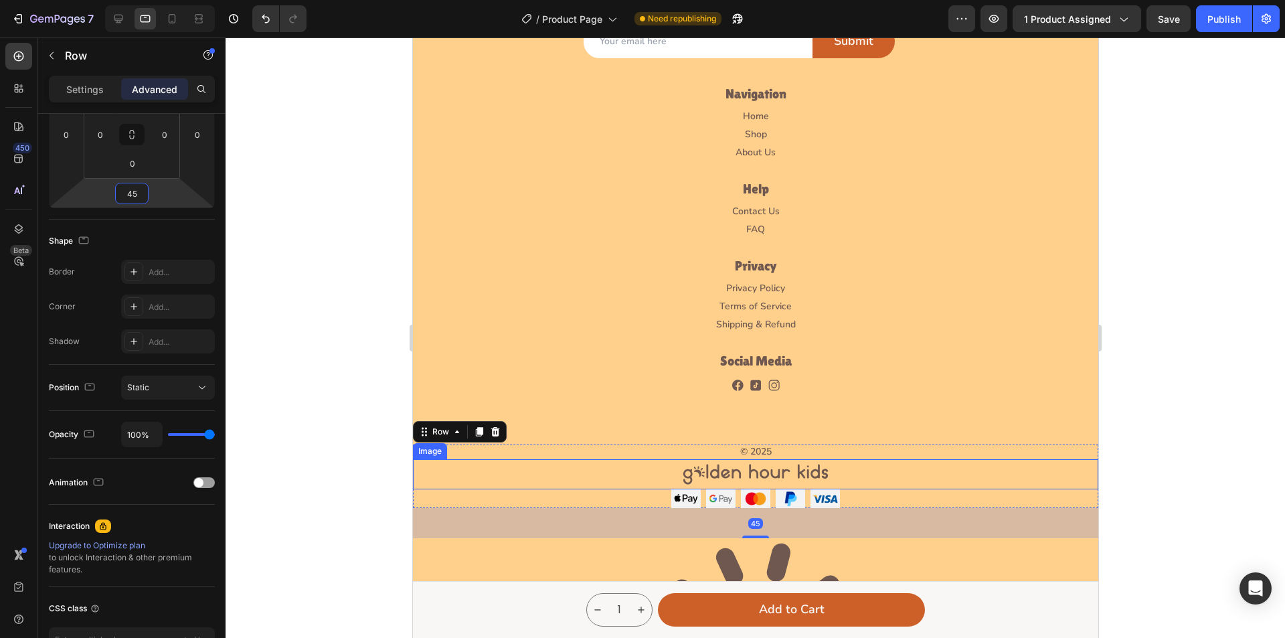
click at [896, 479] on div at bounding box center [754, 474] width 685 height 30
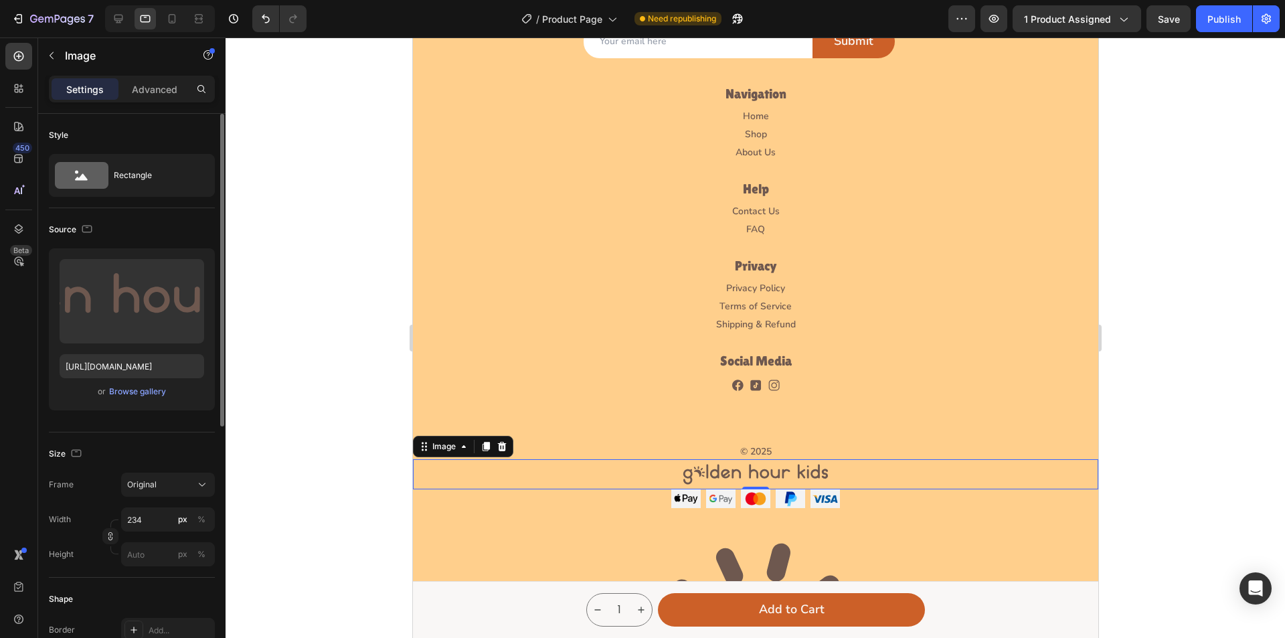
scroll to position [4097, 0]
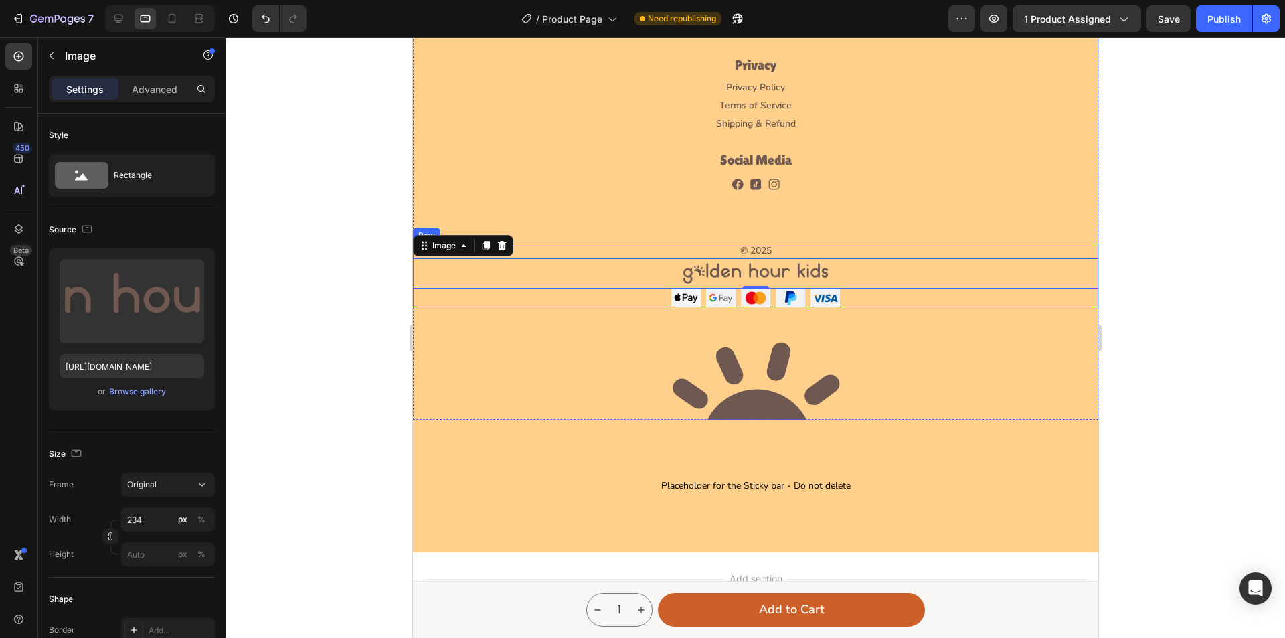
click at [882, 295] on div "© 2025 Text Block Image 0 Image Image Image Image Image Row" at bounding box center [754, 276] width 685 height 64
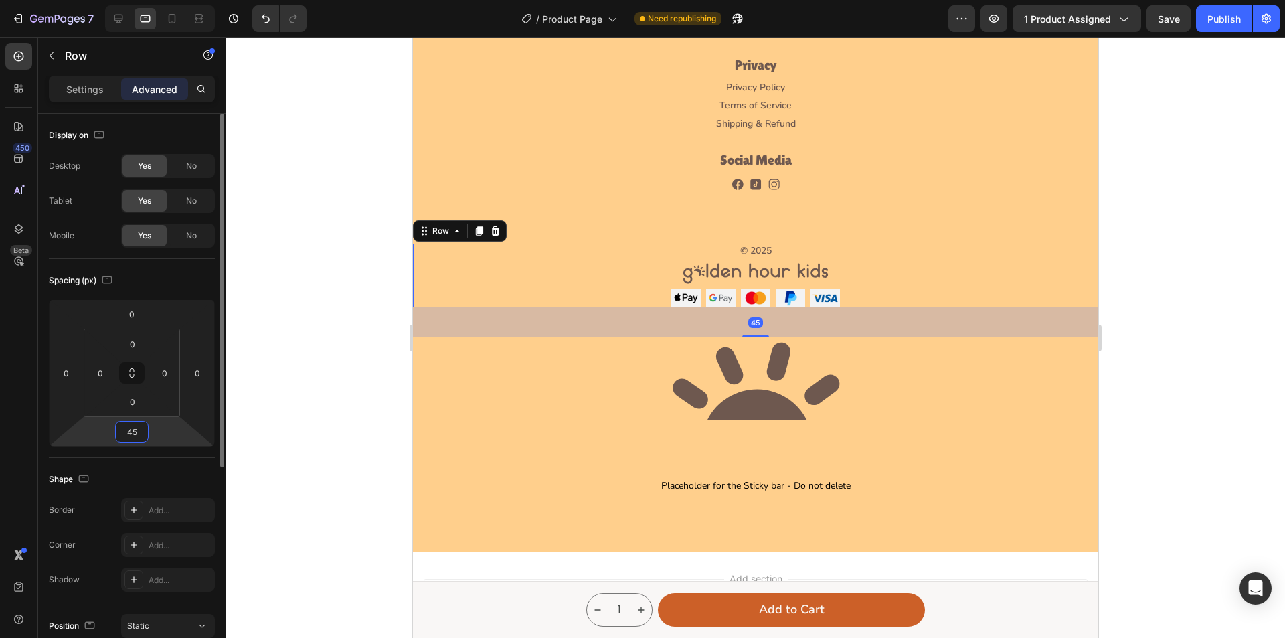
click at [137, 436] on input "45" at bounding box center [131, 432] width 27 height 20
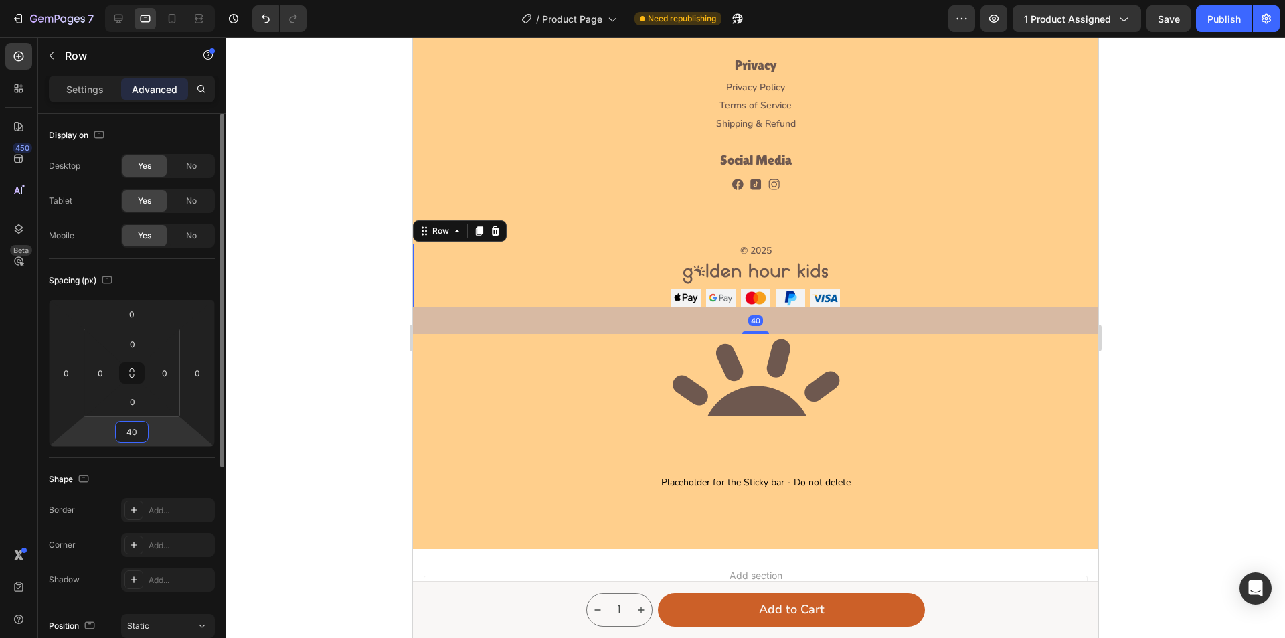
type input "40"
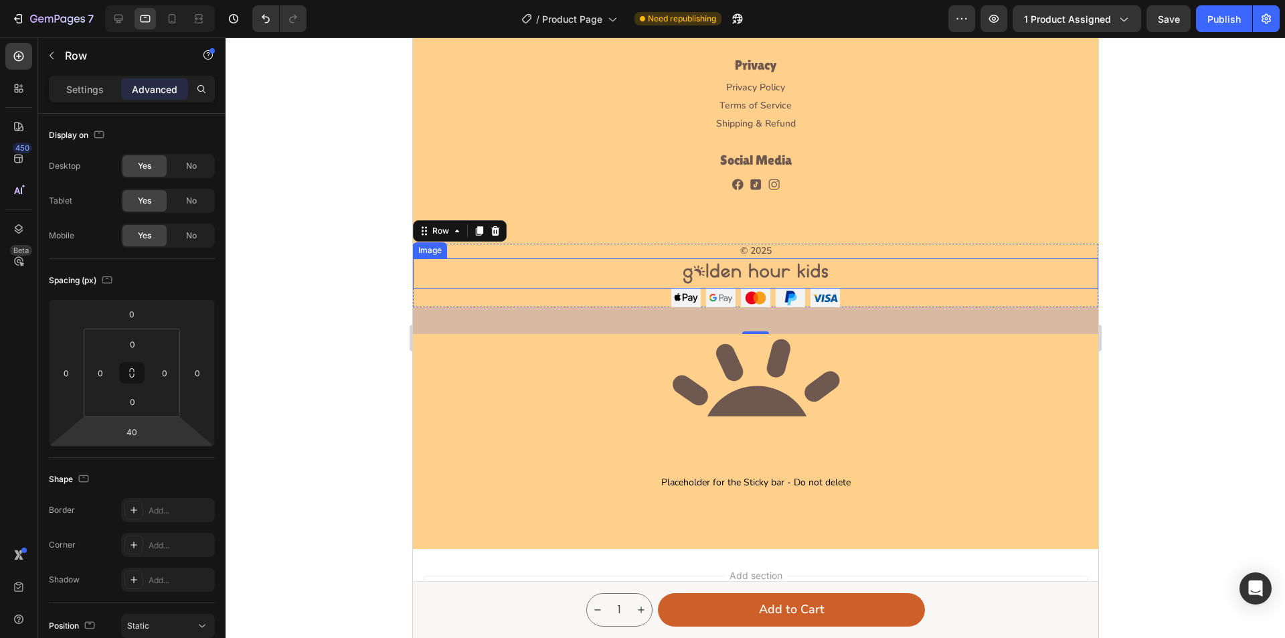
click at [823, 266] on img at bounding box center [755, 273] width 157 height 30
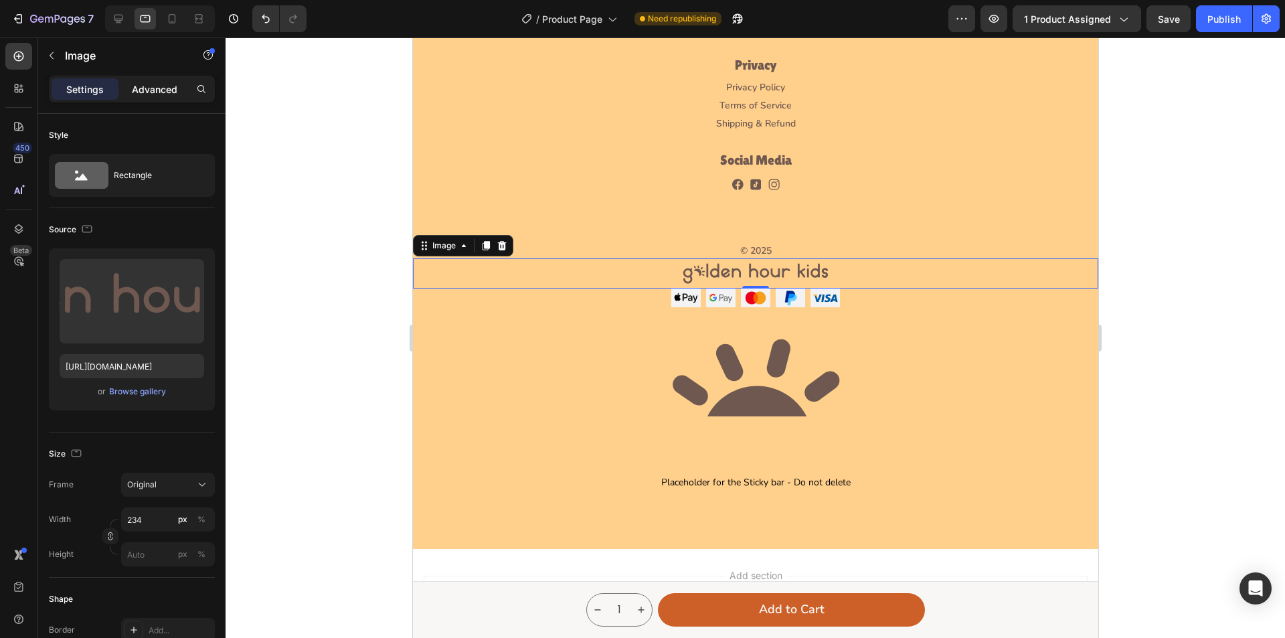
click at [133, 99] on div "Advanced" at bounding box center [154, 88] width 67 height 21
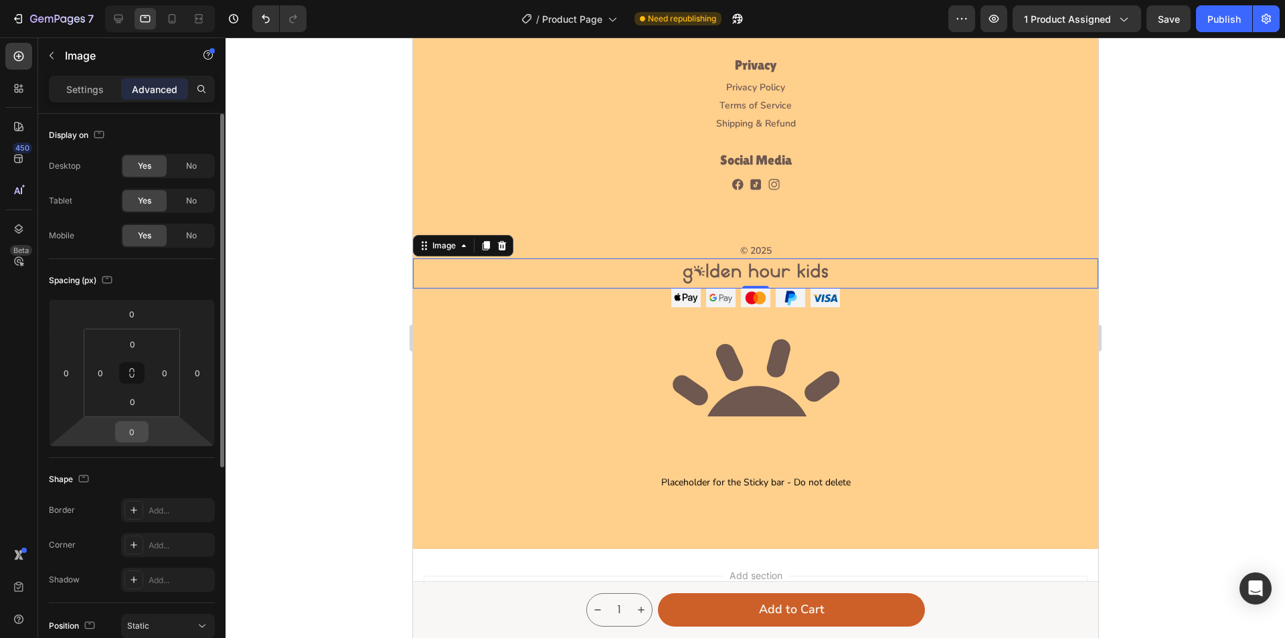
click at [145, 430] on div "0" at bounding box center [131, 431] width 33 height 21
click at [131, 430] on input "0" at bounding box center [131, 432] width 27 height 20
click at [122, 430] on input "0" at bounding box center [131, 432] width 27 height 20
type input "20"
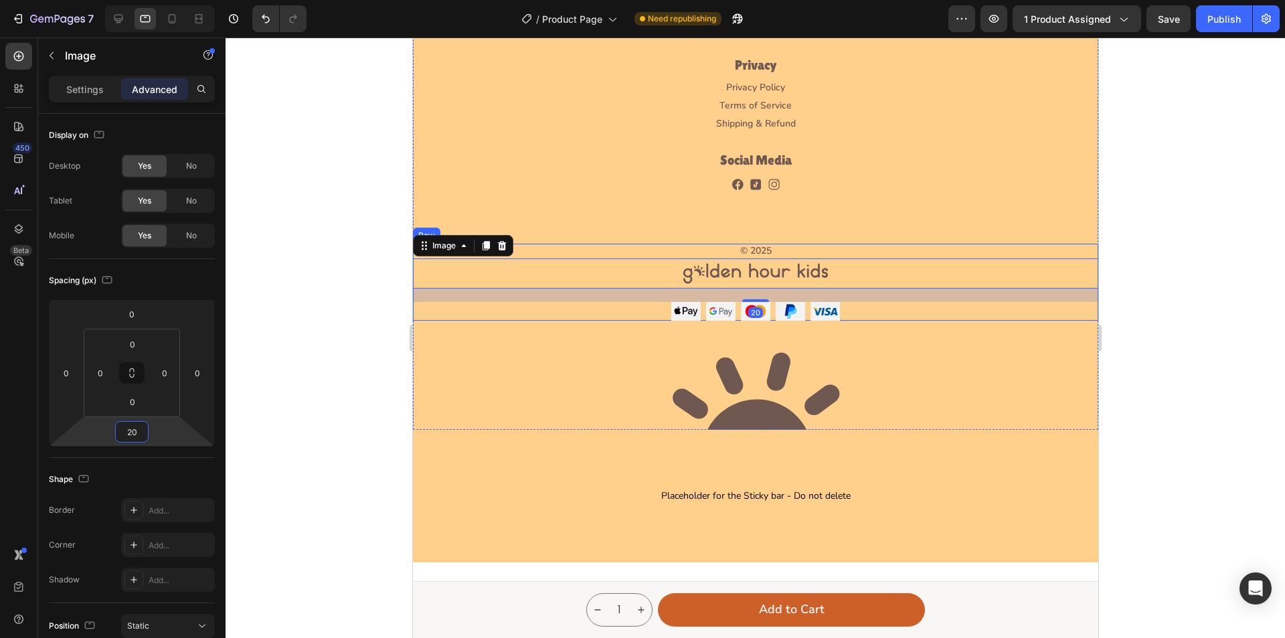
click at [867, 317] on div "© 2025 Text Block Image 20 Image Image Image Image Image Row" at bounding box center [754, 282] width 685 height 77
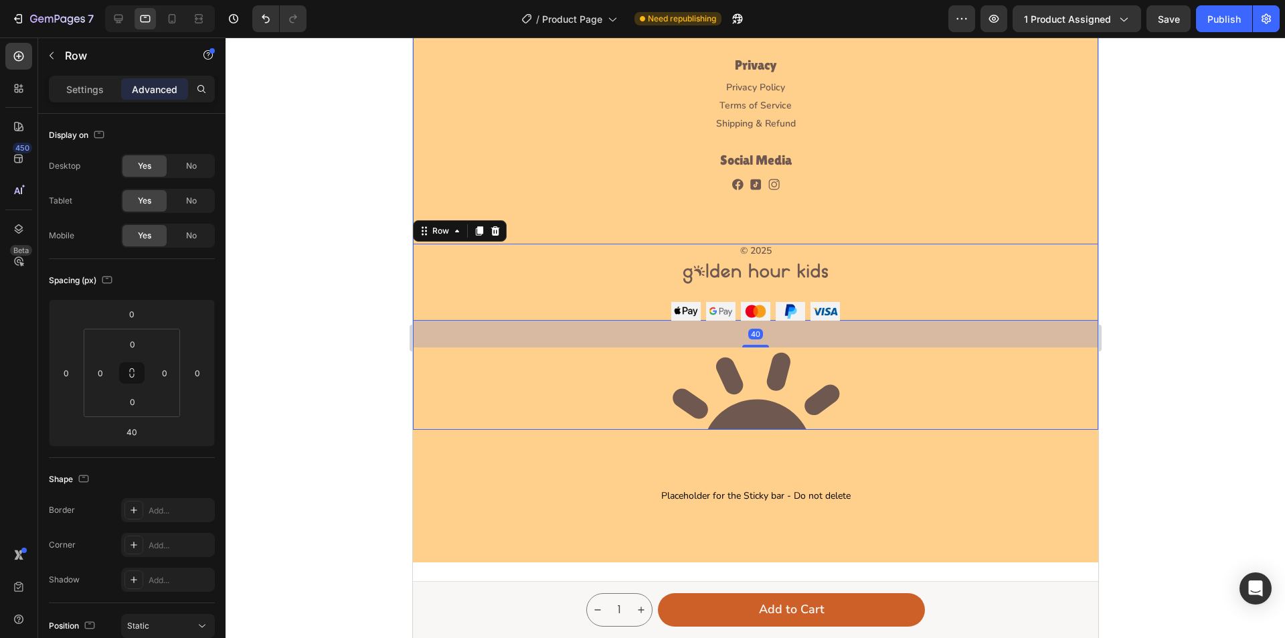
click at [766, 404] on img at bounding box center [755, 388] width 197 height 82
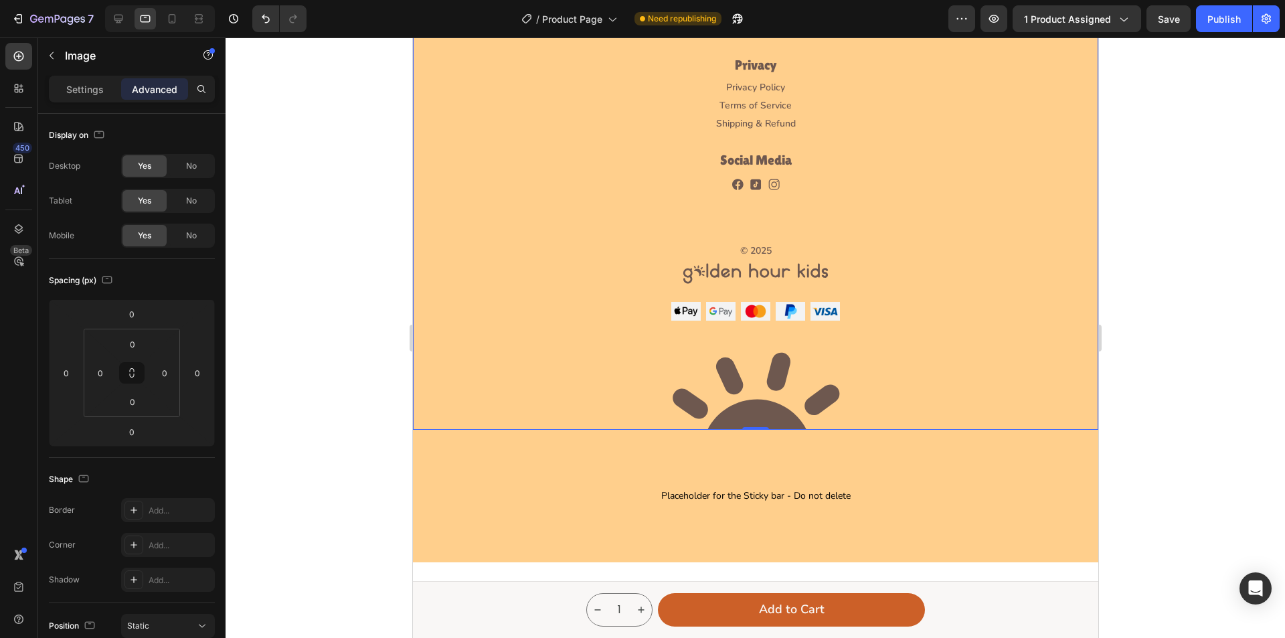
scroll to position [3896, 0]
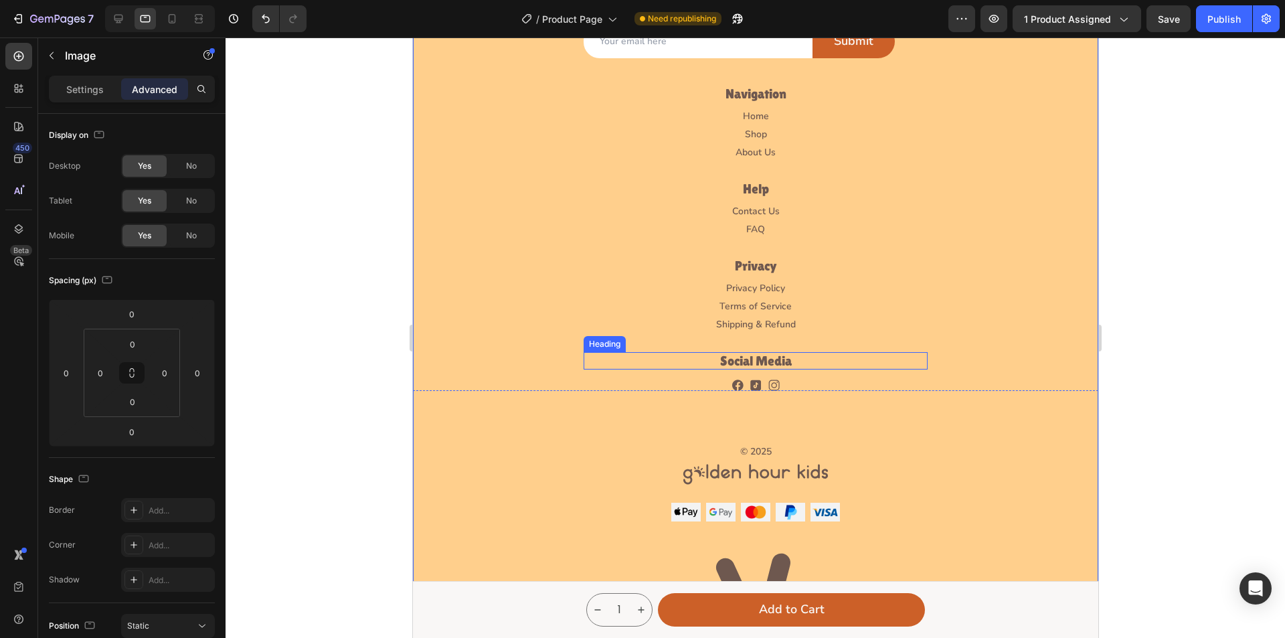
click at [767, 360] on h6 "Social Media" at bounding box center [755, 360] width 344 height 17
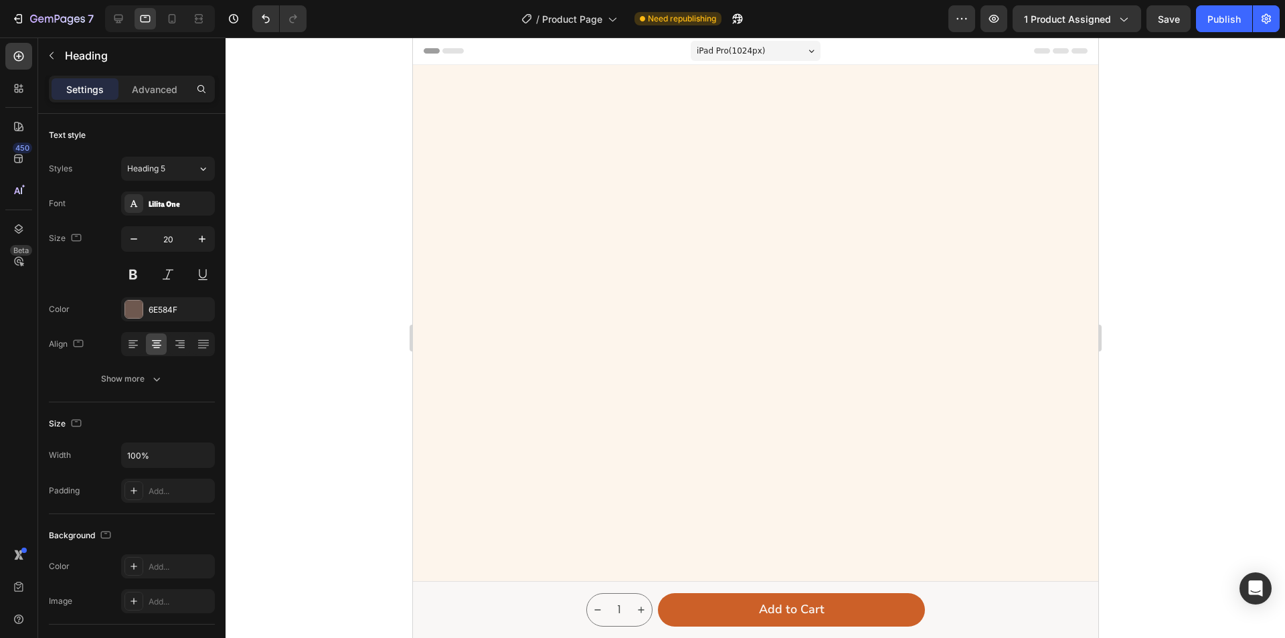
scroll to position [3896, 0]
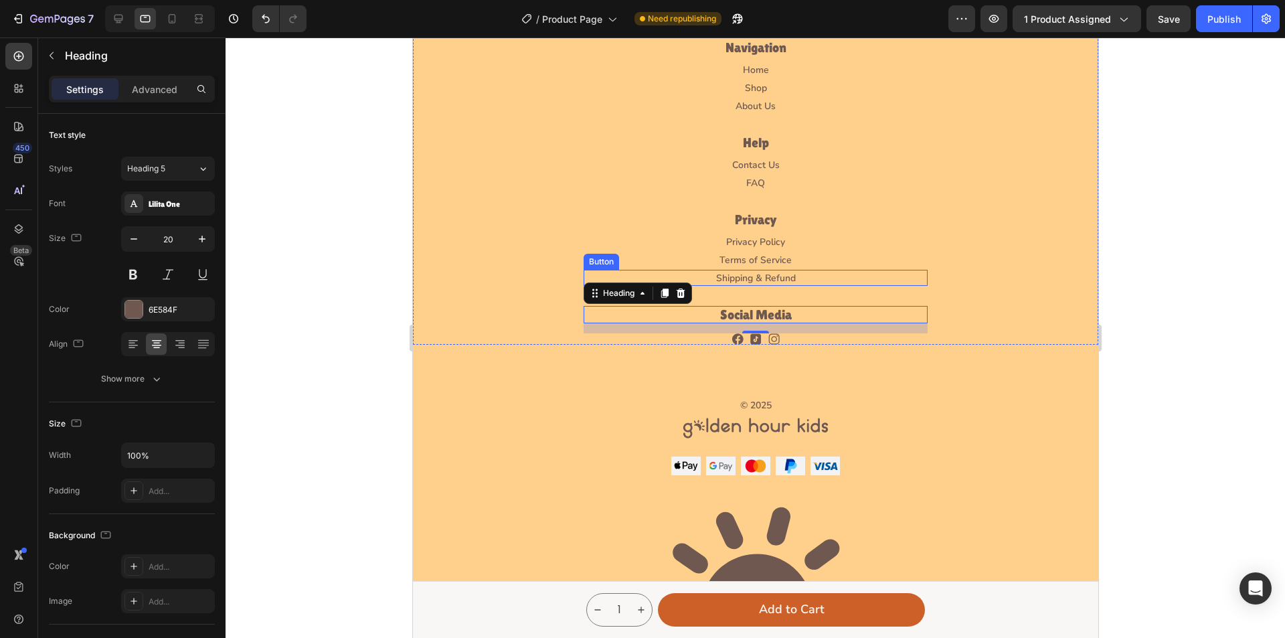
click at [805, 286] on div "Shipping & Refund Button" at bounding box center [755, 278] width 344 height 16
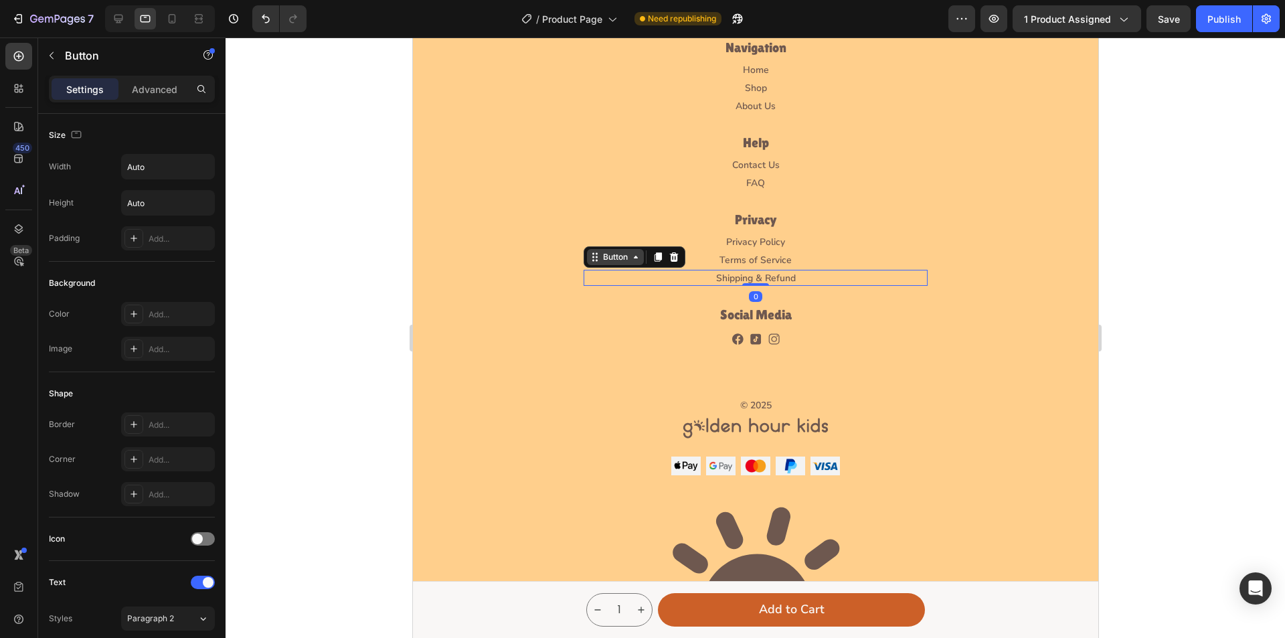
click at [604, 263] on div "Button" at bounding box center [615, 257] width 30 height 12
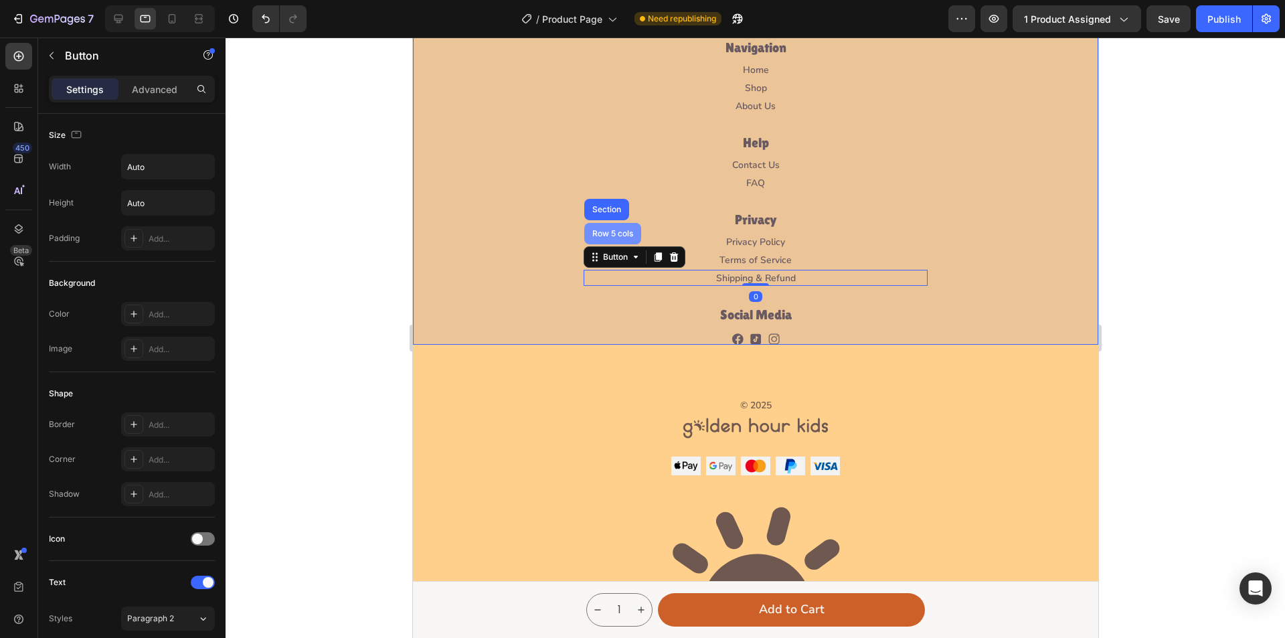
click at [597, 238] on div "Row 5 cols" at bounding box center [612, 234] width 46 height 8
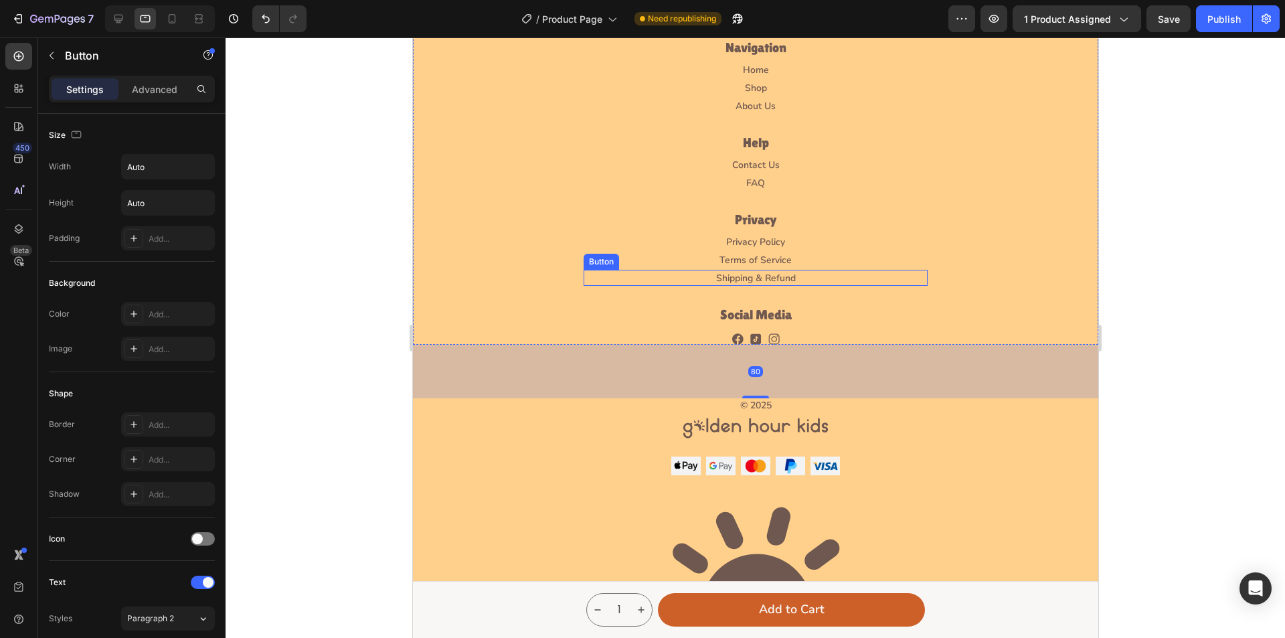
click at [795, 286] on div "Shipping & Refund Button" at bounding box center [755, 278] width 344 height 16
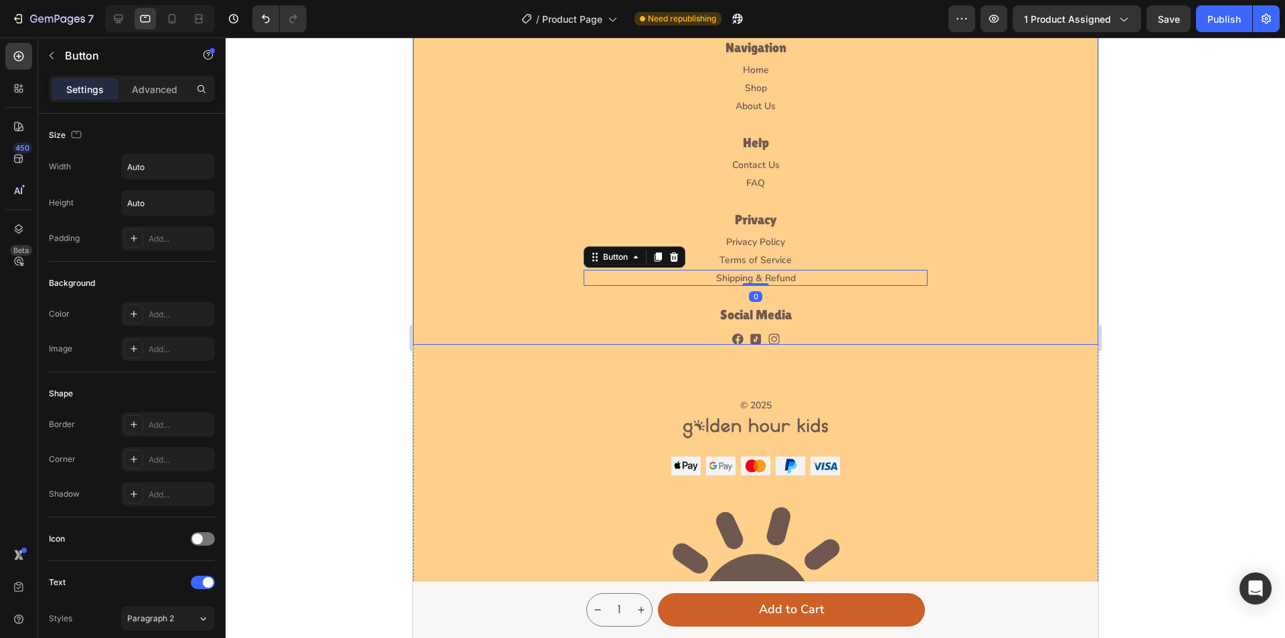
click at [707, 336] on div "Let’s Stay in Touch Heading Be the first to know about new prints, restocks, an…" at bounding box center [754, 125] width 685 height 438
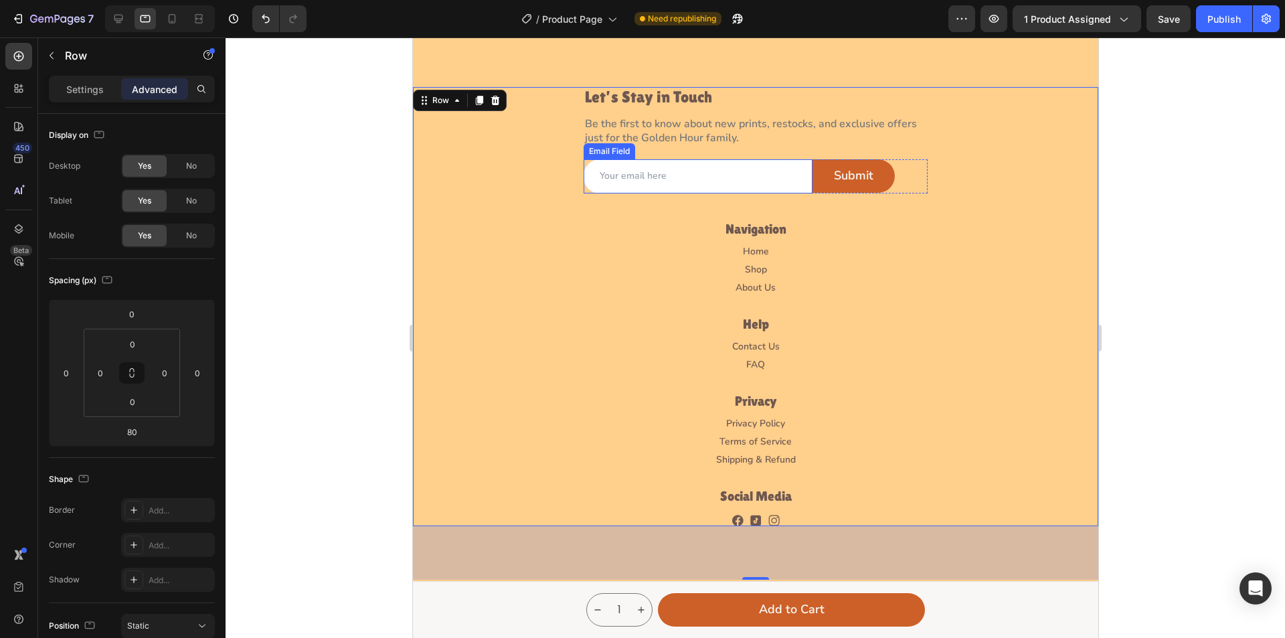
scroll to position [3696, 0]
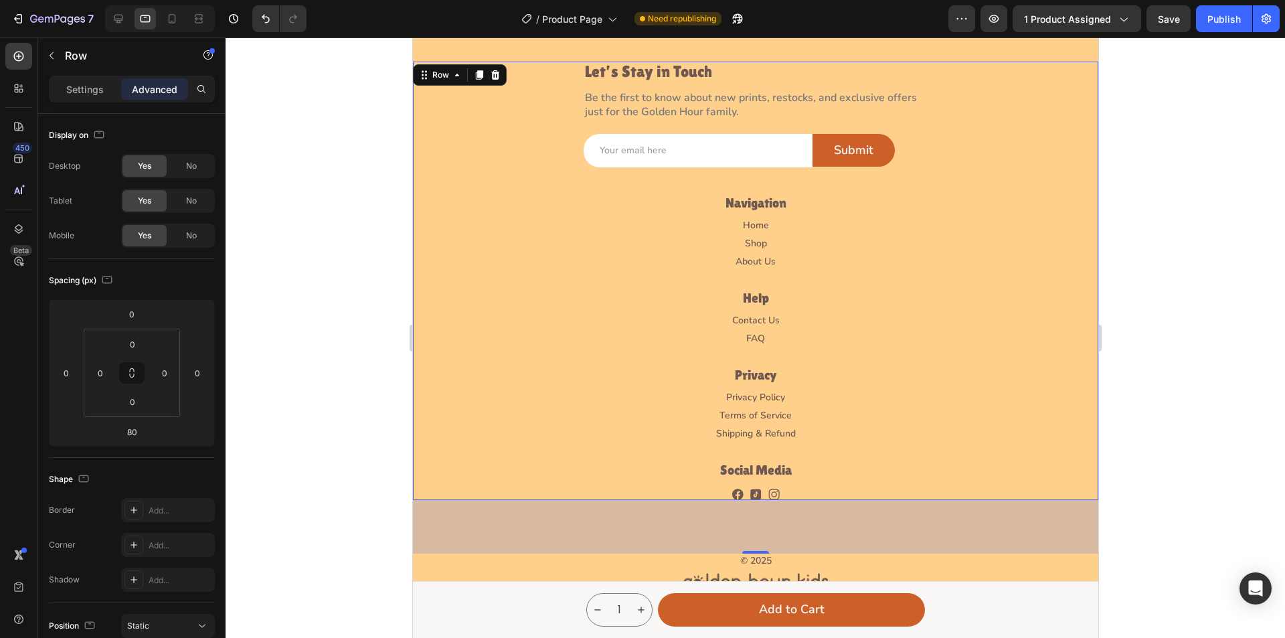
click at [762, 226] on div "Let’s Stay in Touch Heading Be the first to know about new prints, restocks, an…" at bounding box center [754, 281] width 685 height 438
click at [726, 119] on p "Be the first to know about new prints, restocks, and exclusive offers  just for…" at bounding box center [754, 105] width 341 height 28
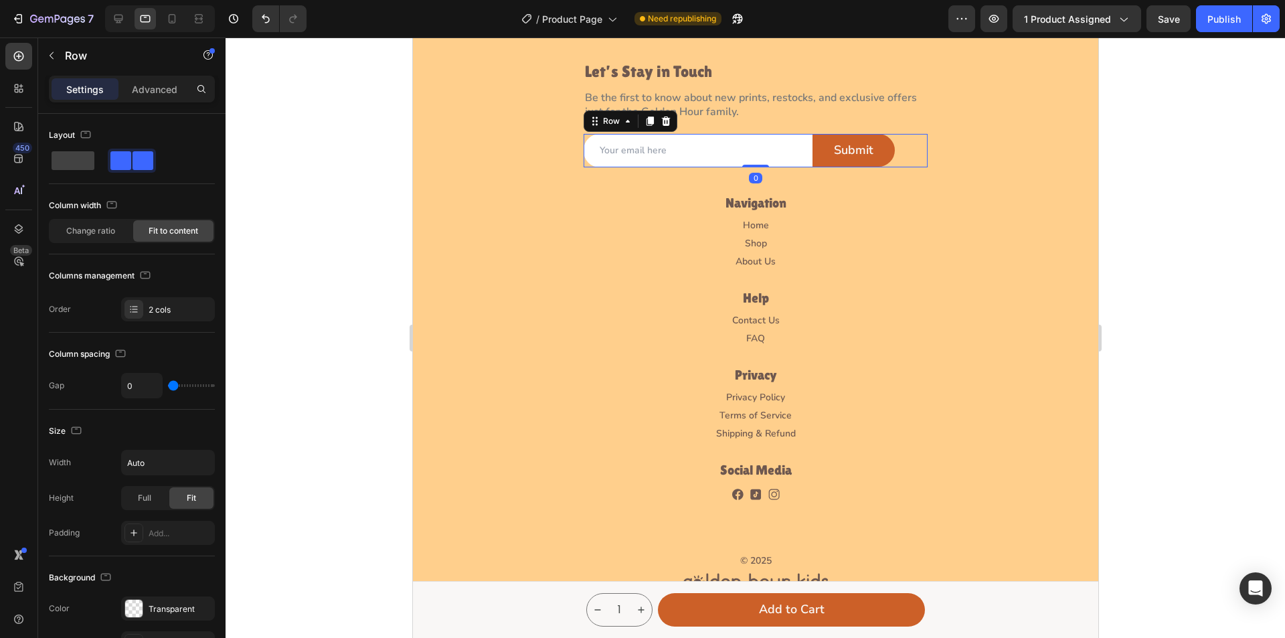
click at [900, 167] on div "Email Field Submit Submit Button Row 0" at bounding box center [755, 150] width 344 height 33
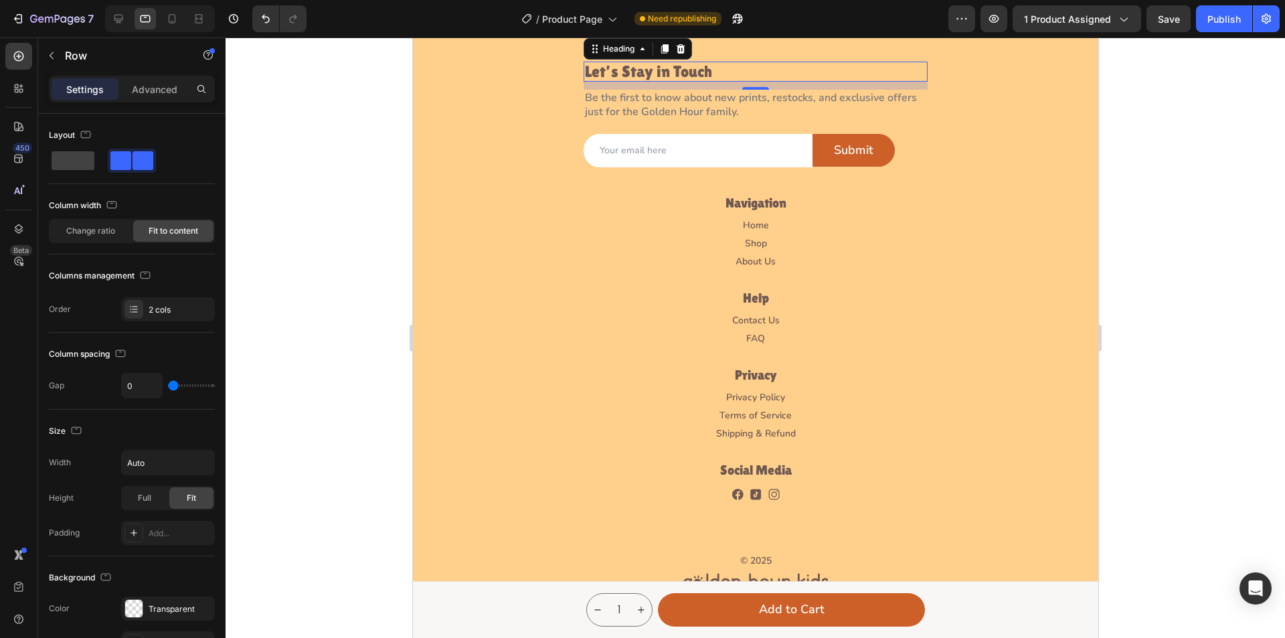
click at [716, 82] on h2 "Let’s Stay in Touch" at bounding box center [755, 72] width 344 height 20
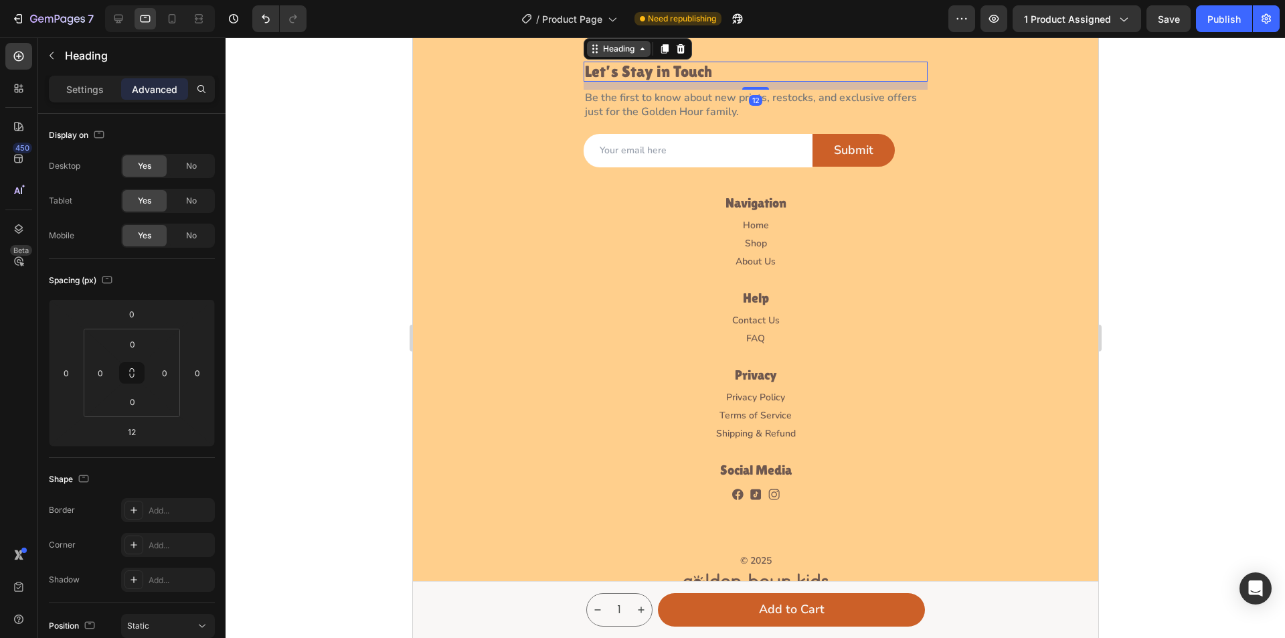
click at [623, 55] on div "Heading" at bounding box center [618, 49] width 37 height 12
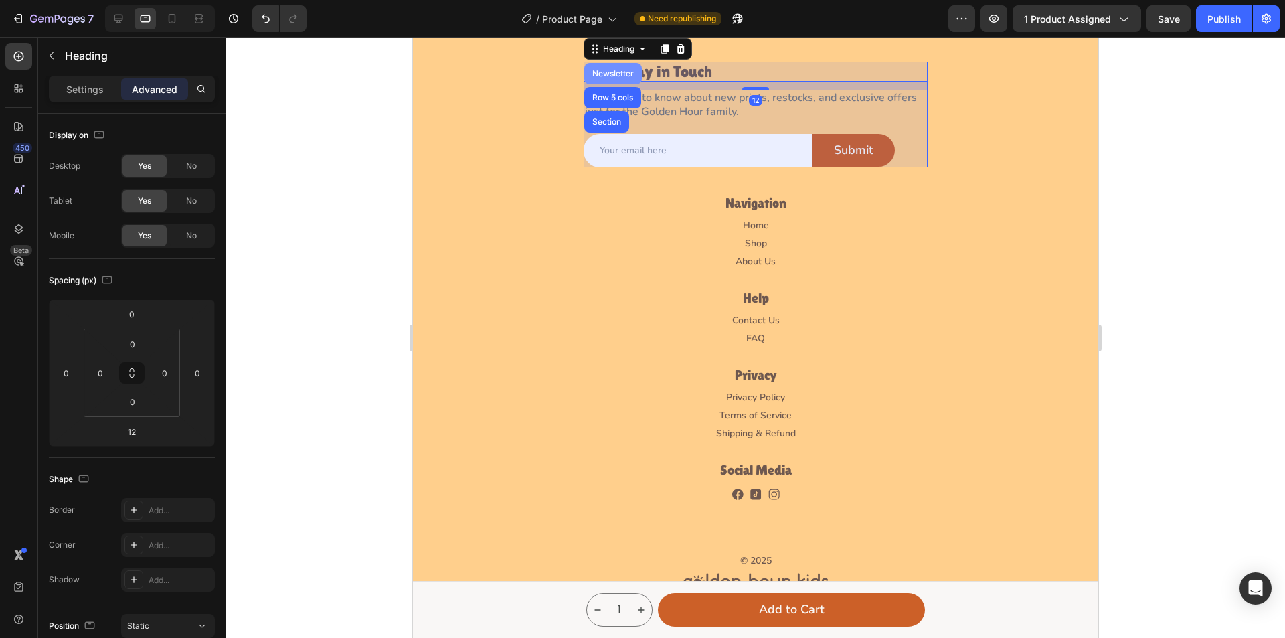
click at [613, 78] on div "Newsletter" at bounding box center [612, 74] width 47 height 8
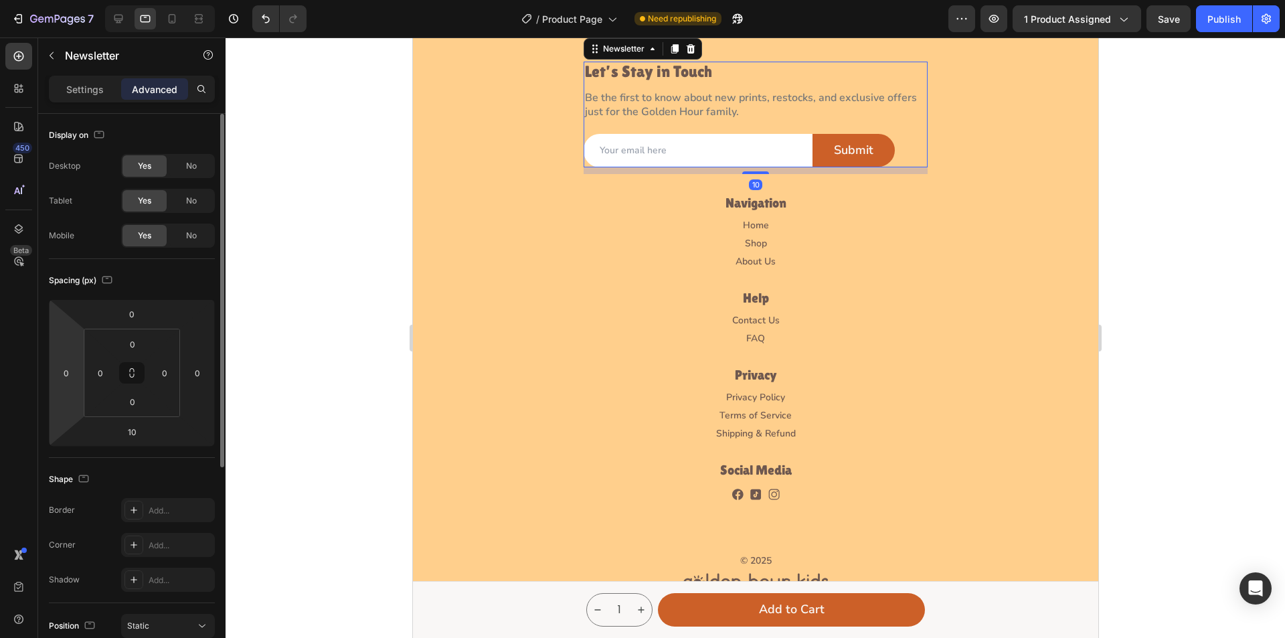
scroll to position [331, 0]
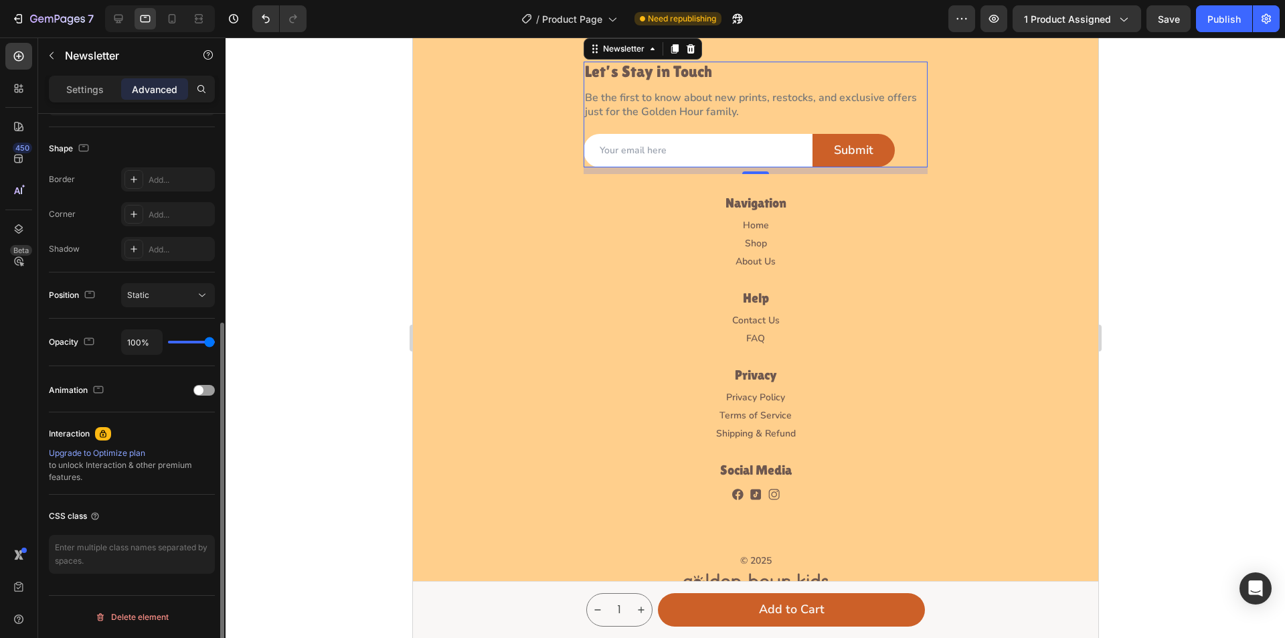
click at [73, 101] on div "Settings Advanced" at bounding box center [132, 89] width 166 height 27
click at [79, 91] on p "Settings" at bounding box center [84, 89] width 37 height 14
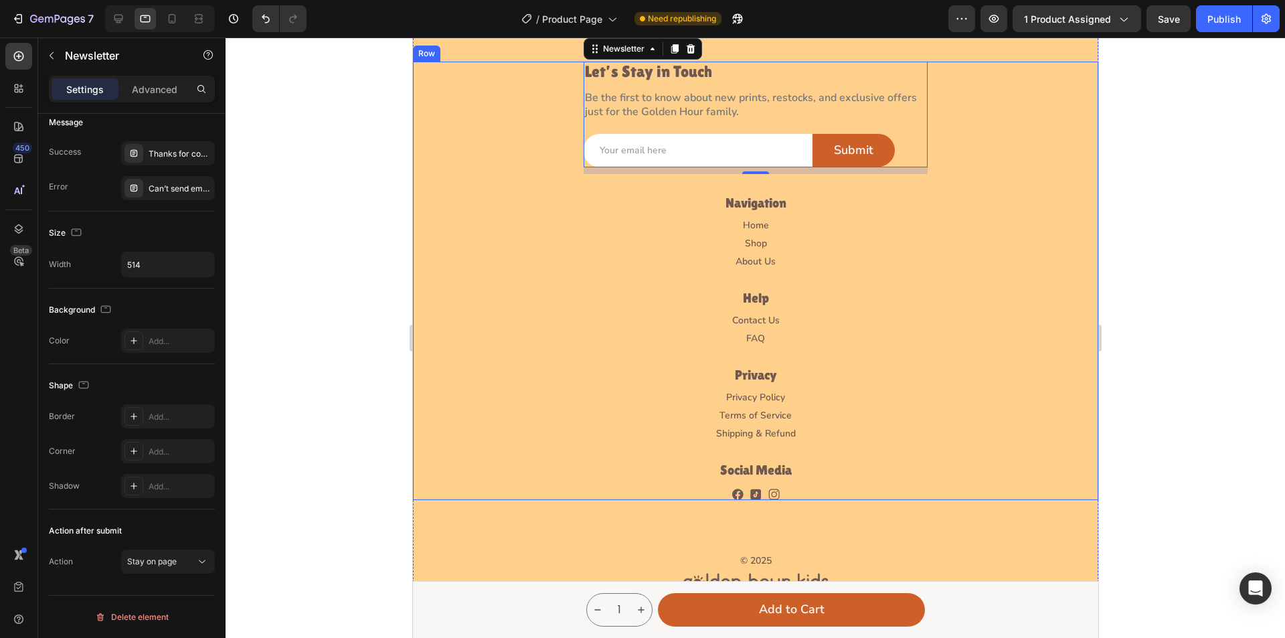
click at [670, 237] on div "Let’s Stay in Touch Heading Be the first to know about new prints, restocks, an…" at bounding box center [754, 281] width 685 height 438
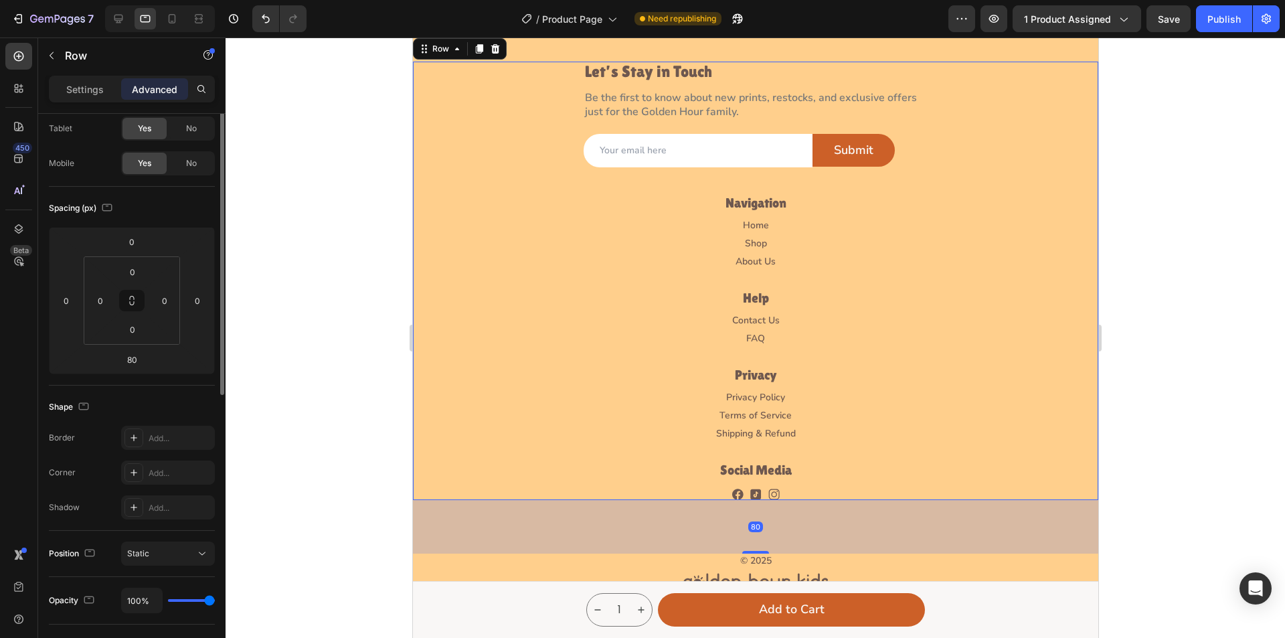
scroll to position [0, 0]
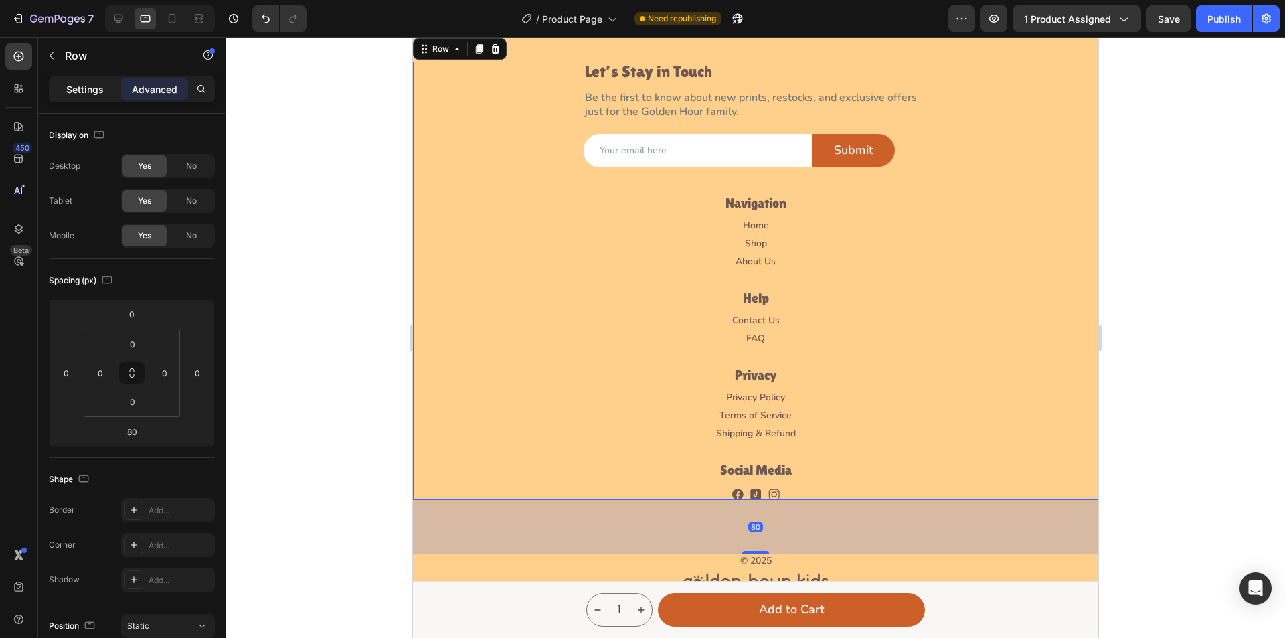
click at [86, 90] on p "Settings" at bounding box center [84, 89] width 37 height 14
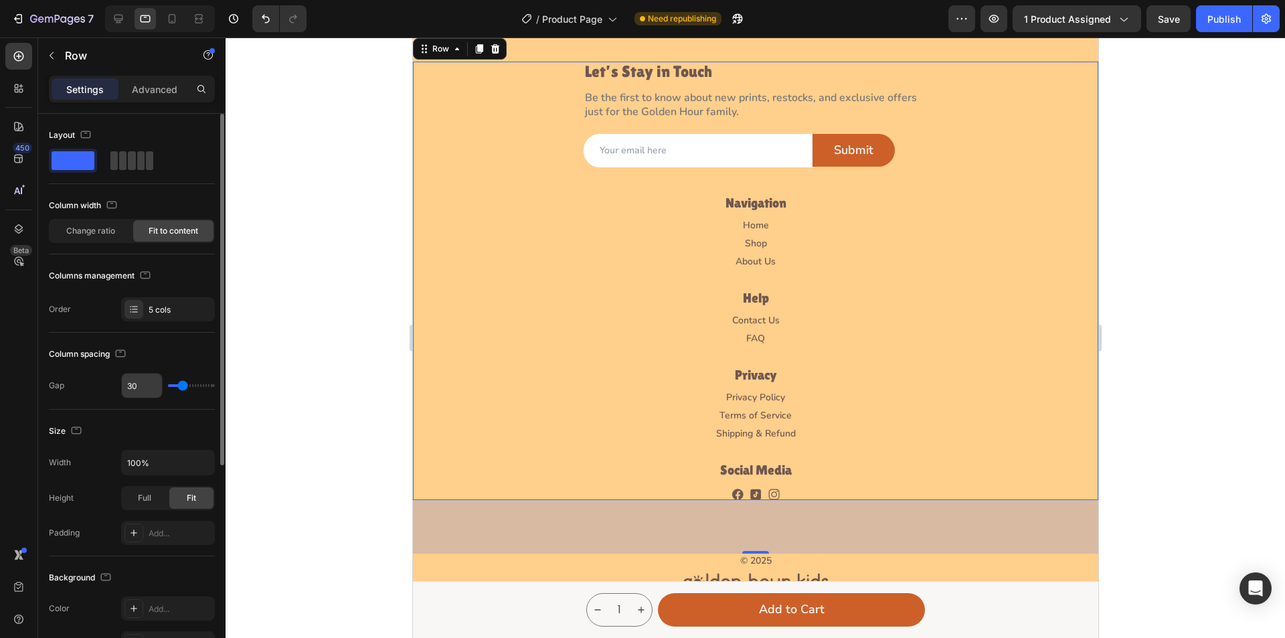
click at [142, 384] on input "30" at bounding box center [142, 386] width 40 height 24
type input "2"
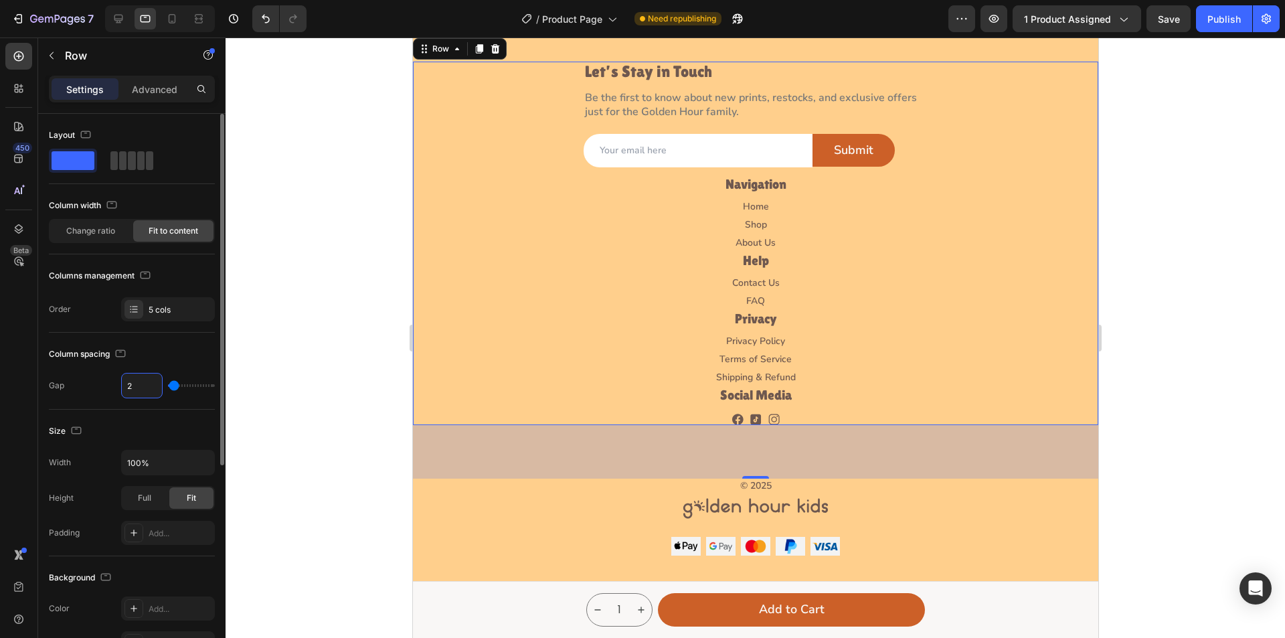
type input "24"
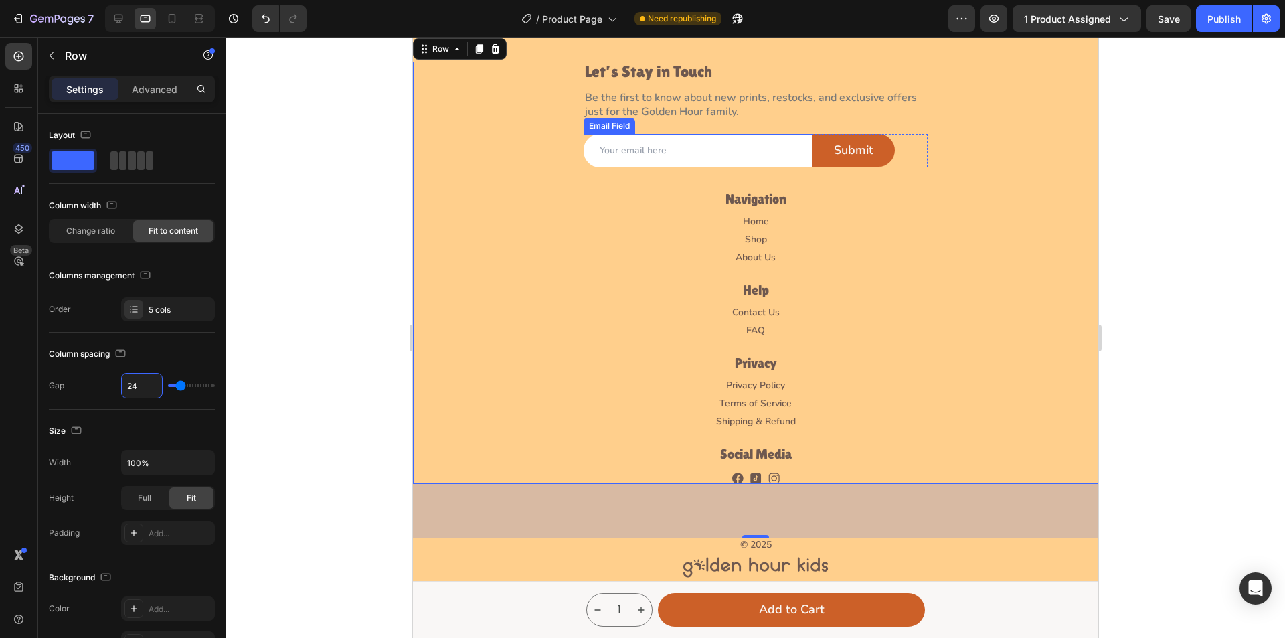
click at [773, 167] on input "email" at bounding box center [697, 150] width 229 height 33
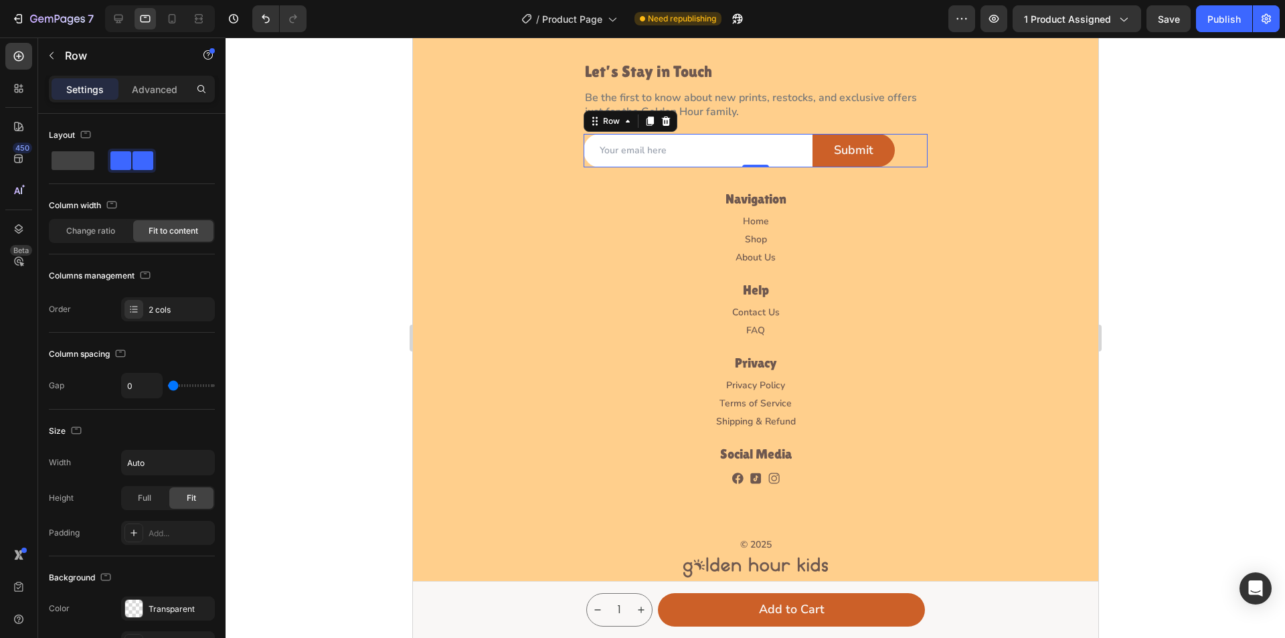
click at [896, 167] on div "Email Field Submit Submit Button Row 0" at bounding box center [755, 150] width 344 height 33
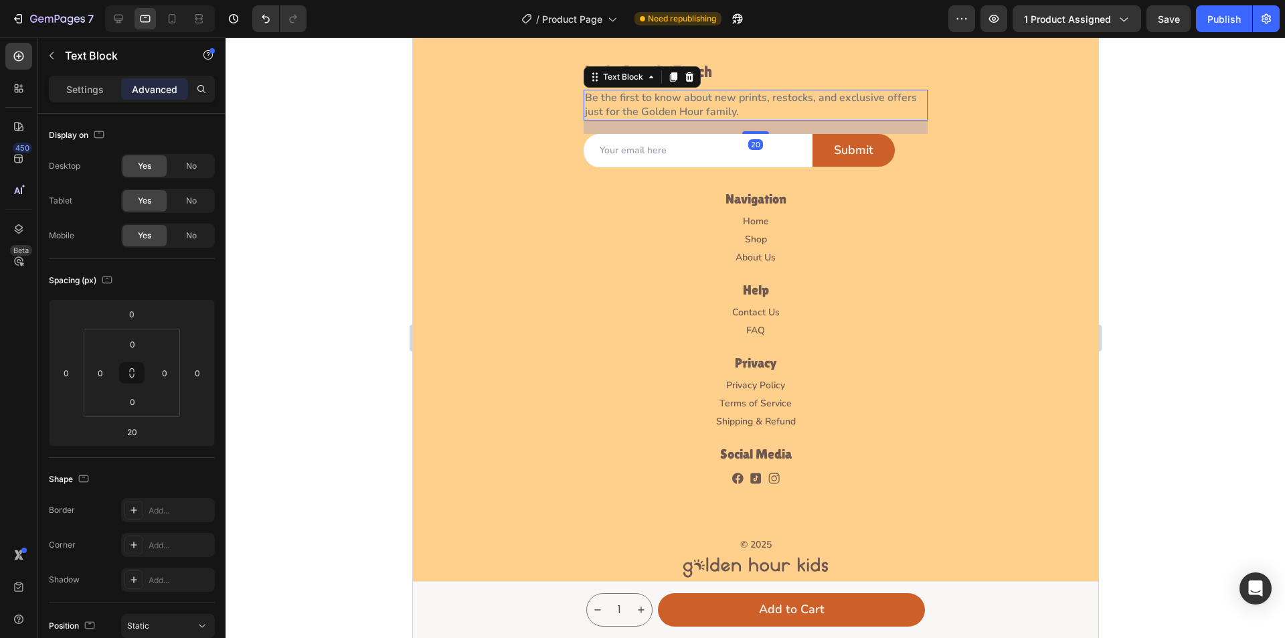
click at [791, 119] on p "Be the first to know about new prints, restocks, and exclusive offers  just for…" at bounding box center [754, 105] width 341 height 28
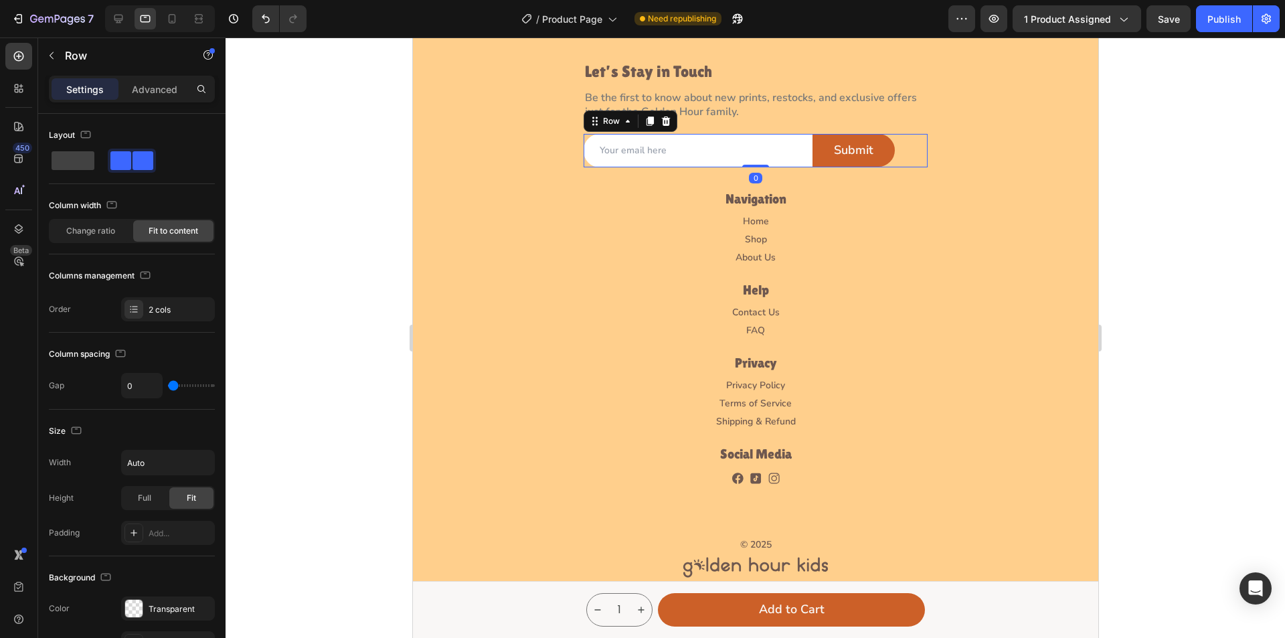
click at [902, 167] on div "Email Field Submit Submit Button Row 0" at bounding box center [755, 150] width 344 height 33
click at [745, 208] on h6 "Navigation" at bounding box center [755, 198] width 344 height 17
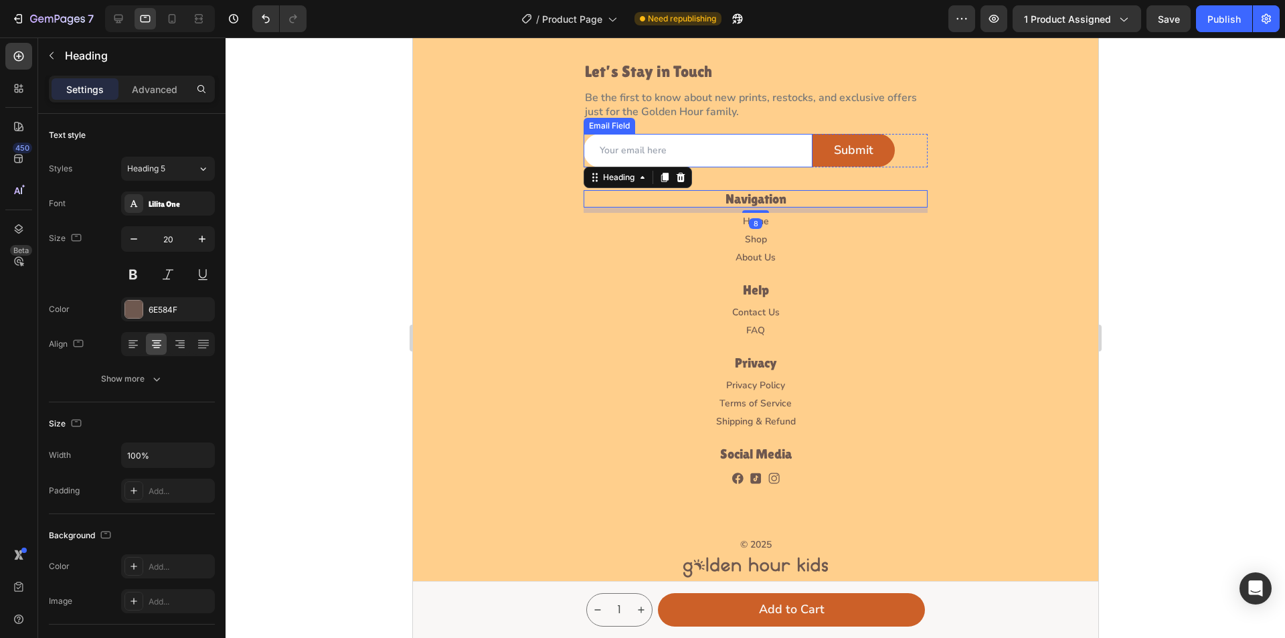
drag, startPoint x: 740, startPoint y: 199, endPoint x: 683, endPoint y: 190, distance: 58.3
click at [740, 167] on input "email" at bounding box center [697, 150] width 229 height 33
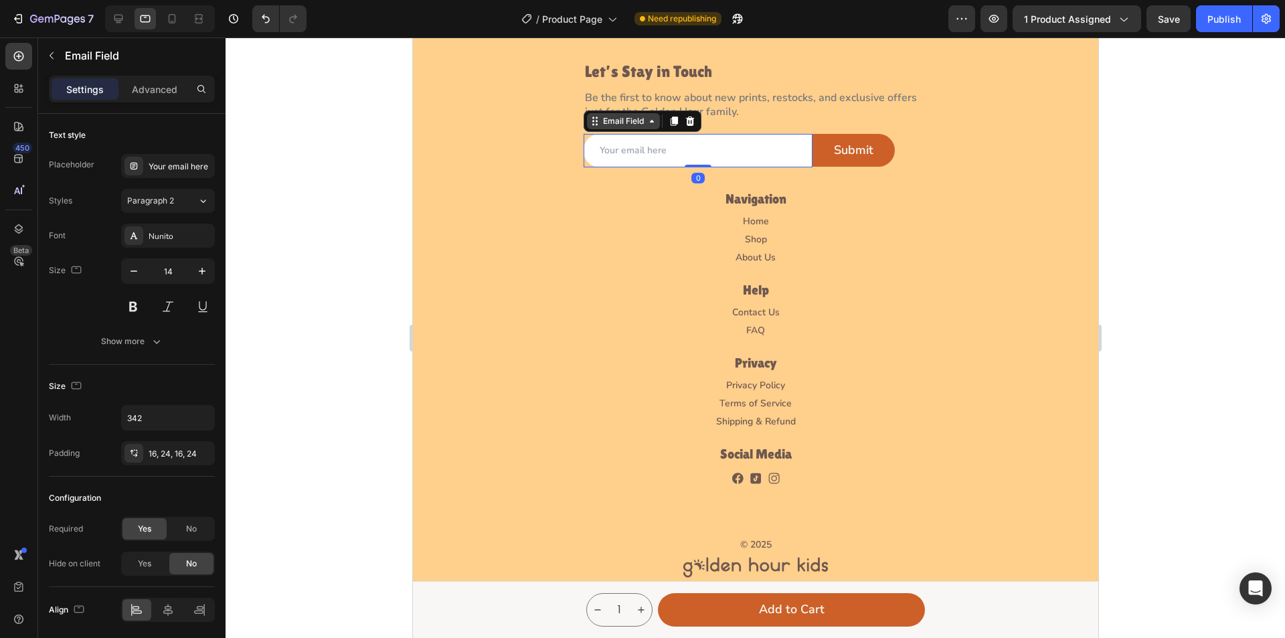
click at [592, 127] on icon at bounding box center [594, 121] width 11 height 11
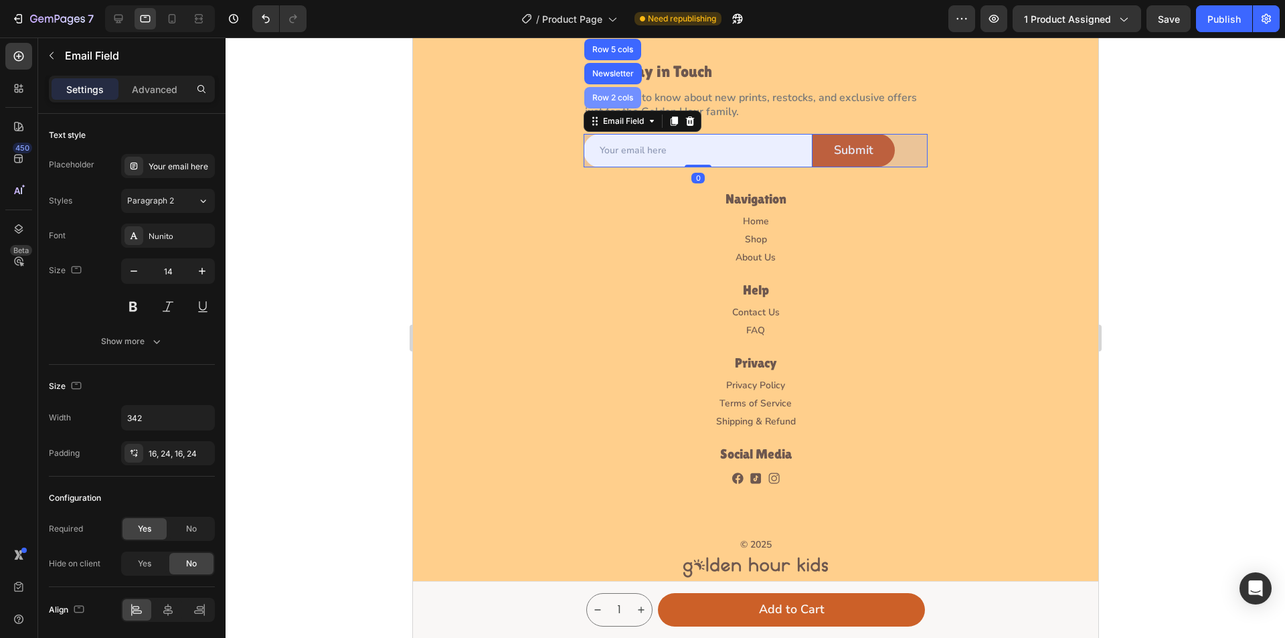
click at [600, 108] on div "Row 2 cols" at bounding box center [612, 97] width 57 height 21
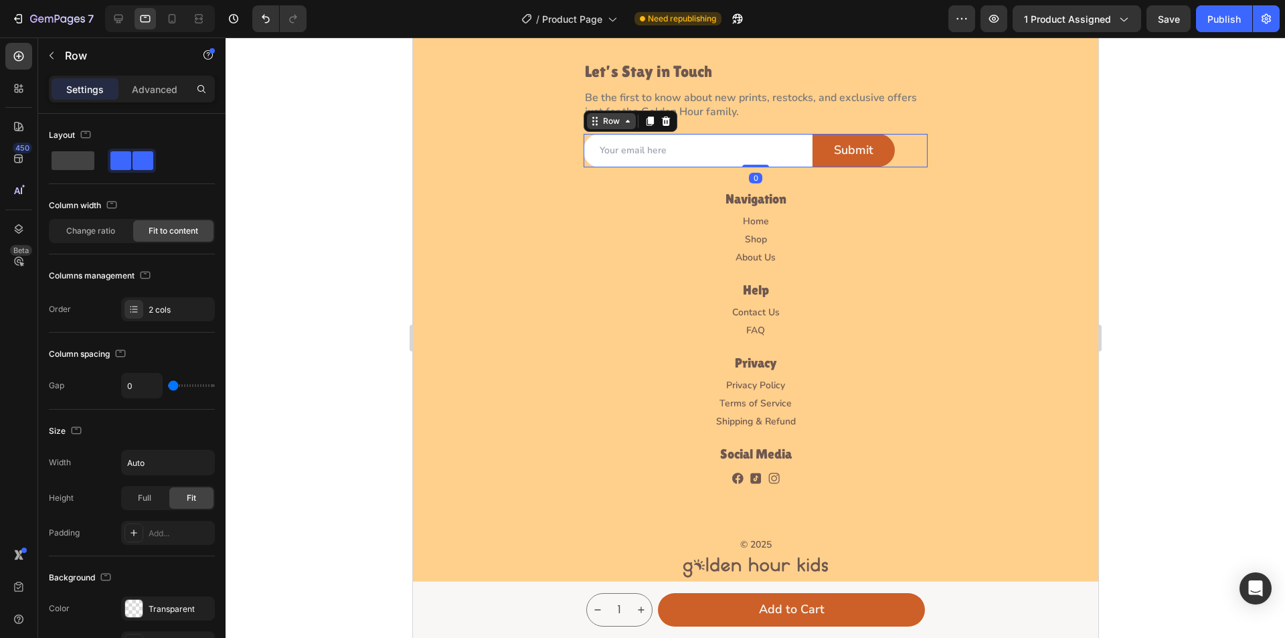
click at [604, 127] on div "Row" at bounding box center [611, 121] width 22 height 12
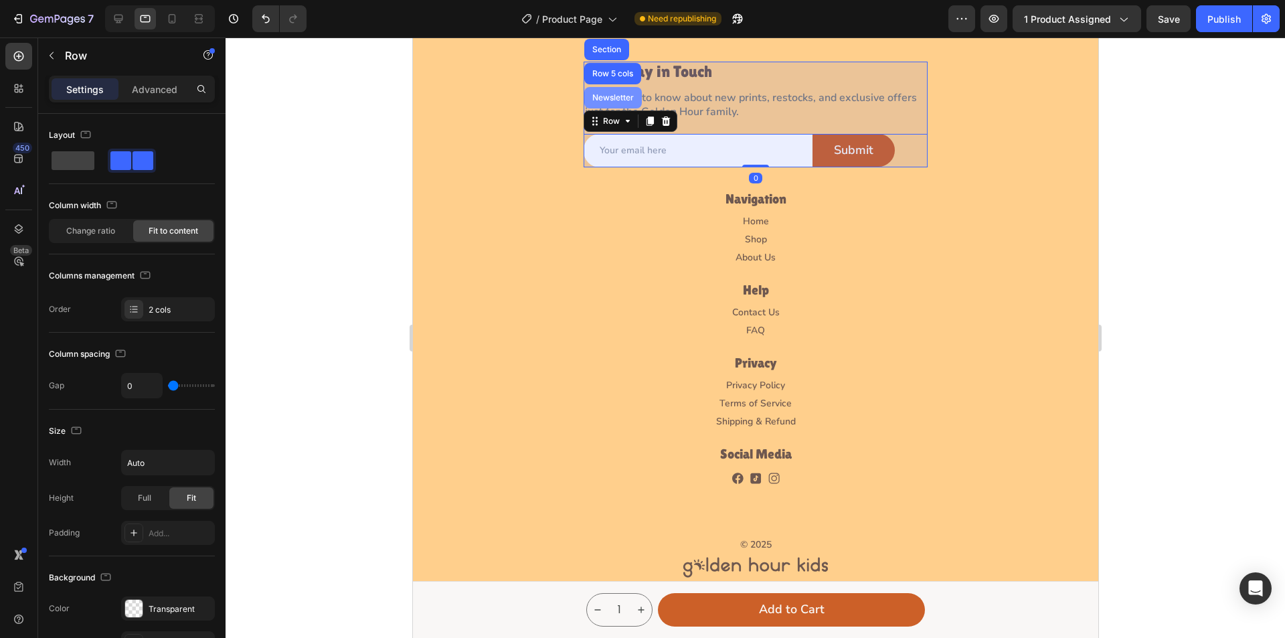
click at [604, 102] on div "Newsletter" at bounding box center [612, 98] width 47 height 8
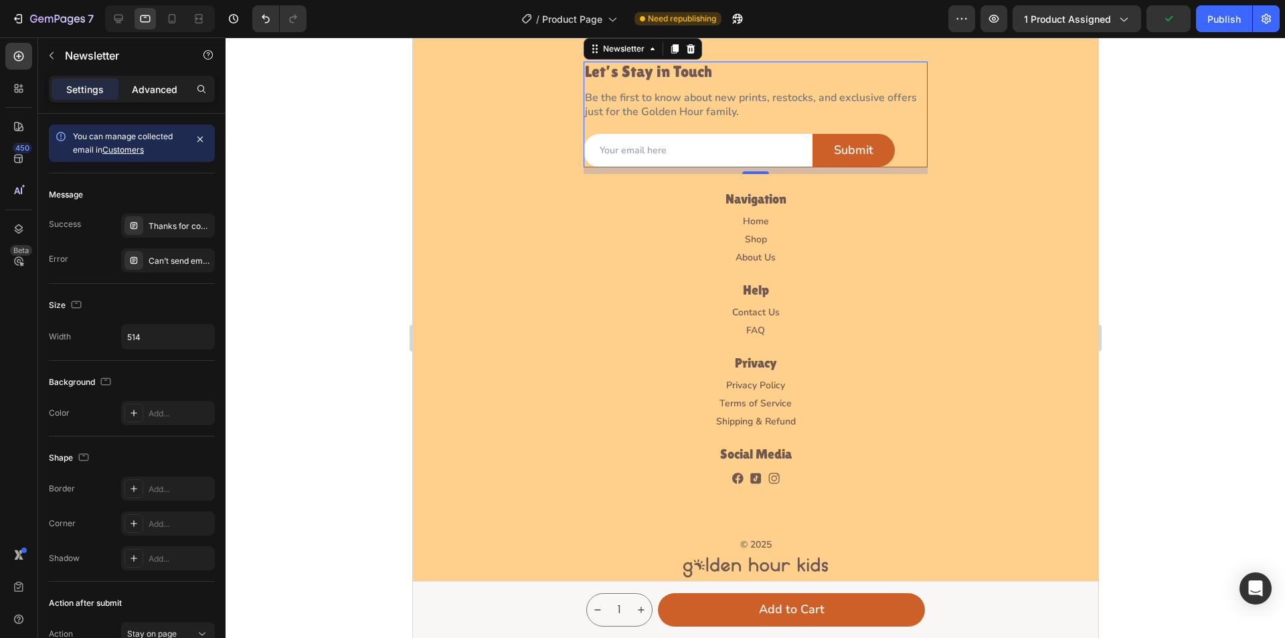
click at [153, 84] on p "Advanced" at bounding box center [155, 89] width 46 height 14
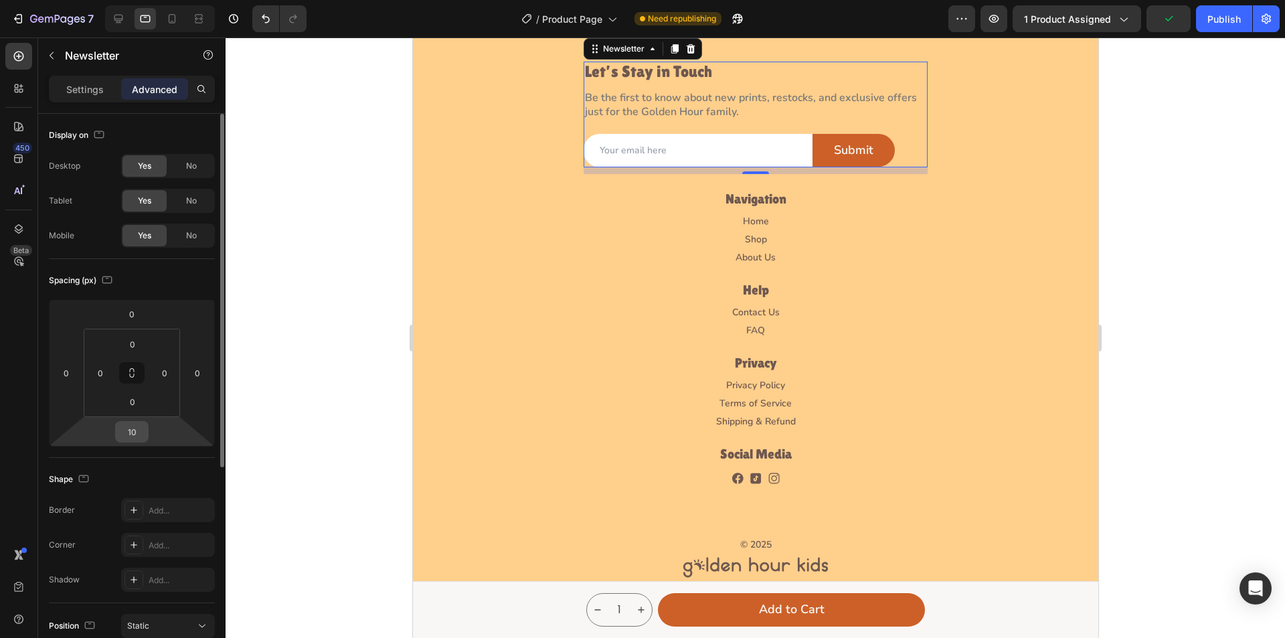
click at [128, 436] on input "10" at bounding box center [131, 432] width 27 height 20
click at [135, 433] on input "10" at bounding box center [131, 432] width 27 height 20
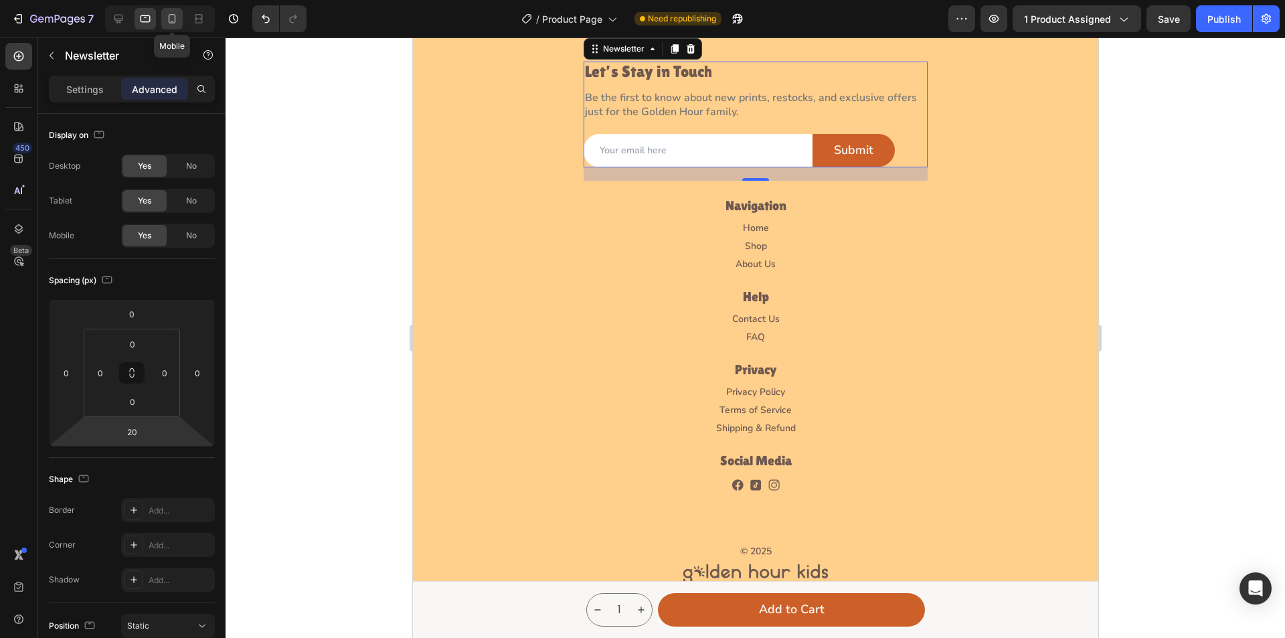
click at [169, 21] on icon at bounding box center [172, 18] width 7 height 9
type input "10"
type input "5"
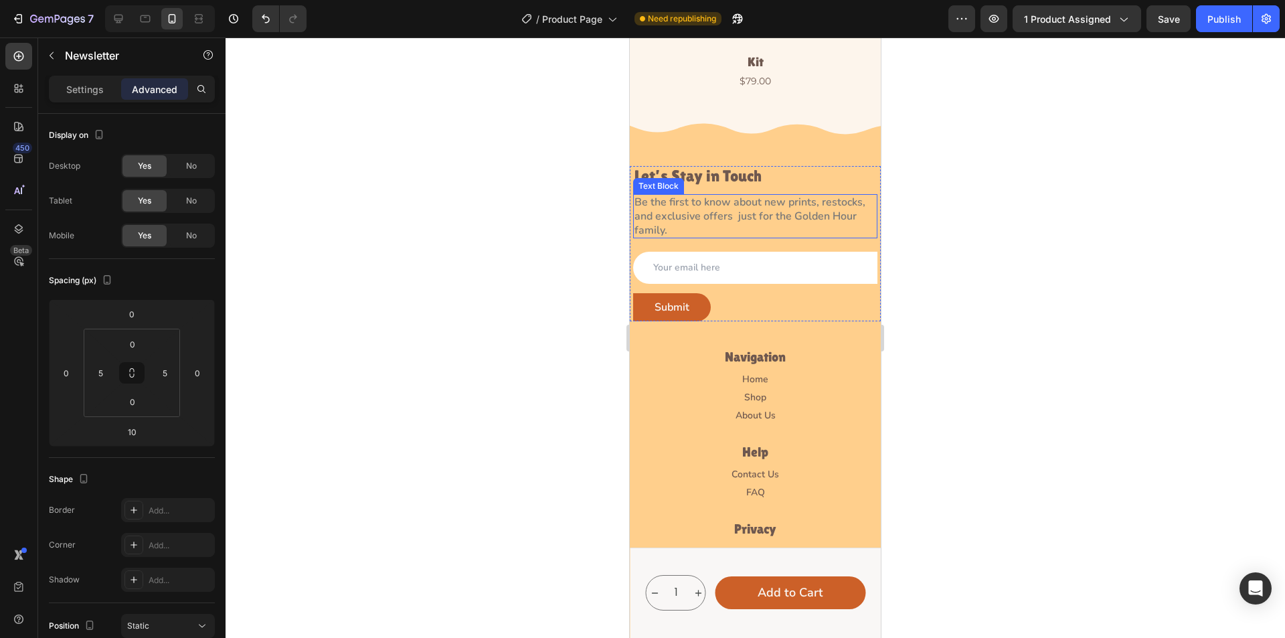
scroll to position [4623, 0]
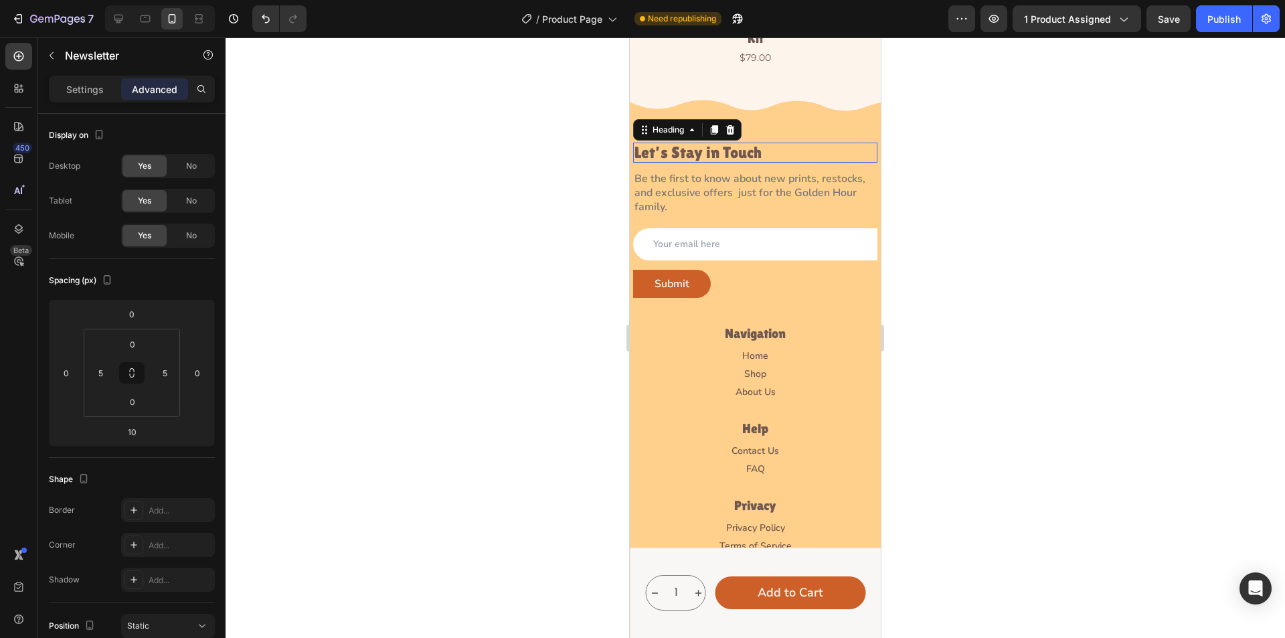
click at [753, 143] on h2 "Let’s Stay in Touch" at bounding box center [755, 153] width 244 height 20
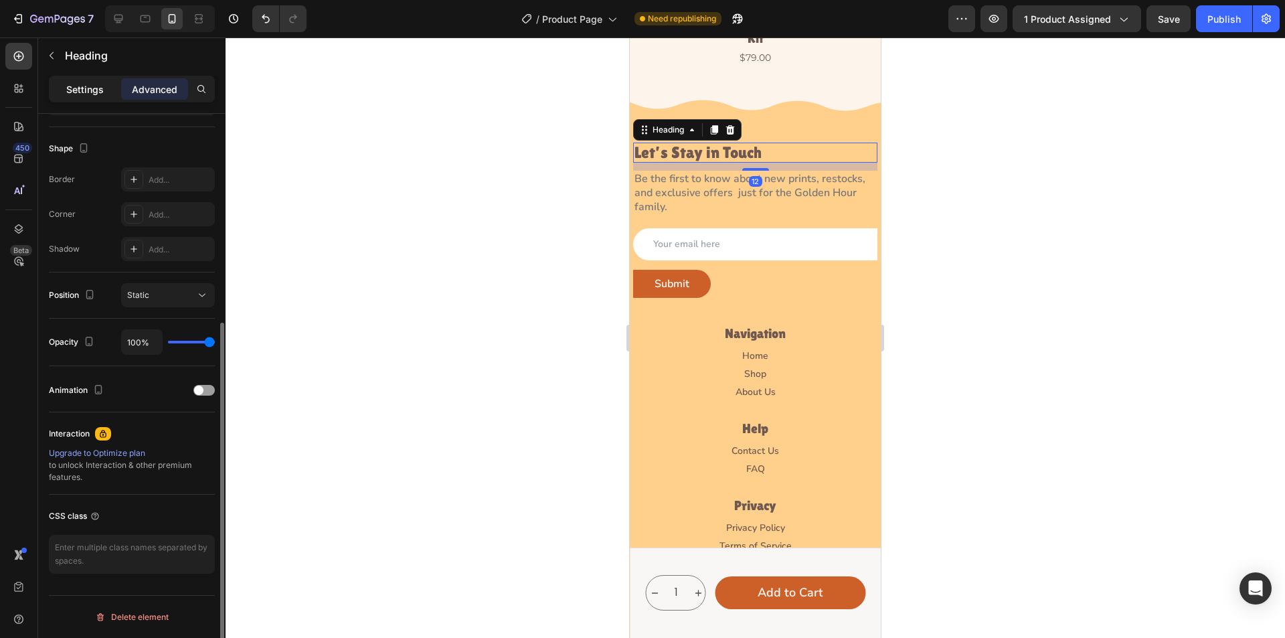
click at [72, 89] on p "Settings" at bounding box center [84, 89] width 37 height 14
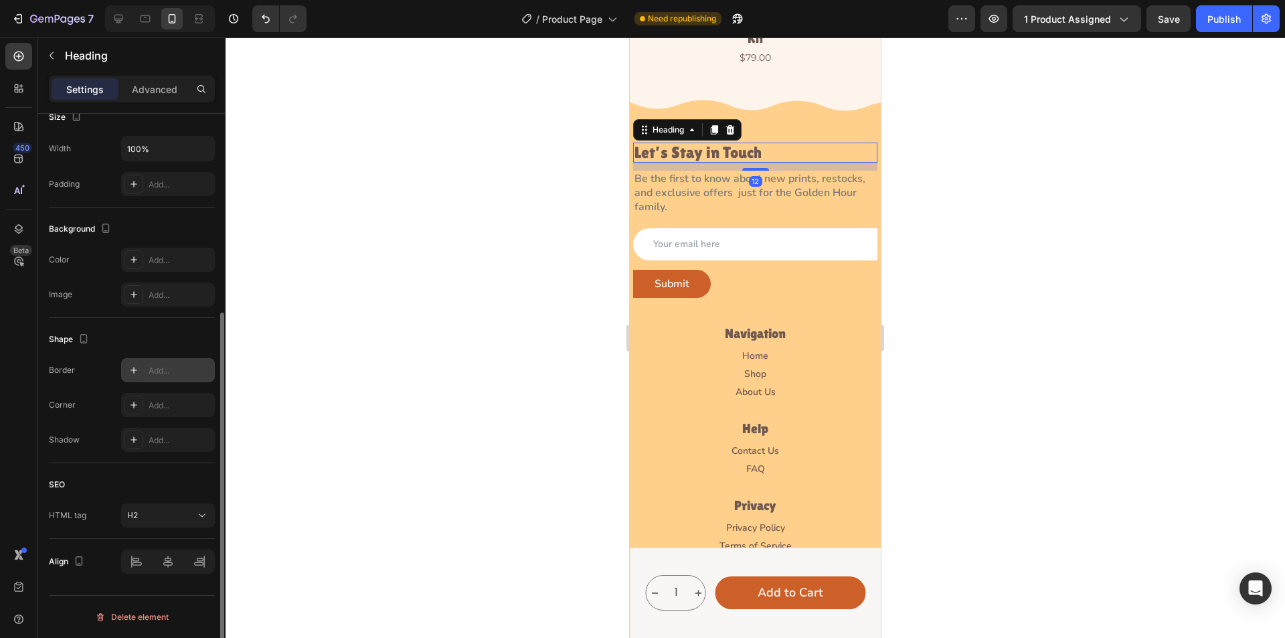
scroll to position [307, 0]
click at [199, 519] on icon at bounding box center [201, 515] width 13 height 13
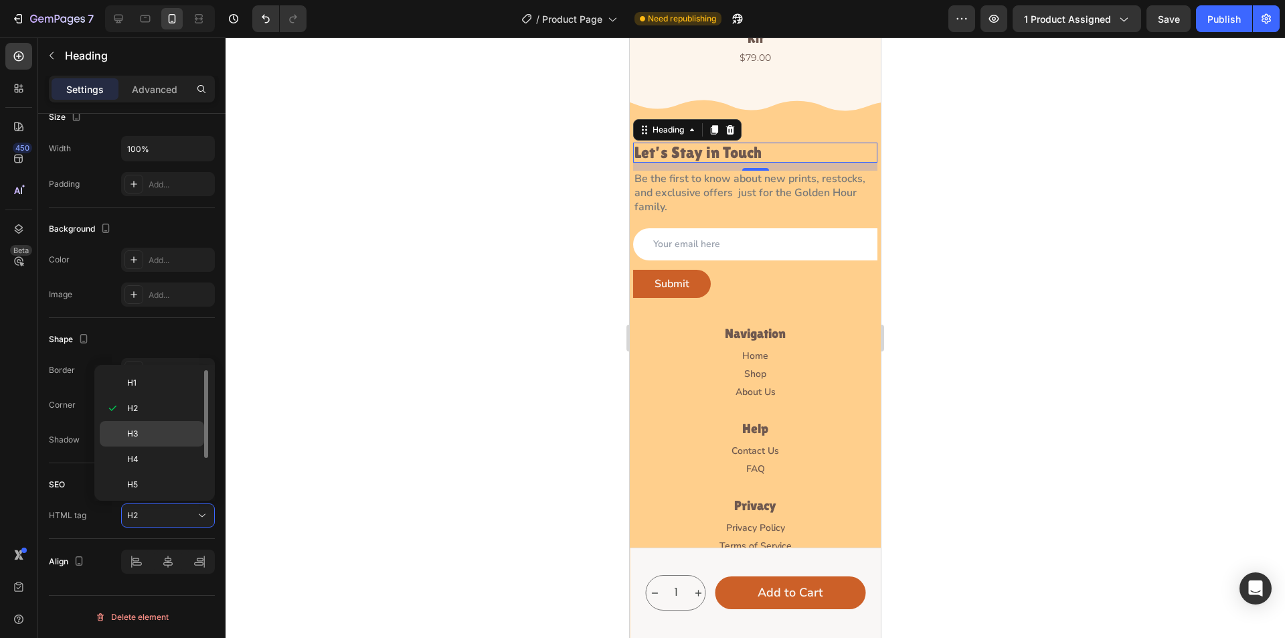
click at [171, 446] on div "H3" at bounding box center [152, 458] width 104 height 25
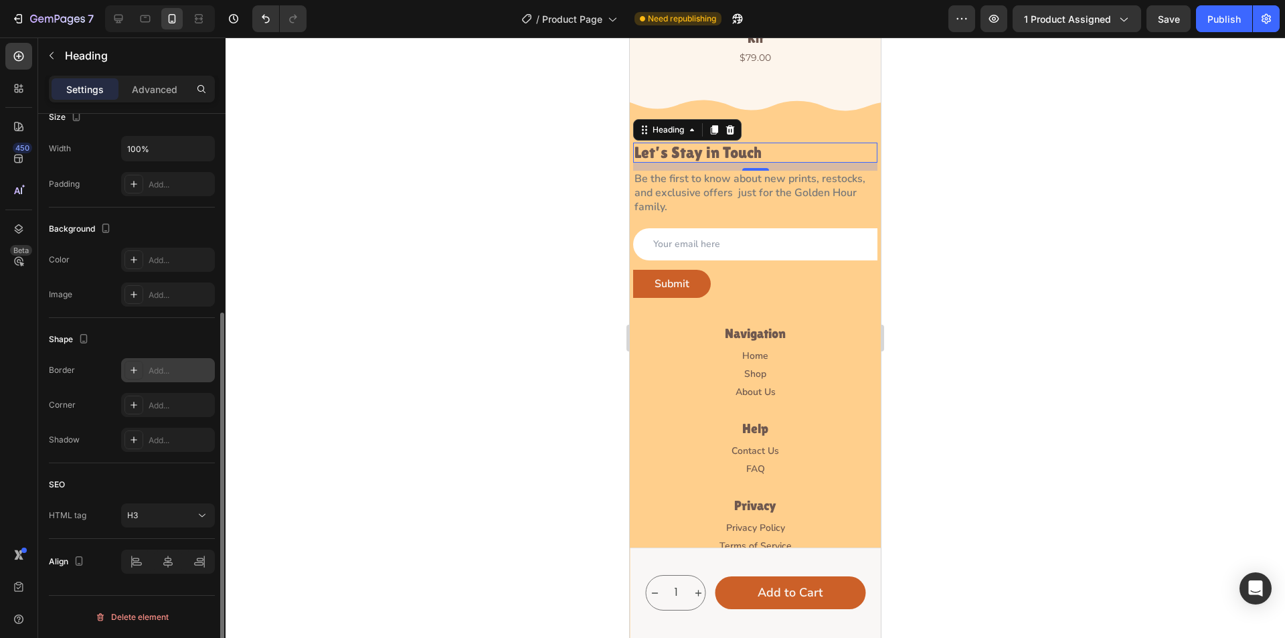
scroll to position [39, 0]
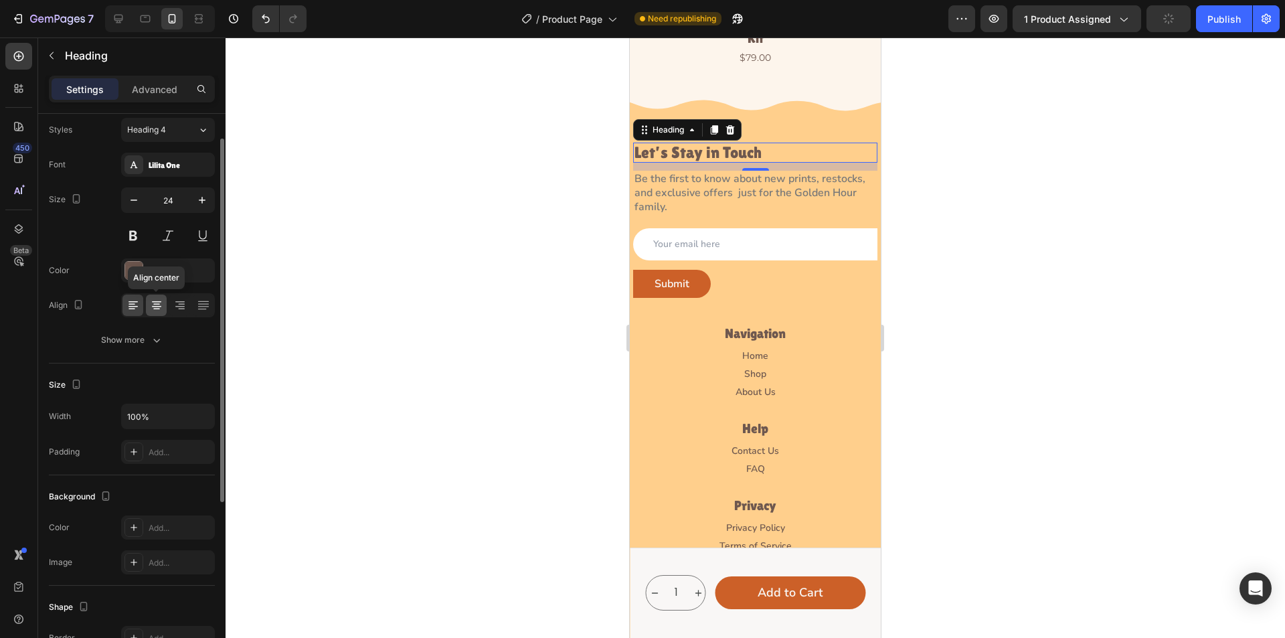
click at [159, 302] on icon at bounding box center [156, 301] width 9 height 1
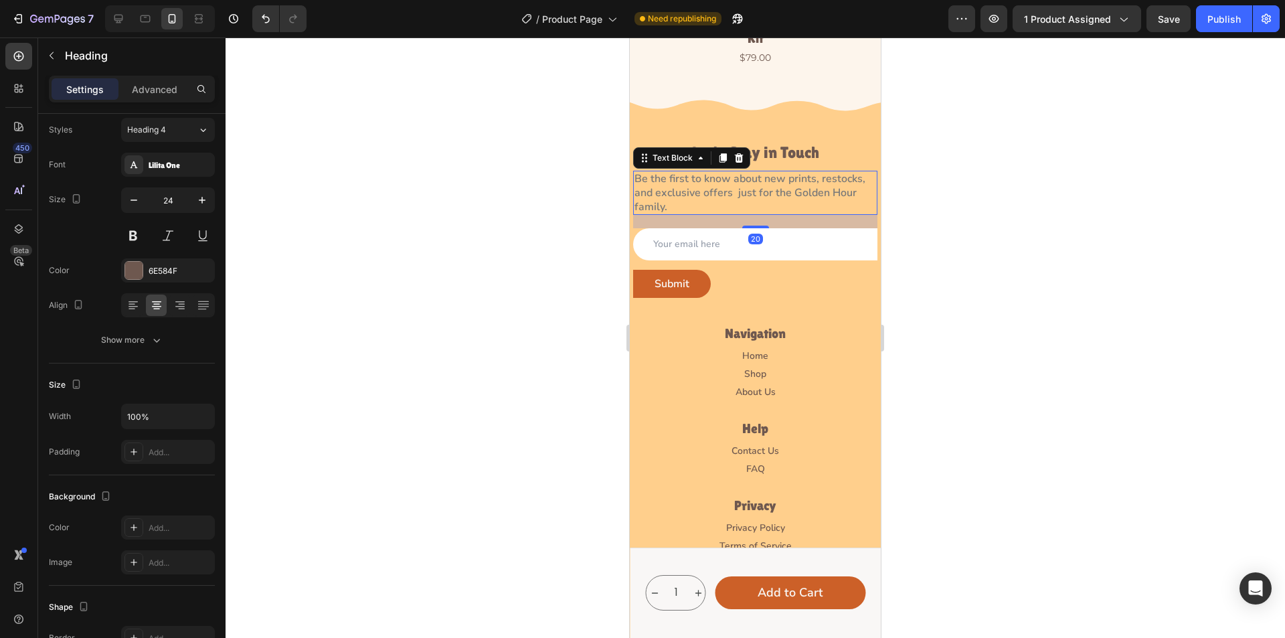
click at [728, 172] on p "Be the first to know about new prints, restocks, and exclusive offers  just for…" at bounding box center [756, 193] width 242 height 42
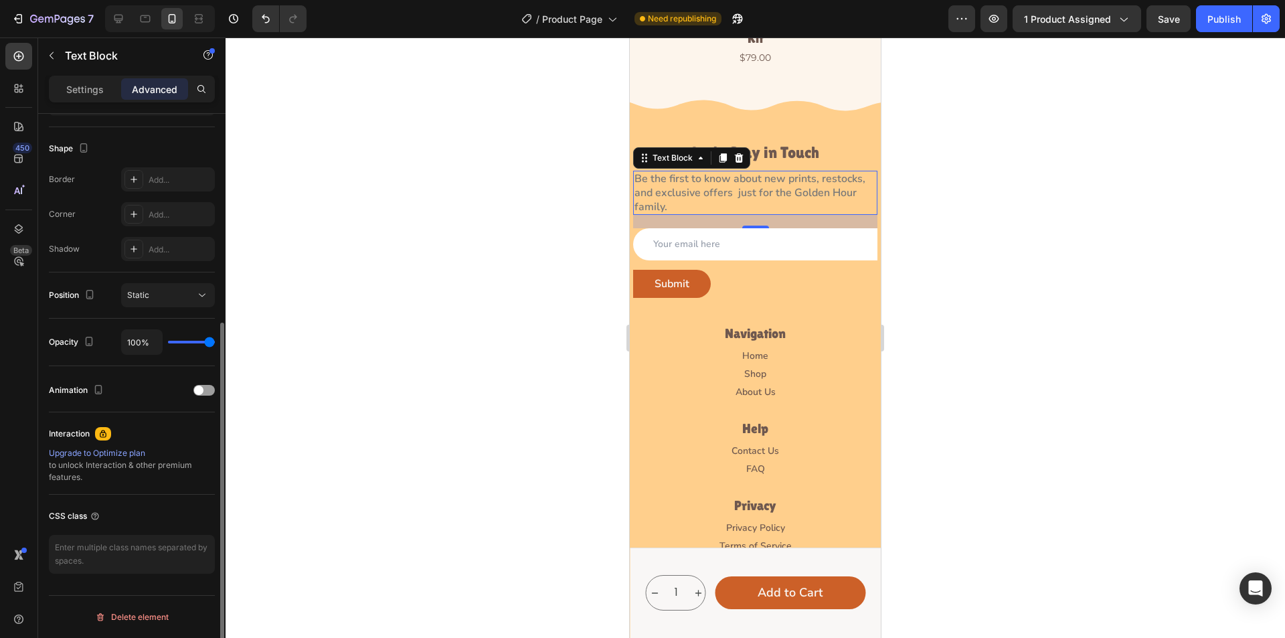
scroll to position [0, 0]
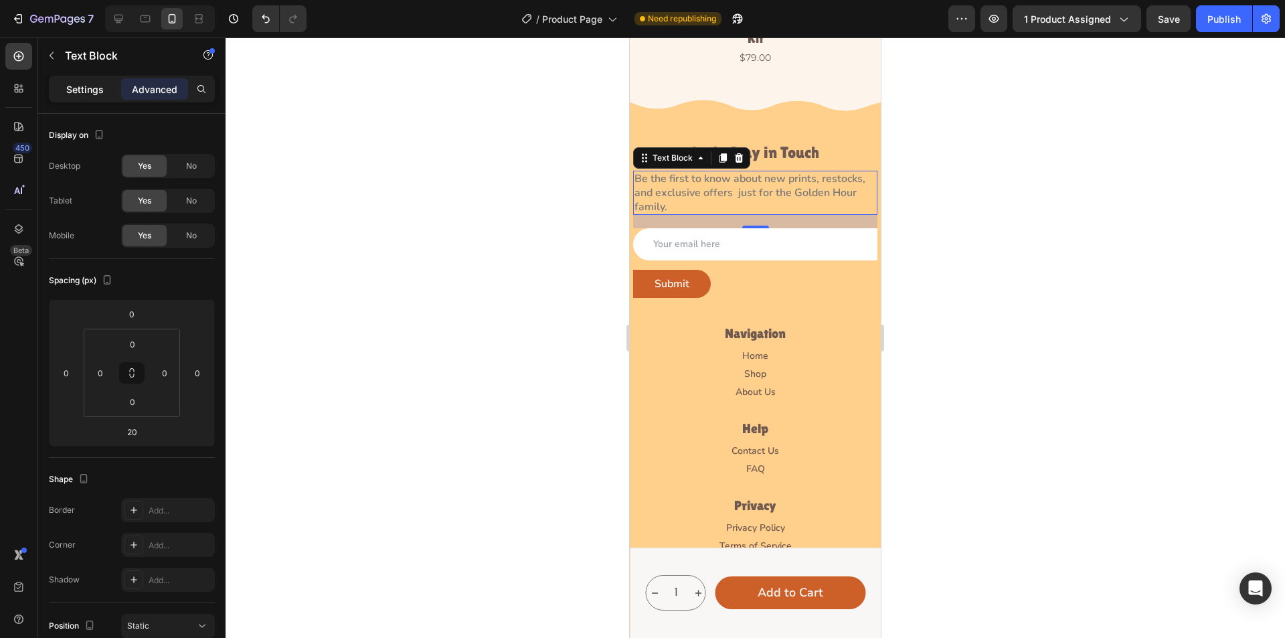
click at [81, 93] on p "Settings" at bounding box center [84, 89] width 37 height 14
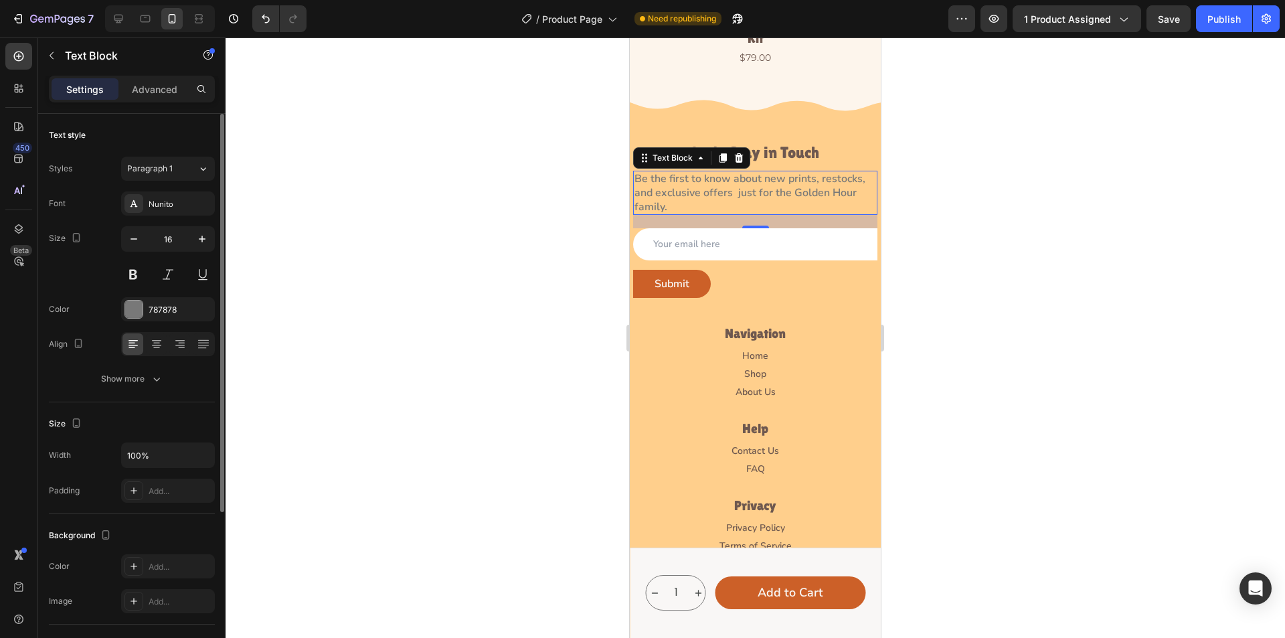
scroll to position [231, 0]
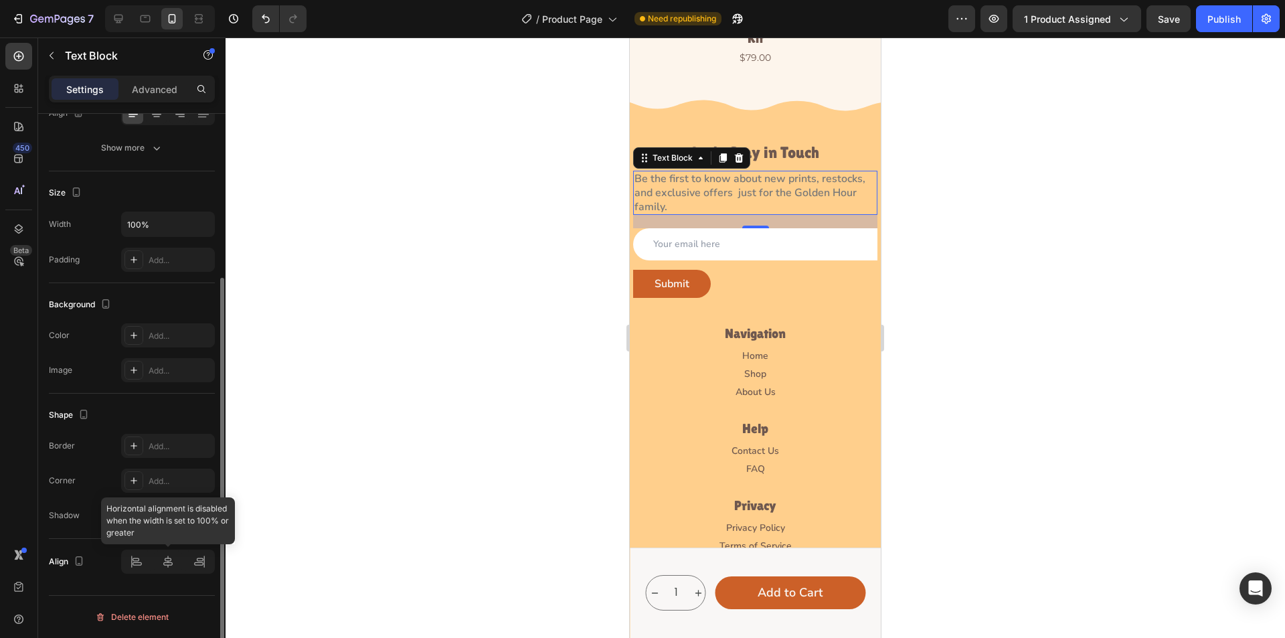
click at [174, 562] on div at bounding box center [168, 562] width 94 height 24
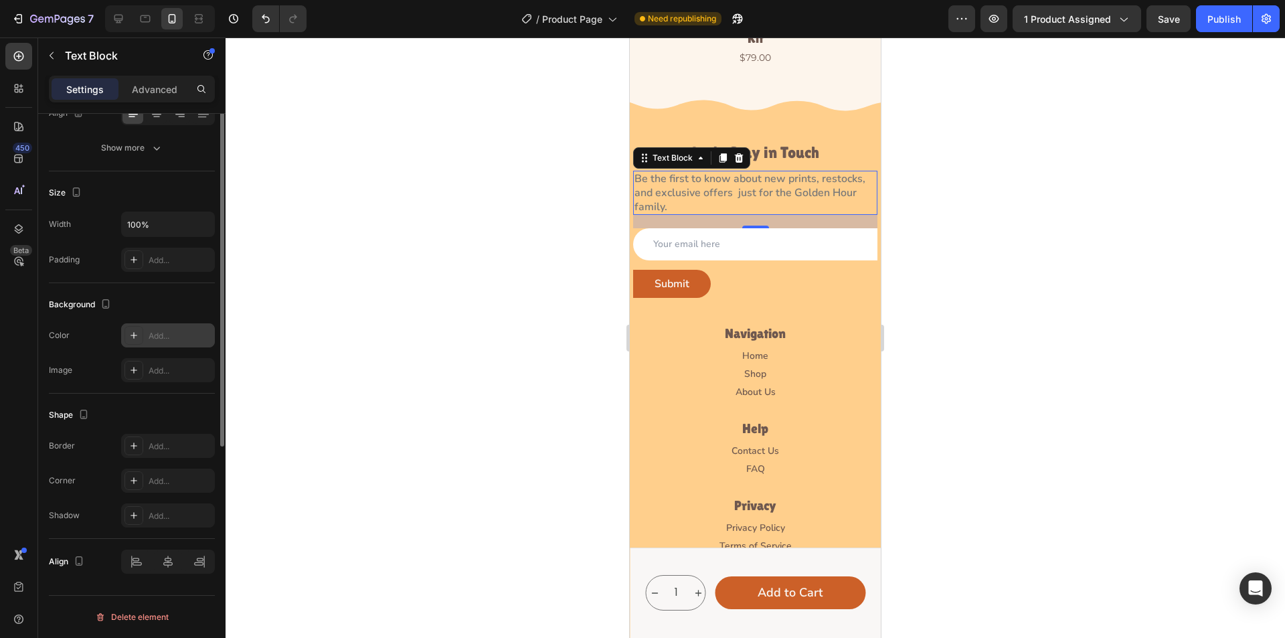
scroll to position [97, 0]
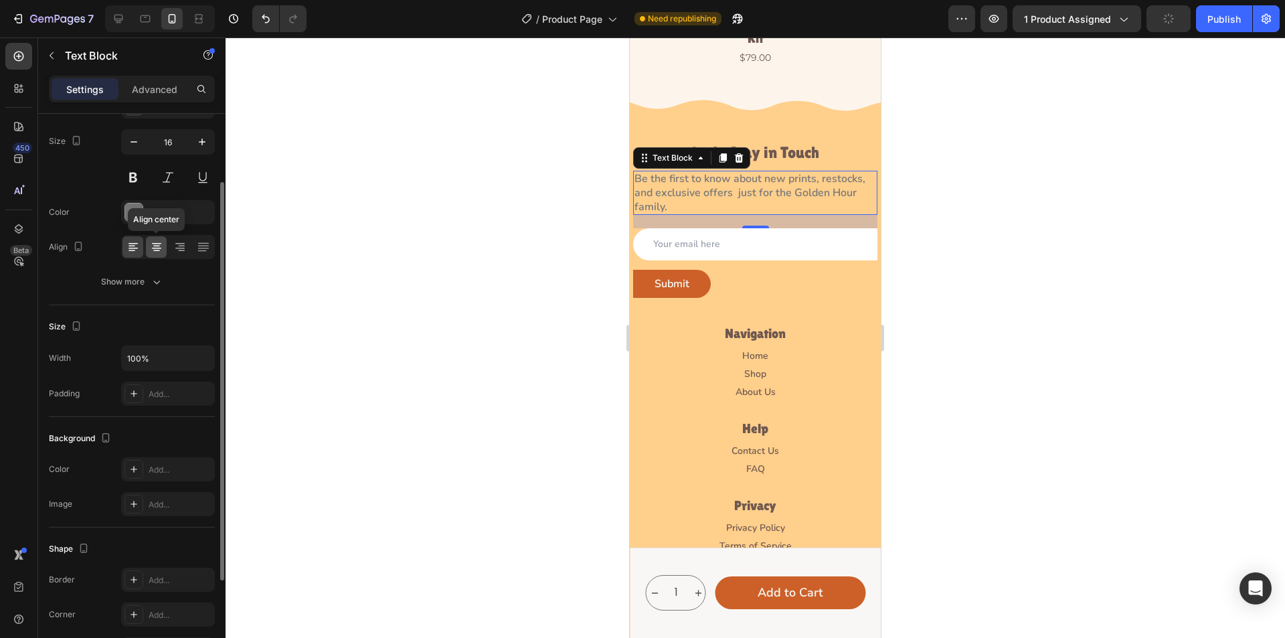
click at [161, 242] on icon at bounding box center [156, 246] width 13 height 13
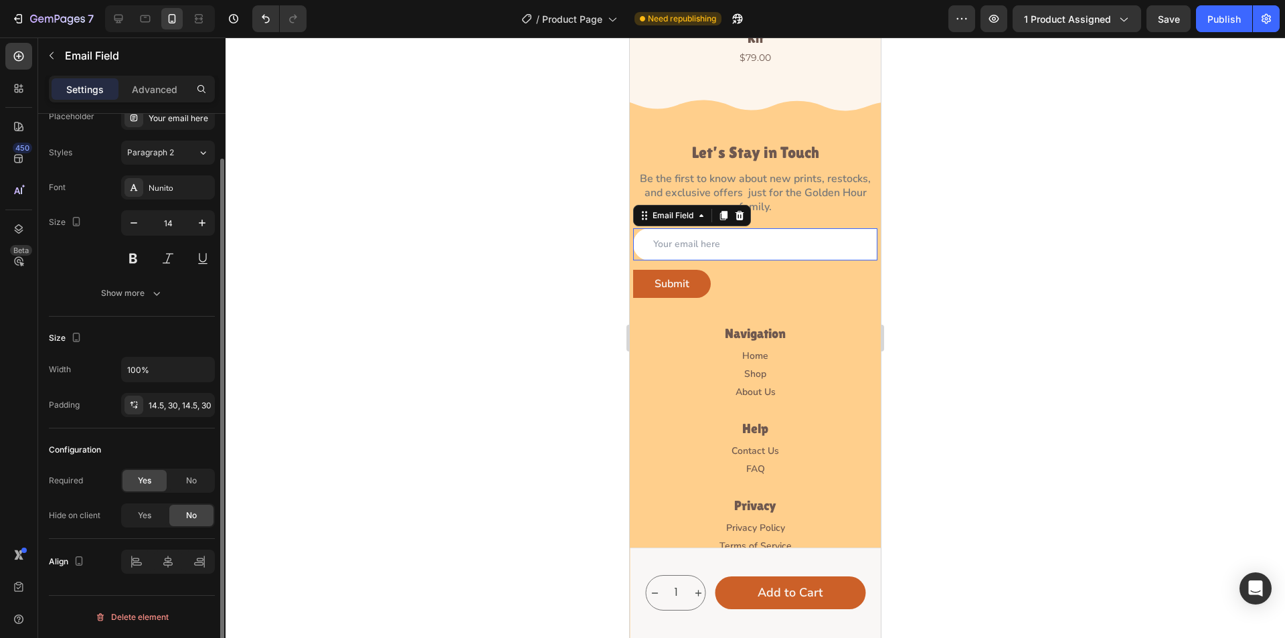
click at [773, 228] on input "email" at bounding box center [755, 243] width 244 height 31
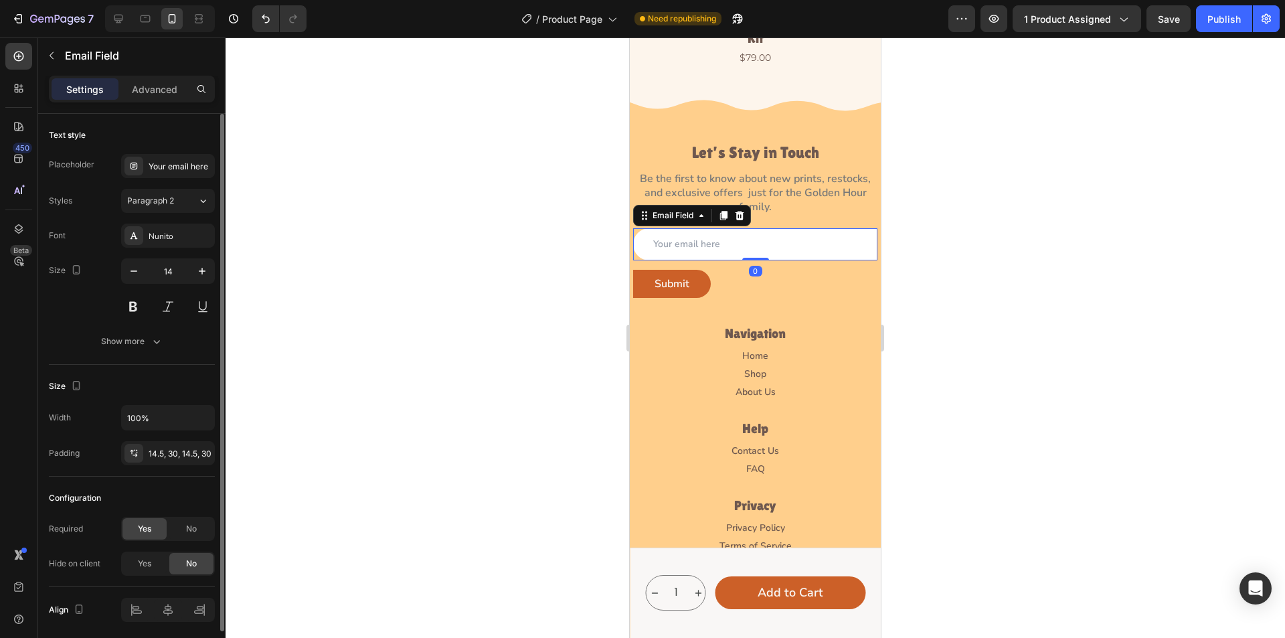
scroll to position [48, 0]
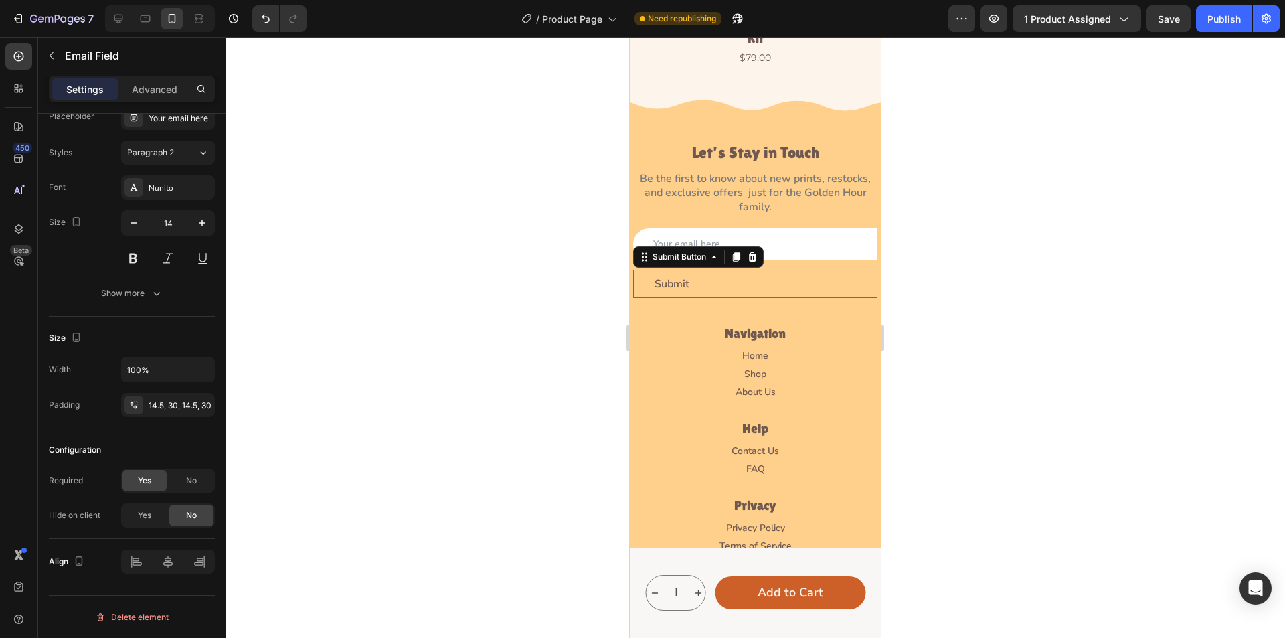
click at [639, 270] on button "Submit" at bounding box center [672, 284] width 78 height 29
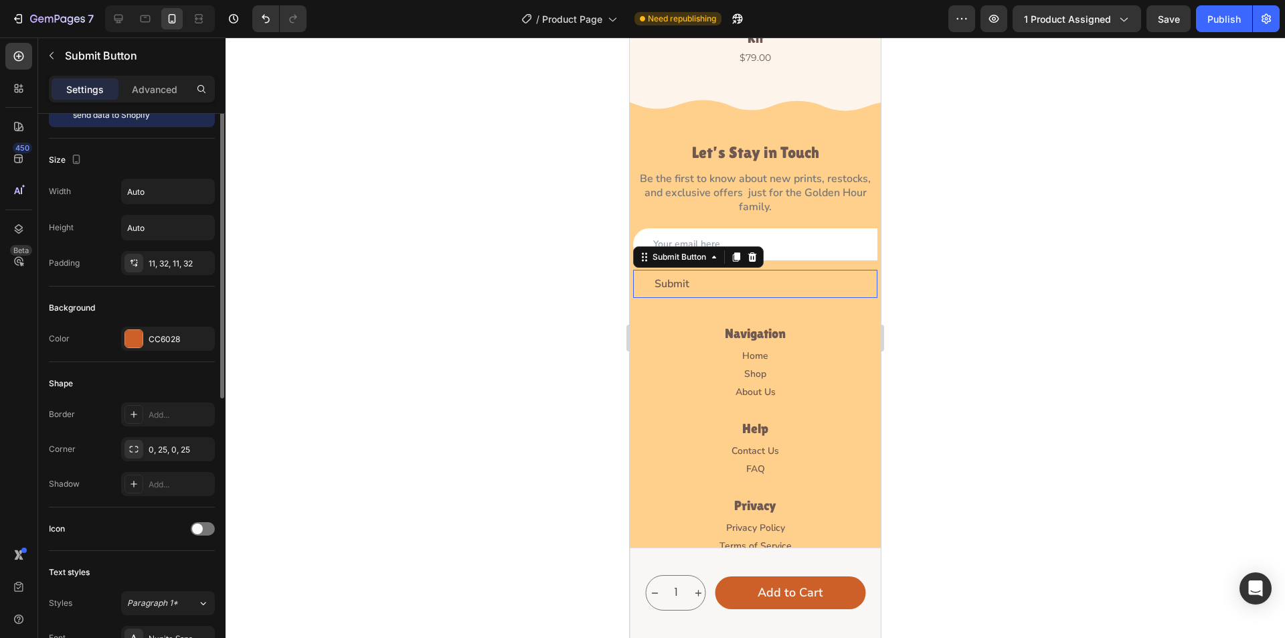
scroll to position [0, 0]
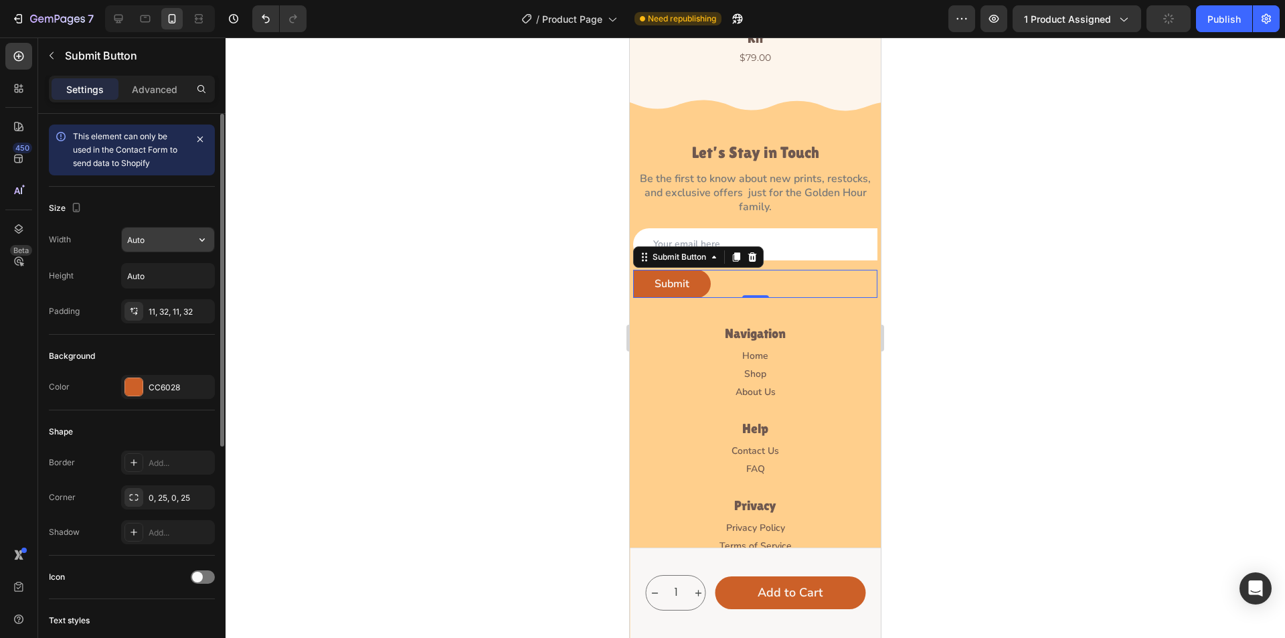
click at [203, 240] on icon "button" at bounding box center [201, 239] width 5 height 3
click at [187, 299] on span "100%" at bounding box center [192, 299] width 22 height 12
type input "100%"
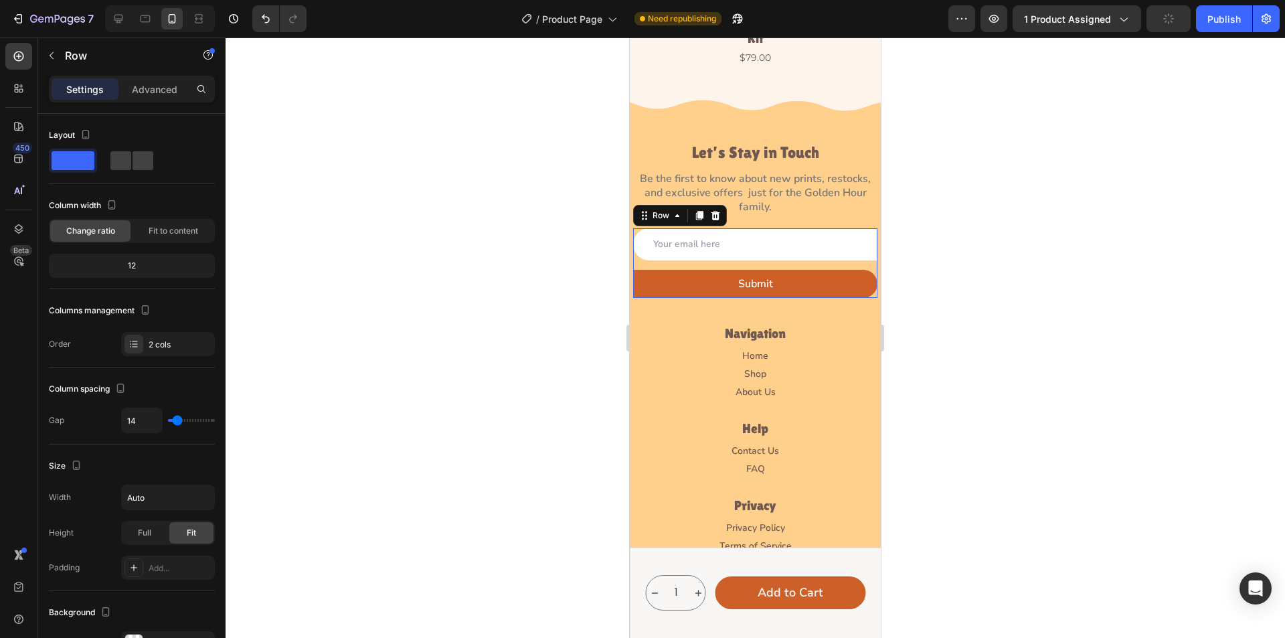
click at [823, 228] on div "Email Field Submit Submit Button Row 0" at bounding box center [755, 263] width 244 height 70
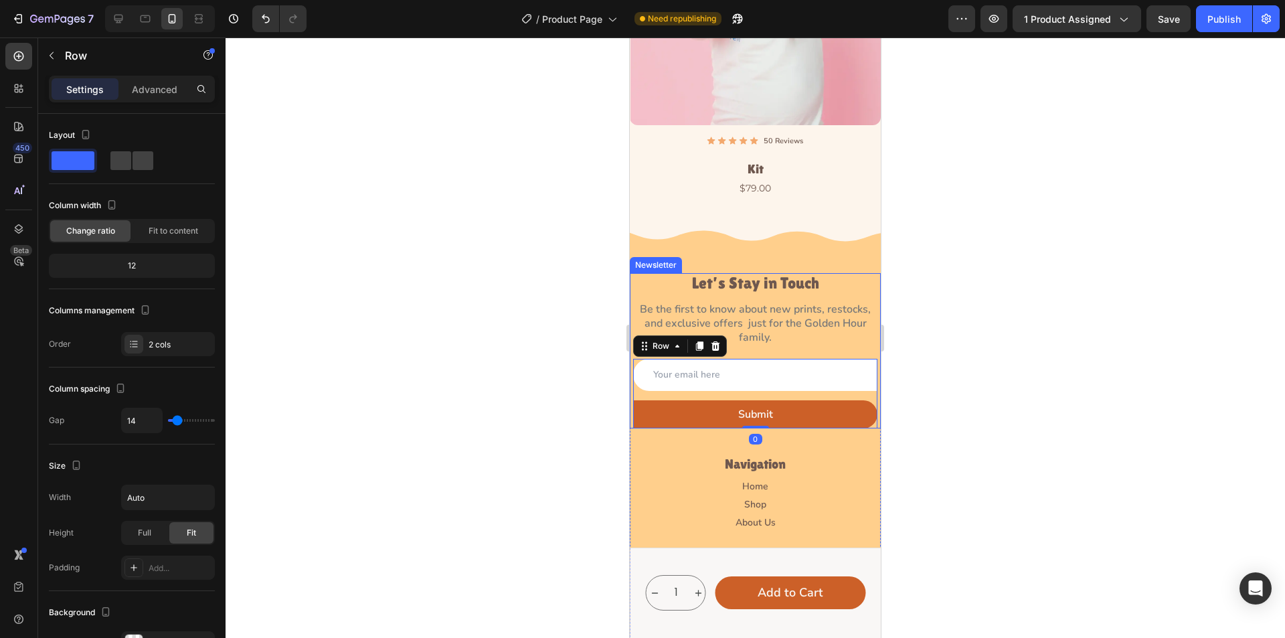
scroll to position [4489, 0]
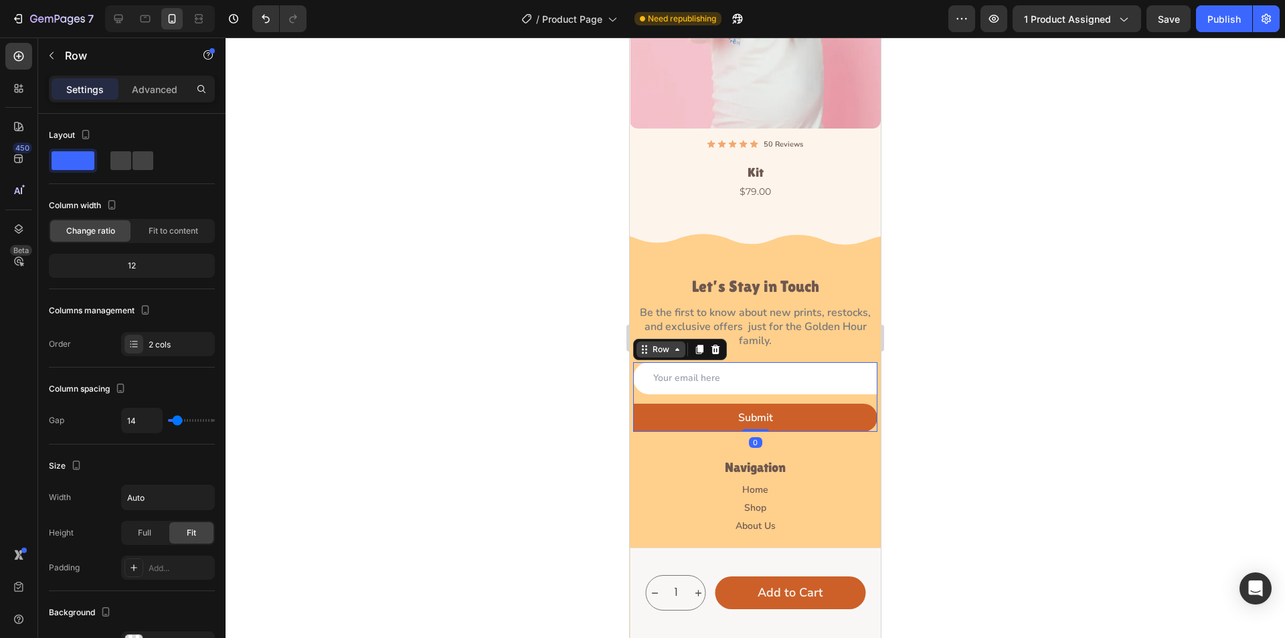
click at [665, 343] on div "Row" at bounding box center [661, 349] width 22 height 12
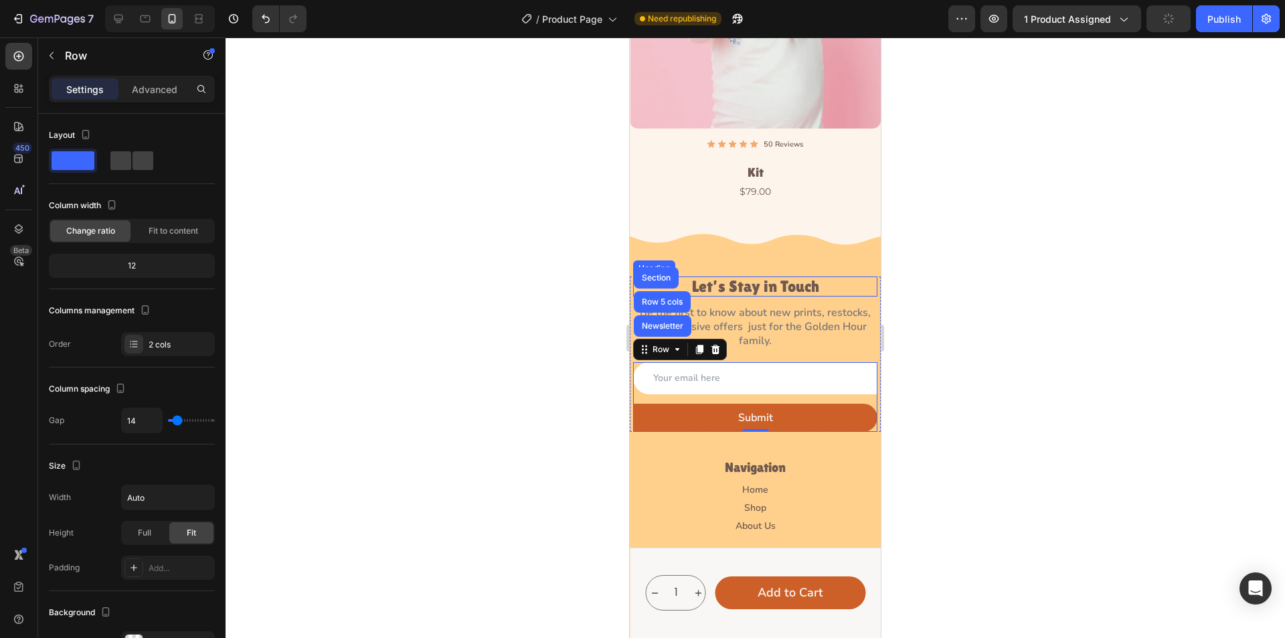
click at [757, 276] on h3 "Let’s Stay in Touch" at bounding box center [755, 286] width 244 height 20
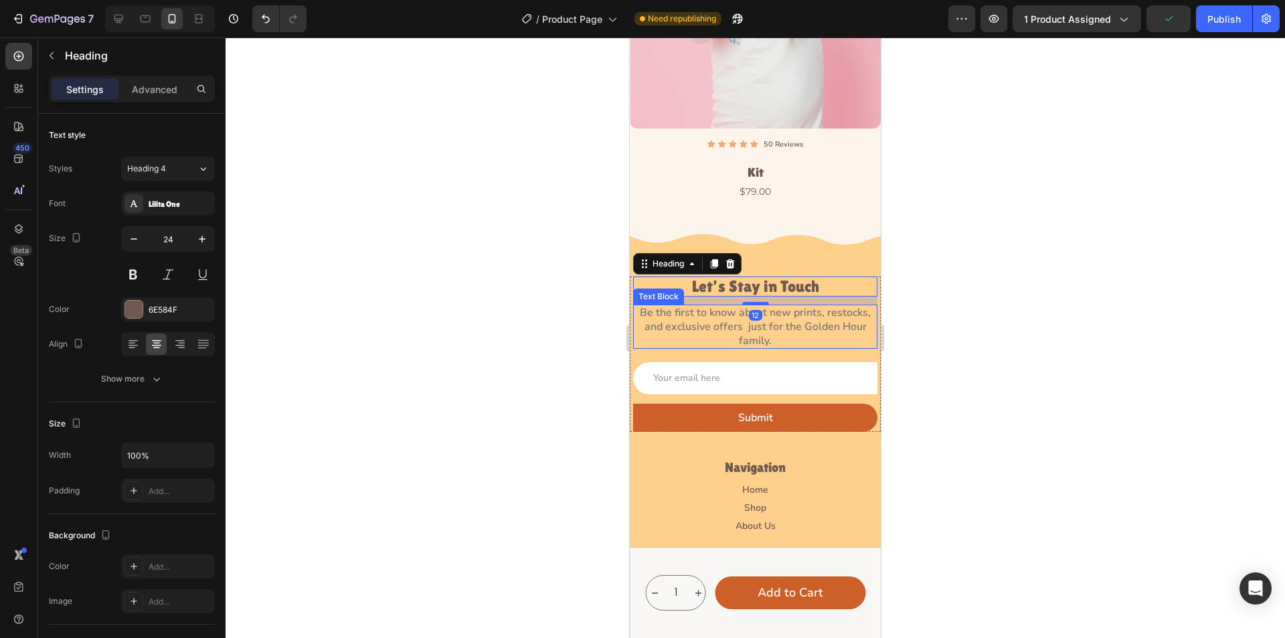
click at [676, 306] on p "Be the first to know about new prints, restocks, and exclusive offers  just for…" at bounding box center [756, 327] width 242 height 42
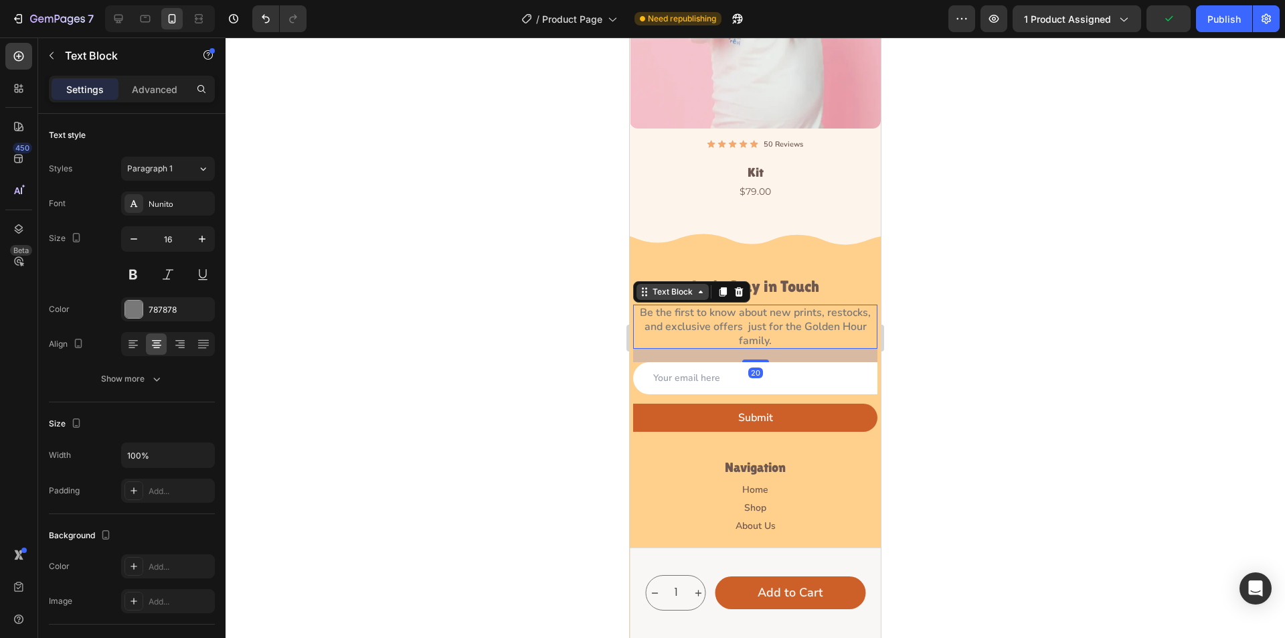
click at [675, 286] on div "Text Block" at bounding box center [673, 292] width 46 height 12
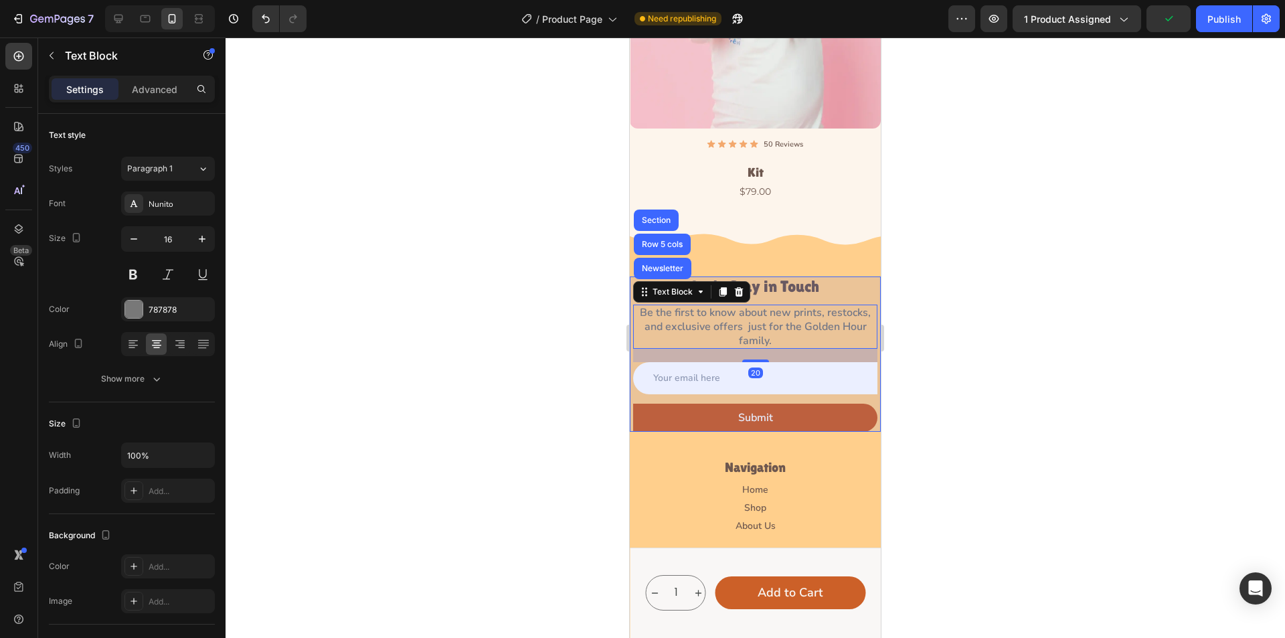
click at [665, 258] on div "Newsletter" at bounding box center [663, 268] width 58 height 21
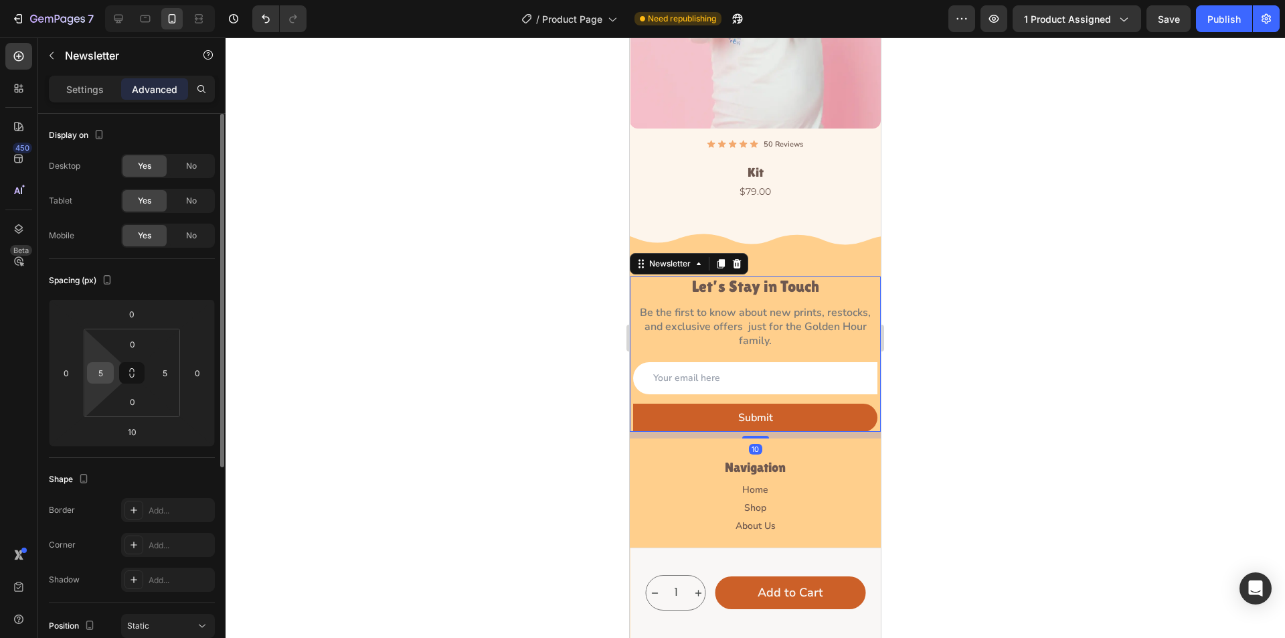
click at [108, 378] on input "5" at bounding box center [100, 373] width 20 height 20
type input "23"
click at [165, 369] on input "5" at bounding box center [165, 373] width 20 height 20
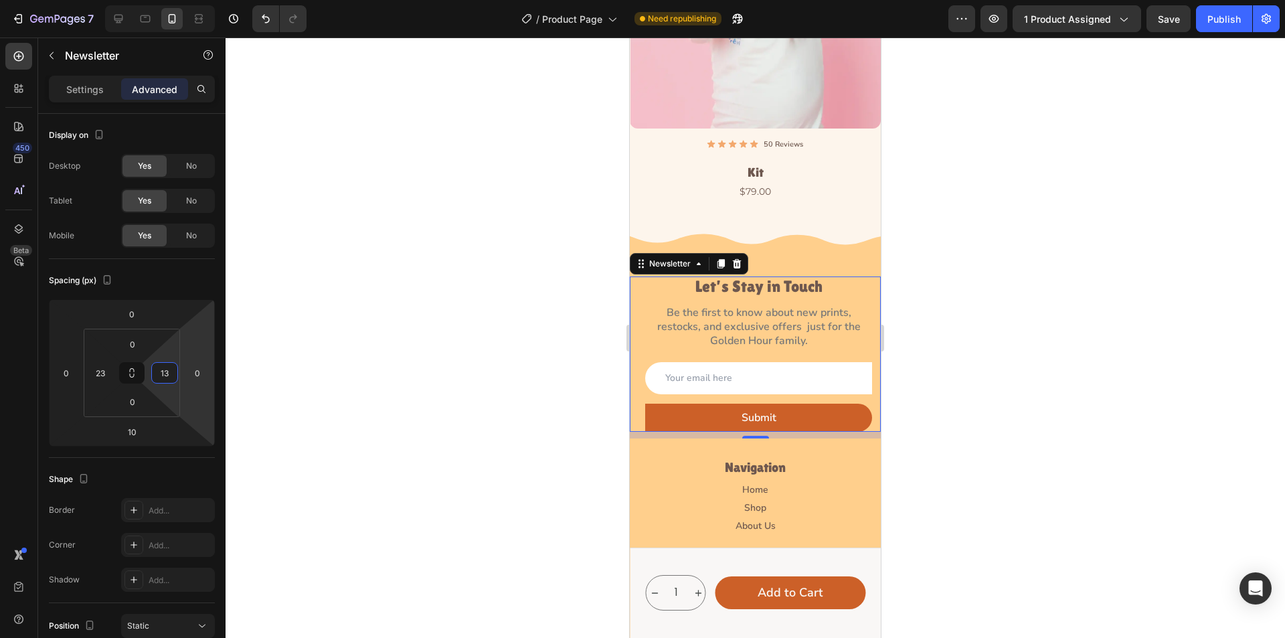
type input "1"
type input "23"
click at [417, 313] on div at bounding box center [756, 337] width 1060 height 600
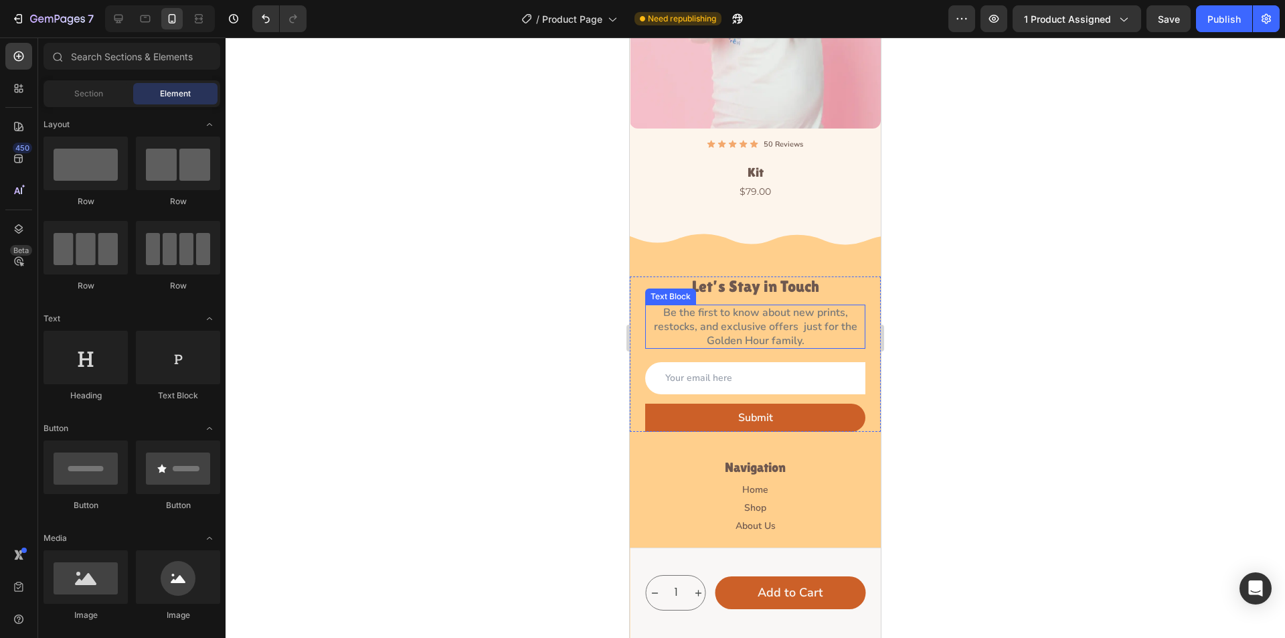
click at [793, 306] on p "Be the first to know about new prints, restocks, and exclusive offers  just for…" at bounding box center [756, 327] width 218 height 42
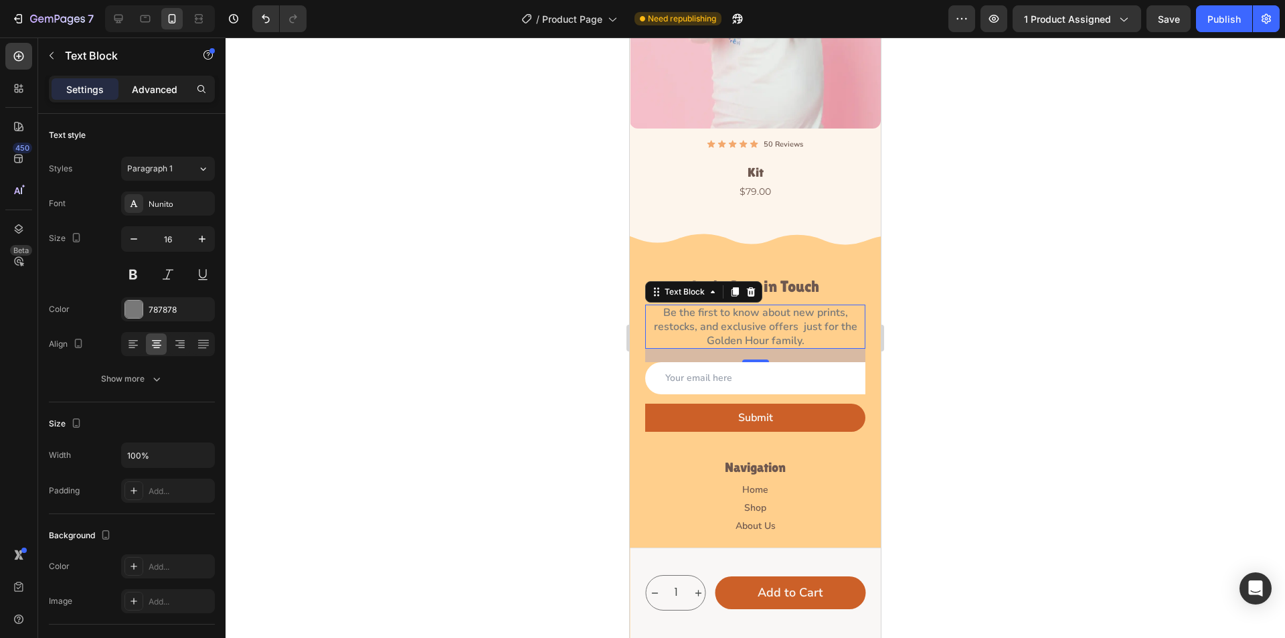
click at [147, 98] on div "Advanced" at bounding box center [154, 88] width 67 height 21
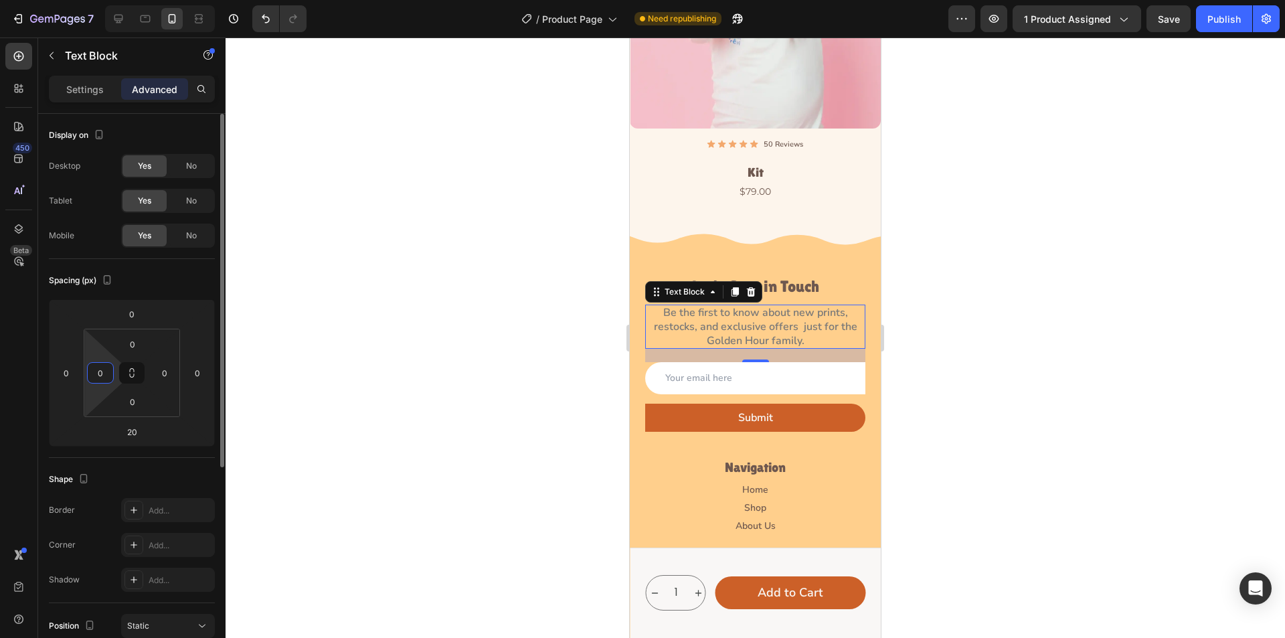
click at [100, 376] on input "0" at bounding box center [100, 373] width 20 height 20
type input "5"
click at [167, 374] on input "0" at bounding box center [165, 373] width 20 height 20
type input "5"
click at [102, 372] on input "5" at bounding box center [100, 373] width 20 height 20
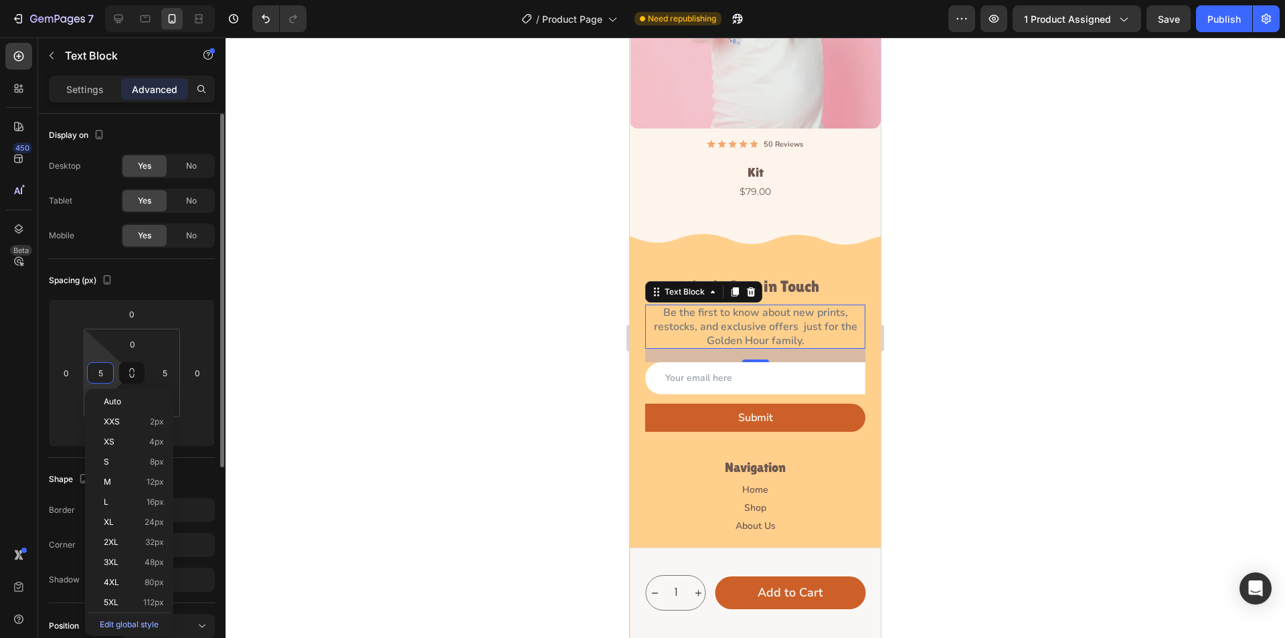
click at [102, 372] on input "5" at bounding box center [100, 373] width 20 height 20
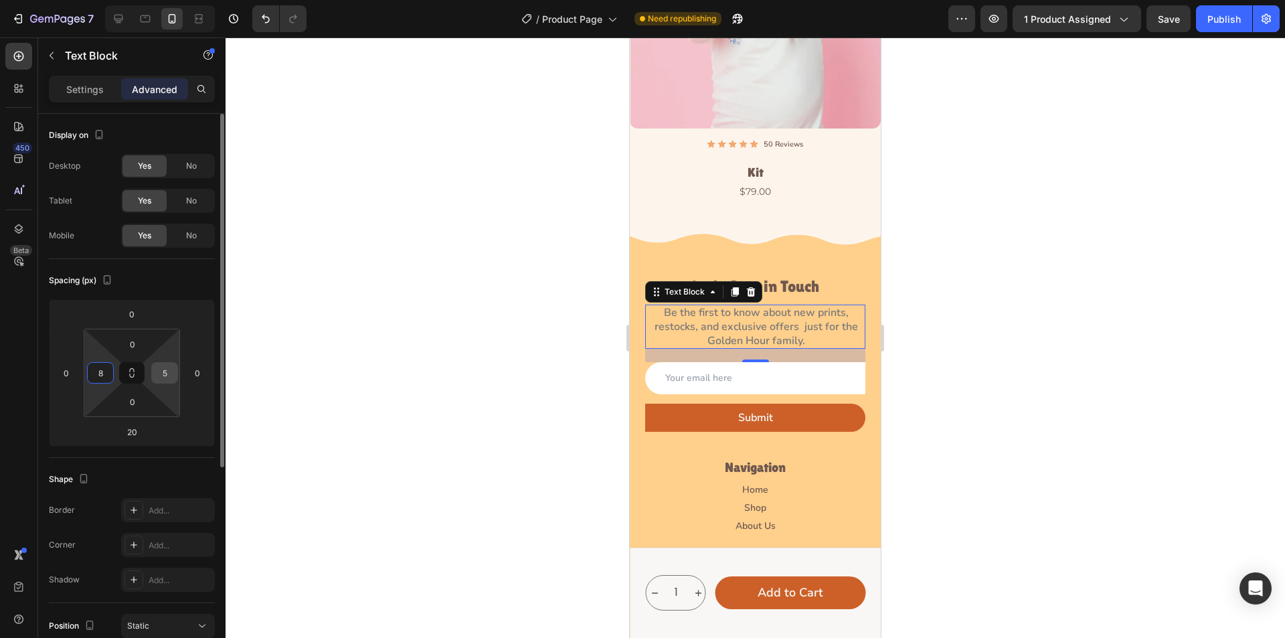
type input "8"
click at [170, 373] on input "5" at bounding box center [165, 373] width 20 height 20
type input "8"
click at [109, 372] on input "8" at bounding box center [100, 373] width 20 height 20
type input "10"
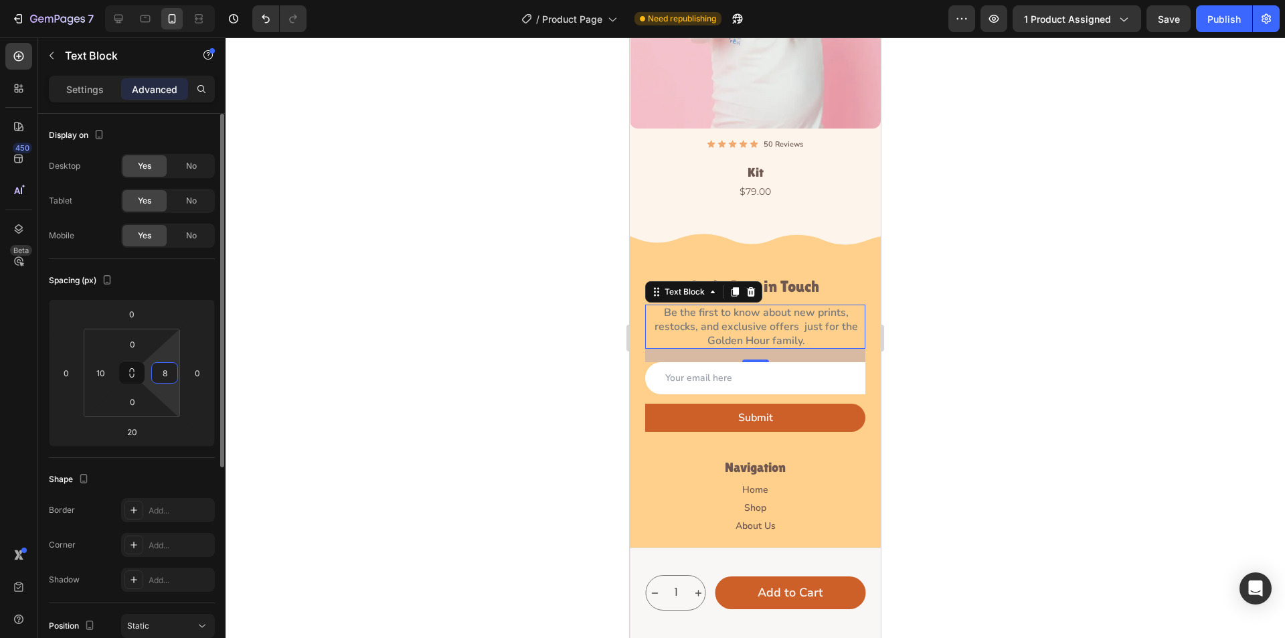
click at [161, 372] on input "8" at bounding box center [165, 373] width 20 height 20
type input "10"
click at [108, 372] on input "10" at bounding box center [100, 373] width 20 height 20
type input "12"
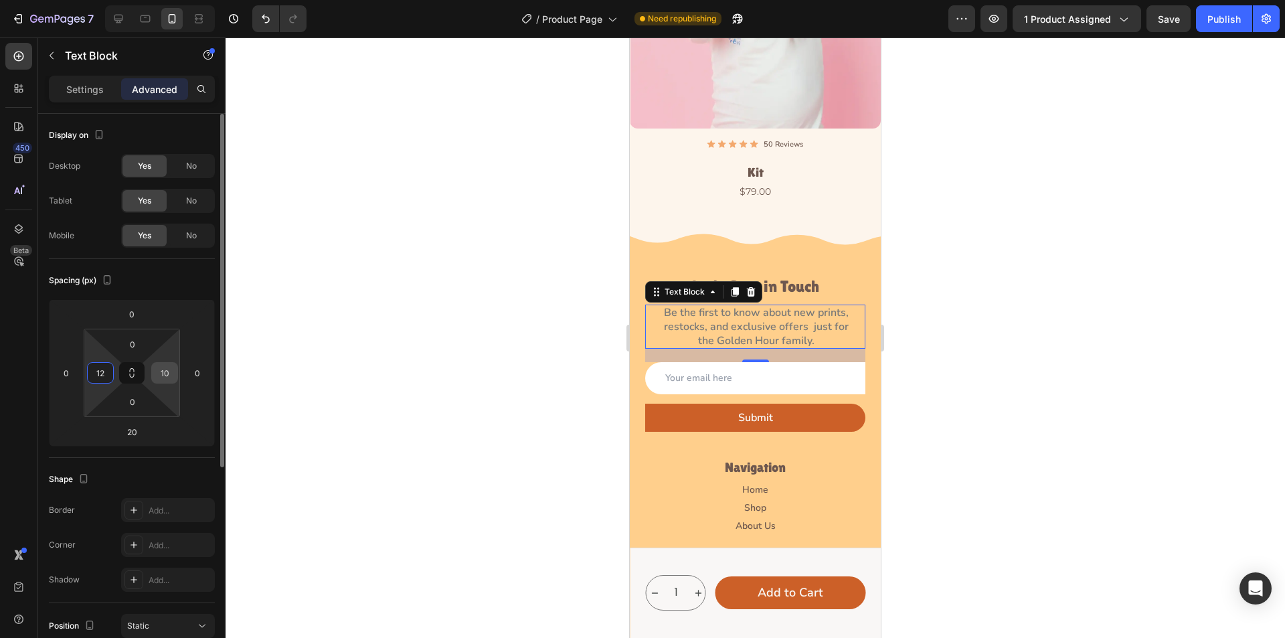
click at [165, 371] on input "10" at bounding box center [165, 373] width 20 height 20
type input "12"
click at [101, 373] on input "12" at bounding box center [100, 373] width 20 height 20
type input "15"
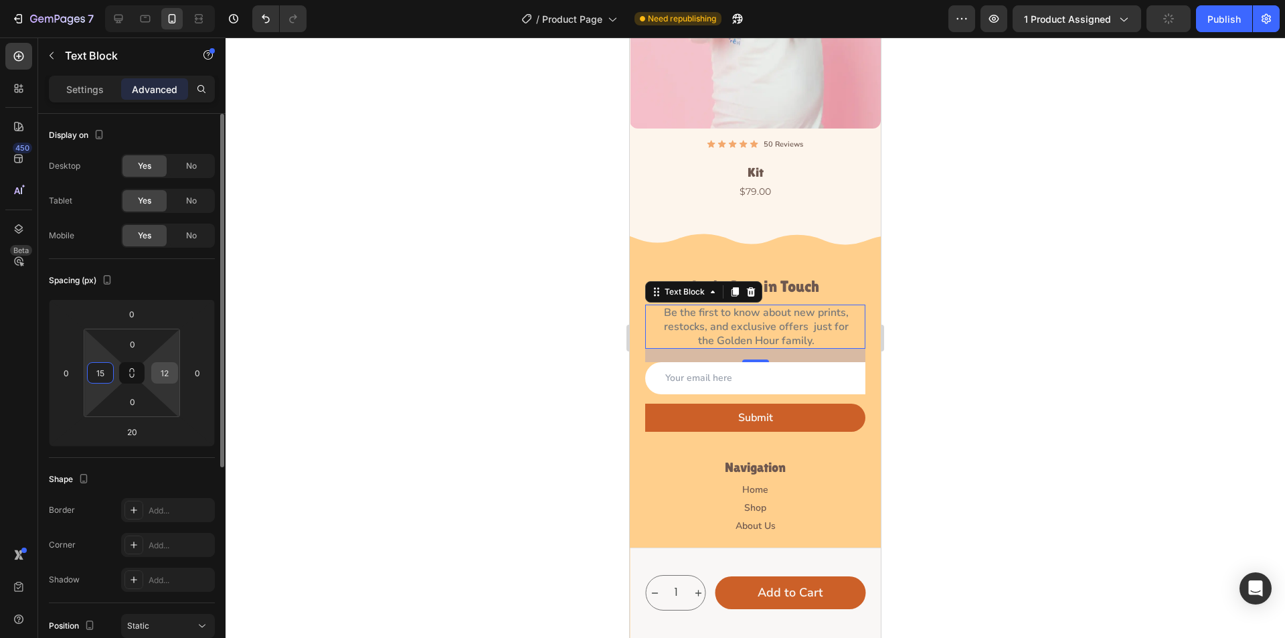
click at [167, 374] on input "12" at bounding box center [165, 373] width 20 height 20
type input "15"
click at [106, 373] on input "15" at bounding box center [100, 373] width 20 height 20
type input "2"
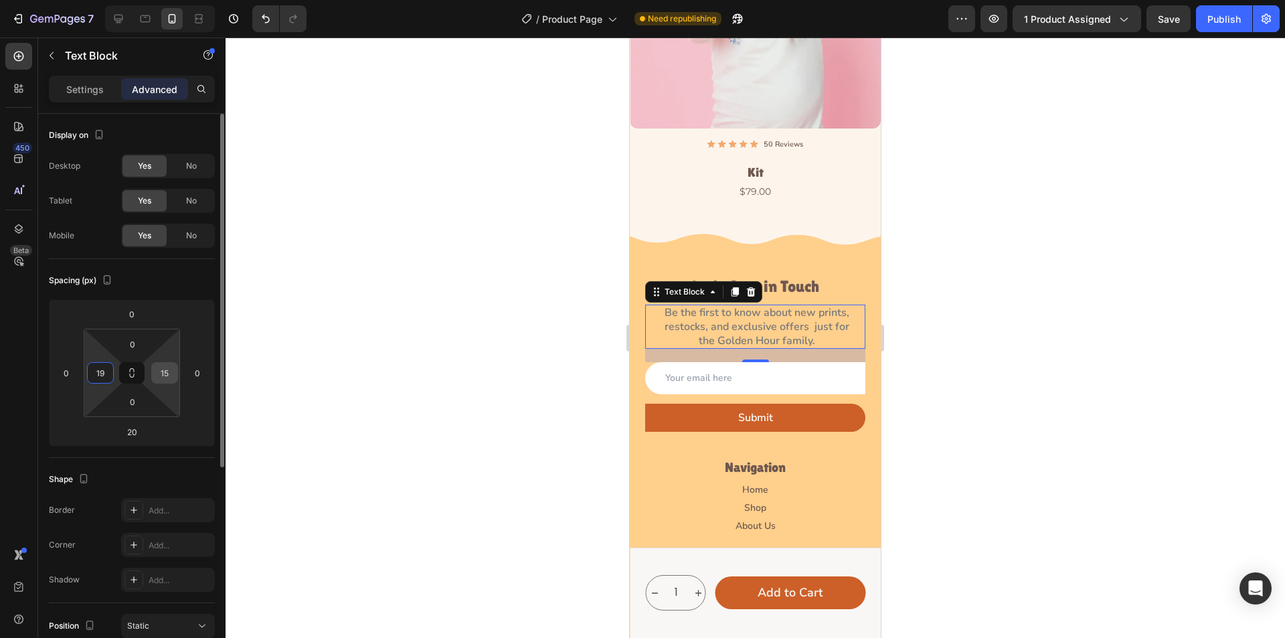
type input "19"
click at [169, 369] on input "15" at bounding box center [165, 373] width 20 height 20
type input "18"
click at [102, 379] on input "19" at bounding box center [100, 373] width 20 height 20
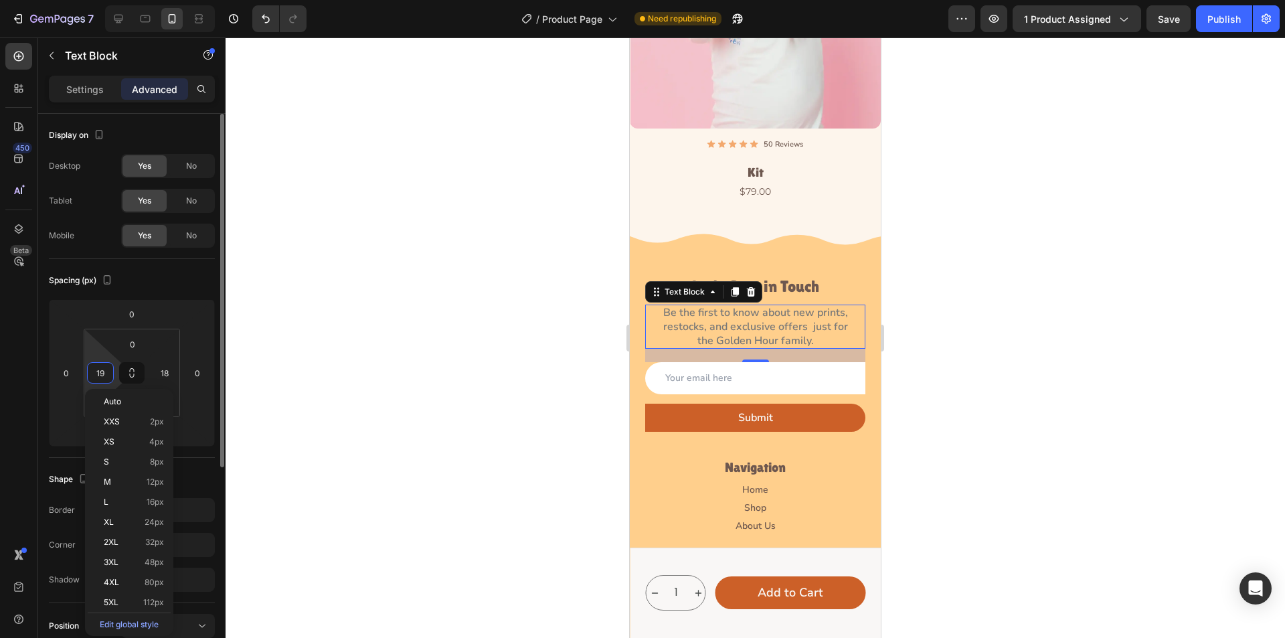
click at [106, 372] on input "19" at bounding box center [100, 373] width 20 height 20
drag, startPoint x: 106, startPoint y: 378, endPoint x: 97, endPoint y: 371, distance: 11.0
click at [105, 377] on input "18" at bounding box center [100, 373] width 20 height 20
click at [96, 369] on input "18" at bounding box center [100, 373] width 20 height 20
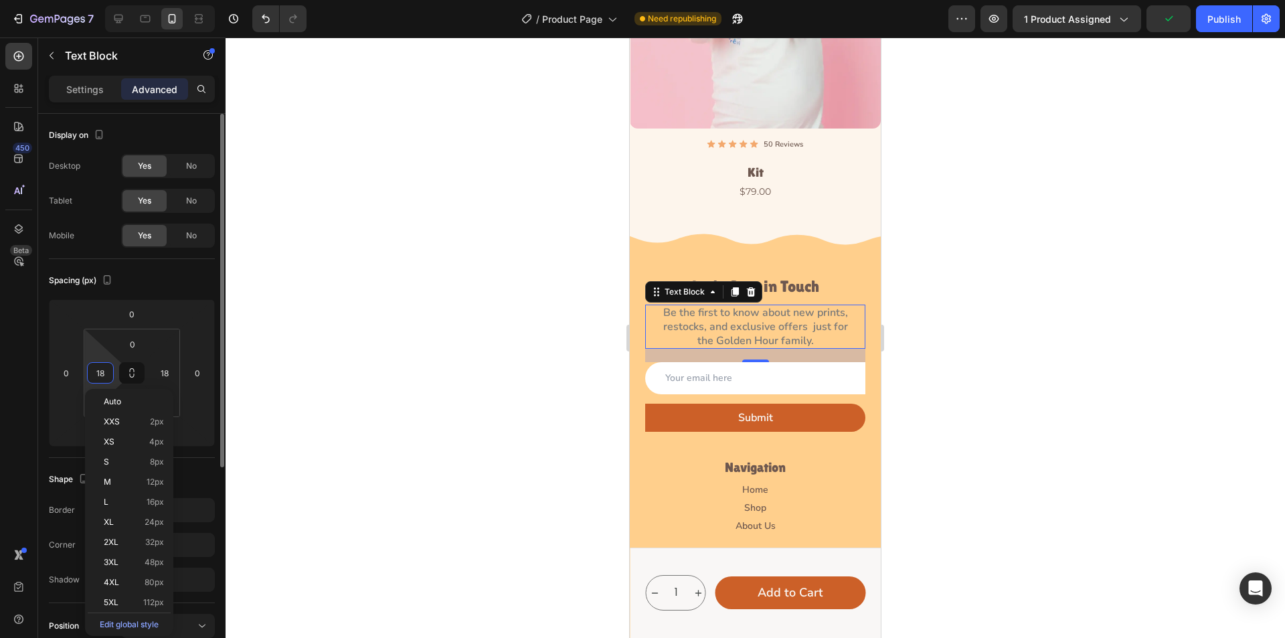
drag, startPoint x: 100, startPoint y: 369, endPoint x: 109, endPoint y: 369, distance: 9.4
click at [108, 369] on input "18" at bounding box center [100, 373] width 20 height 20
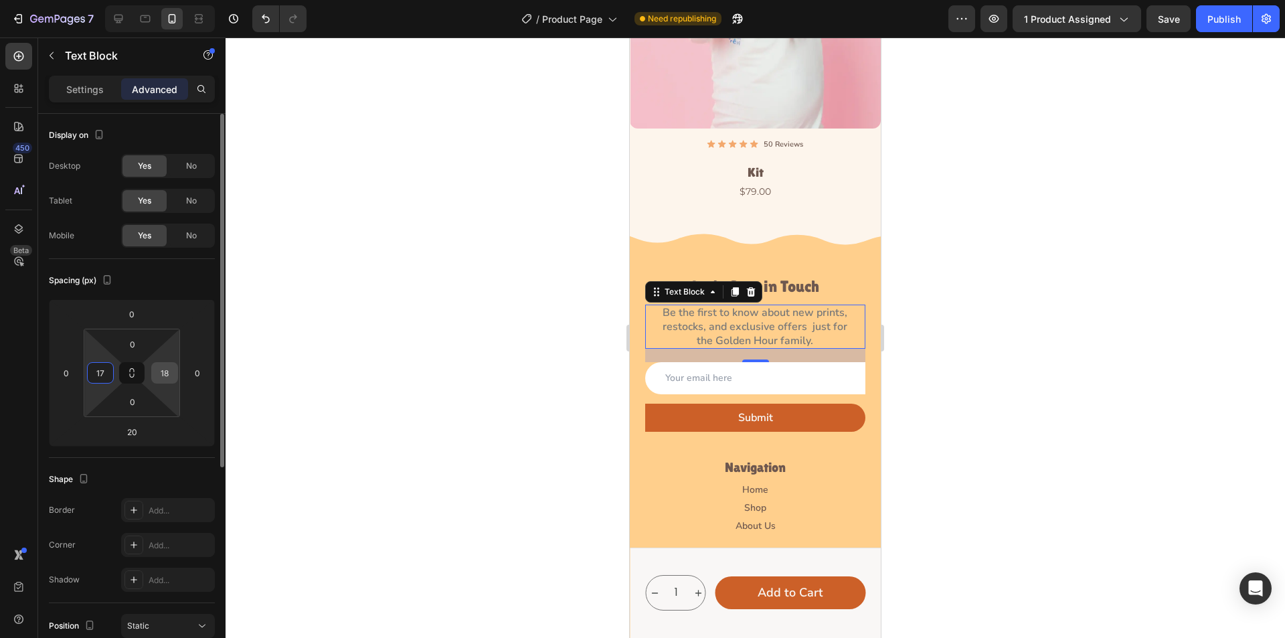
type input "17"
click at [152, 375] on div "18" at bounding box center [164, 372] width 27 height 21
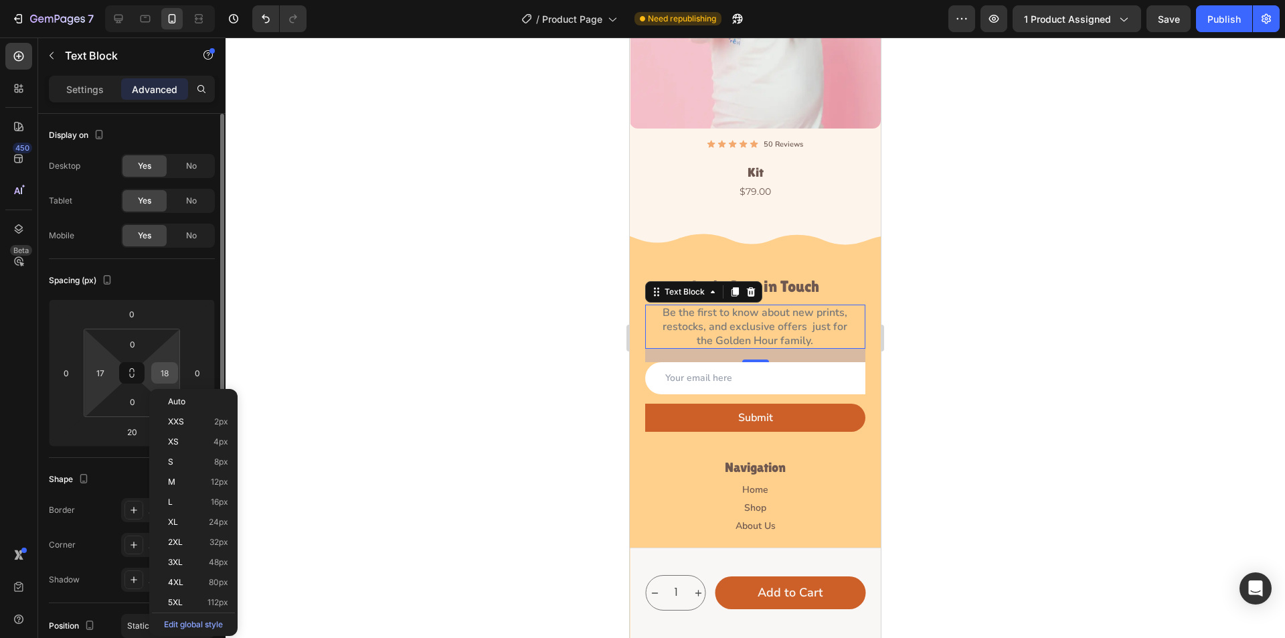
click at [165, 369] on input "18" at bounding box center [165, 373] width 20 height 20
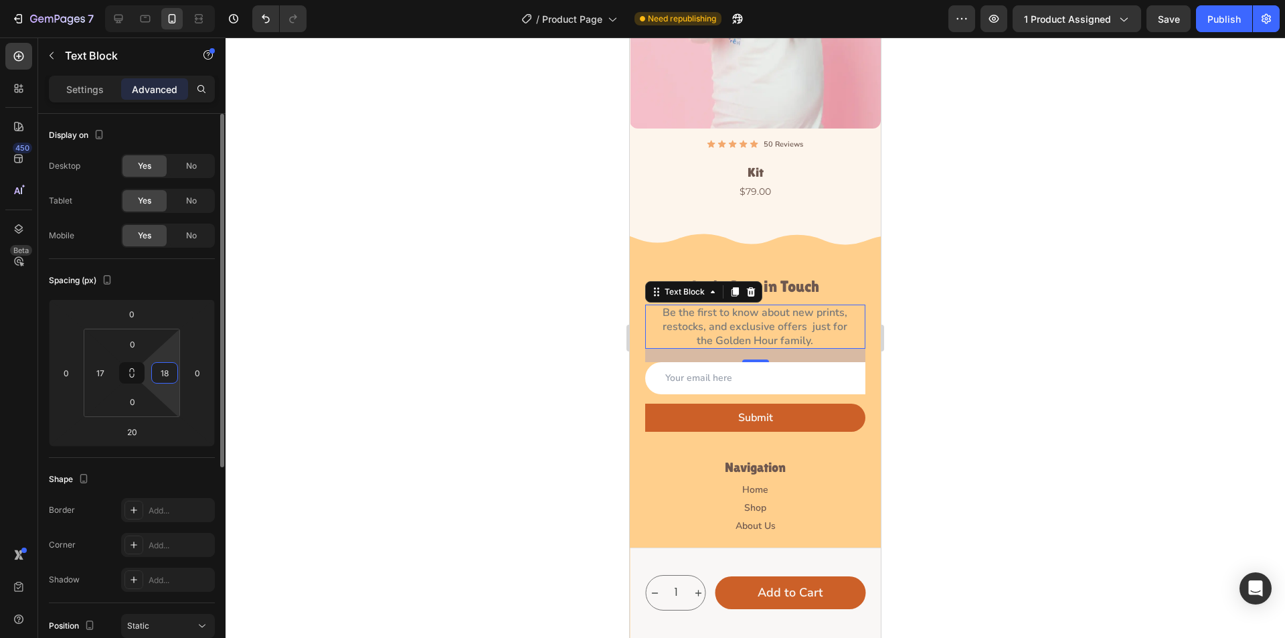
click at [169, 368] on input "18" at bounding box center [165, 373] width 20 height 20
drag, startPoint x: 161, startPoint y: 372, endPoint x: 169, endPoint y: 372, distance: 8.0
click at [165, 372] on input "18" at bounding box center [165, 373] width 20 height 20
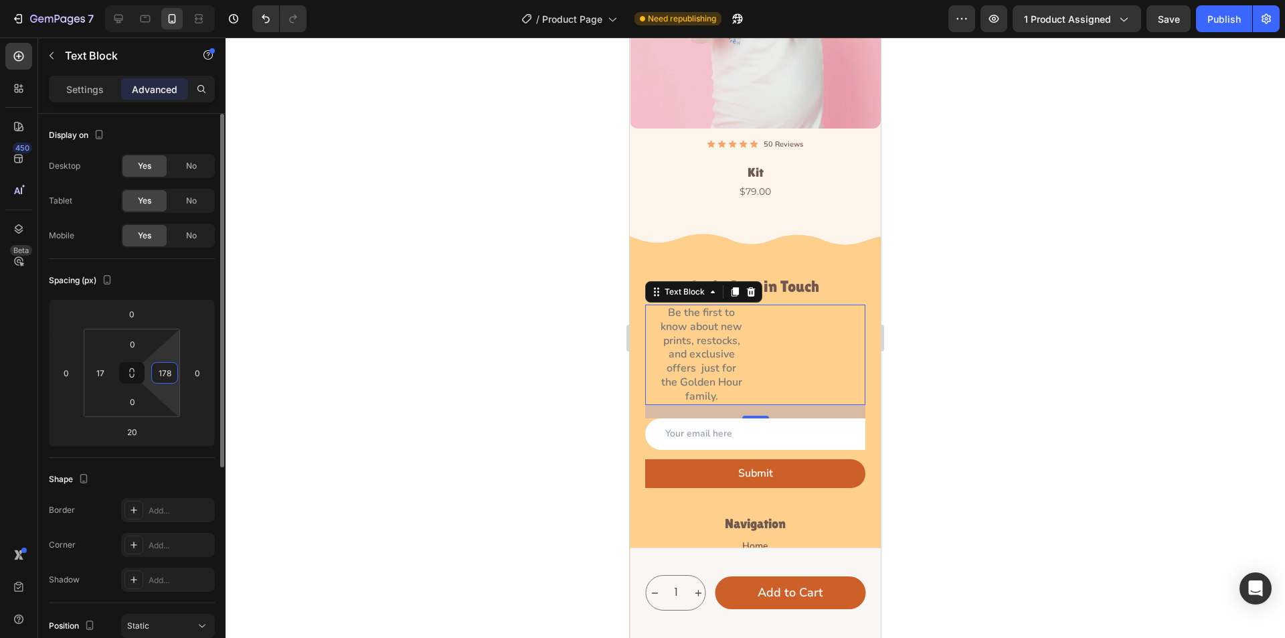
click at [173, 372] on input "178" at bounding box center [165, 373] width 20 height 20
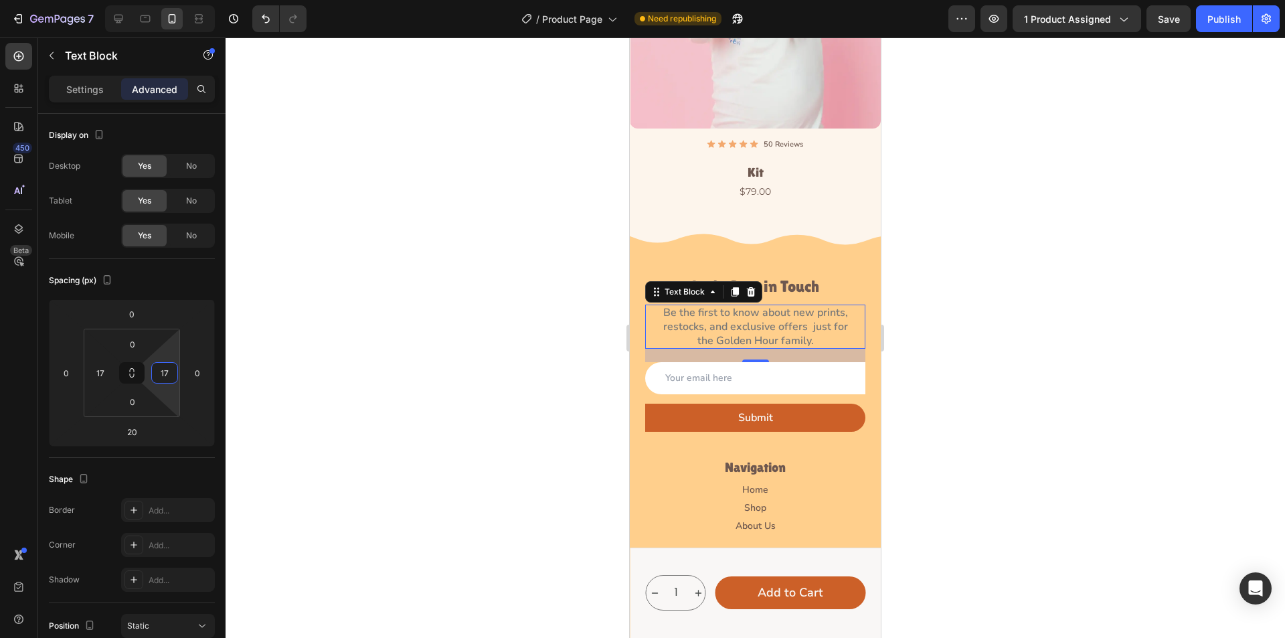
type input "17"
click at [351, 406] on div at bounding box center [756, 337] width 1060 height 600
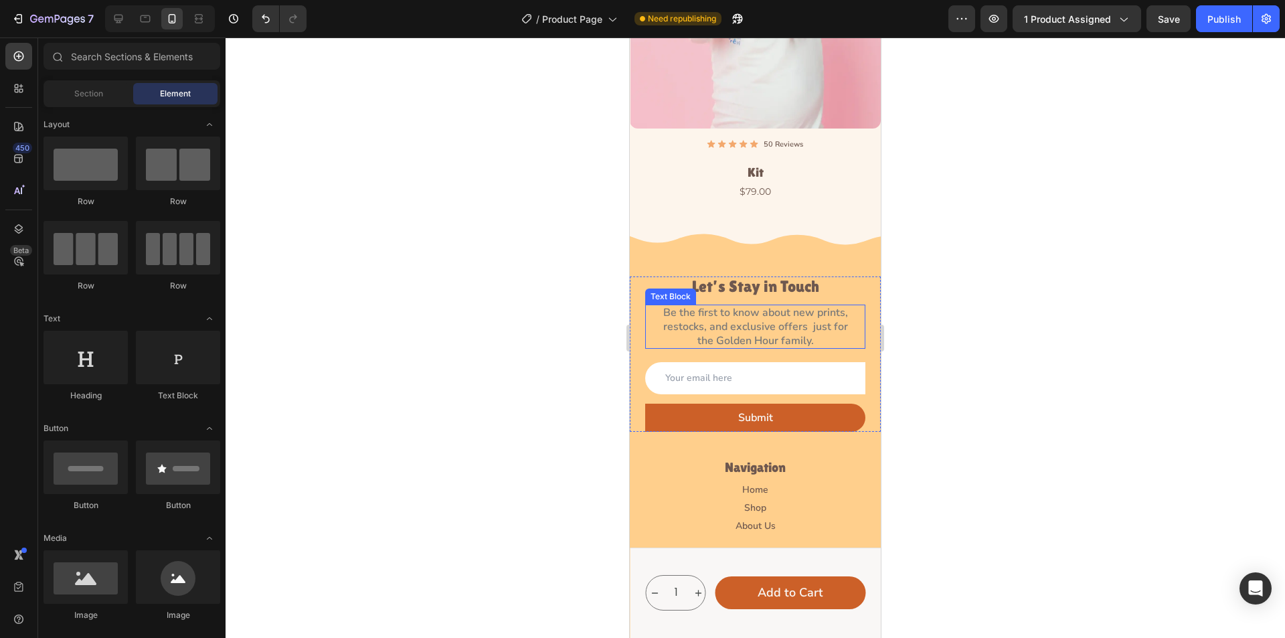
click at [812, 306] on p "Be the first to know about new prints, restocks, and exclusive offers  just for…" at bounding box center [755, 327] width 195 height 42
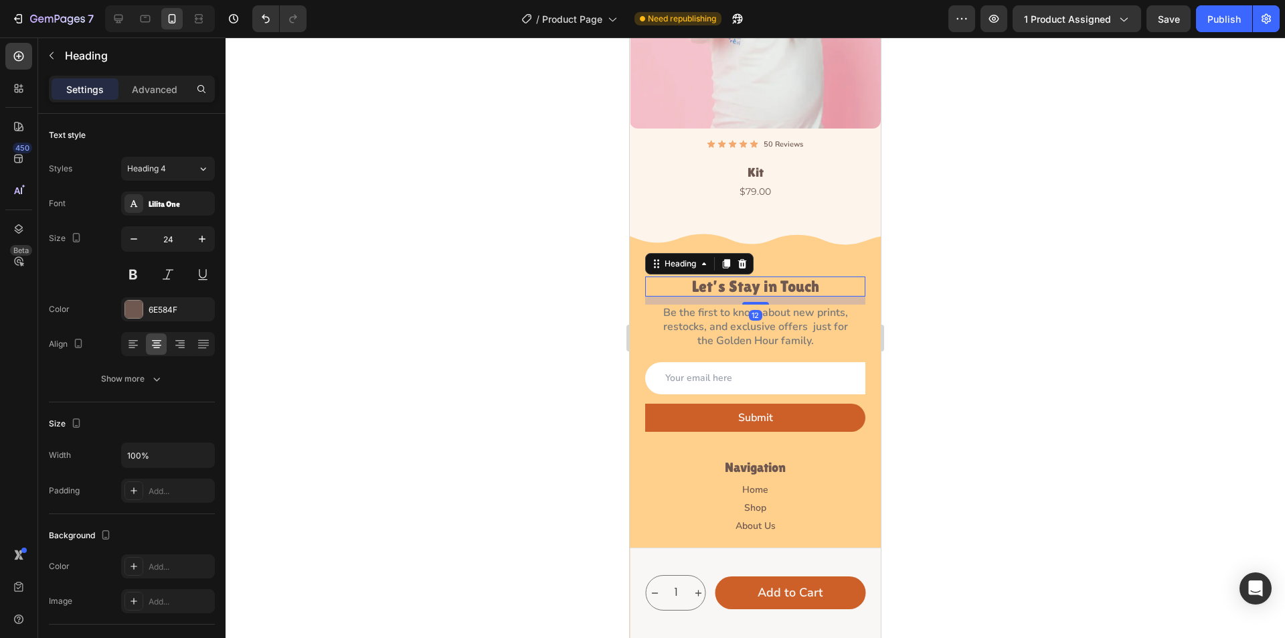
click at [809, 276] on h3 "Let’s Stay in Touch" at bounding box center [755, 286] width 220 height 20
click at [795, 306] on p "Be the first to know about new prints, restocks, and exclusive offers  just for…" at bounding box center [755, 327] width 195 height 42
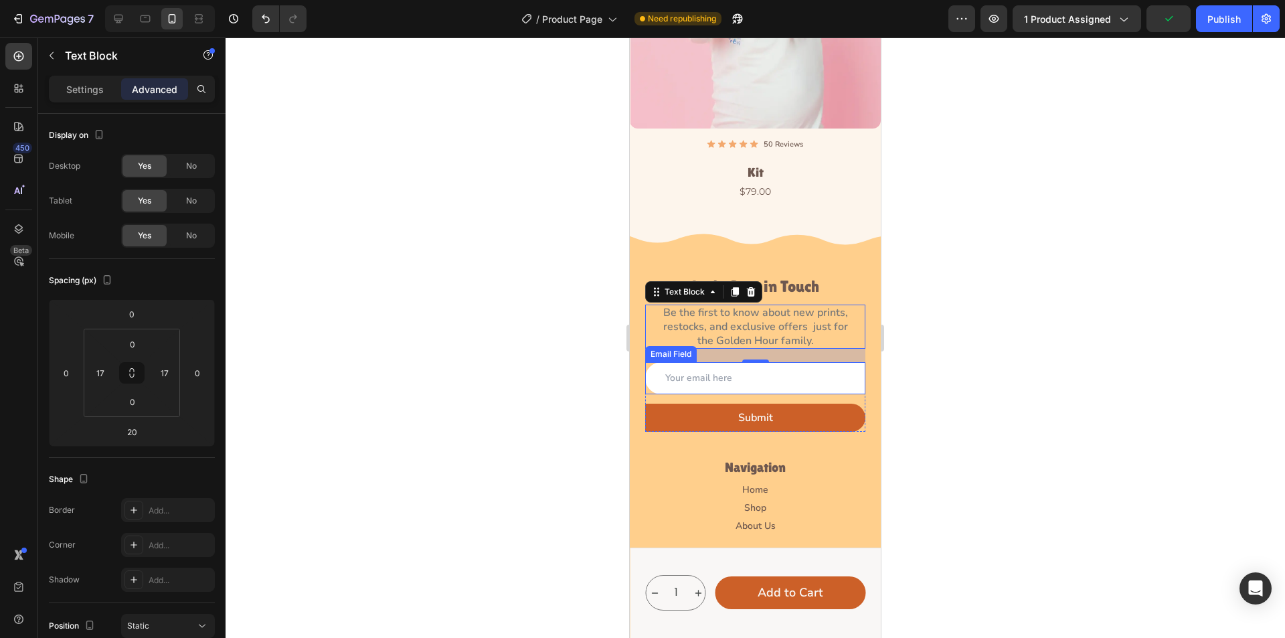
click at [673, 362] on input "email" at bounding box center [755, 377] width 220 height 31
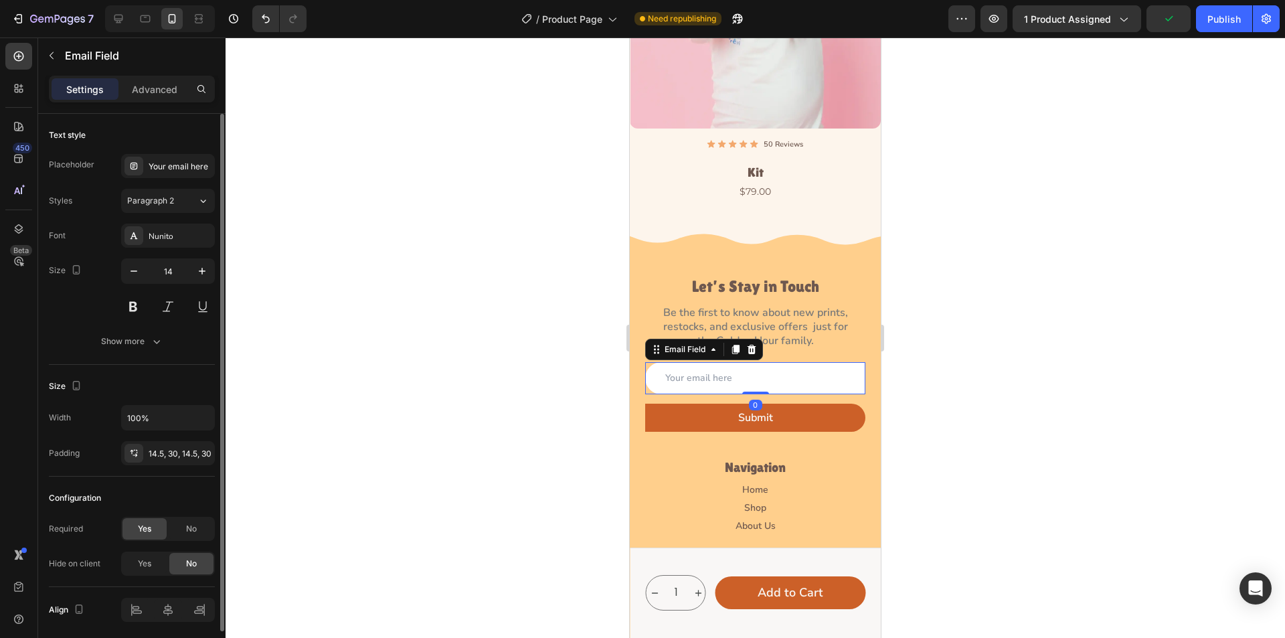
scroll to position [48, 0]
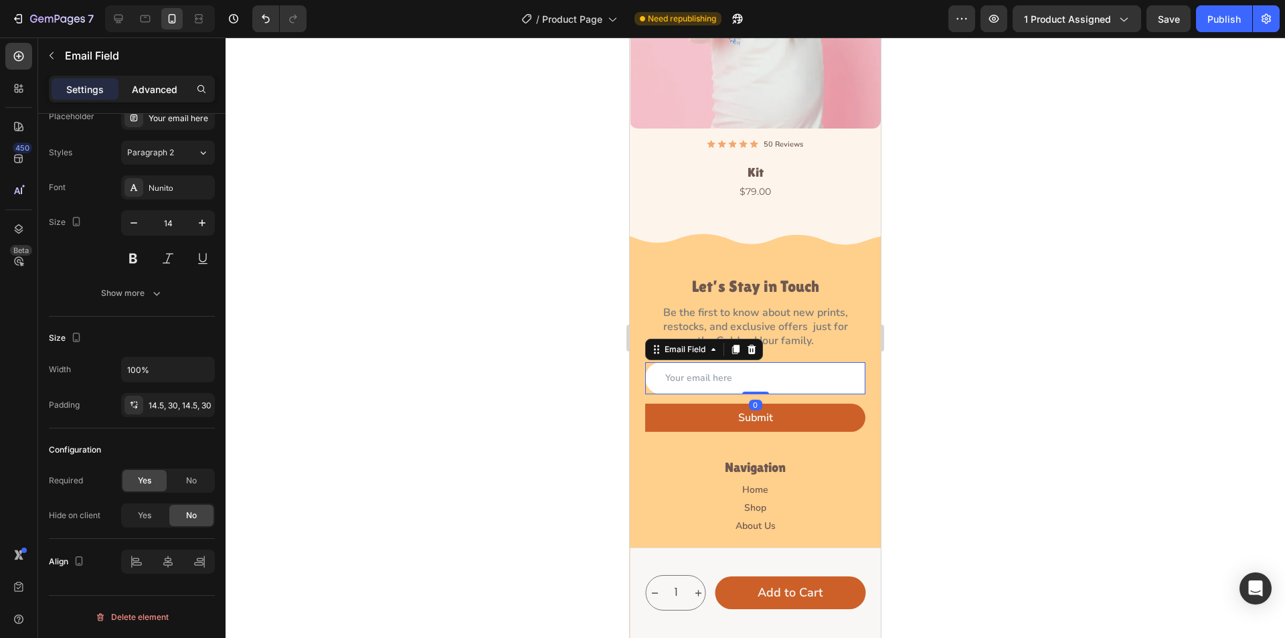
click at [168, 95] on p "Advanced" at bounding box center [155, 89] width 46 height 14
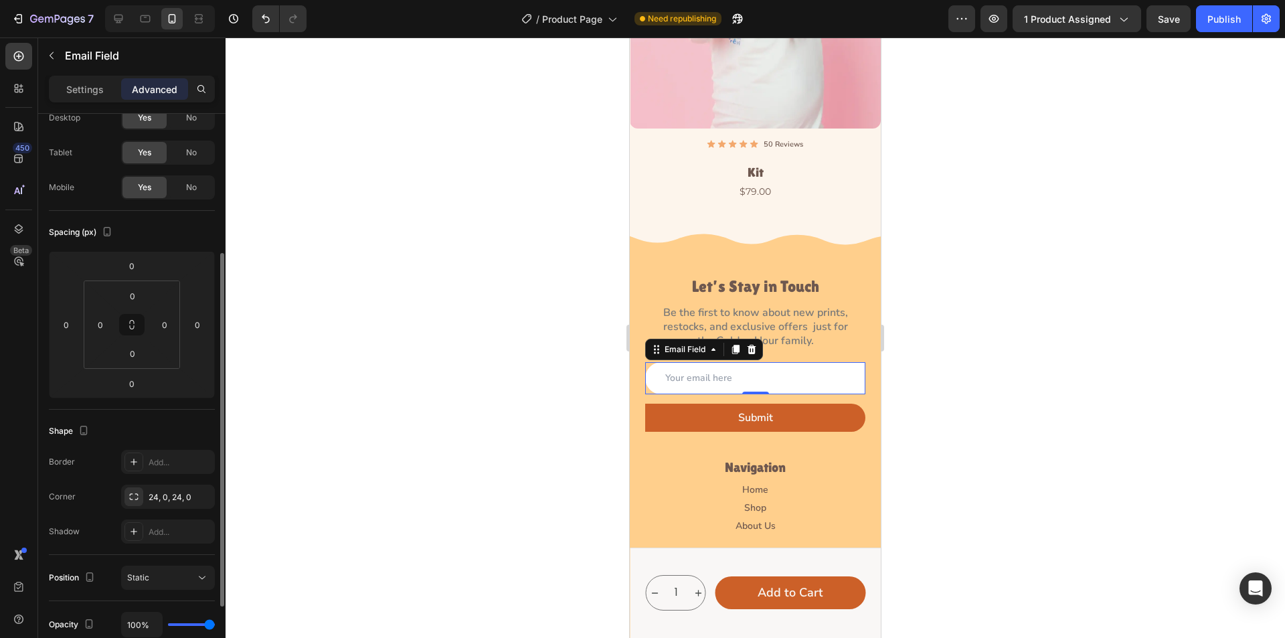
scroll to position [182, 0]
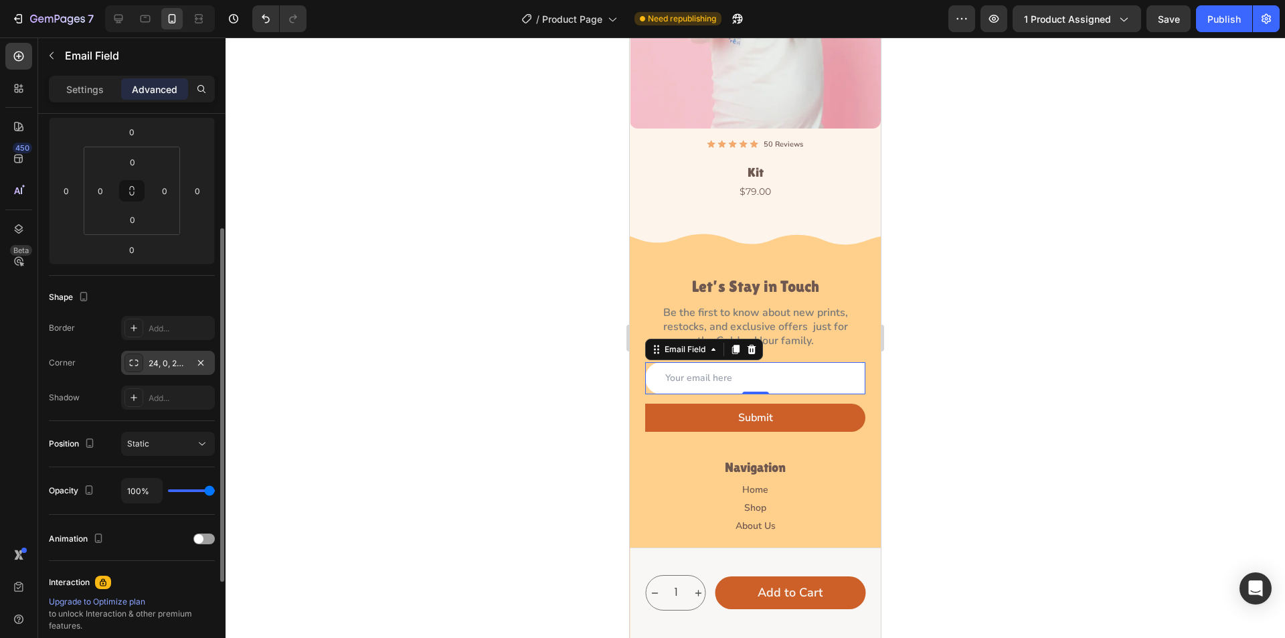
click at [131, 365] on icon at bounding box center [134, 362] width 11 height 11
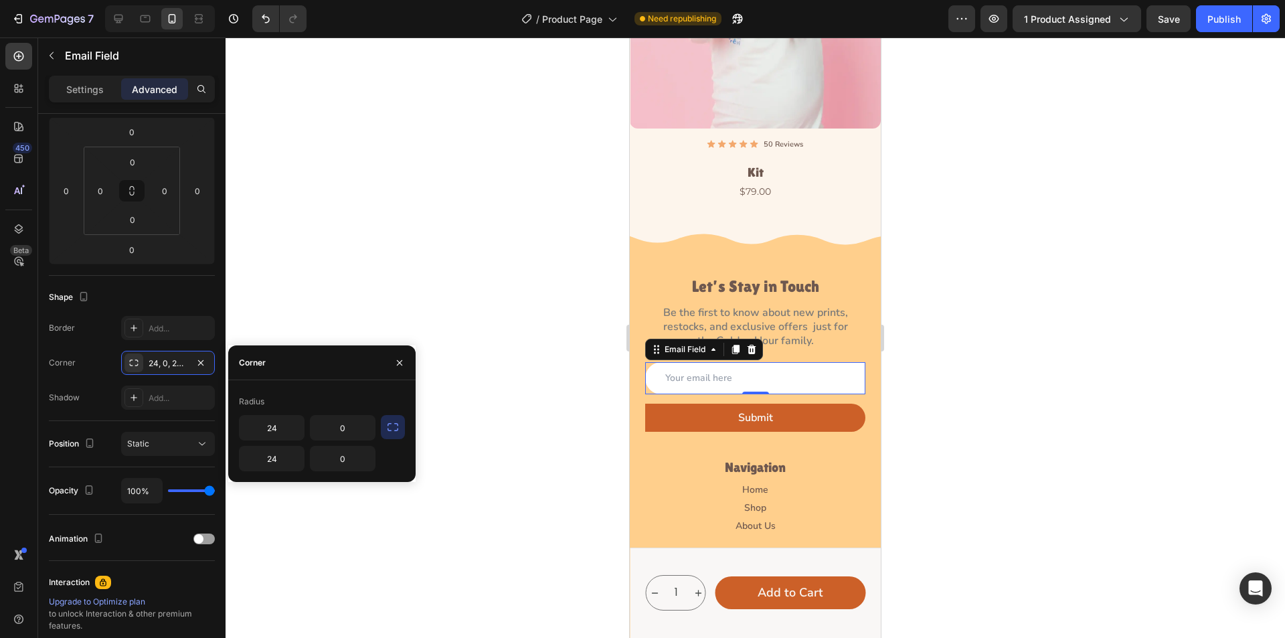
click at [387, 426] on icon "button" at bounding box center [392, 426] width 13 height 13
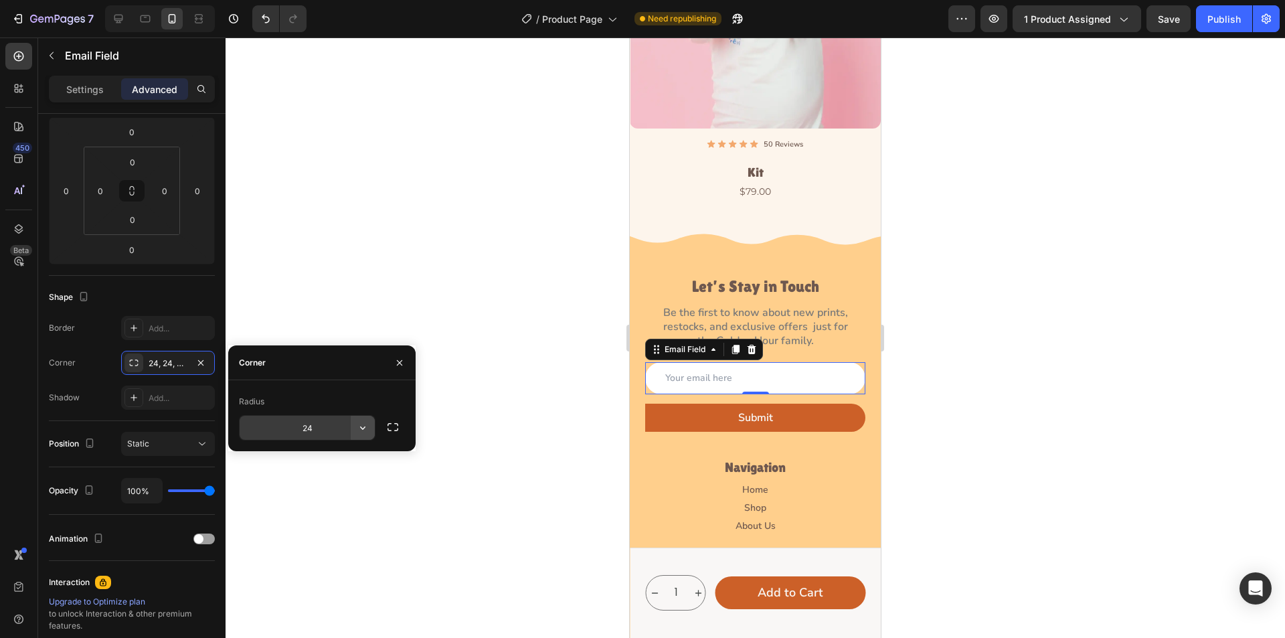
click at [364, 426] on icon "button" at bounding box center [362, 427] width 13 height 13
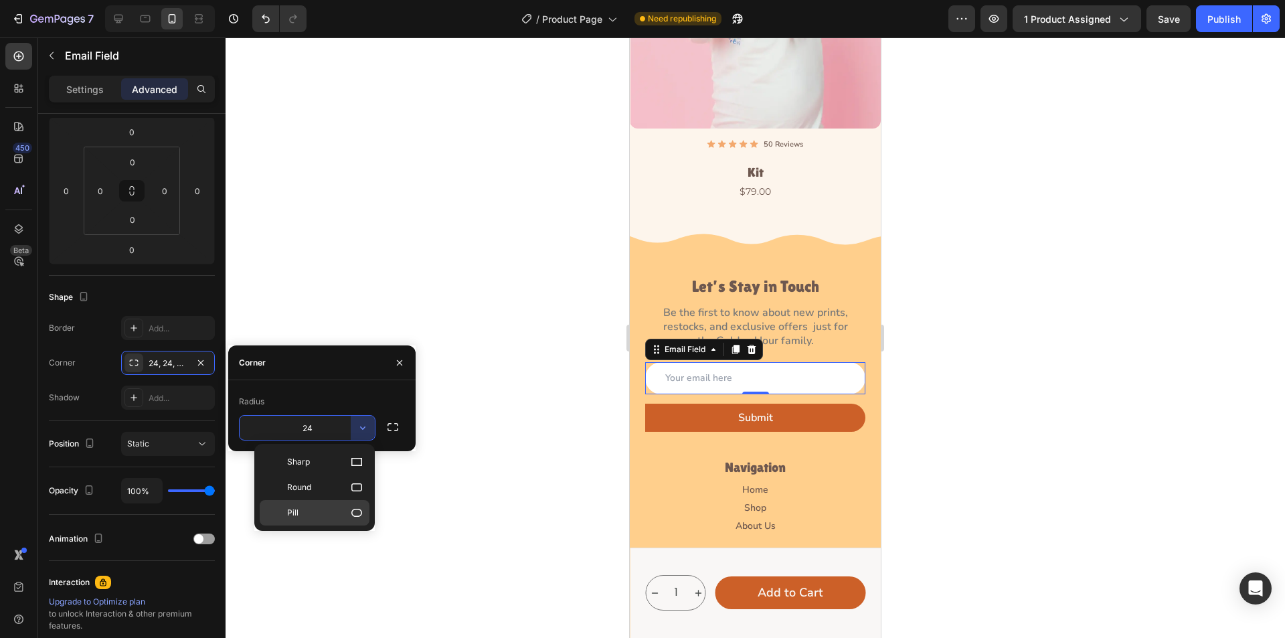
click at [353, 509] on icon at bounding box center [356, 512] width 13 height 13
type input "9999"
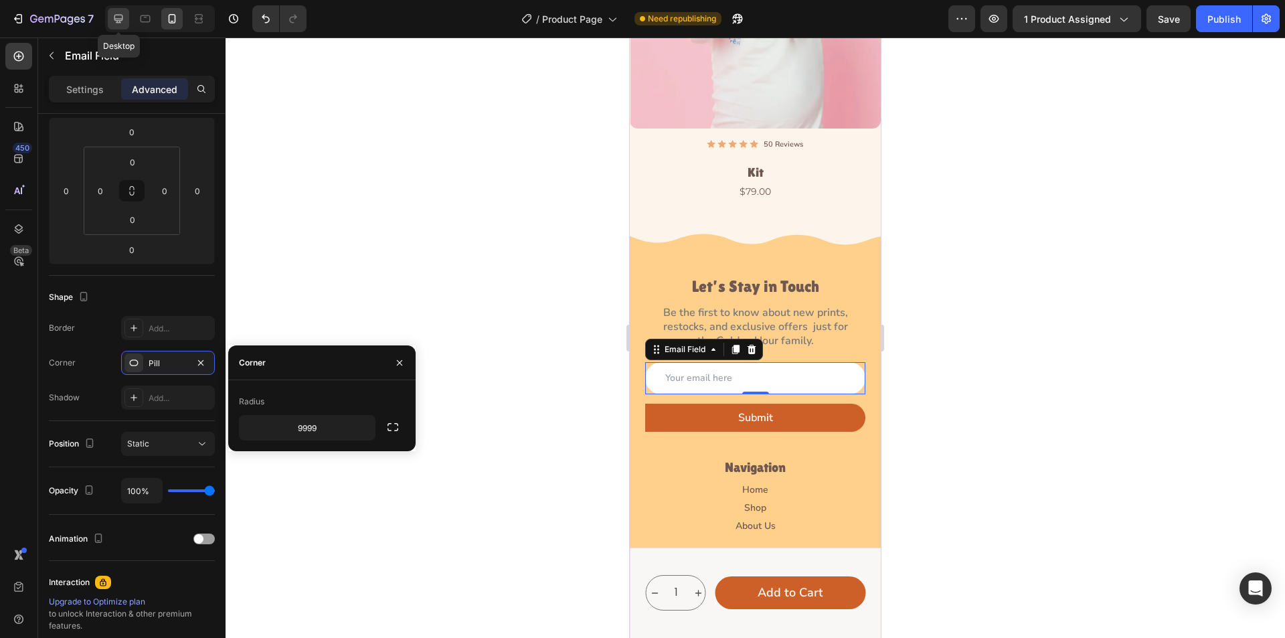
click at [111, 21] on div at bounding box center [118, 18] width 21 height 21
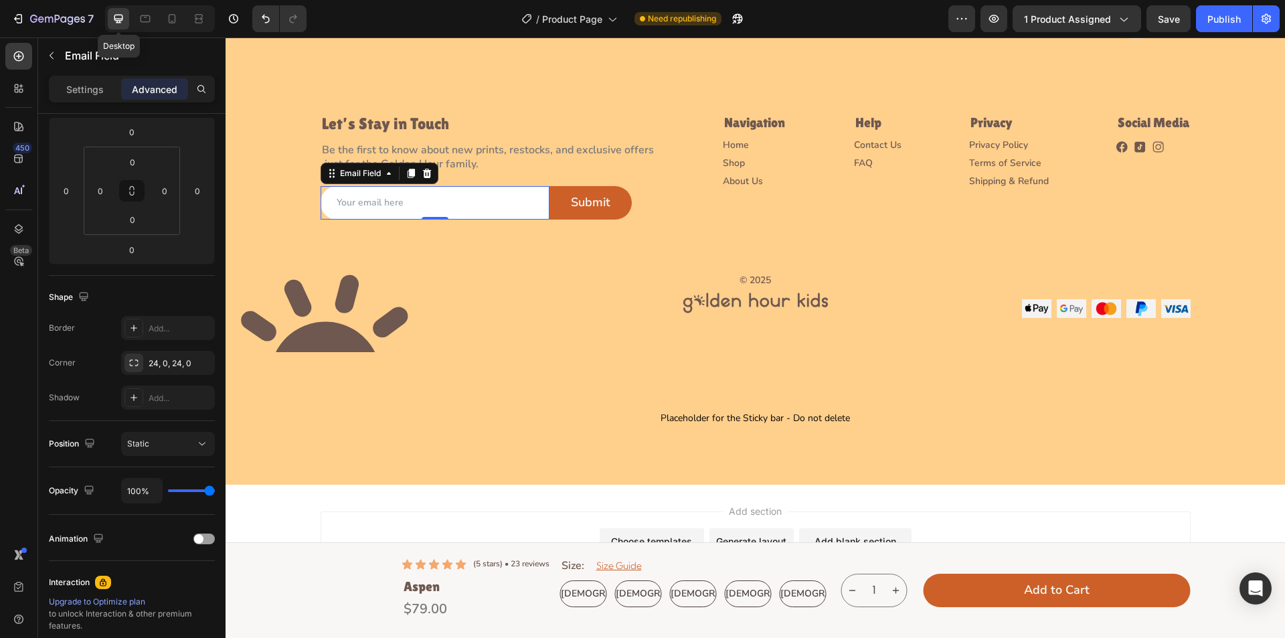
scroll to position [3777, 0]
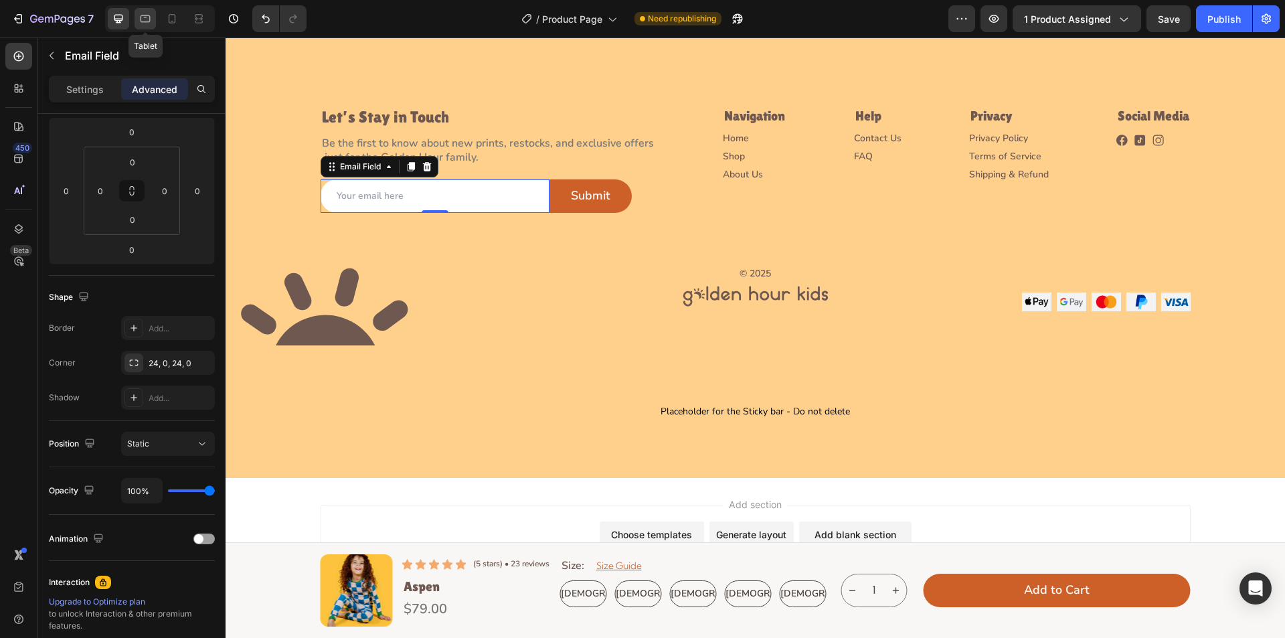
click at [155, 20] on div at bounding box center [145, 18] width 21 height 21
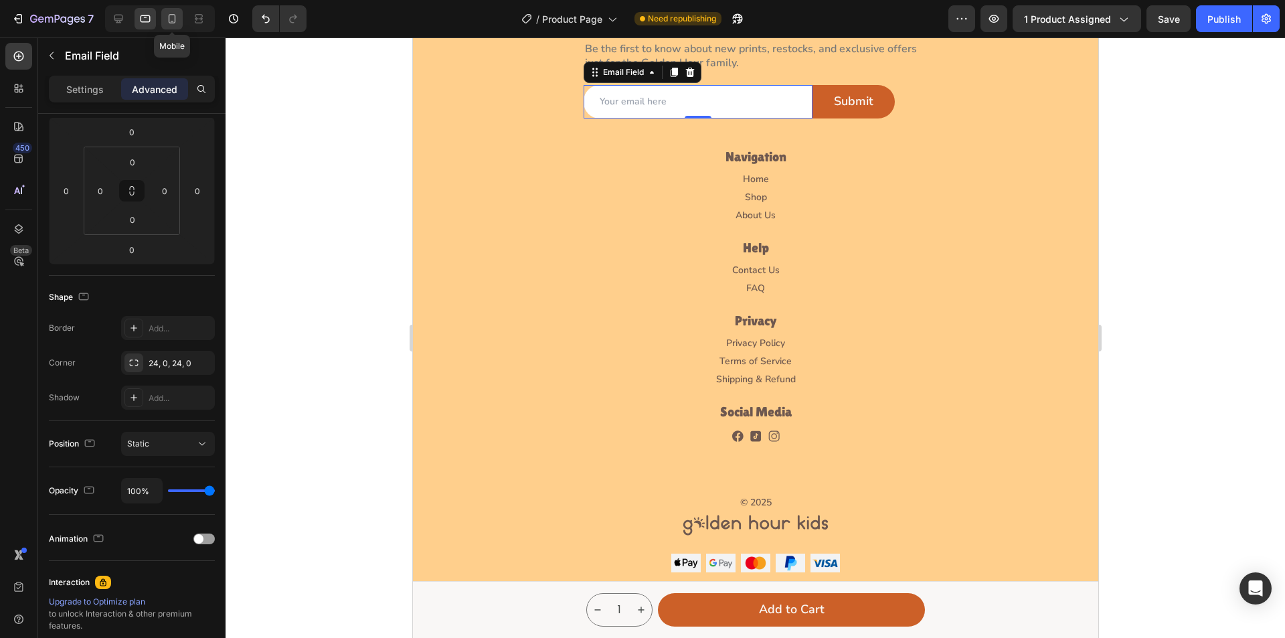
click at [176, 21] on icon at bounding box center [171, 18] width 13 height 13
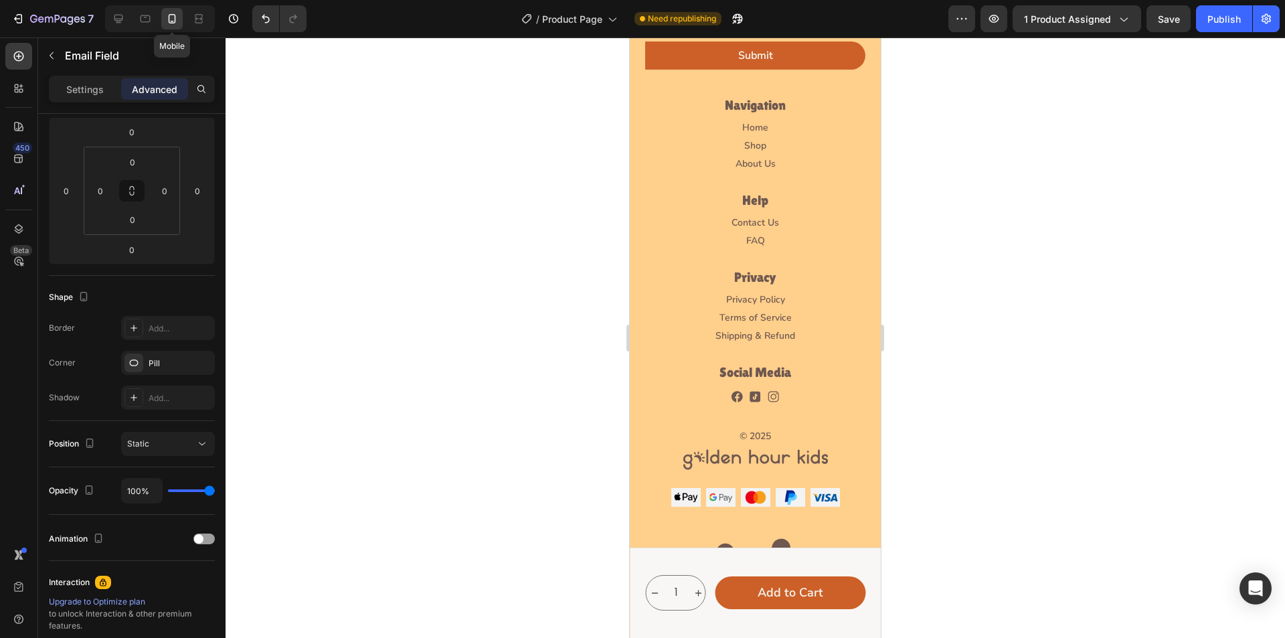
scroll to position [3759, 0]
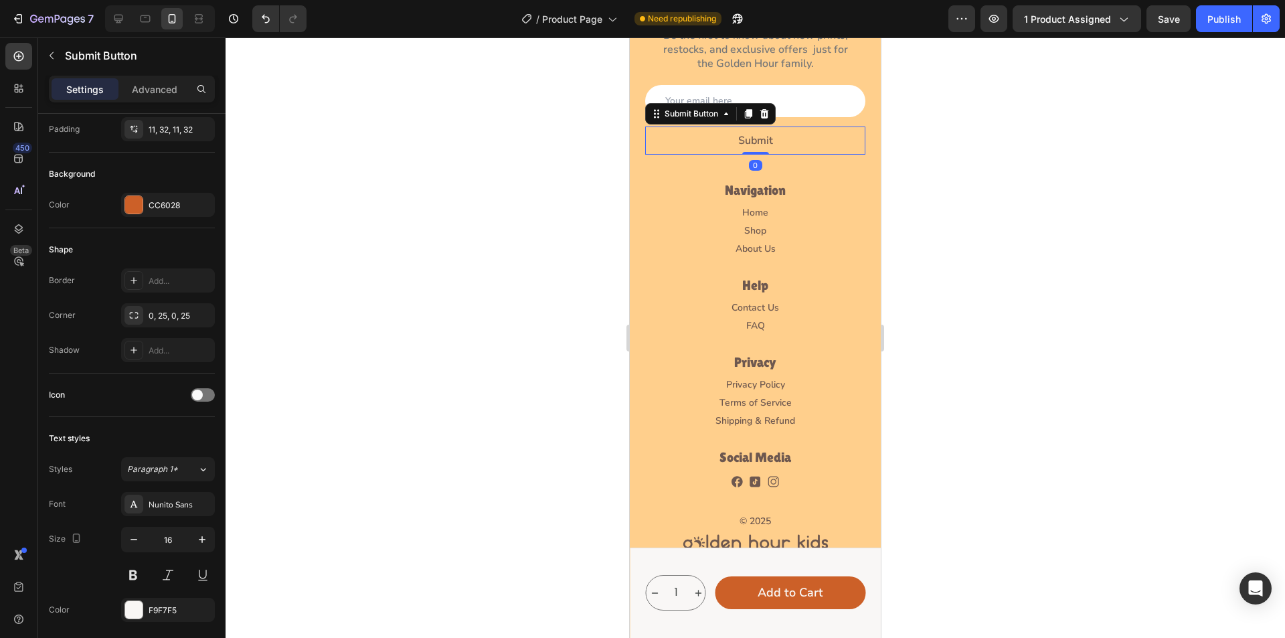
drag, startPoint x: 675, startPoint y: 141, endPoint x: 943, endPoint y: 313, distance: 318.8
click at [675, 141] on button "Submit" at bounding box center [755, 141] width 220 height 29
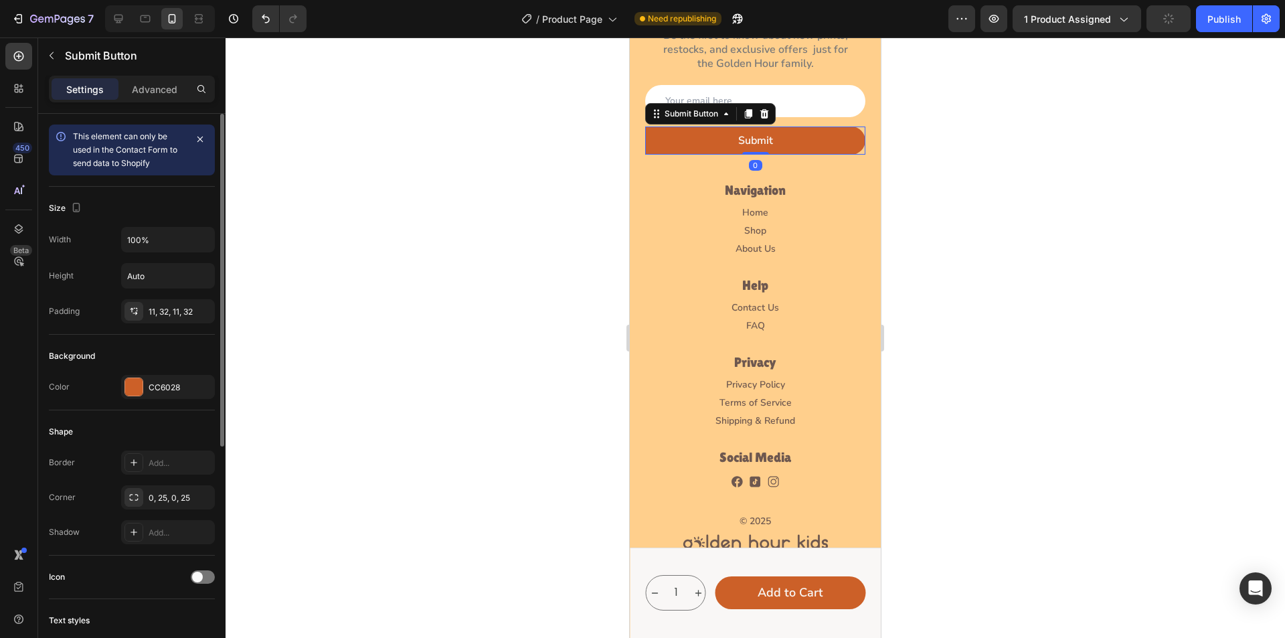
scroll to position [134, 0]
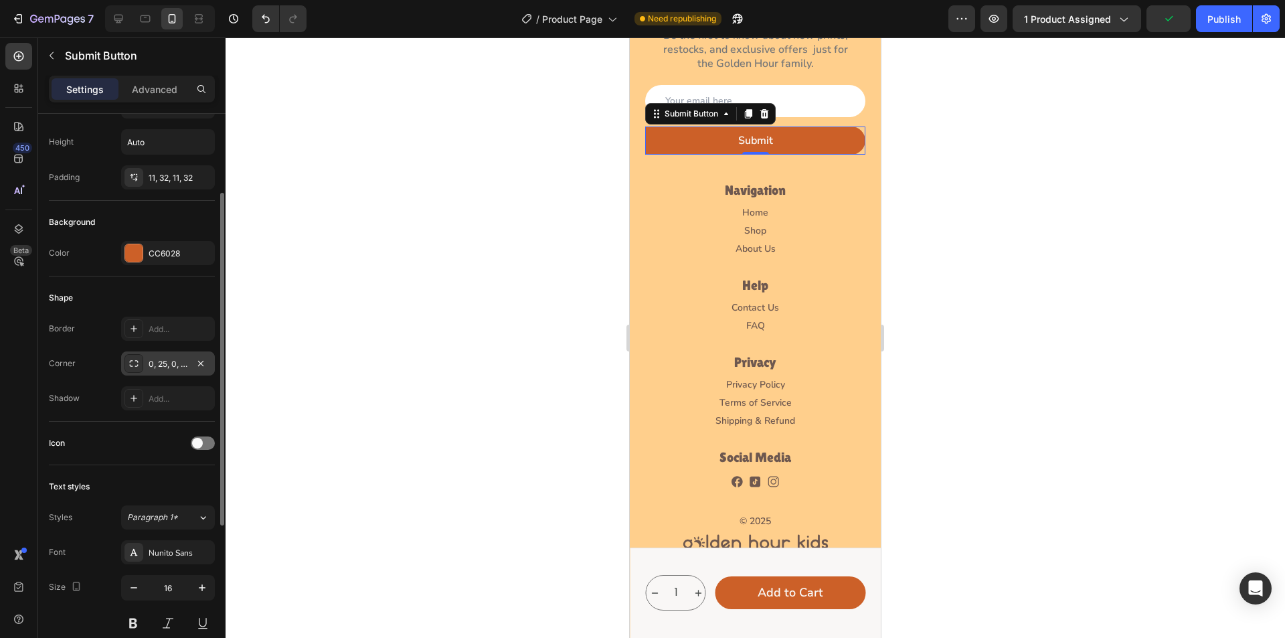
click at [134, 361] on icon at bounding box center [134, 363] width 11 height 11
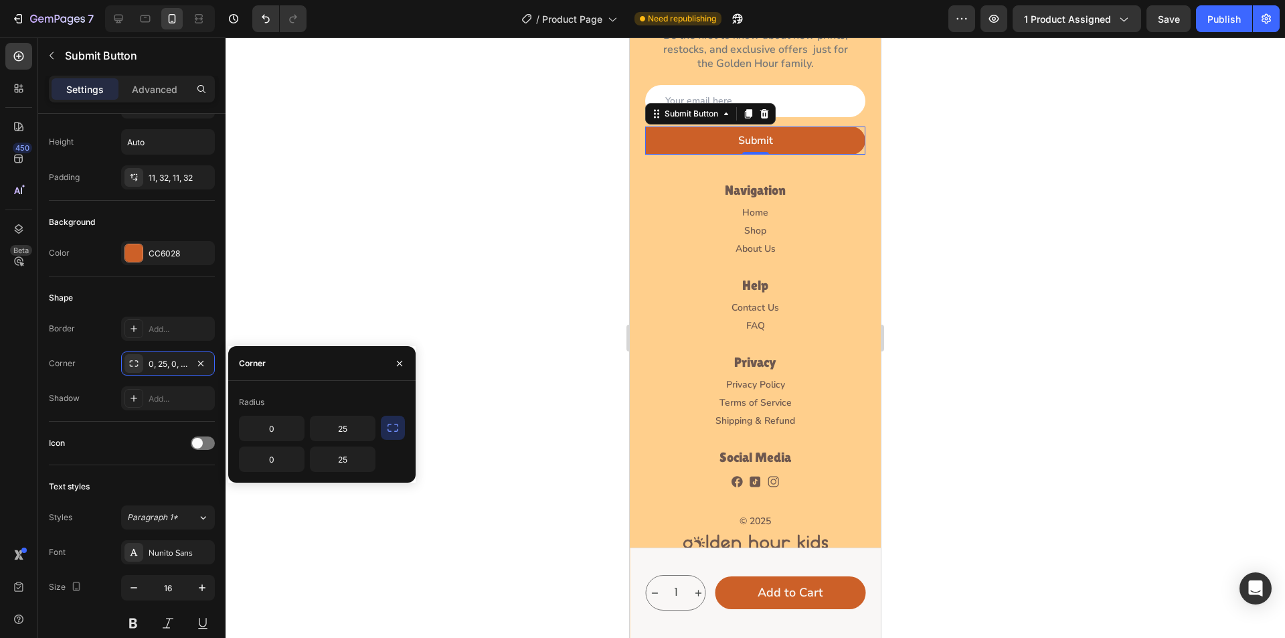
click at [390, 432] on icon "button" at bounding box center [392, 427] width 13 height 13
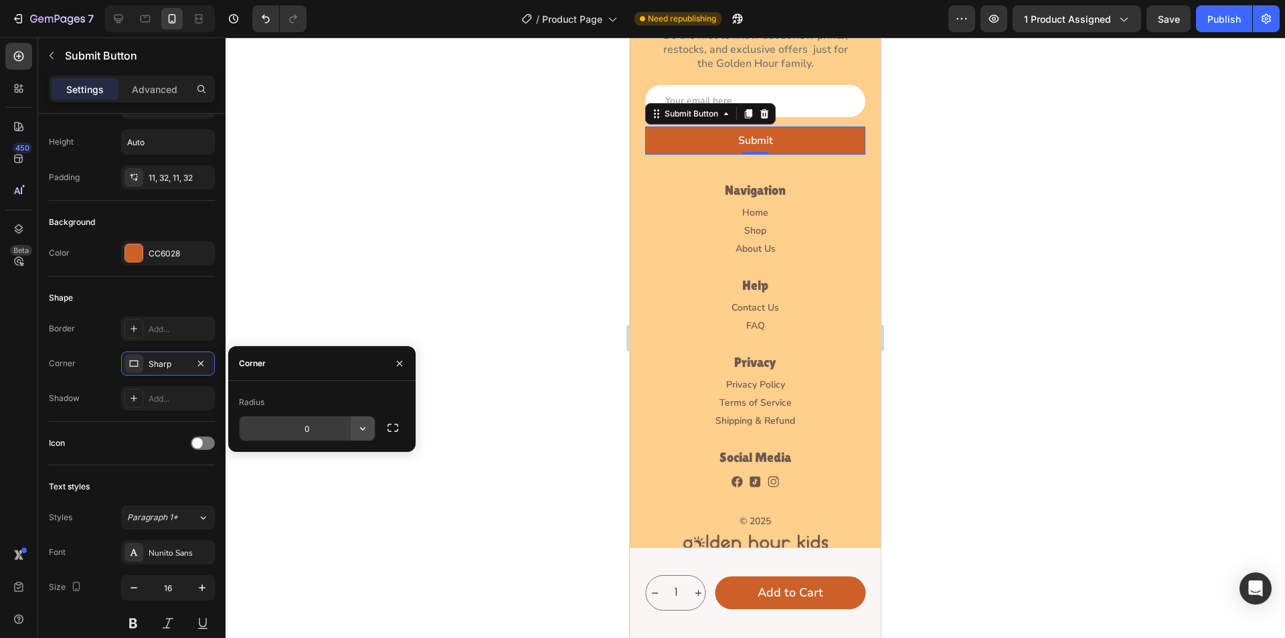
click at [363, 433] on icon "button" at bounding box center [362, 428] width 13 height 13
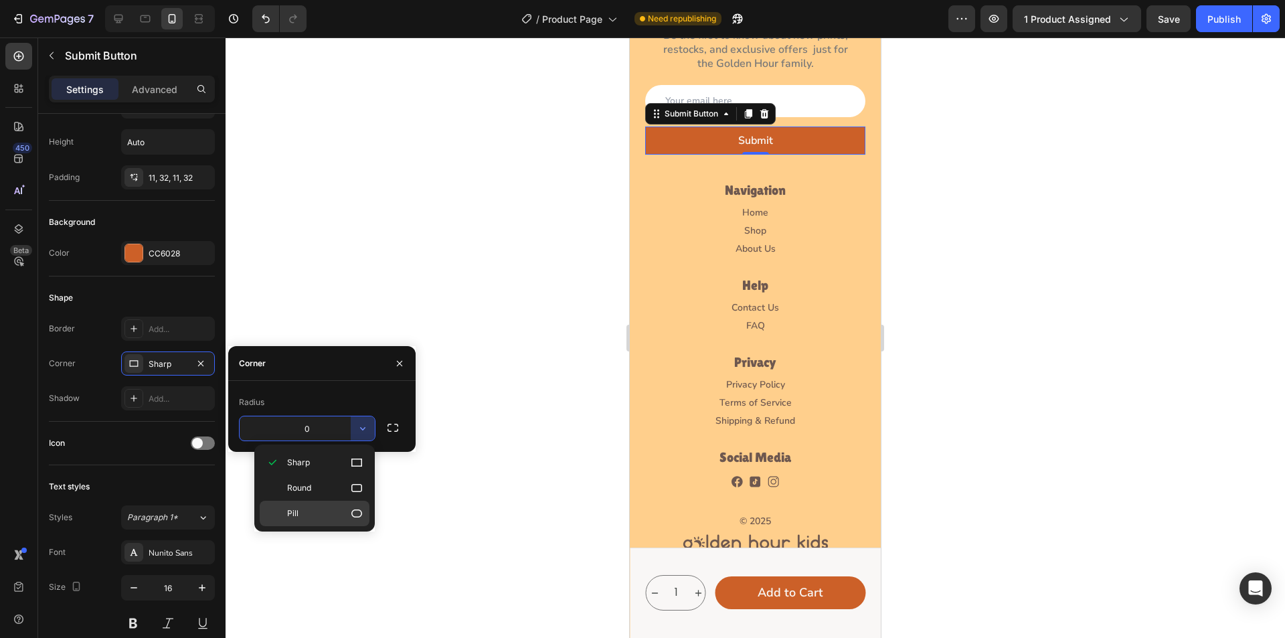
click at [345, 511] on p "Pill" at bounding box center [325, 513] width 76 height 13
type input "9999"
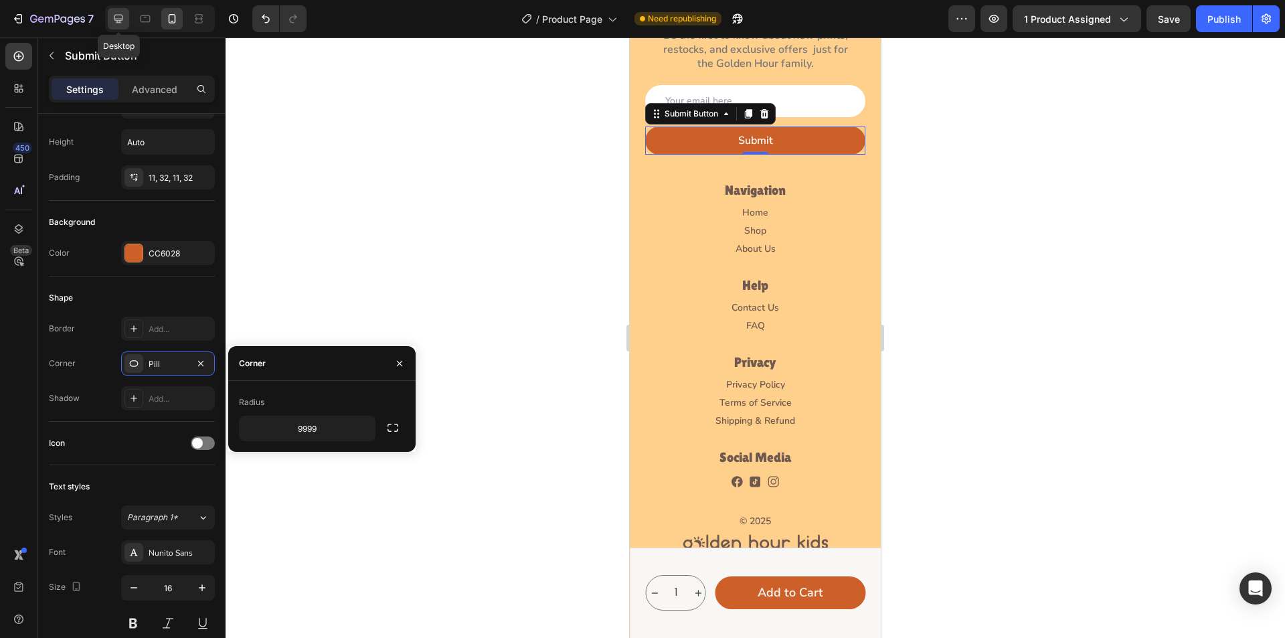
click at [123, 13] on icon at bounding box center [118, 18] width 13 height 13
type input "Auto"
type input "18"
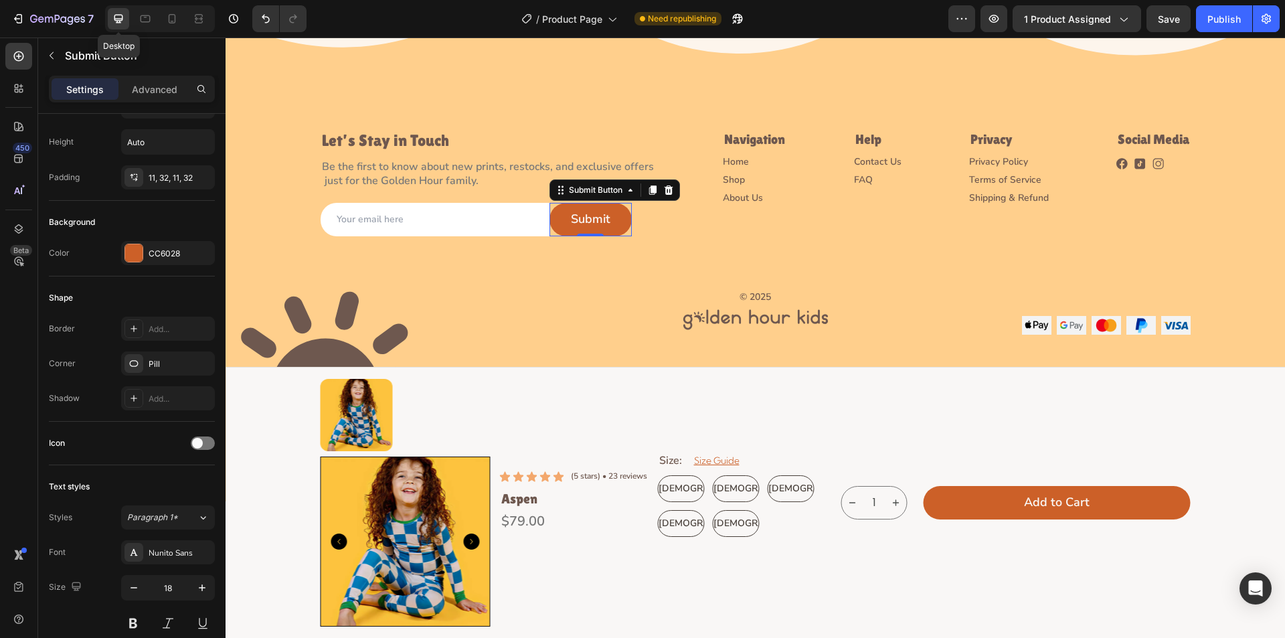
scroll to position [3777, 0]
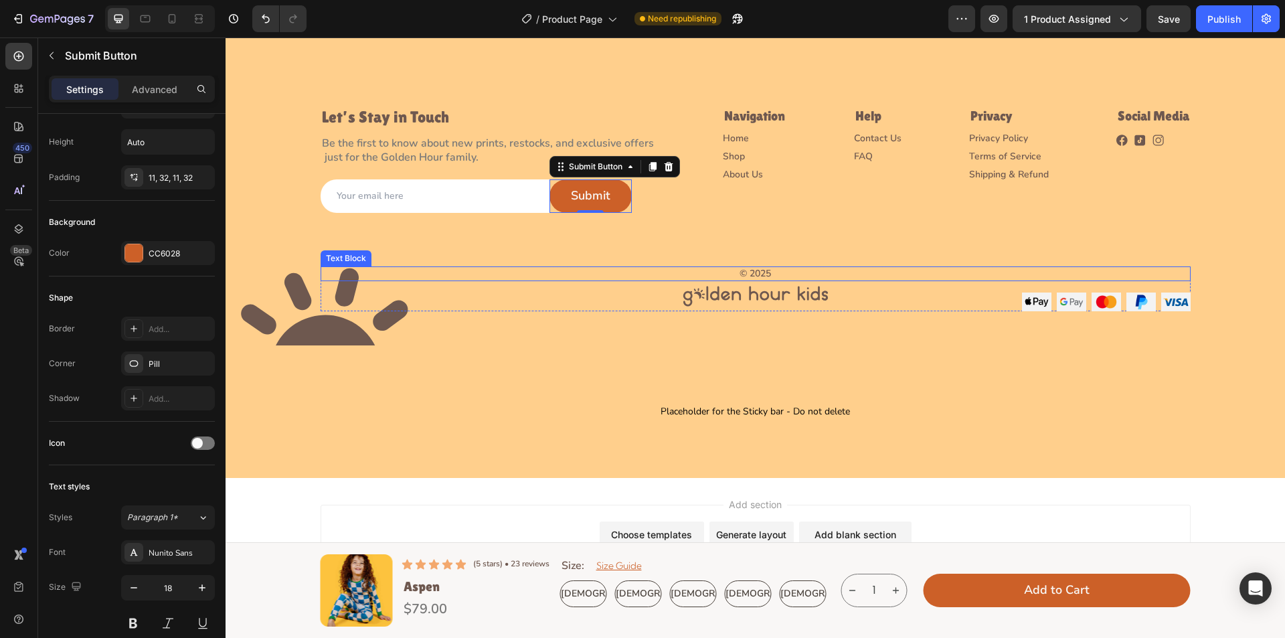
click at [540, 268] on p "© 2025" at bounding box center [756, 274] width 868 height 12
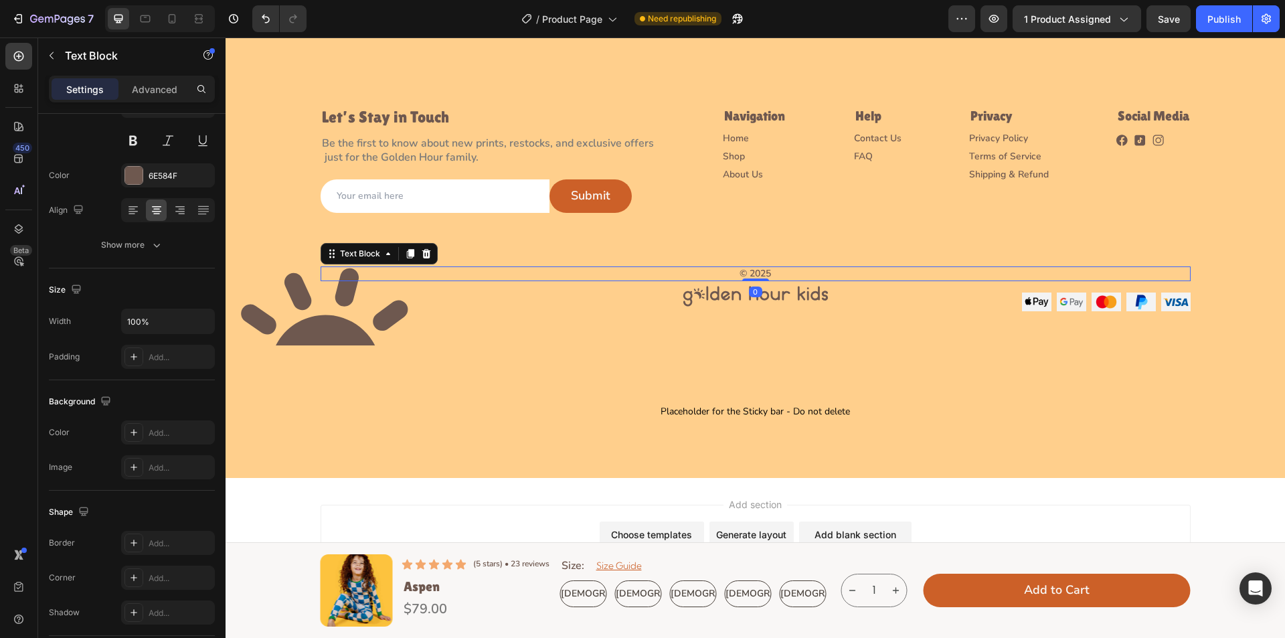
scroll to position [0, 0]
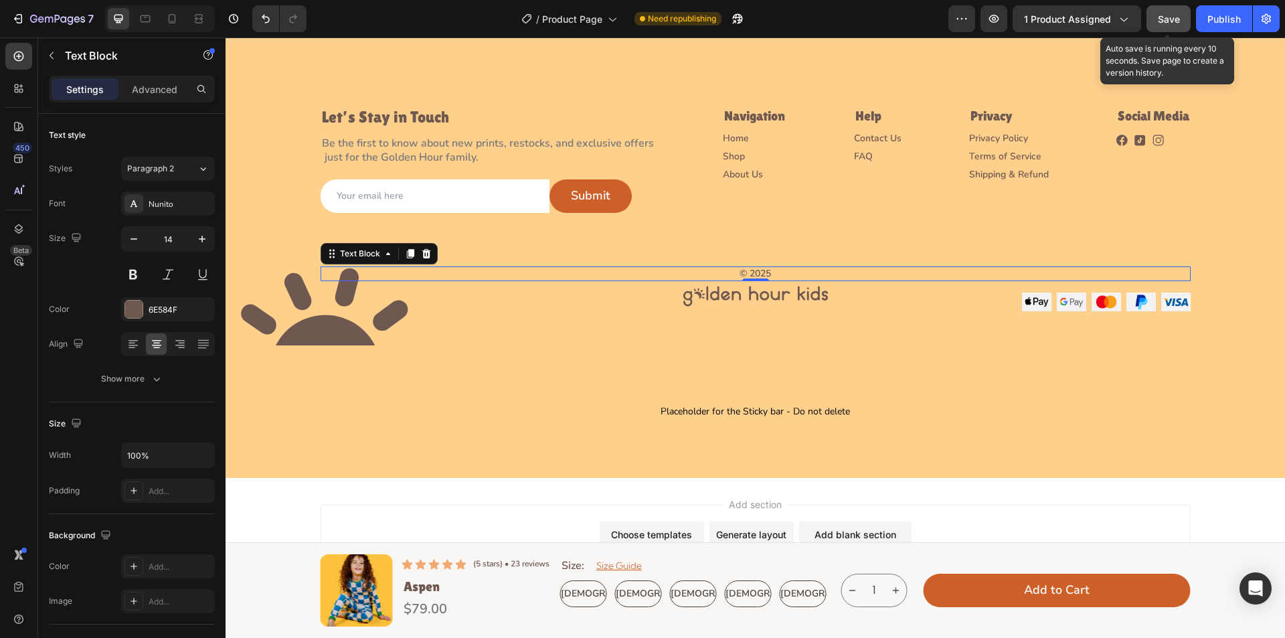
click at [1160, 14] on span "Save" at bounding box center [1169, 18] width 22 height 11
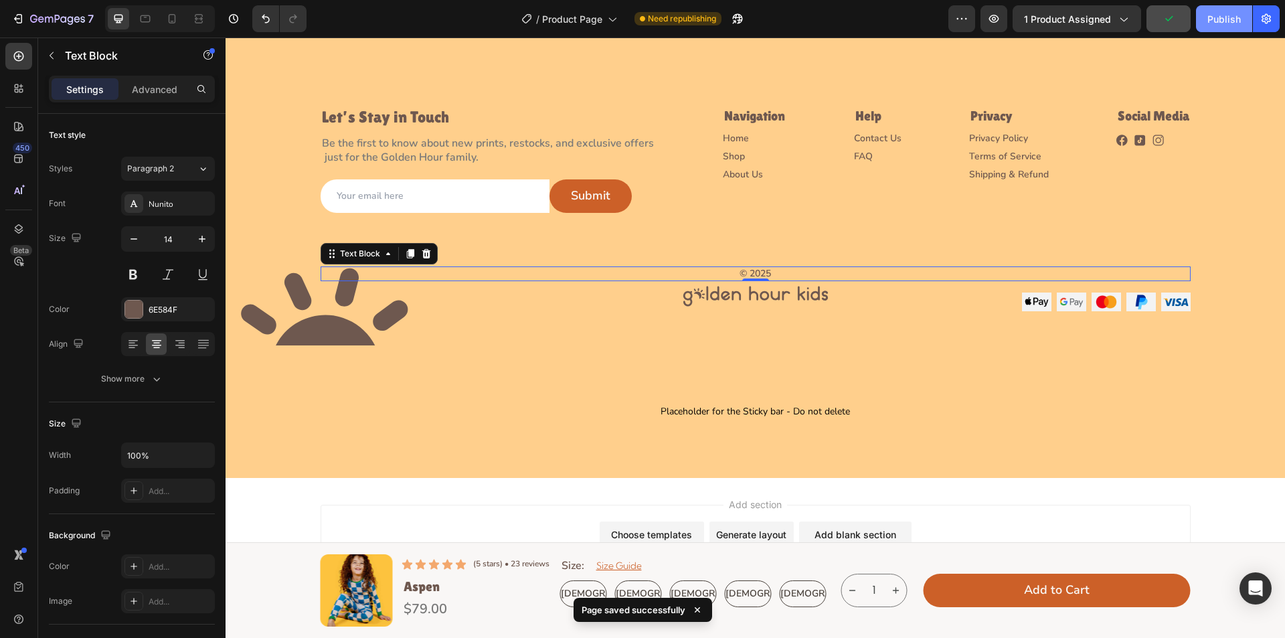
click at [1215, 25] on div "Publish" at bounding box center [1224, 19] width 33 height 14
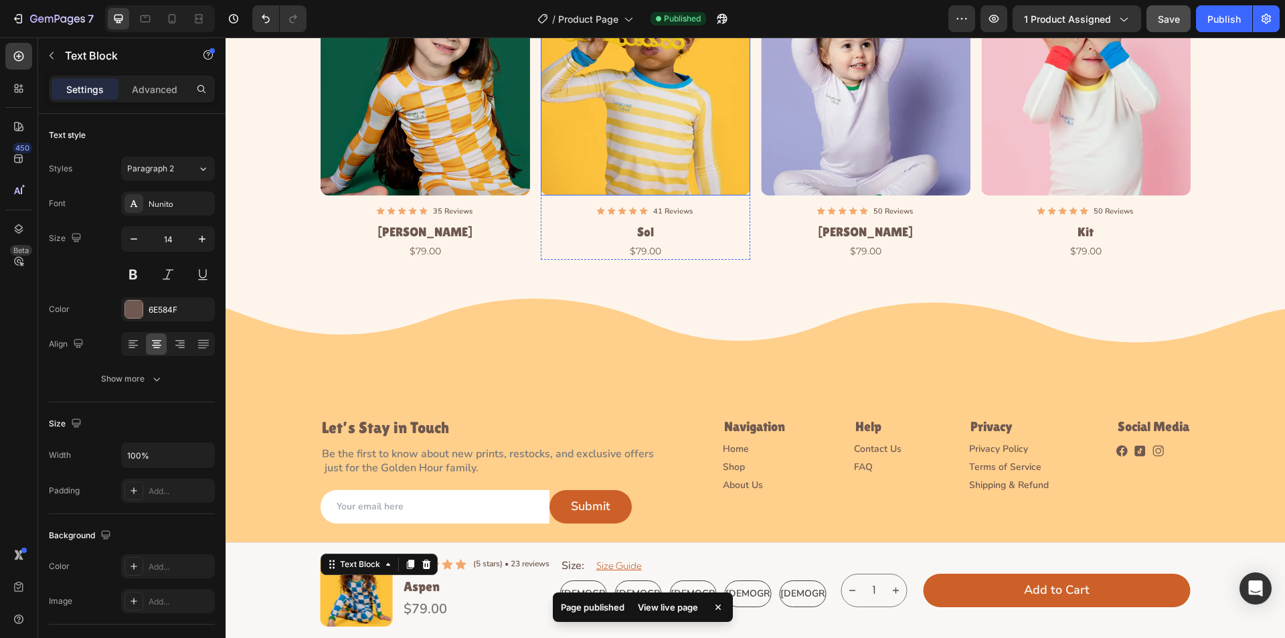
scroll to position [3442, 0]
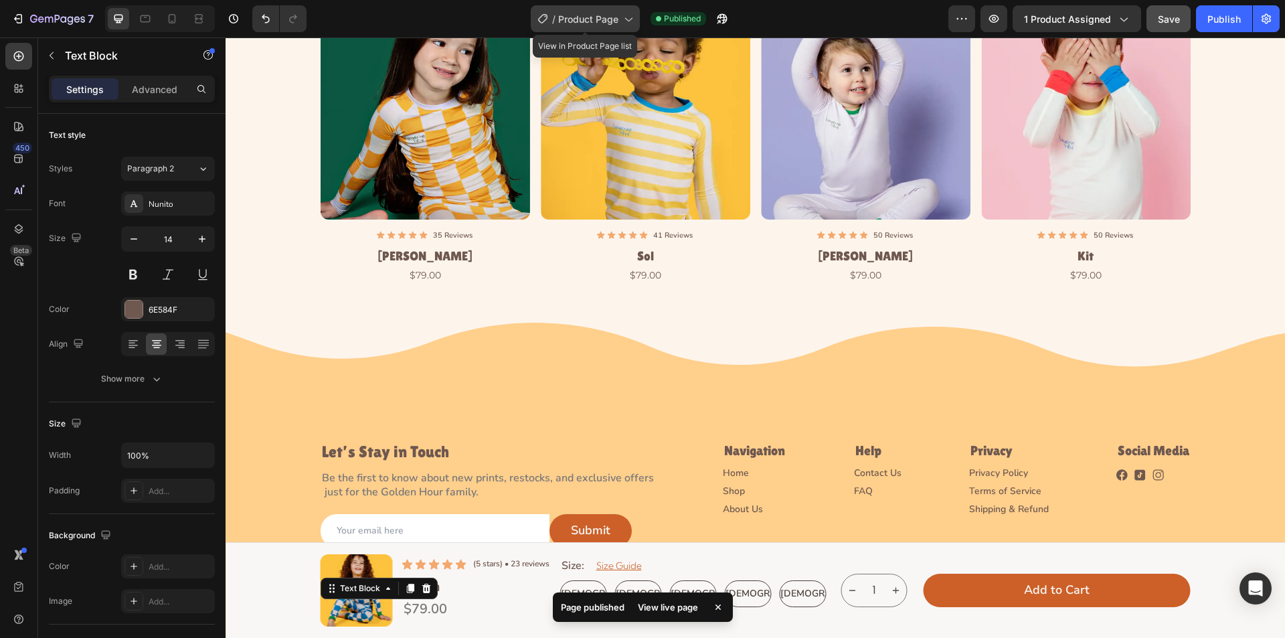
click at [624, 17] on icon at bounding box center [627, 18] width 13 height 13
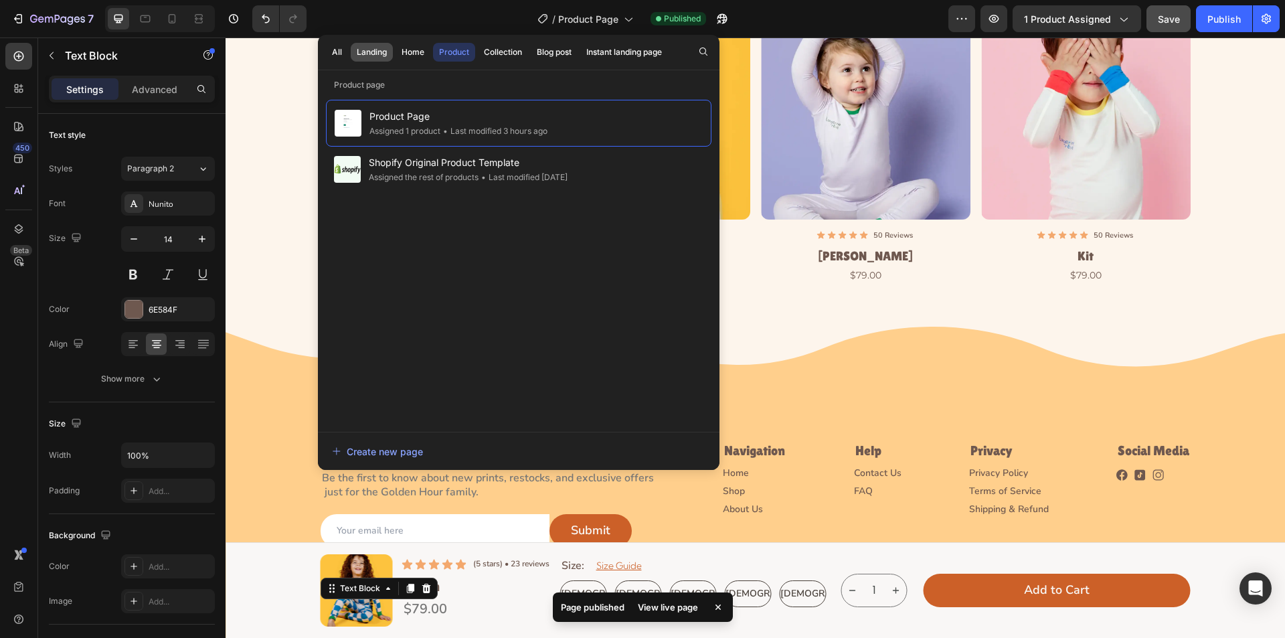
click at [373, 49] on div "Landing" at bounding box center [372, 52] width 30 height 12
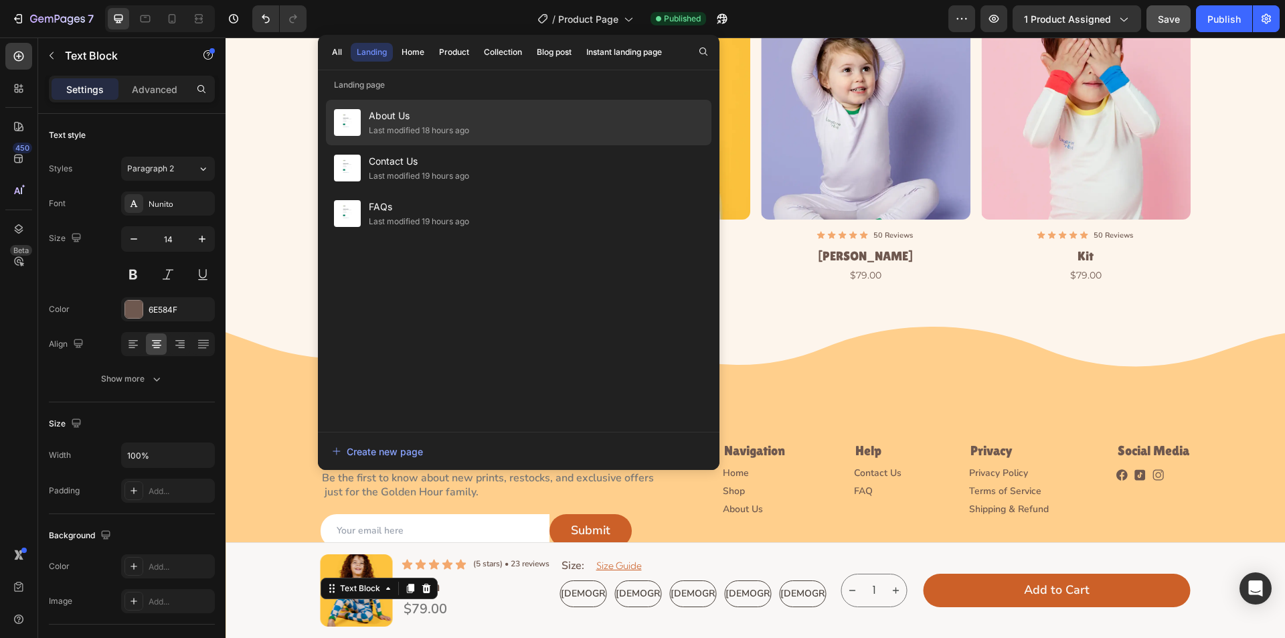
click at [394, 118] on span "About Us" at bounding box center [419, 116] width 100 height 16
